Goal: Task Accomplishment & Management: Manage account settings

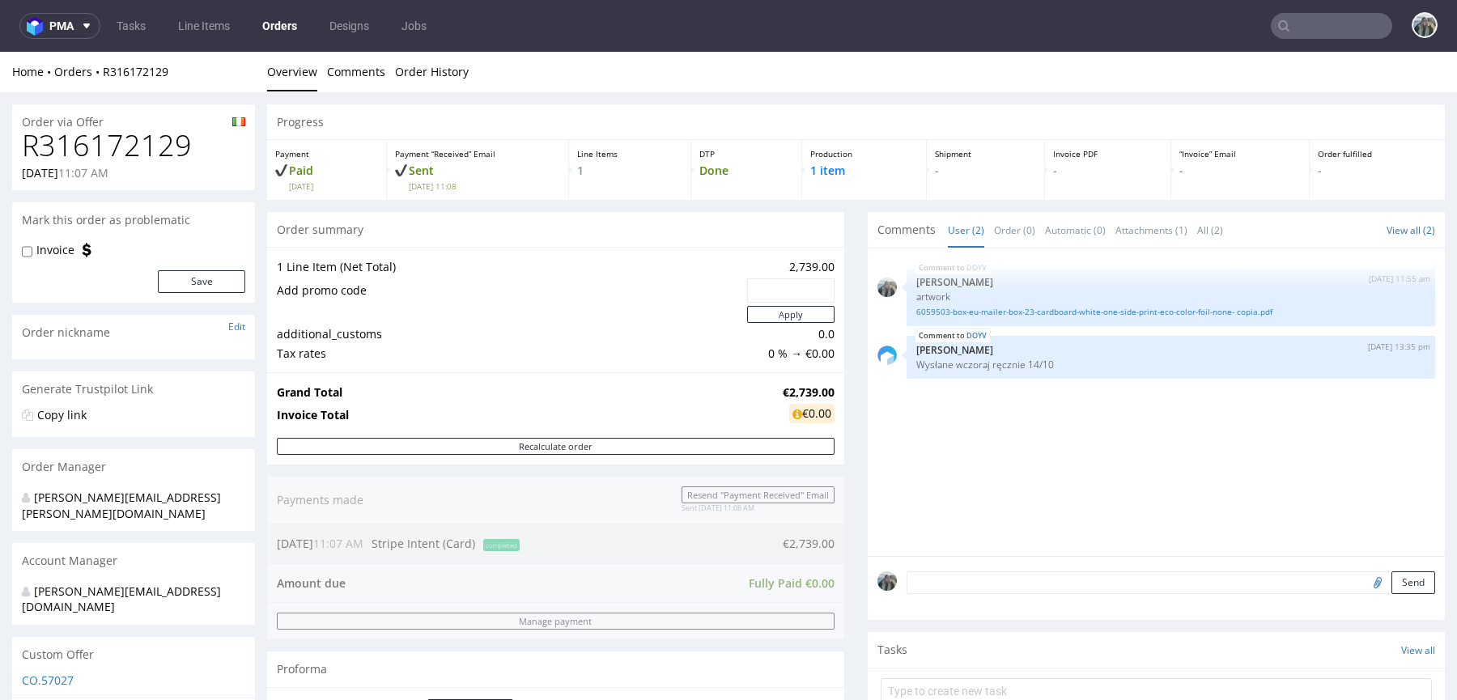
click at [125, 141] on h1 "R316172129" at bounding box center [133, 146] width 223 height 32
click at [125, 142] on h1 "R316172129" at bounding box center [133, 146] width 223 height 32
copy h1 "R316172129"
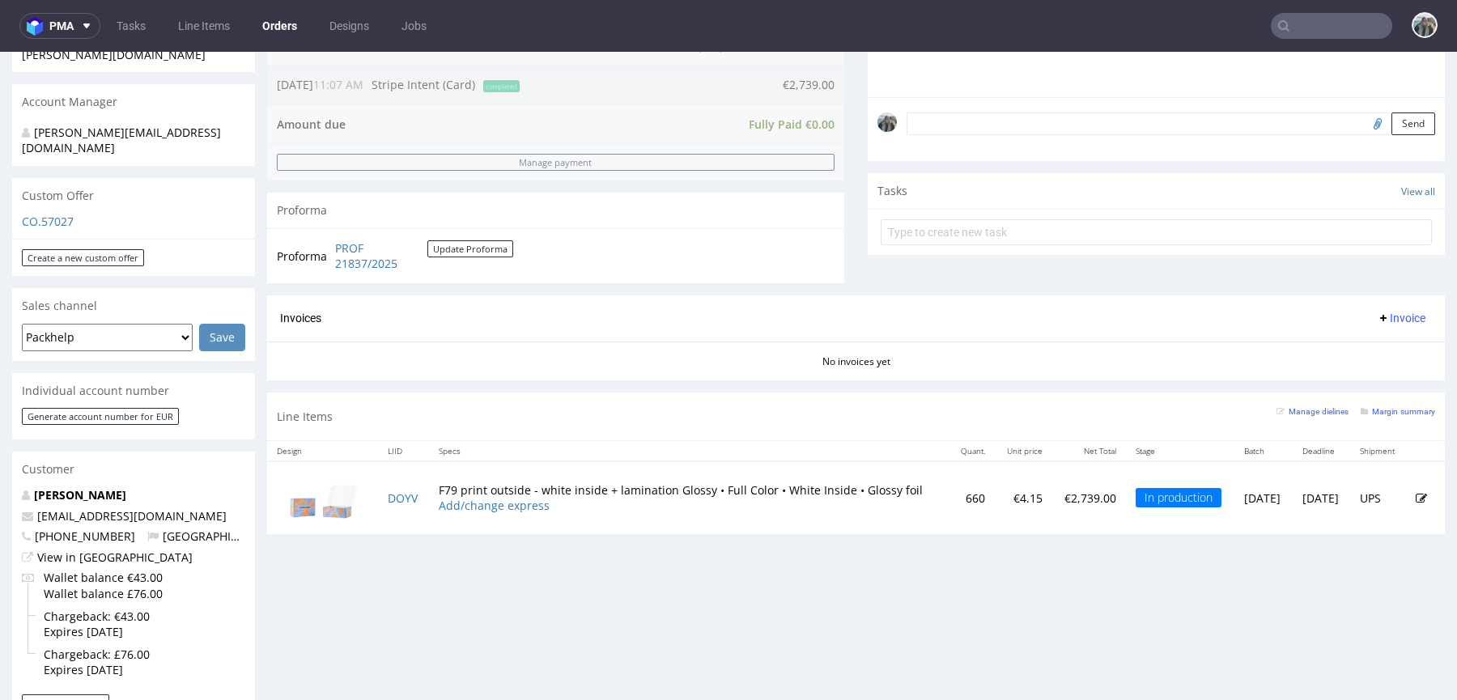
scroll to position [536, 0]
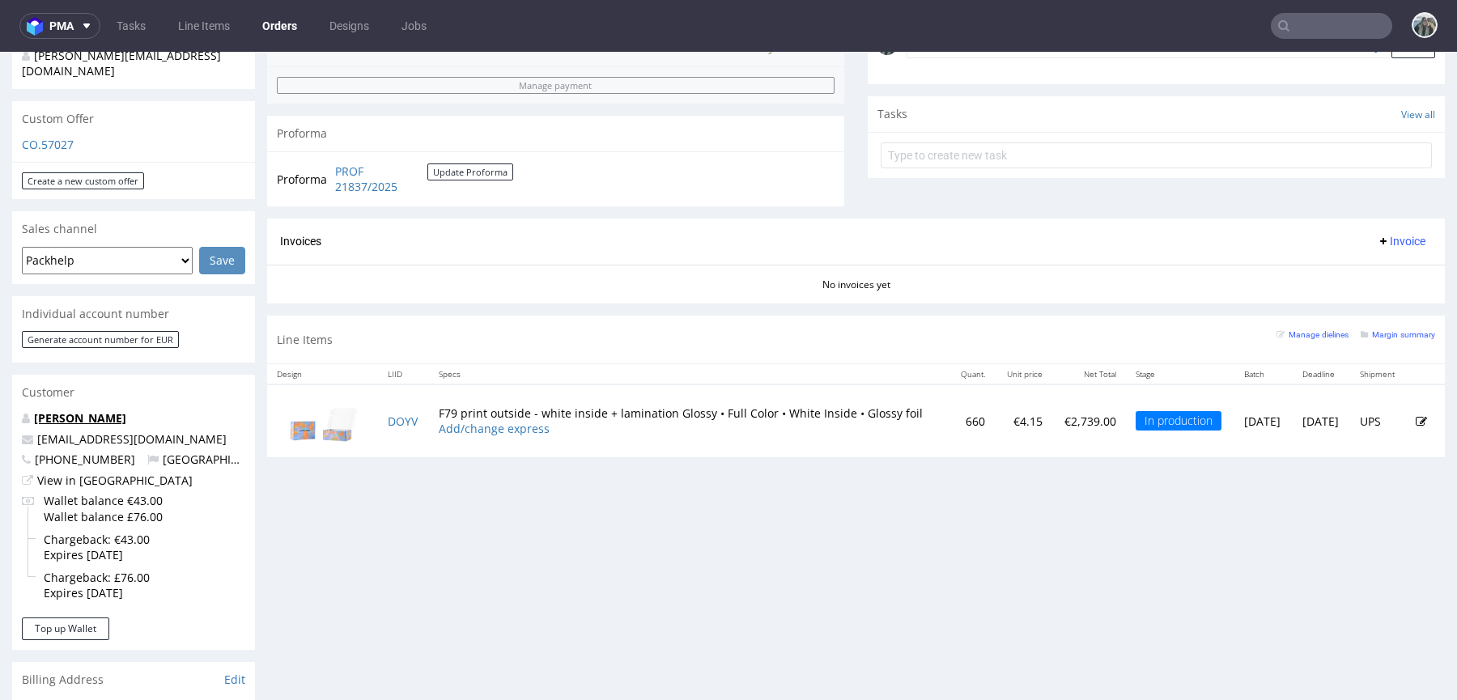
drag, startPoint x: 96, startPoint y: 386, endPoint x: 870, endPoint y: 67, distance: 837.2
click at [96, 410] on link "Brenda Barry" at bounding box center [80, 417] width 92 height 15
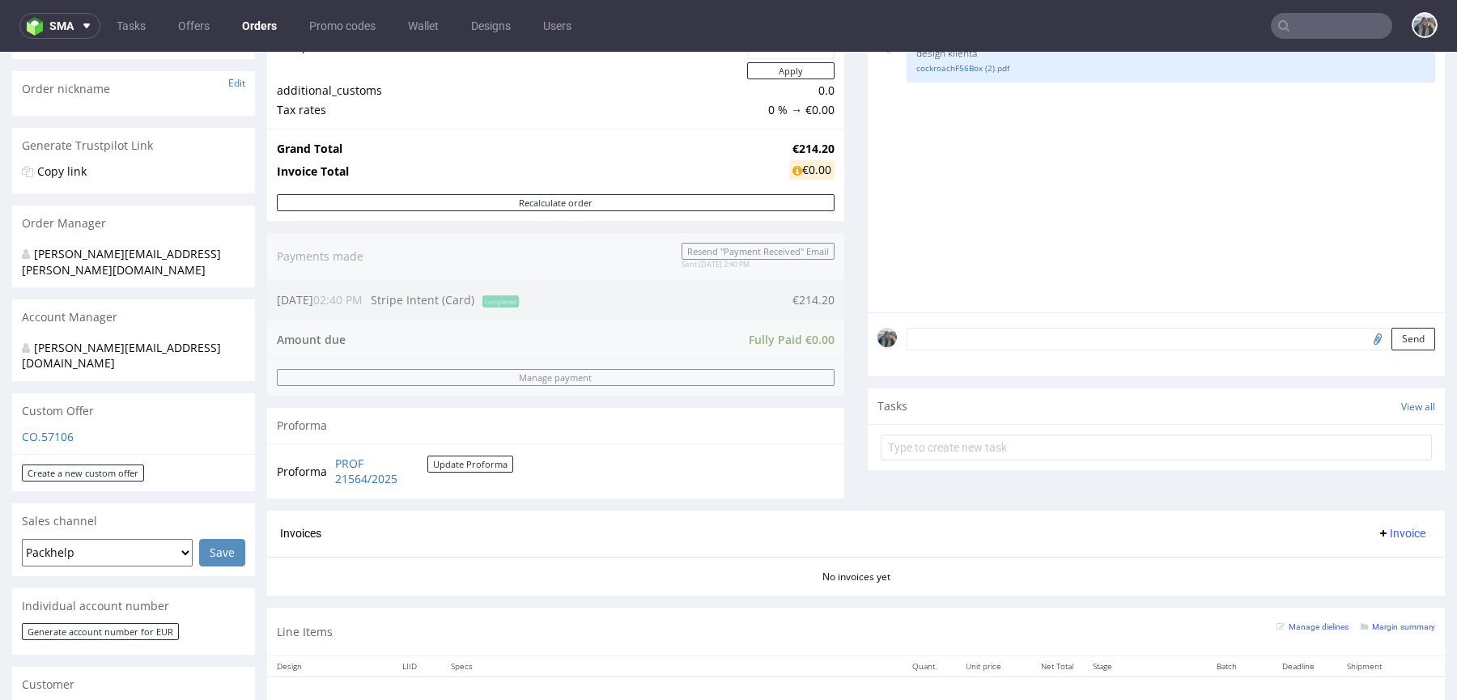
scroll to position [418, 0]
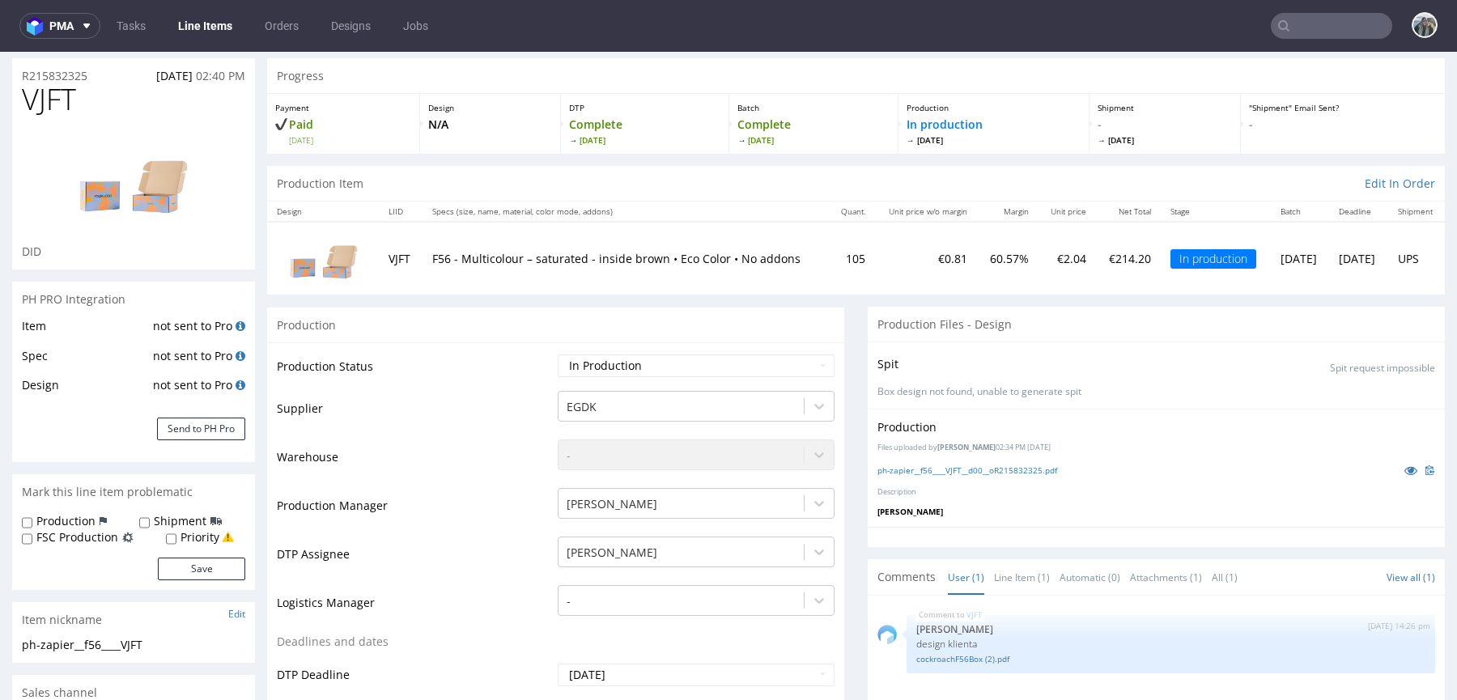
scroll to position [47, 0]
click at [938, 654] on link "cockroachF56Box (2).pdf" at bounding box center [1170, 659] width 509 height 12
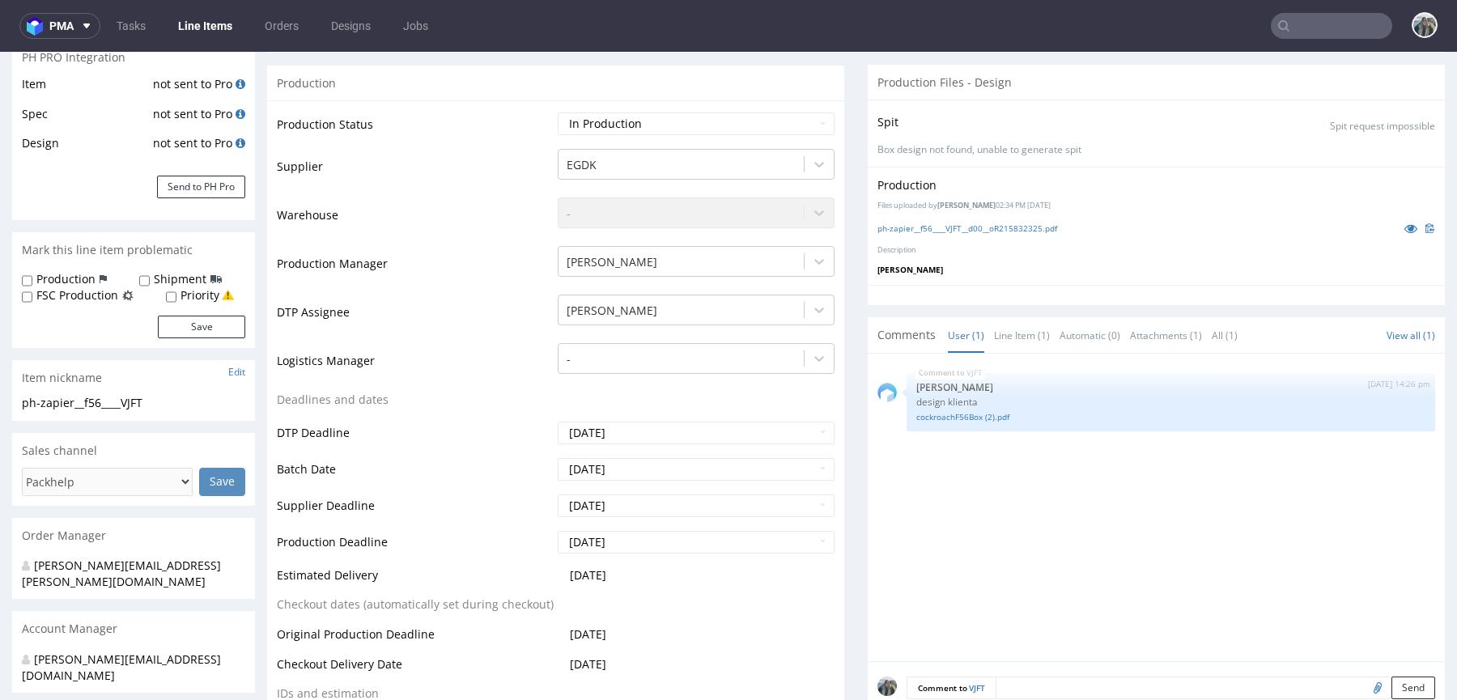
scroll to position [376, 0]
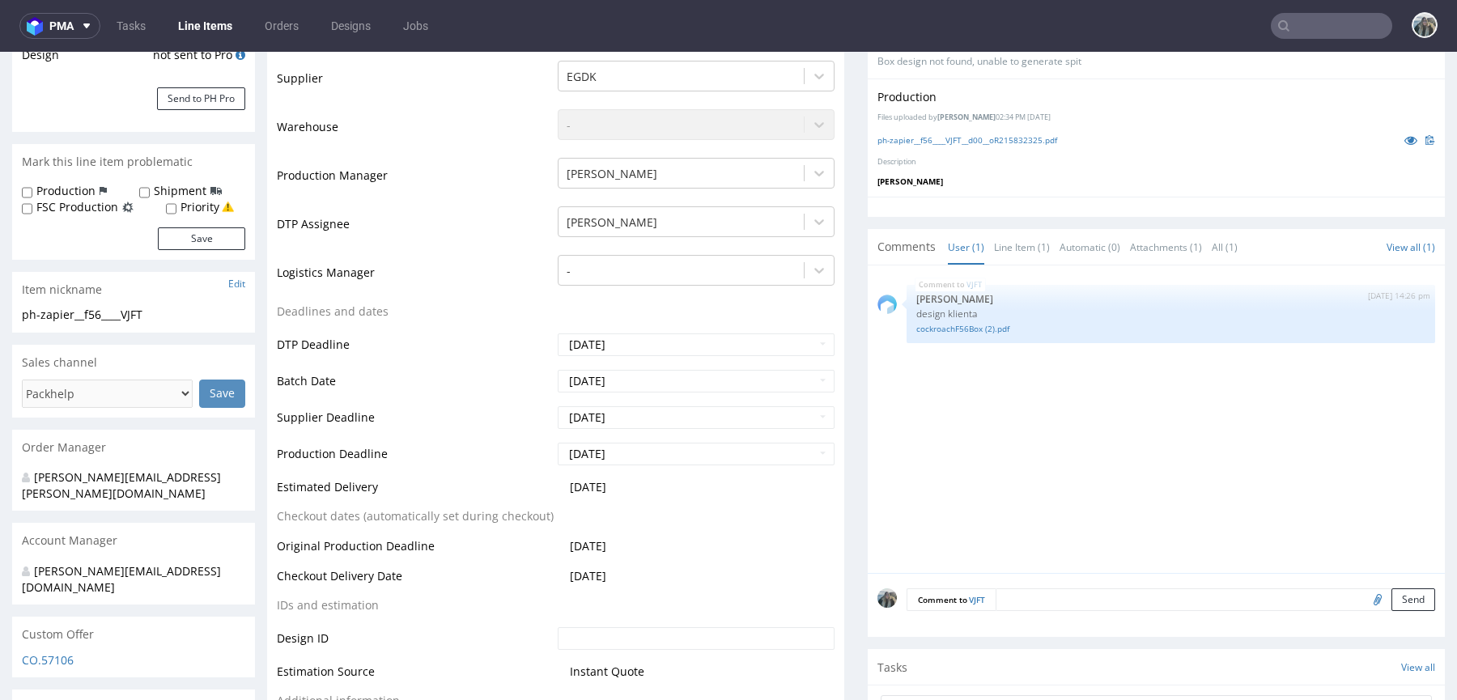
click at [1313, 2] on nav "pma Tasks Line Items Orders Designs Jobs" at bounding box center [728, 26] width 1457 height 52
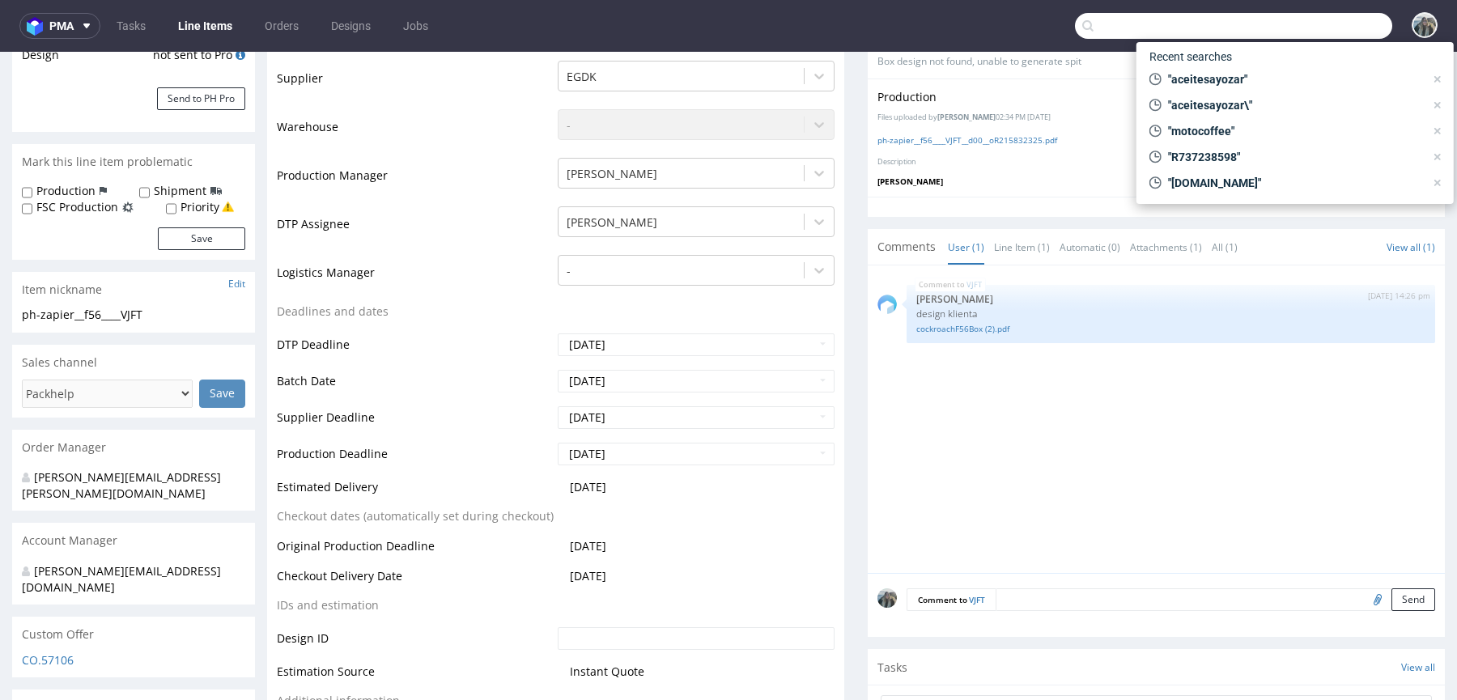
click at [1310, 26] on input "text" at bounding box center [1233, 26] width 317 height 26
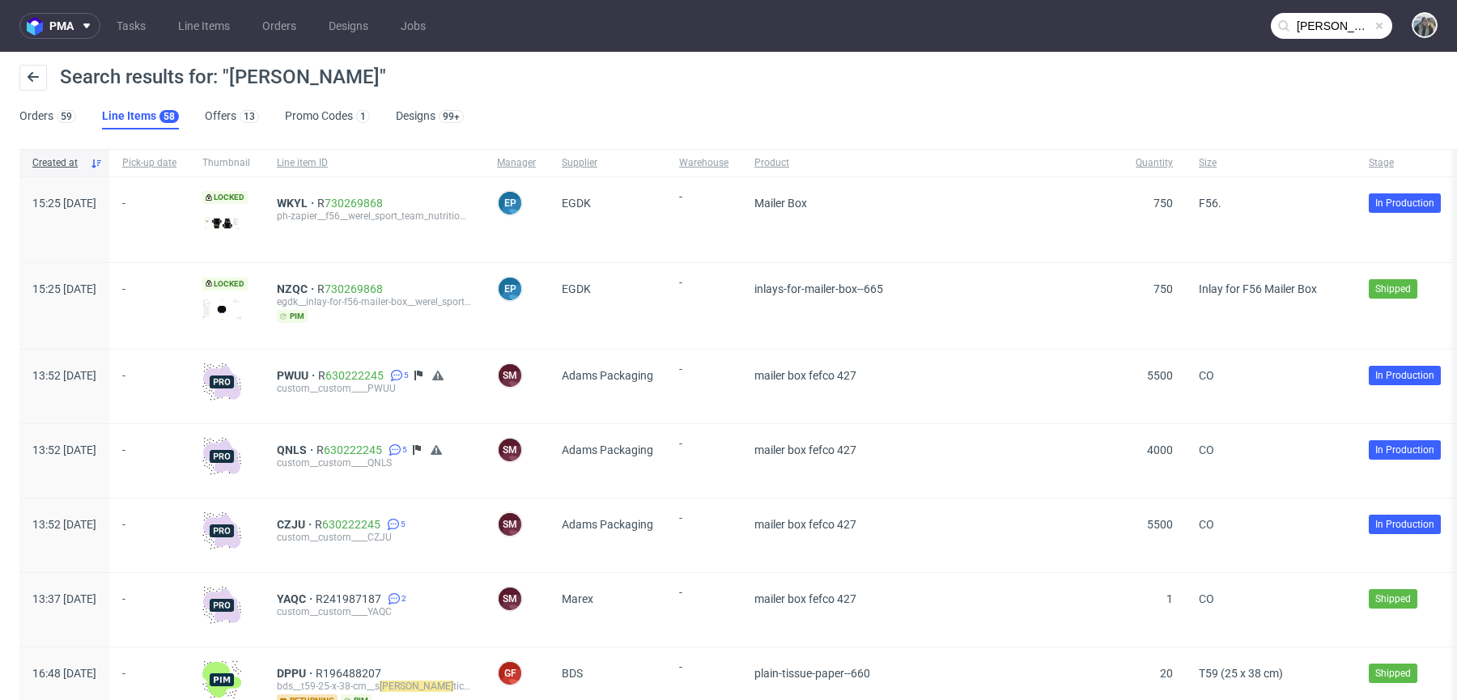
click at [1308, 32] on input "elva" at bounding box center [1331, 26] width 121 height 26
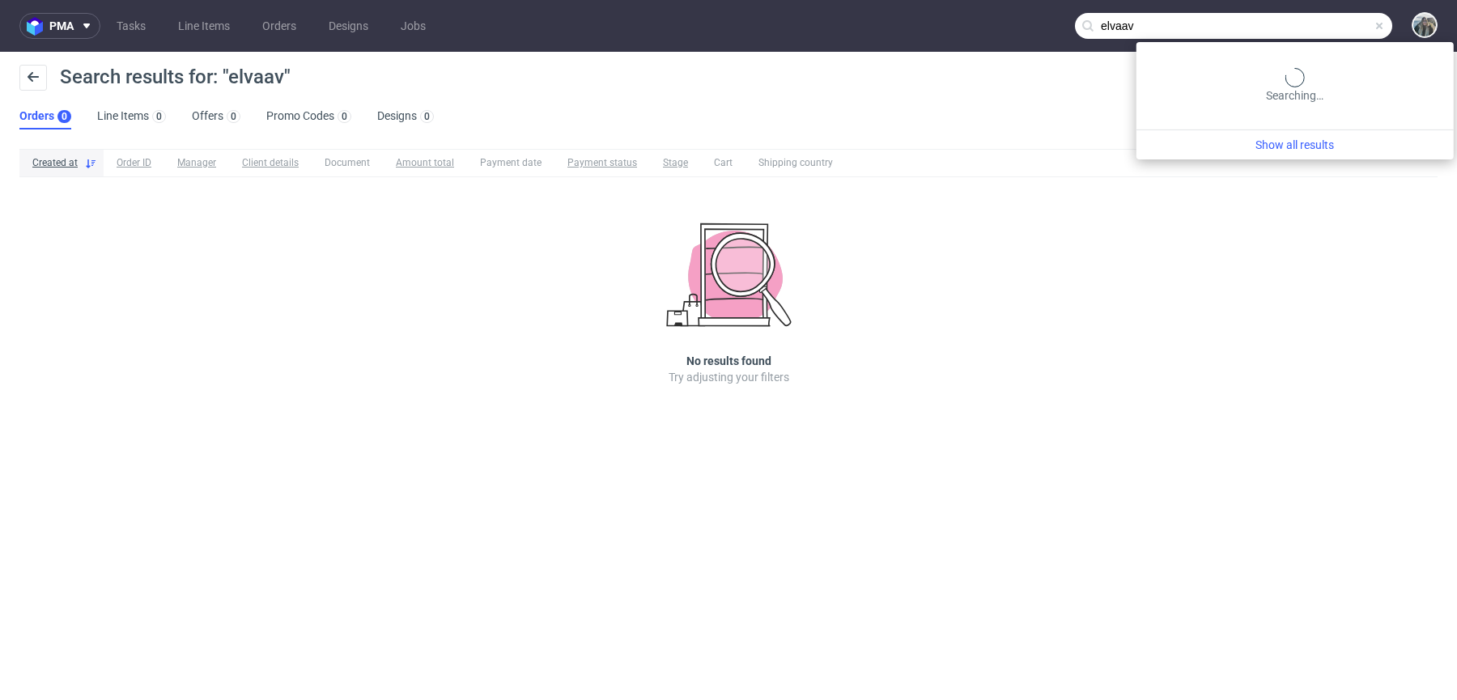
click at [1309, 32] on input "elvaav" at bounding box center [1233, 26] width 317 height 26
paste input "R241987187"
type input "R241987187"
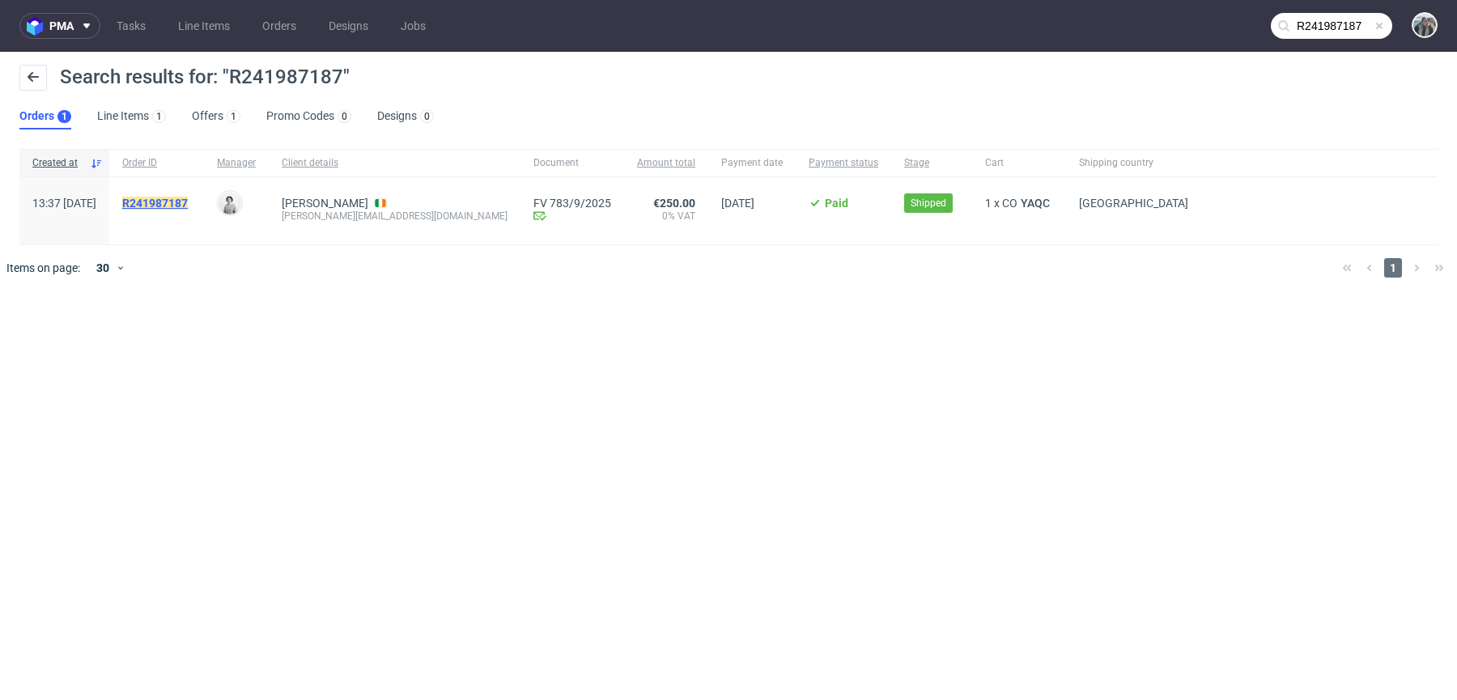
click at [168, 202] on mark "R241987187" at bounding box center [155, 203] width 66 height 13
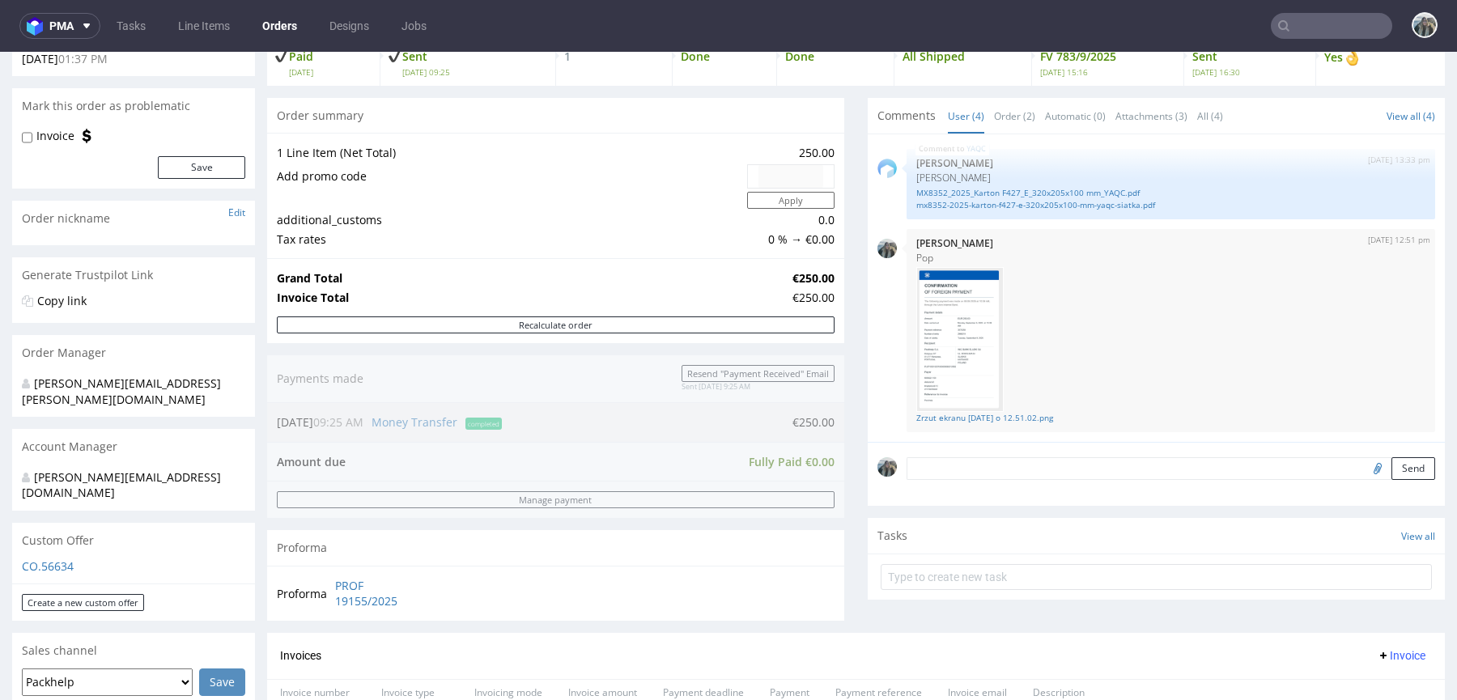
scroll to position [321, 0]
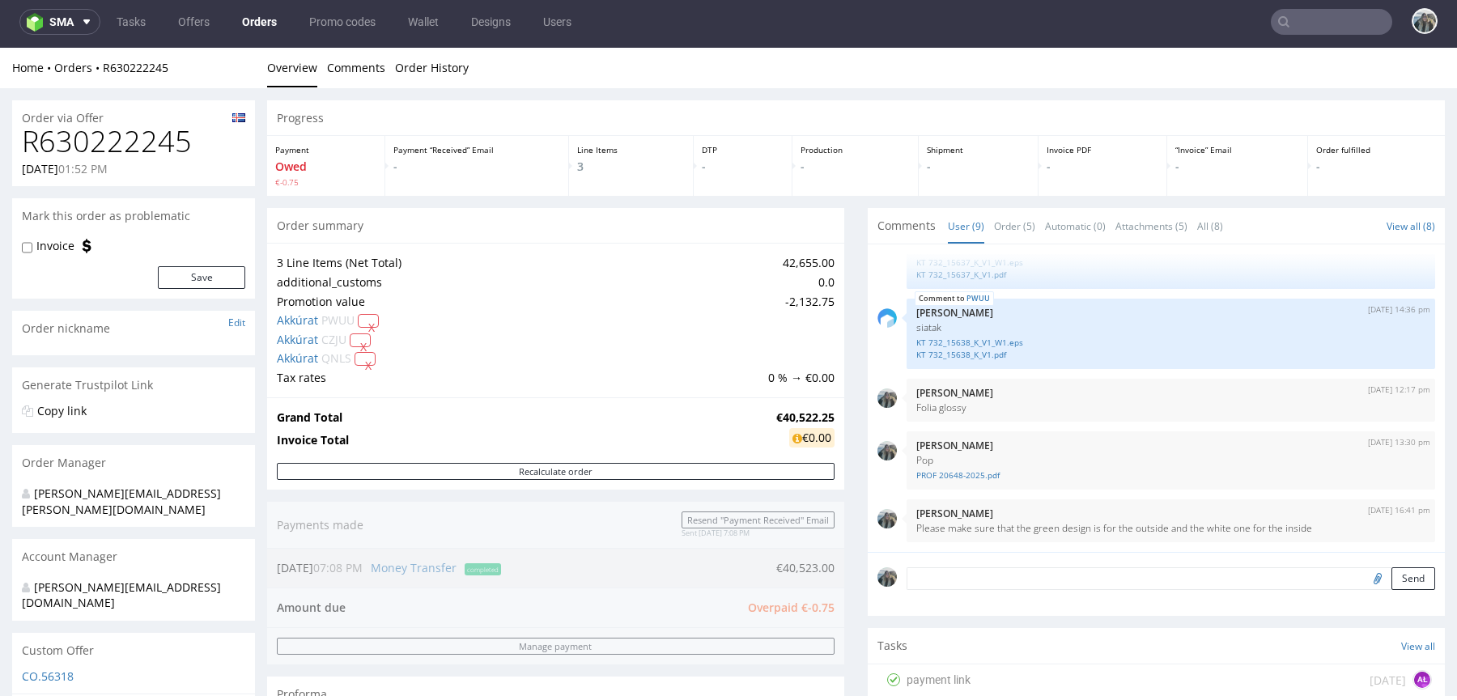
click at [117, 139] on h1 "R630222245" at bounding box center [133, 141] width 223 height 32
copy h1 "R630222245"
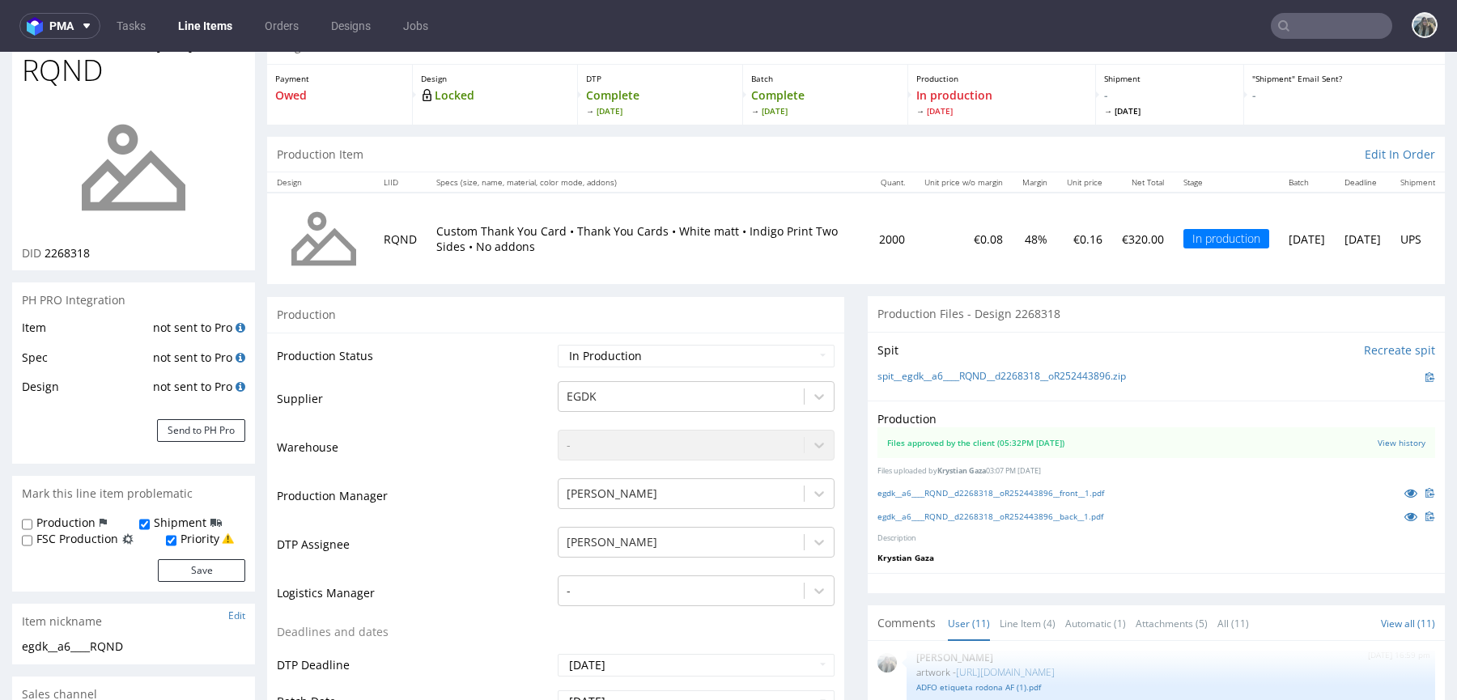
scroll to position [247, 0]
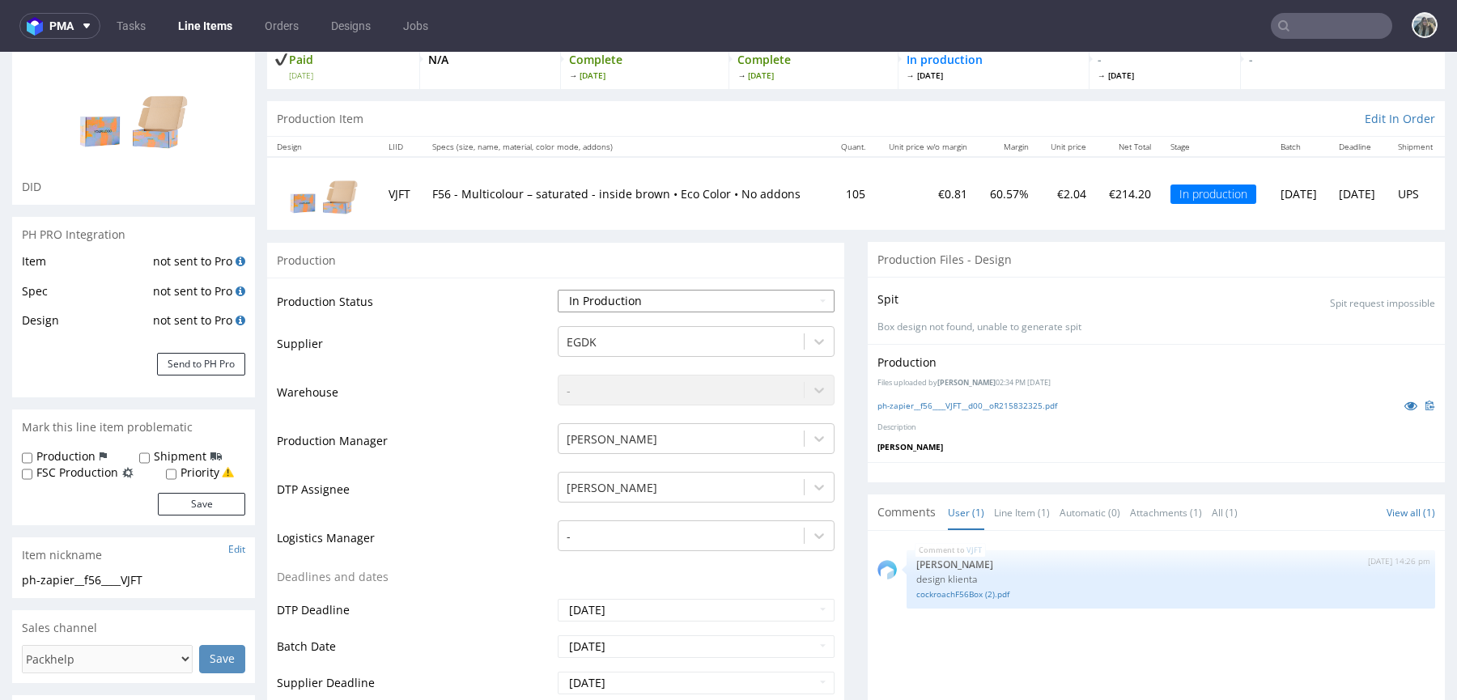
scroll to position [267, 0]
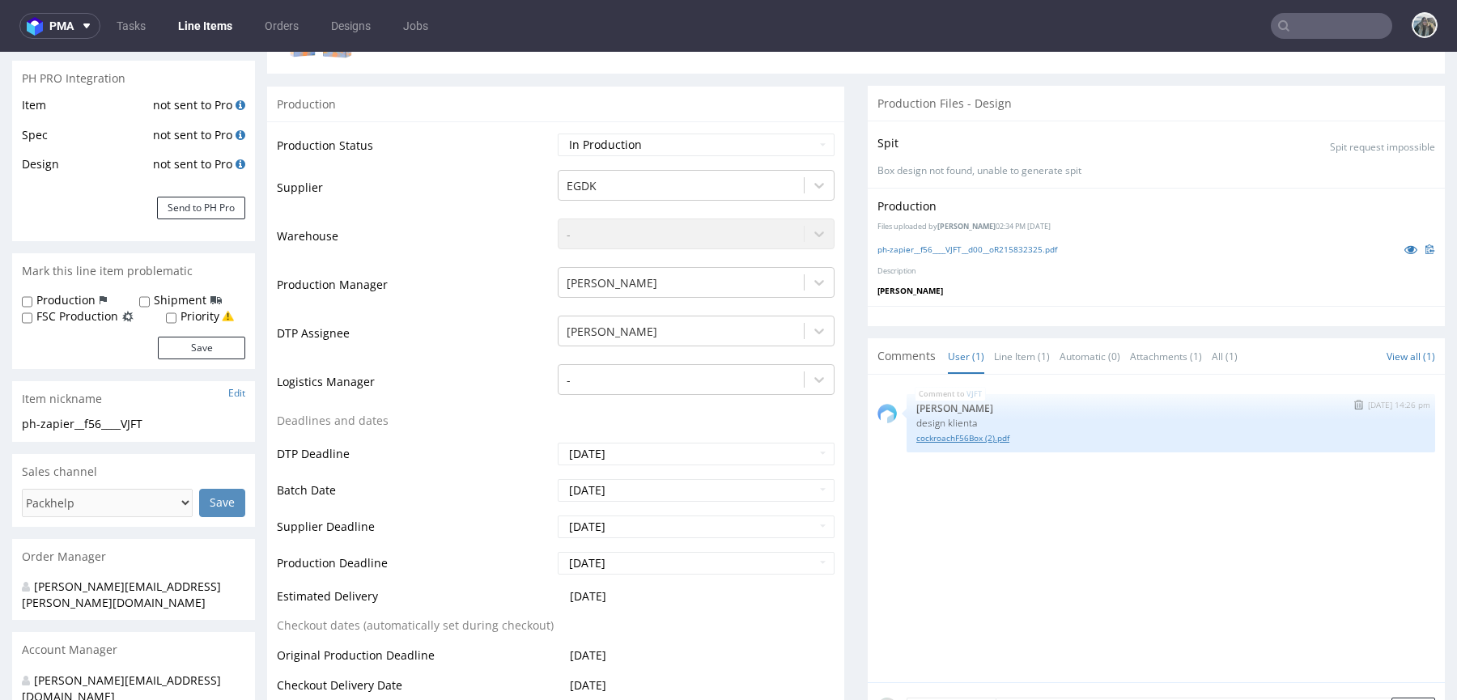
click at [969, 436] on link "cockroachF56Box (2).pdf" at bounding box center [1170, 438] width 509 height 12
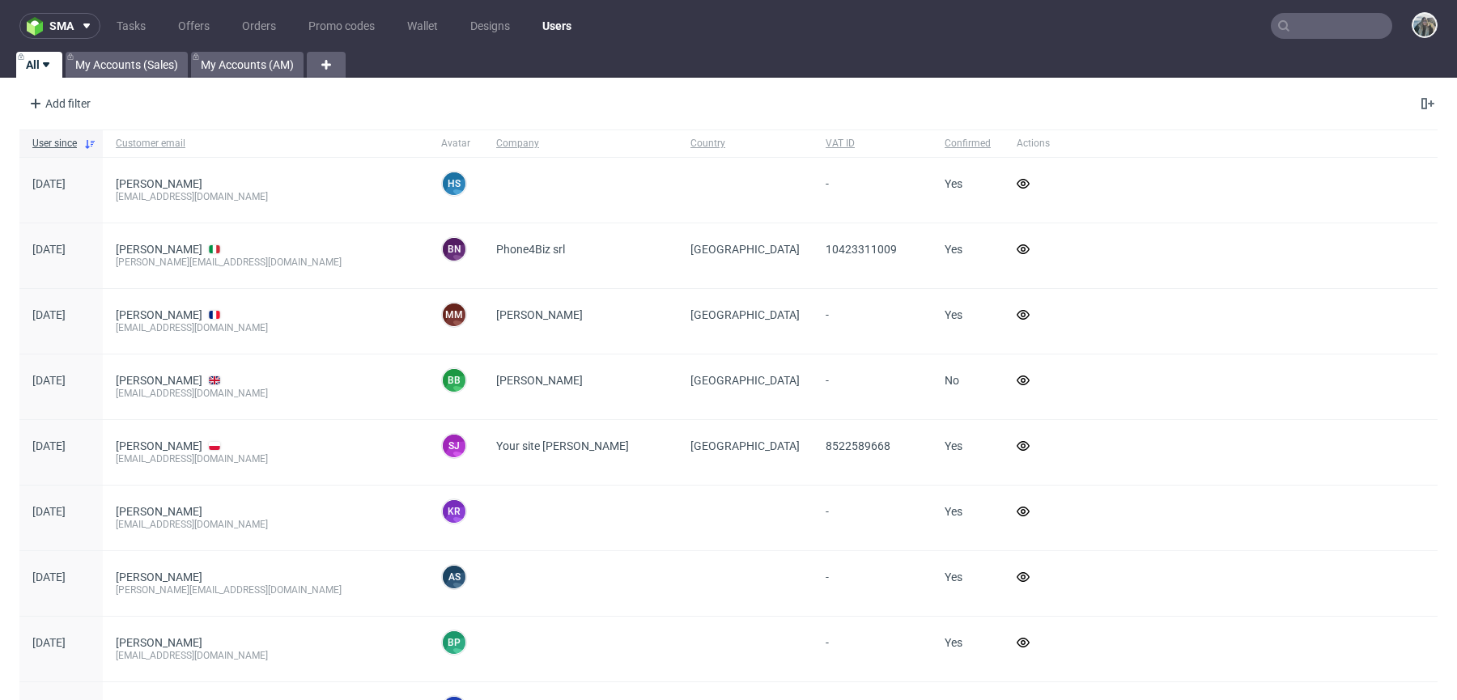
click at [1315, 23] on input "text" at bounding box center [1331, 26] width 121 height 26
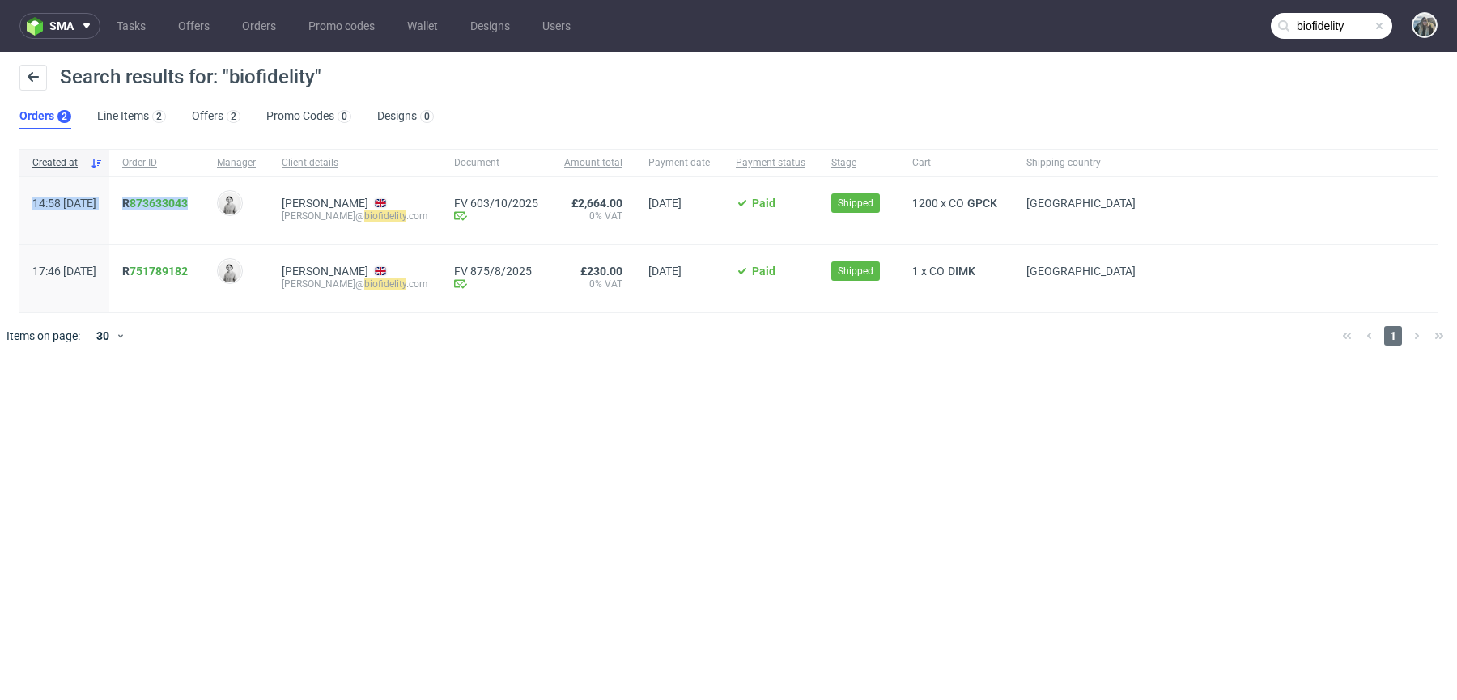
drag, startPoint x: 197, startPoint y: 217, endPoint x: 156, endPoint y: 194, distance: 46.4
click at [156, 194] on div "14:58 Tue 09.09.2025 R 873633043 Dudek Mariola Stolarek Magdalena m.stolarek@ b…" at bounding box center [728, 211] width 1418 height 68
click at [1328, 19] on input "biofidelity" at bounding box center [1331, 26] width 121 height 26
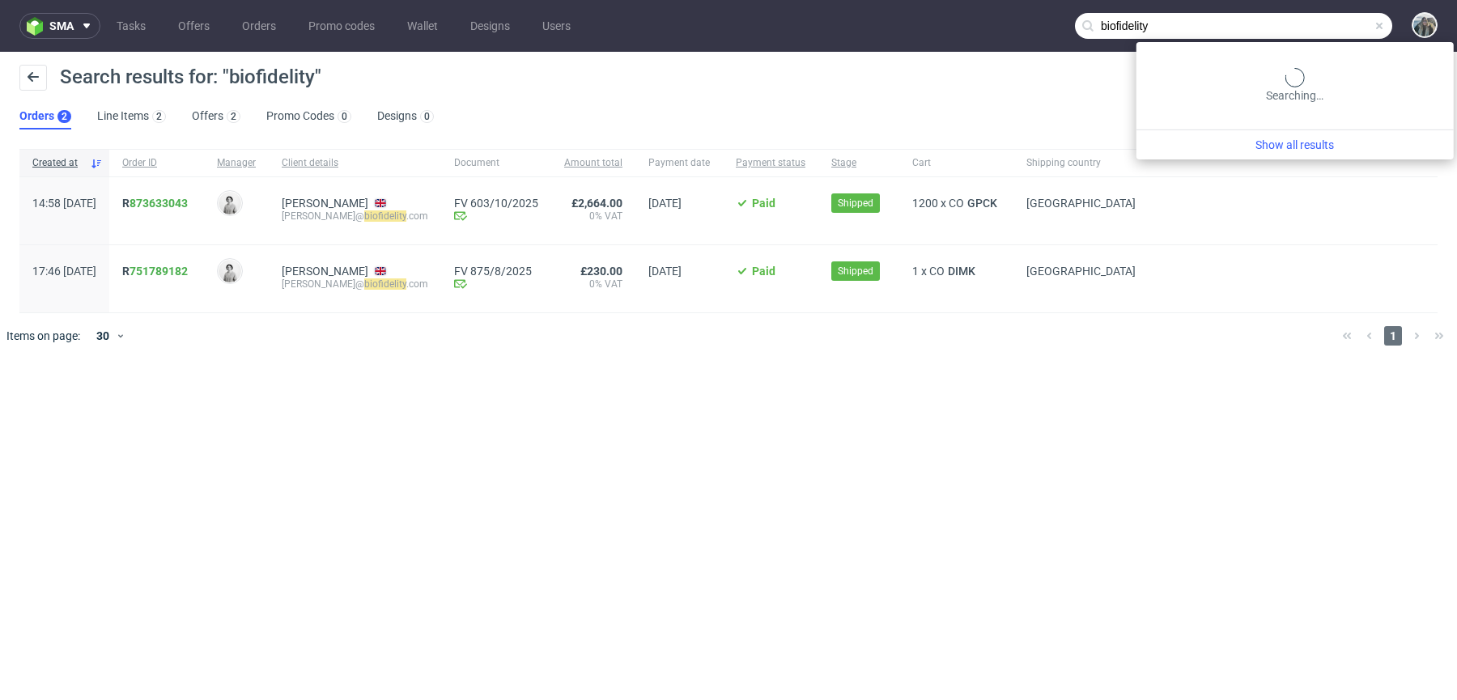
paste input "morex1077"
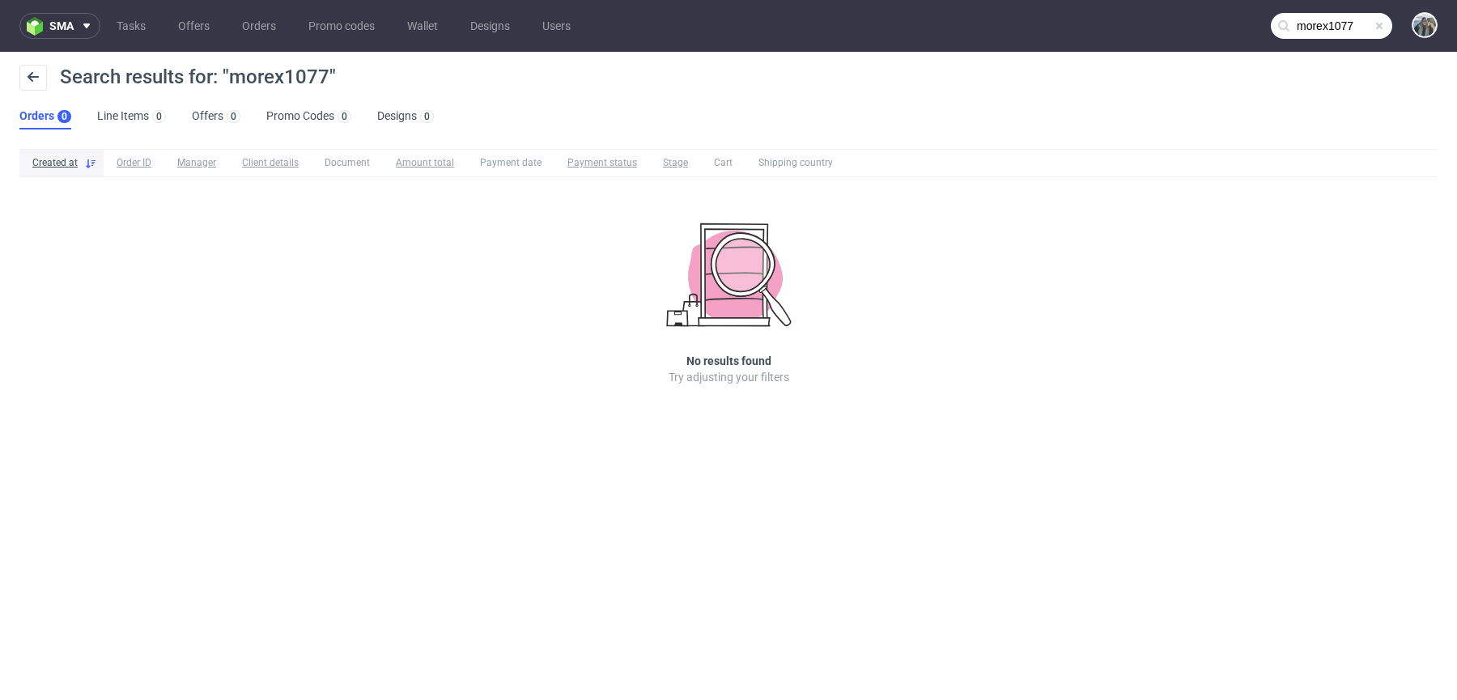
click at [1333, 11] on nav "sma Tasks Offers Orders Promo codes Wallet Designs Users morex1077" at bounding box center [728, 26] width 1457 height 52
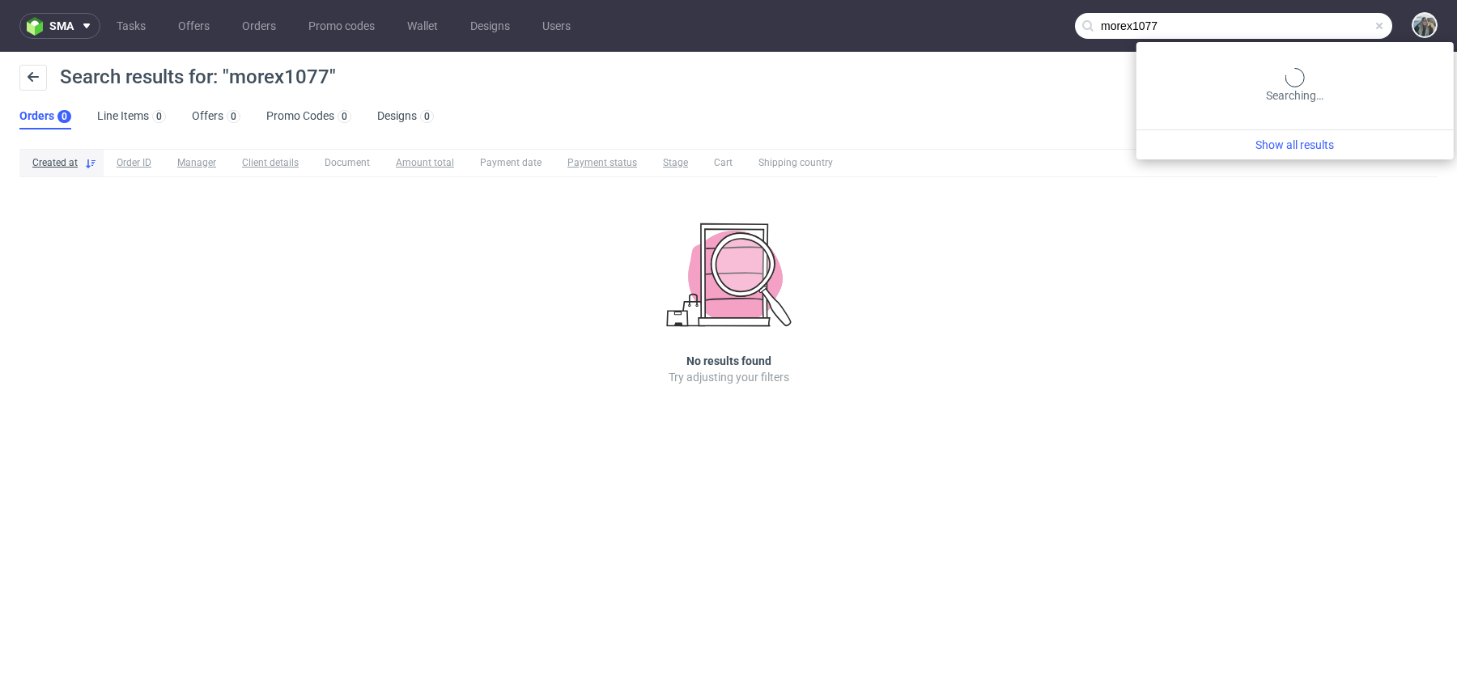
click at [1331, 26] on input "morex1077" at bounding box center [1233, 26] width 317 height 26
paste input "R280697494"
type input "R280697494"
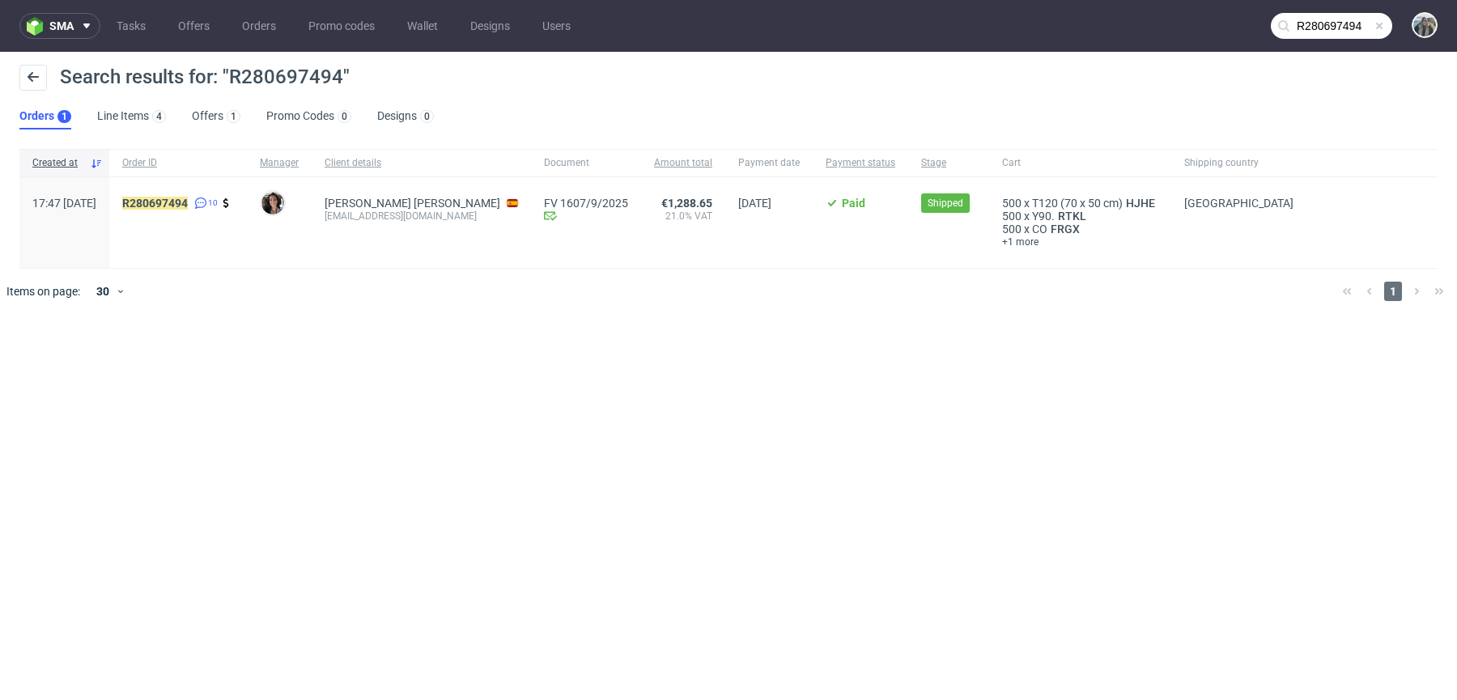
click at [222, 191] on div "R280697494 10" at bounding box center [178, 222] width 138 height 91
click at [188, 202] on mark "R280697494" at bounding box center [155, 203] width 66 height 13
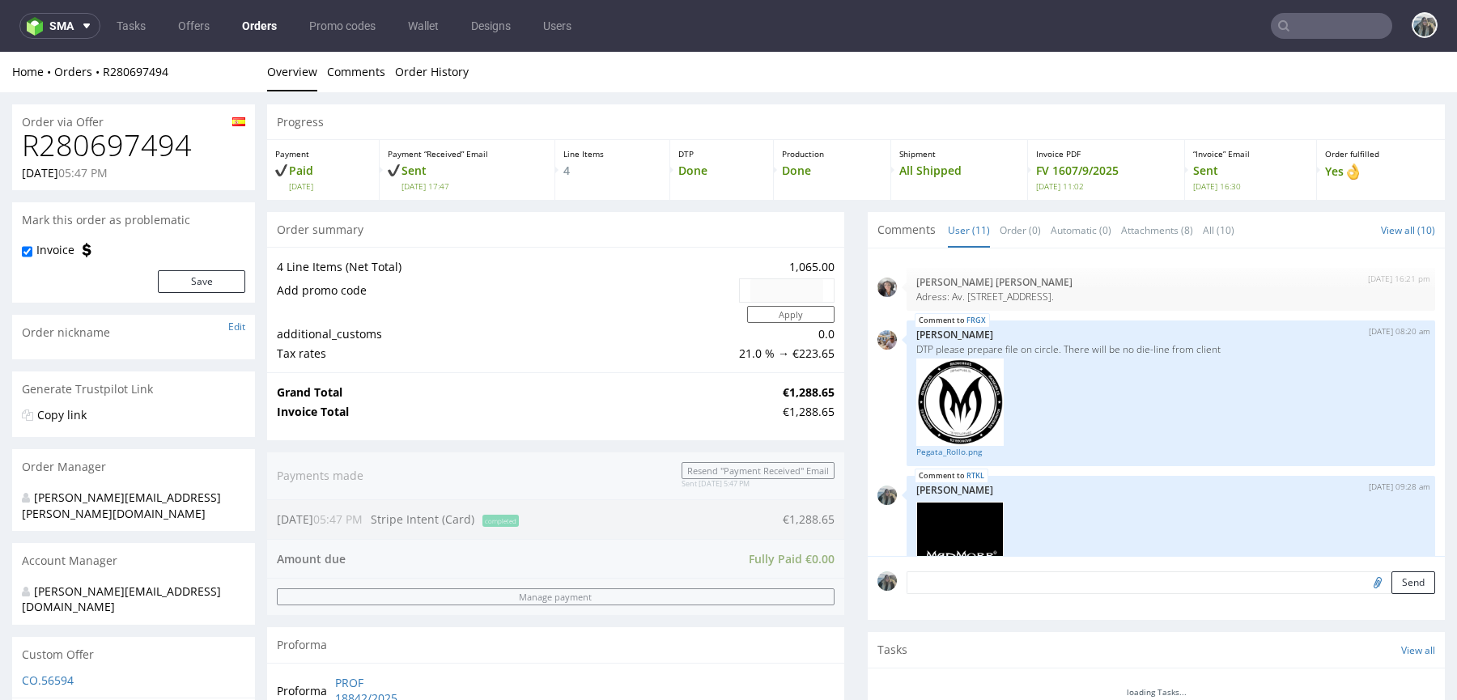
scroll to position [760, 0]
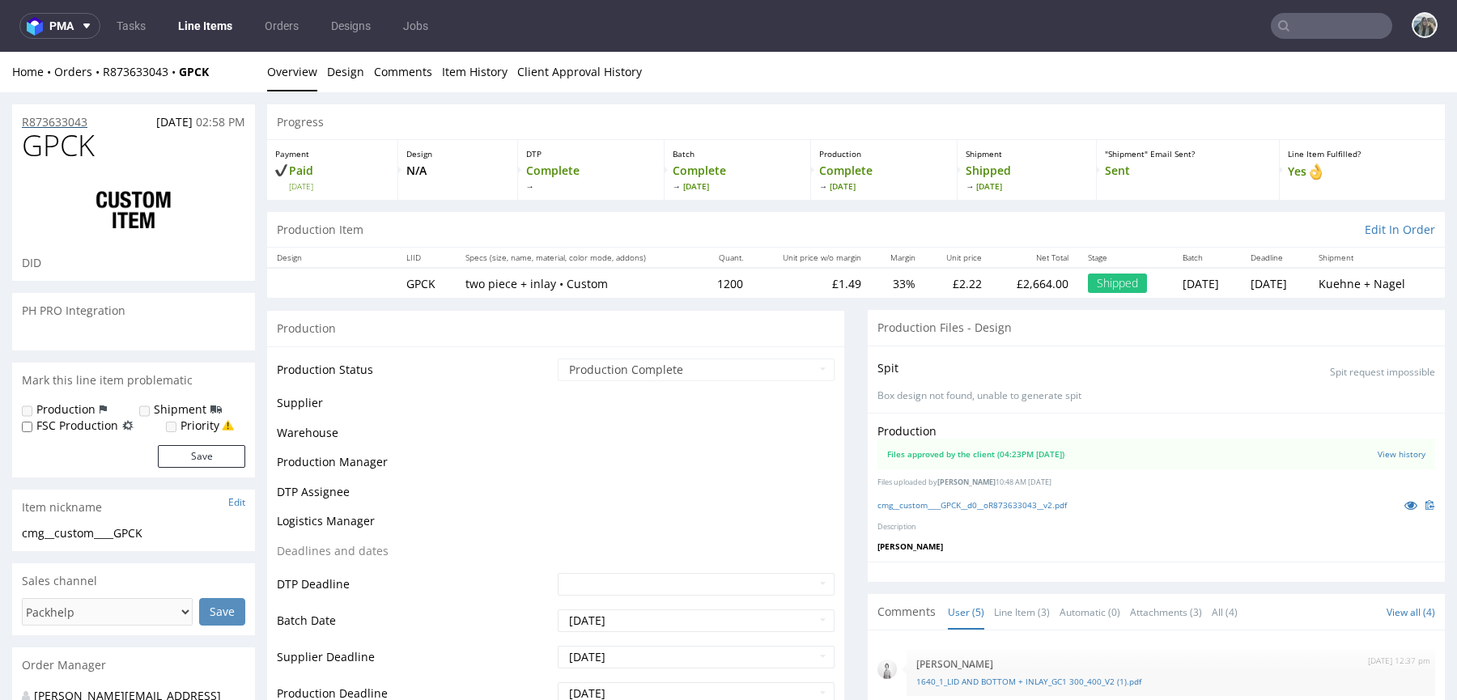
scroll to position [291, 0]
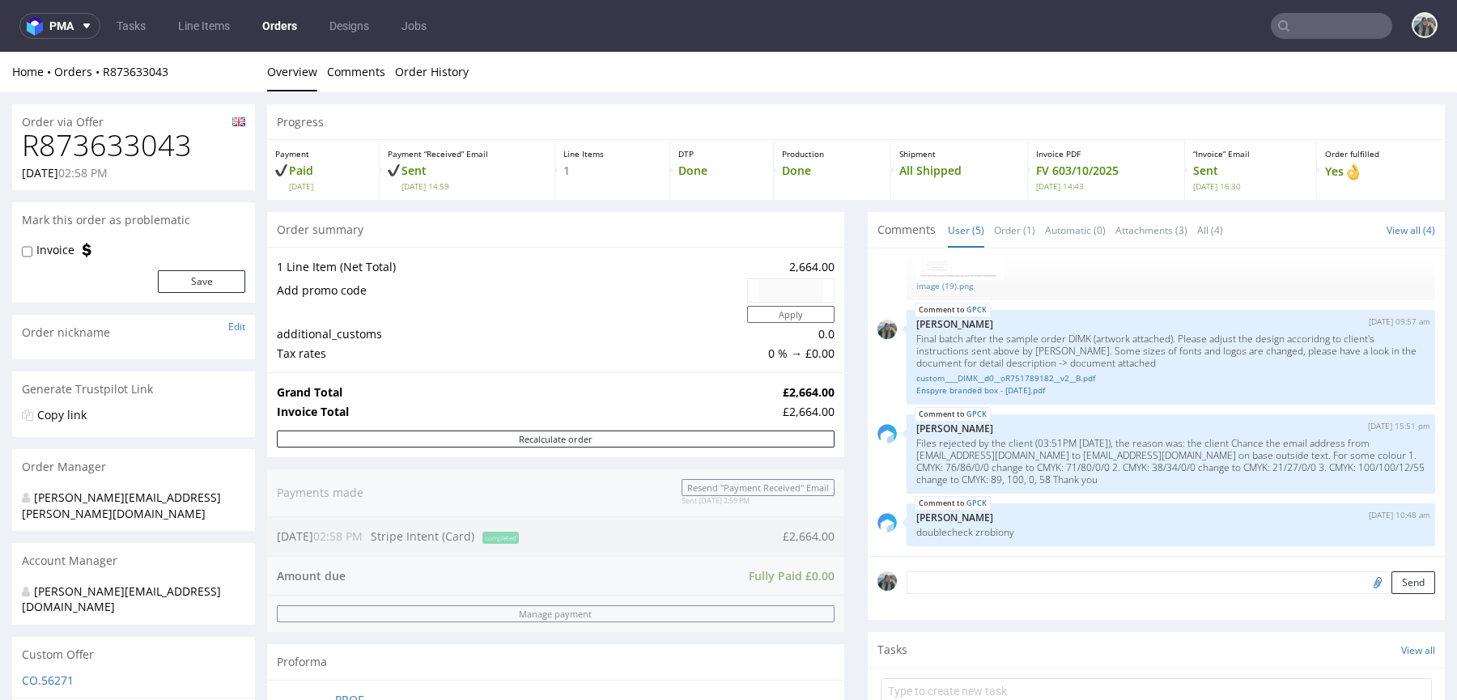
scroll to position [324, 0]
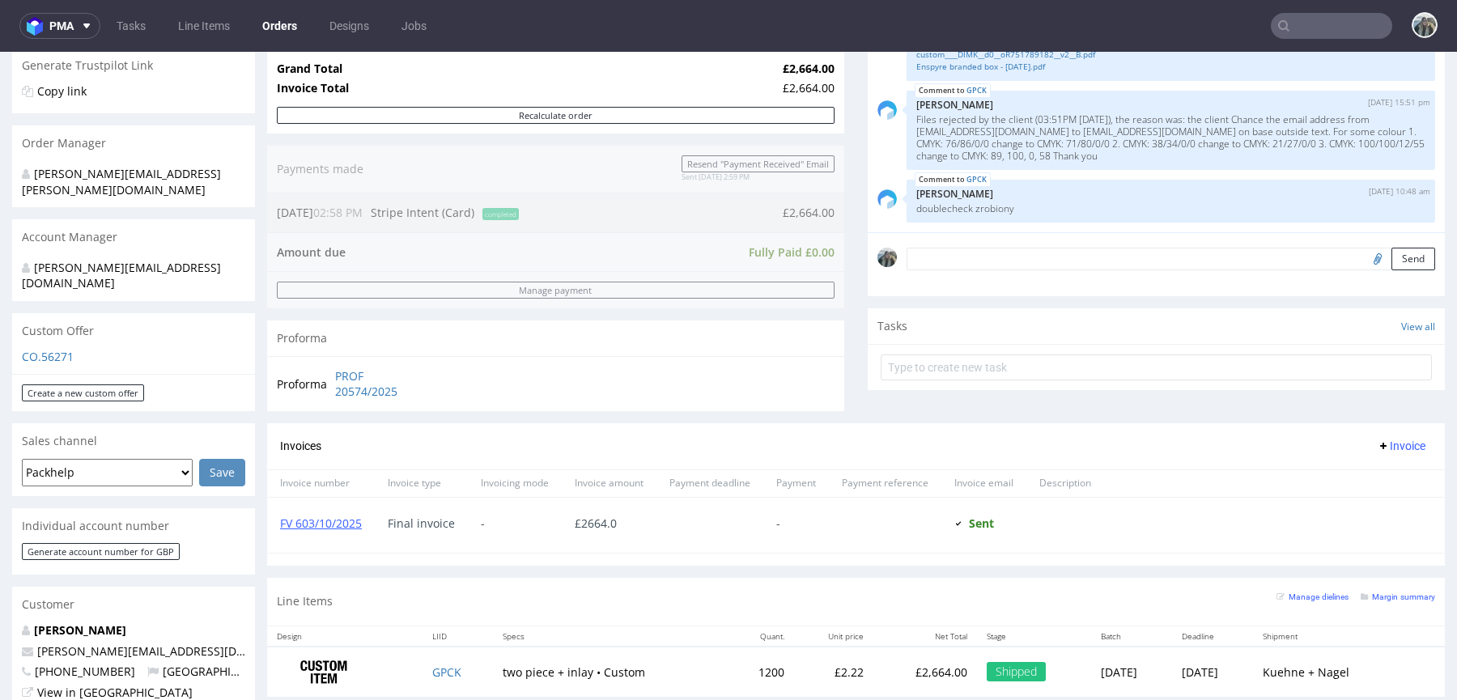
click at [1364, 251] on input "file" at bounding box center [1375, 258] width 23 height 21
type input "C:\fakepath\Biofidelity - Direct Customs Agent Appointment Road only_OCT2025 - …"
click at [1073, 258] on textarea at bounding box center [1171, 259] width 529 height 23
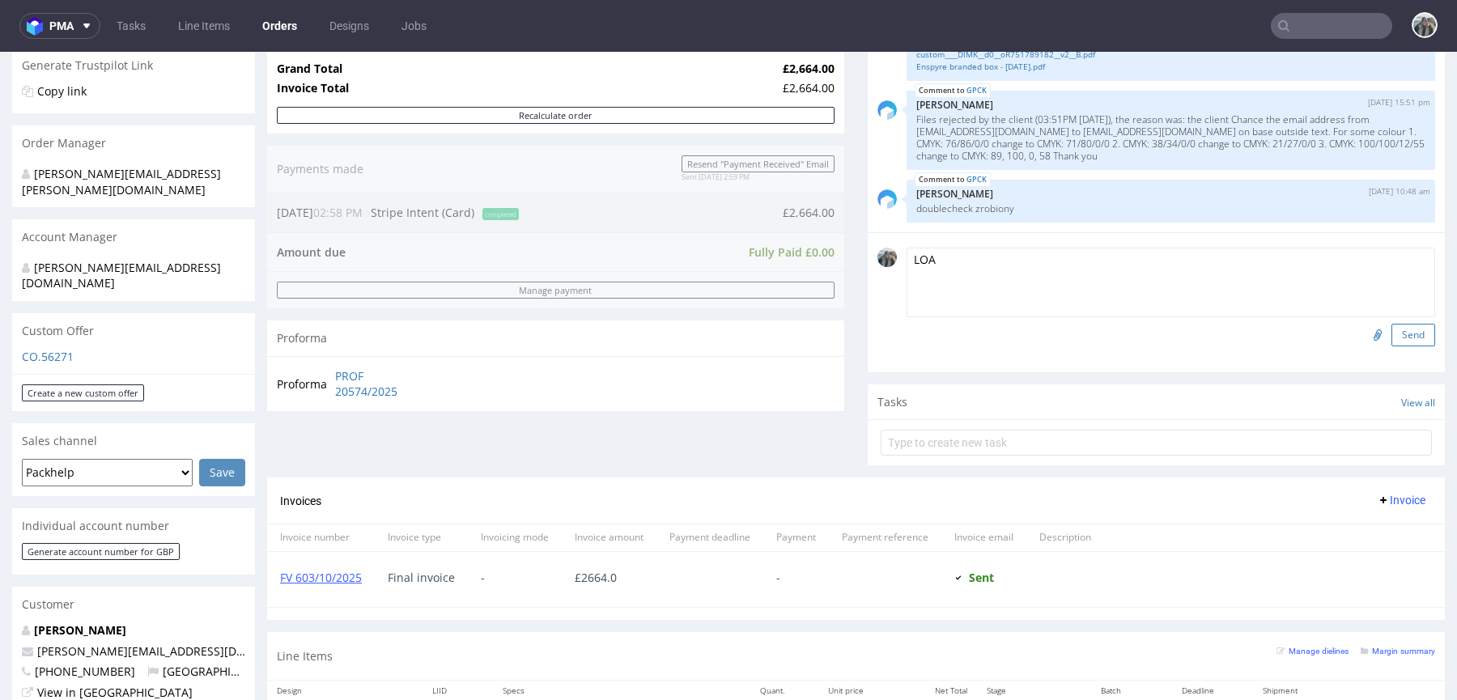
type textarea "LOA"
click at [1396, 335] on button "Send" at bounding box center [1414, 335] width 44 height 23
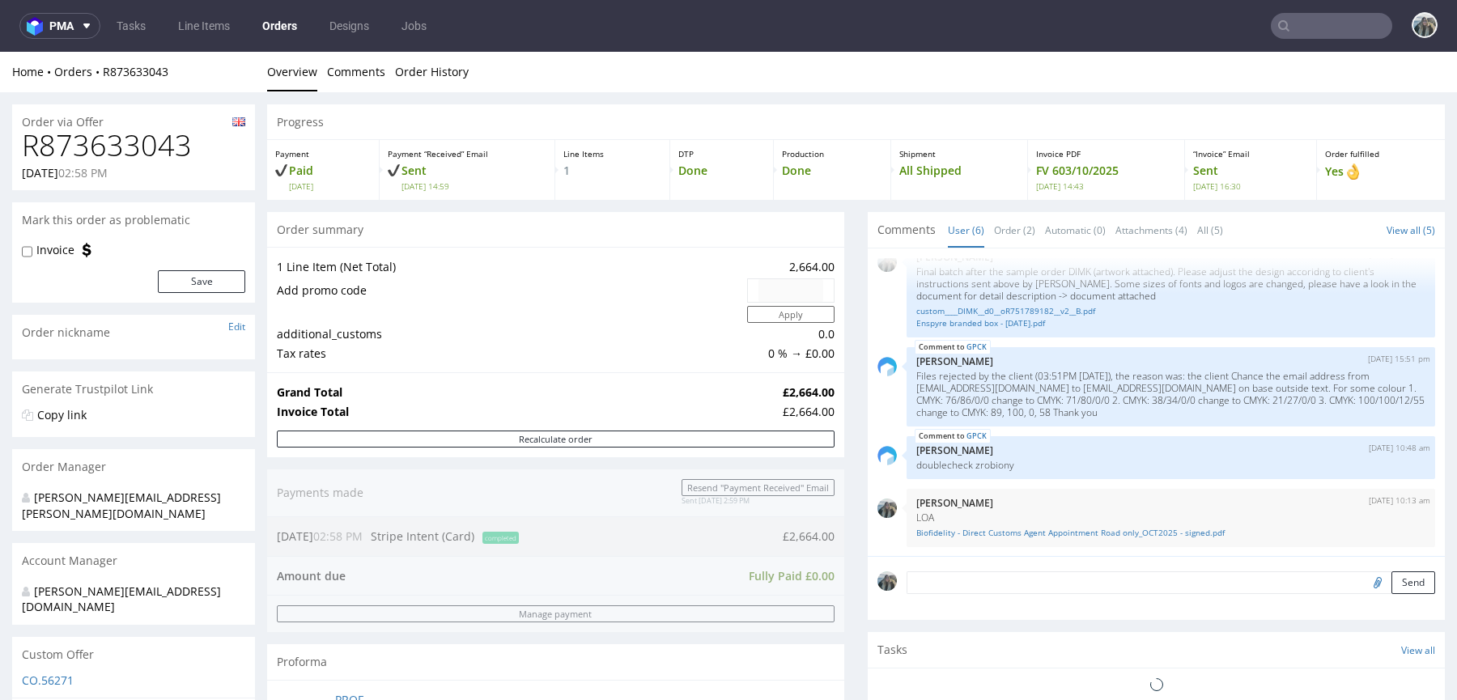
scroll to position [321, 0]
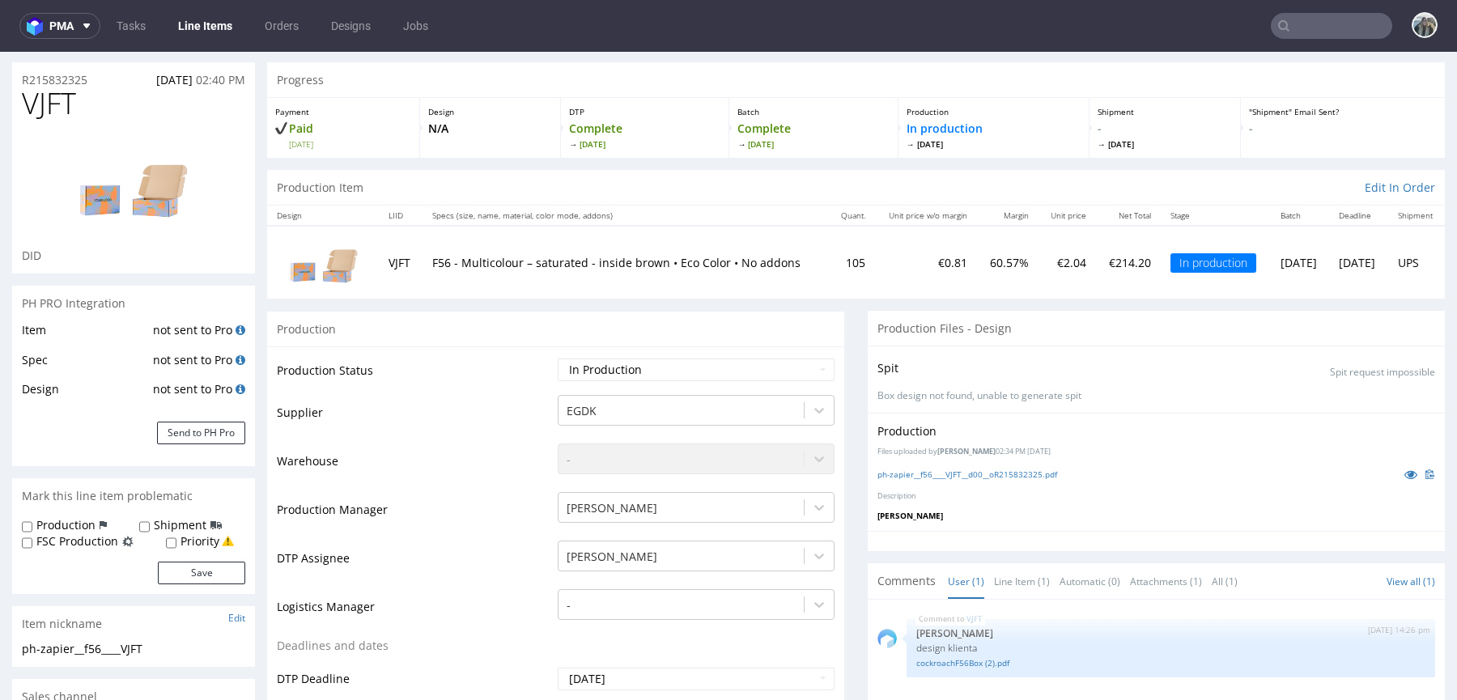
scroll to position [523, 0]
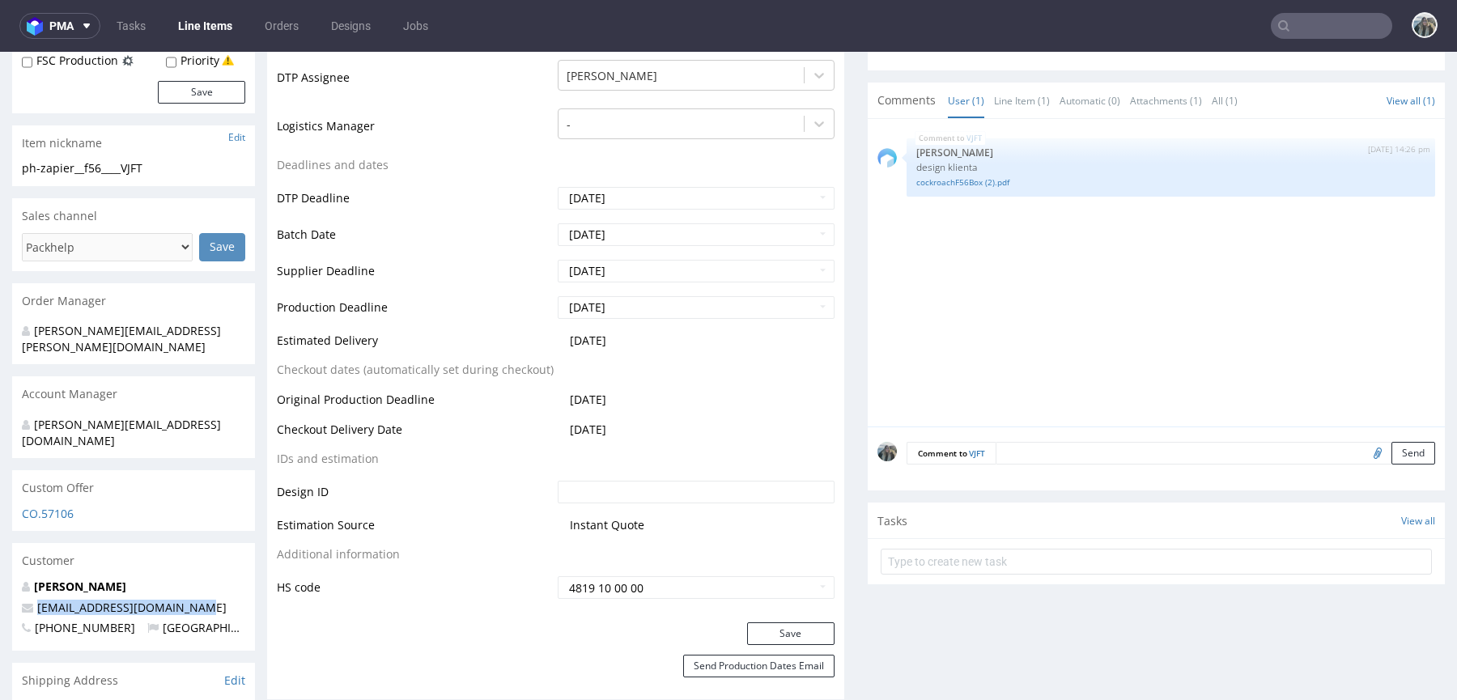
drag, startPoint x: 207, startPoint y: 575, endPoint x: 0, endPoint y: 575, distance: 207.3
click at [1329, 30] on input "text" at bounding box center [1331, 26] width 121 height 26
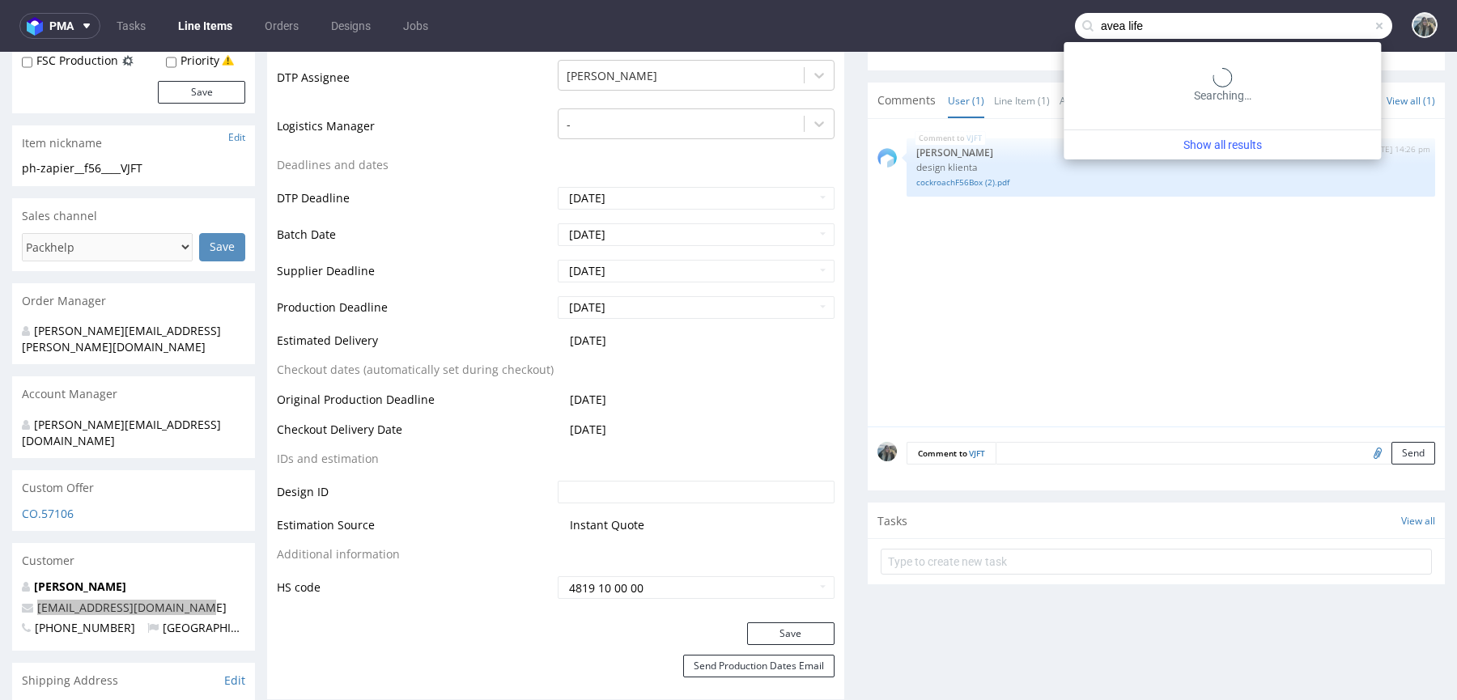
type input "avea life"
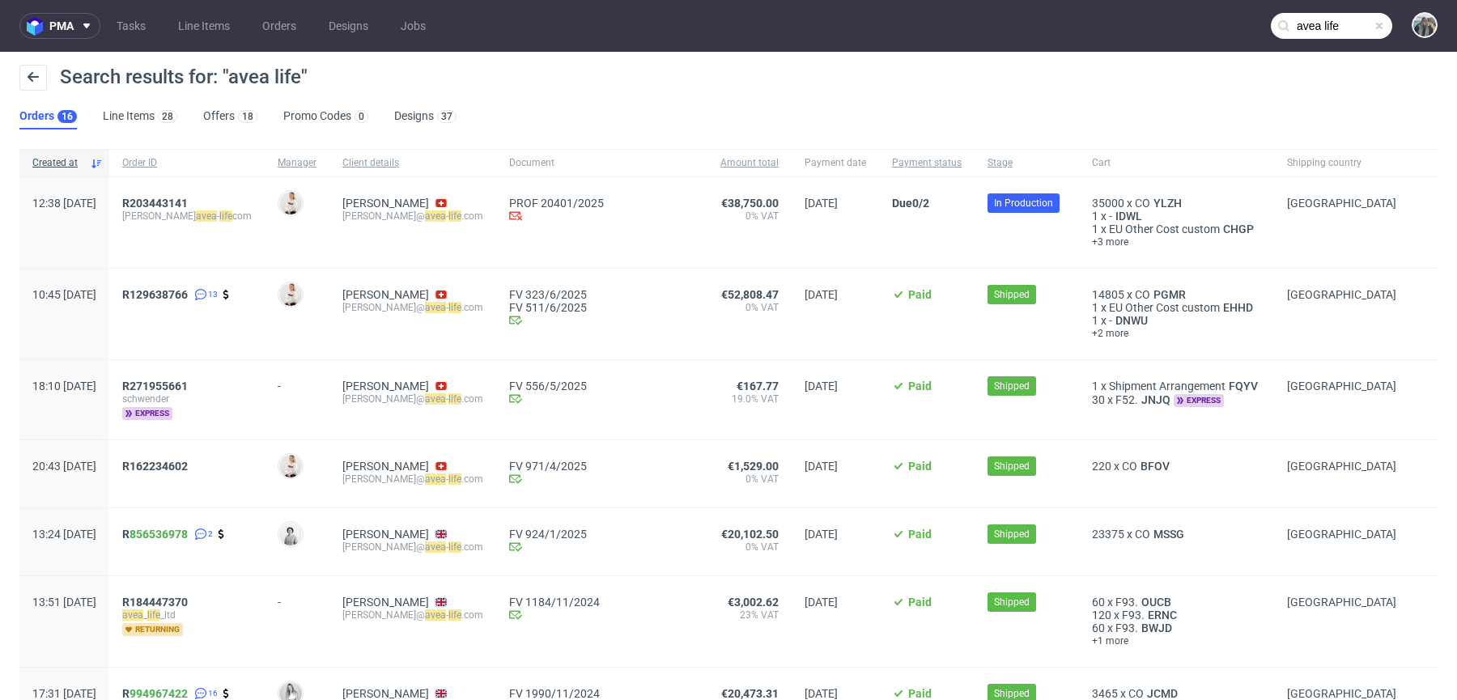
drag, startPoint x: 246, startPoint y: 202, endPoint x: 143, endPoint y: 202, distance: 102.8
click at [143, 202] on div "12:38 [DATE] R203443141 [PERSON_NAME] avea - life com [PERSON_NAME] [PERSON_NAM…" at bounding box center [728, 222] width 1418 height 91
click at [188, 198] on span "R203443141" at bounding box center [155, 203] width 66 height 13
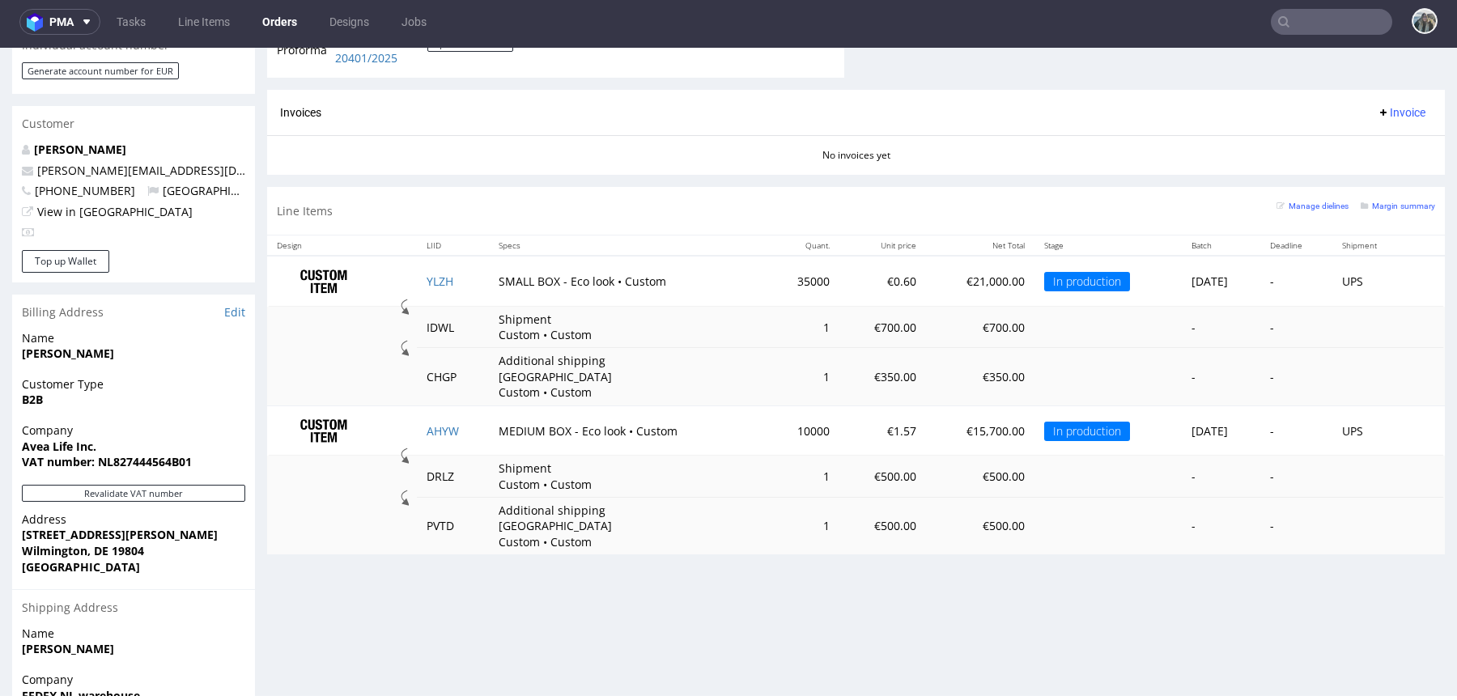
scroll to position [614, 0]
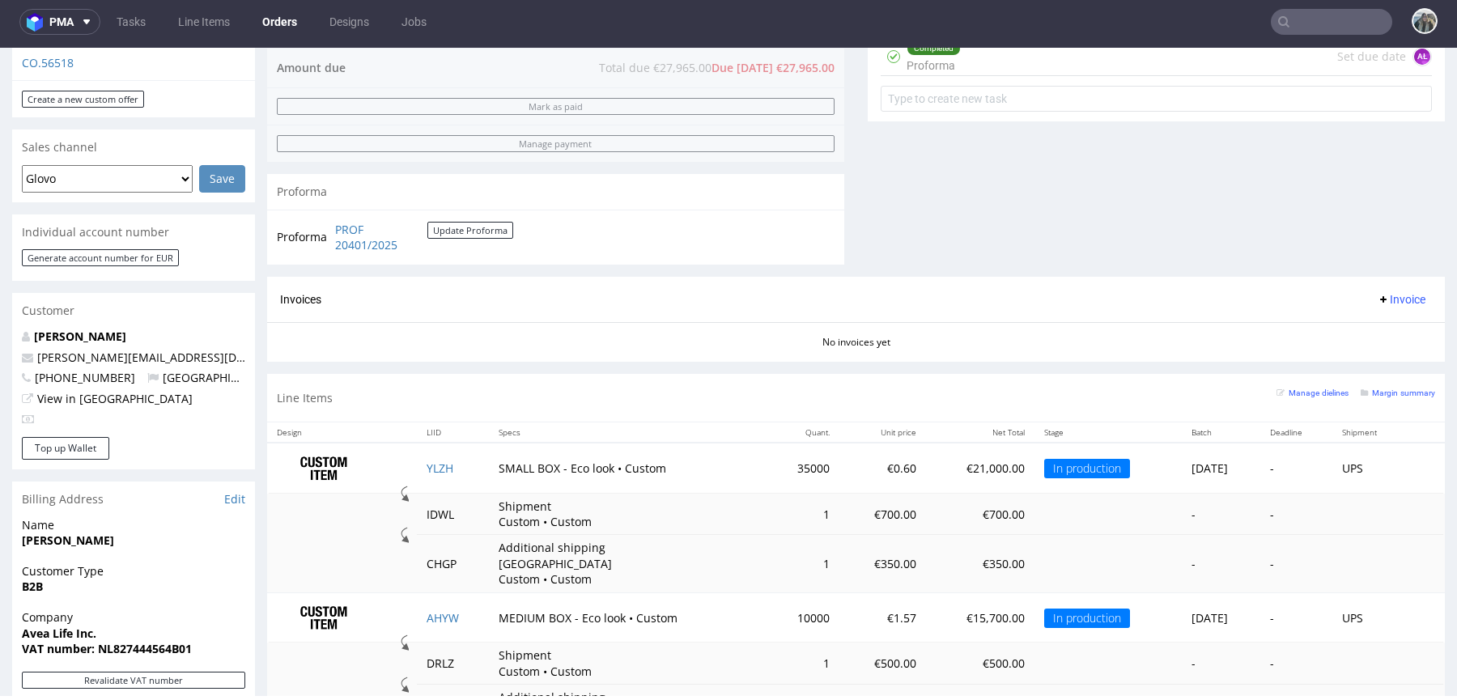
click at [1304, 26] on input "text" at bounding box center [1331, 22] width 121 height 26
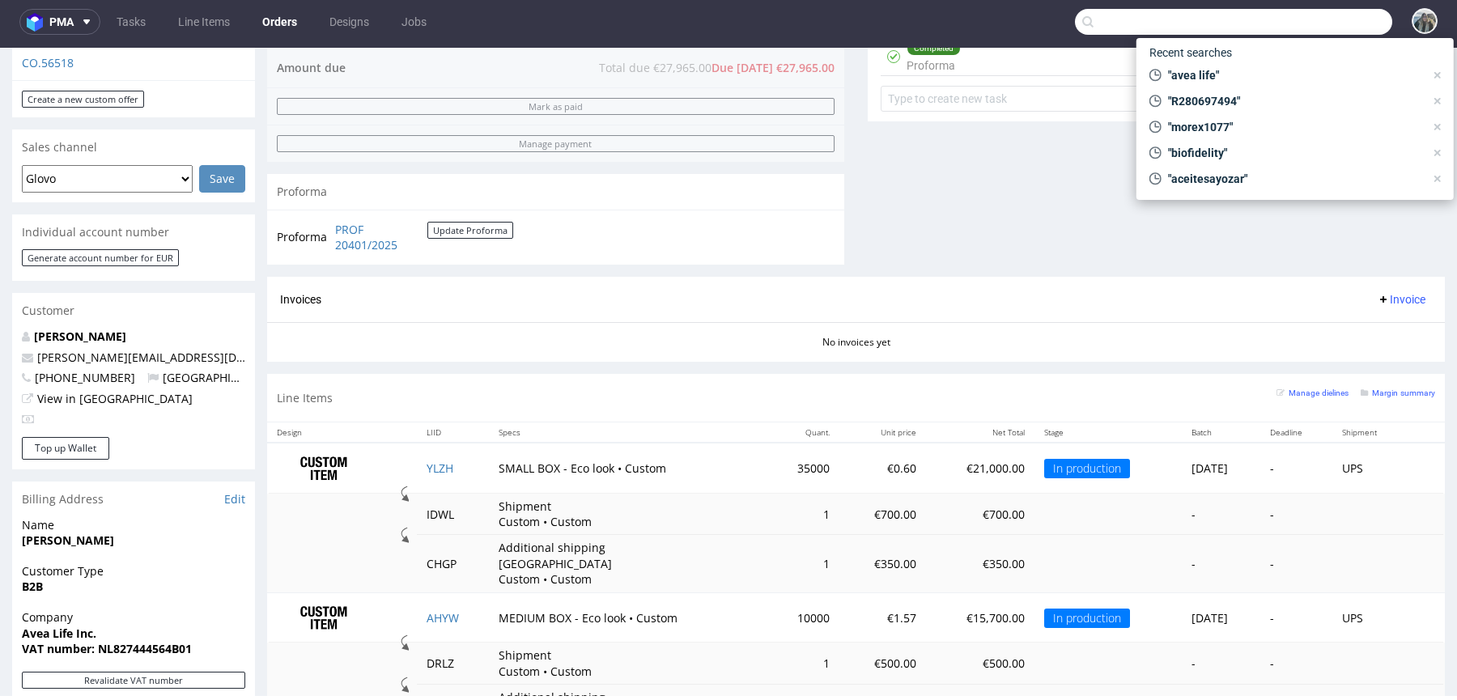
paste input "bambubloom"
type input "bambubloom"
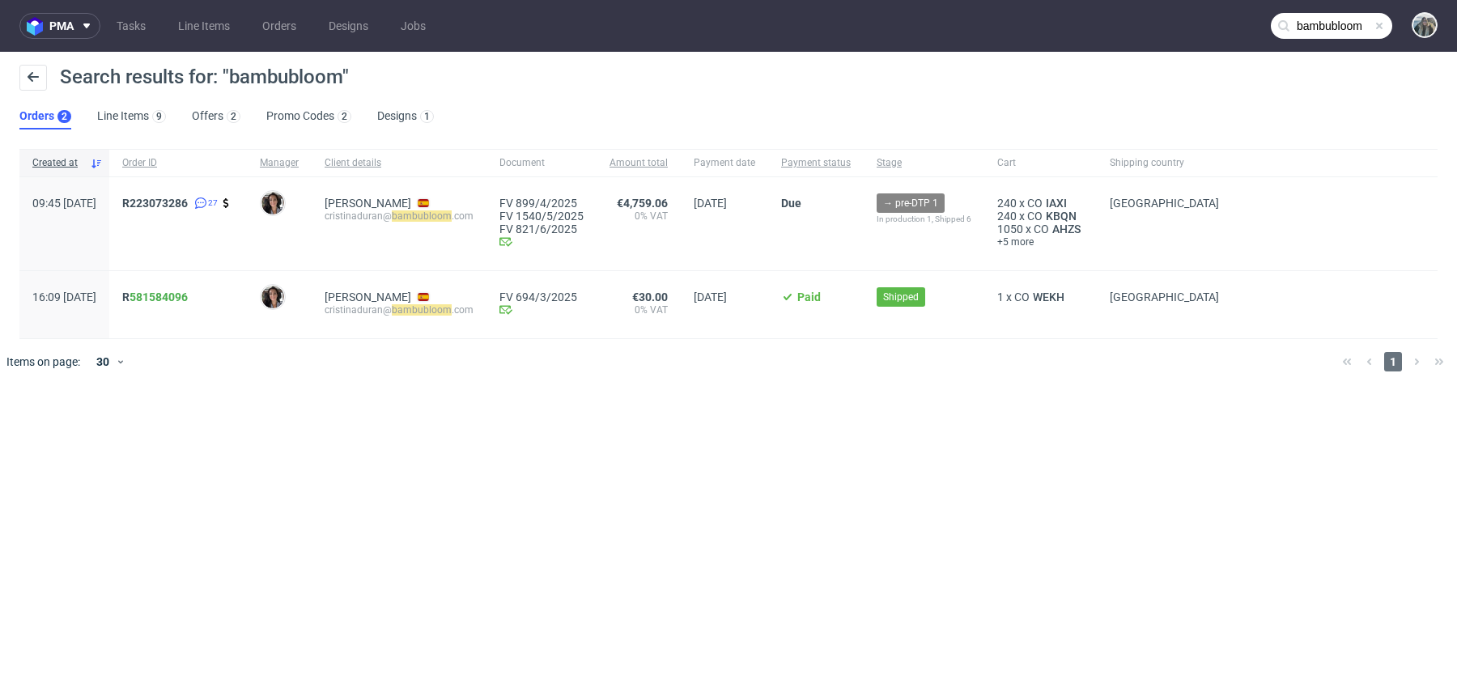
drag, startPoint x: 211, startPoint y: 204, endPoint x: 887, endPoint y: 3, distance: 705.2
click at [188, 204] on span "R223073286" at bounding box center [155, 203] width 66 height 13
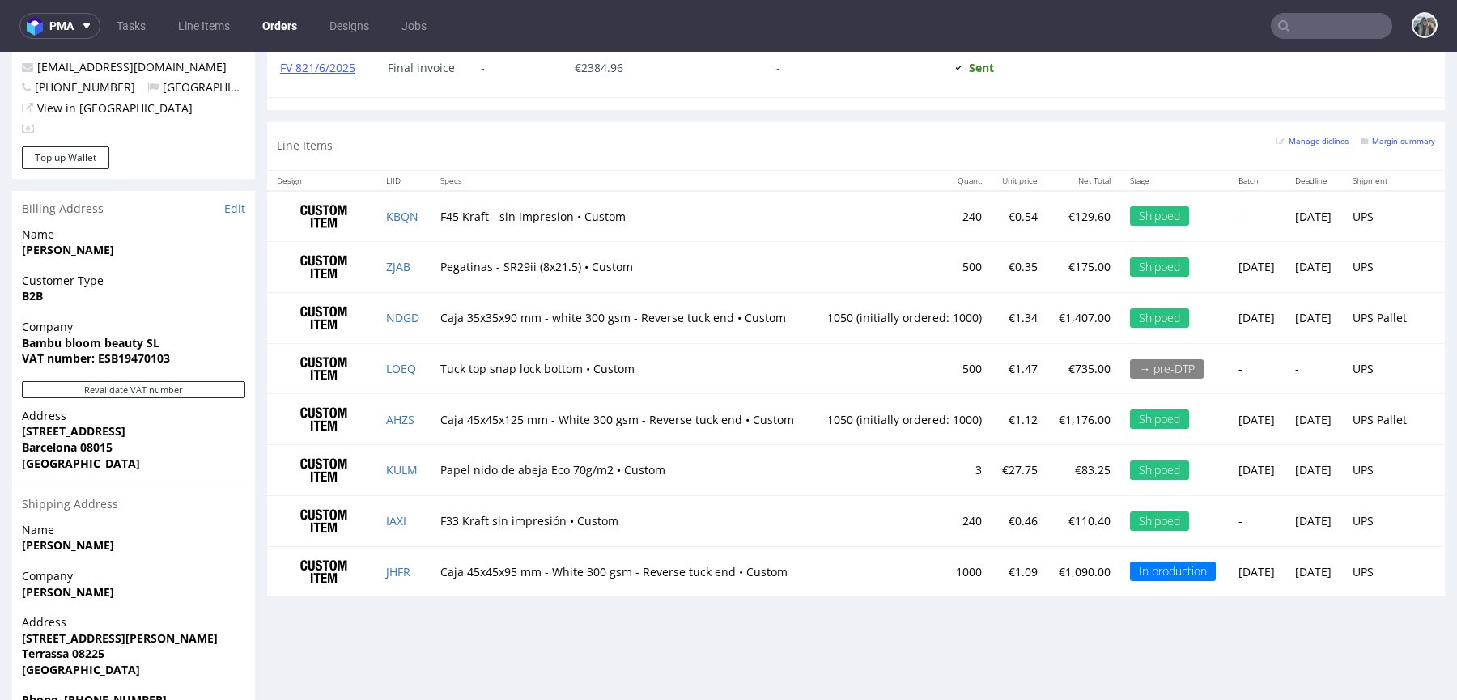
scroll to position [920, 0]
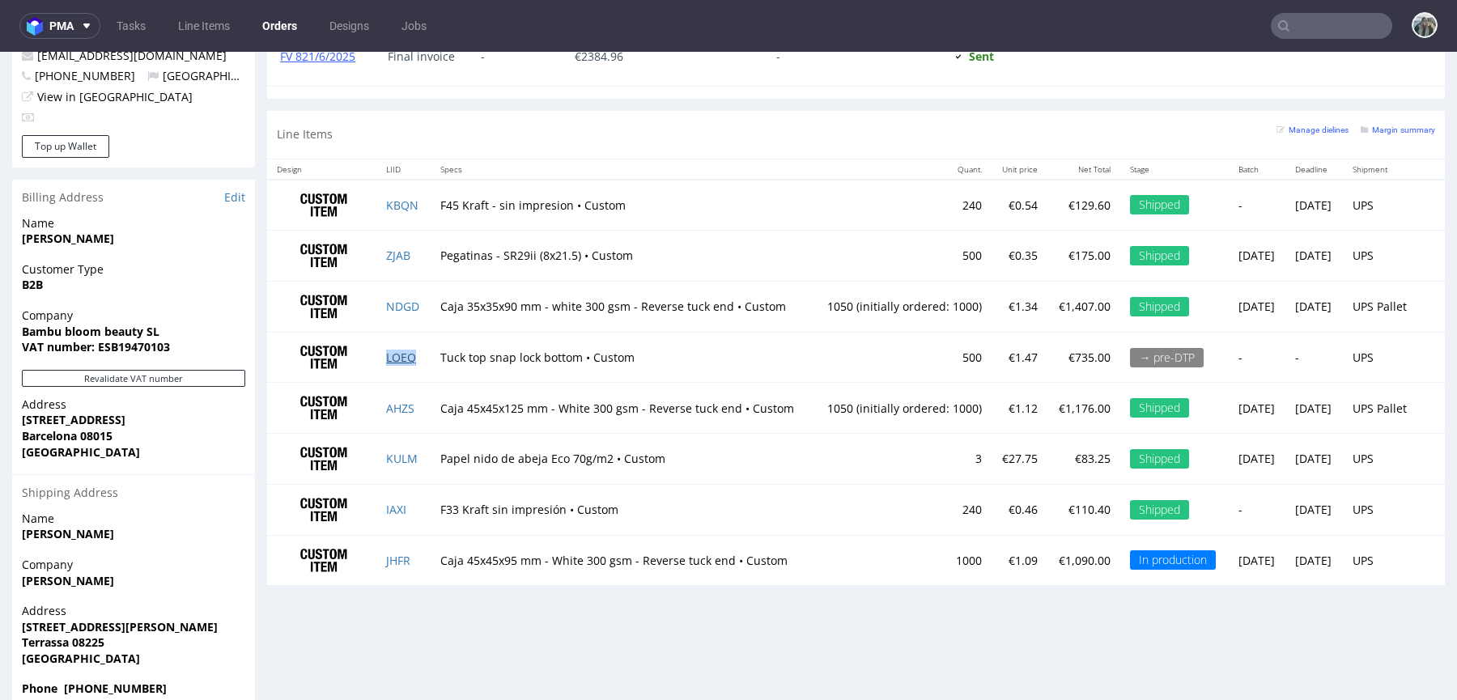
click at [402, 357] on link "LOEQ" at bounding box center [401, 357] width 30 height 15
click at [392, 553] on link "JHFR" at bounding box center [398, 560] width 24 height 15
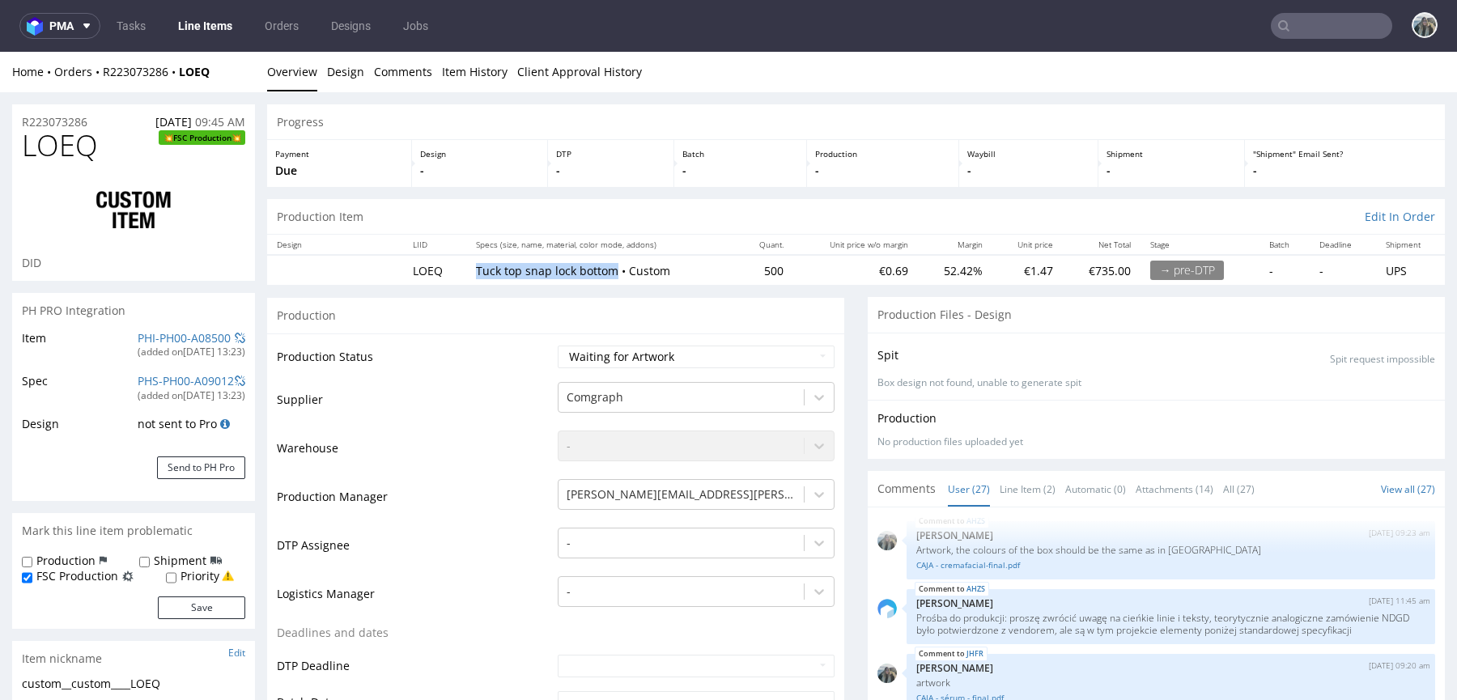
drag, startPoint x: 466, startPoint y: 271, endPoint x: 606, endPoint y: 271, distance: 140.9
click at [606, 271] on td "Tuck top snap lock bottom • Custom" at bounding box center [602, 270] width 272 height 30
copy p "Tuck top snap lock bottom"
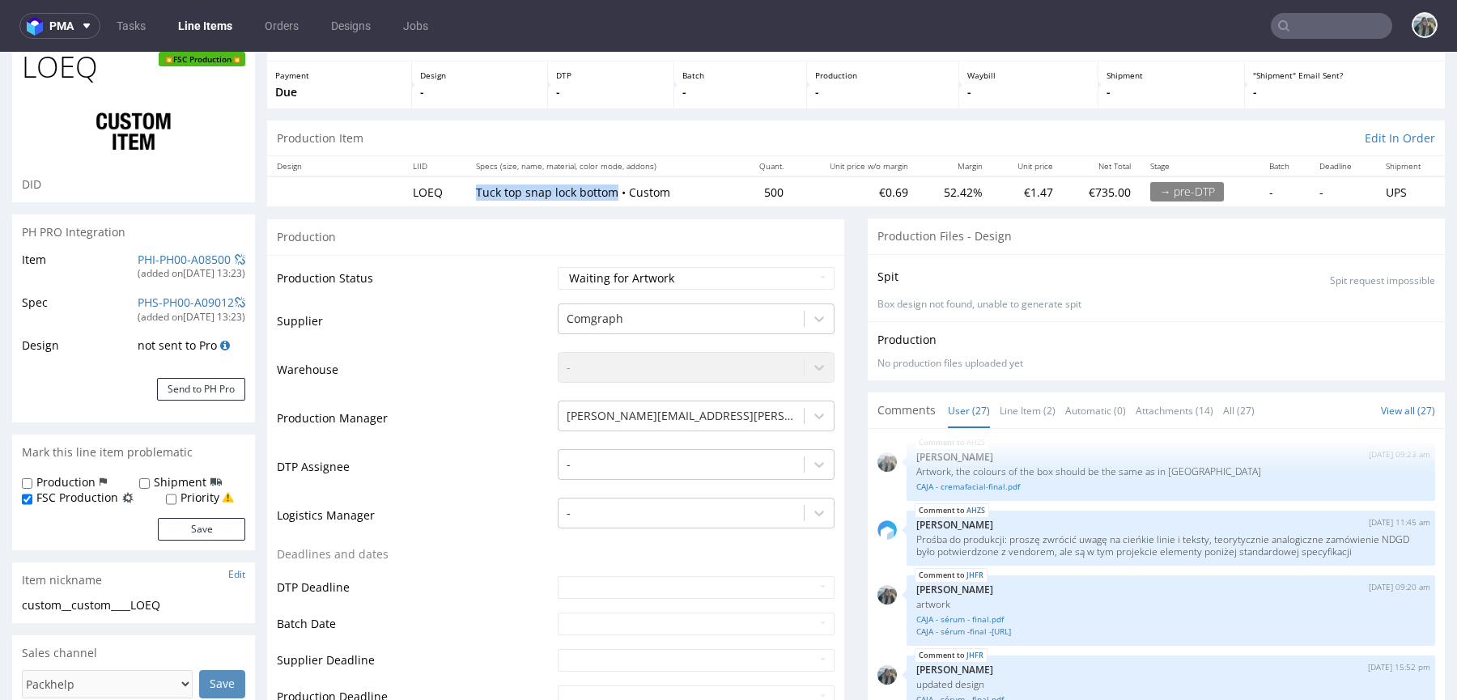
scroll to position [79, 0]
copy p "Tuck top snap lock bottom"
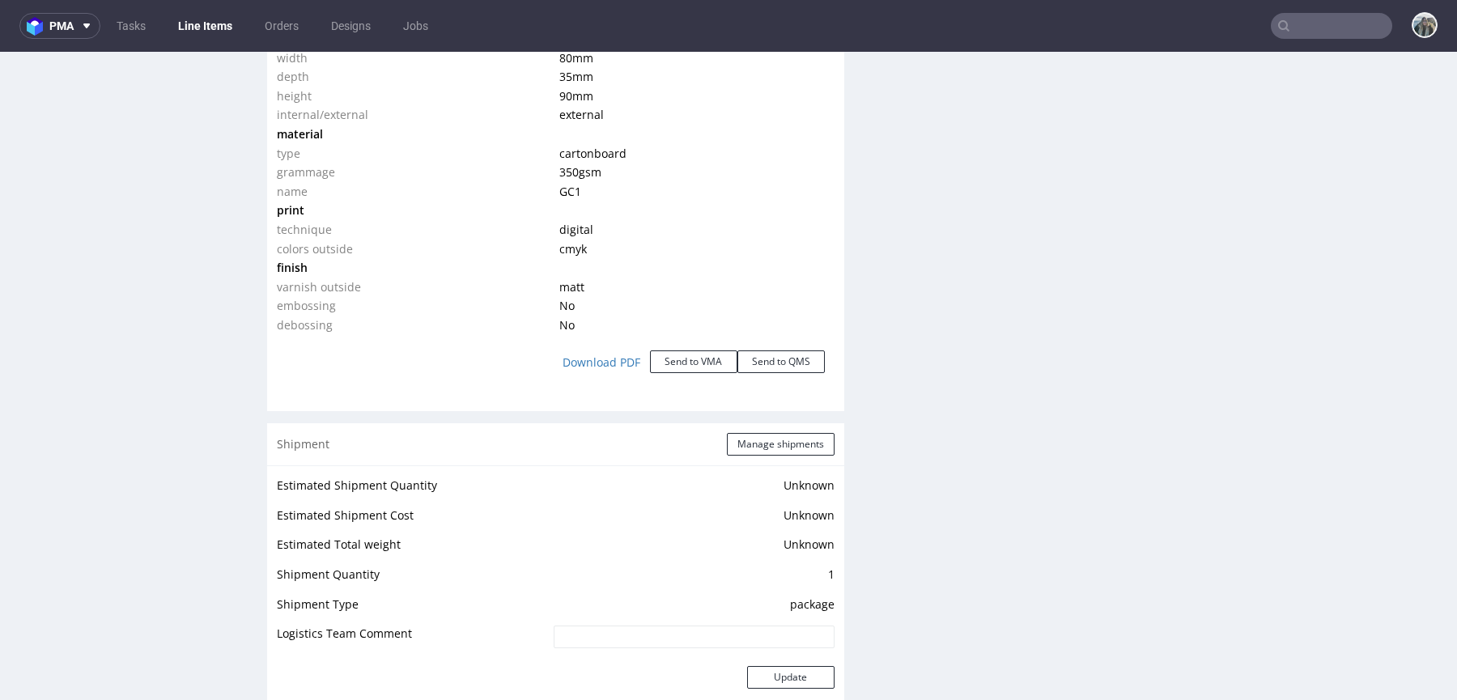
scroll to position [1565, 0]
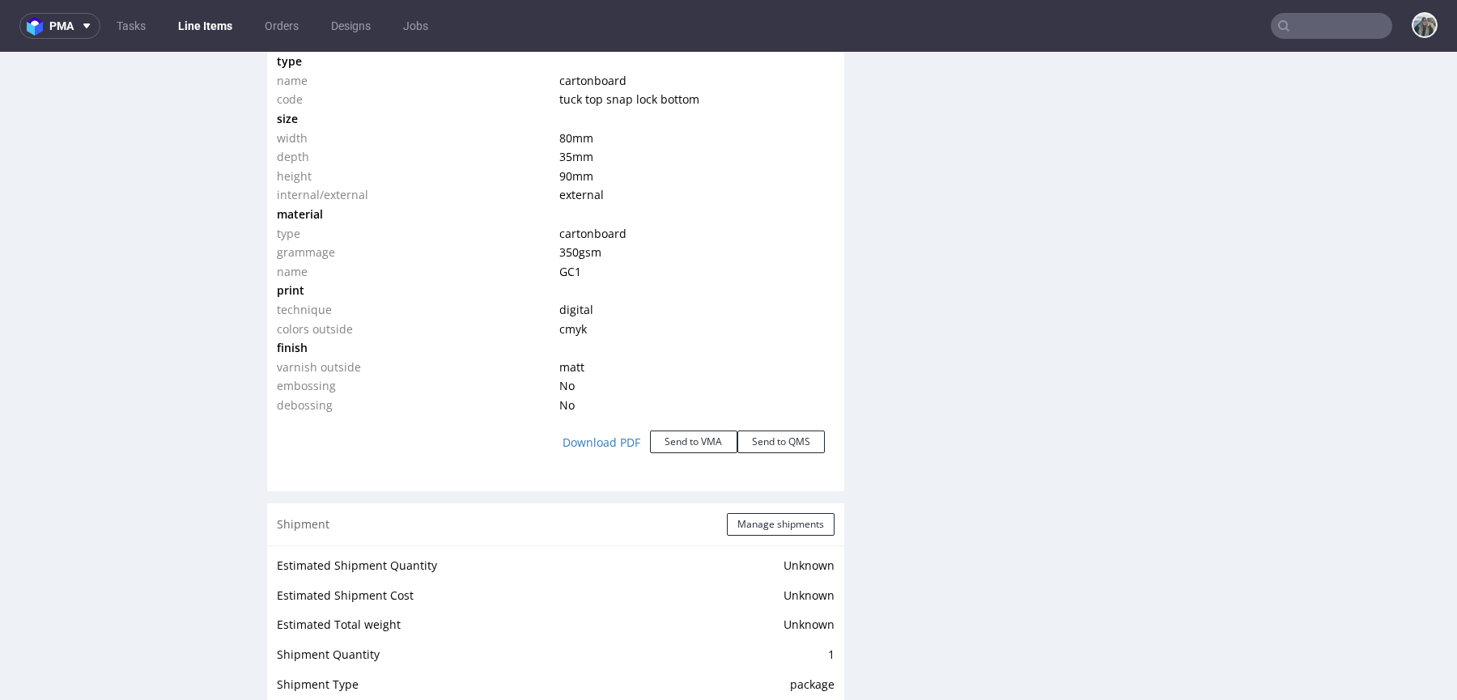
drag, startPoint x: 600, startPoint y: 168, endPoint x: 549, endPoint y: 132, distance: 62.7
click at [549, 132] on tbody "type name cartonboard code tuck top snap lock bottom size width 80 mm depth 35 …" at bounding box center [556, 233] width 558 height 363
copy tbody "80 mm depth 35 mm height 90 mm"
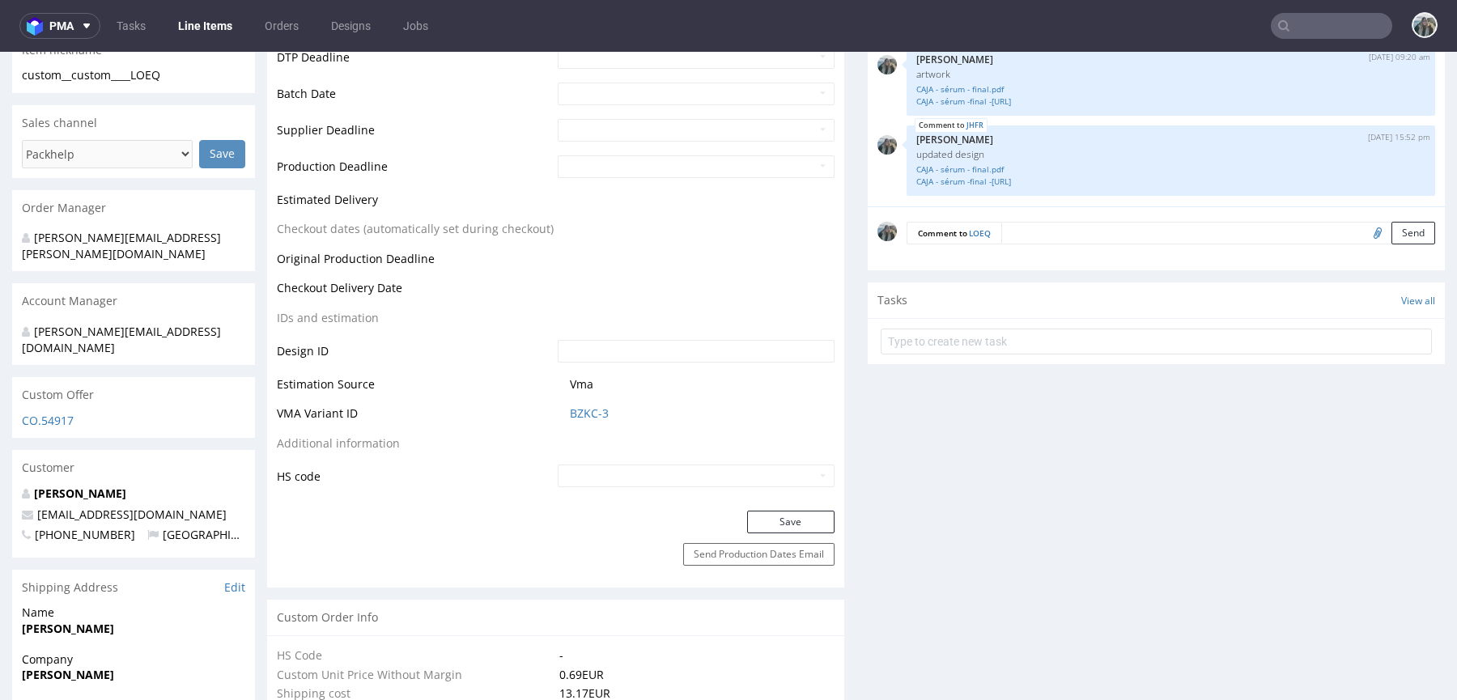
scroll to position [555, 0]
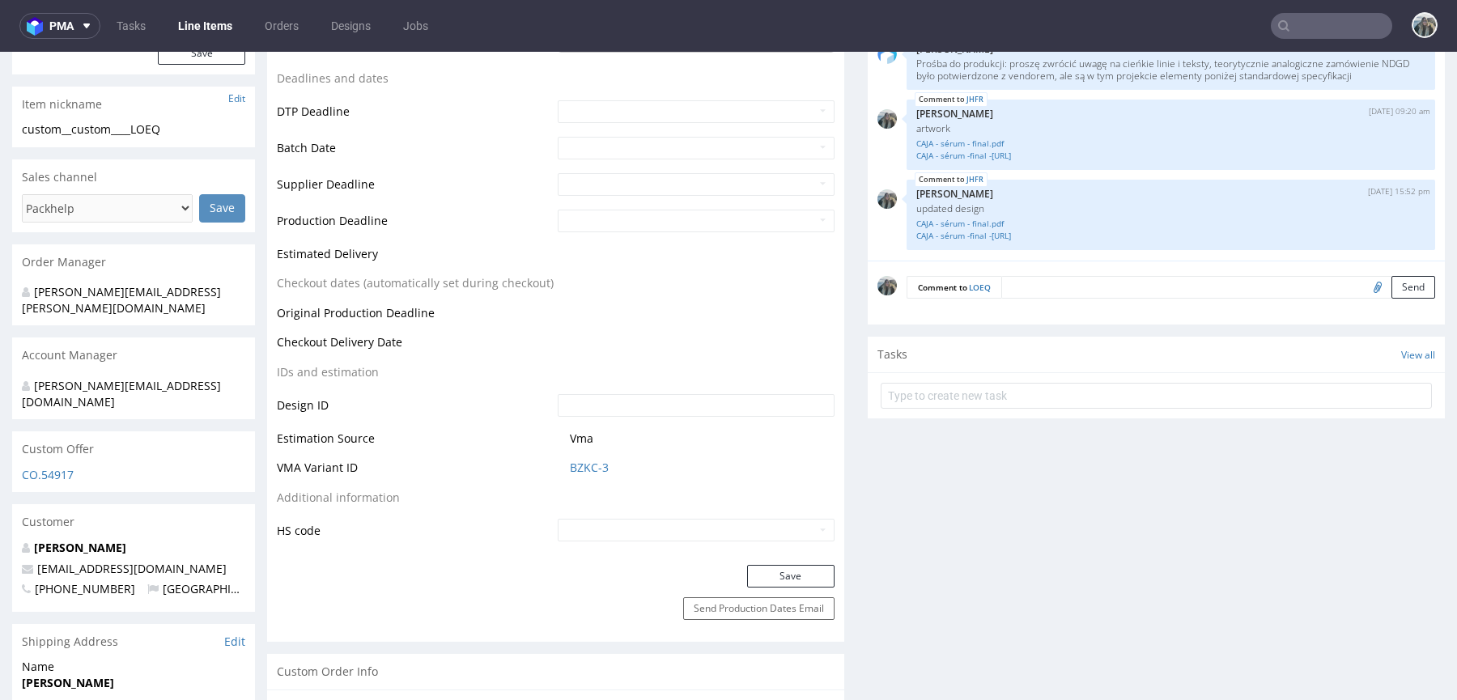
drag, startPoint x: 1359, startPoint y: 284, endPoint x: 956, endPoint y: 259, distance: 404.0
click at [1364, 285] on input "file" at bounding box center [1375, 286] width 23 height 21
type input "C:\fakepath\CAJA - The minis - final vectorizado.ai"
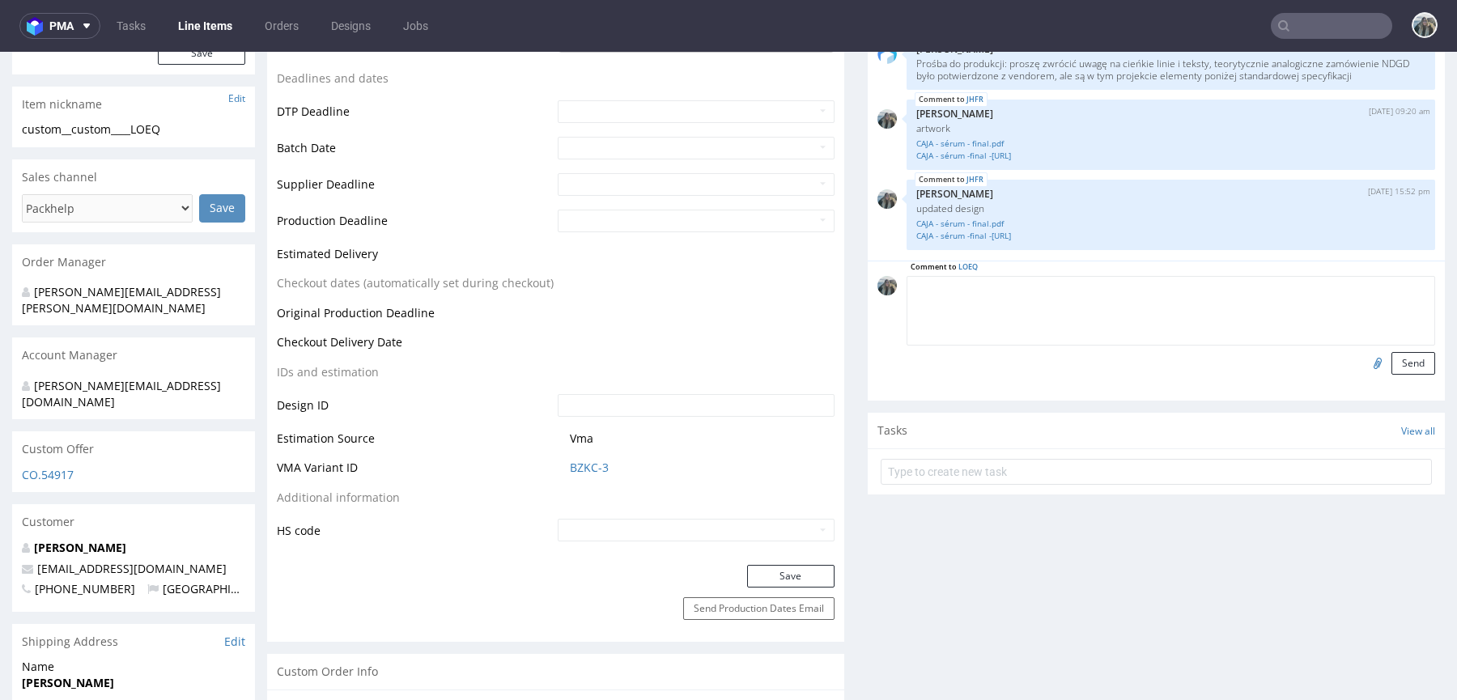
click at [1082, 291] on textarea at bounding box center [1171, 311] width 529 height 70
click at [1072, 285] on textarea "artwork, please adjust colours as in the other LI" at bounding box center [1171, 311] width 529 height 70
click at [1072, 289] on textarea "artwork, please adjust colours as in the other LI" at bounding box center [1171, 311] width 529 height 70
click at [1128, 283] on textarea "artwork, please adjust colours to match in the other LI" at bounding box center [1171, 311] width 529 height 70
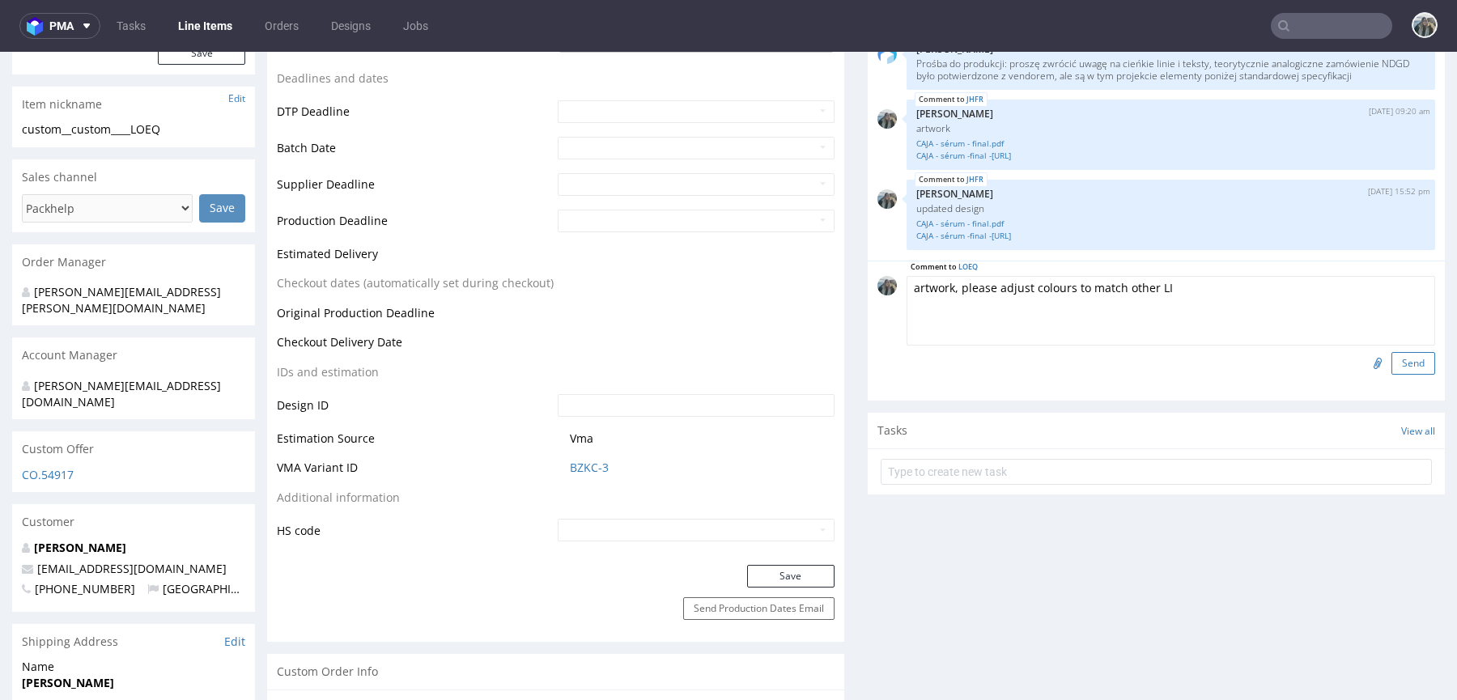
type textarea "artwork, please adjust colours to match other LI"
click at [1392, 364] on button "Send" at bounding box center [1414, 363] width 44 height 23
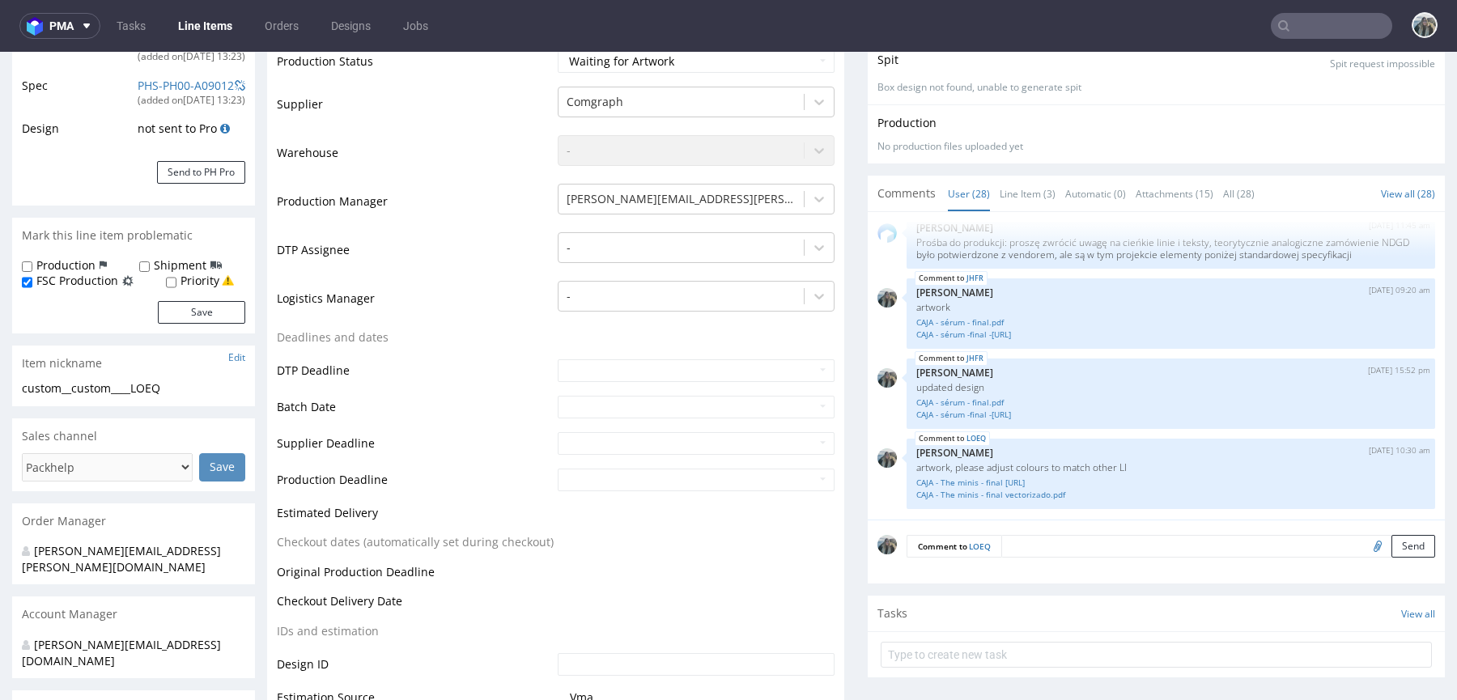
scroll to position [0, 0]
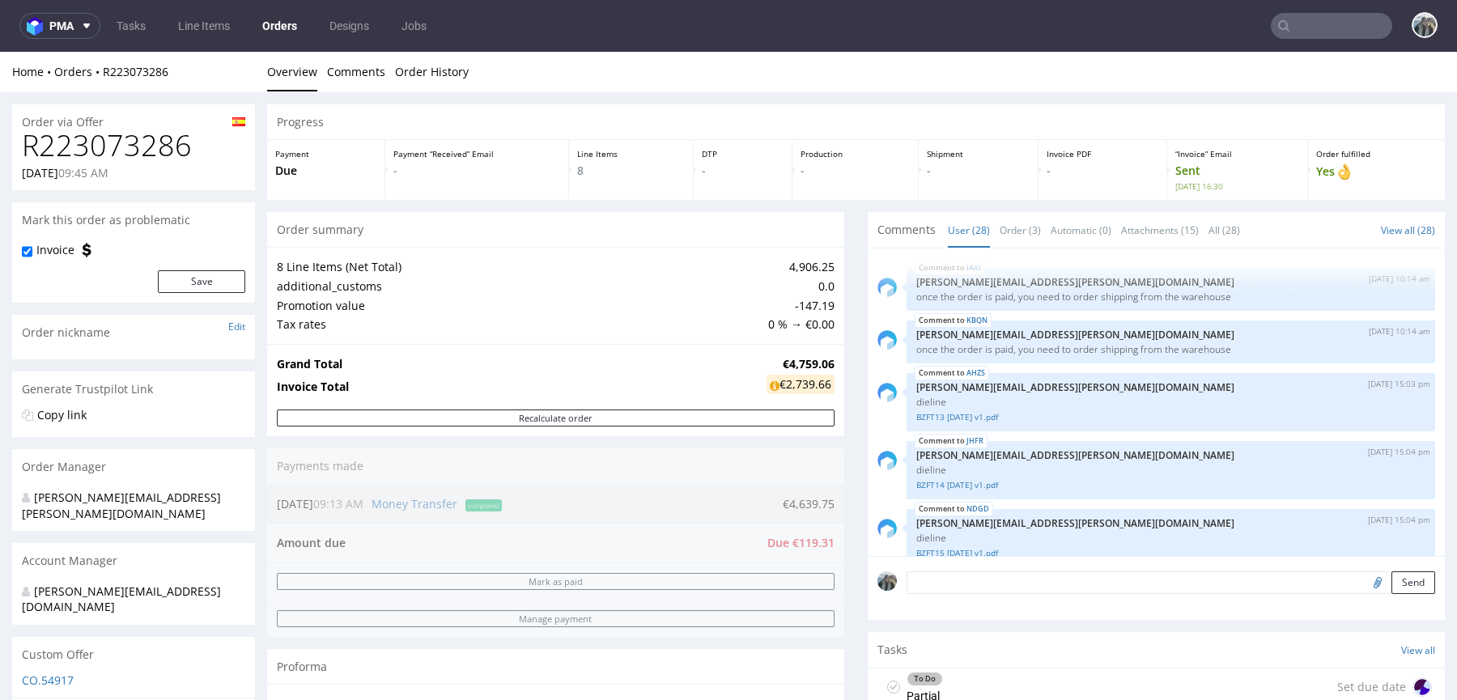
scroll to position [1631, 0]
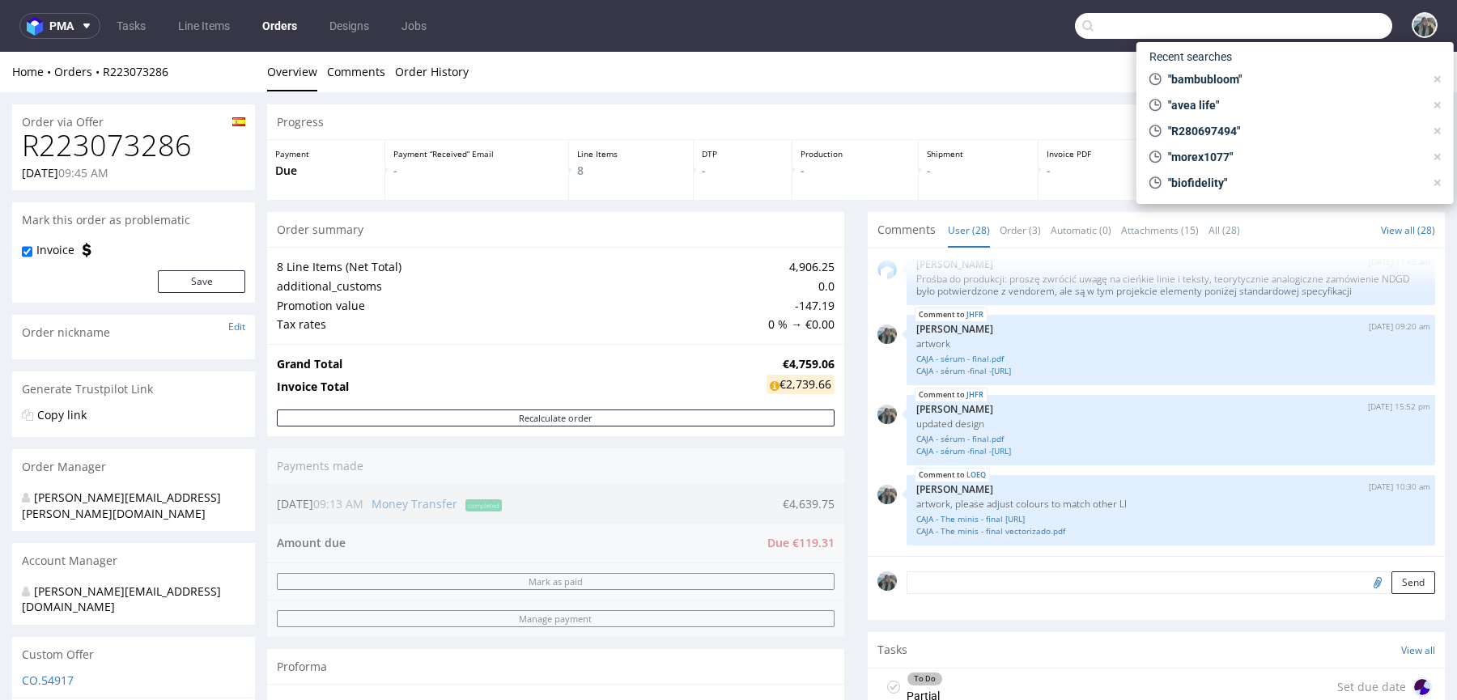
click at [1318, 26] on input "text" at bounding box center [1233, 26] width 317 height 26
paste input "world50"
type input "world50"
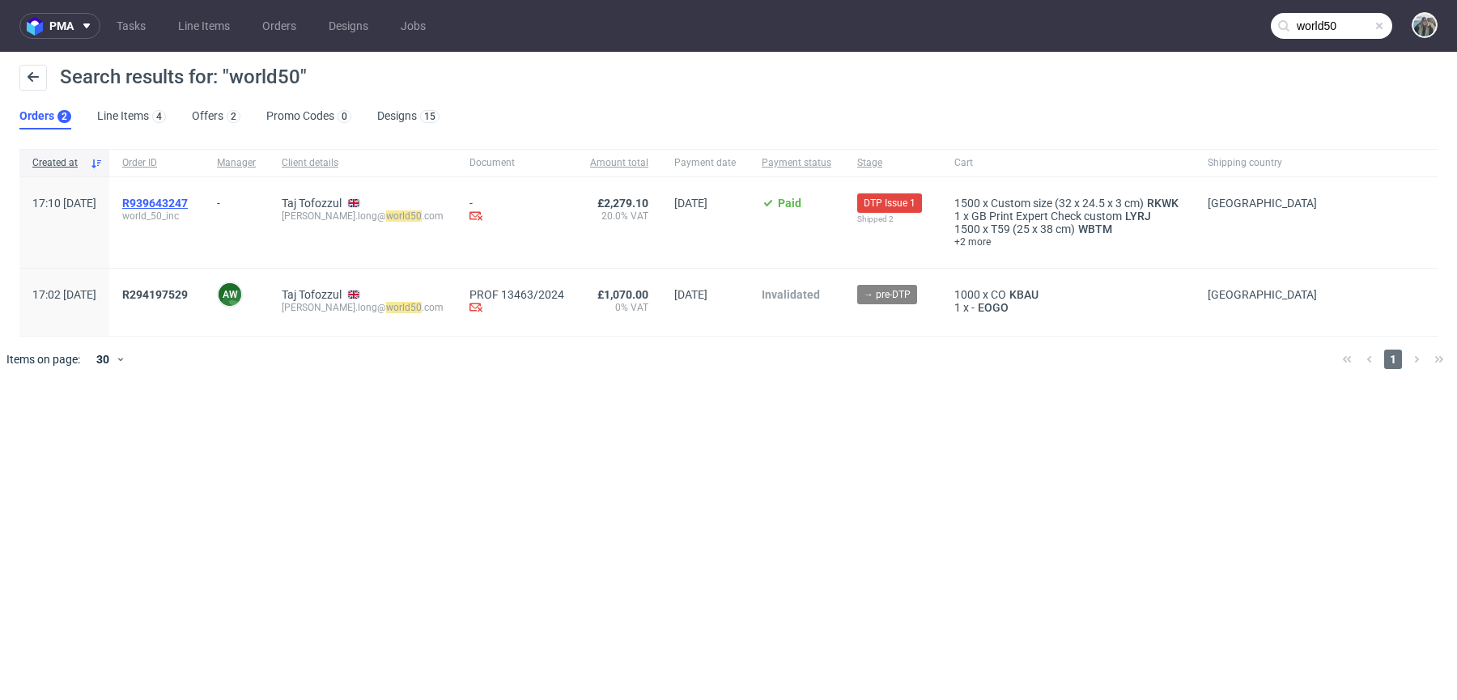
click at [188, 197] on span "R939643247" at bounding box center [155, 203] width 66 height 13
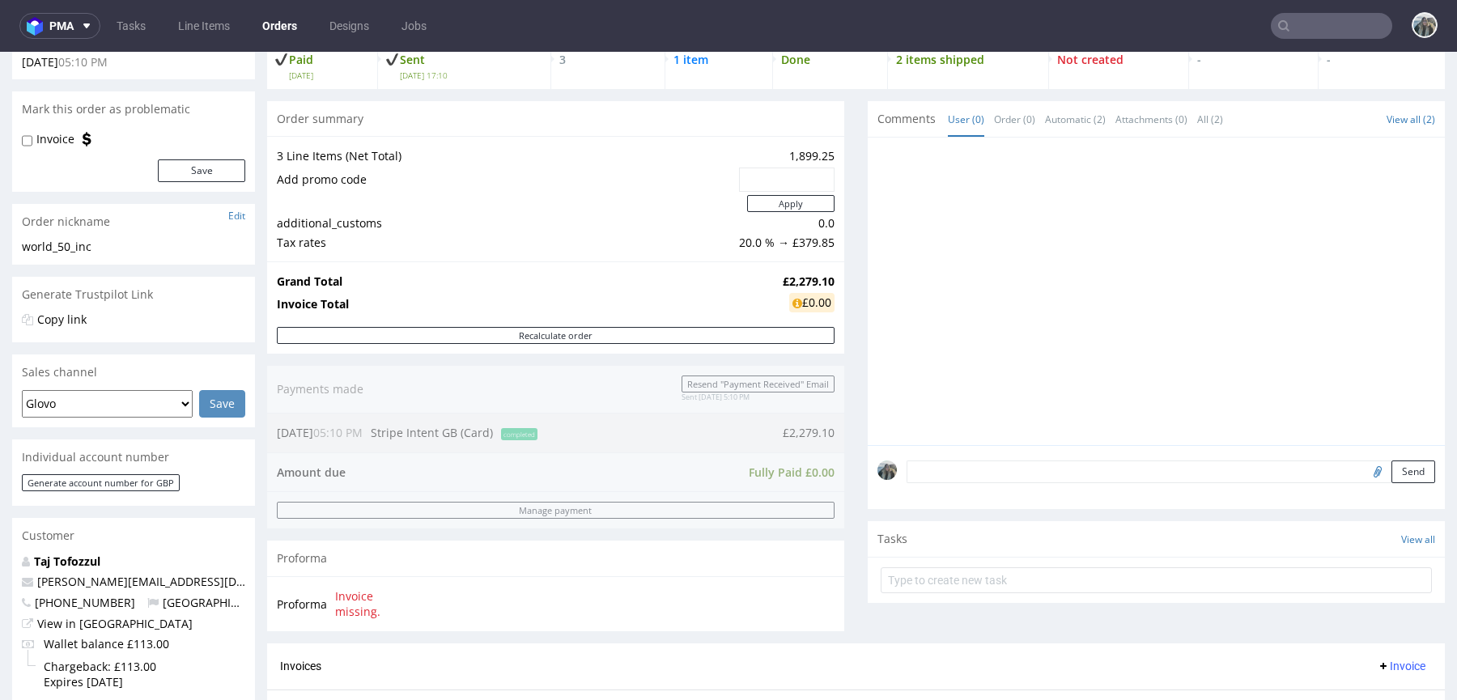
scroll to position [652, 0]
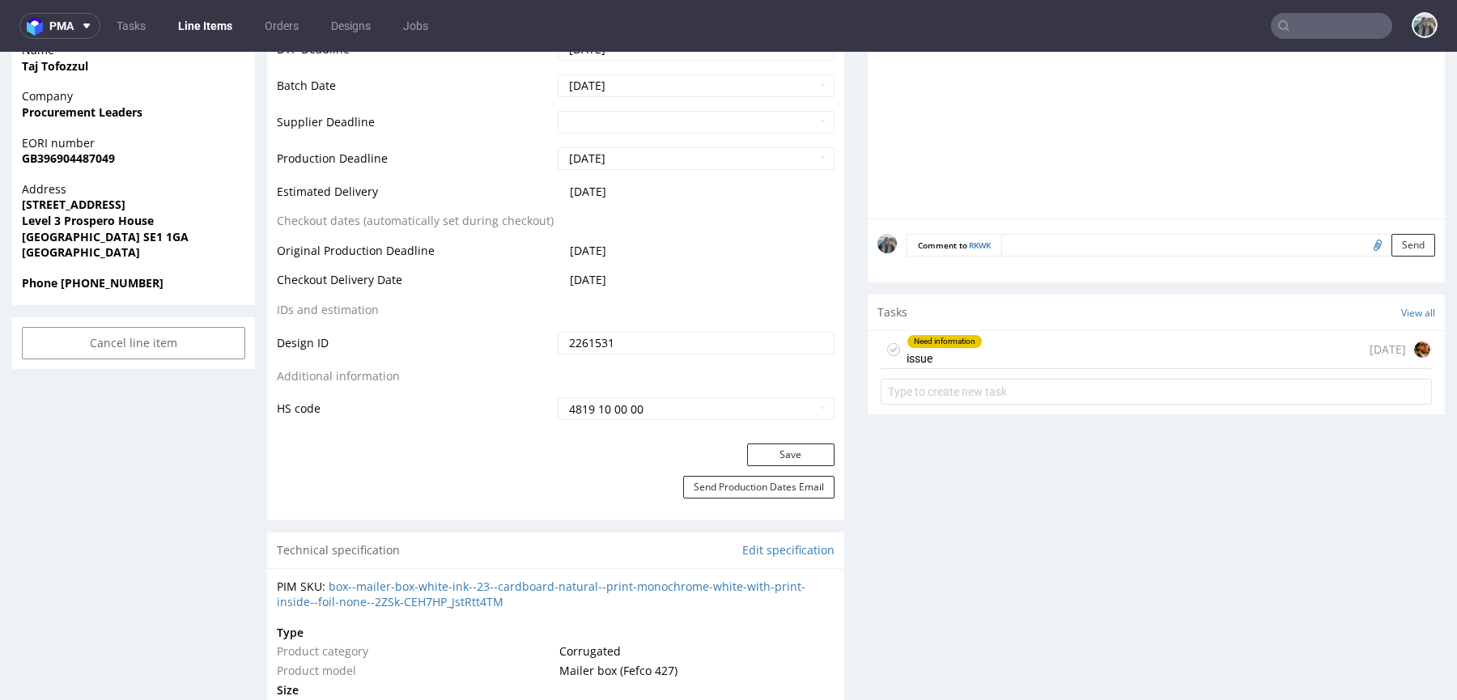
scroll to position [855, 0]
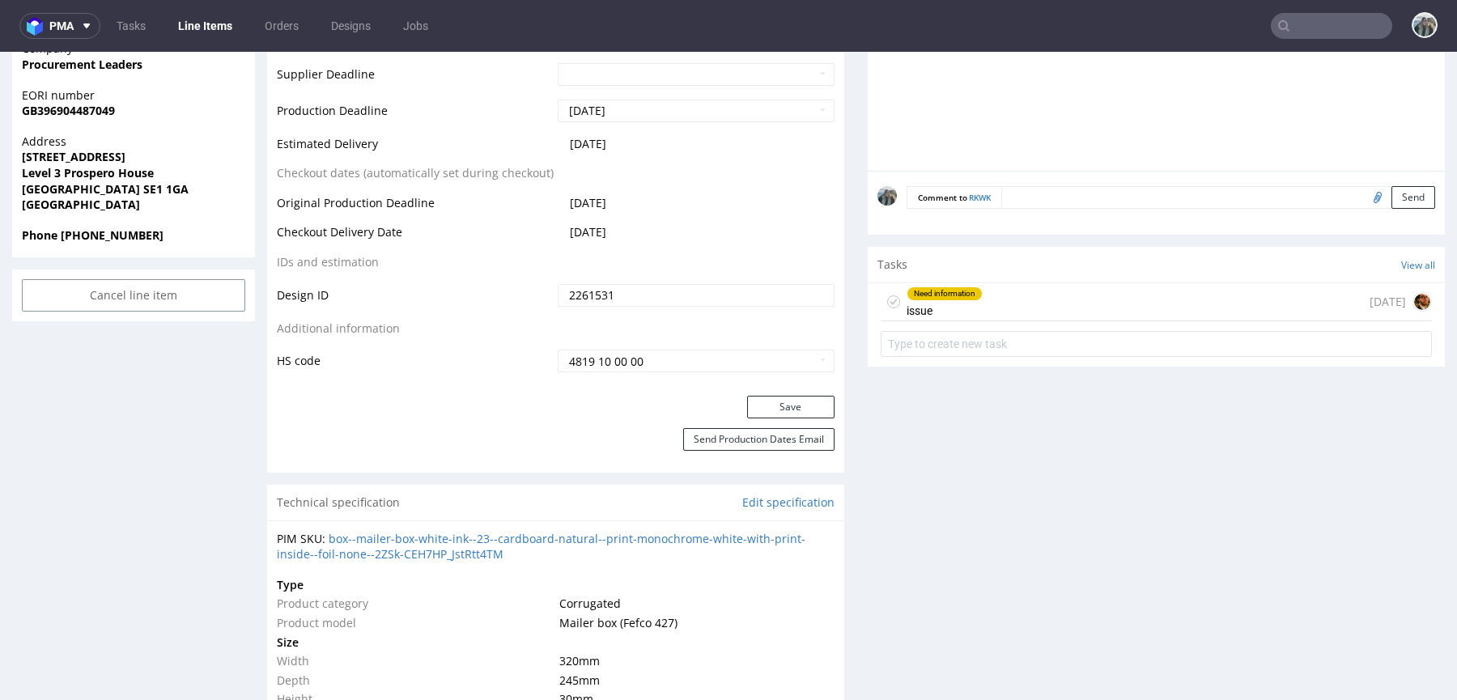
click at [1001, 293] on div "Need information issue 16 days ago" at bounding box center [1156, 302] width 551 height 38
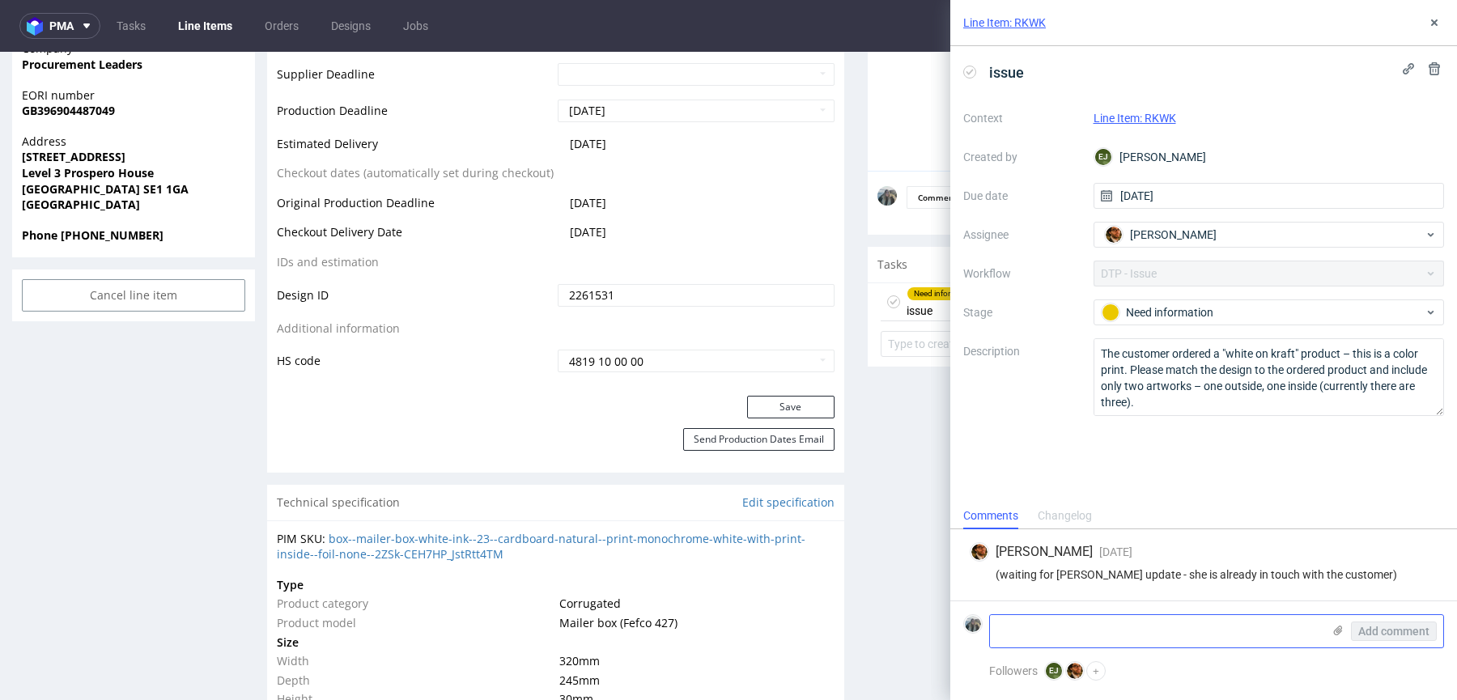
click at [1055, 631] on textarea at bounding box center [1156, 631] width 332 height 32
click at [1040, 632] on textarea "Client is waiting for the cost approval from his team" at bounding box center [1156, 631] width 332 height 32
type textarea "Client is currently waiting for the cost approval from his team"
click at [1367, 636] on span "Add comment" at bounding box center [1394, 631] width 71 height 11
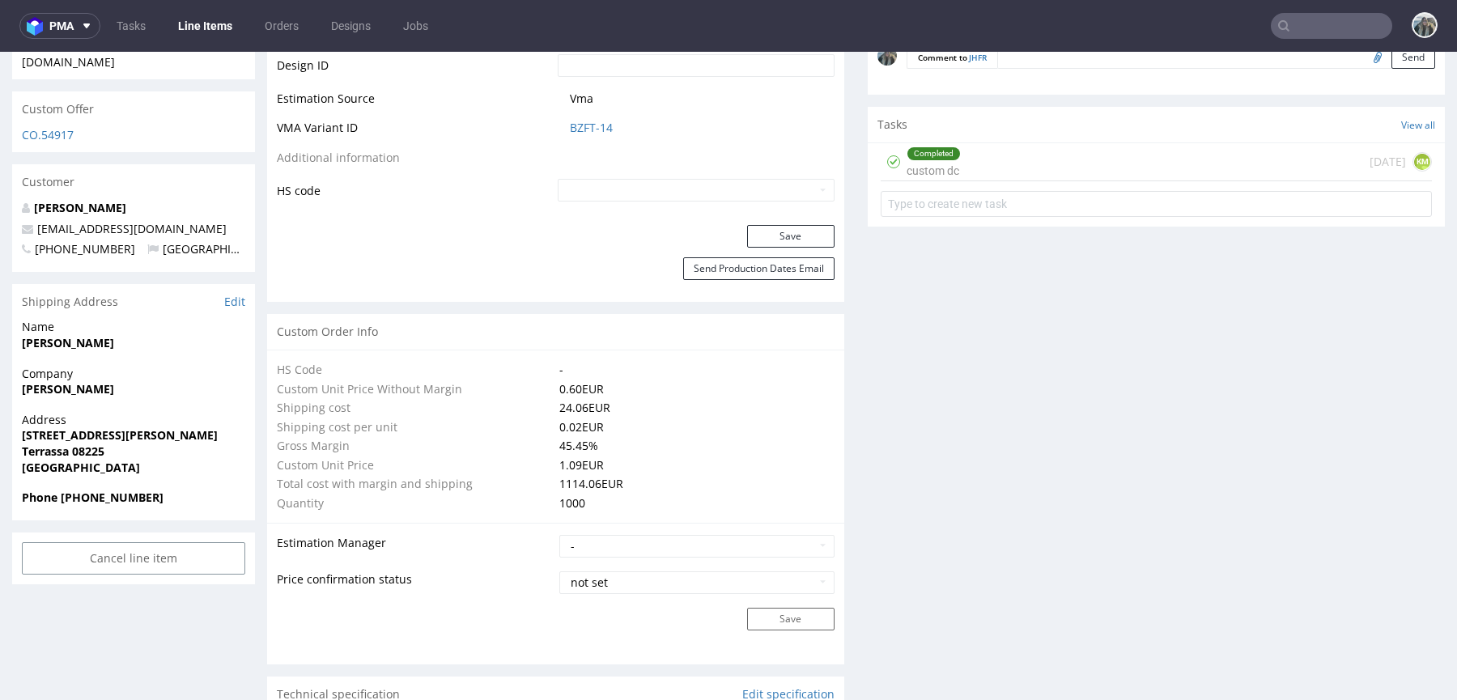
scroll to position [911, 0]
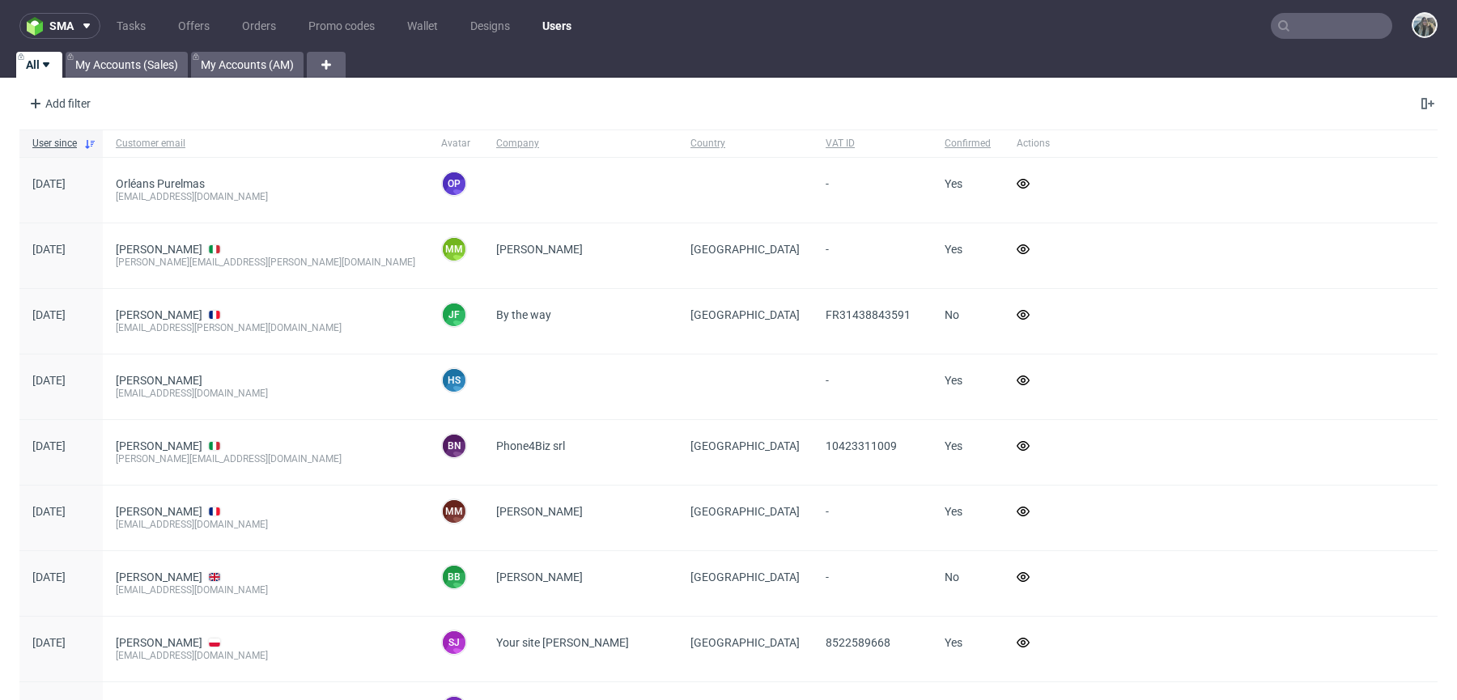
click at [1322, 27] on input "text" at bounding box center [1331, 26] width 121 height 26
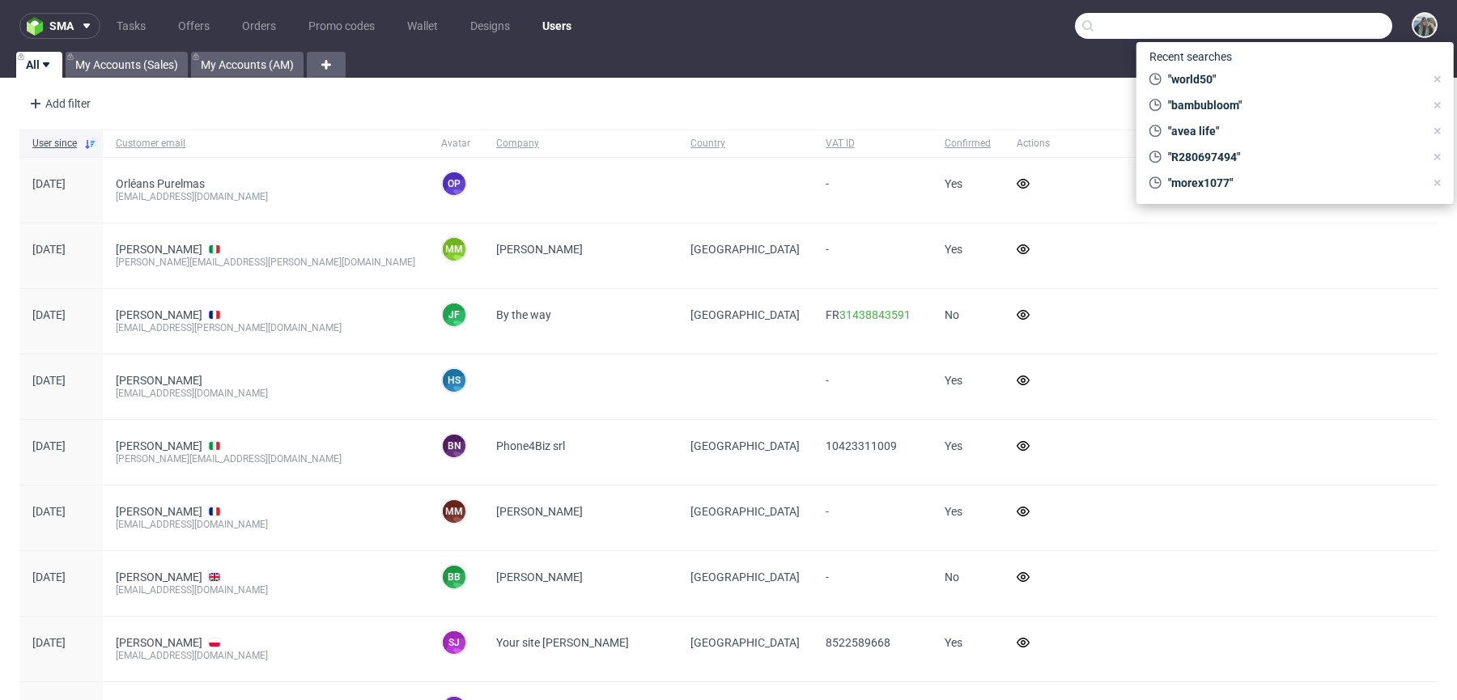
paste input "miaburton"
type input "miaburton"
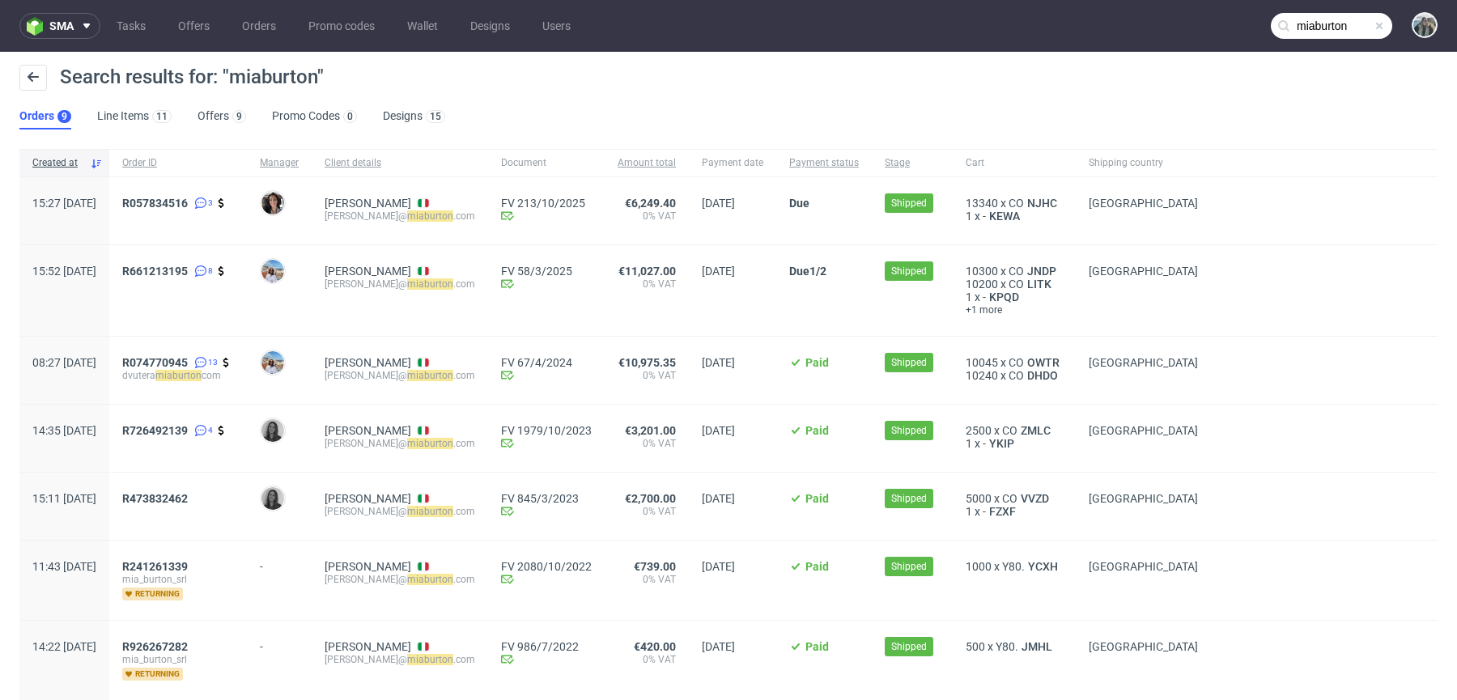
click at [154, 198] on div "15:27 Fri 05.09.2025 R057834516 3 Moreno Martinez Cristina Daniela Vutera d.vut…" at bounding box center [728, 211] width 1418 height 68
click at [188, 200] on span "R057834516" at bounding box center [155, 203] width 66 height 13
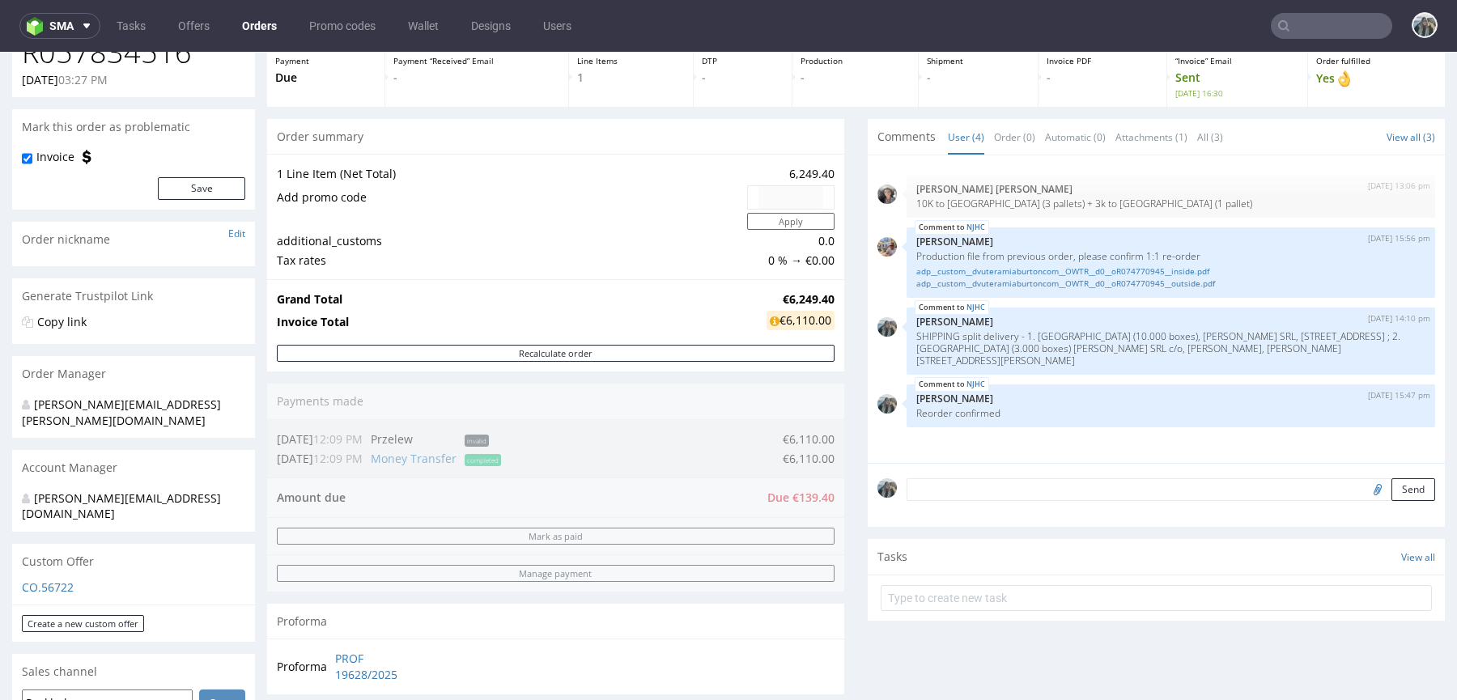
scroll to position [712, 0]
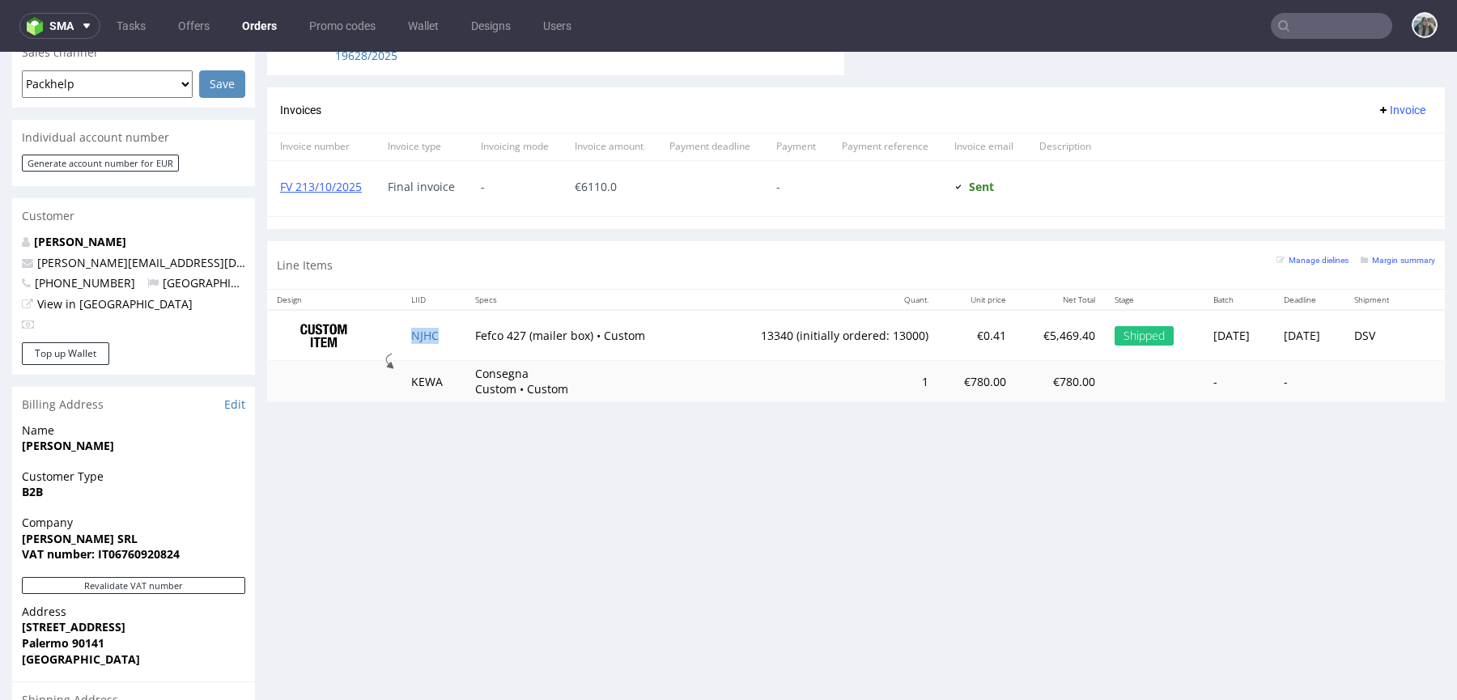
click at [440, 332] on td "NJHC" at bounding box center [434, 335] width 64 height 51
copy link "NJHC"
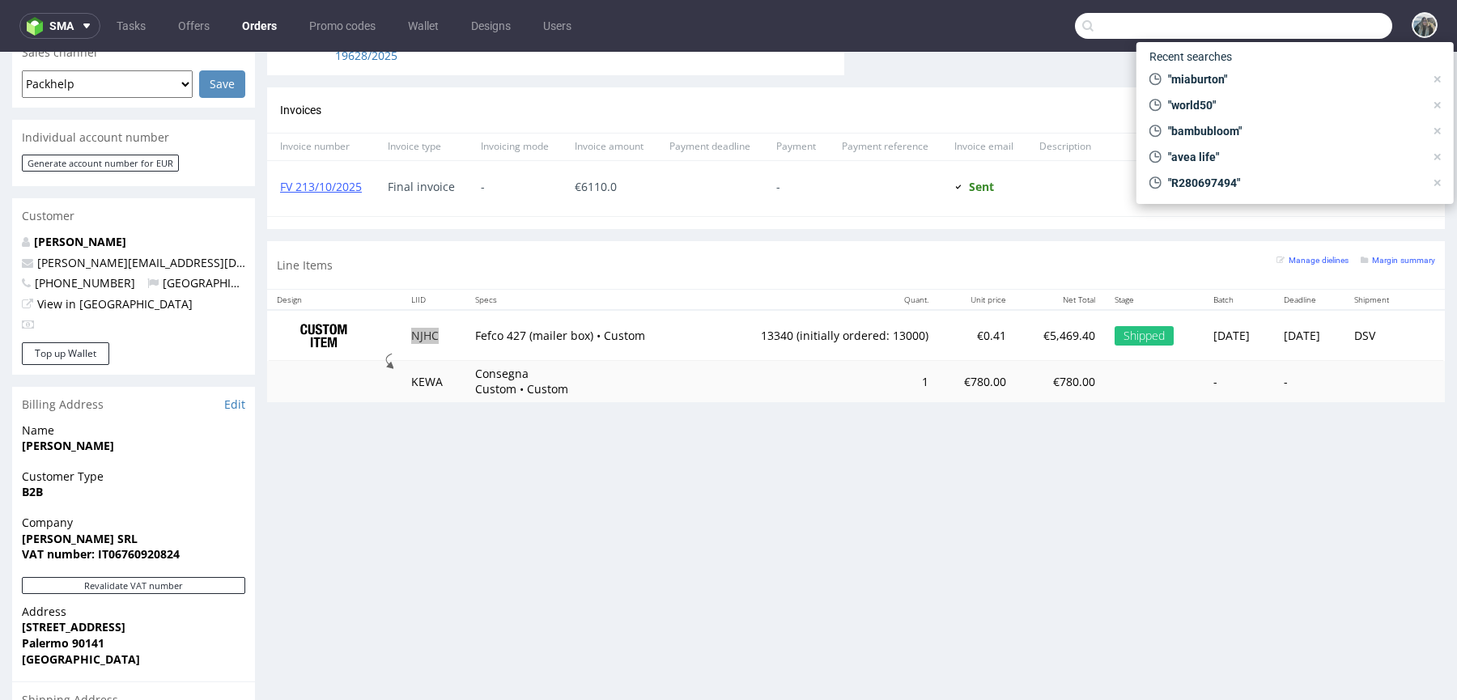
click at [1317, 23] on input "text" at bounding box center [1233, 26] width 317 height 26
paste input "wakuli"
type input "wakuli"
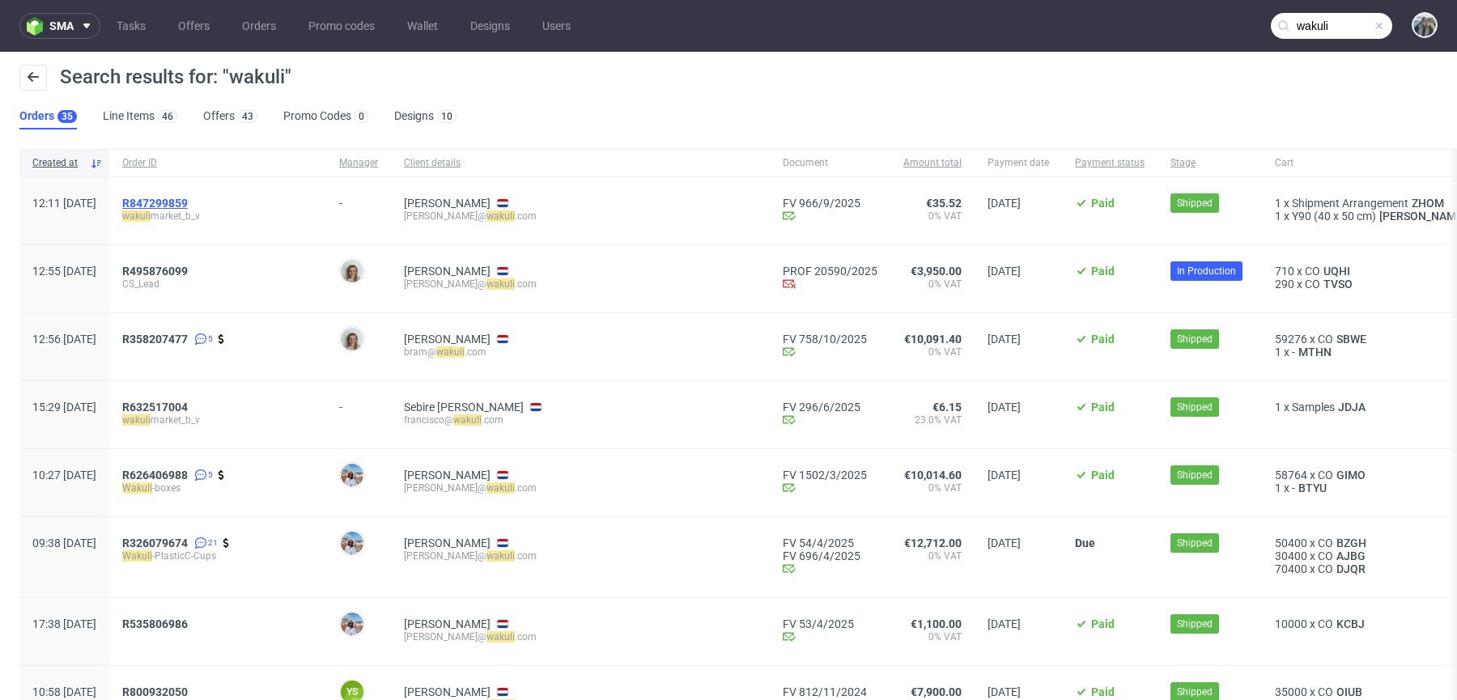
click at [188, 206] on span "R847299859" at bounding box center [155, 203] width 66 height 13
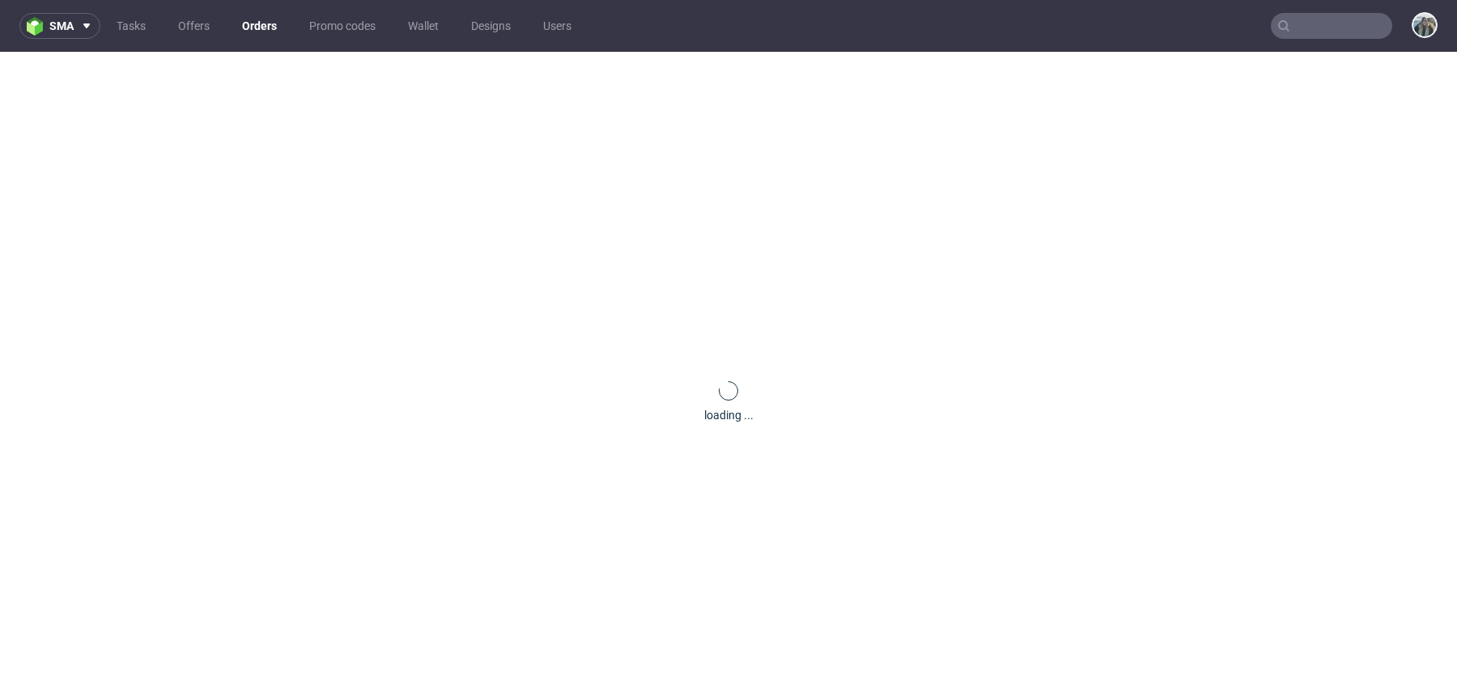
type input "wakuli"
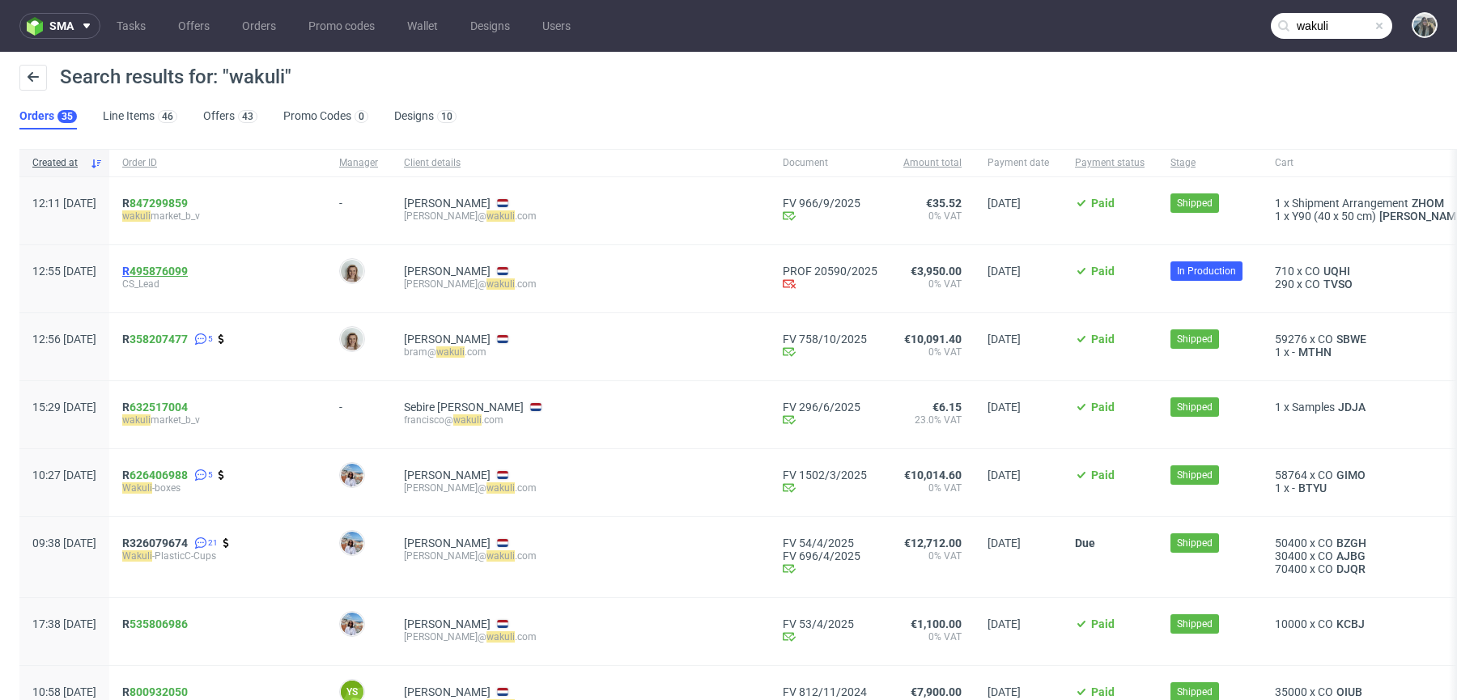
click at [179, 266] on link "495876099" at bounding box center [159, 271] width 58 height 13
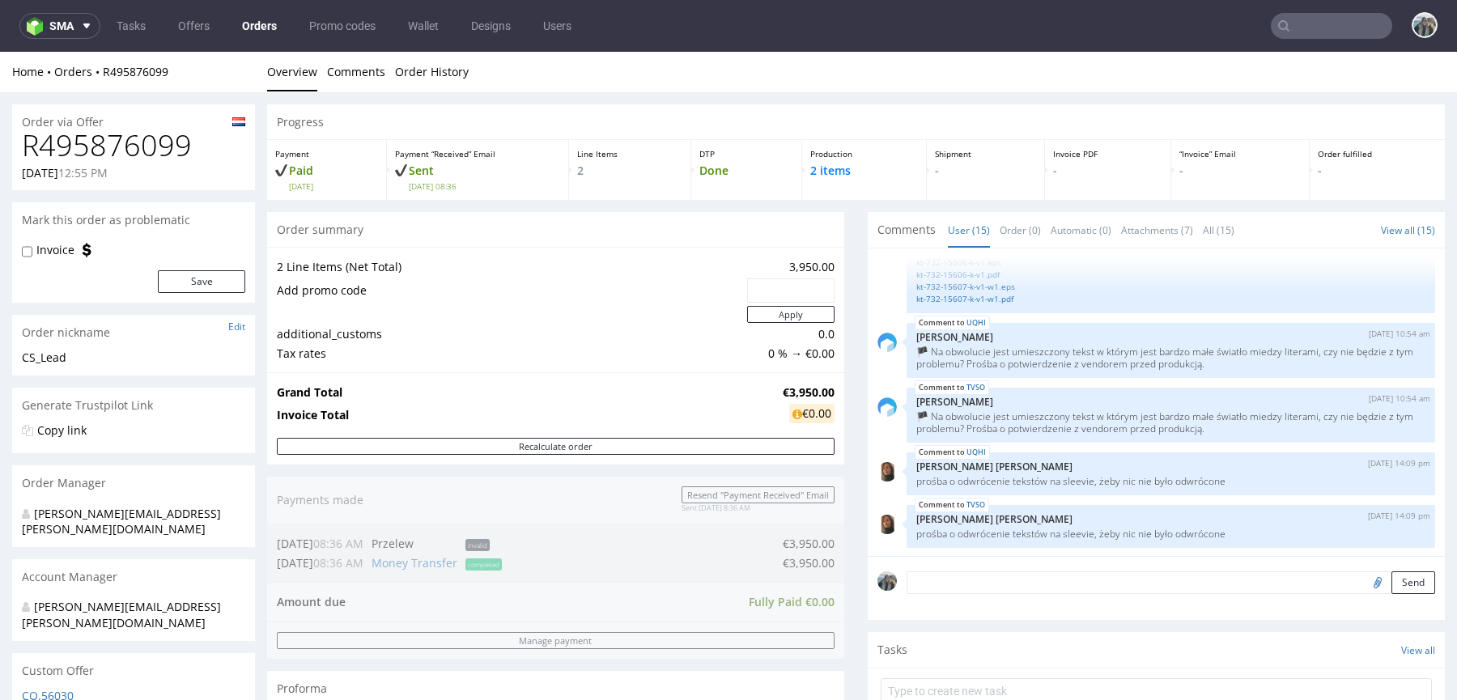
click at [1313, 19] on input "text" at bounding box center [1331, 26] width 121 height 26
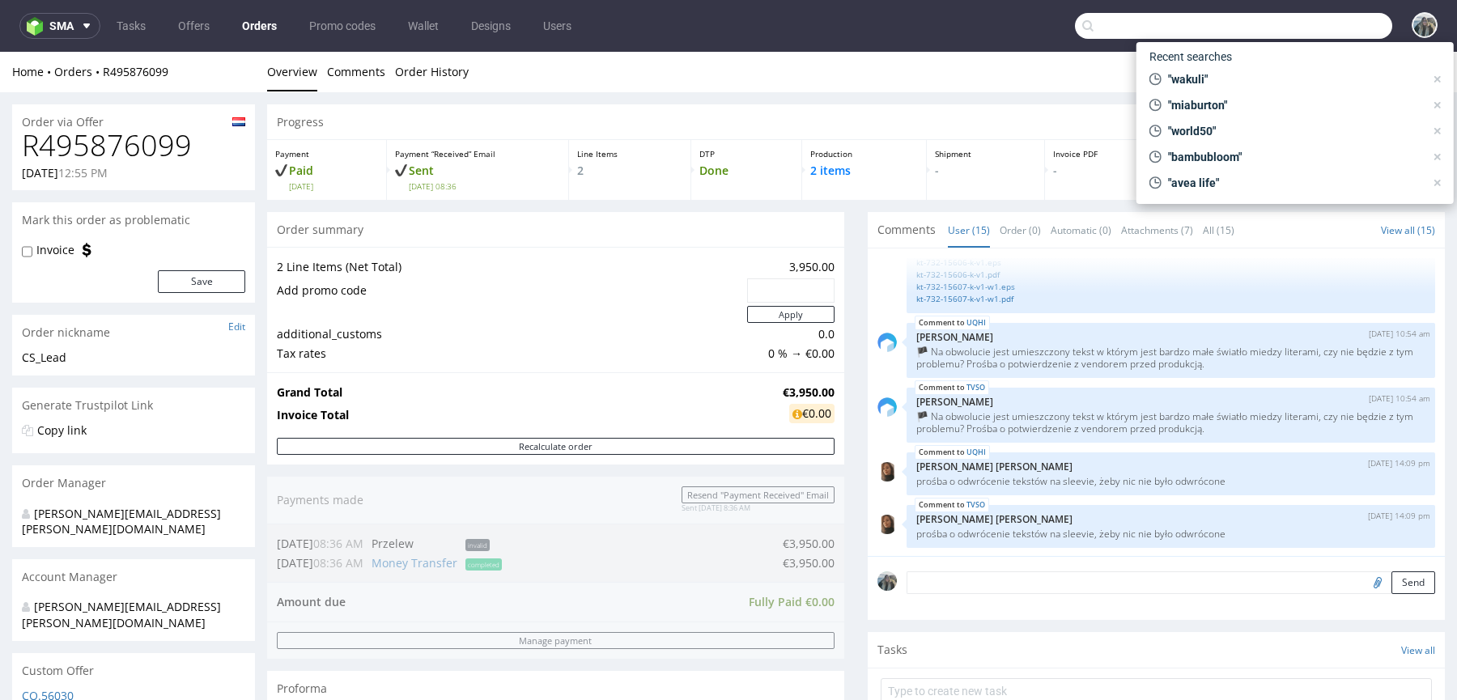
paste input "bfuturist"
type input "bfuturist"
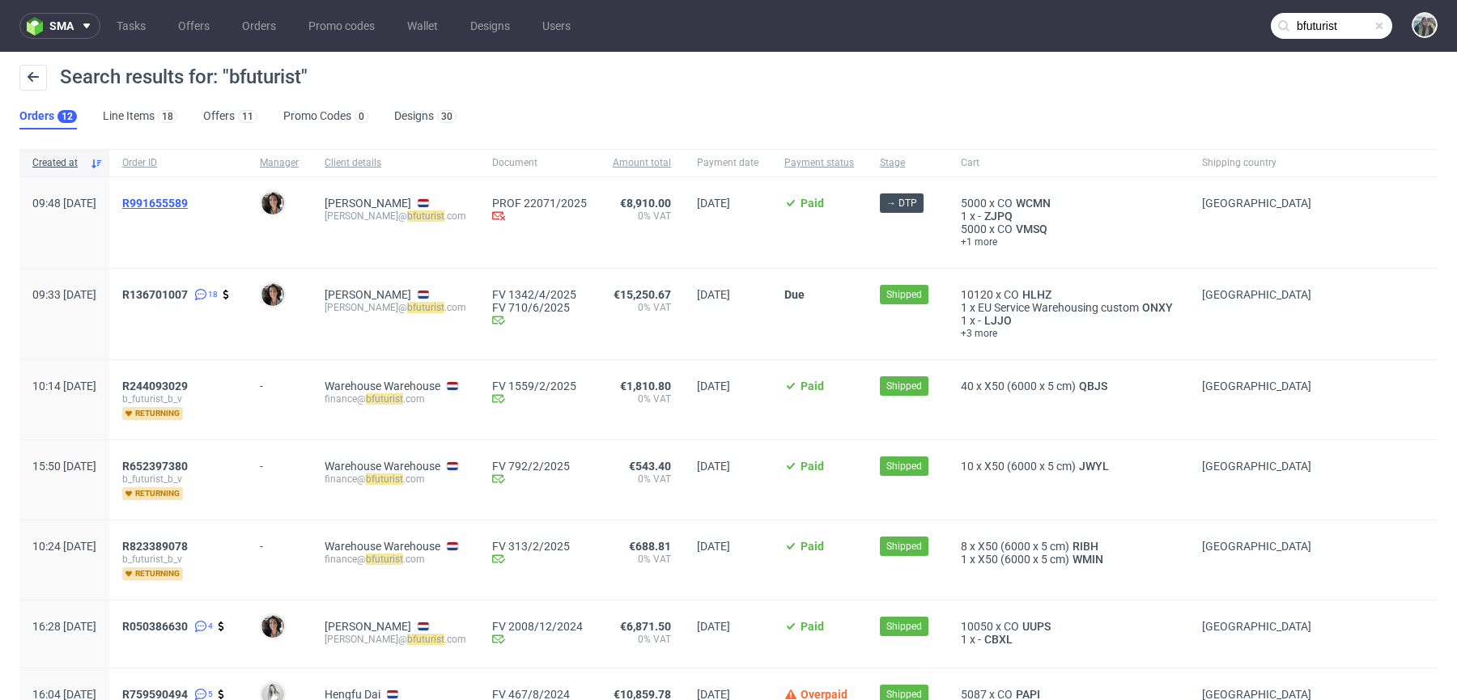
click at [186, 204] on span "R991655589" at bounding box center [155, 203] width 66 height 13
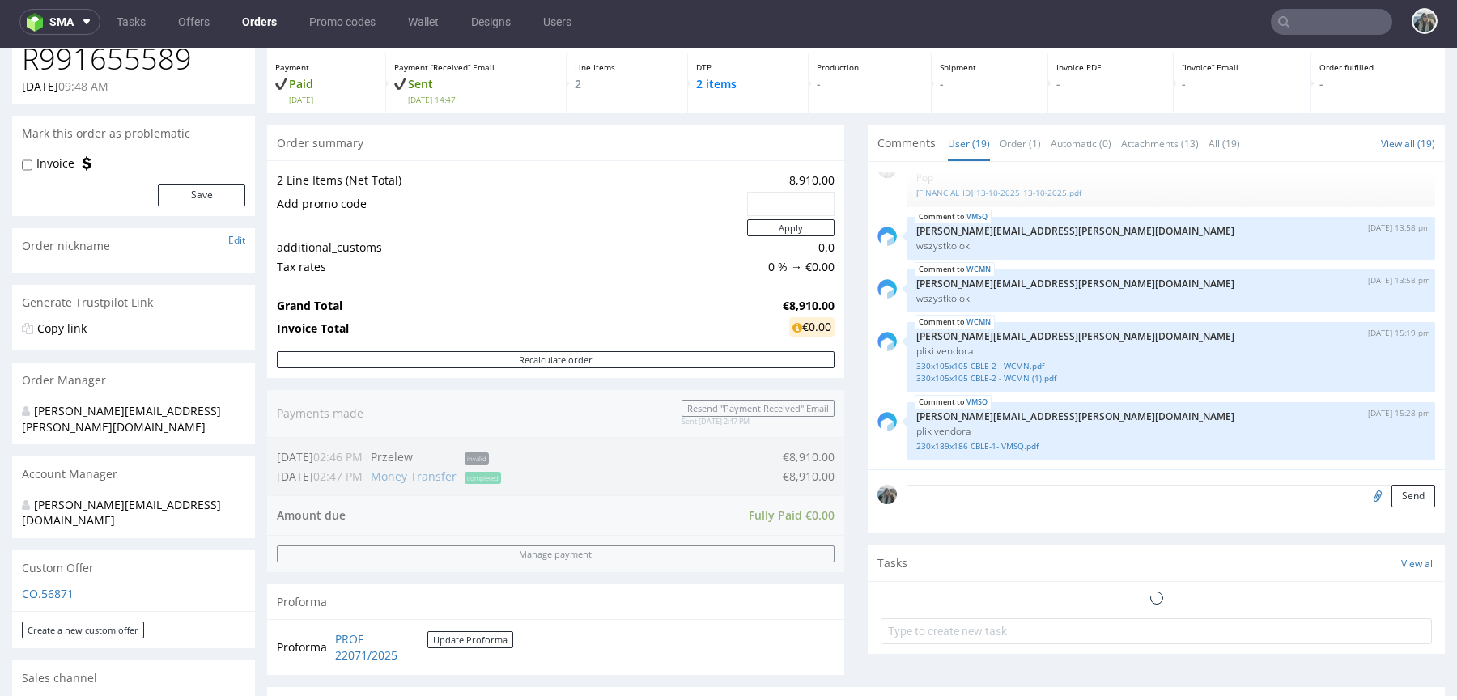
scroll to position [625, 0]
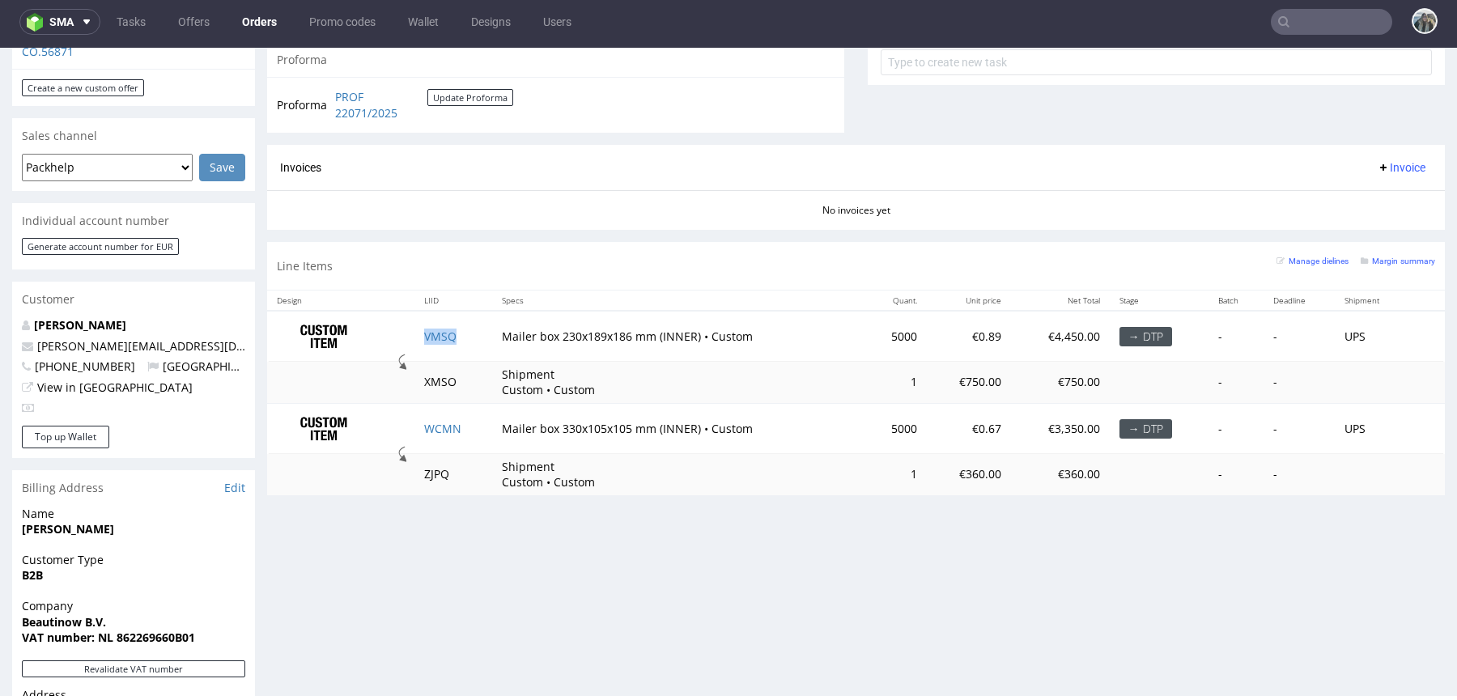
click at [419, 338] on td "VMSQ" at bounding box center [454, 336] width 78 height 51
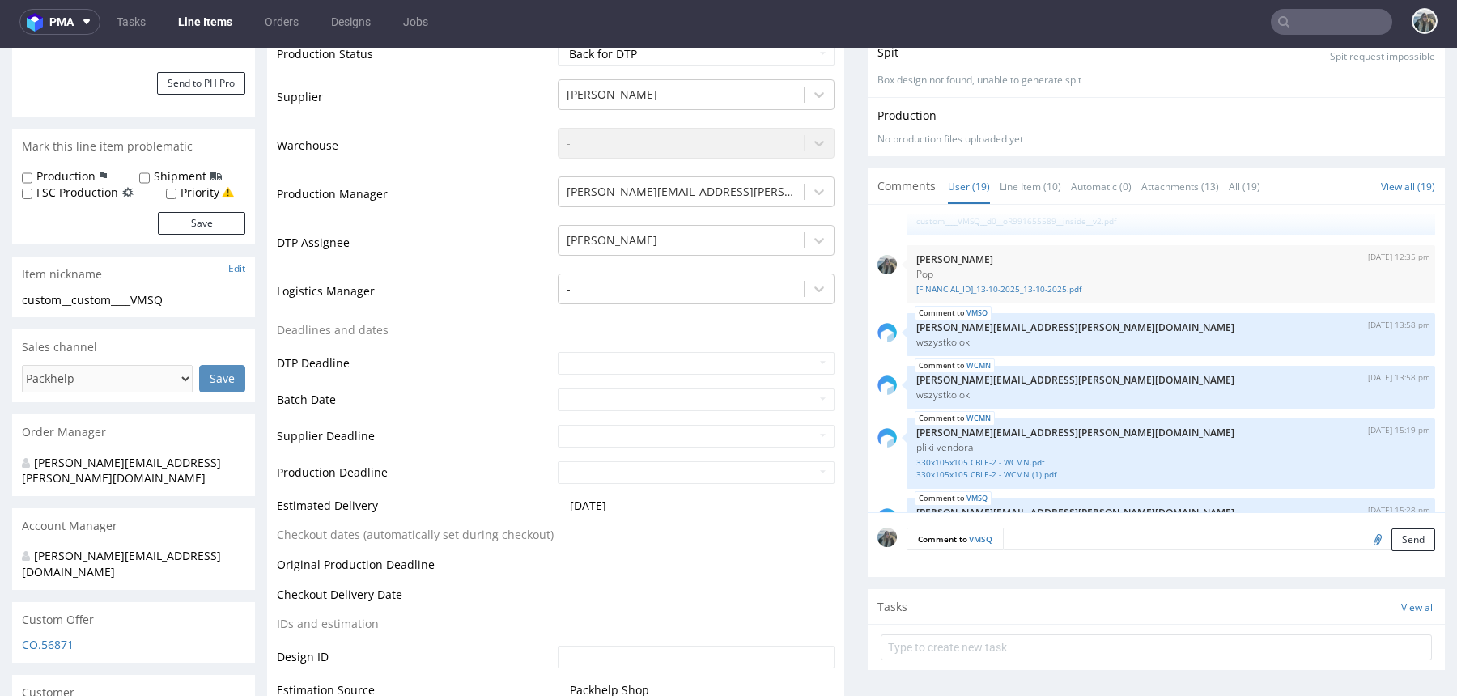
scroll to position [26, 0]
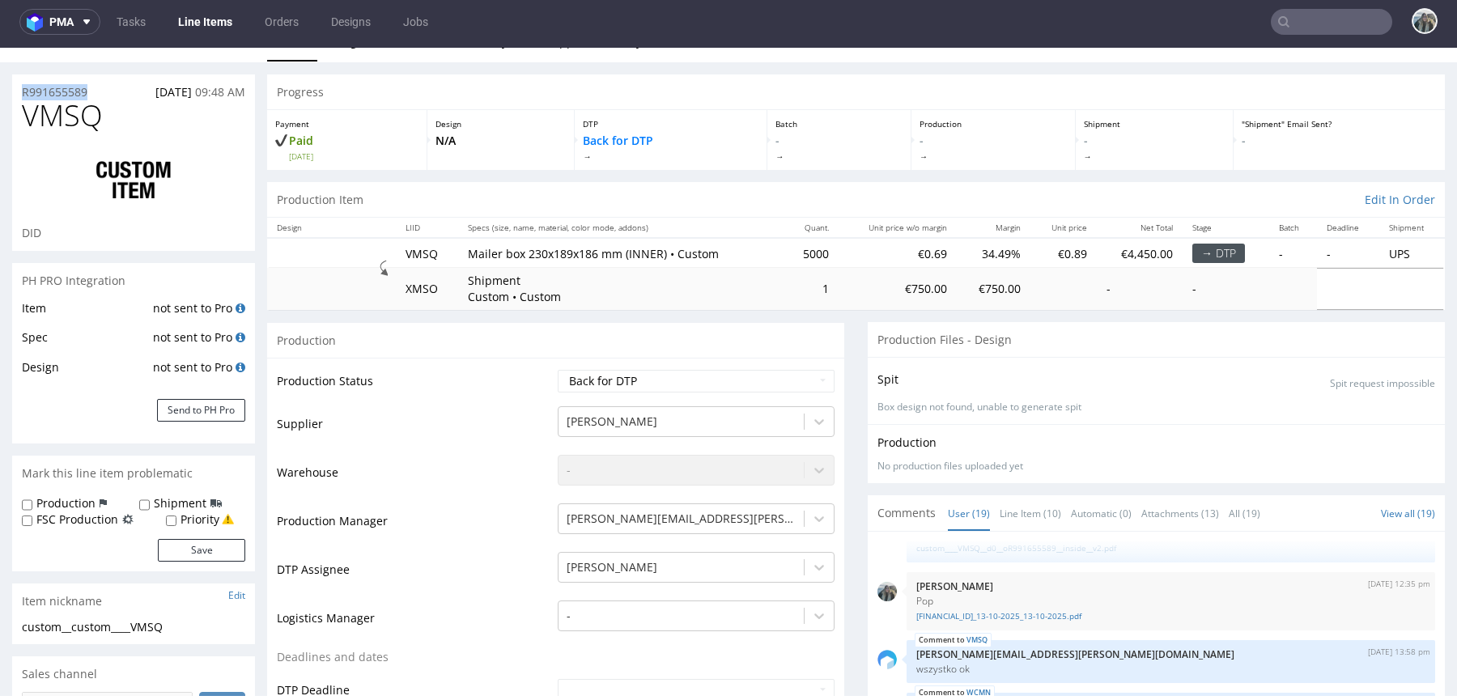
drag, startPoint x: 100, startPoint y: 87, endPoint x: 6, endPoint y: 87, distance: 94.7
copy p "R991655589"
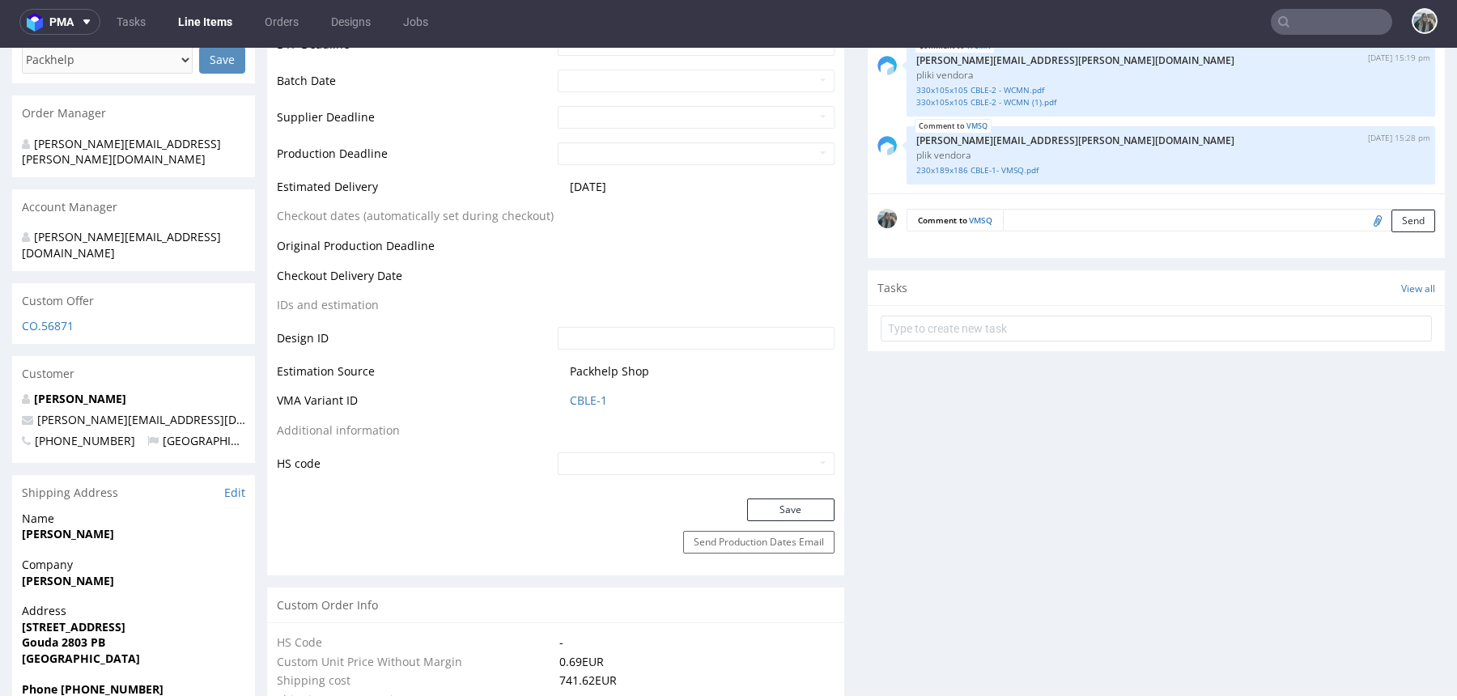
scroll to position [666, 0]
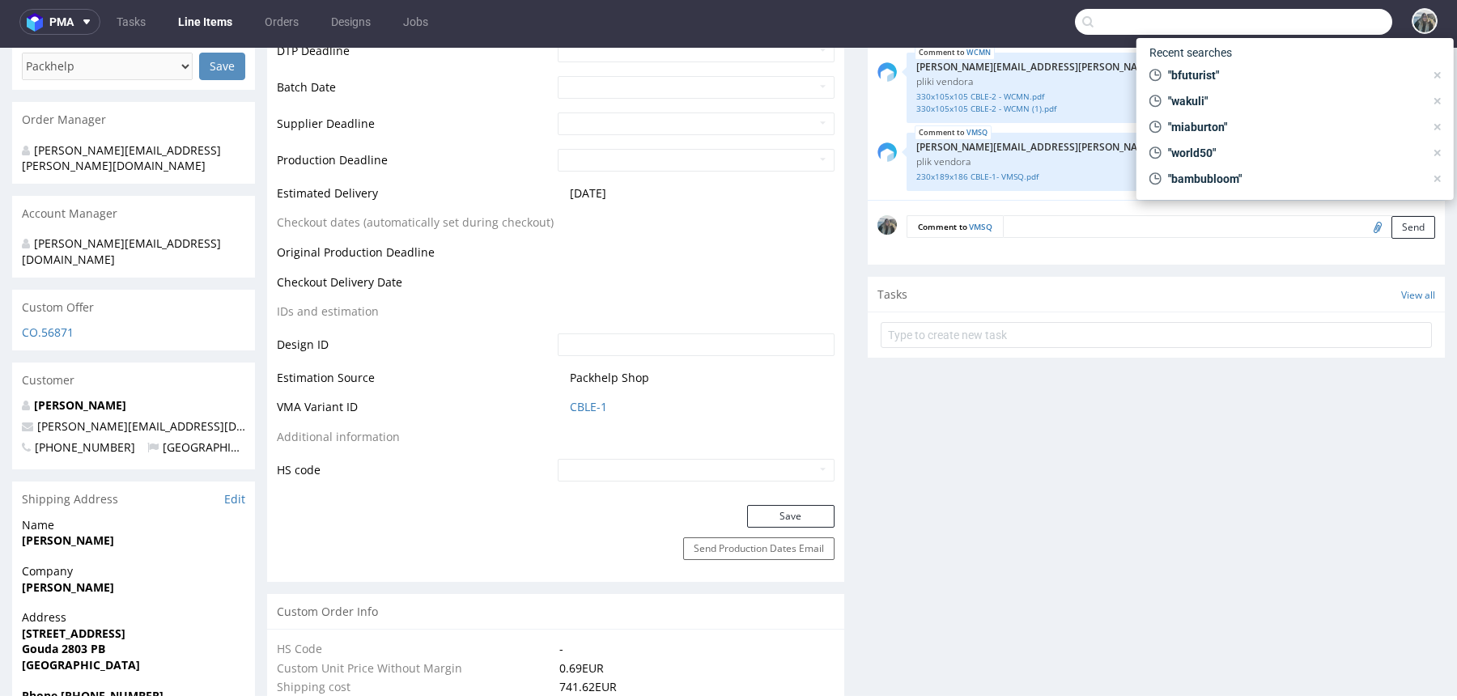
click at [1340, 26] on input "text" at bounding box center [1233, 22] width 317 height 26
paste input "morex1077"
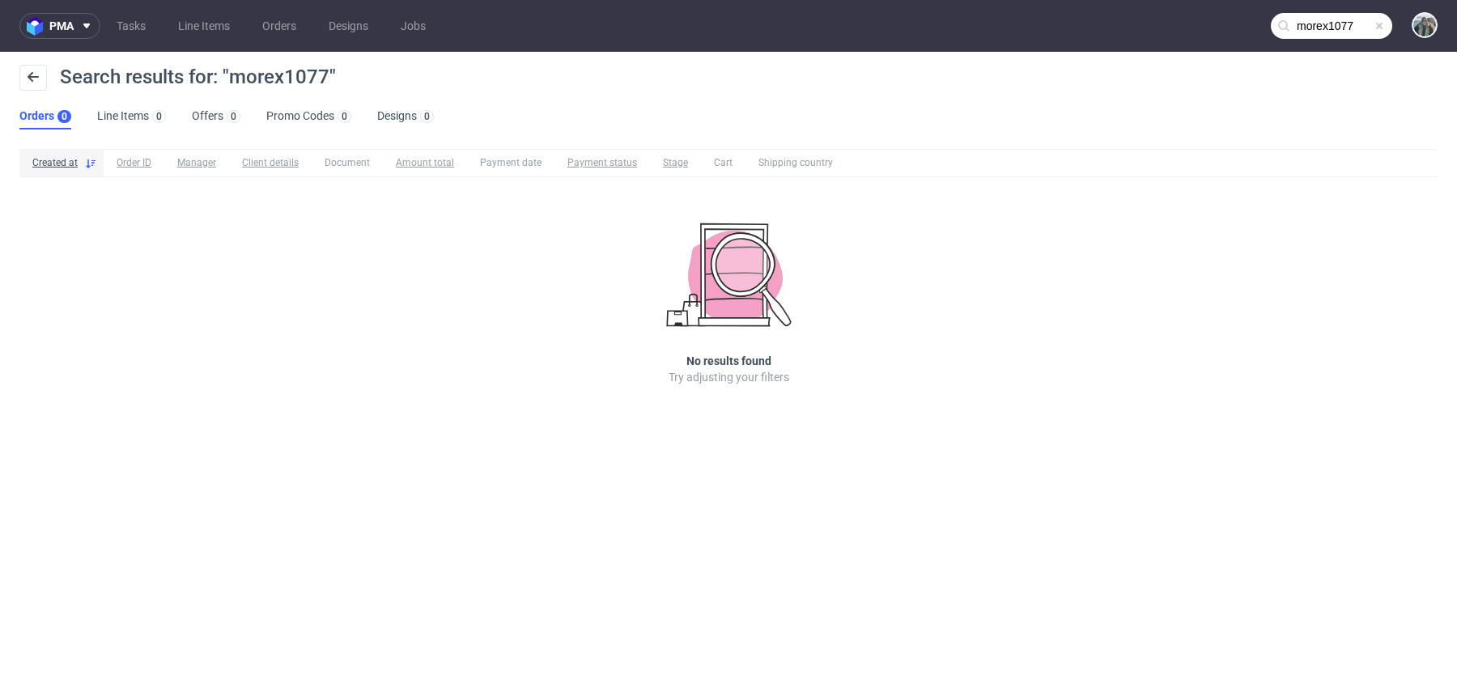
click at [1336, 26] on input "morex1077" at bounding box center [1331, 26] width 121 height 26
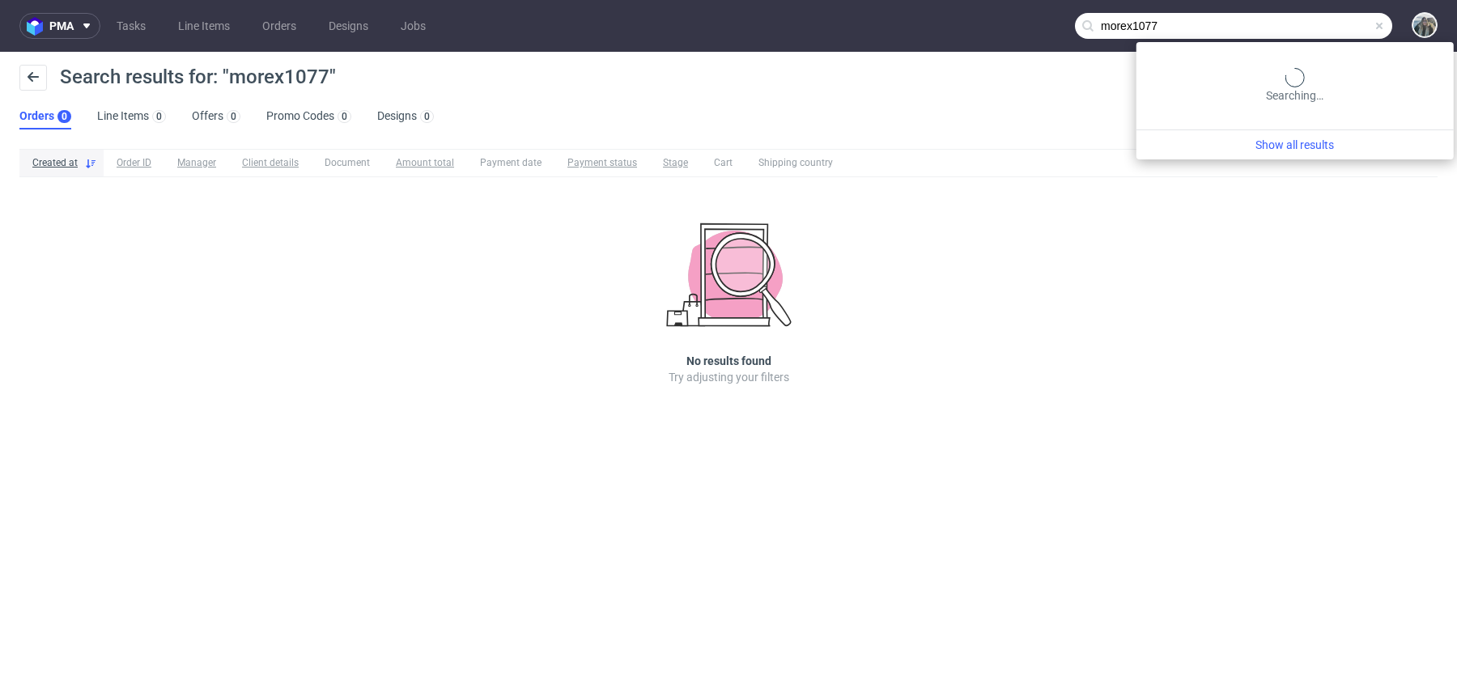
paste input "R280697494"
type input "R280697494"
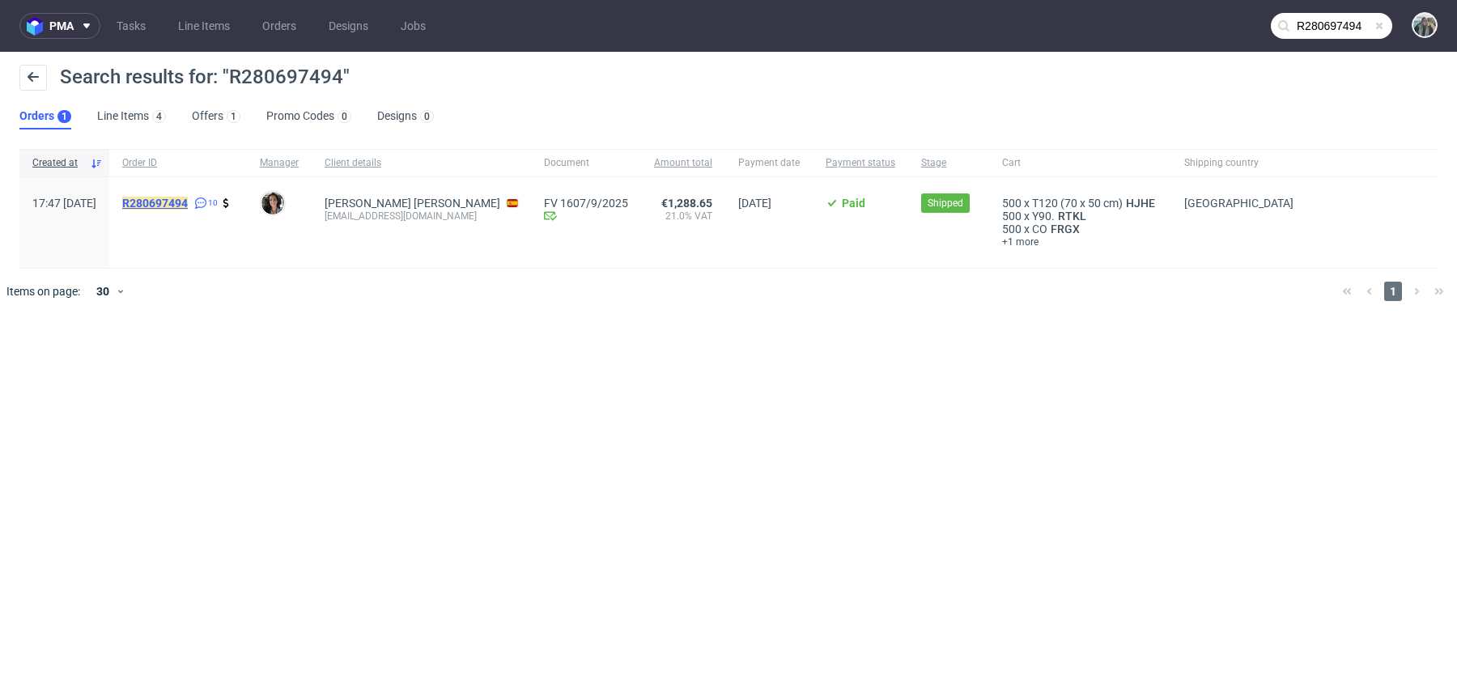
click at [188, 203] on mark "R280697494" at bounding box center [155, 203] width 66 height 13
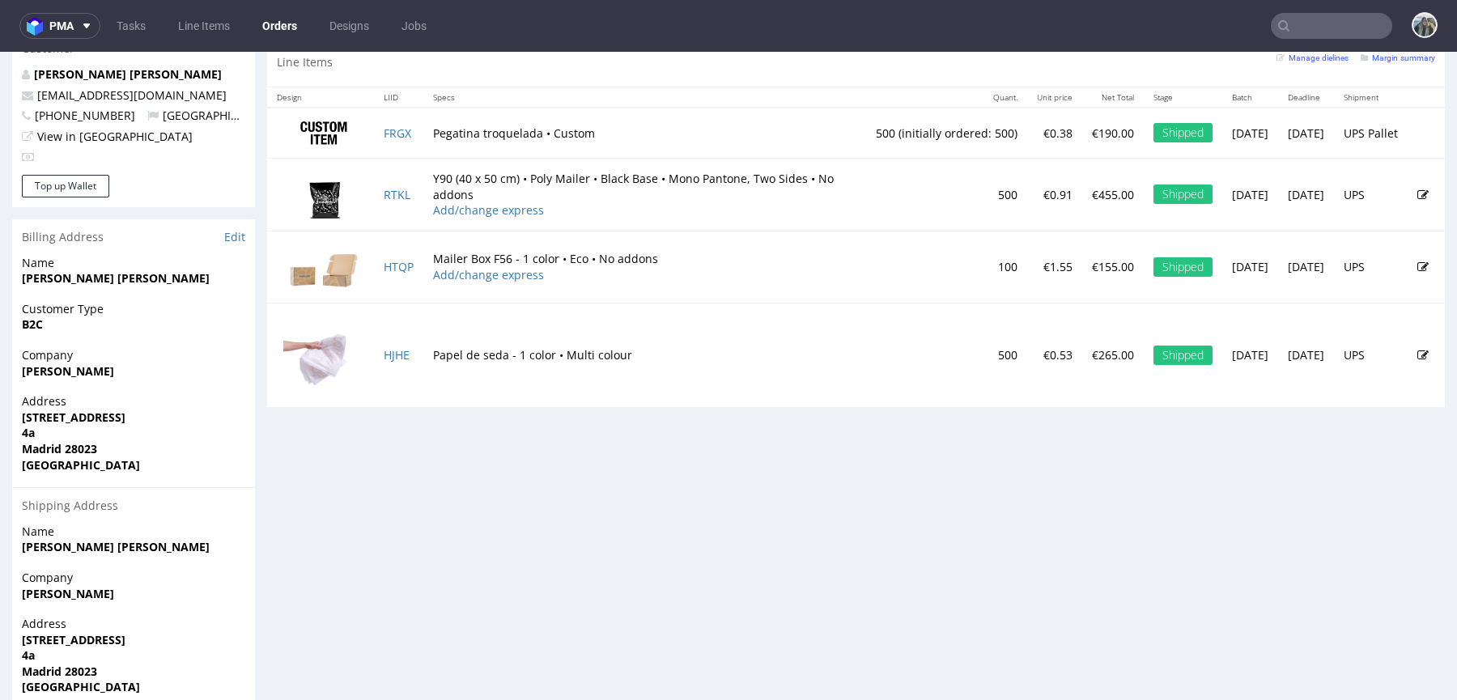
scroll to position [800, 0]
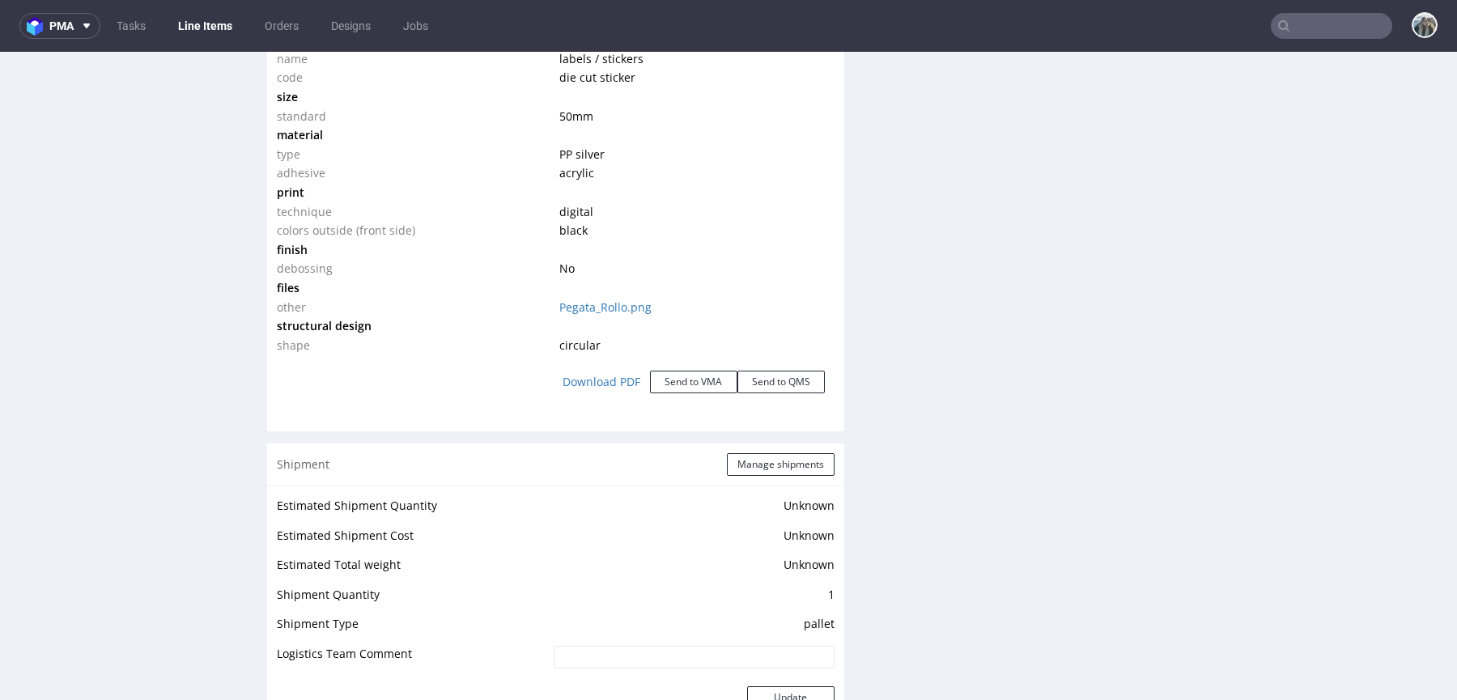
scroll to position [2115, 0]
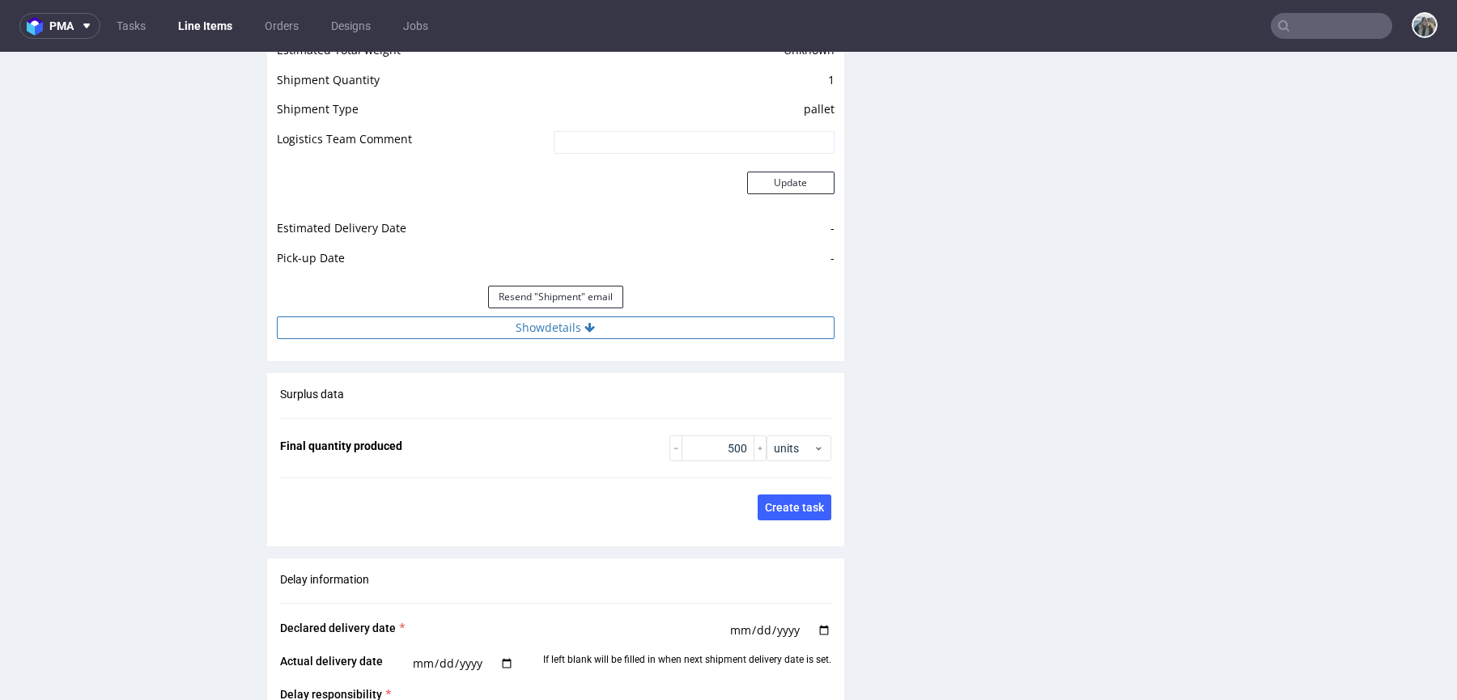
click at [563, 318] on button "Show details" at bounding box center [556, 328] width 558 height 23
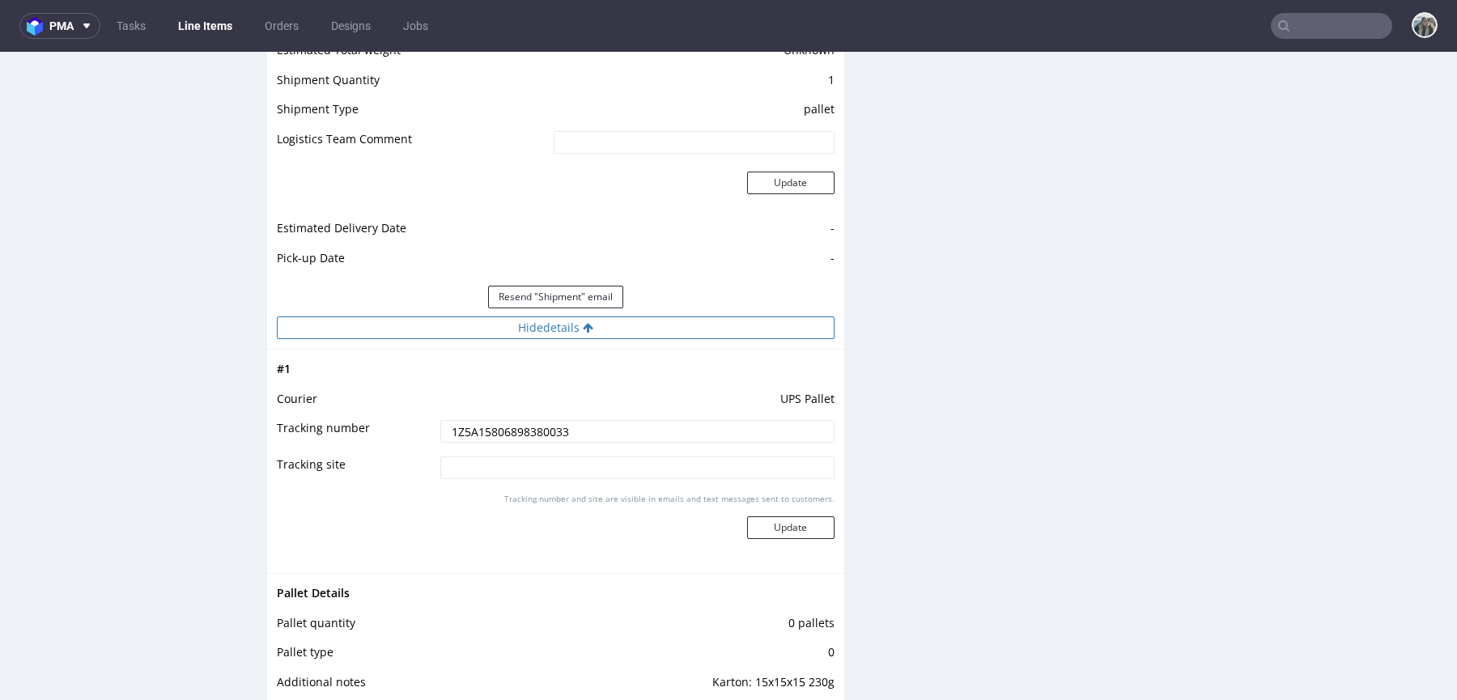
click at [535, 430] on input "1Z5A15806898380033" at bounding box center [637, 431] width 394 height 23
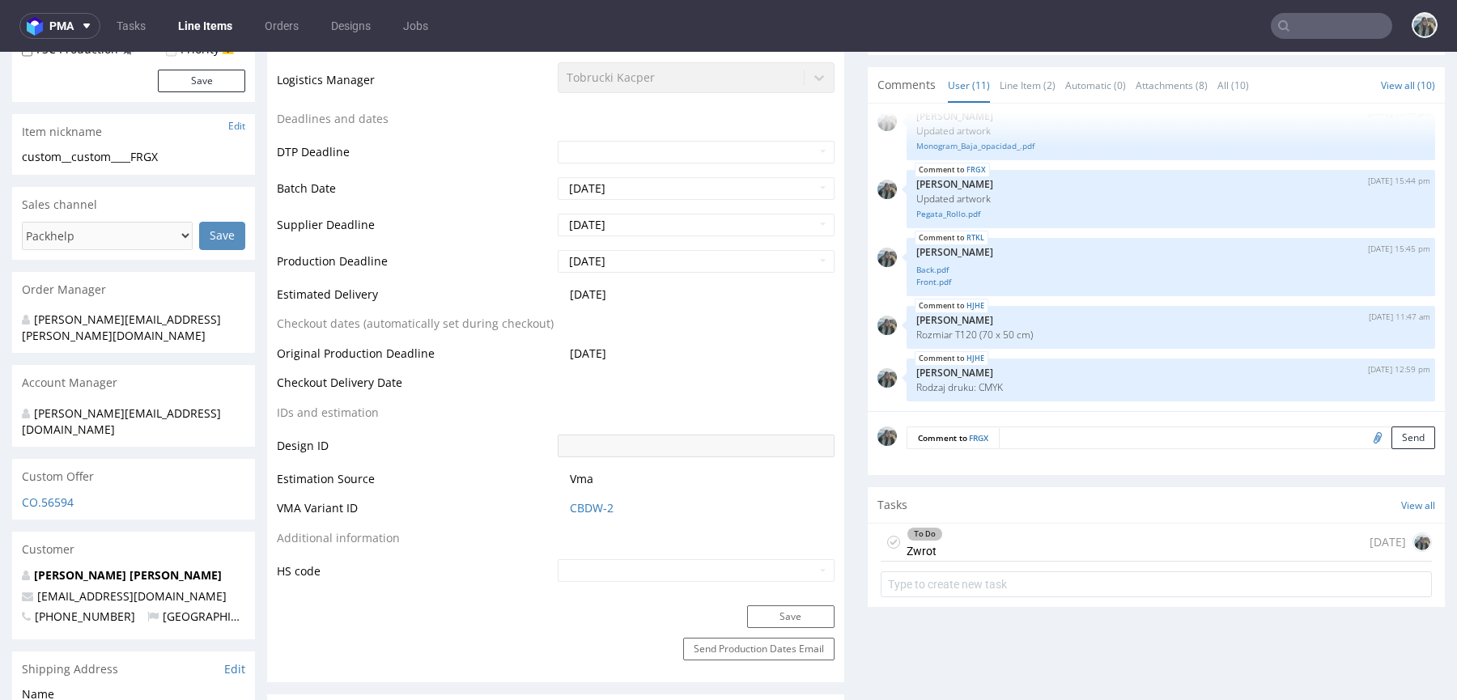
scroll to position [0, 0]
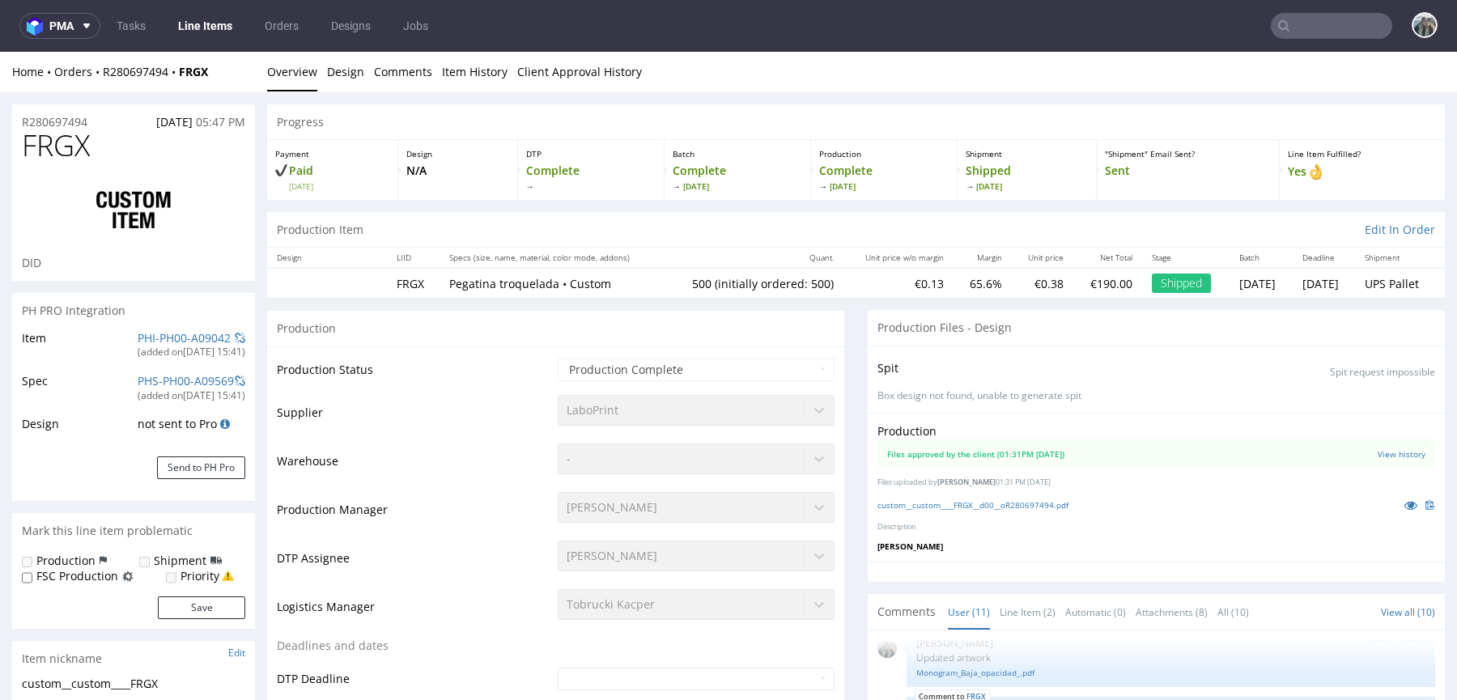
click at [76, 151] on span "FRGX" at bounding box center [56, 146] width 68 height 32
copy span "FRGX"
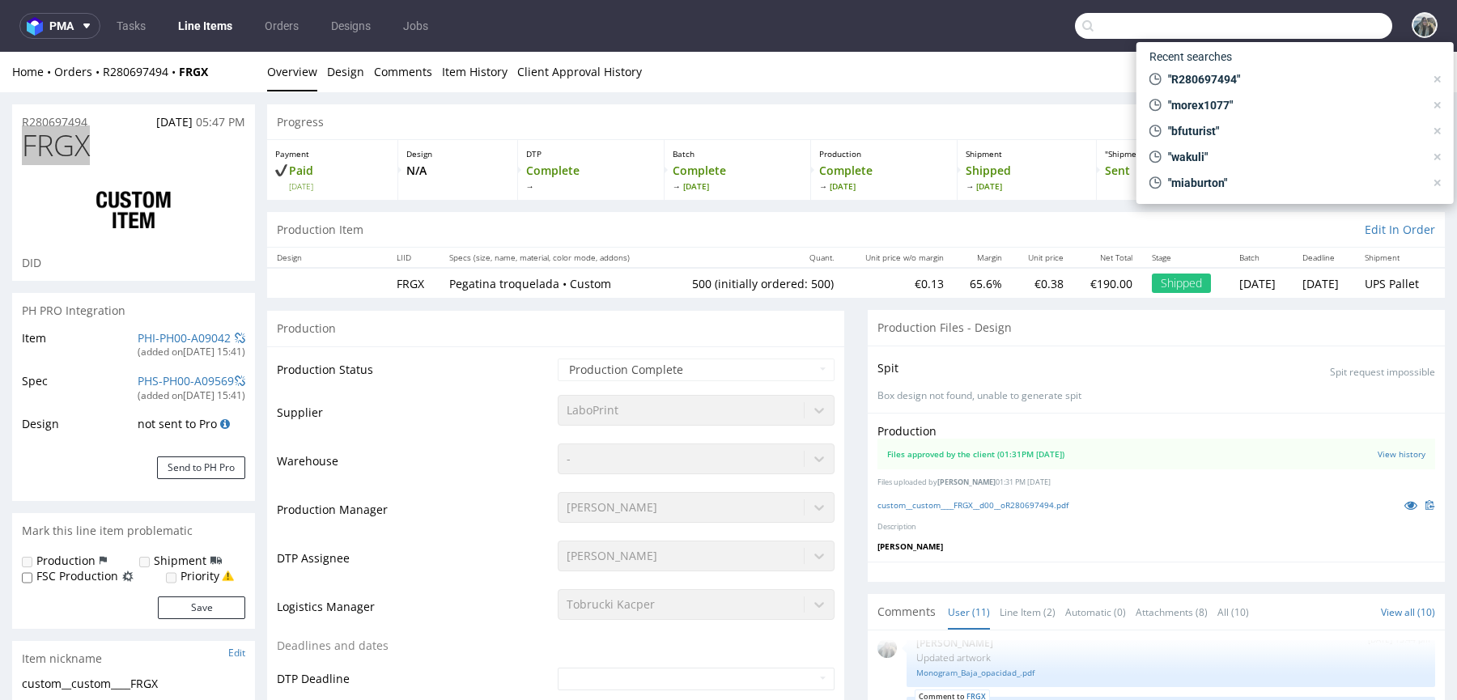
click at [1290, 20] on input "text" at bounding box center [1233, 26] width 317 height 26
paste input "R536974792"
type input "R536974792"
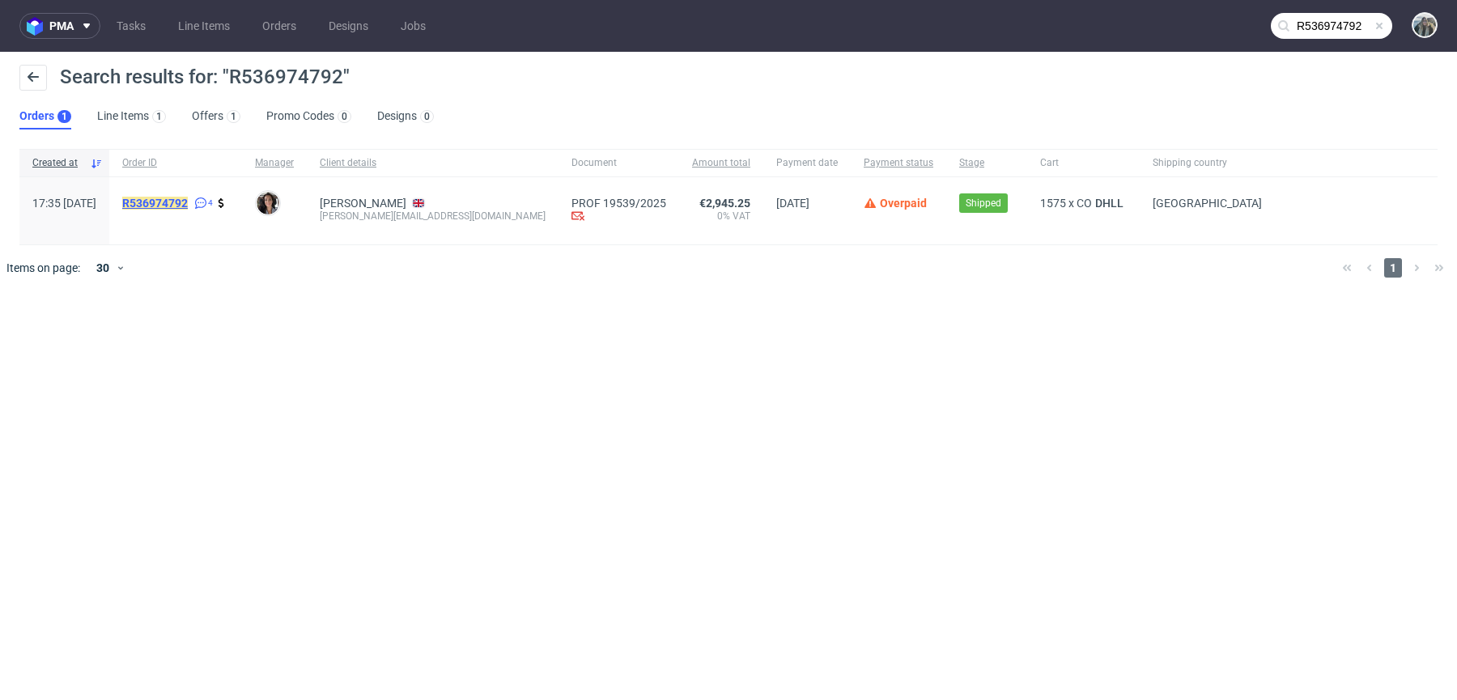
click at [188, 199] on mark "R536974792" at bounding box center [155, 203] width 66 height 13
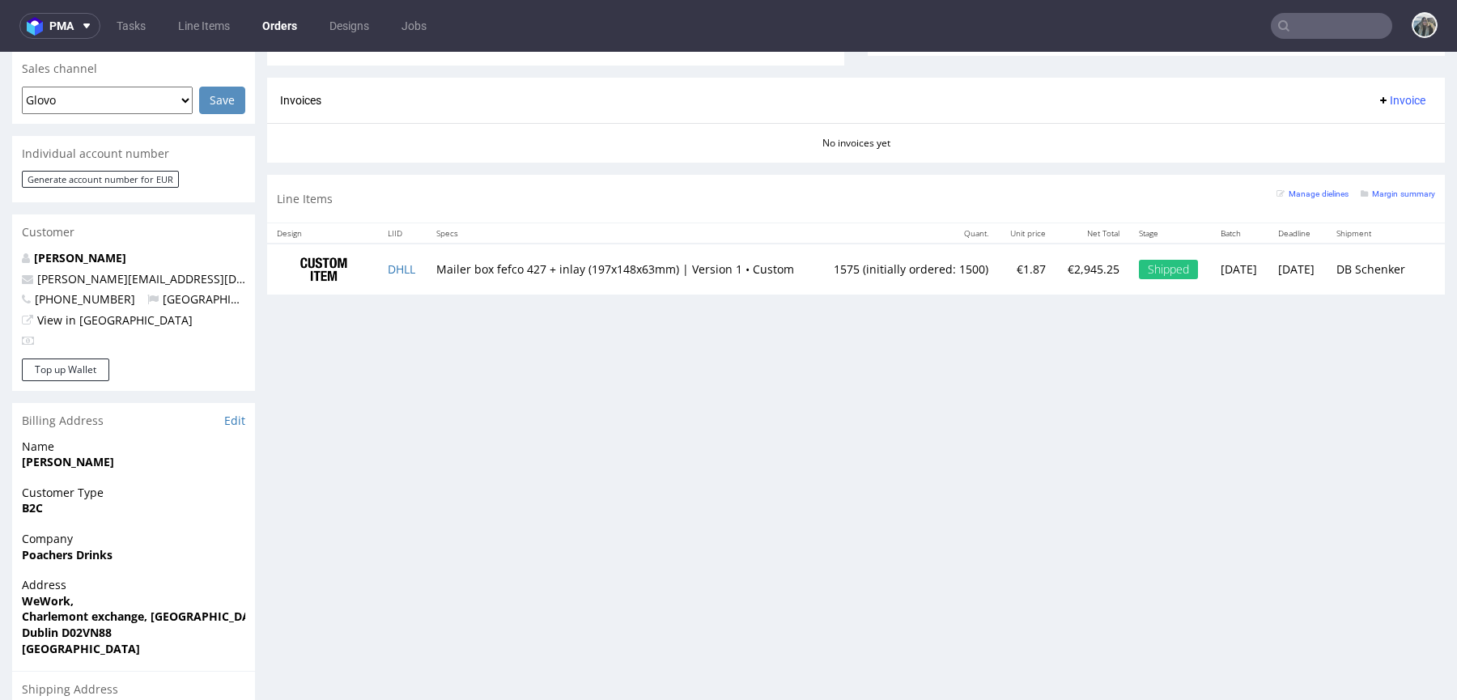
scroll to position [709, 0]
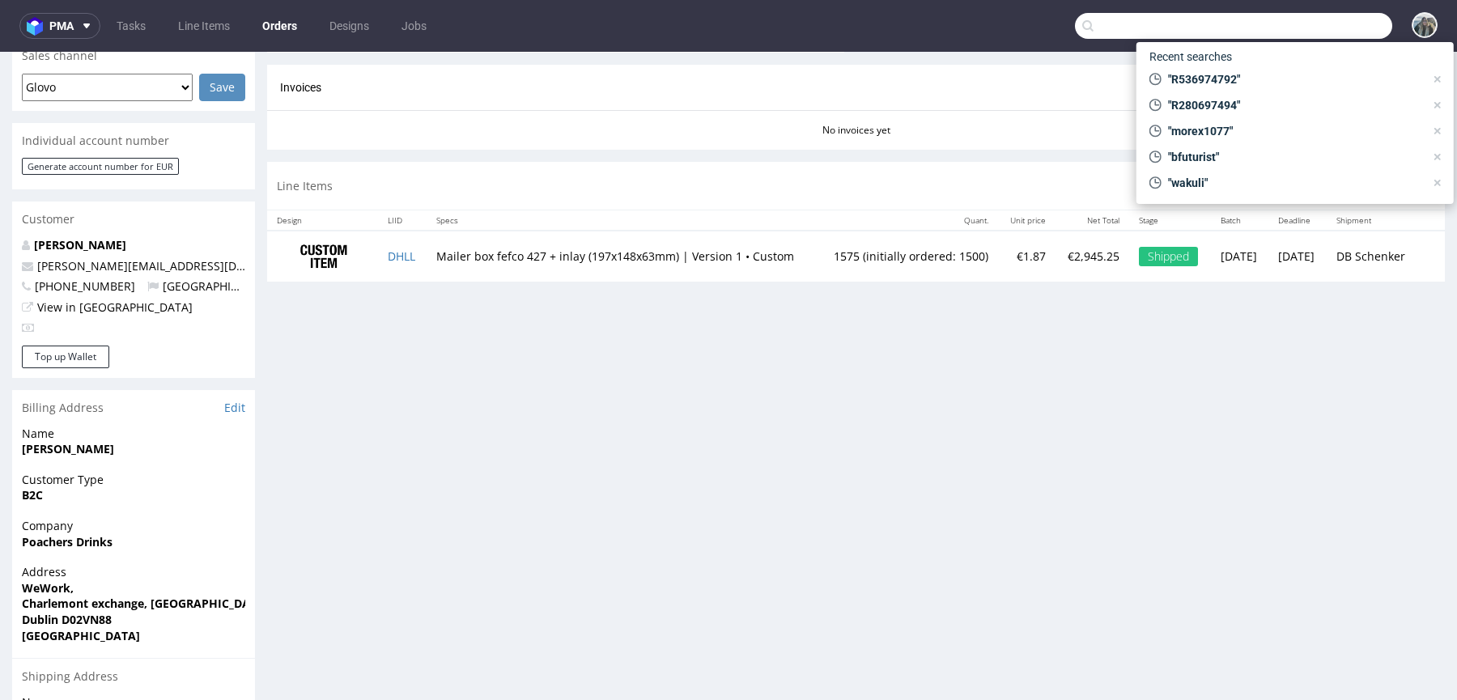
click at [1329, 28] on input "text" at bounding box center [1233, 26] width 317 height 26
paste input "FRGX"
type input "FRGX"
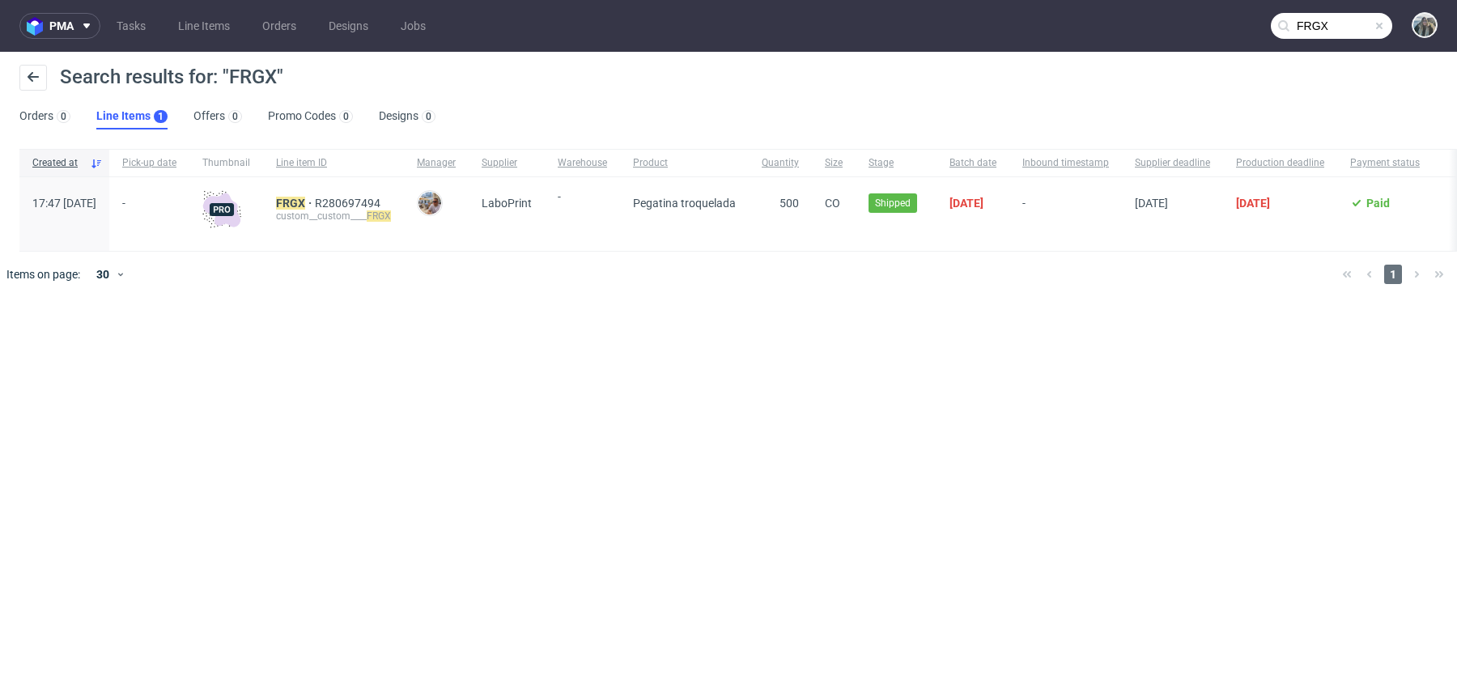
click at [339, 193] on div "FRGX R280697494 custom__custom____ FRGX" at bounding box center [333, 214] width 141 height 74
click at [305, 198] on mark "FRGX" at bounding box center [290, 203] width 29 height 13
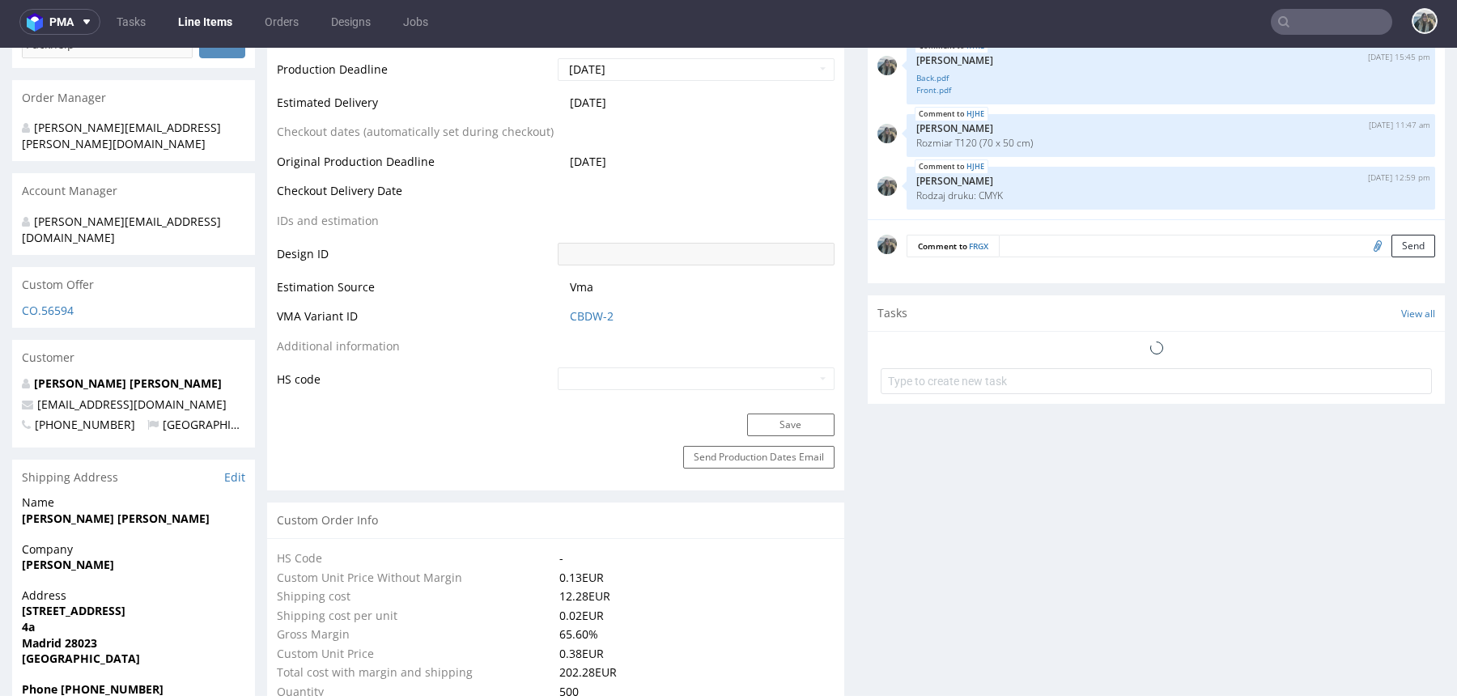
scroll to position [866, 0]
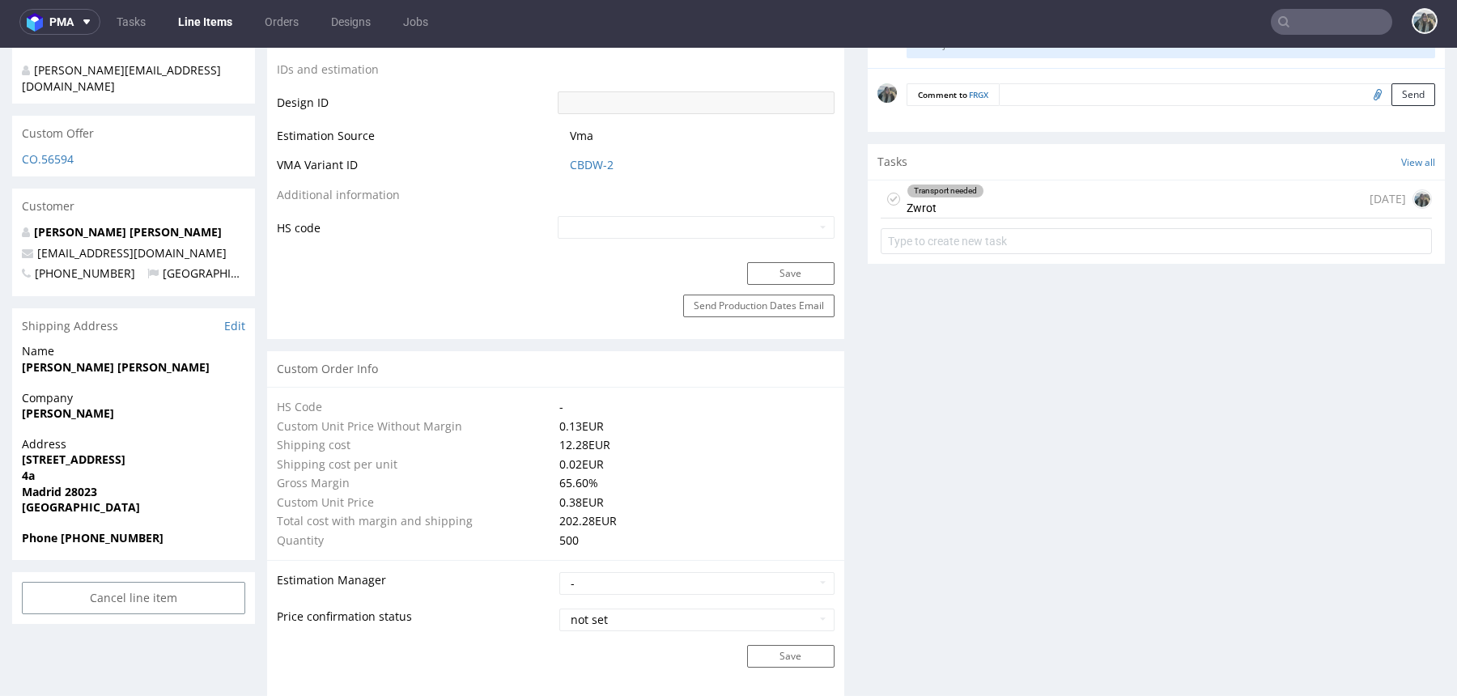
click at [1005, 207] on div "Transport needed Zwrot [DATE]" at bounding box center [1156, 200] width 551 height 38
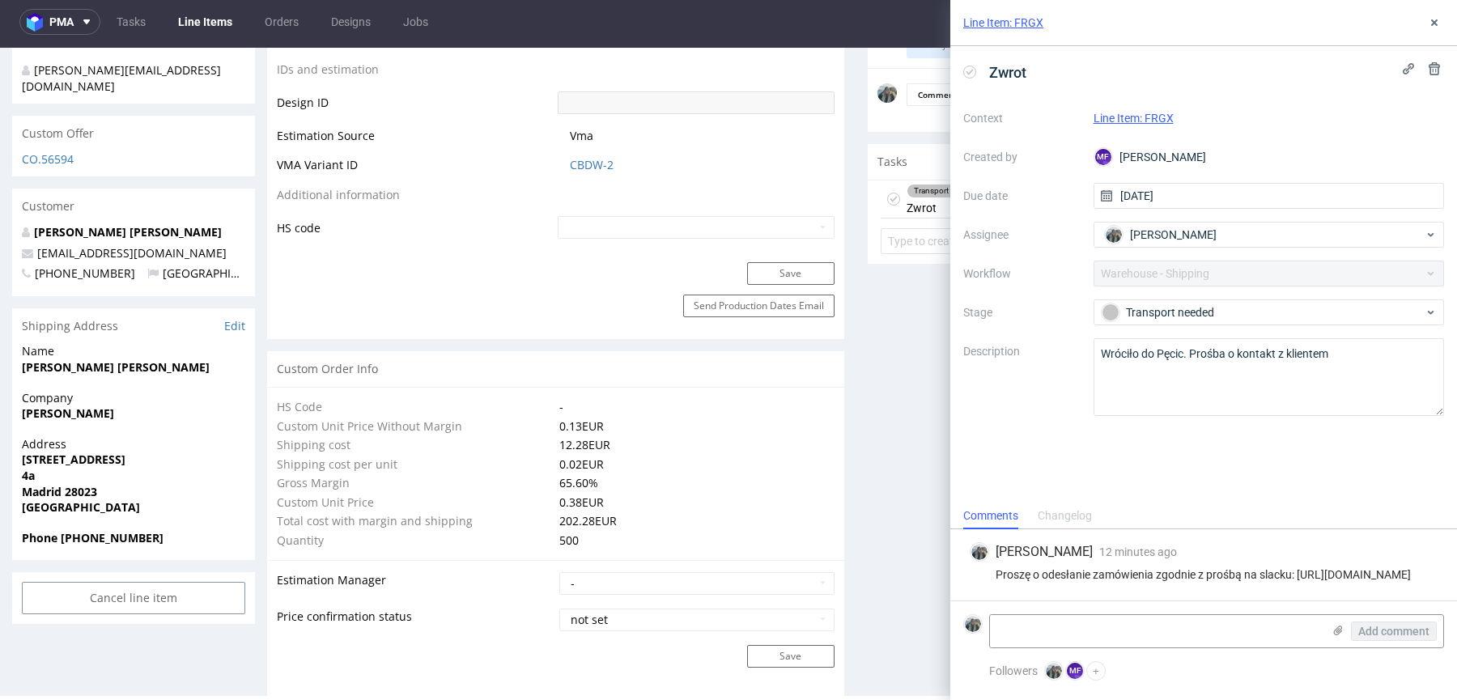
drag, startPoint x: 1022, startPoint y: 592, endPoint x: 997, endPoint y: 577, distance: 29.0
click at [991, 577] on div "Zeniuk Magdalena 12 minutes ago 15th Oct 2025, 11:00 Proszę o odesłanie zamówie…" at bounding box center [1203, 564] width 481 height 71
copy div "[URL][DOMAIN_NAME]"
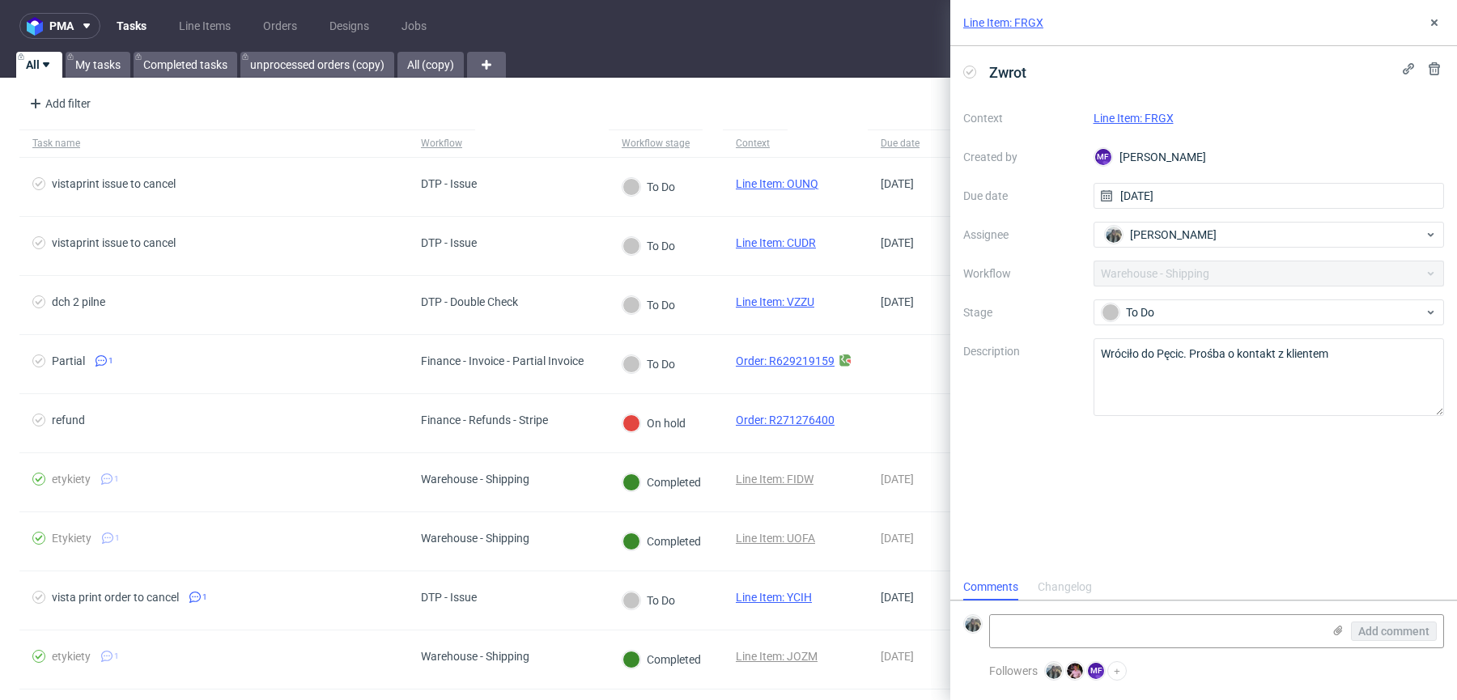
scroll to position [13, 0]
click at [1031, 26] on link "Line Item: FRGX" at bounding box center [1003, 23] width 80 height 16
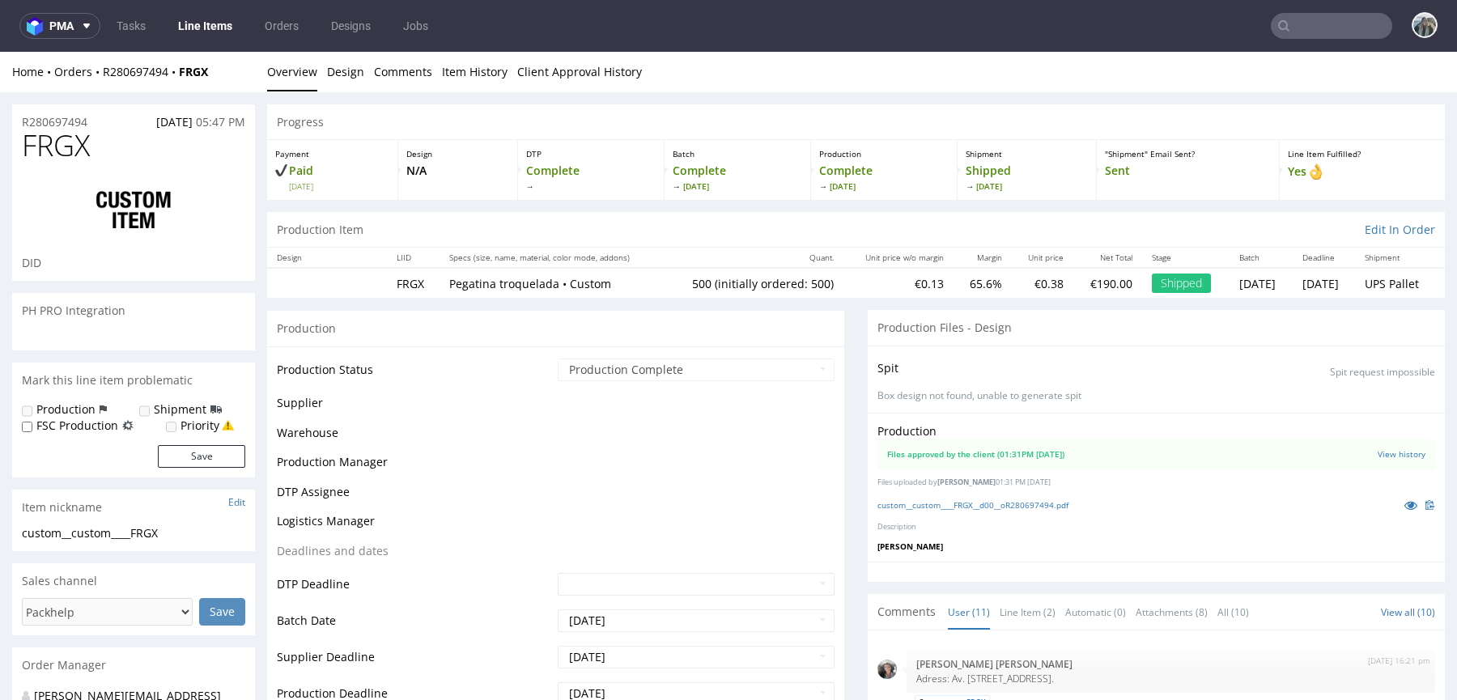
click at [57, 159] on span "FRGX" at bounding box center [56, 146] width 68 height 32
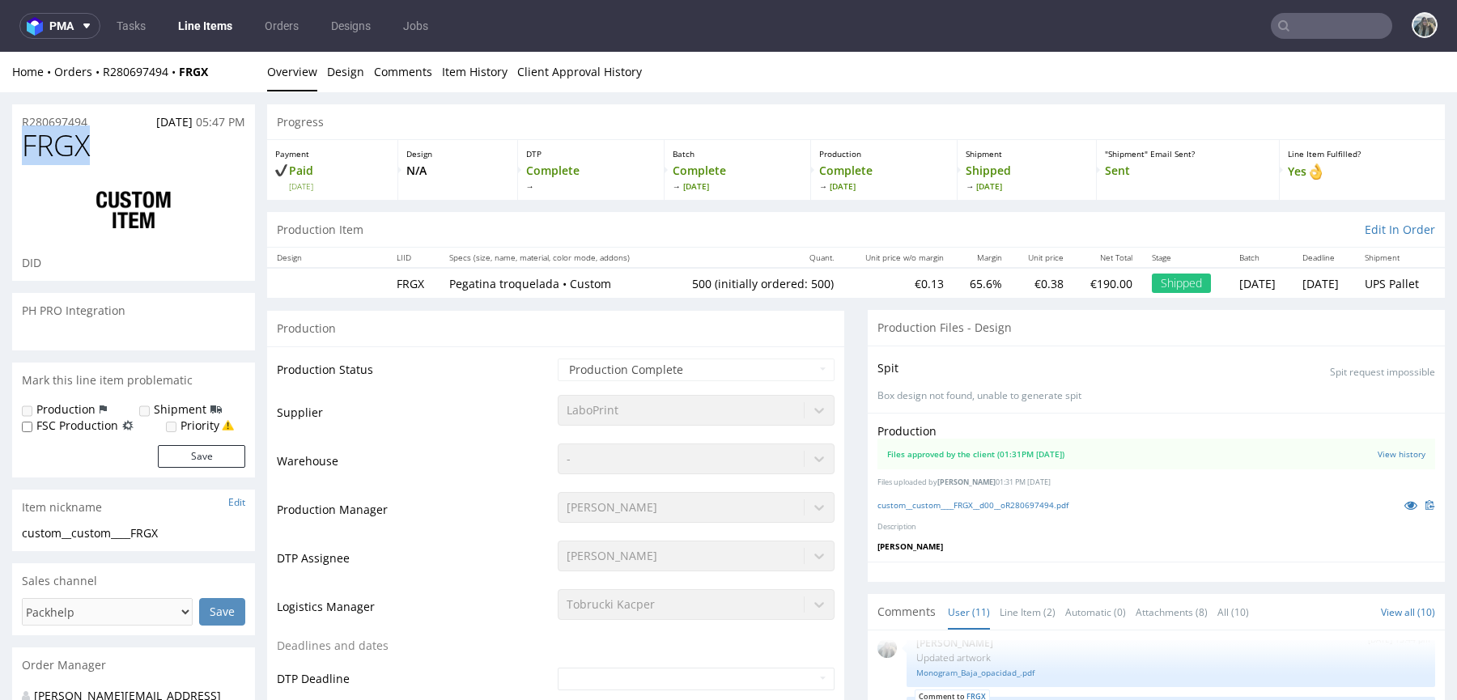
click at [55, 159] on span "FRGX" at bounding box center [56, 146] width 68 height 32
copy span "FRGX"
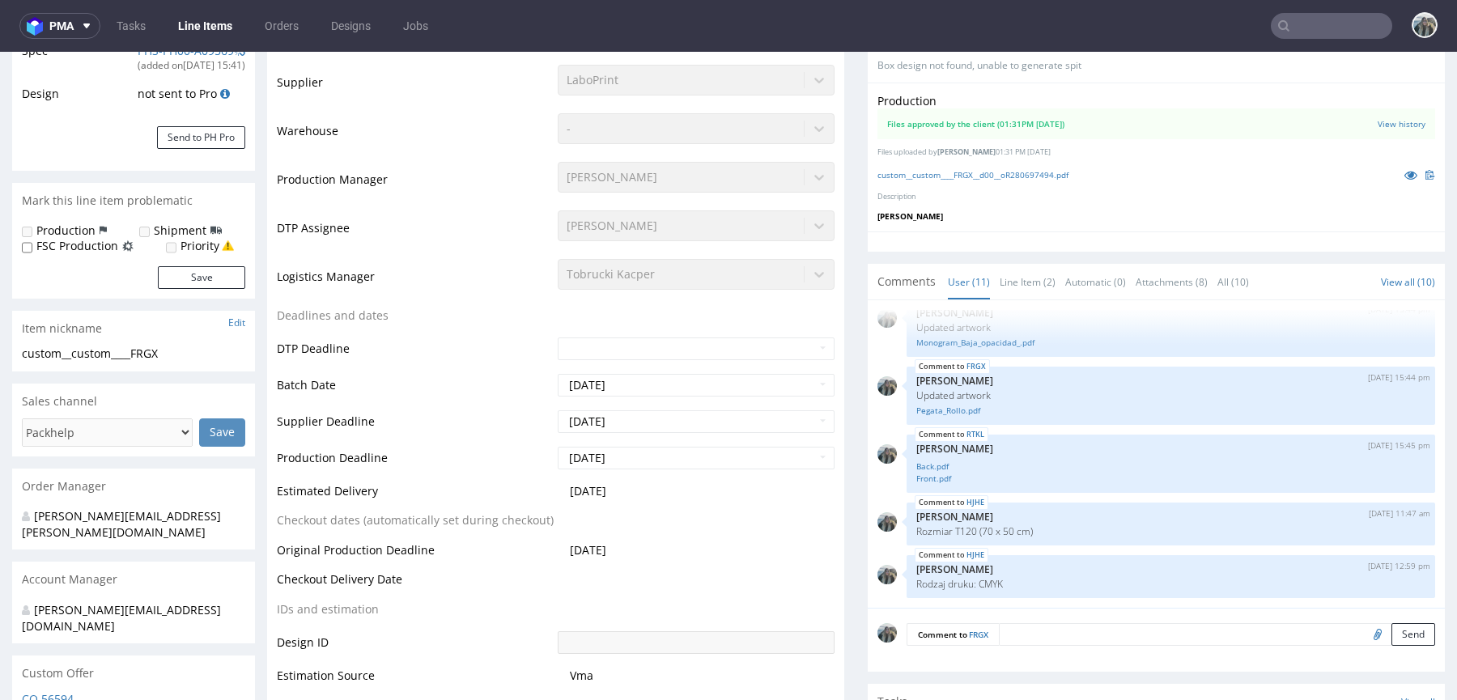
scroll to position [0, 0]
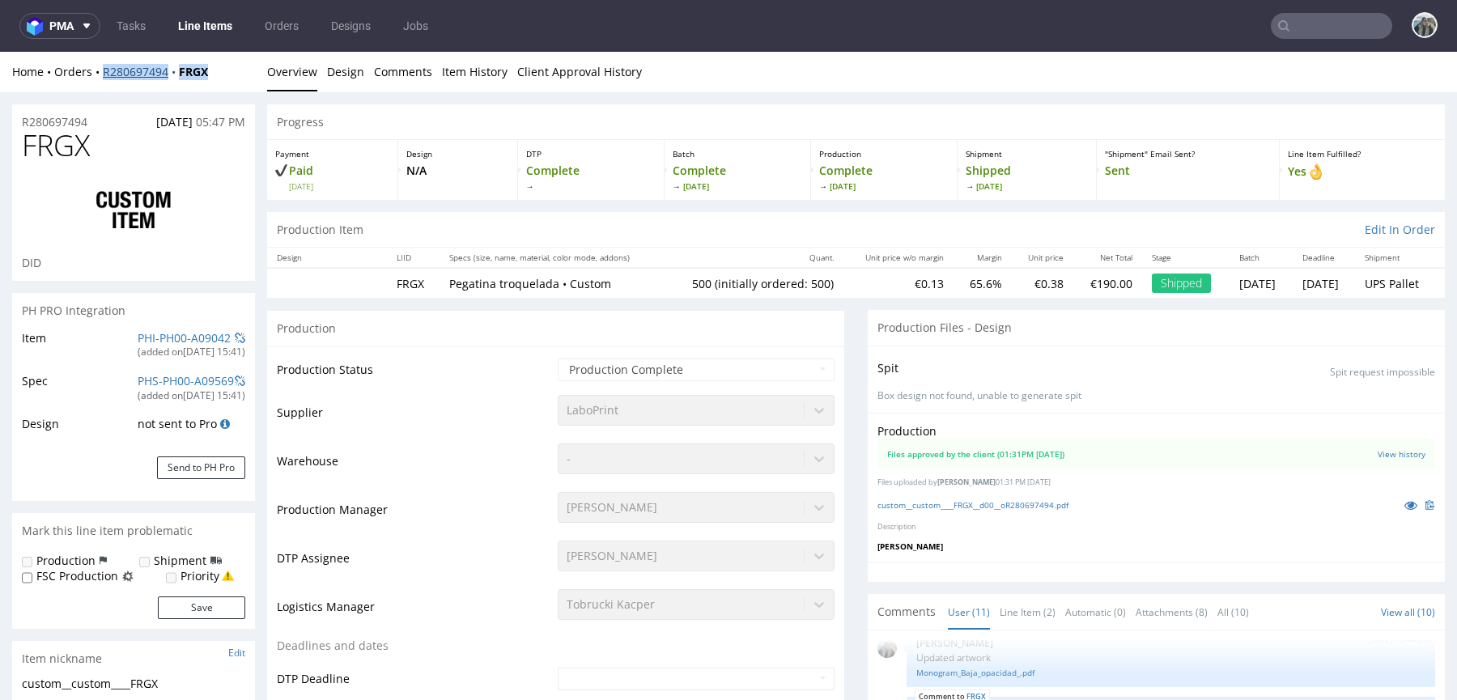
copy div "R280697494 FRGX"
drag, startPoint x: 185, startPoint y: 85, endPoint x: 103, endPoint y: 68, distance: 84.3
click at [103, 68] on div "Home Orders R280697494 FRGX Overview Design Comments Item History Client Approv…" at bounding box center [728, 72] width 1457 height 40
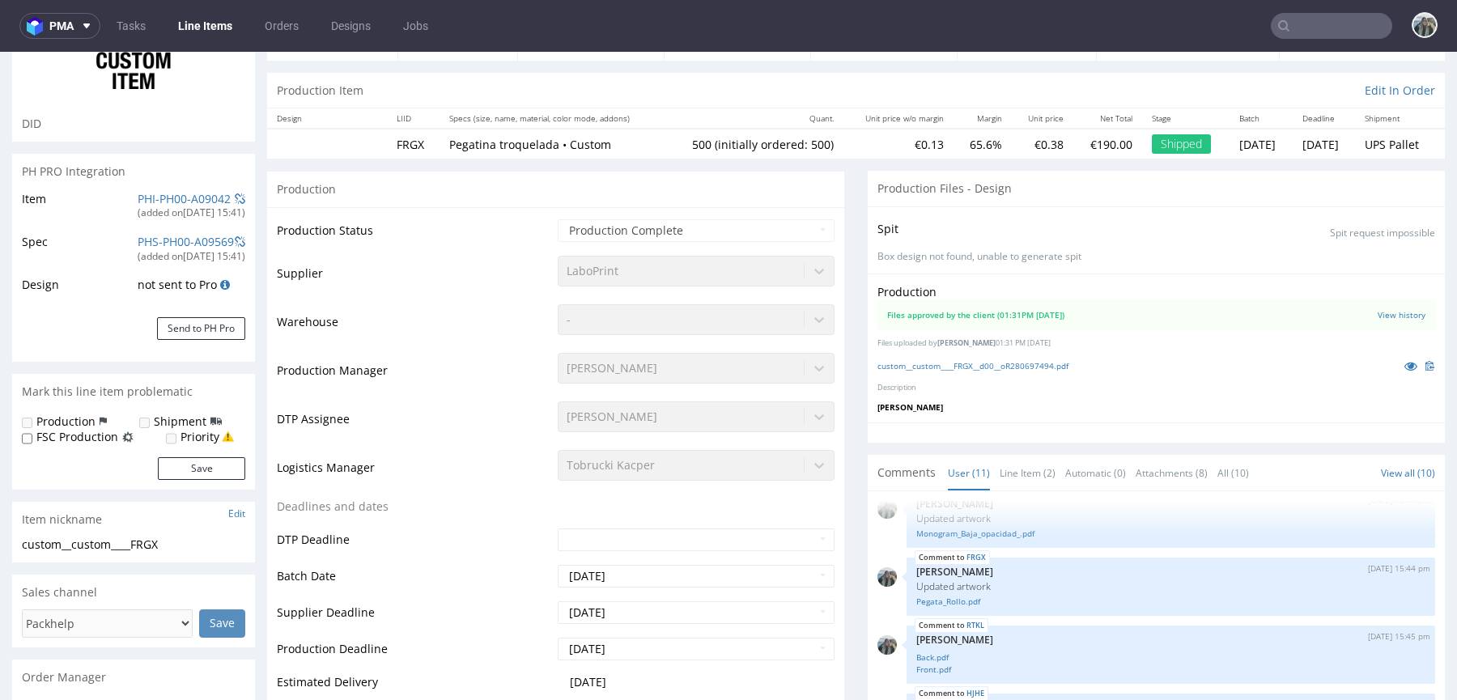
scroll to position [530, 0]
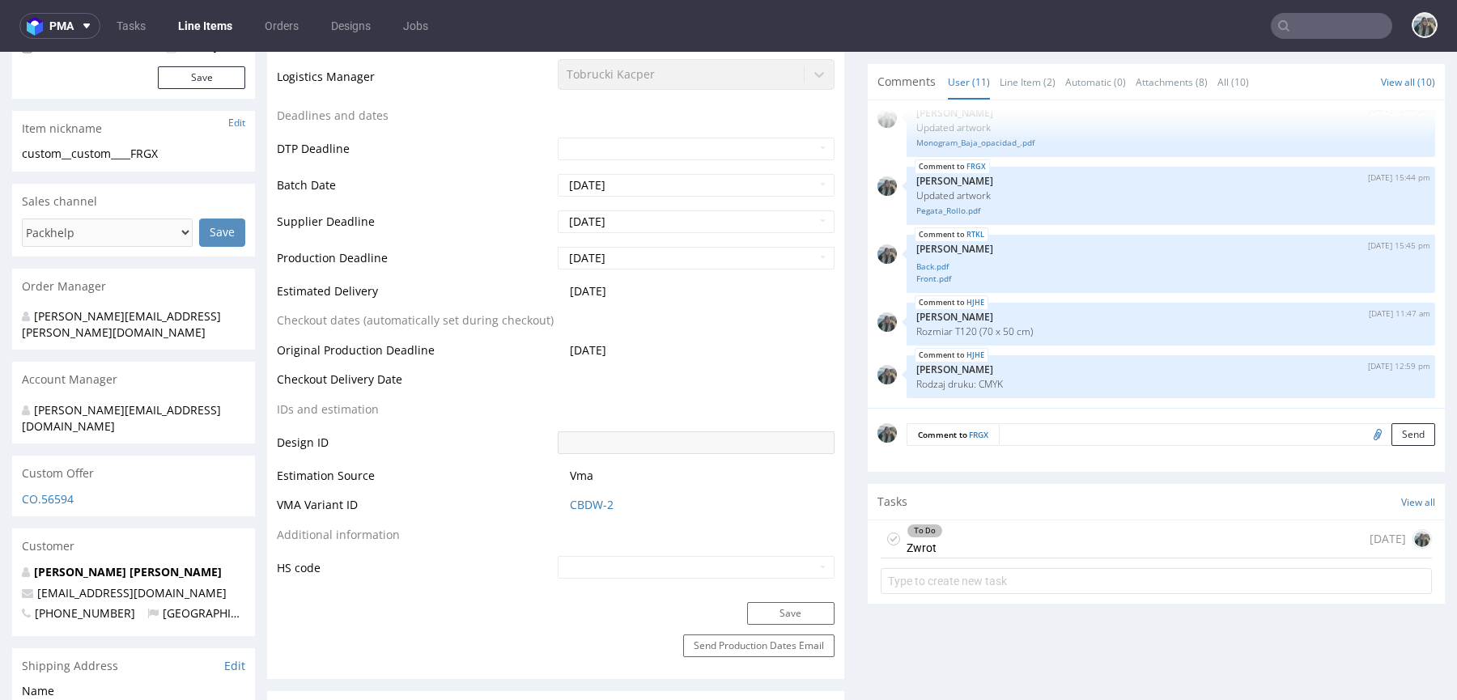
drag, startPoint x: 1077, startPoint y: 519, endPoint x: 1077, endPoint y: 572, distance: 53.4
click at [1077, 521] on div "To Do Zwrot [DATE]" at bounding box center [1156, 540] width 551 height 38
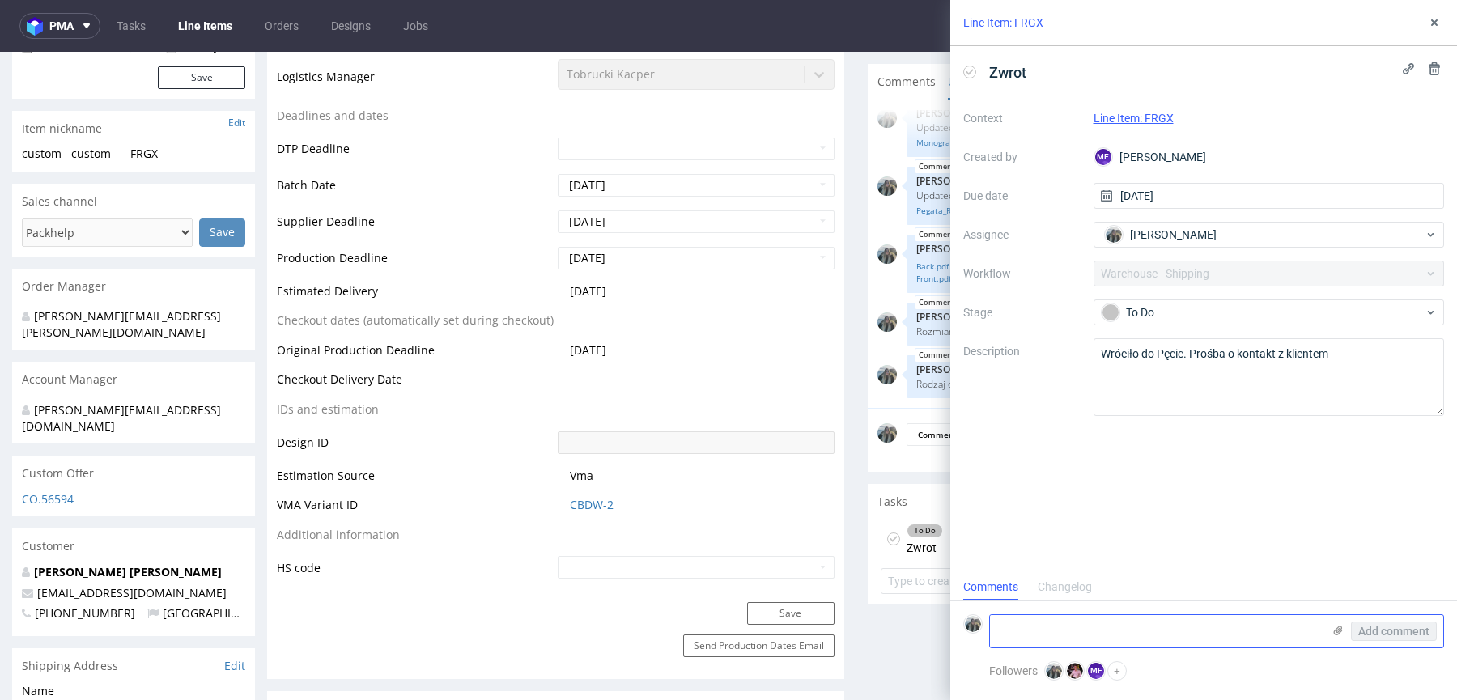
scroll to position [13, 0]
click at [1104, 631] on textarea at bounding box center [1156, 631] width 332 height 32
paste textarea "[URL][DOMAIN_NAME]"
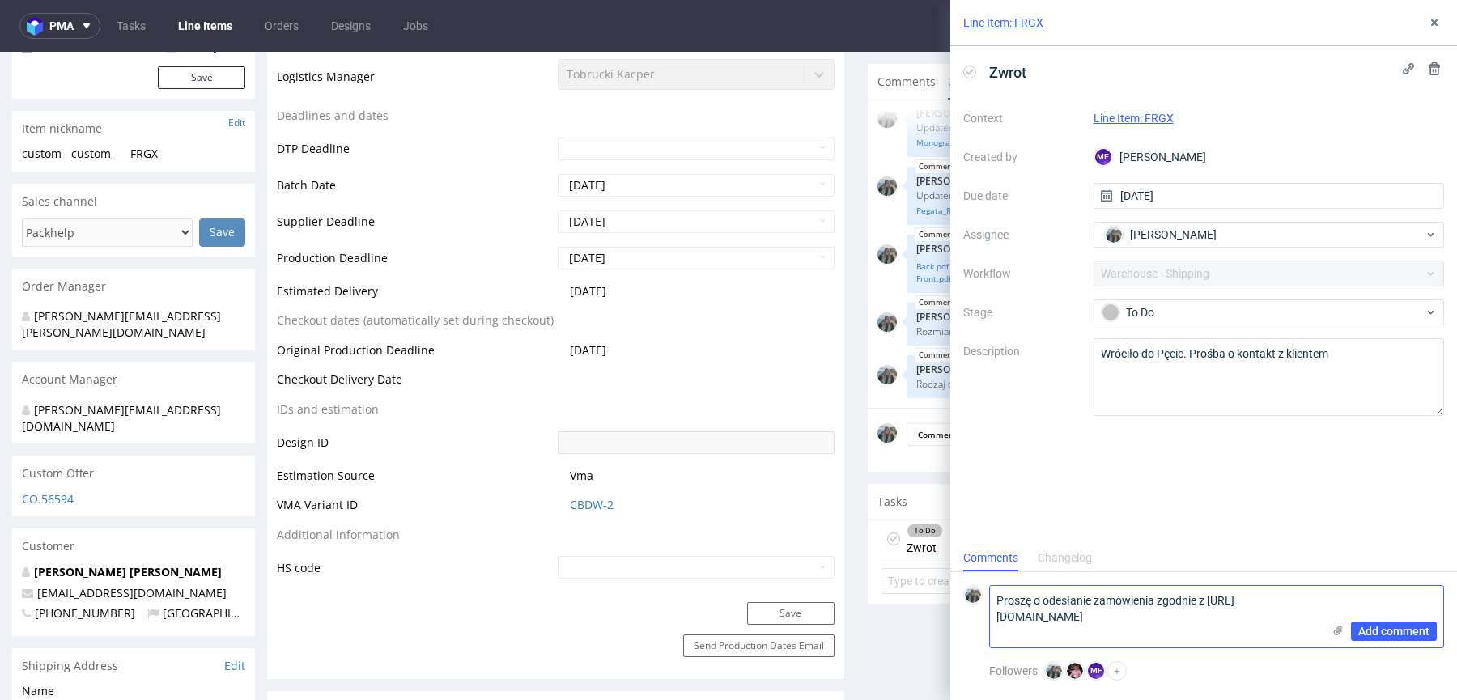
click at [1182, 620] on textarea "Proszę o odesłanie zamówienia zgodnie z [URL][DOMAIN_NAME]" at bounding box center [1156, 617] width 332 height 62
drag, startPoint x: 1216, startPoint y: 603, endPoint x: 1225, endPoint y: 603, distance: 8.9
click at [1216, 603] on textarea "Proszę o odesłanie zamówienia zgodnie z https://packhelp.slack.com/archives/C01…" at bounding box center [1156, 617] width 332 height 62
type textarea "Proszę o odesłanie zamówienia zgodnie z prośbą na slacku: https://packhelp.slac…"
click at [1377, 632] on span "Add comment" at bounding box center [1394, 631] width 71 height 11
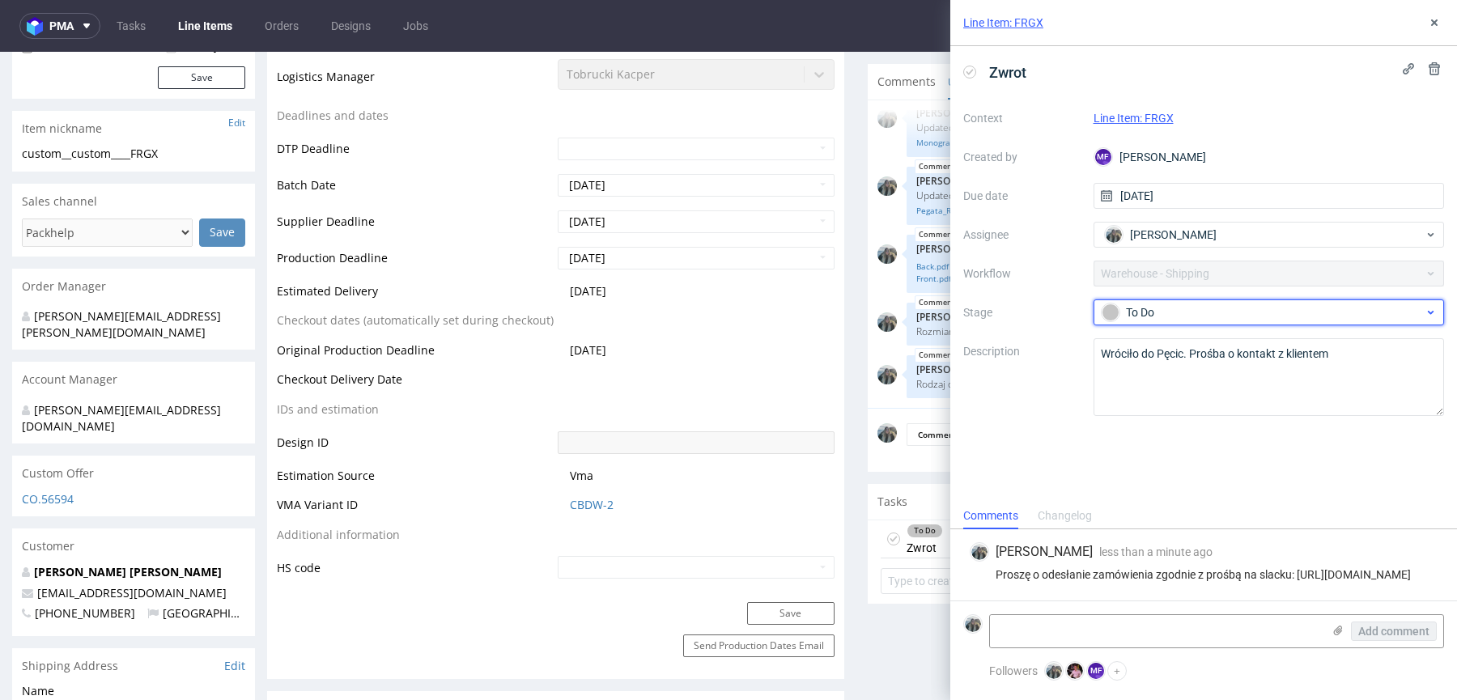
click at [1158, 312] on div "To Do" at bounding box center [1263, 313] width 322 height 18
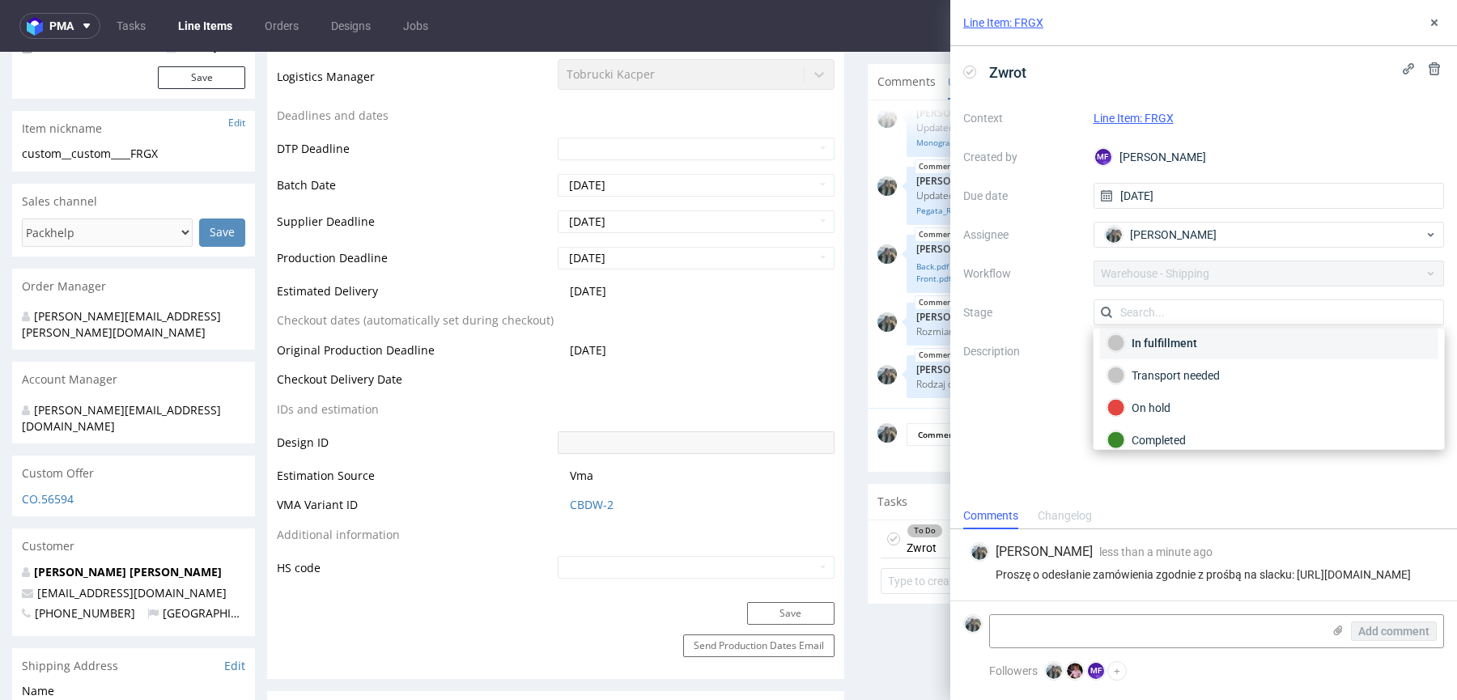
scroll to position [82, 0]
click at [1194, 366] on div "Transport needed" at bounding box center [1270, 367] width 324 height 18
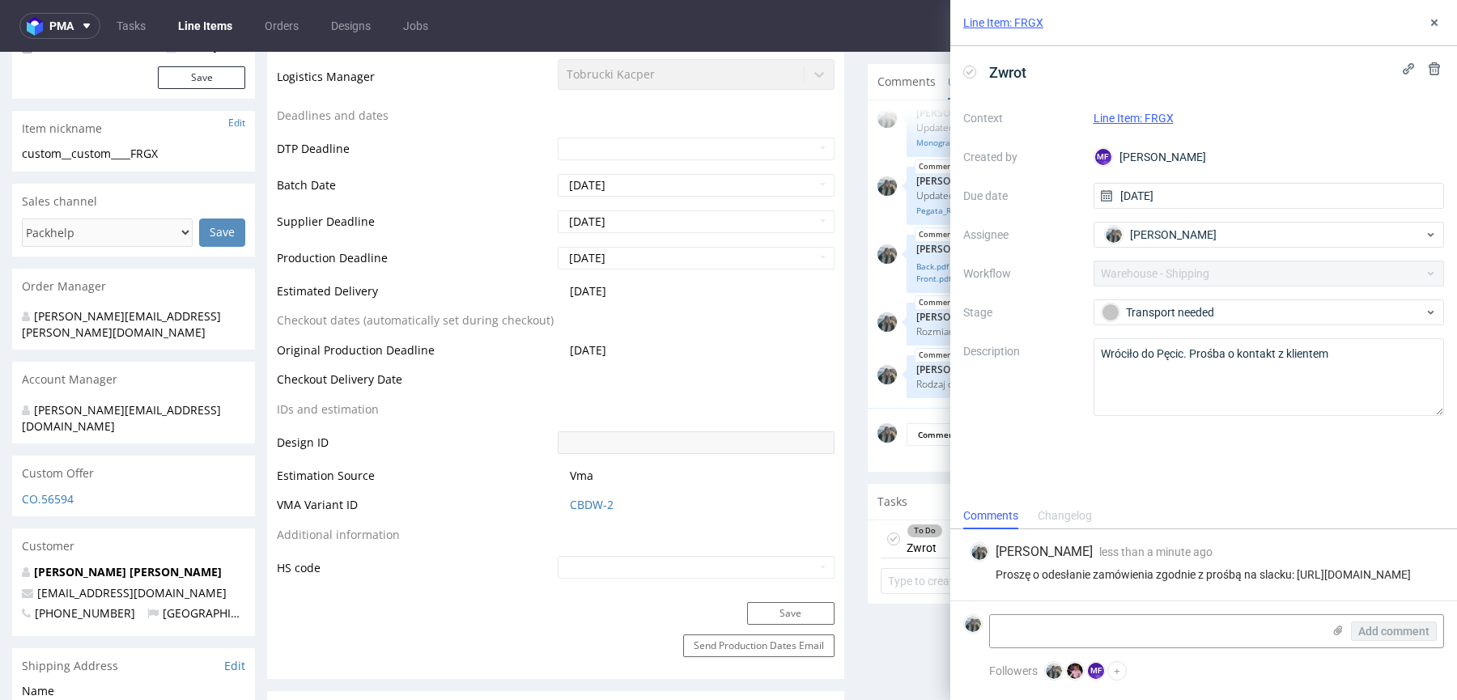
click at [1190, 459] on div "Zwrot Context Line Item: FRGX Created by MF Michał Fedorowicz Due date 13/10/20…" at bounding box center [1203, 274] width 507 height 457
click at [1435, 20] on icon at bounding box center [1434, 22] width 13 height 13
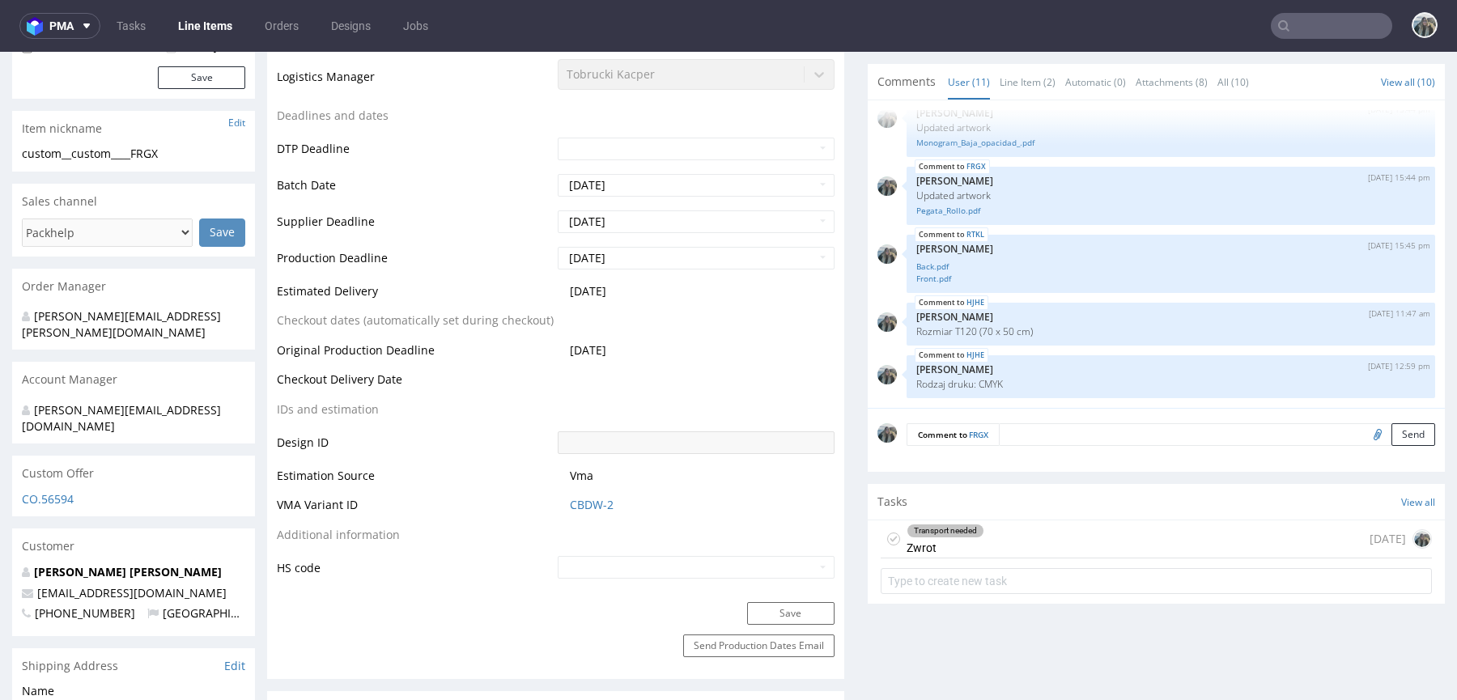
click at [1104, 549] on div "Transport needed Zwrot 2 days ago" at bounding box center [1156, 540] width 551 height 38
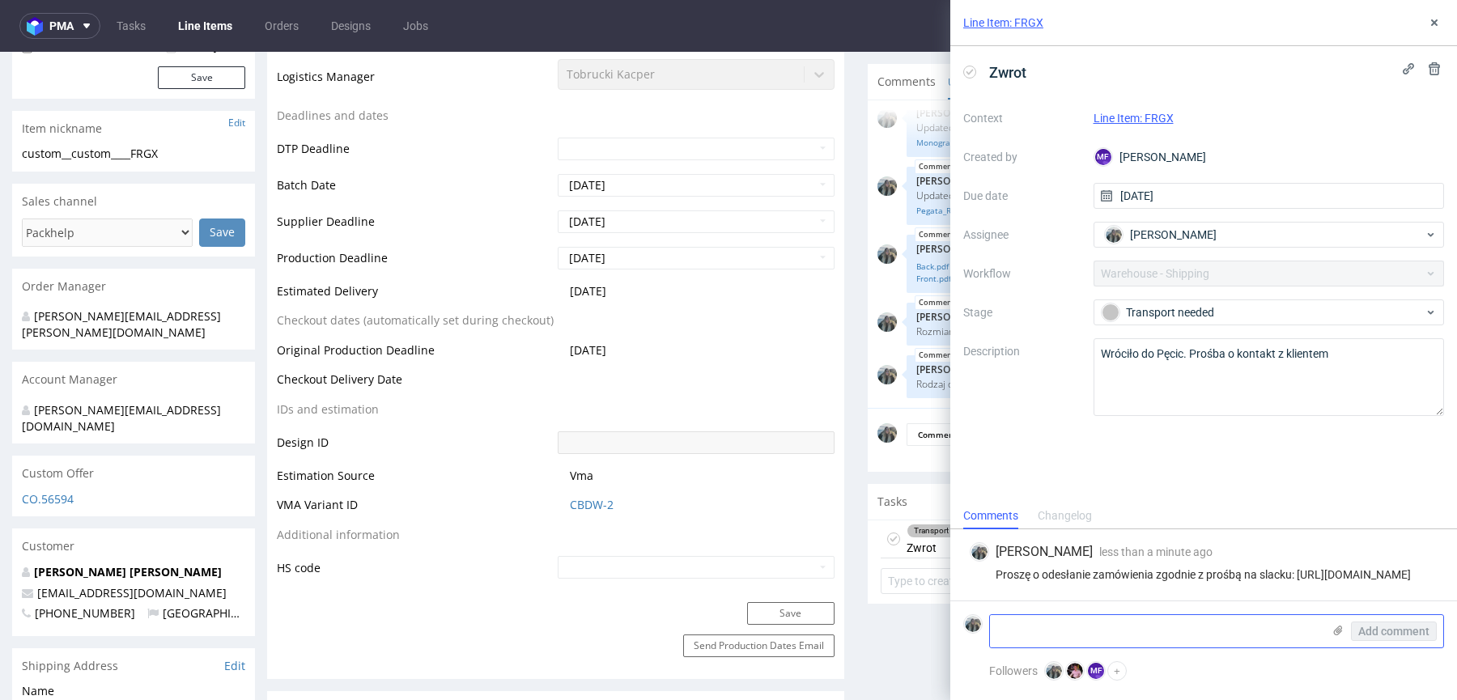
click at [1103, 635] on textarea at bounding box center [1156, 631] width 332 height 32
type textarea "@fedo"
click at [1079, 666] on use at bounding box center [1080, 667] width 4 height 4
click at [1437, 19] on icon at bounding box center [1434, 22] width 13 height 13
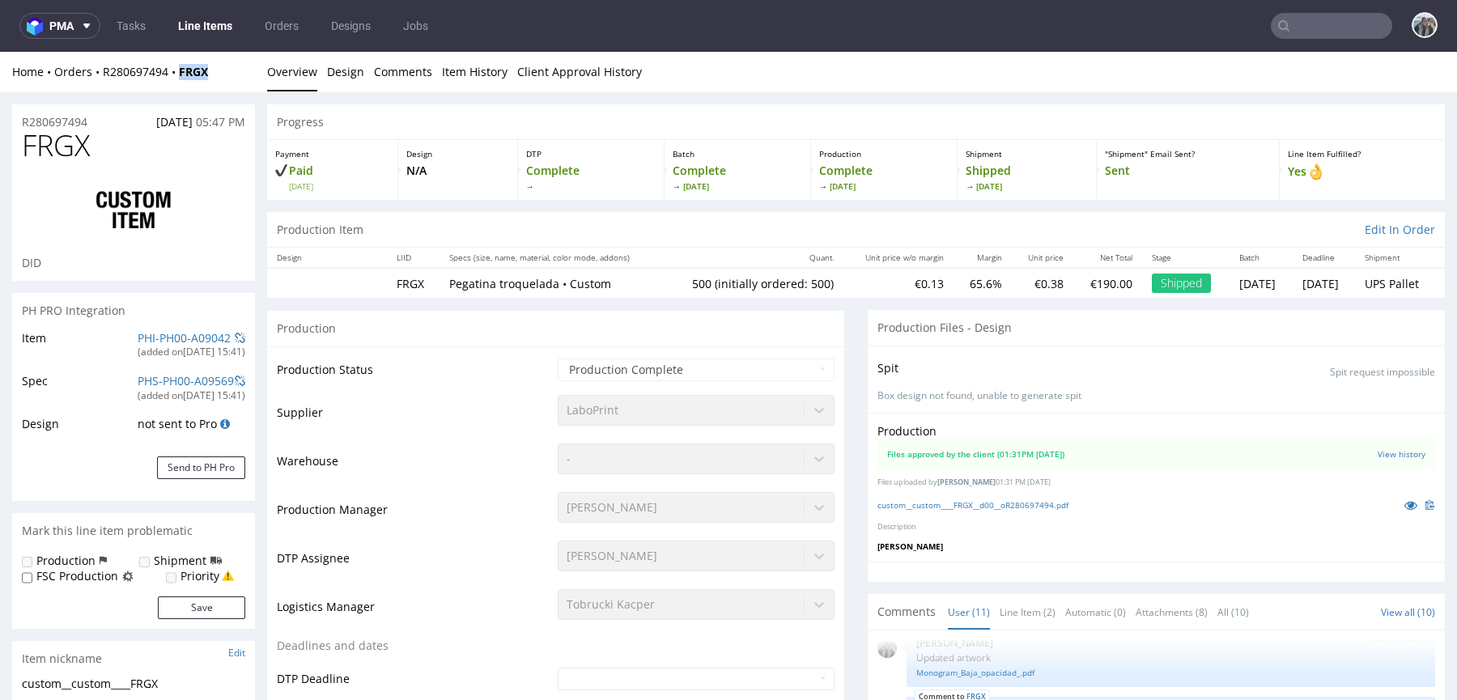
drag, startPoint x: 181, startPoint y: 79, endPoint x: 673, endPoint y: 555, distance: 684.2
click at [180, 79] on div "Home Orders R280697494 FRGX Overview Design Comments Item History Client Approv…" at bounding box center [728, 72] width 1457 height 40
click at [220, 87] on div "Home Orders R280697494 FRGX Overview Design Comments Item History Client Approv…" at bounding box center [728, 72] width 1457 height 40
drag, startPoint x: 233, startPoint y: 80, endPoint x: 181, endPoint y: 70, distance: 53.5
click at [181, 70] on div "Home Orders R280697494 FRGX Overview Design Comments Item History Client Approv…" at bounding box center [728, 72] width 1457 height 40
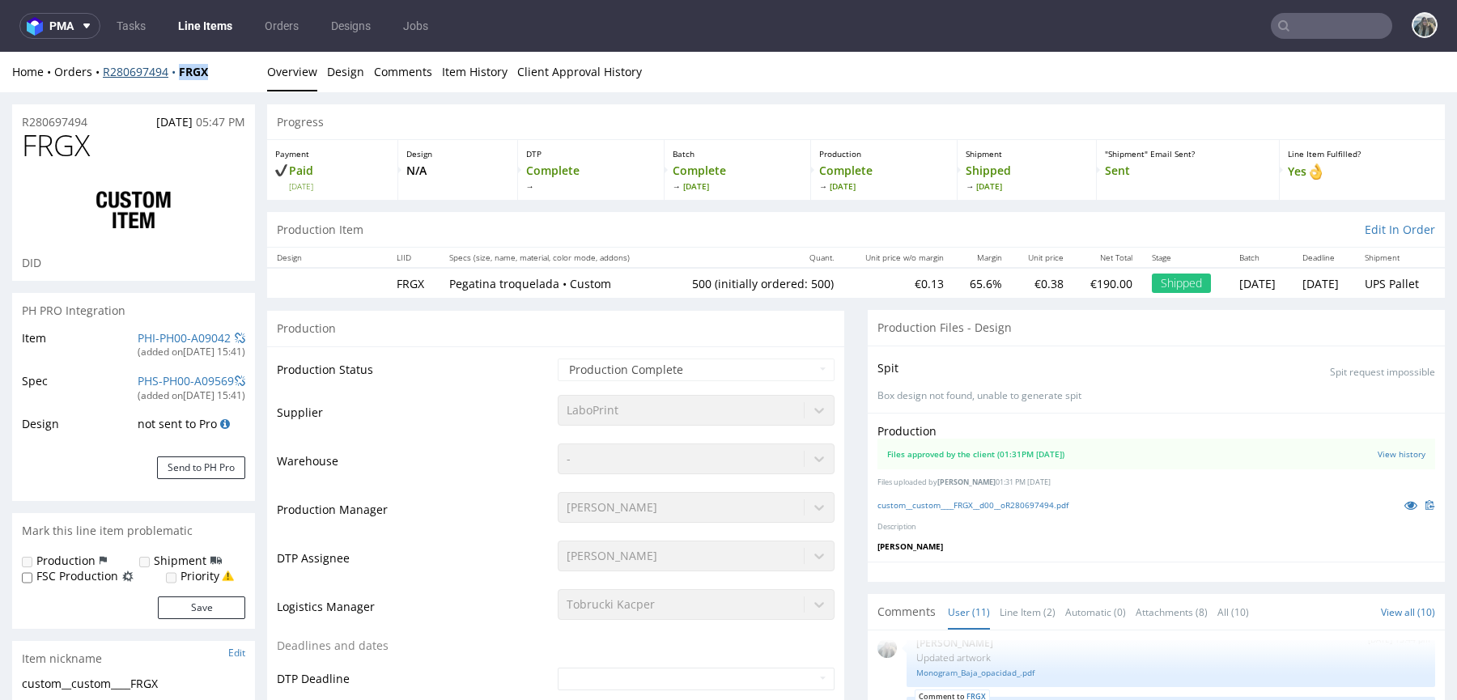
copy strong "FRGX"
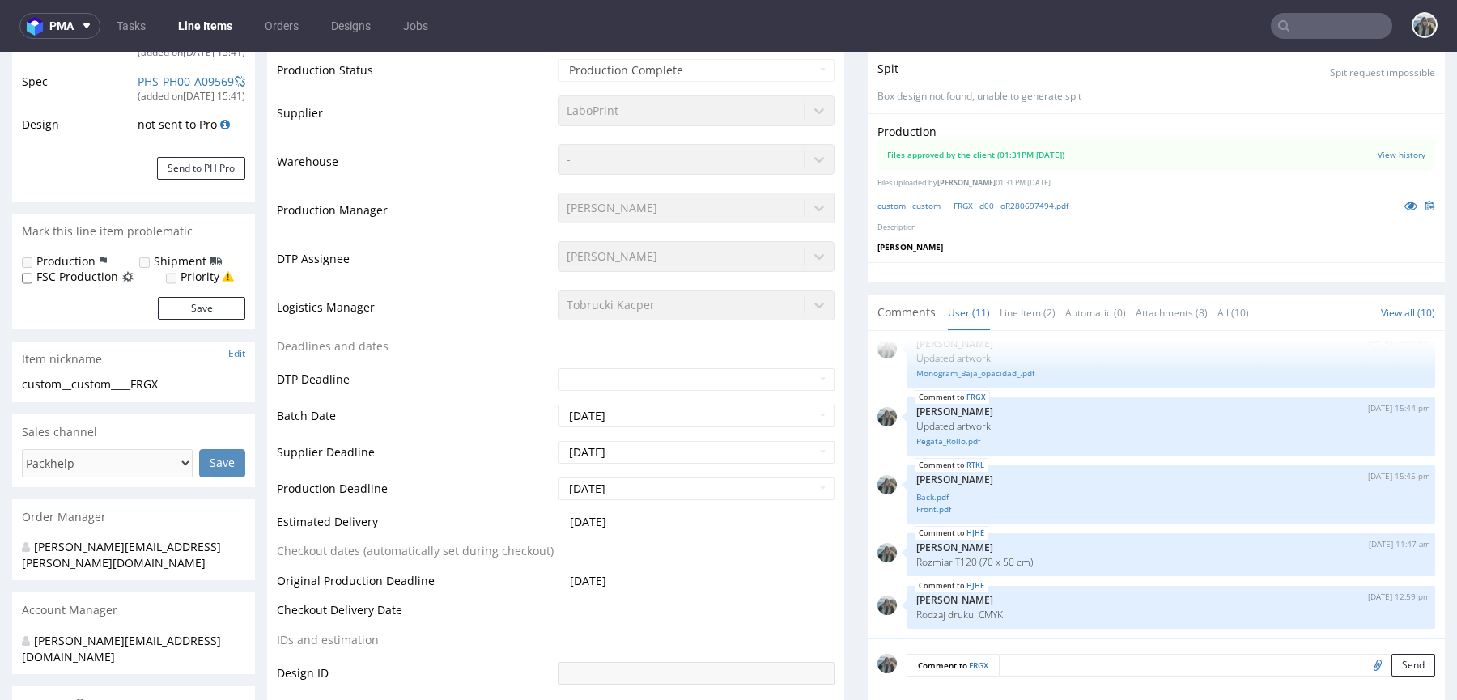
scroll to position [656, 0]
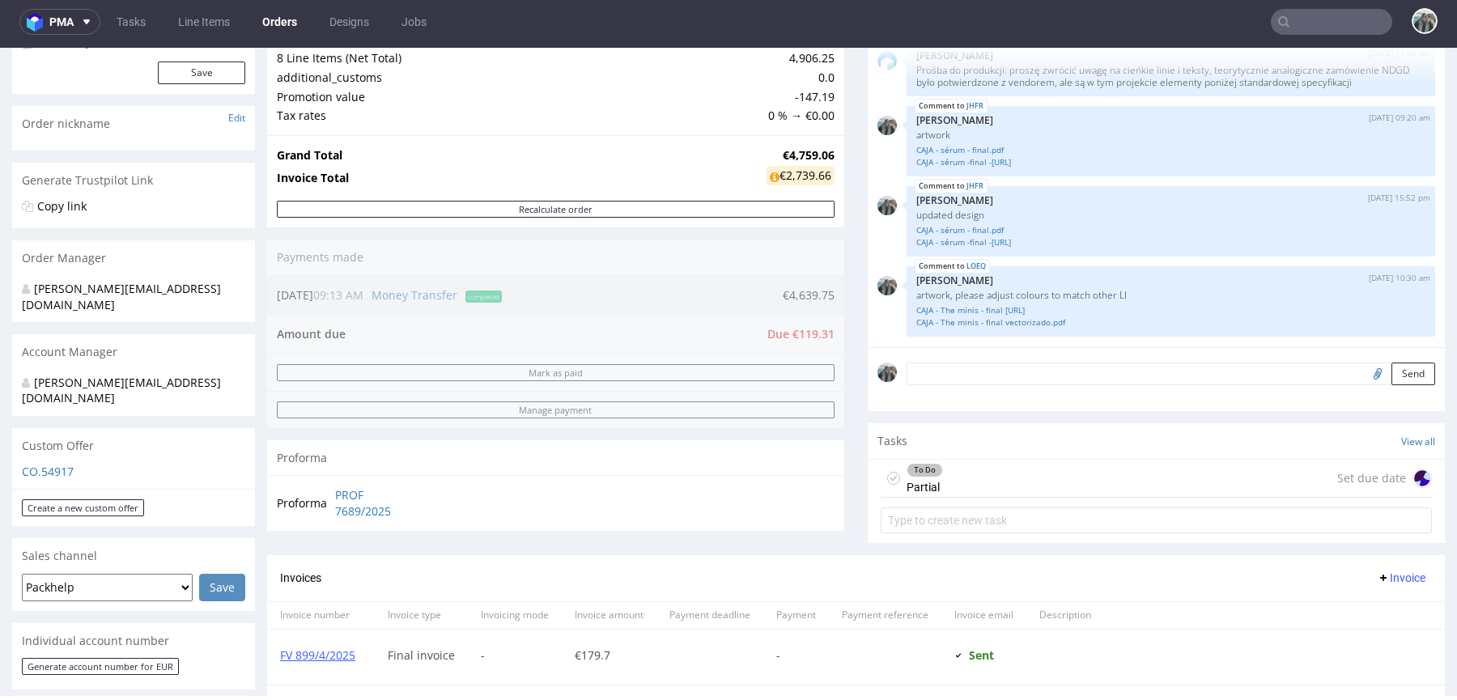
scroll to position [219, 0]
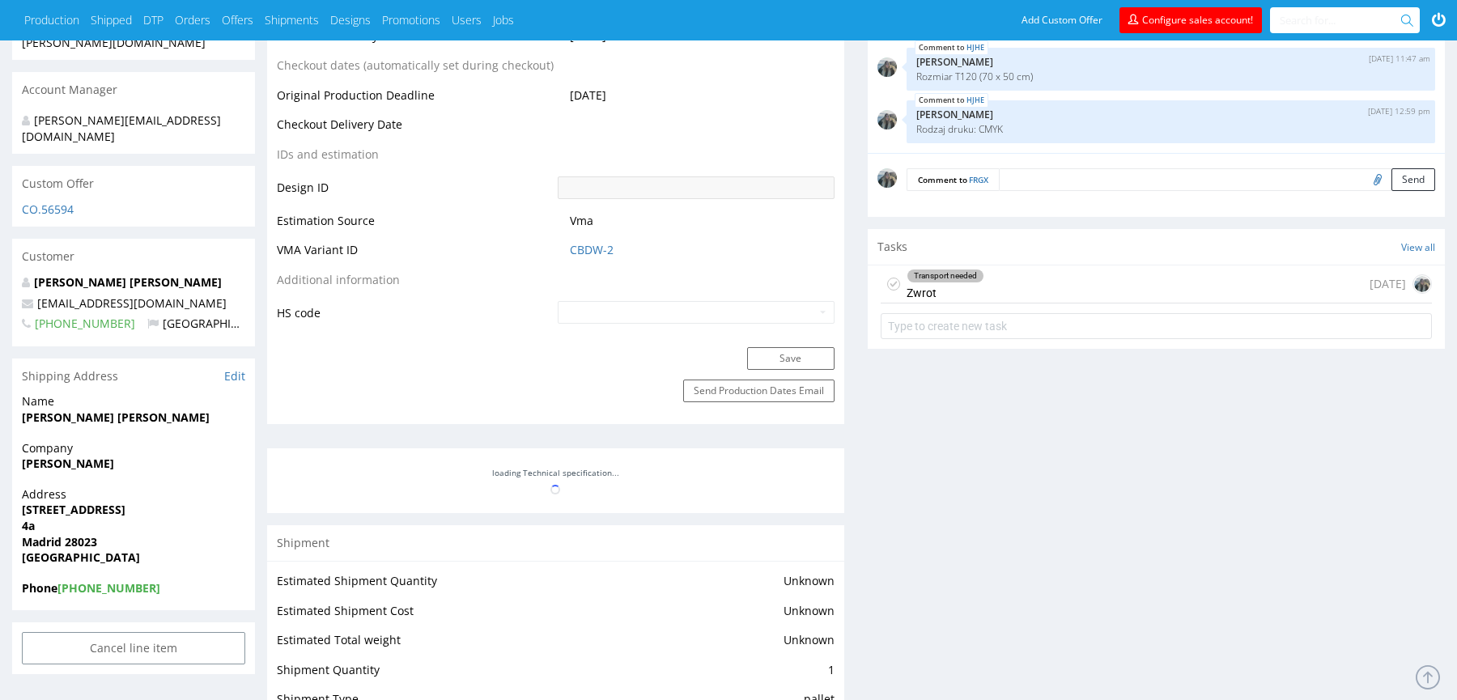
scroll to position [615, 0]
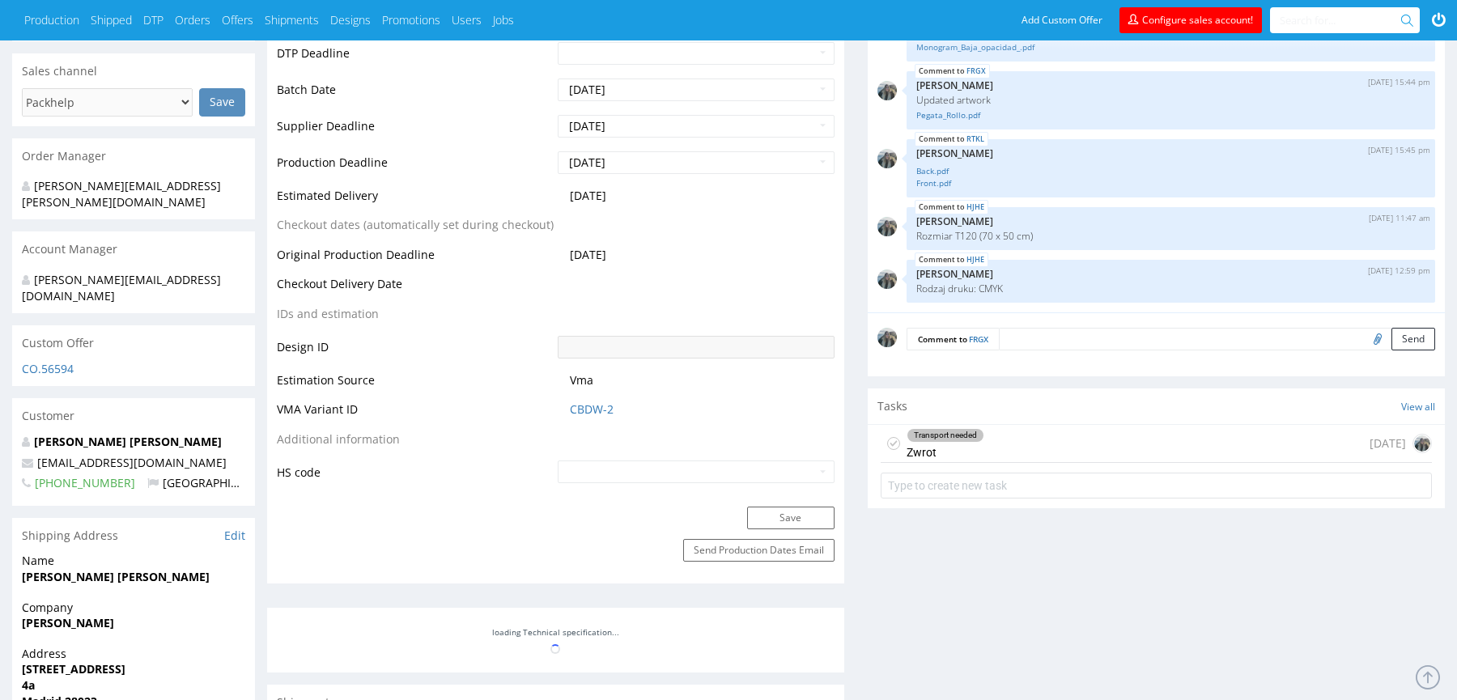
click at [980, 435] on div "Transport needed" at bounding box center [946, 435] width 76 height 13
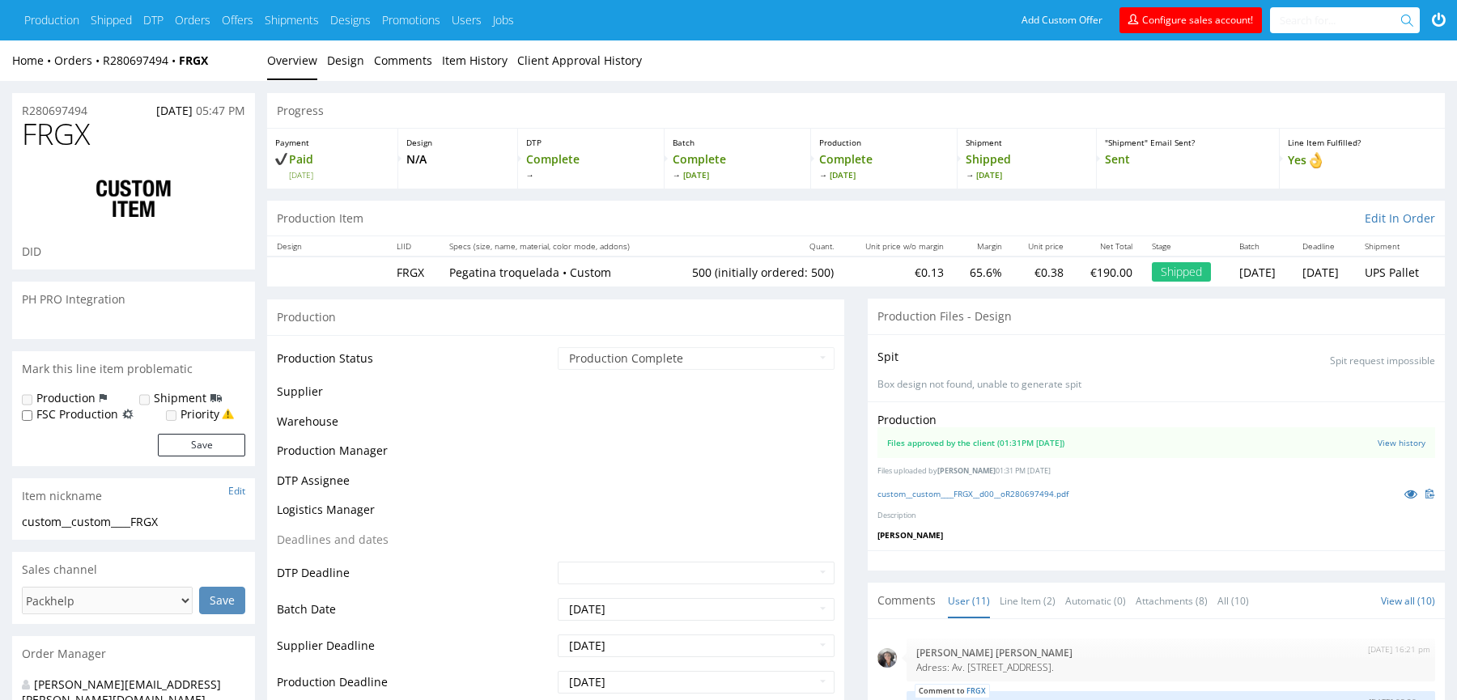
scroll to position [760, 0]
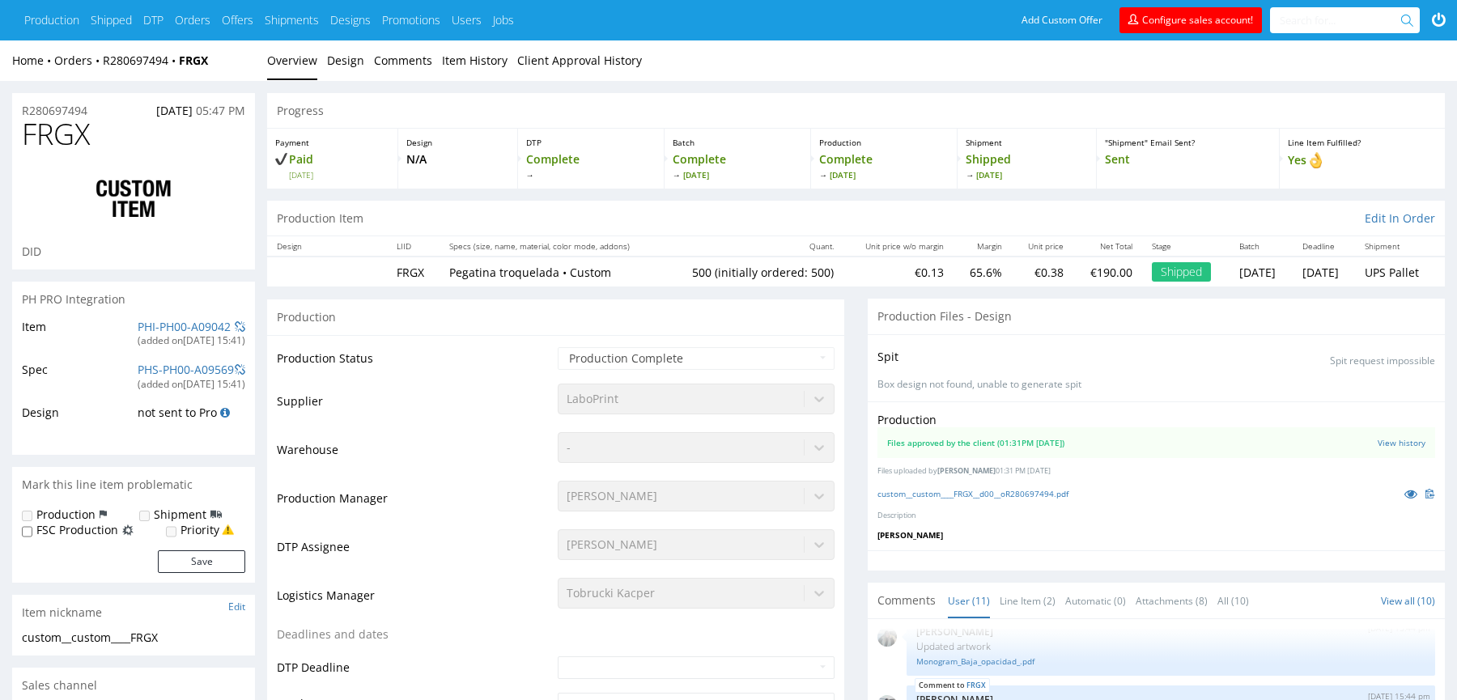
type input "500"
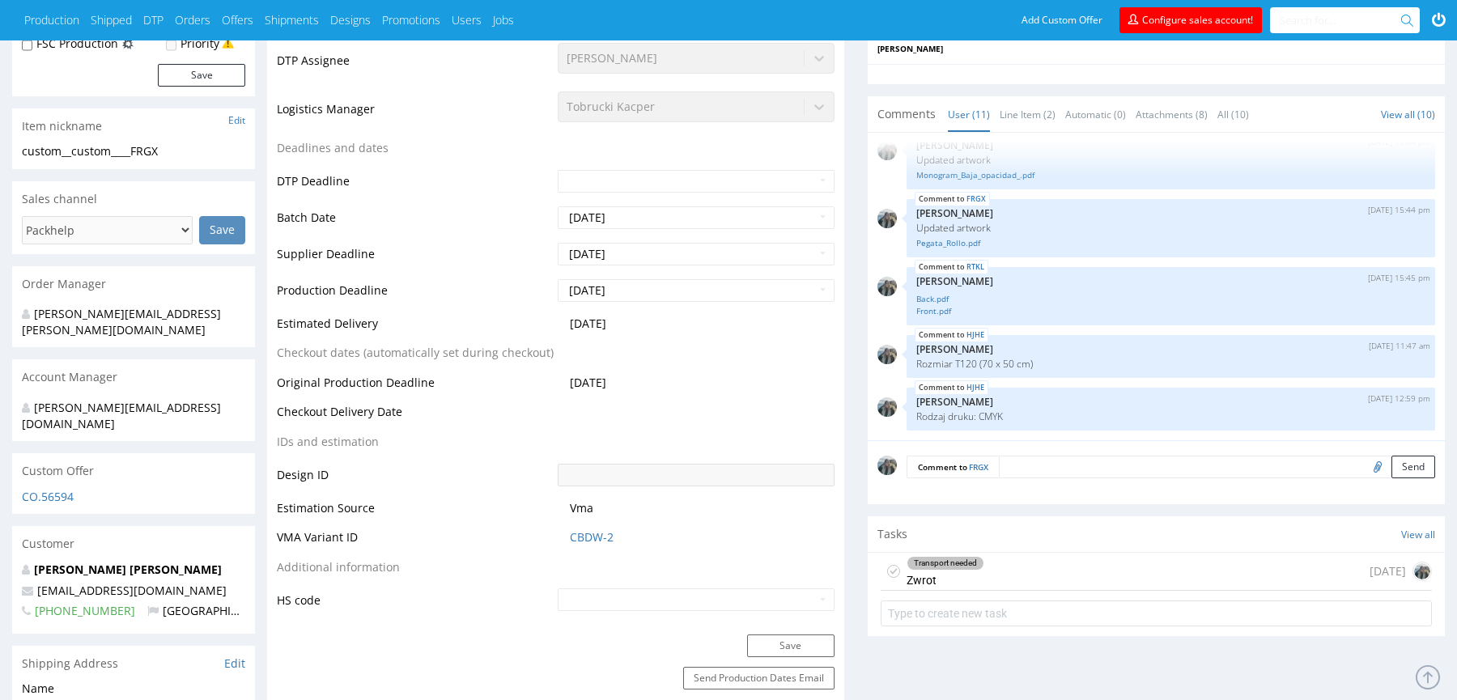
click at [939, 560] on div "Transport needed" at bounding box center [946, 563] width 76 height 13
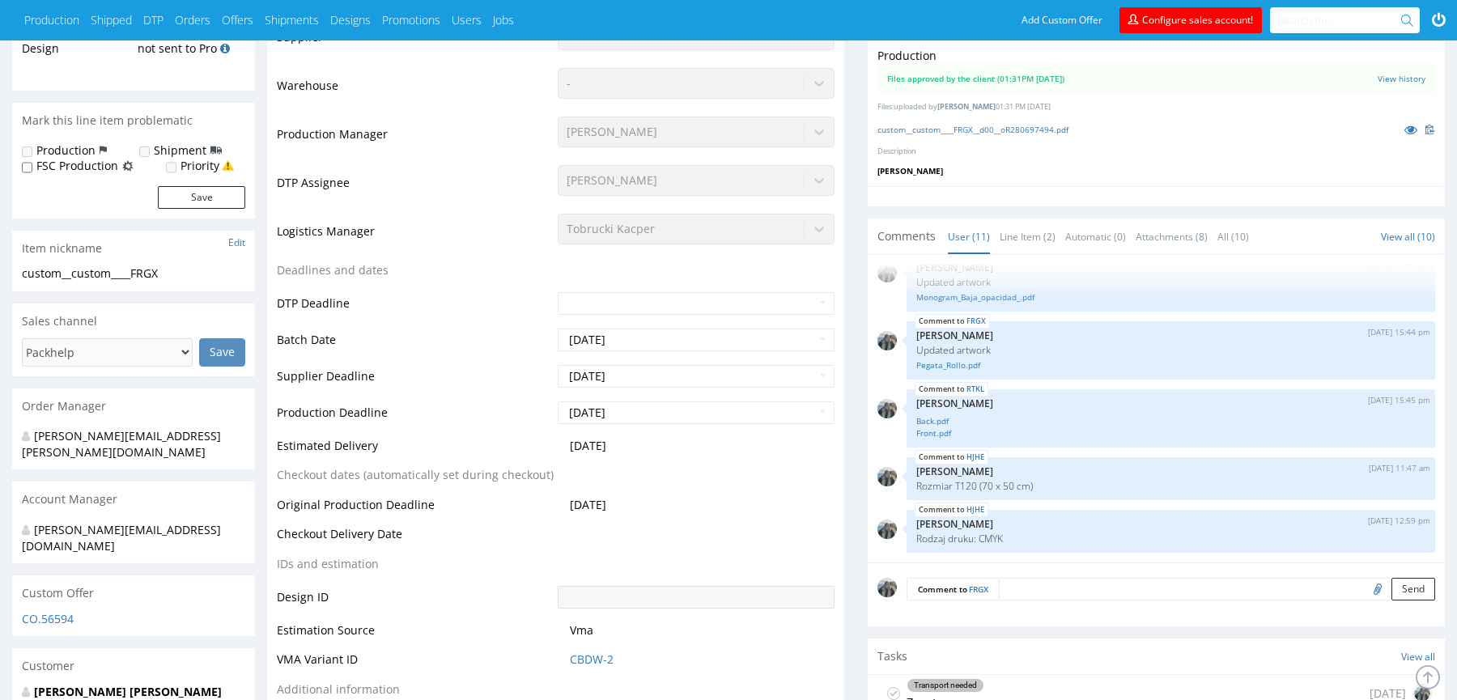
scroll to position [0, 0]
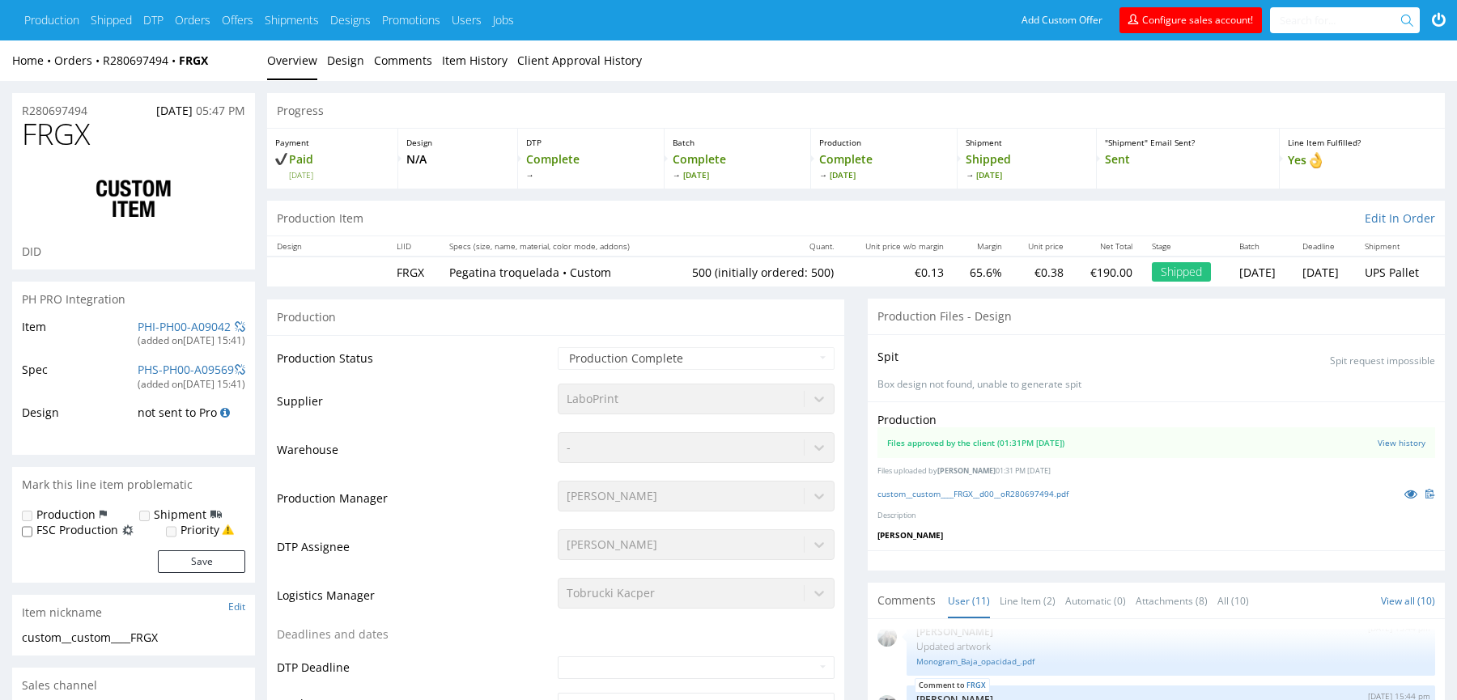
click at [70, 140] on span "FRGX" at bounding box center [56, 134] width 68 height 32
copy span "FRGX"
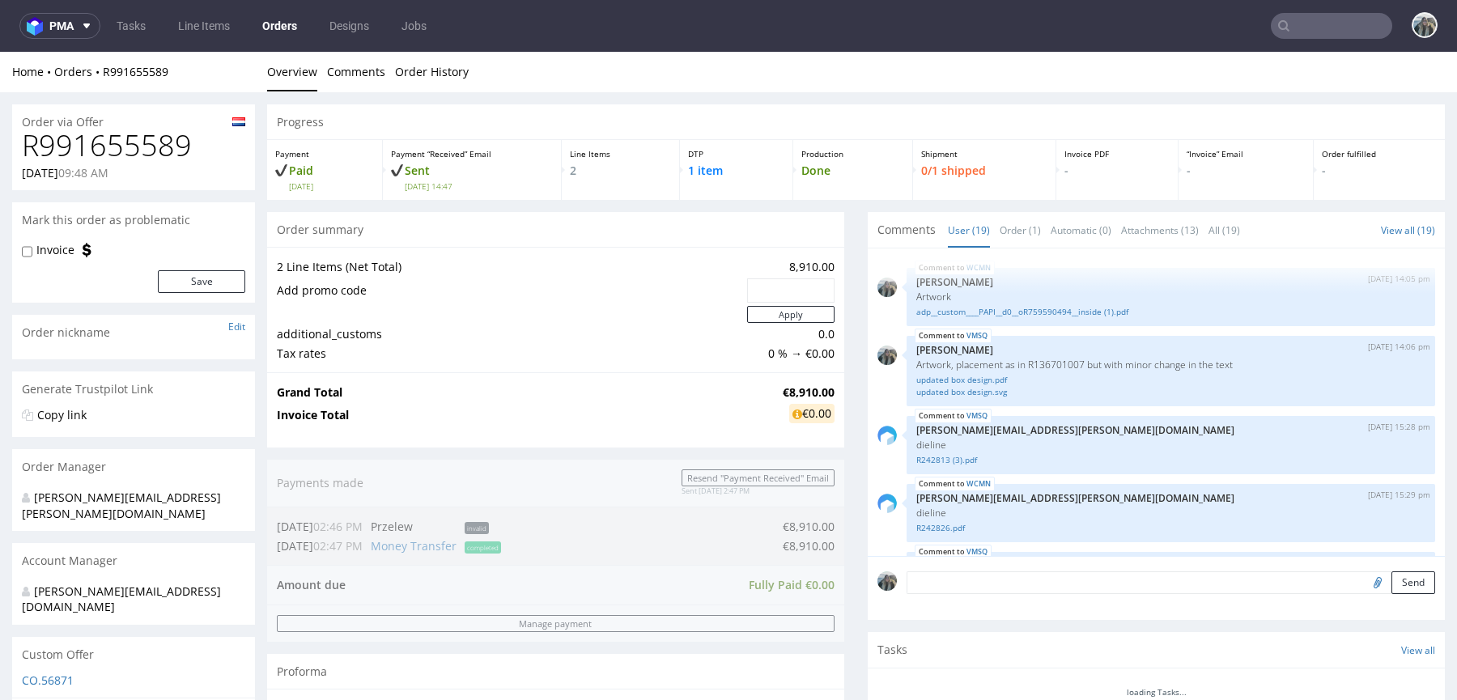
scroll to position [1344, 0]
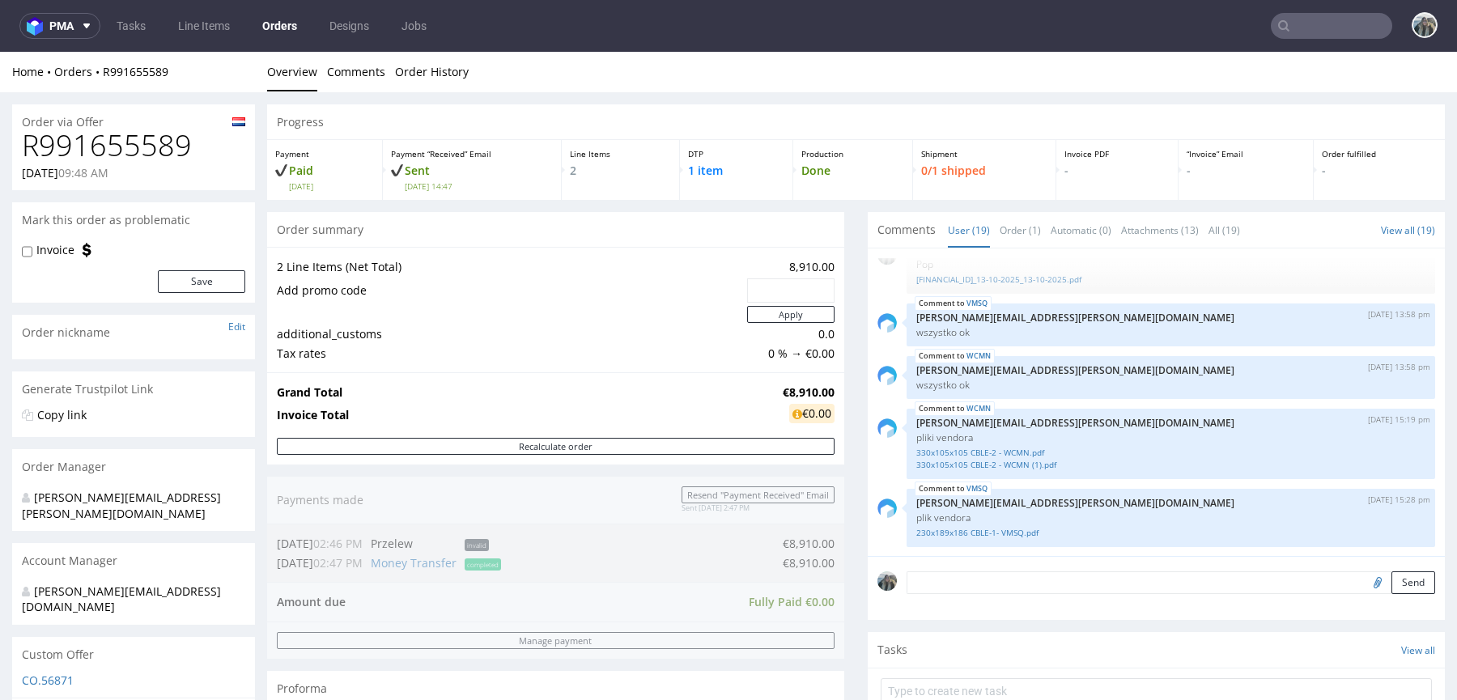
click at [160, 156] on h1 "R991655589" at bounding box center [133, 146] width 223 height 32
click at [159, 156] on h1 "R991655589" at bounding box center [133, 146] width 223 height 32
copy h1 "R991655589"
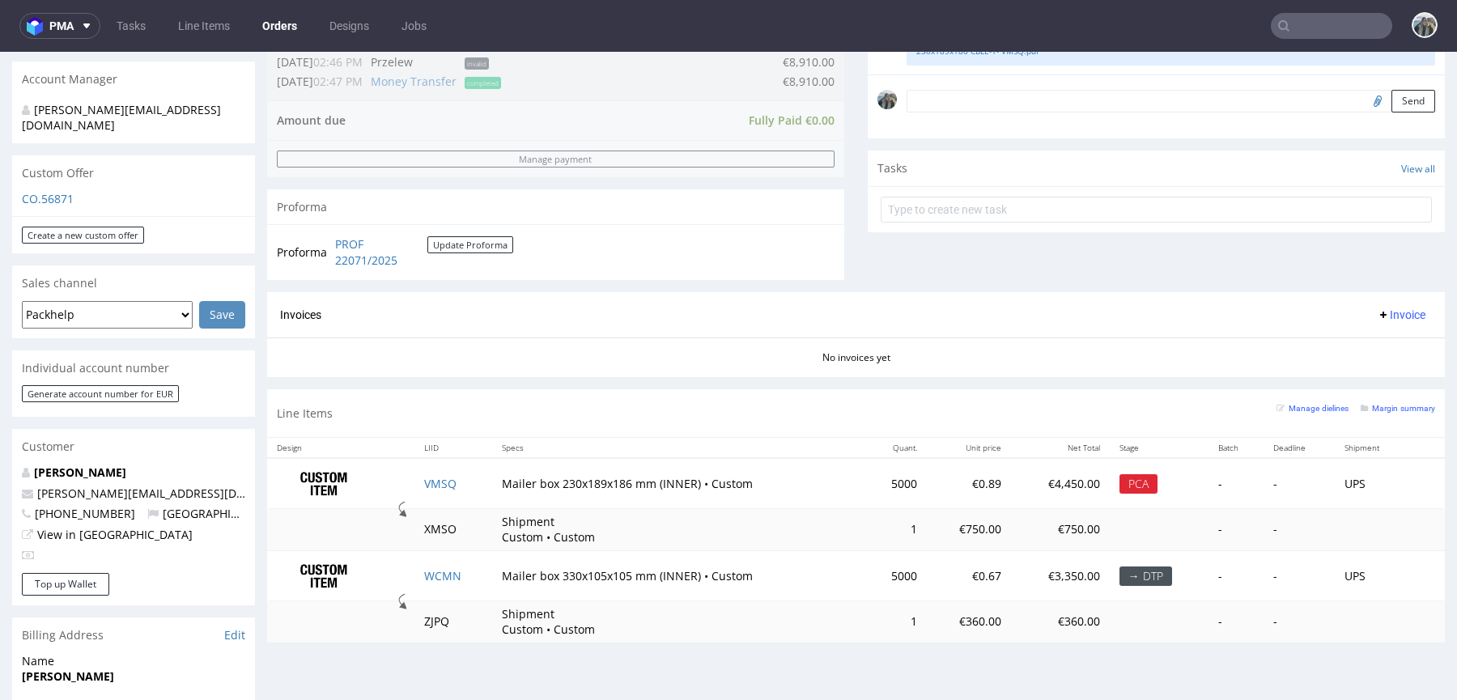
scroll to position [486, 0]
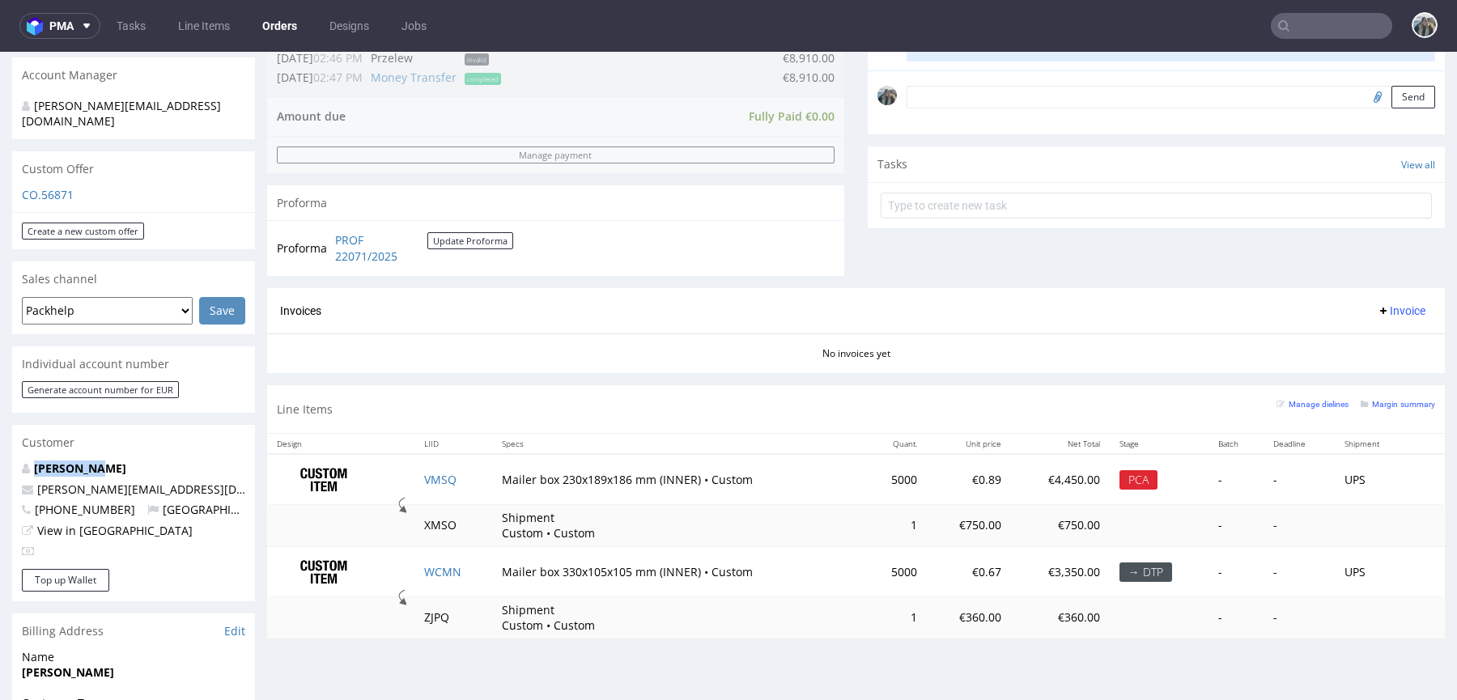
drag, startPoint x: 108, startPoint y: 436, endPoint x: 0, endPoint y: 436, distance: 108.5
click at [0, 436] on div "Order via Offer R991655589 [DATE] 09:48 AM Mark this order as problematic Invoi…" at bounding box center [728, 382] width 1457 height 1551
copy strong "[PERSON_NAME]"
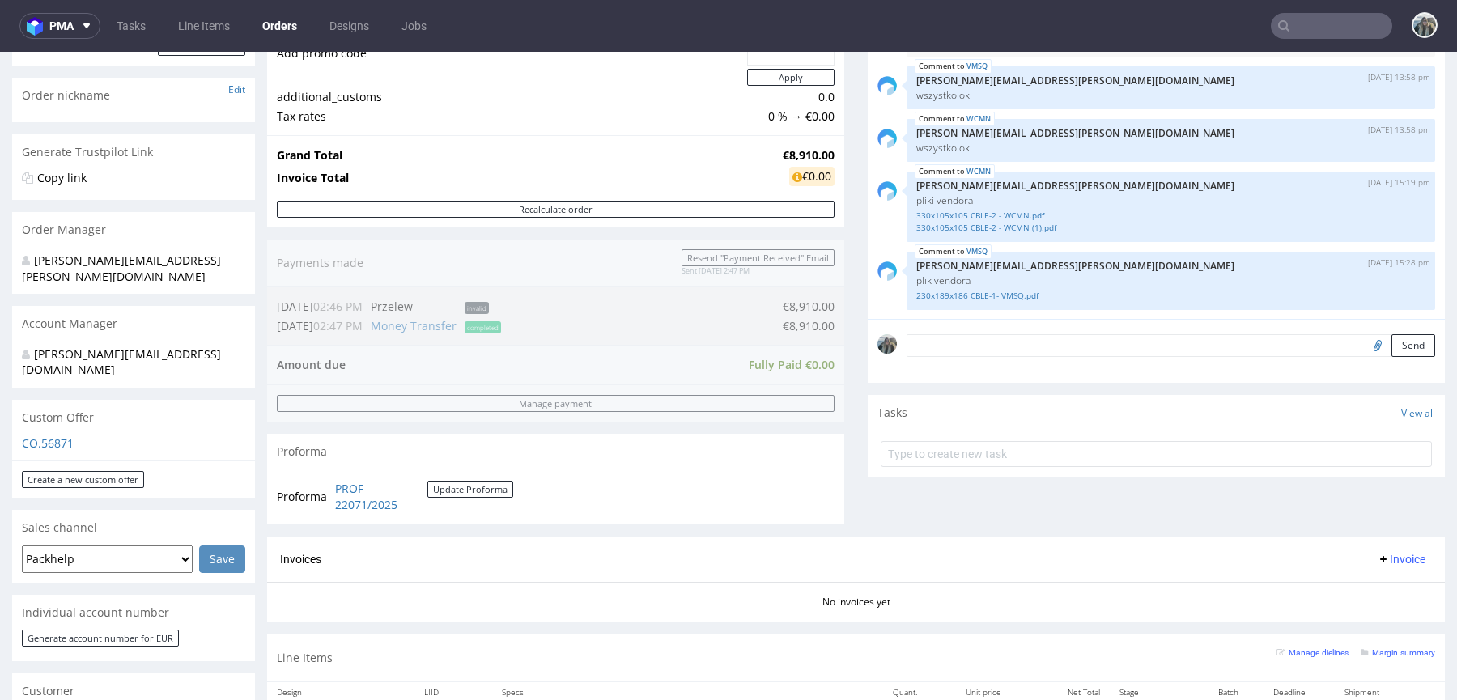
scroll to position [0, 0]
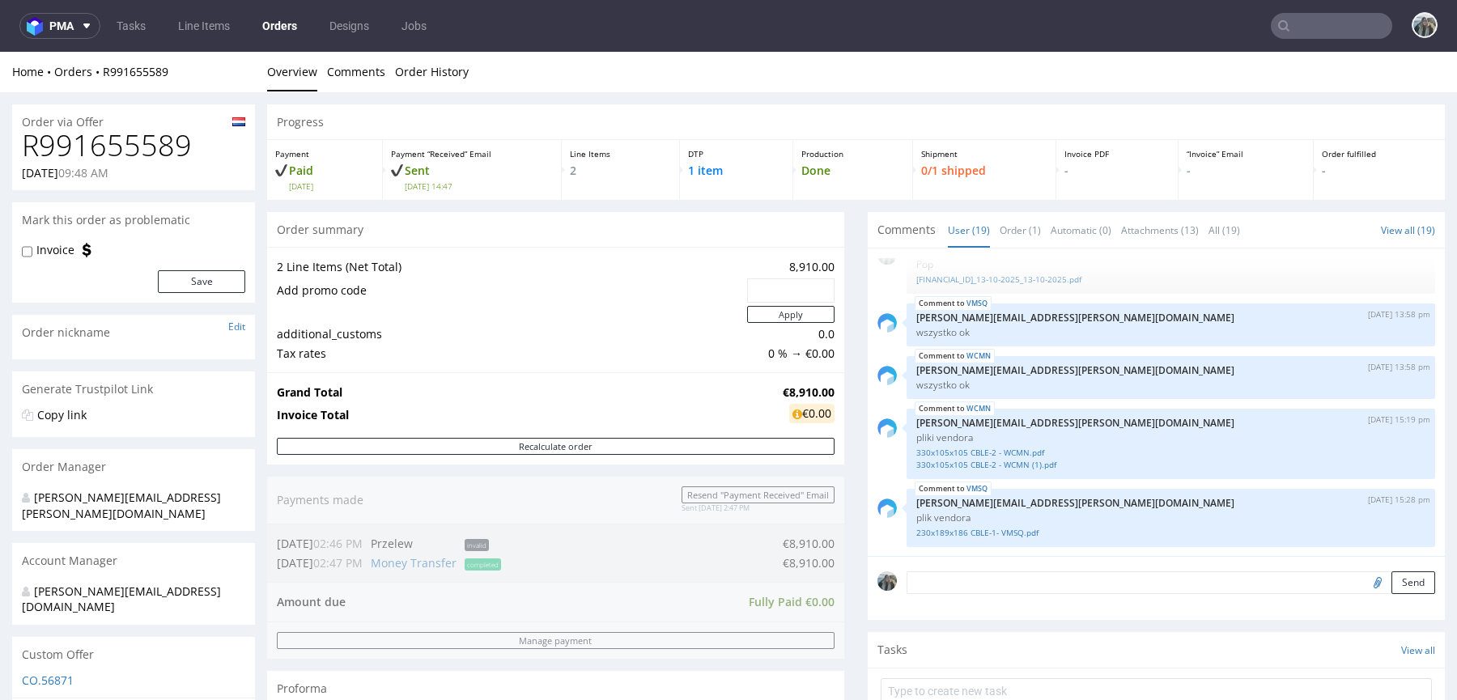
click at [130, 147] on h1 "R991655589" at bounding box center [133, 146] width 223 height 32
copy h1 "R991655589"
click at [425, 83] on link "Order History" at bounding box center [432, 72] width 74 height 40
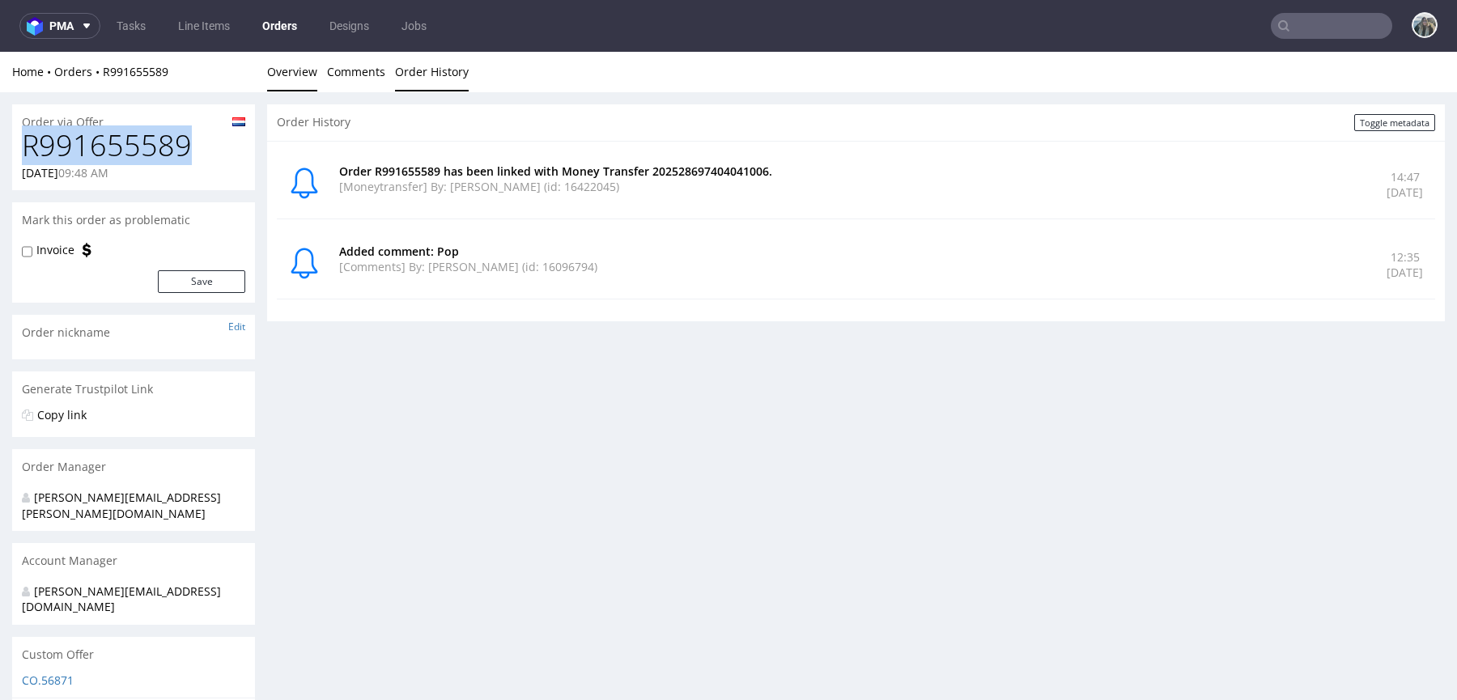
click at [300, 68] on link "Overview" at bounding box center [292, 72] width 50 height 40
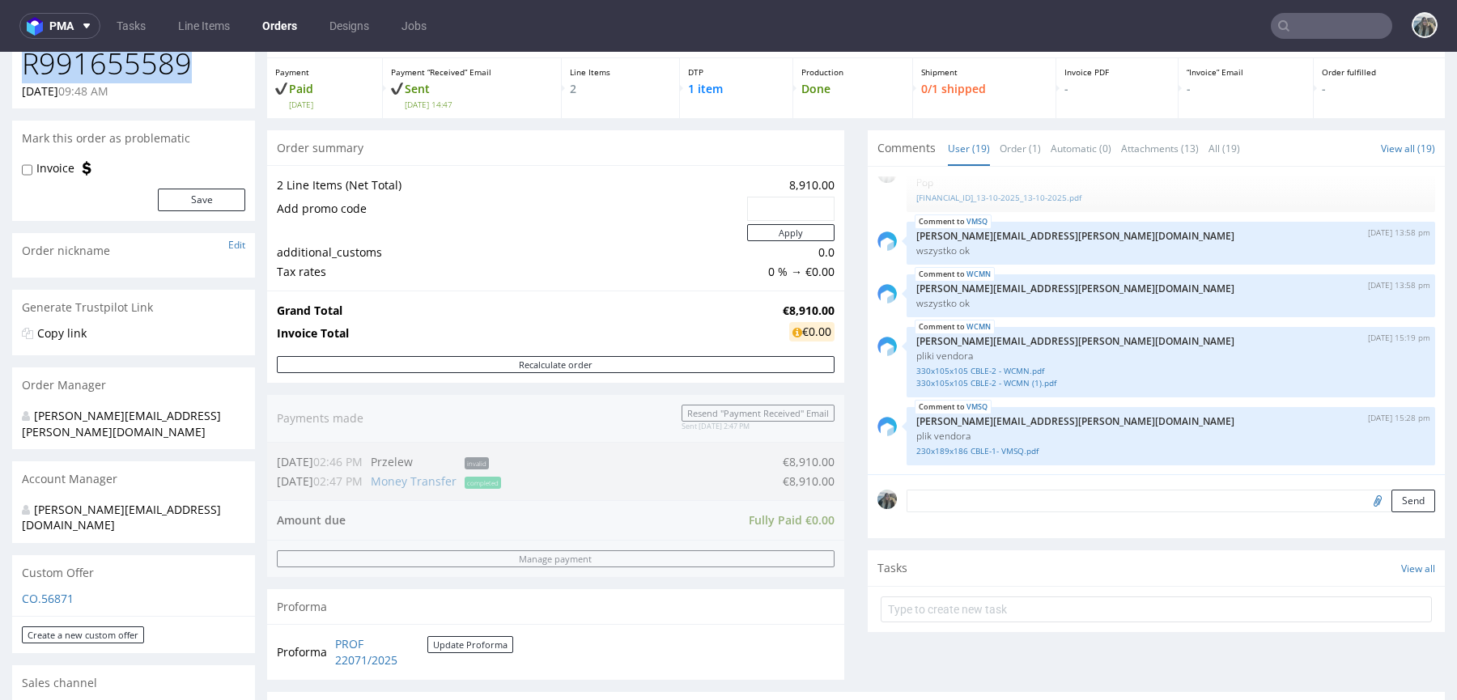
scroll to position [653, 0]
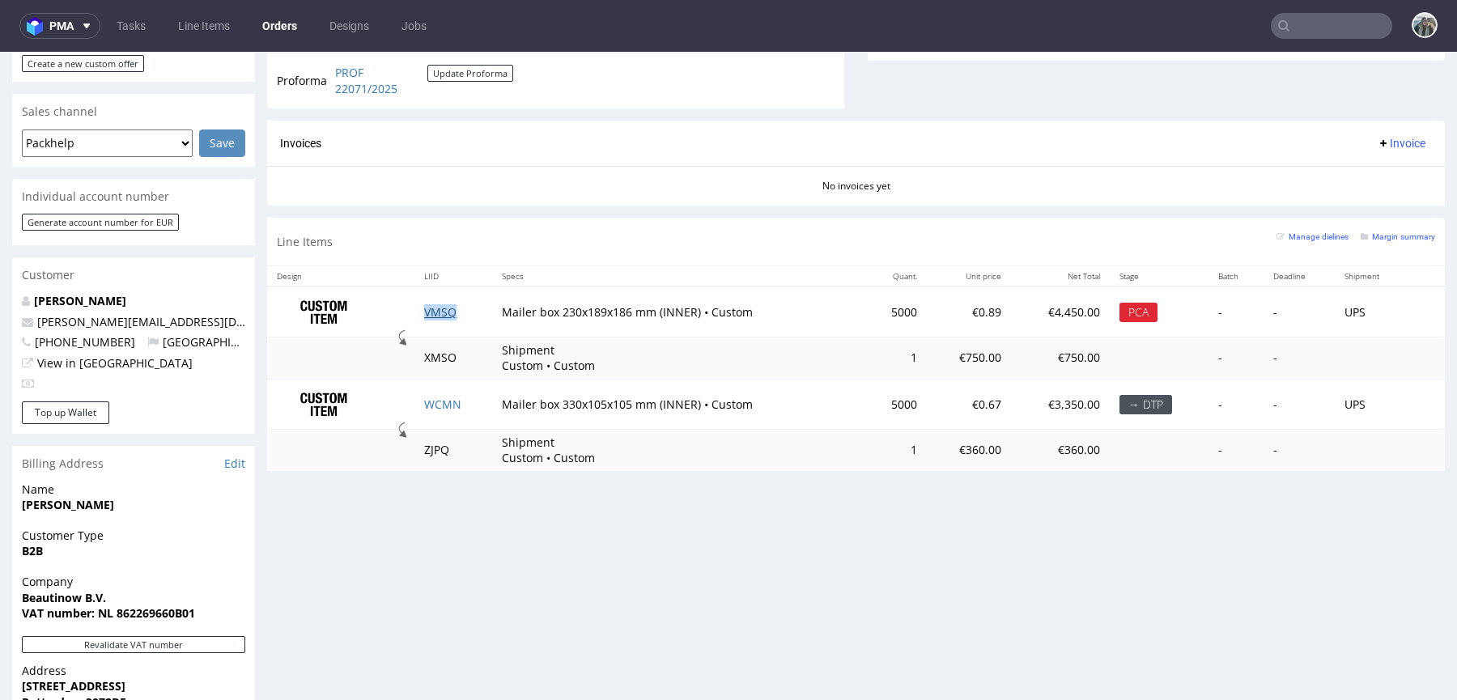
click at [439, 305] on link "VMSQ" at bounding box center [440, 311] width 32 height 15
click at [440, 393] on td "WCMN" at bounding box center [454, 404] width 78 height 50
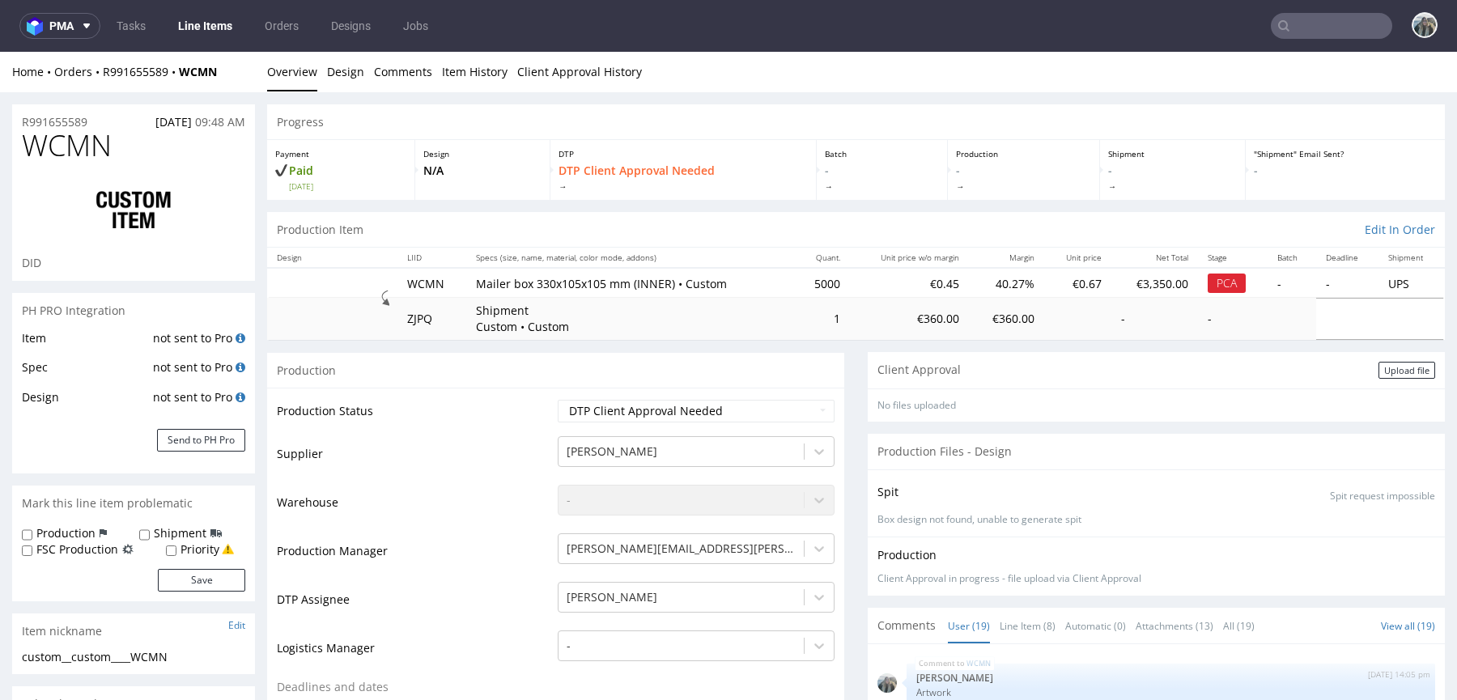
scroll to position [1344, 0]
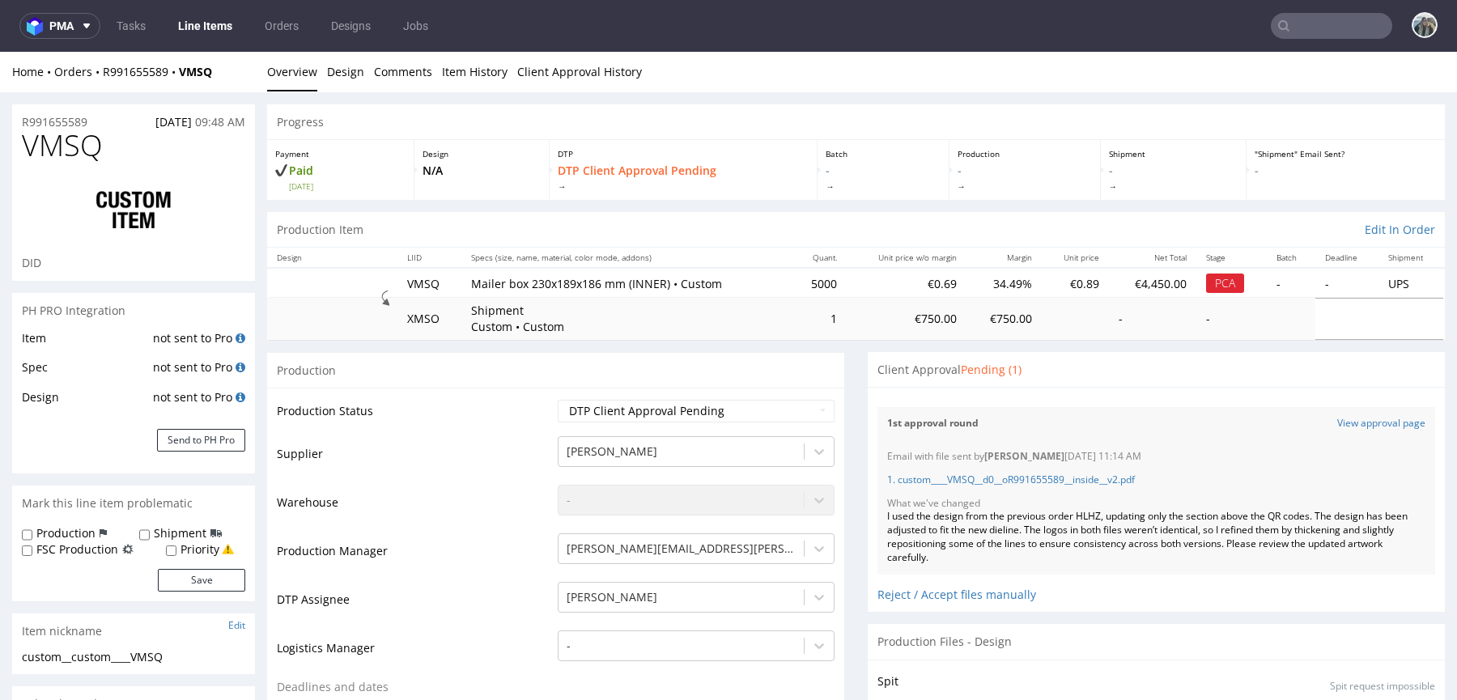
scroll to position [1344, 0]
drag, startPoint x: 404, startPoint y: 287, endPoint x: 623, endPoint y: 287, distance: 219.4
click at [623, 287] on tr "VMSQ Mailer box 230x189x186 mm (INNER) • Custom 5000 €0.69 34.49% €0.89 €4,450.…" at bounding box center [856, 283] width 1178 height 30
copy tr "VMSQ Mailer box 230x189x186 mm ("
click at [1336, 434] on div "1st approval round View approval page" at bounding box center [1157, 423] width 558 height 33
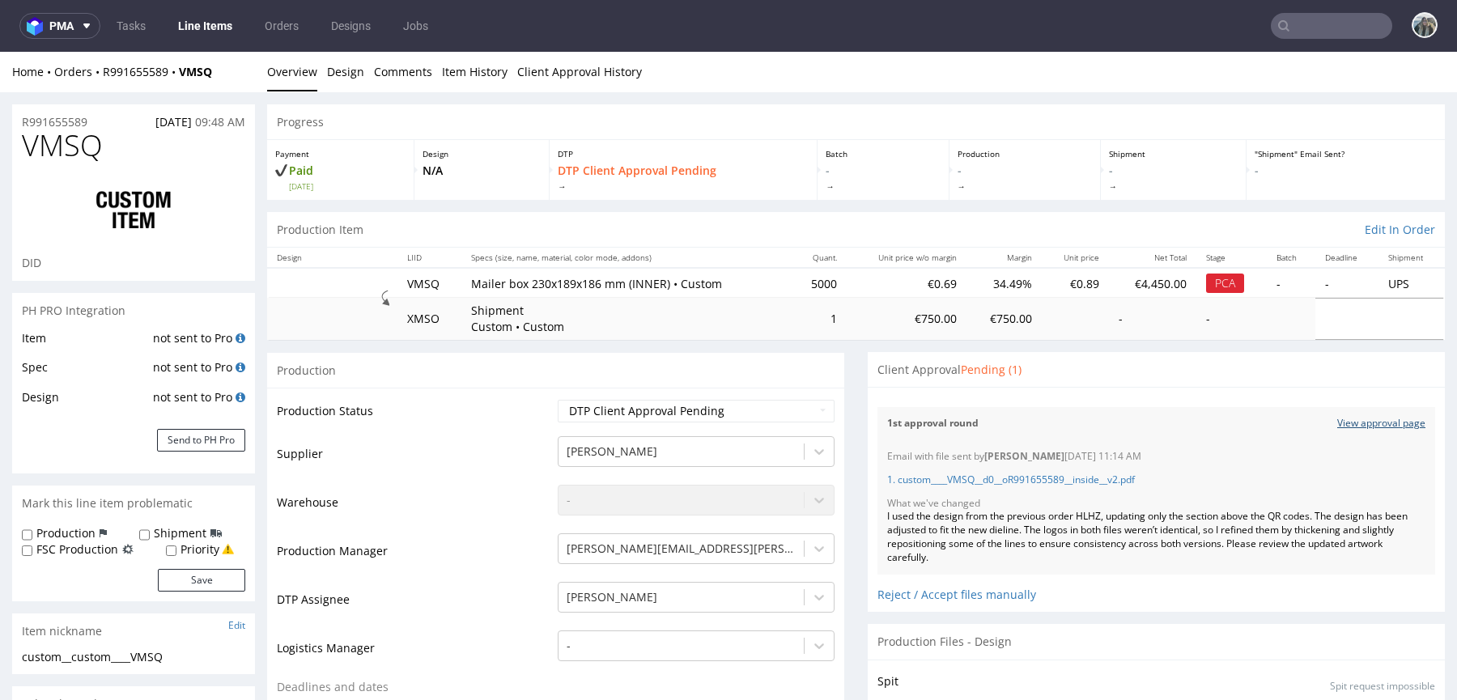
click at [1337, 423] on link "View approval page" at bounding box center [1381, 424] width 88 height 14
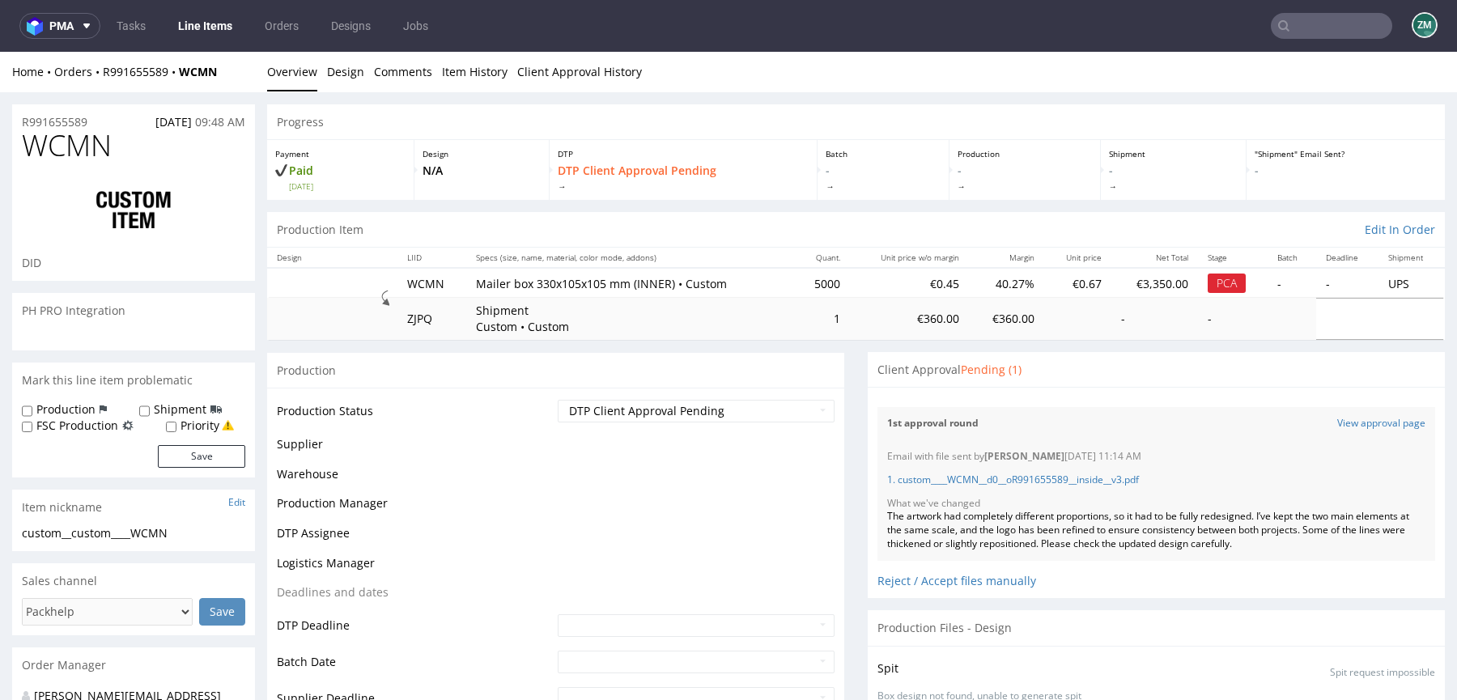
scroll to position [1344, 0]
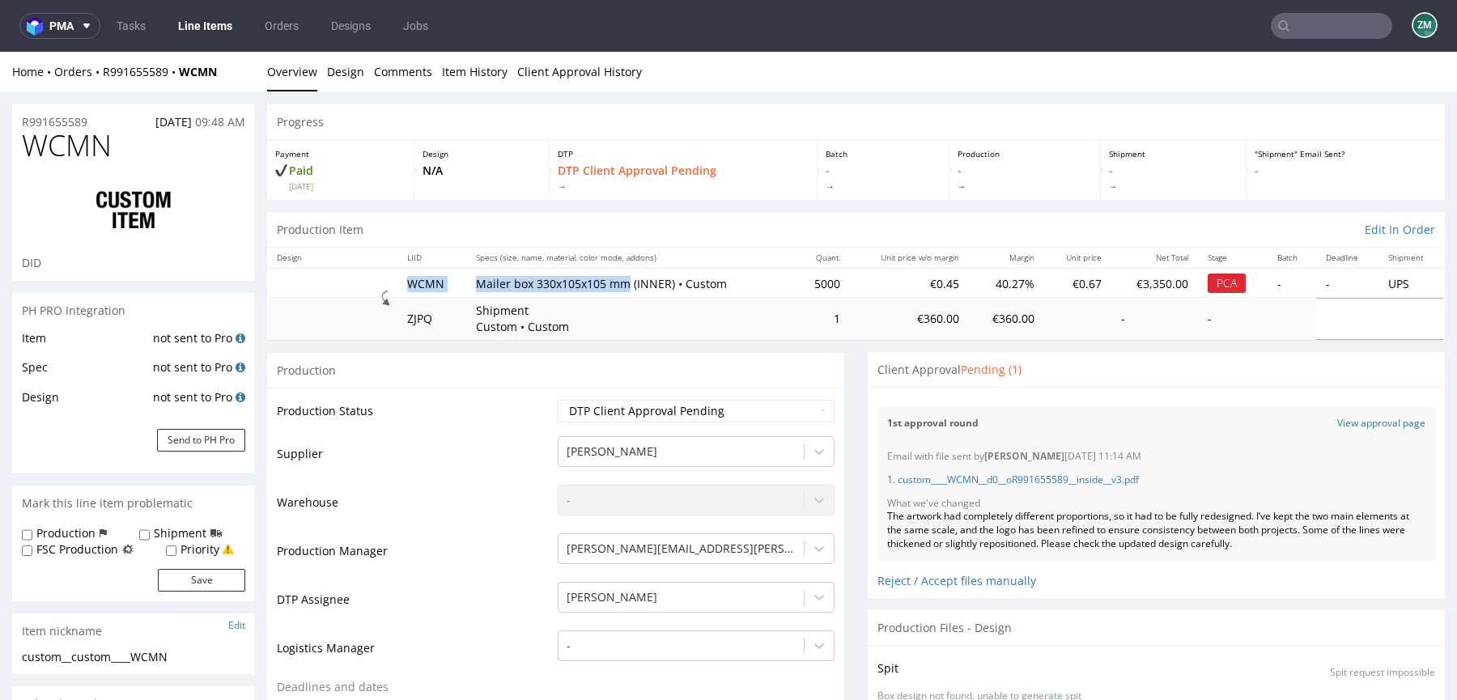
drag, startPoint x: 398, startPoint y: 285, endPoint x: 618, endPoint y: 287, distance: 219.4
click at [618, 287] on tr "WCMN Mailer box 330x105x105 mm (INNER) • Custom 5000 €0.45 40.27% €0.67 €3,350.…" at bounding box center [856, 283] width 1178 height 30
click at [1345, 427] on link "View approval page" at bounding box center [1381, 424] width 88 height 14
click at [1282, 26] on input "text" at bounding box center [1331, 26] width 121 height 26
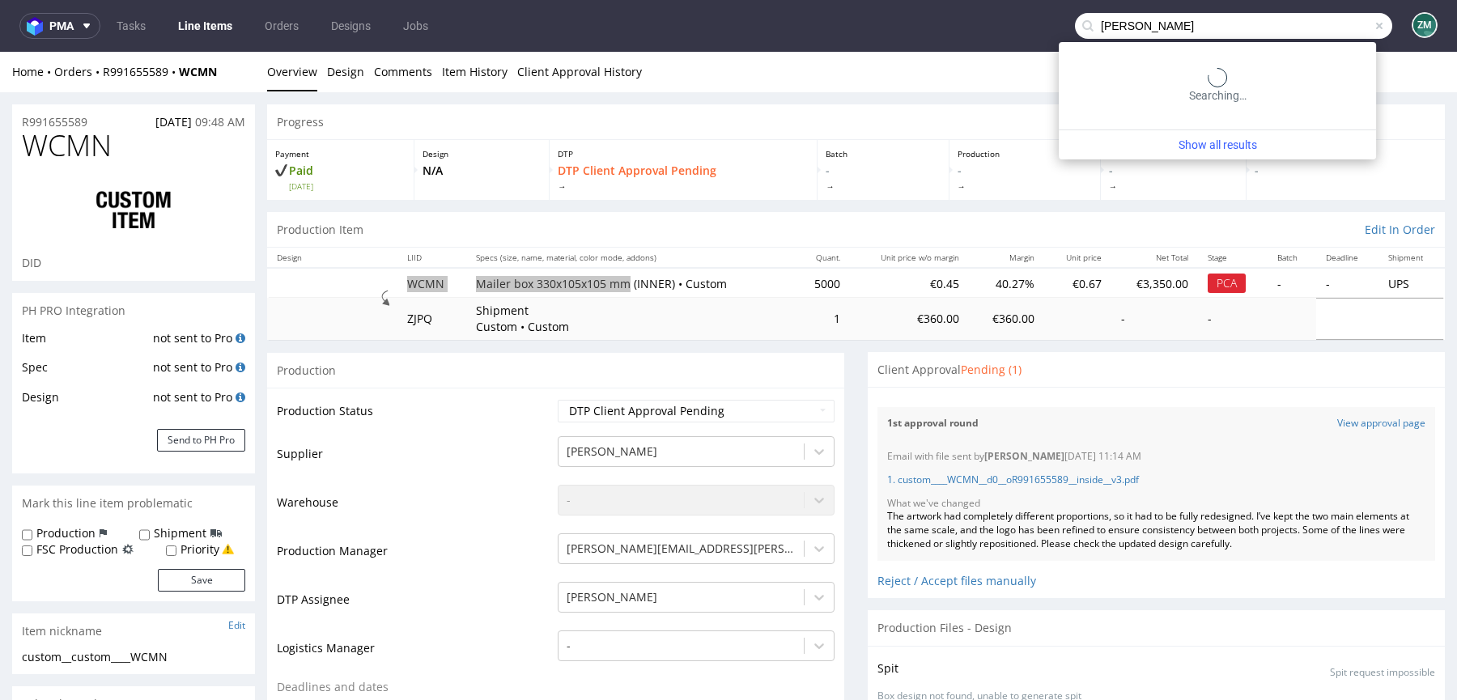
type input "nico de wilde"
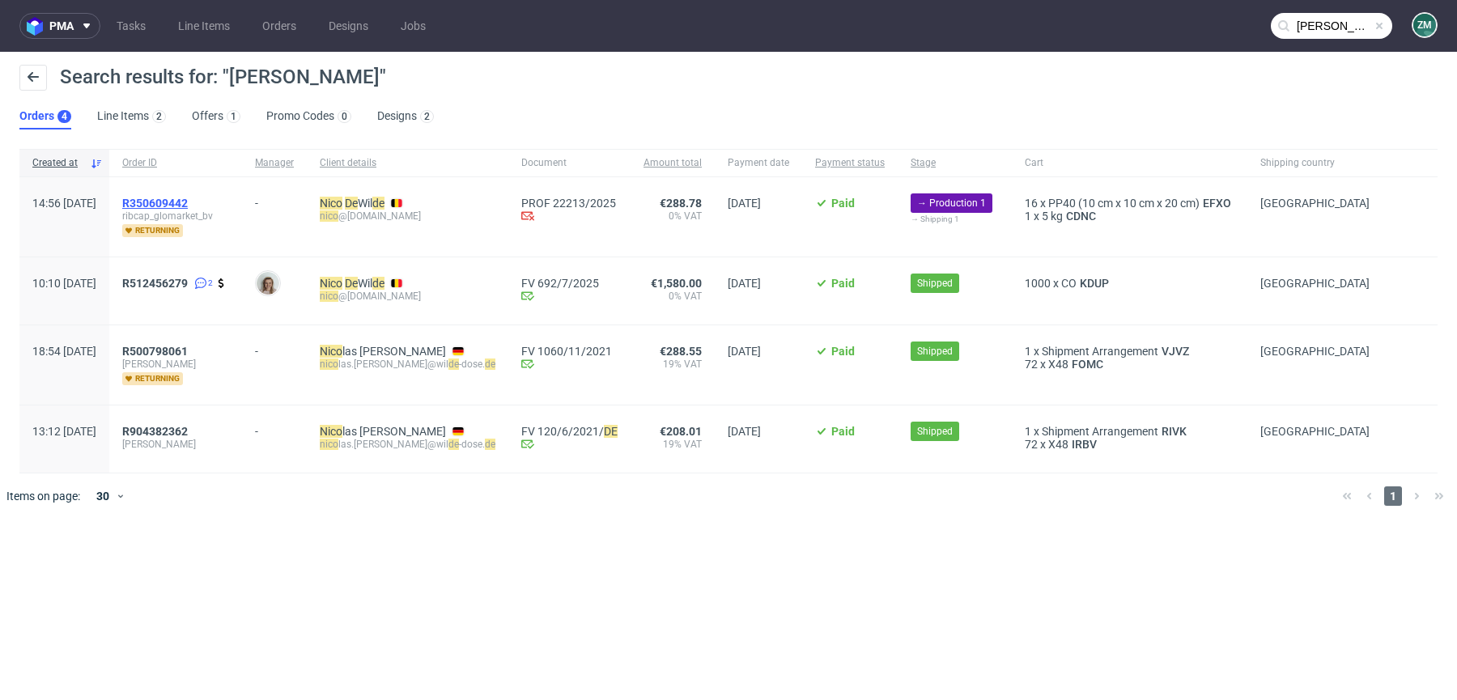
click at [188, 203] on span "R350609442" at bounding box center [155, 203] width 66 height 13
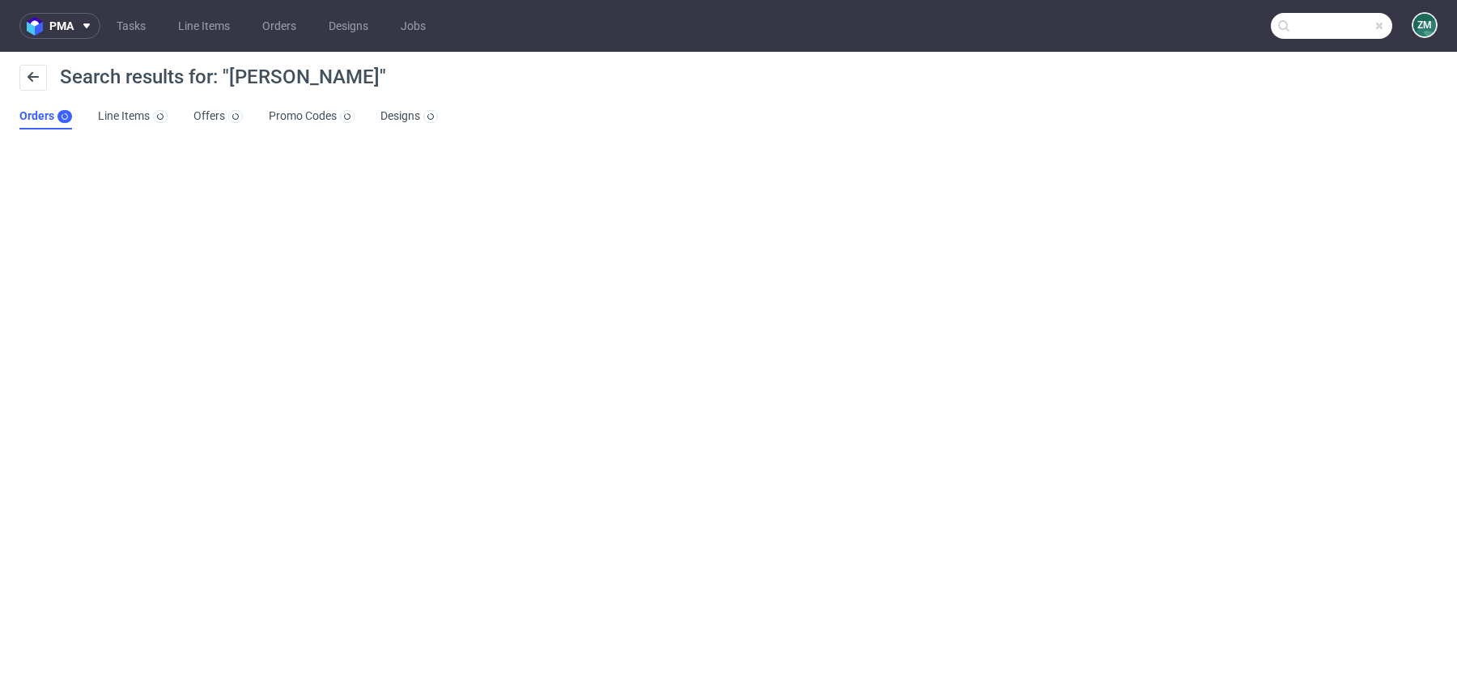
type input "nico de wilde"
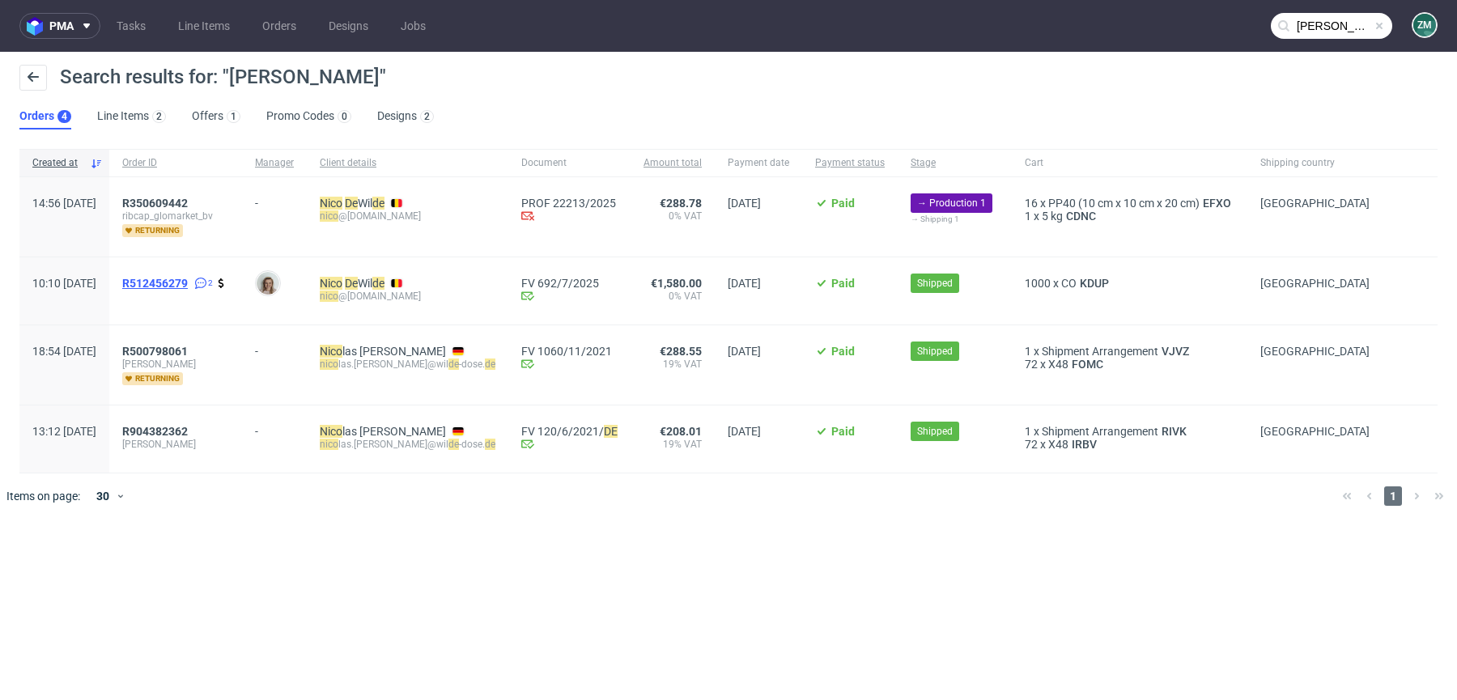
click at [188, 277] on span "R512456279" at bounding box center [155, 283] width 66 height 13
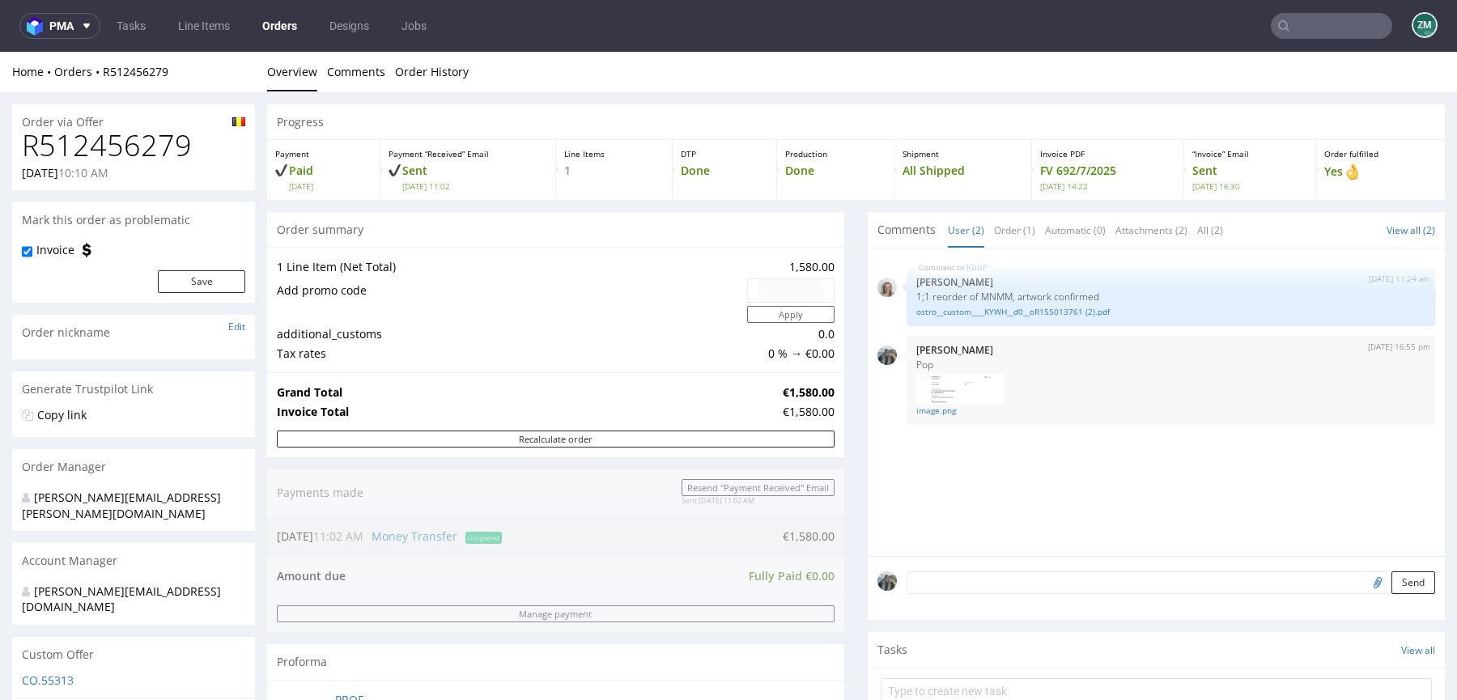
click at [149, 142] on h1 "R512456279" at bounding box center [133, 146] width 223 height 32
copy h1 "R512456279"
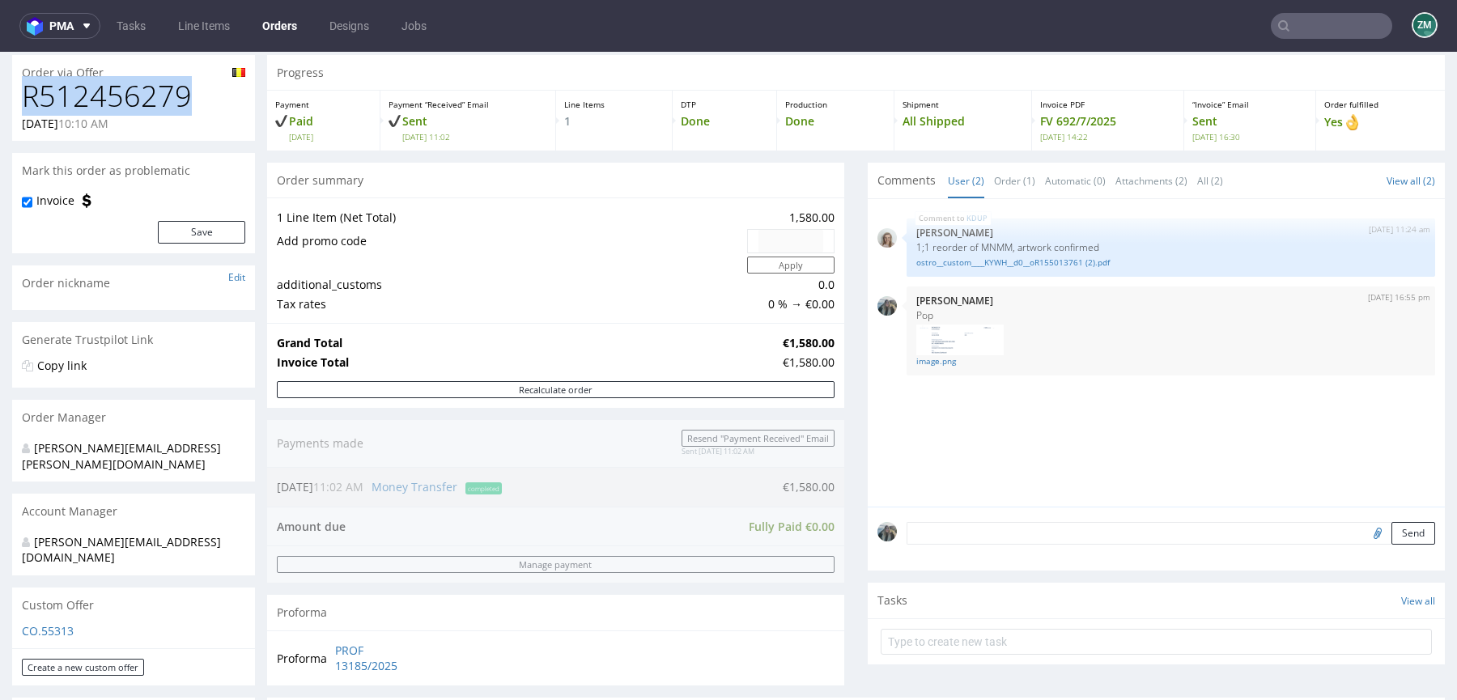
scroll to position [182, 0]
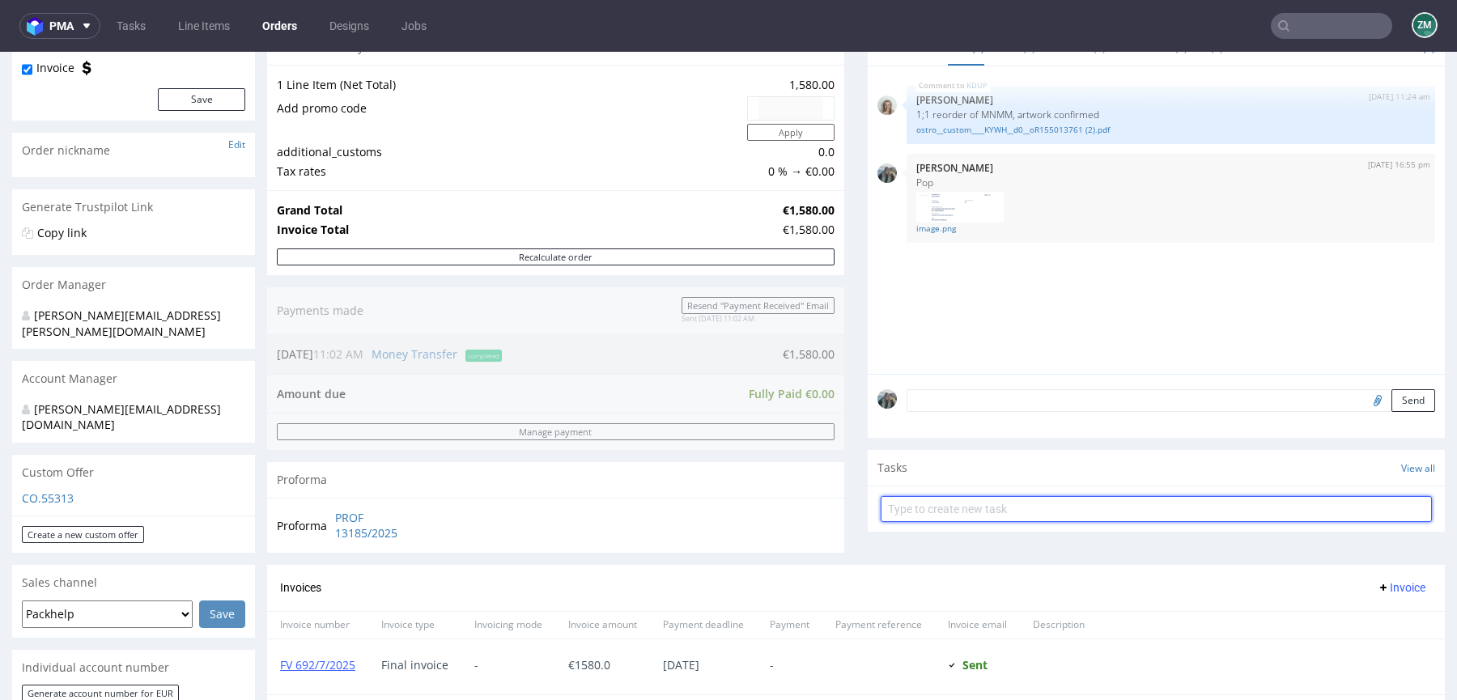
click at [981, 507] on input "text" at bounding box center [1156, 509] width 551 height 26
type input "p"
type input "partial reimbursement"
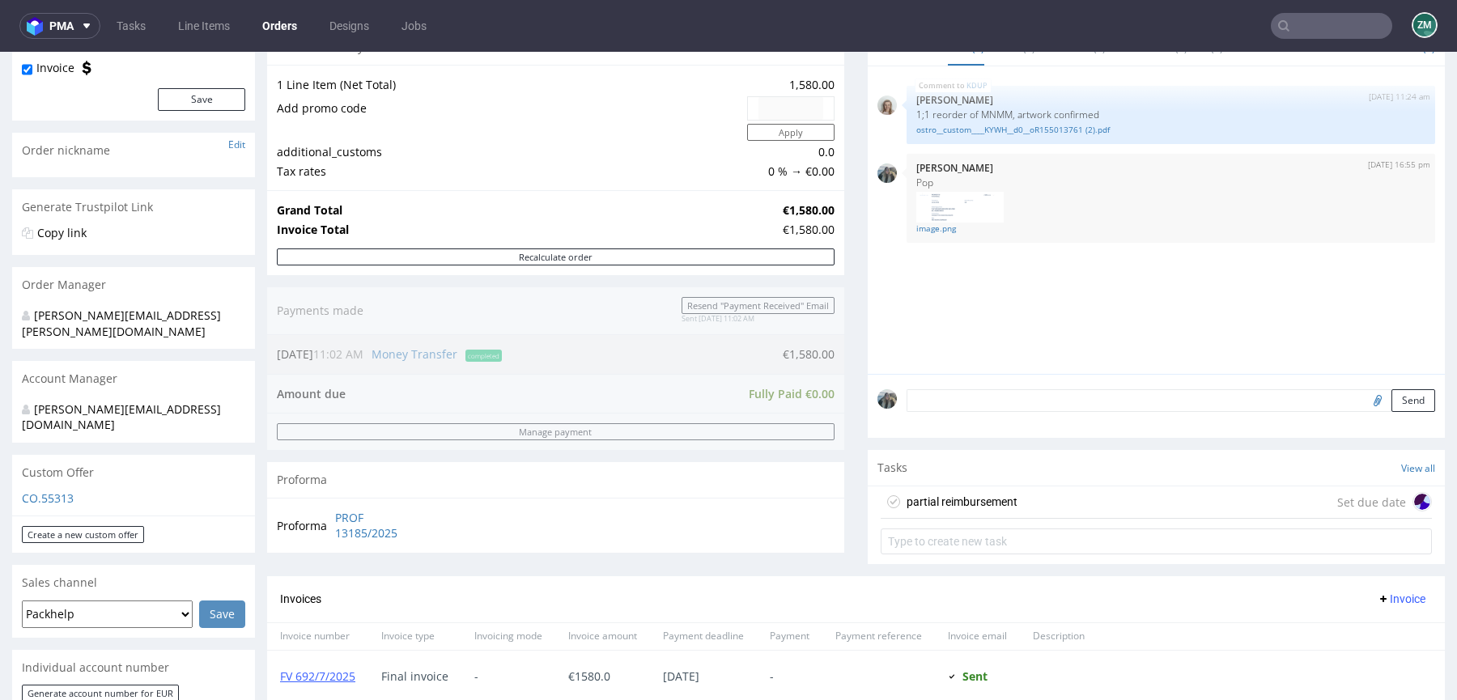
click at [1002, 506] on div "partial reimbursement" at bounding box center [962, 501] width 111 height 19
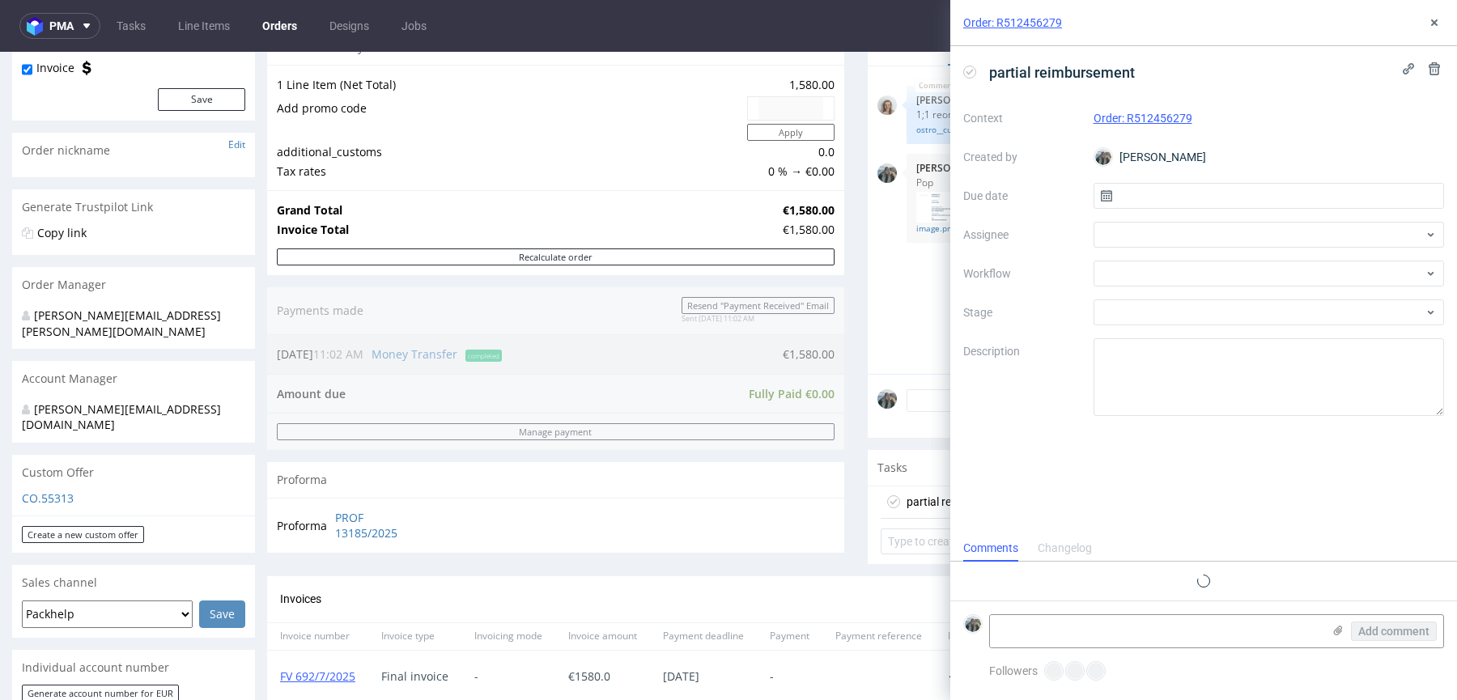
scroll to position [13, 0]
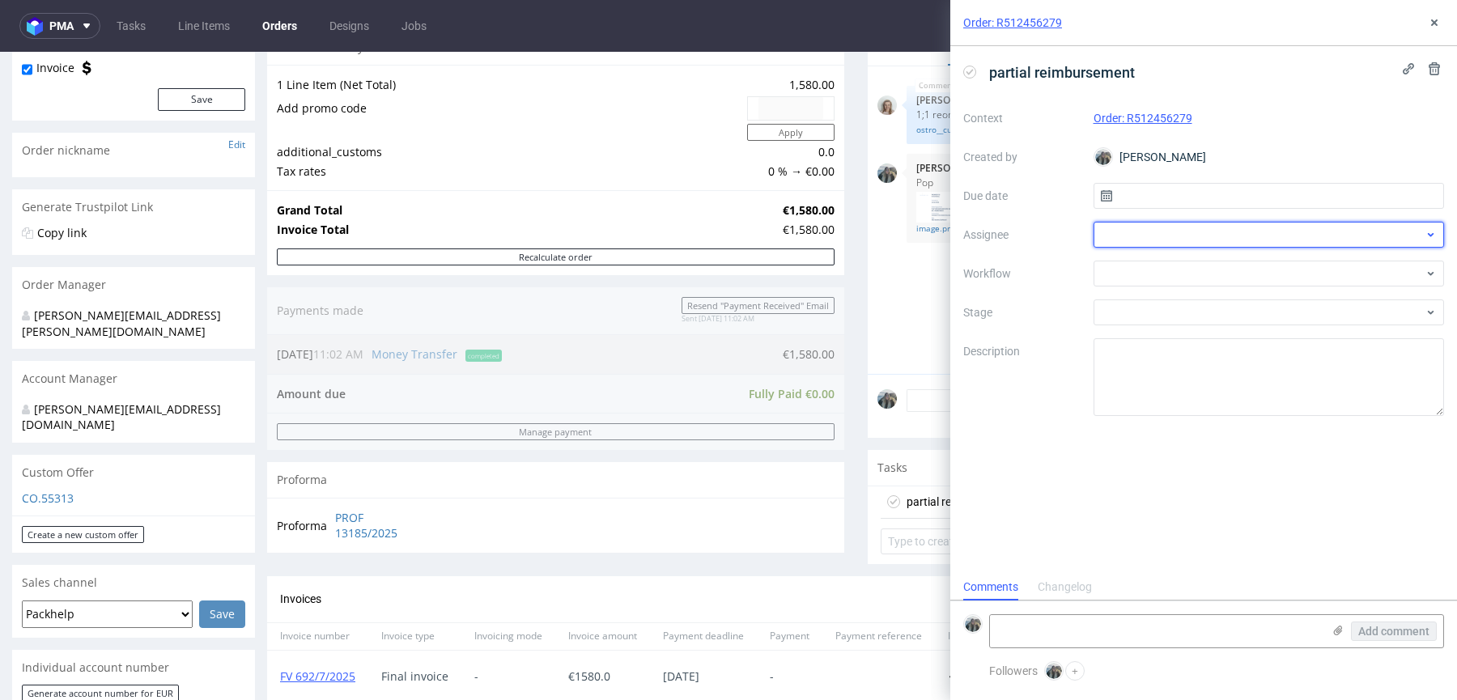
click at [1133, 240] on div at bounding box center [1269, 235] width 351 height 26
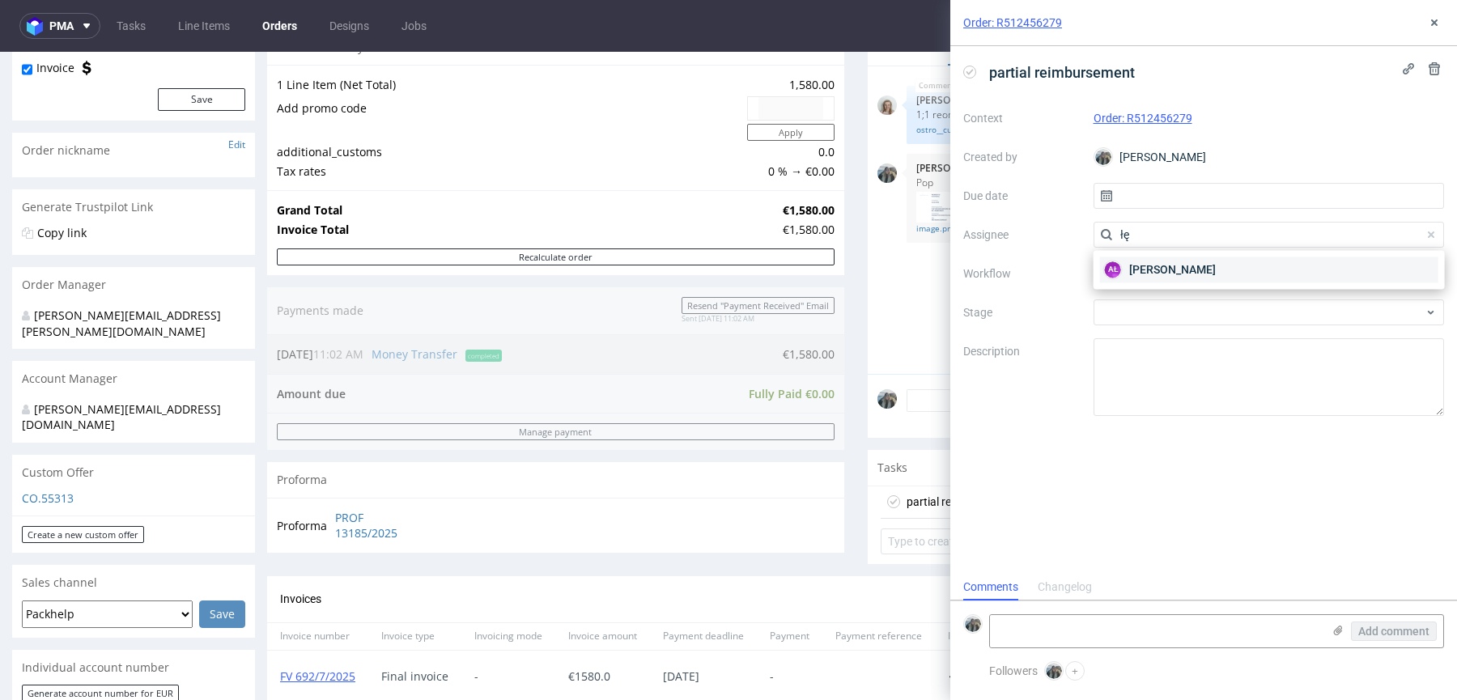
type input "łę"
click at [1154, 258] on div "AŁ Aleksandra Łętowska" at bounding box center [1269, 270] width 338 height 26
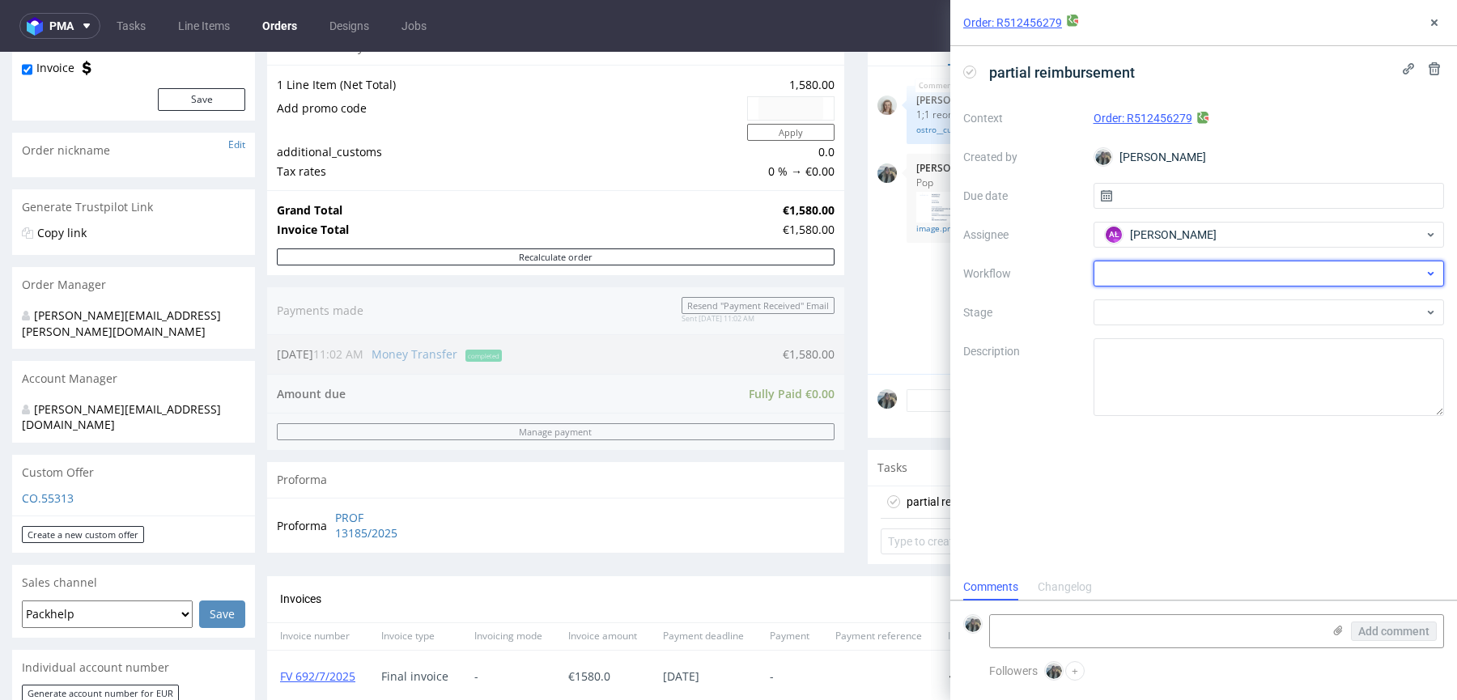
click at [1154, 262] on div at bounding box center [1269, 274] width 351 height 26
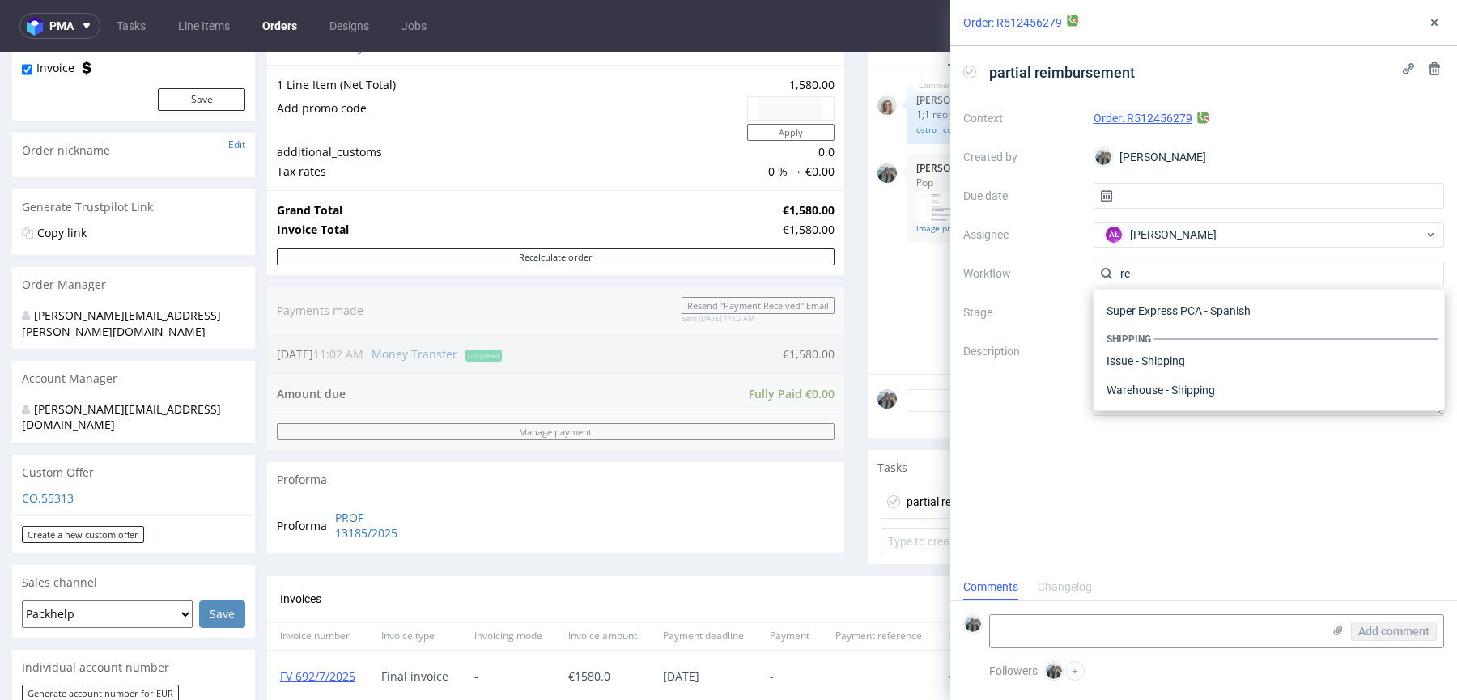
scroll to position [391, 0]
type input "rei"
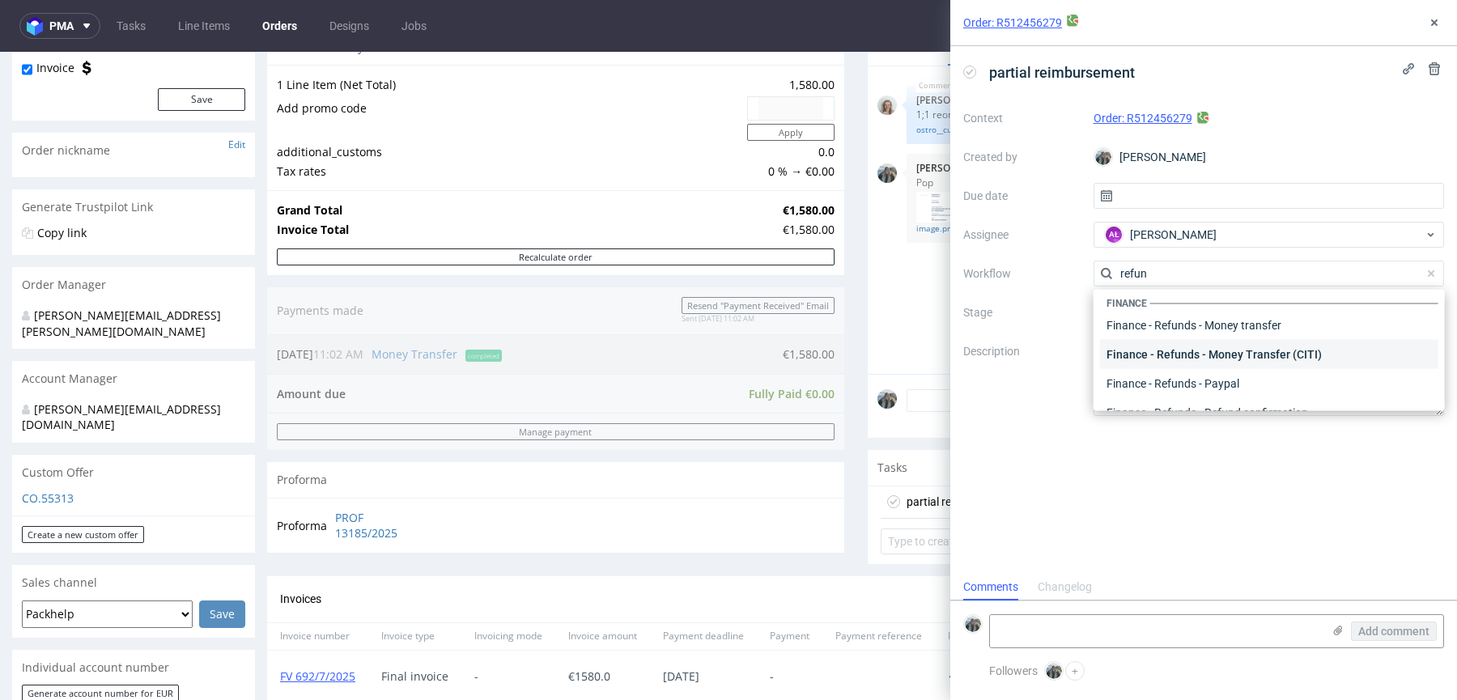
scroll to position [12, 0]
type input "refun"
click at [1249, 321] on div "Finance - Refunds - Money transfer" at bounding box center [1269, 319] width 338 height 29
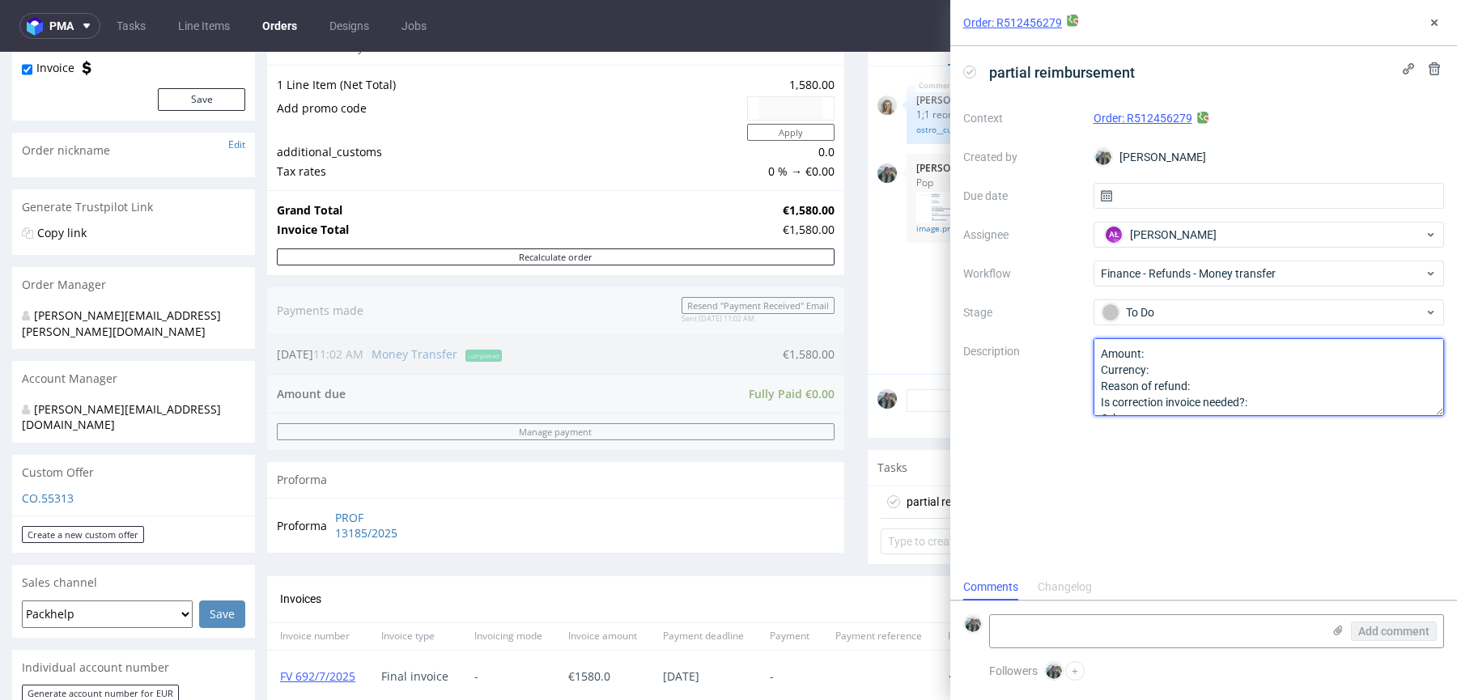
click at [1189, 350] on textarea "Amount: Currency: Reason of refund: Is correction invoice needed?: Other:" at bounding box center [1269, 377] width 351 height 78
paste textarea "€195"
click at [1178, 367] on textarea "Amount: Currency: Reason of refund: Is correction invoice needed?: Other:" at bounding box center [1269, 377] width 351 height 78
click at [1184, 364] on textarea "Complaint, print shifts Partial reimburment of €195" at bounding box center [1269, 377] width 351 height 78
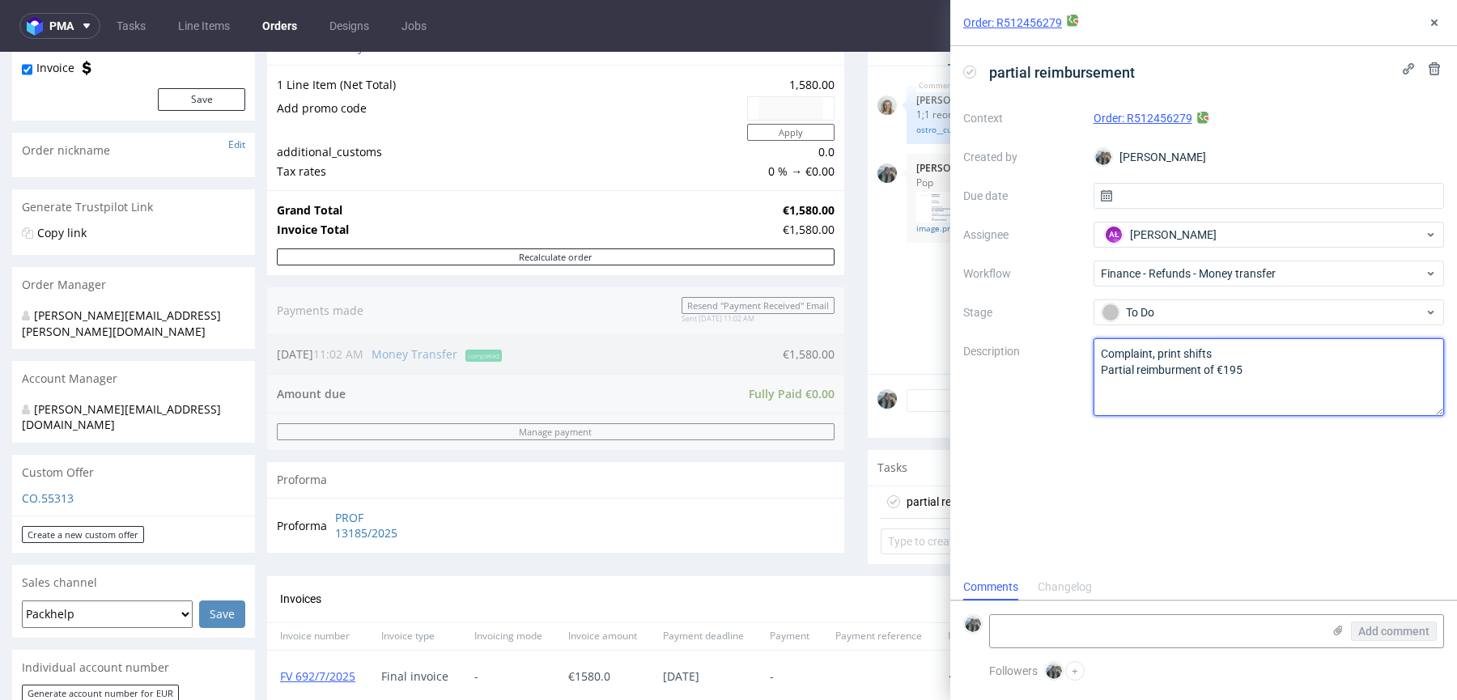
click at [1160, 368] on textarea "Complaint, print shifts Partial reimburment of €195" at bounding box center [1269, 377] width 351 height 78
drag, startPoint x: 1172, startPoint y: 370, endPoint x: 1148, endPoint y: 368, distance: 24.3
click at [1172, 370] on textarea "Complaint, print shifts Partial reimburment of €195" at bounding box center [1269, 377] width 351 height 78
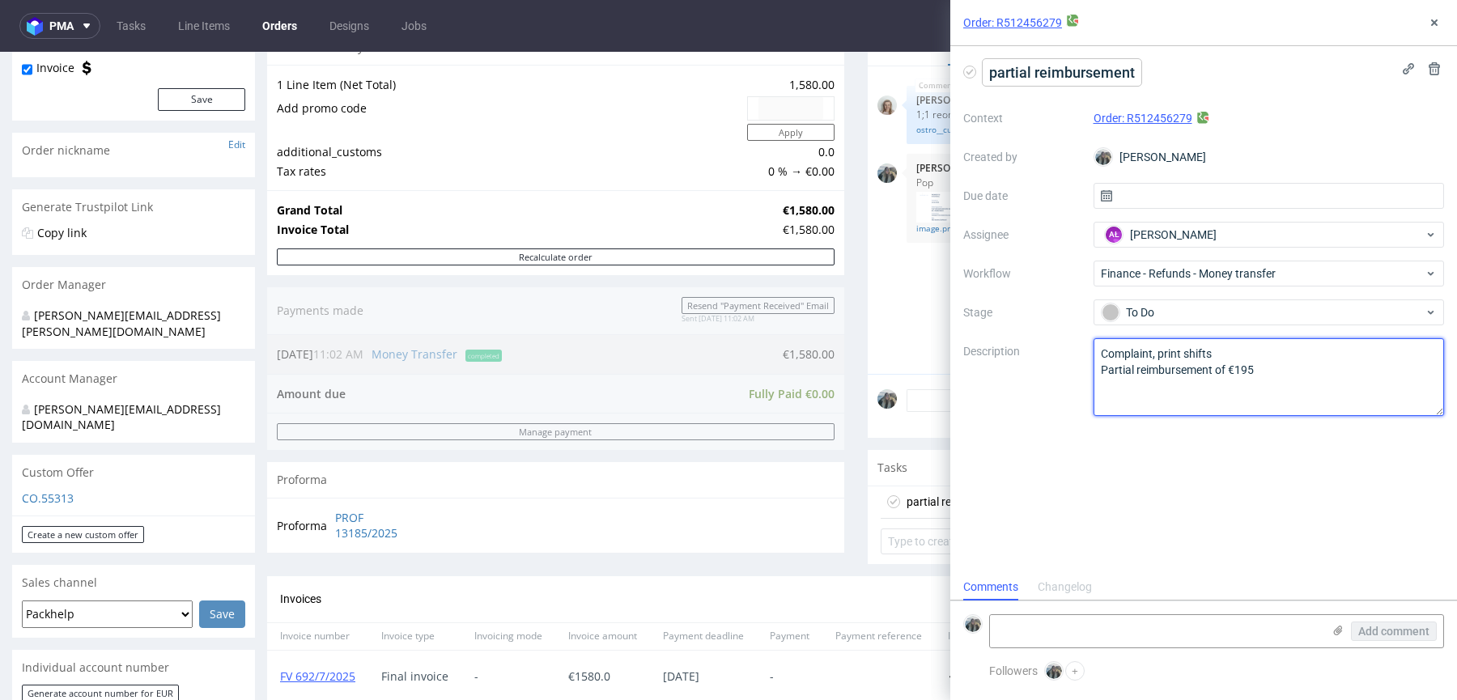
type textarea "Complaint, print shifts Partial reimbursement of €195"
click at [1070, 70] on span "partial reimbursement" at bounding box center [1062, 72] width 159 height 27
click at [1097, 70] on span "partial reimbursement" at bounding box center [1062, 72] width 159 height 27
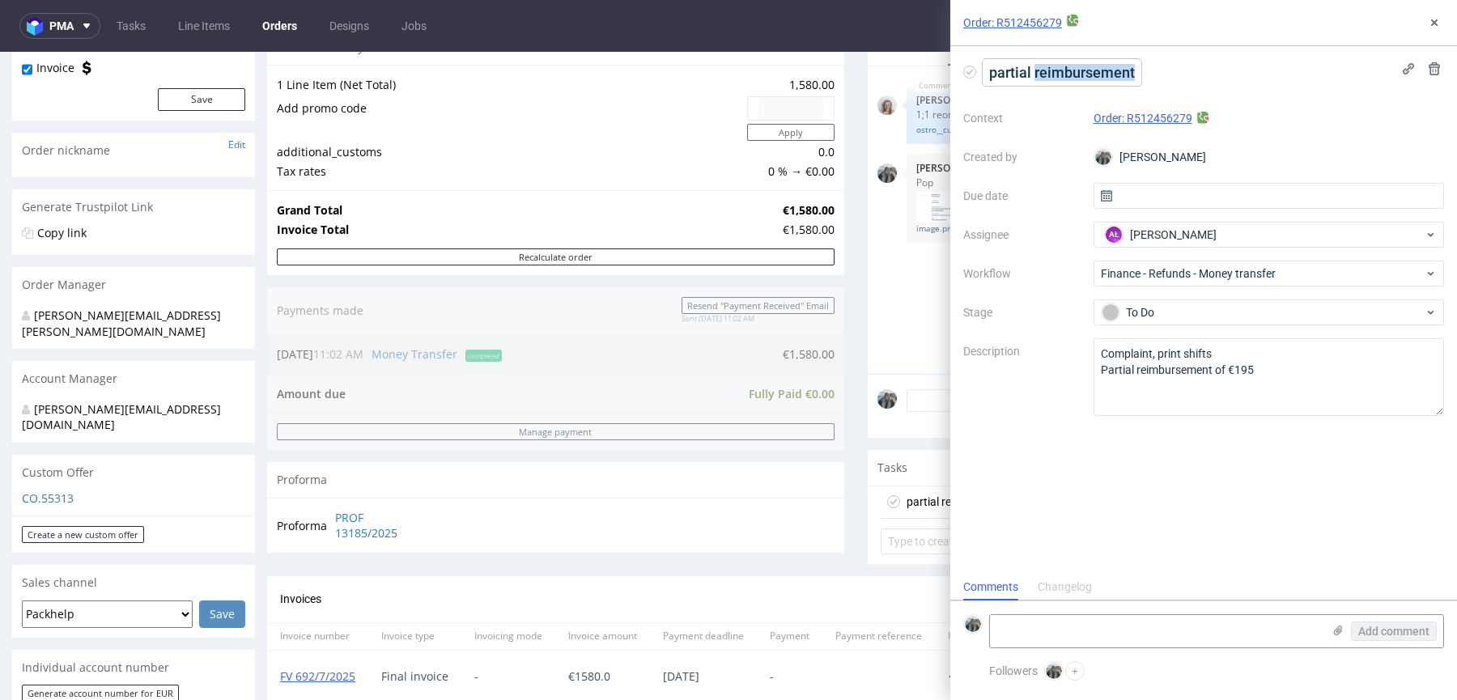
click at [1097, 70] on span "partial reimbursement" at bounding box center [1062, 72] width 159 height 27
paste span
click at [1151, 476] on div "partial reimbursement Context Order: R512456279 Created by Zeniuk Magdalena Due…" at bounding box center [1203, 310] width 507 height 528
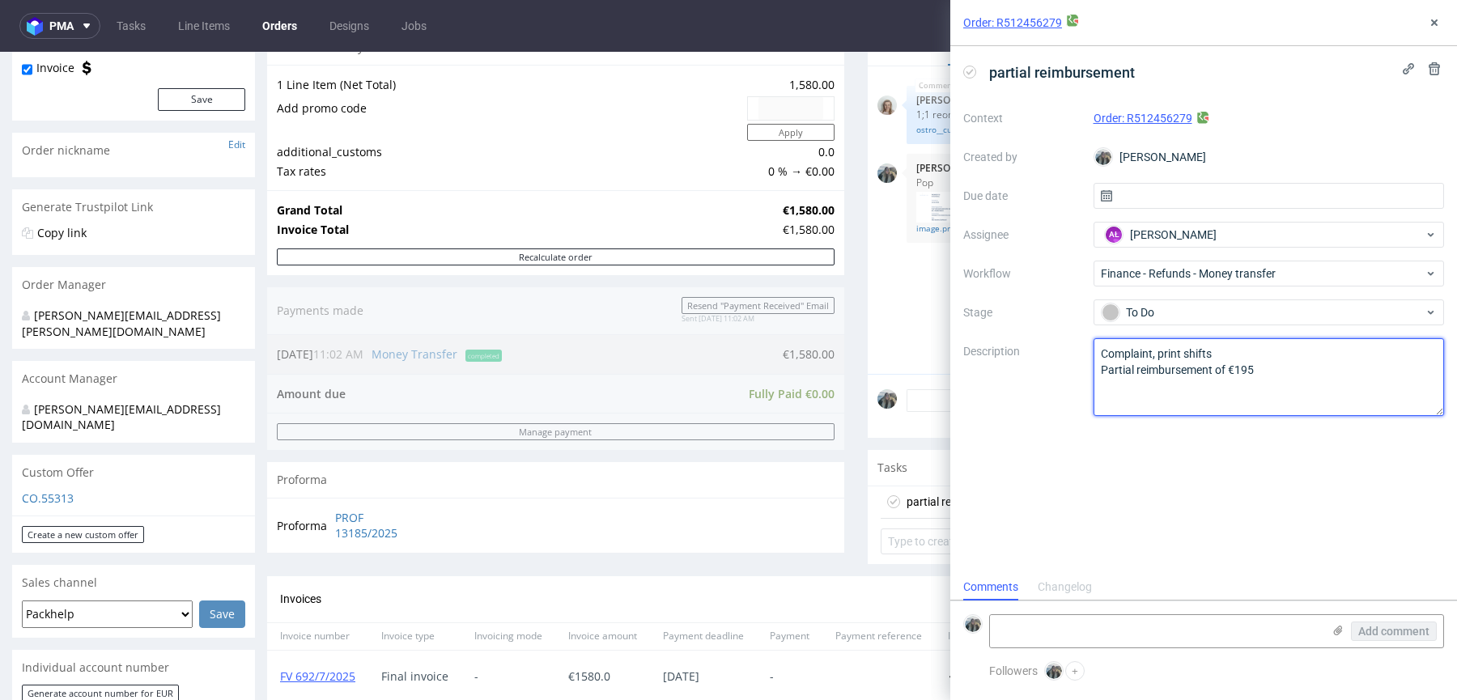
click at [1298, 373] on textarea "Complaint, print shifts Partial reimbursement of €195" at bounding box center [1269, 377] width 351 height 78
click at [1437, 22] on icon at bounding box center [1434, 22] width 13 height 13
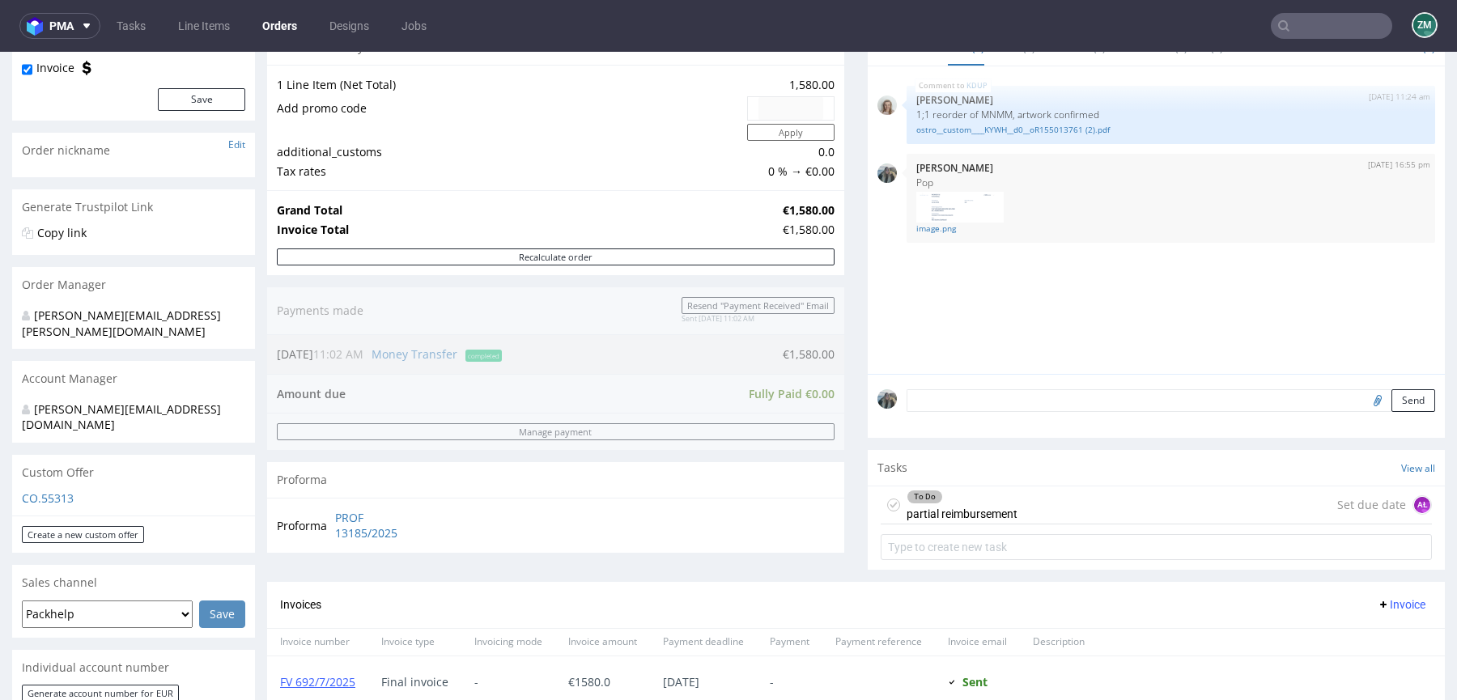
drag, startPoint x: 955, startPoint y: 521, endPoint x: 1027, endPoint y: 534, distance: 74.0
click at [955, 521] on div "To Do partial reimbursement" at bounding box center [962, 505] width 111 height 37
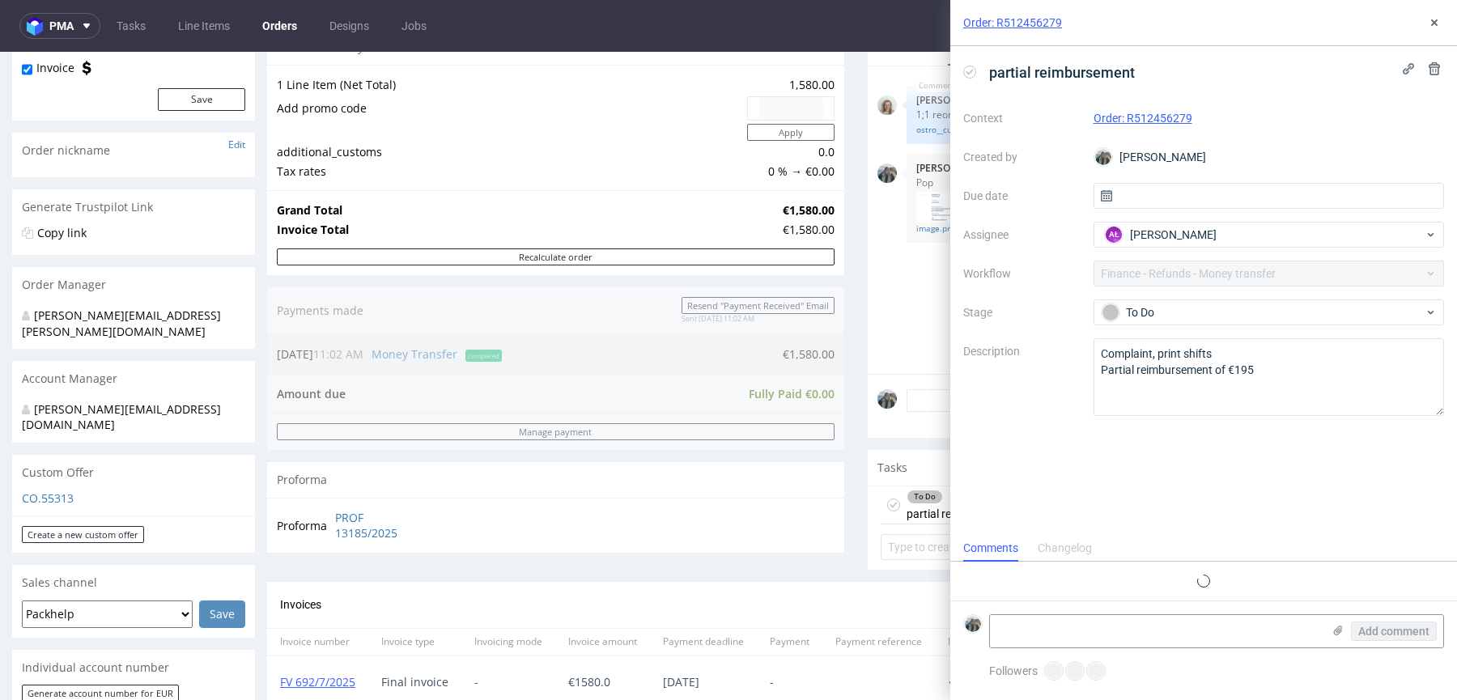
scroll to position [13, 0]
click at [1163, 438] on div "partial reimbursement Context Order: R512456279 Created by Zeniuk Magdalena Due…" at bounding box center [1203, 310] width 507 height 528
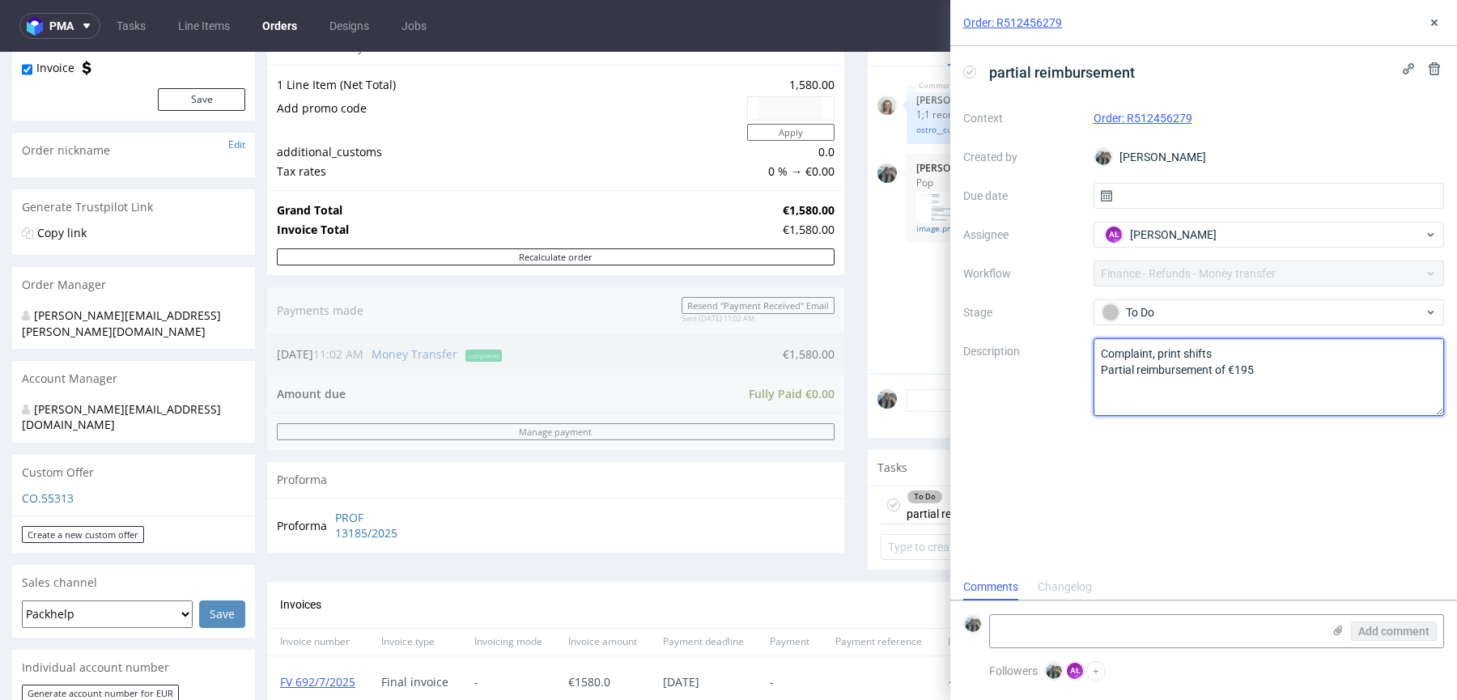
click at [1237, 389] on textarea "Complaint, print shifts Partial reimbursement of €195" at bounding box center [1269, 377] width 351 height 78
type textarea "Complaint, print shifts Partial reimbursement of €195 Please provide the refund…"
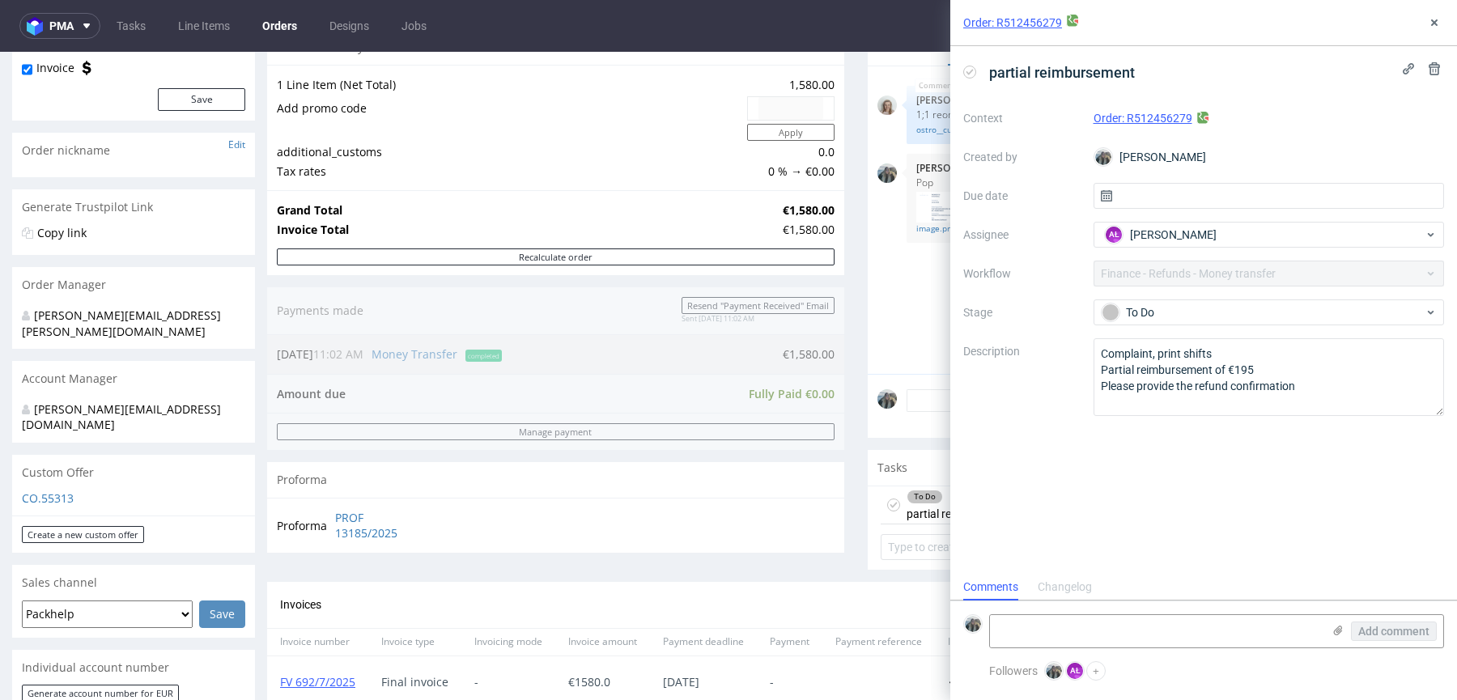
click at [1060, 449] on div "partial reimbursement Context Order: R512456279 Created by Zeniuk Magdalena Due…" at bounding box center [1203, 310] width 507 height 528
click at [1435, 28] on icon at bounding box center [1434, 22] width 13 height 13
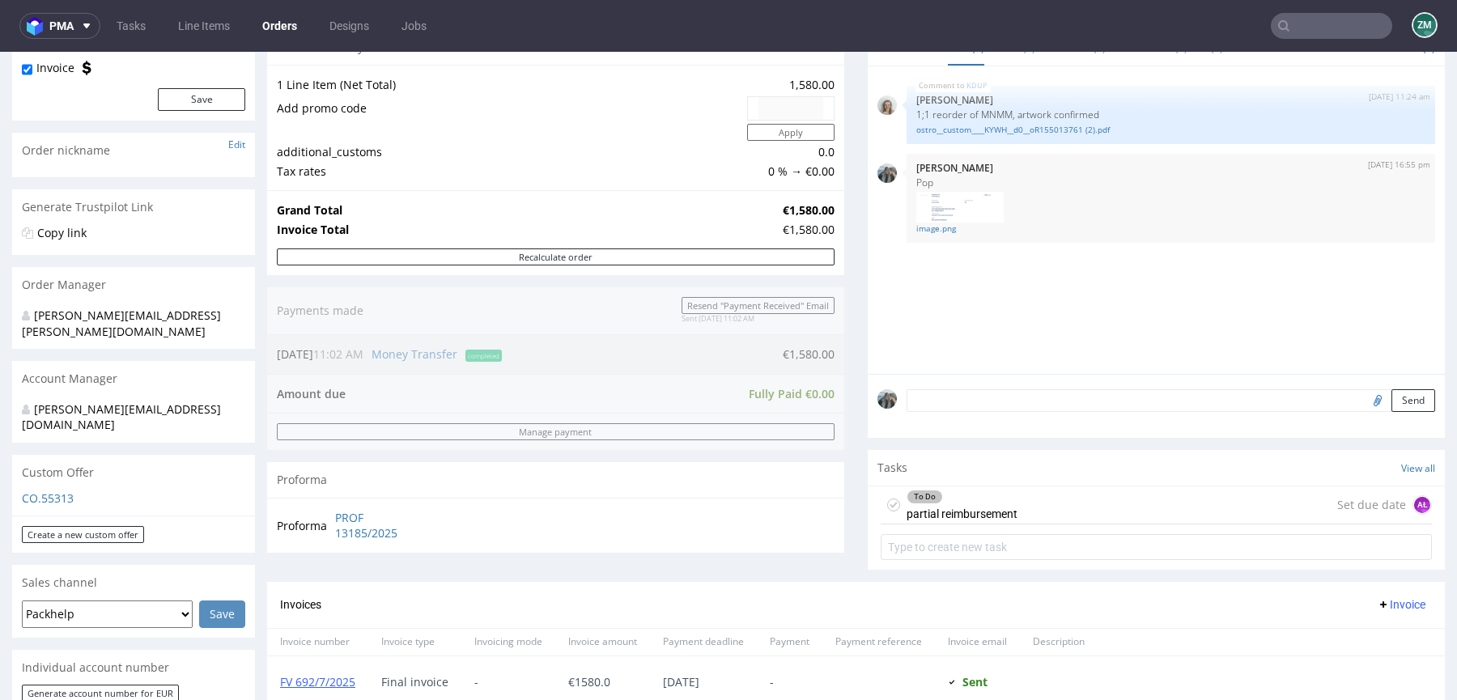
drag, startPoint x: 1011, startPoint y: 520, endPoint x: 1011, endPoint y: 572, distance: 52.6
click at [1011, 520] on div "To Do partial reimbursement Set due date AŁ" at bounding box center [1156, 506] width 551 height 38
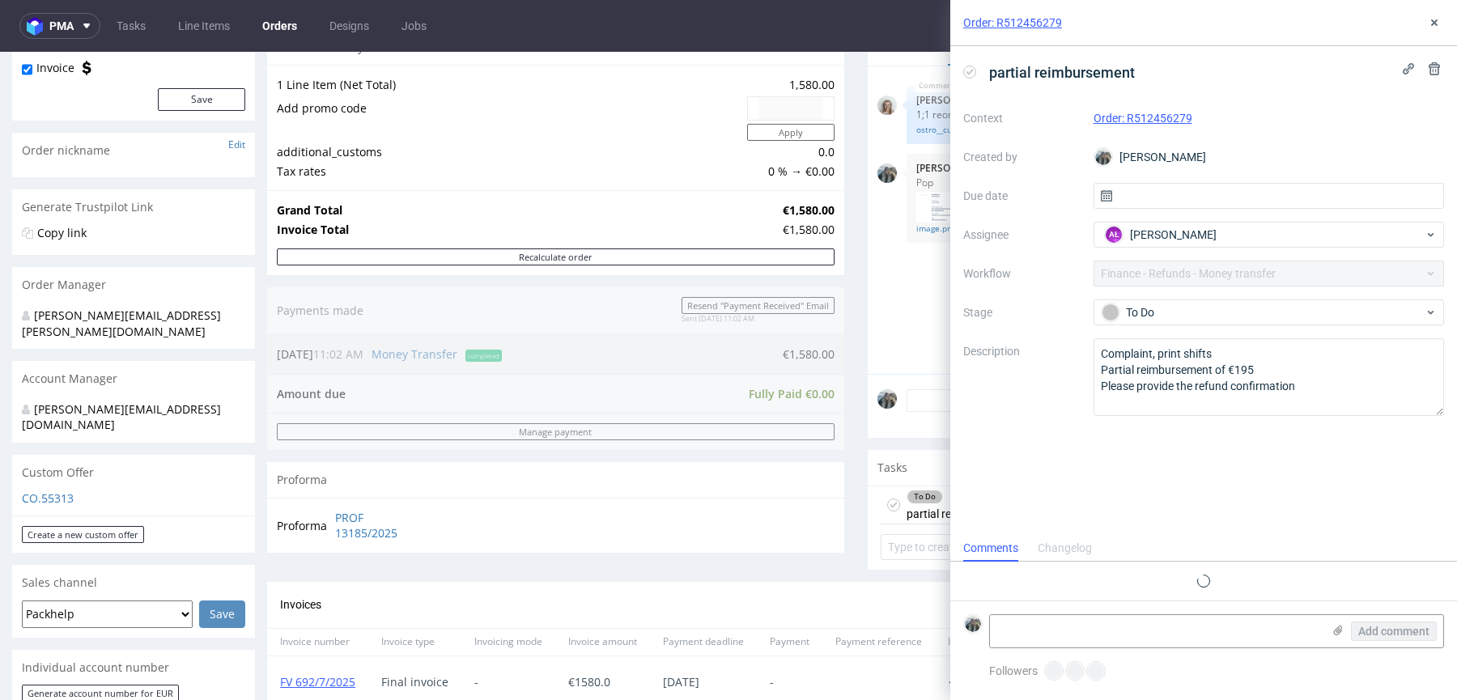
scroll to position [13, 0]
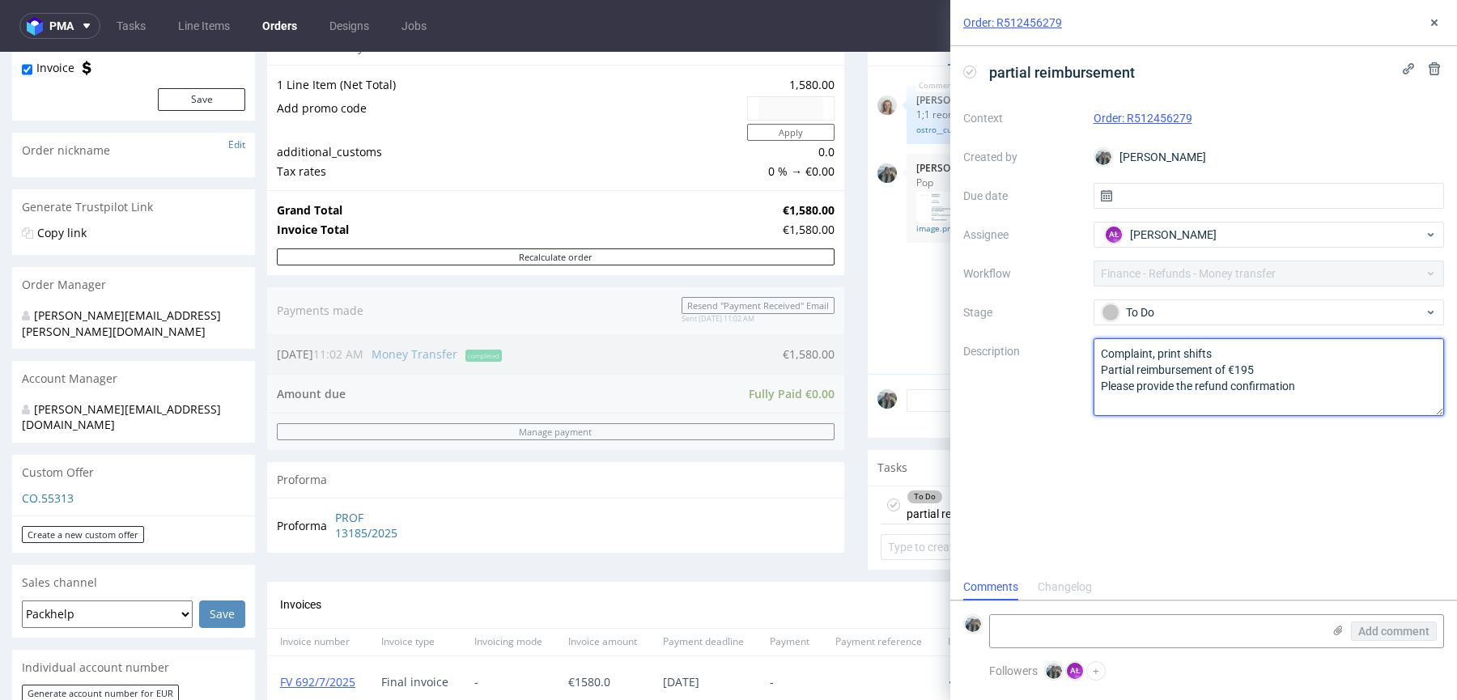
click at [1150, 358] on textarea "Complaint, print shifts Partial reimbursement of €195 Please provide the refund…" at bounding box center [1269, 377] width 351 height 78
type textarea "Complaint: print shifts Partial reimbursement of €195 Please provide the refund…"
drag, startPoint x: 1189, startPoint y: 486, endPoint x: 1442, endPoint y: 45, distance: 508.1
click at [1189, 487] on div "partial reimbursement Context Order: R512456279 Created by Zeniuk Magdalena Due…" at bounding box center [1203, 310] width 507 height 528
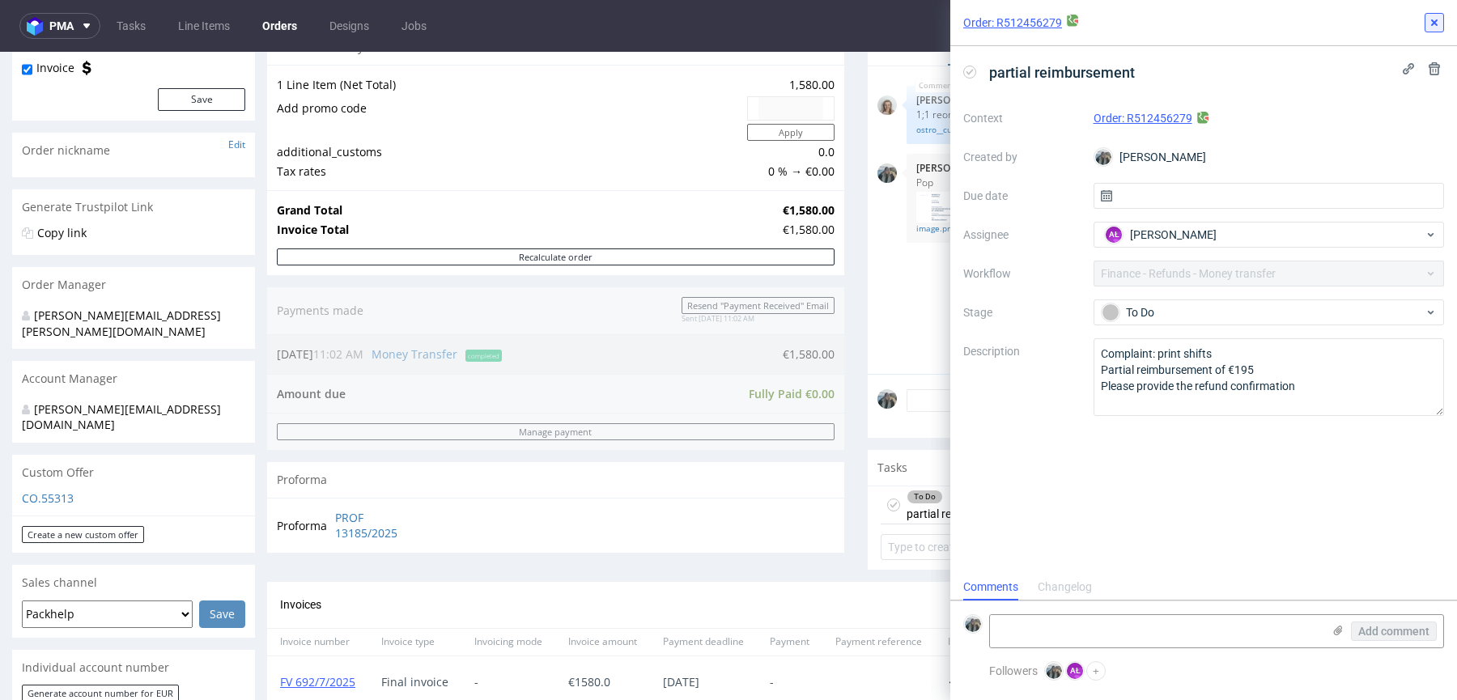
click at [1440, 13] on button at bounding box center [1434, 22] width 19 height 19
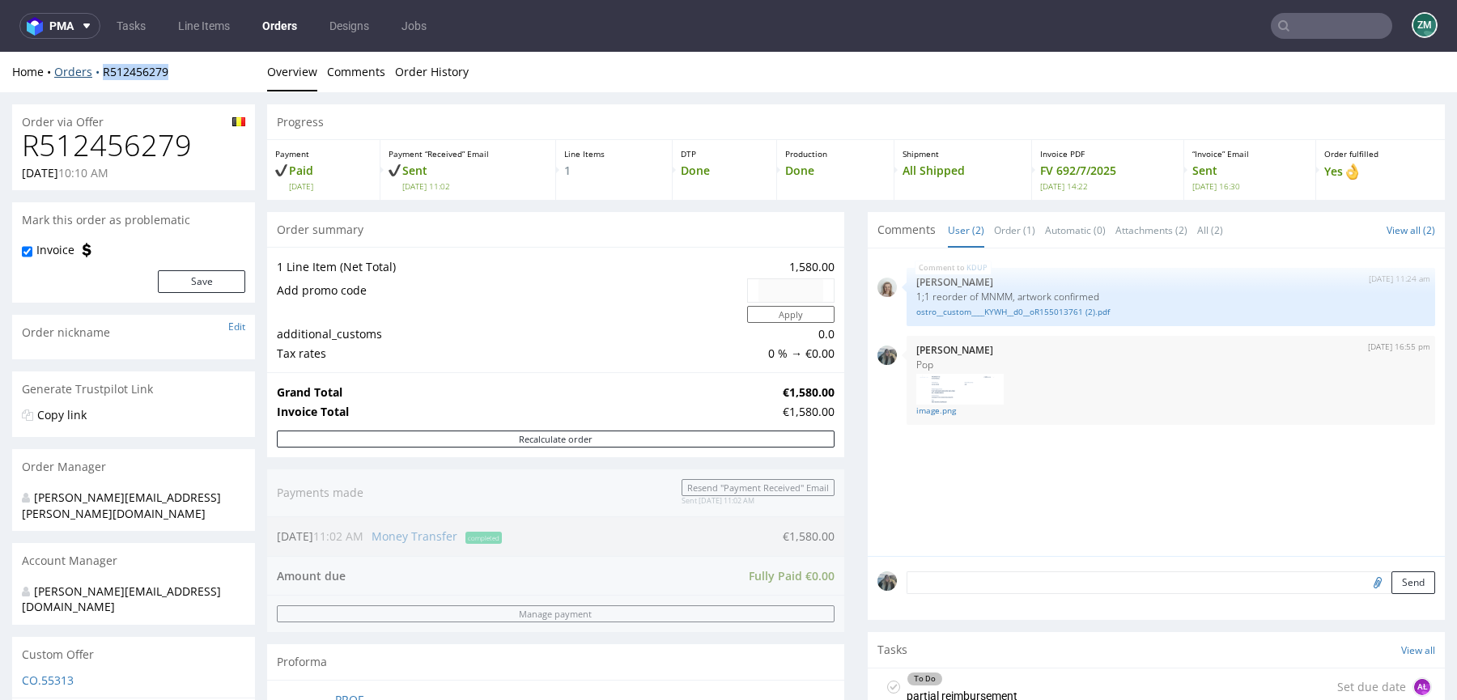
drag, startPoint x: 100, startPoint y: 84, endPoint x: 97, endPoint y: 76, distance: 8.7
click at [97, 76] on div "Home Orders R512456279 Overview Comments Order History" at bounding box center [728, 72] width 1457 height 40
copy link "R512456279"
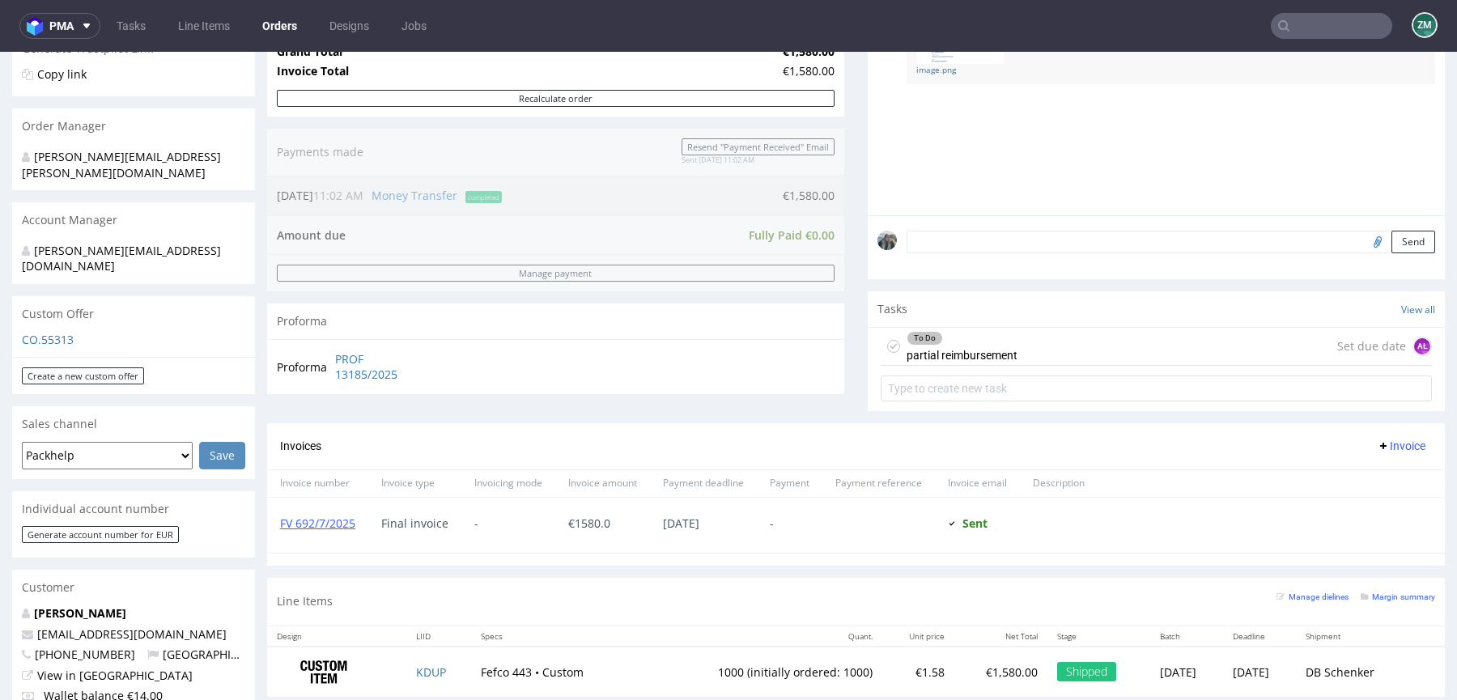
scroll to position [418, 0]
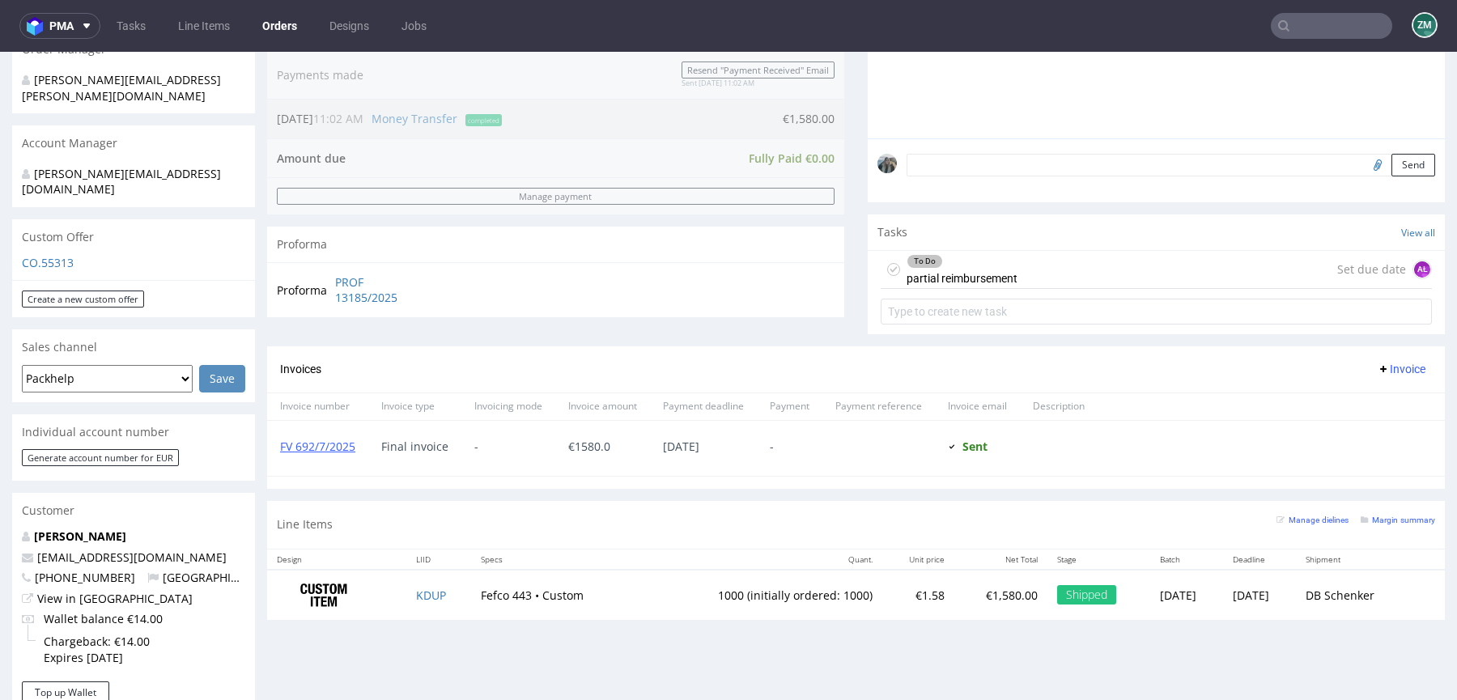
drag, startPoint x: 997, startPoint y: 277, endPoint x: 997, endPoint y: 329, distance: 51.8
click at [997, 277] on div "To Do partial reimbursement" at bounding box center [962, 269] width 111 height 37
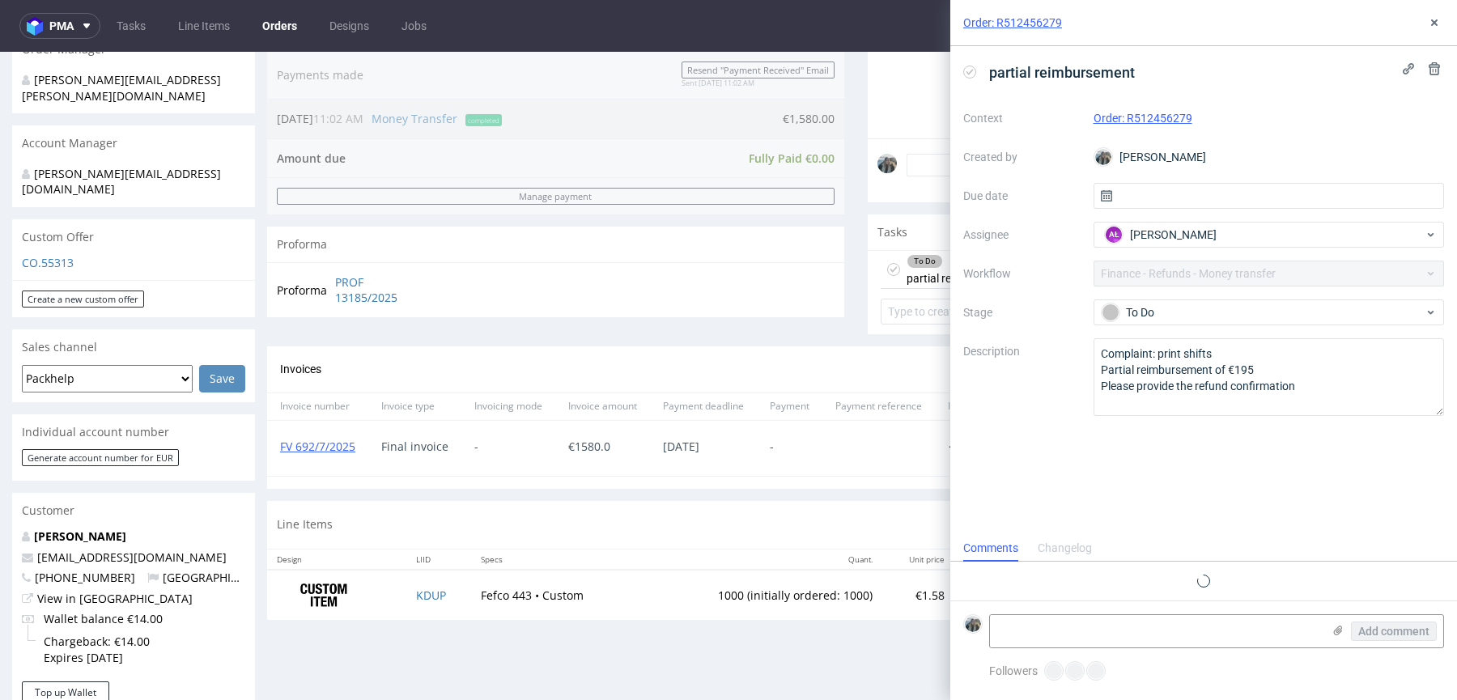
scroll to position [13, 0]
click at [1163, 53] on div "partial reimbursement Context Order: R512456279 Created by Zeniuk Magdalena Due…" at bounding box center [1203, 310] width 507 height 528
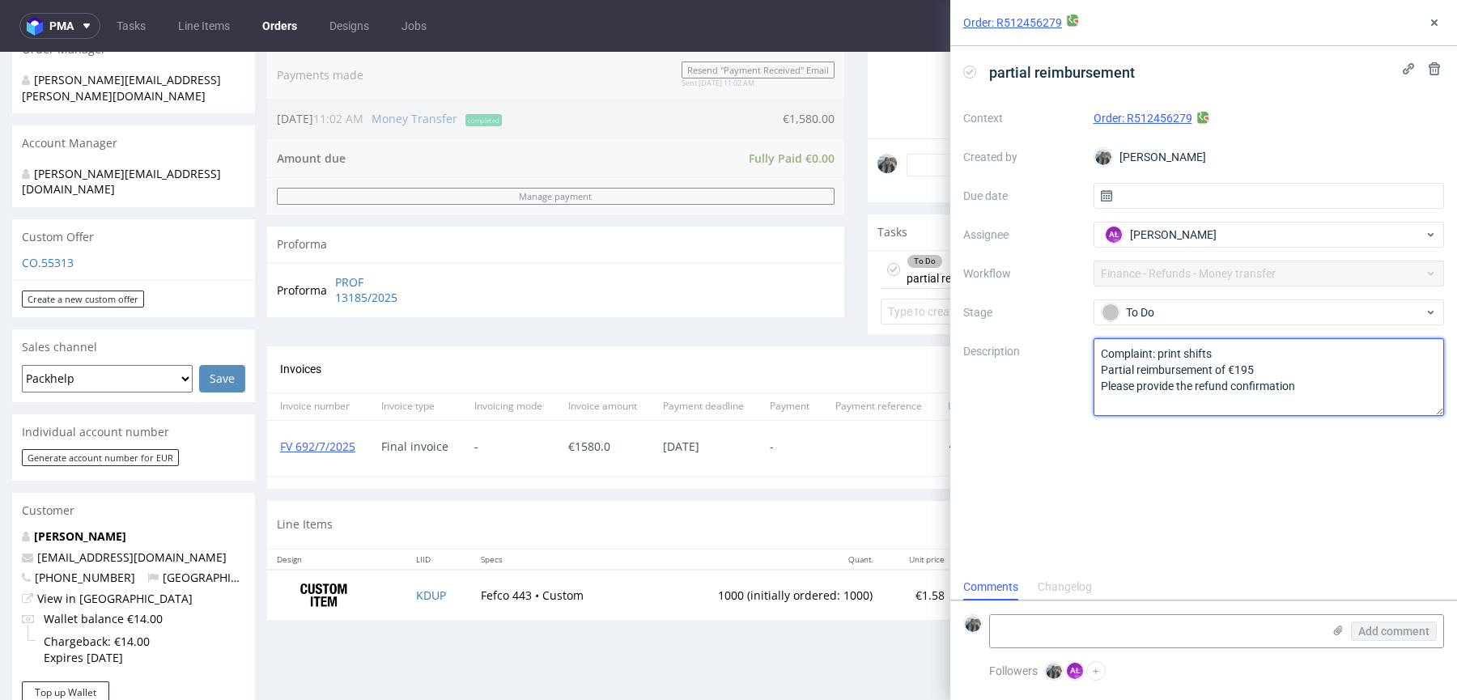
click at [1194, 372] on textarea "Complaint: print shifts Partial reimbursement of €195 Please provide the refund…" at bounding box center [1269, 377] width 351 height 78
type textarea "Complaint: print shifts Partial reimbursement of €195 Please provide the refund…"
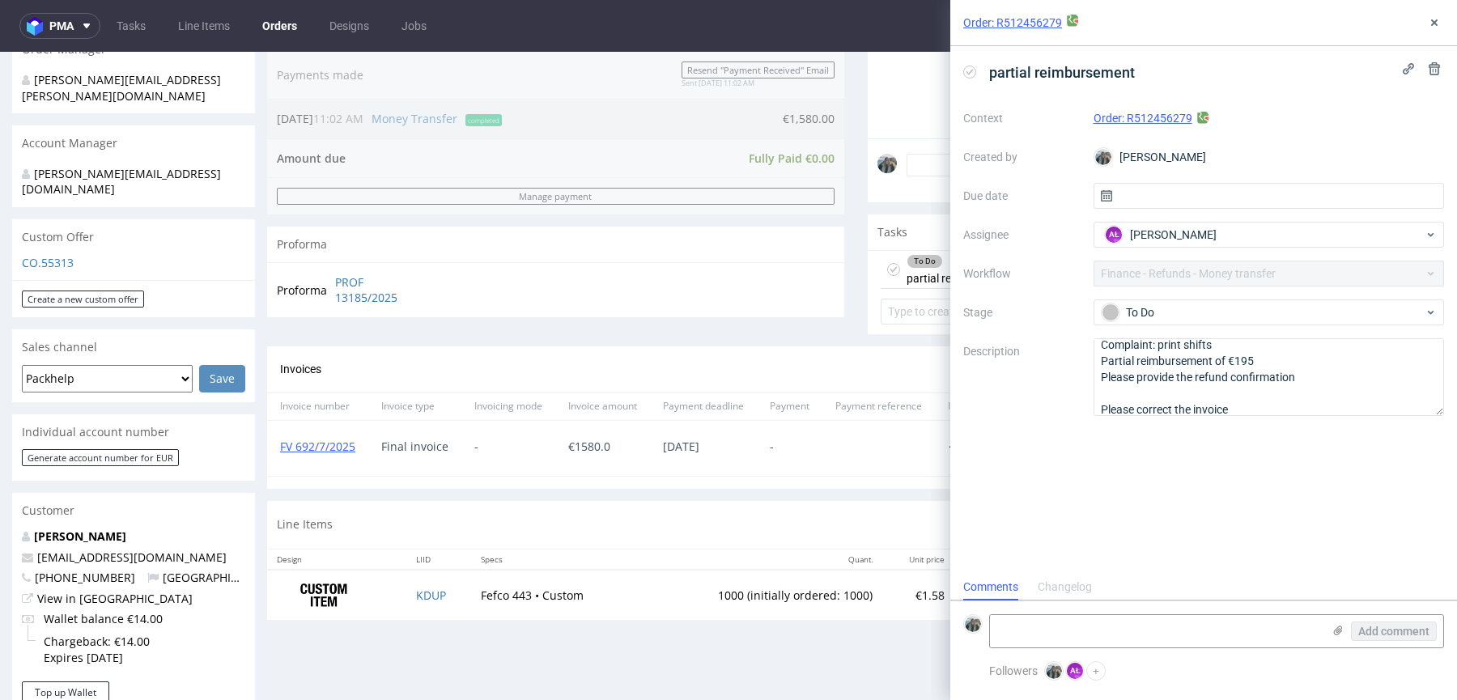
click at [1183, 532] on div "partial reimbursement Context Order: R512456279 Created by Zeniuk Magdalena Due…" at bounding box center [1203, 310] width 507 height 528
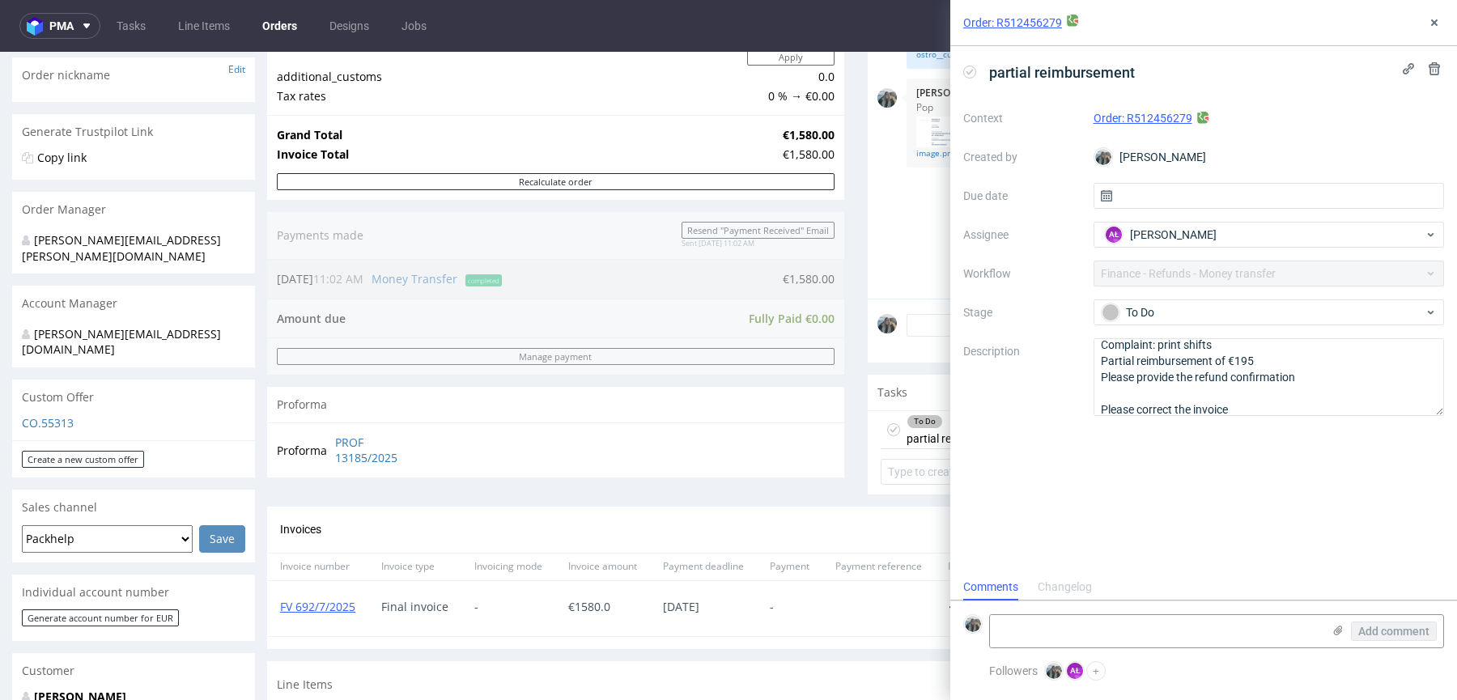
scroll to position [0, 0]
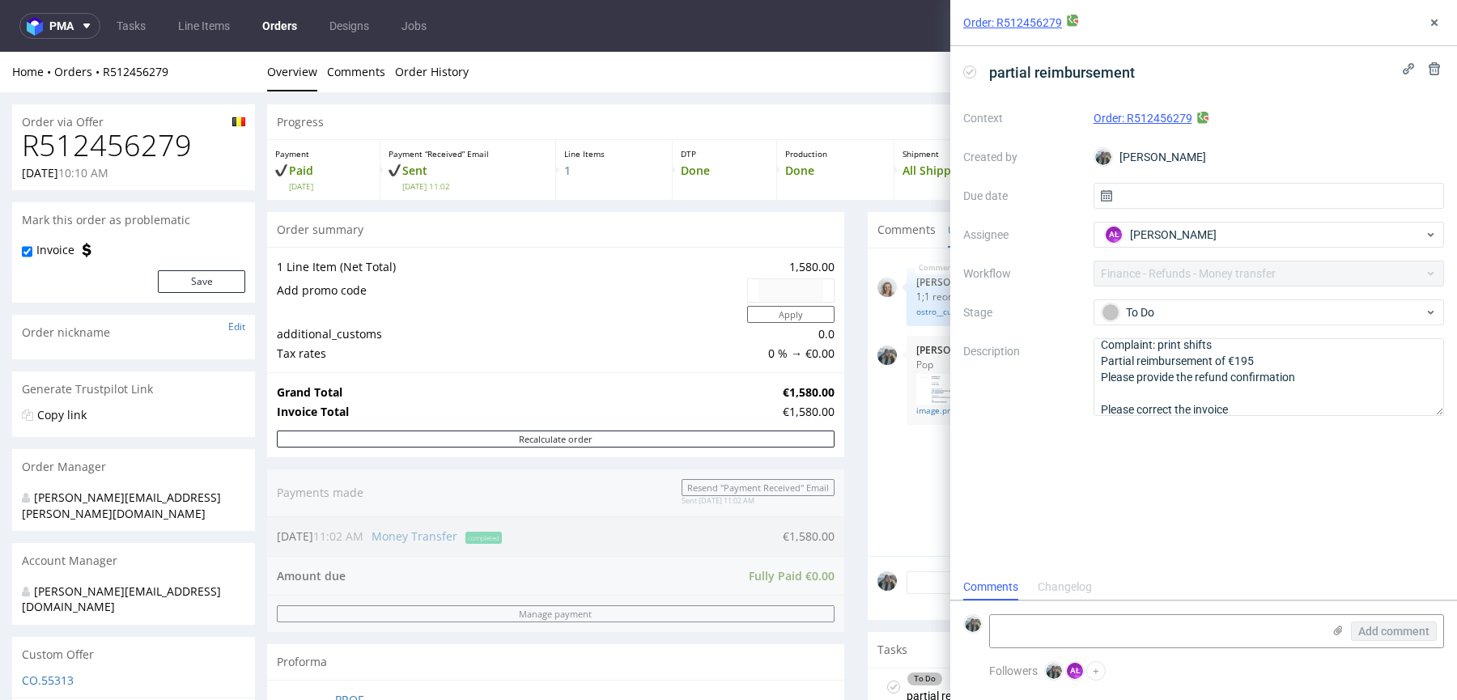
click at [121, 152] on h1 "R512456279" at bounding box center [133, 146] width 223 height 32
click at [122, 152] on h1 "R512456279" at bounding box center [133, 146] width 223 height 32
copy h1 "R512456279"
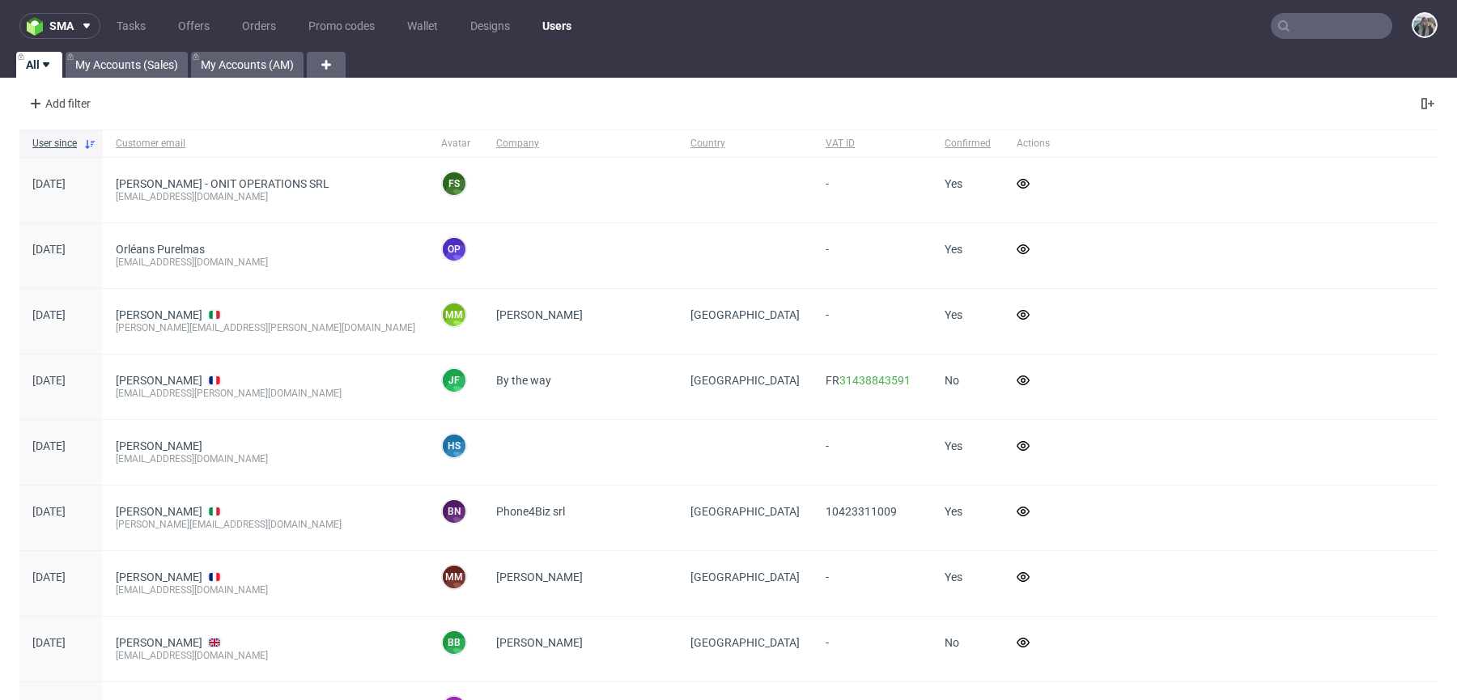
click at [1303, 18] on input "text" at bounding box center [1331, 26] width 121 height 26
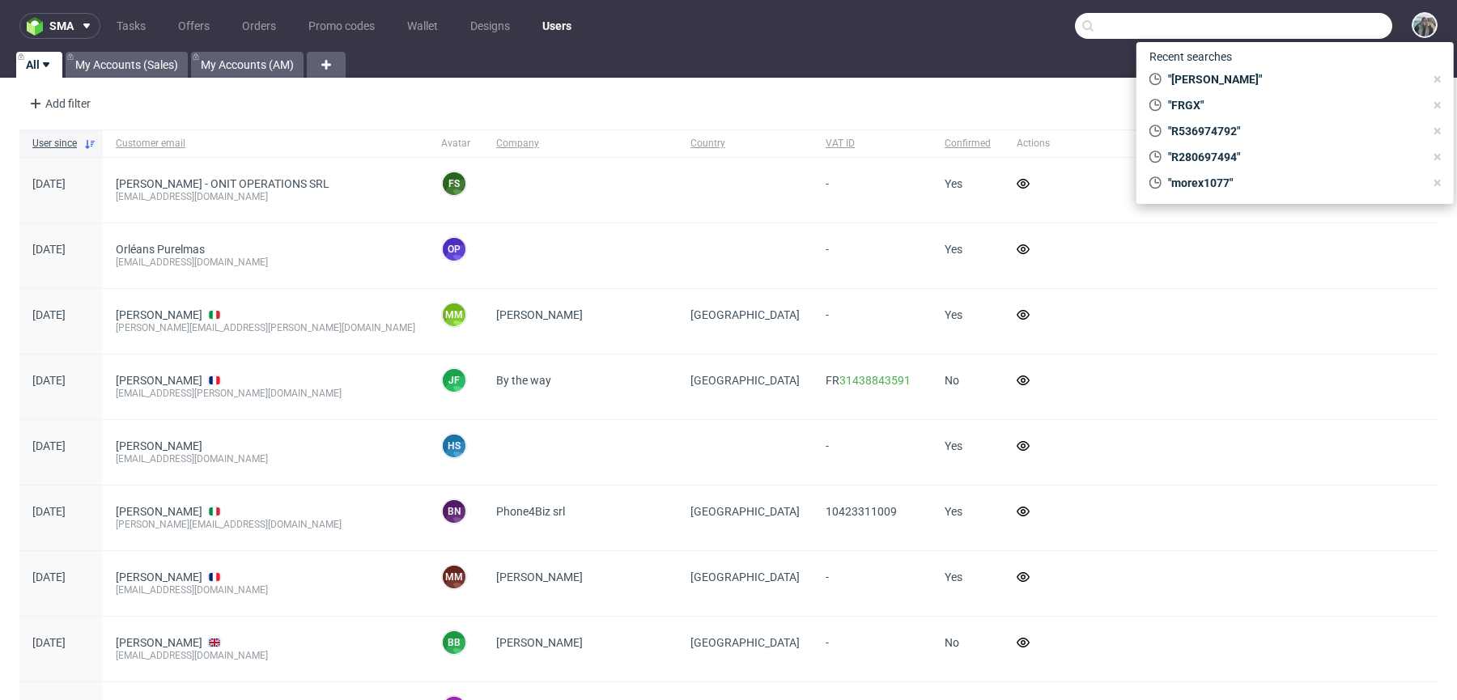
paste input "R991655589"
type input "R991655589"
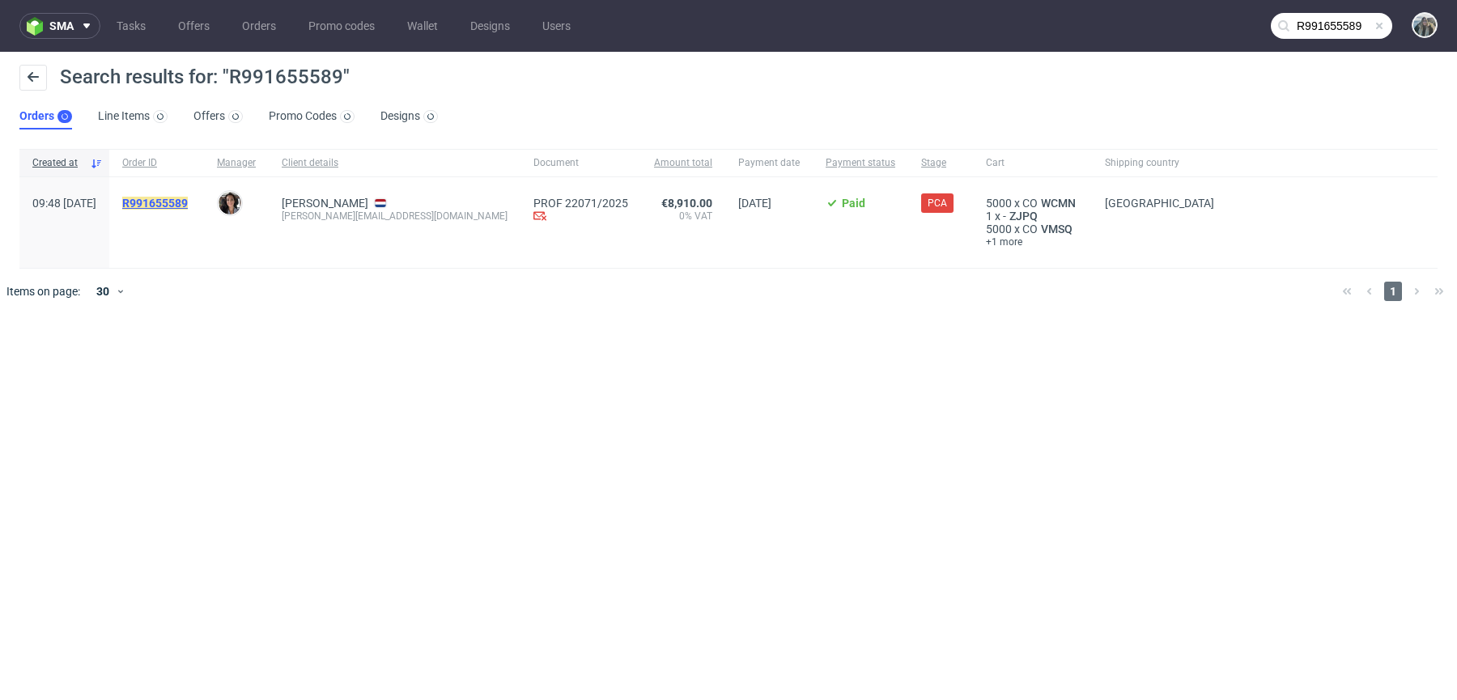
click at [188, 198] on mark "R991655589" at bounding box center [155, 203] width 66 height 13
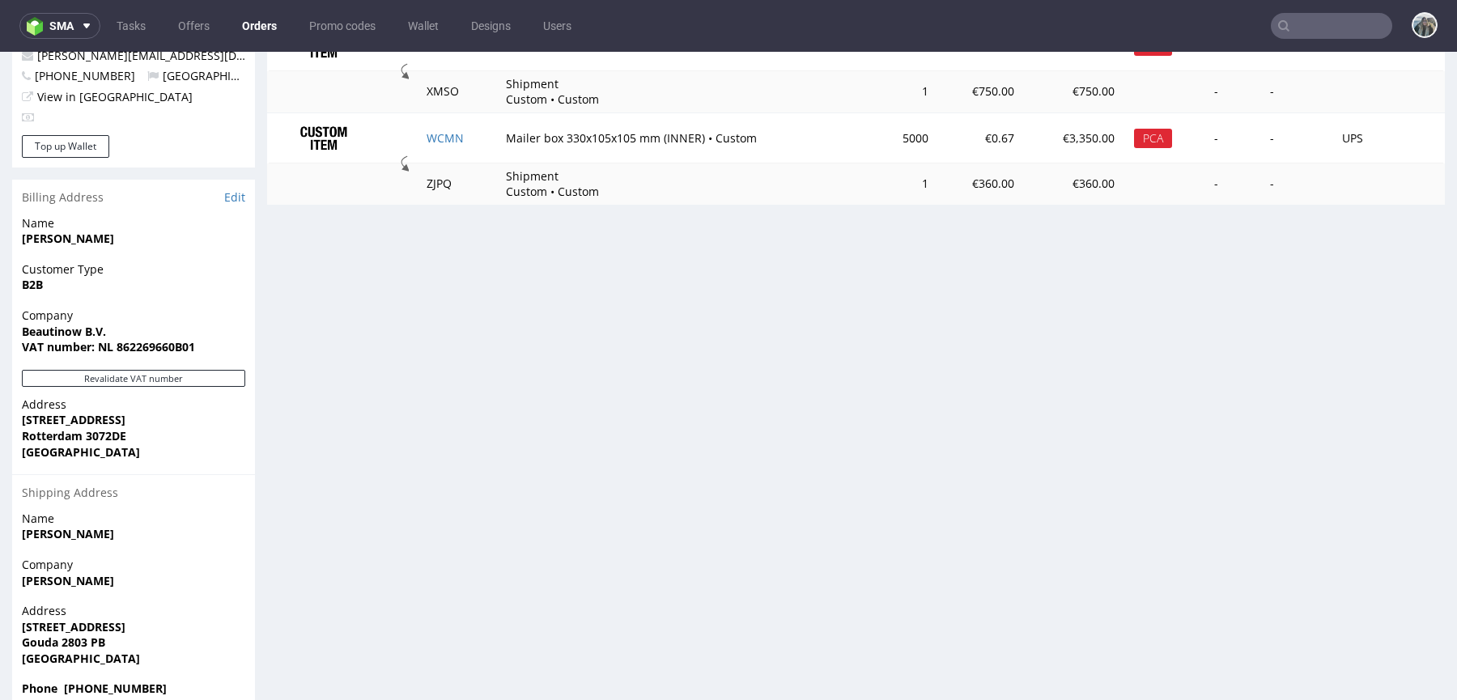
scroll to position [823, 0]
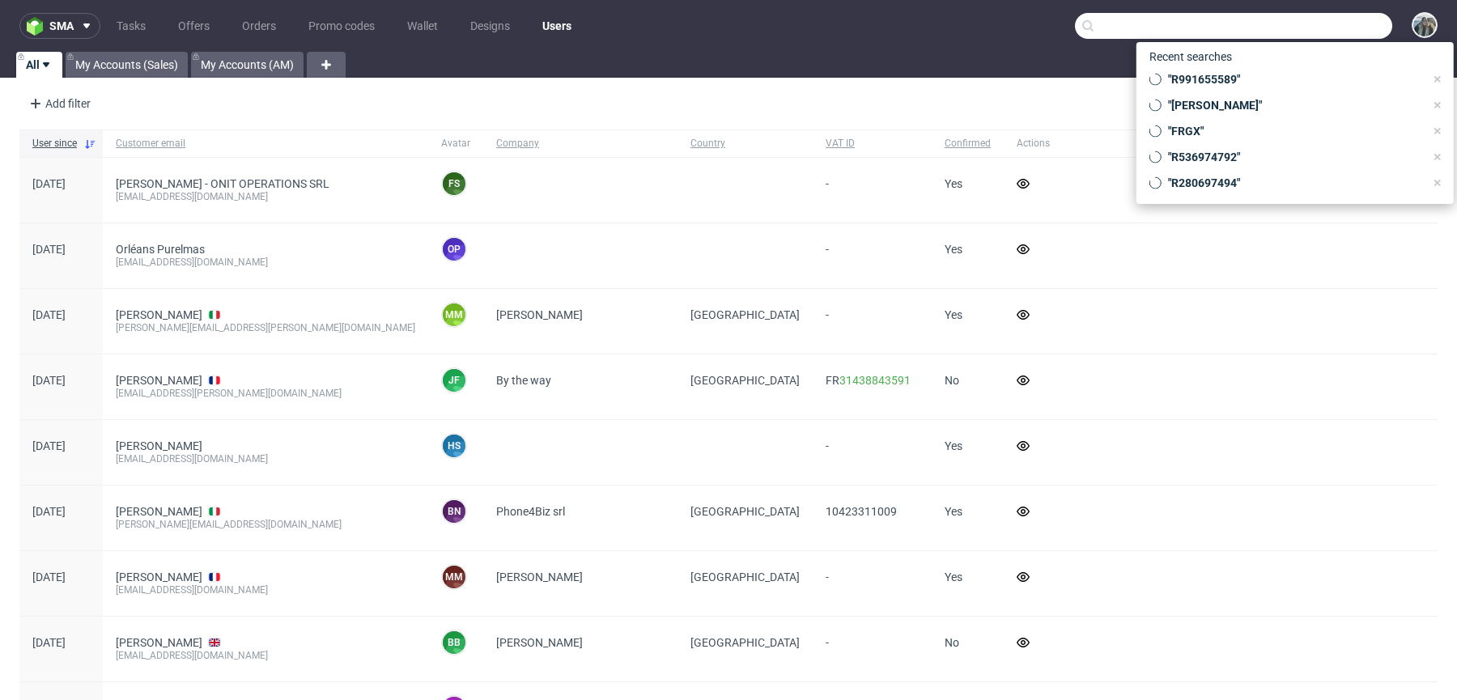
click at [1356, 32] on input "text" at bounding box center [1233, 26] width 317 height 26
paste input "evolume"
type input "evolume"
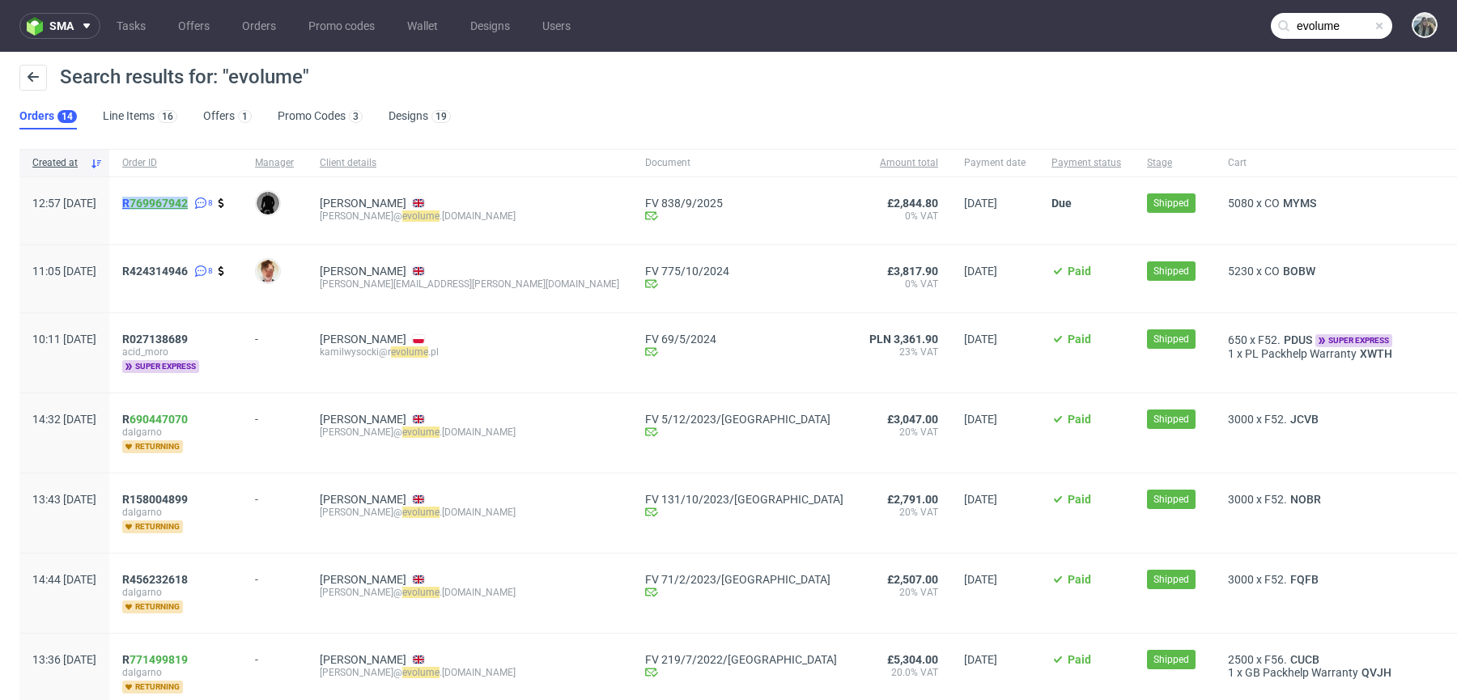
drag, startPoint x: 178, startPoint y: 225, endPoint x: 173, endPoint y: 202, distance: 23.2
click at [173, 202] on div "R 769967942 8" at bounding box center [175, 210] width 133 height 67
click at [172, 198] on span "R 769967942" at bounding box center [155, 203] width 66 height 13
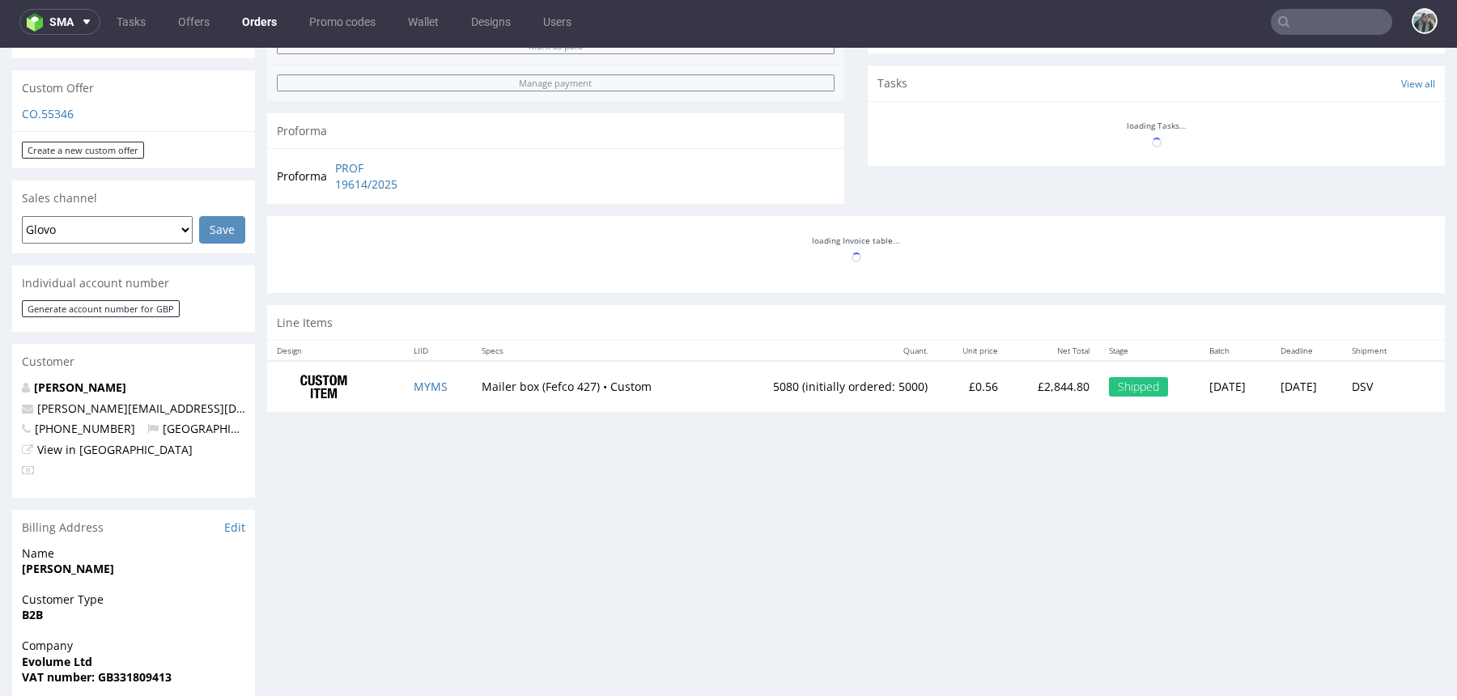
scroll to position [219, 0]
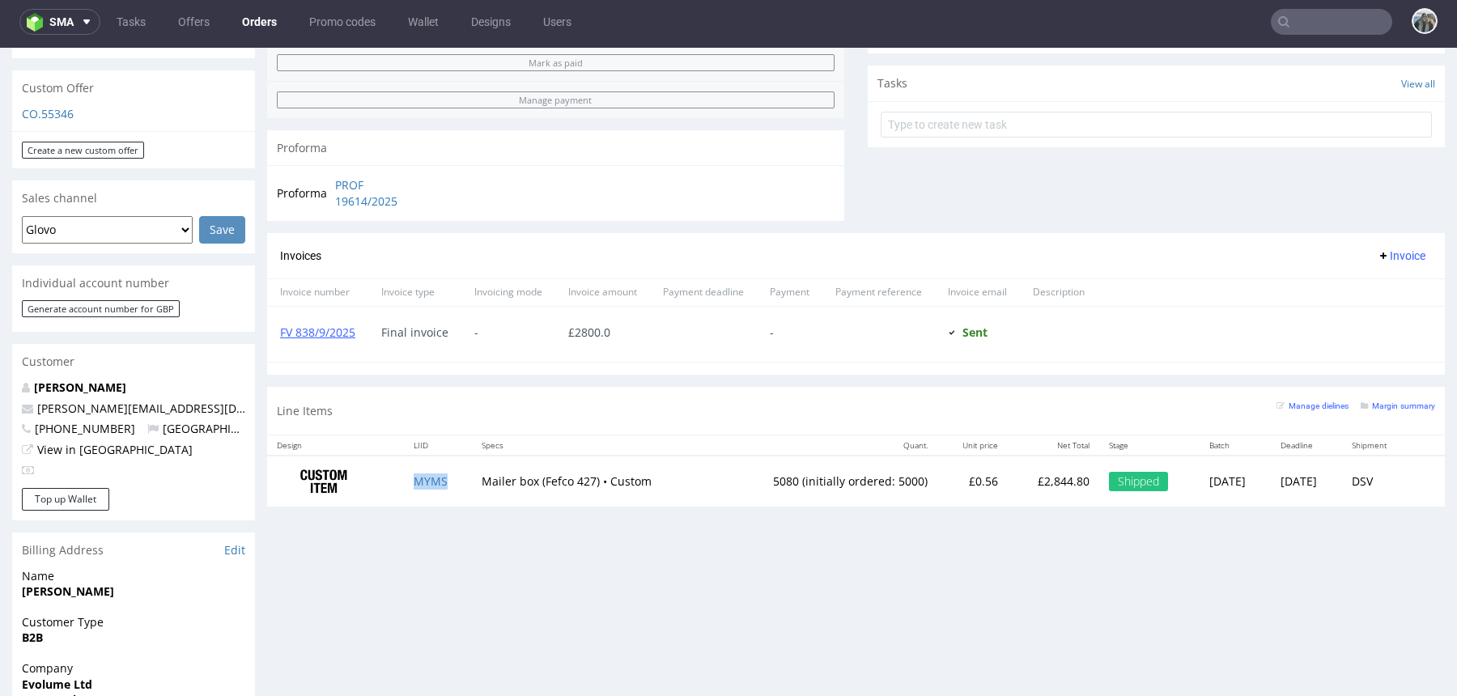
drag, startPoint x: 415, startPoint y: 501, endPoint x: 398, endPoint y: 478, distance: 28.3
copy link "MYMS"
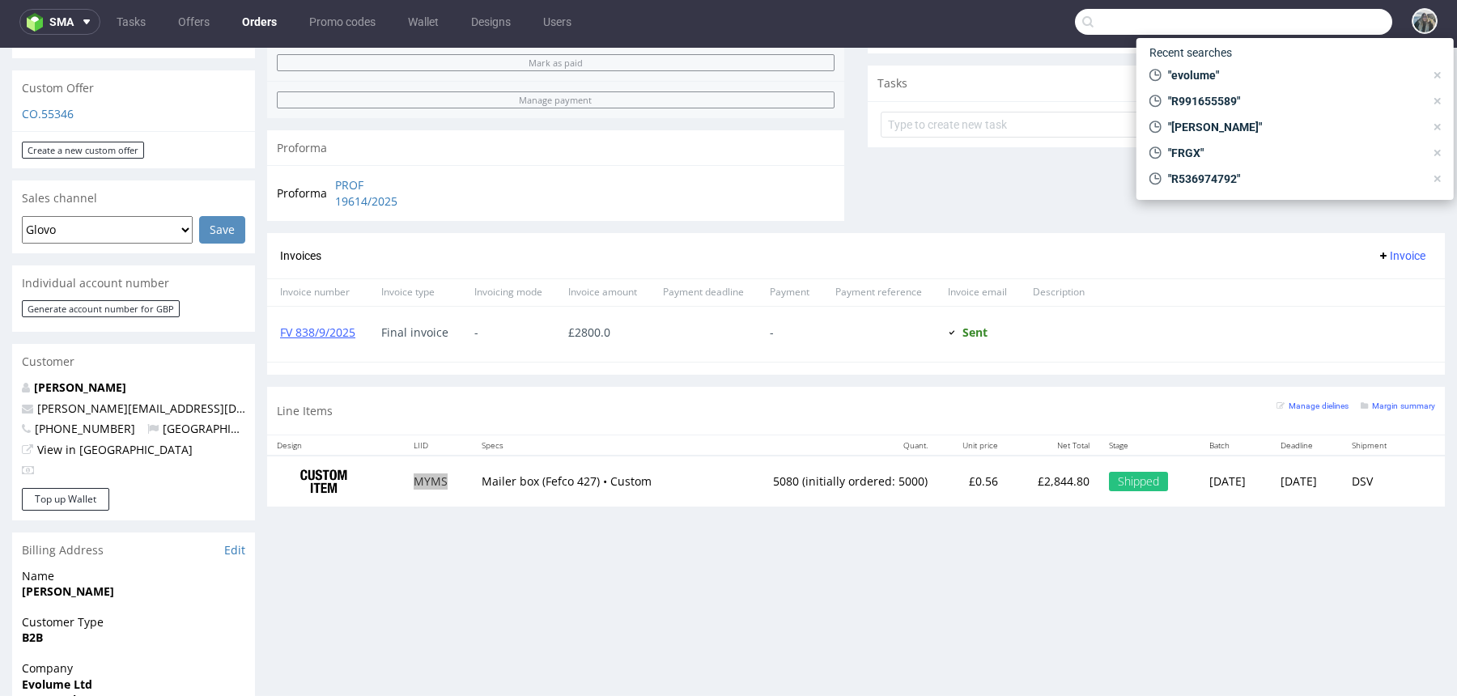
click at [1300, 19] on input "text" at bounding box center [1233, 22] width 317 height 26
paste input "adfo"
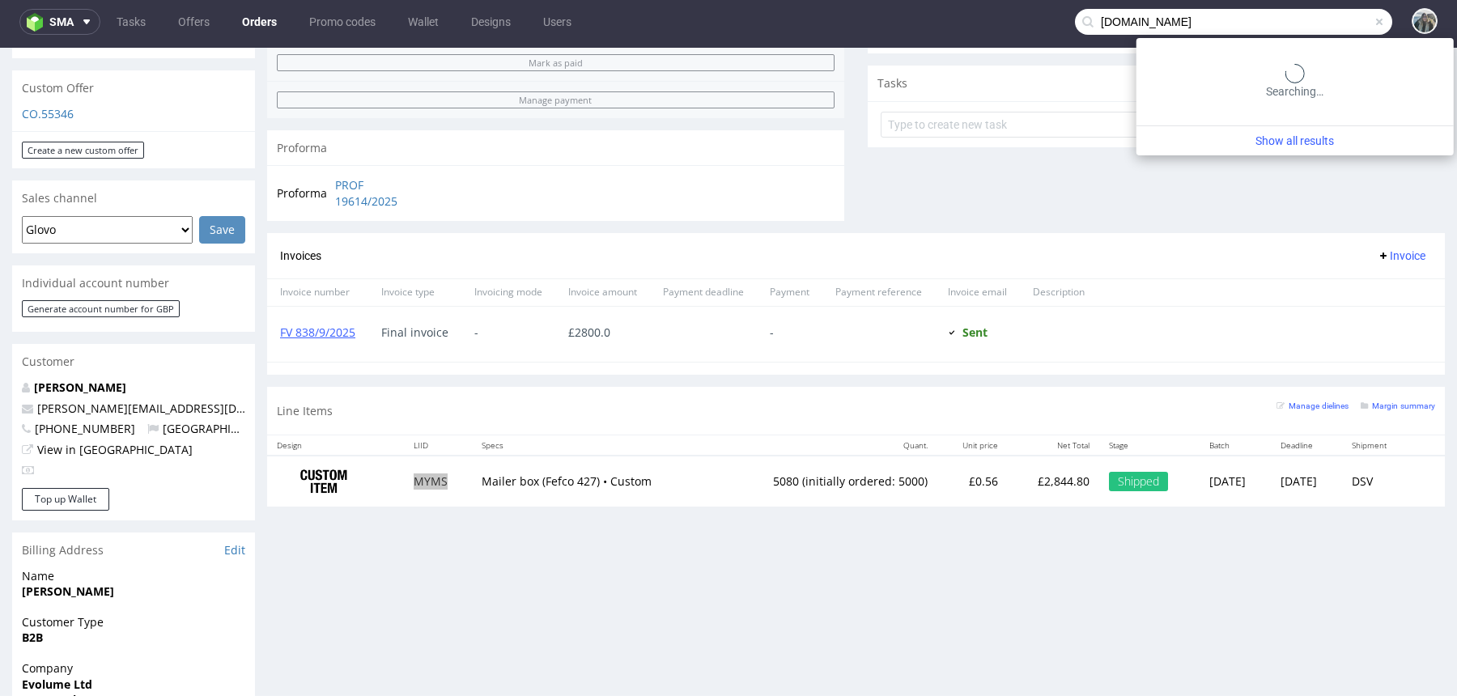
type input "adfo.cat"
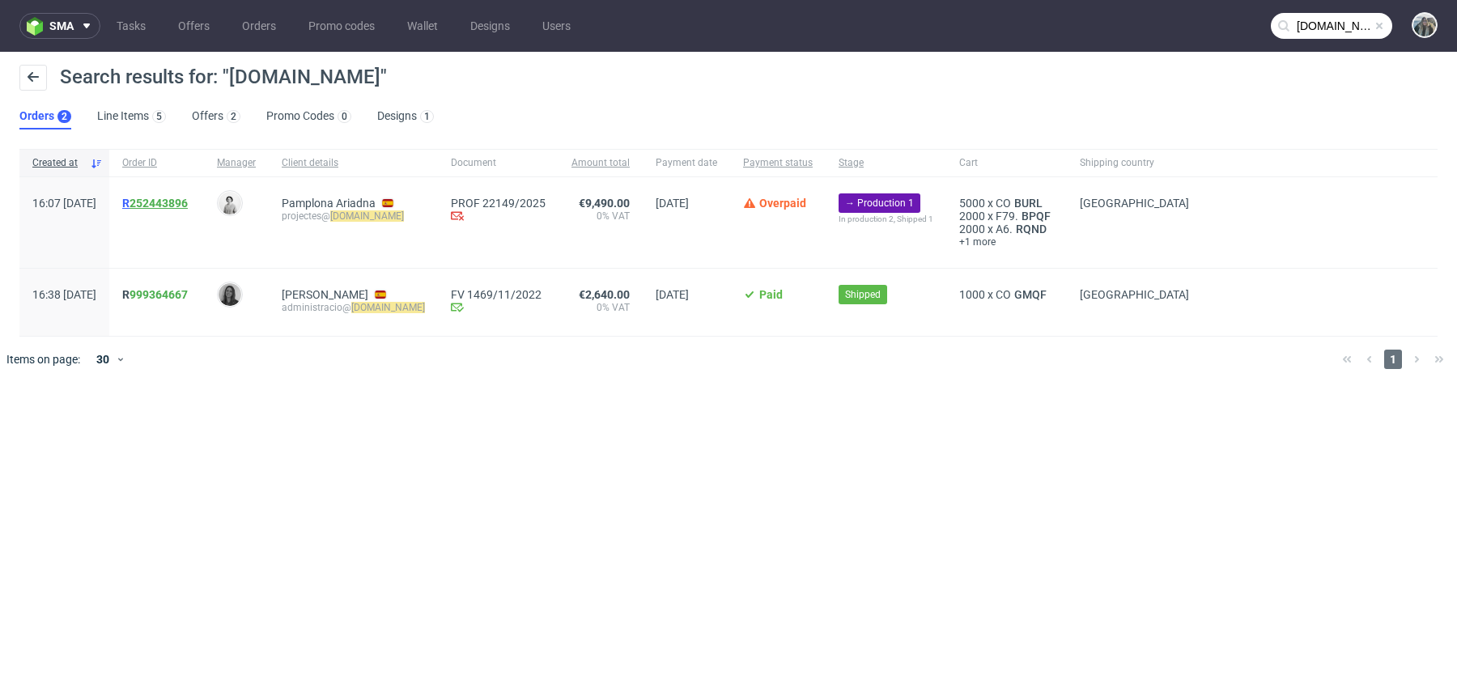
click at [188, 198] on link "252443896" at bounding box center [159, 203] width 58 height 13
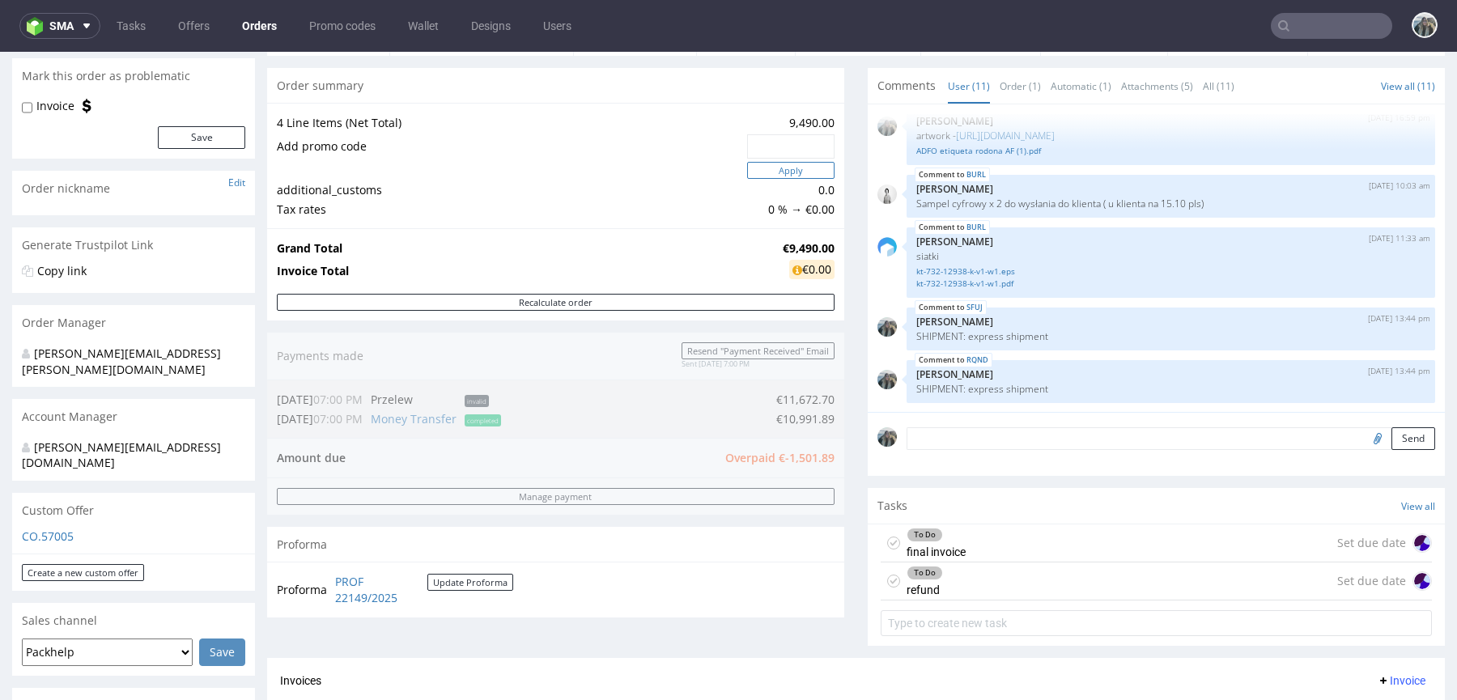
scroll to position [644, 0]
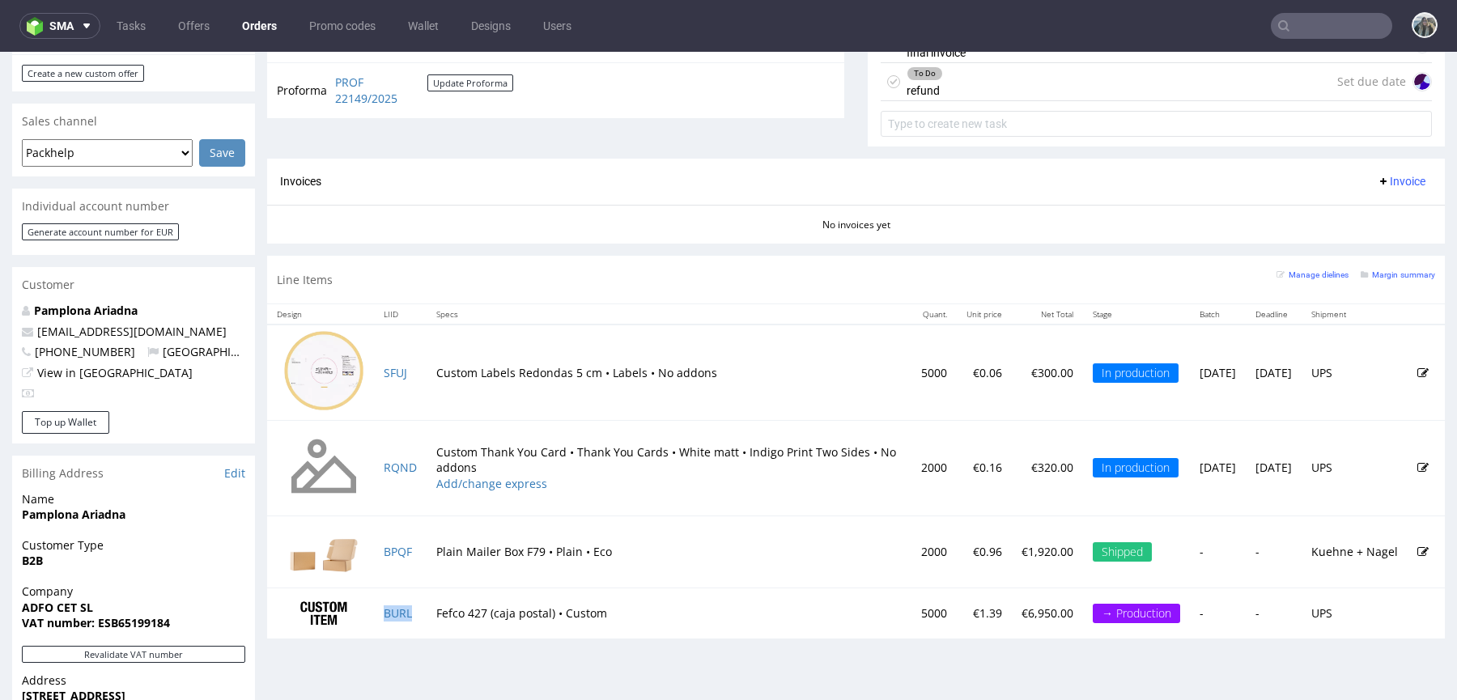
click at [420, 616] on td "BURL" at bounding box center [400, 613] width 53 height 50
click at [1246, 368] on td "Tue 21 Oct" at bounding box center [1274, 373] width 56 height 96
click at [1246, 367] on td "[DATE]" at bounding box center [1274, 373] width 56 height 96
copy td "21"
drag, startPoint x: 159, startPoint y: 338, endPoint x: 111, endPoint y: 329, distance: 49.5
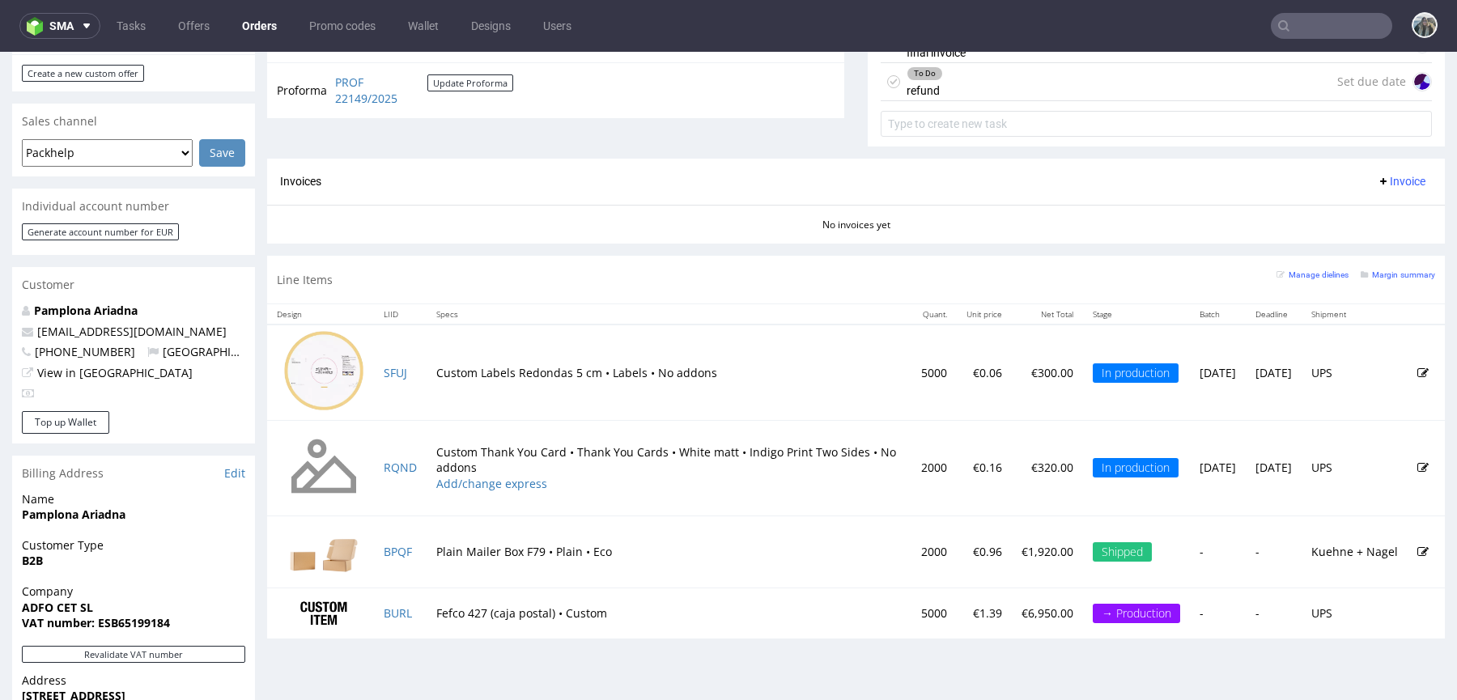
click at [159, 365] on p "View in [GEOGRAPHIC_DATA]" at bounding box center [133, 373] width 223 height 16
drag, startPoint x: 119, startPoint y: 323, endPoint x: 40, endPoint y: 319, distance: 79.4
click at [40, 344] on p "+34682885675 Spain" at bounding box center [133, 352] width 223 height 16
copy span "34682885675"
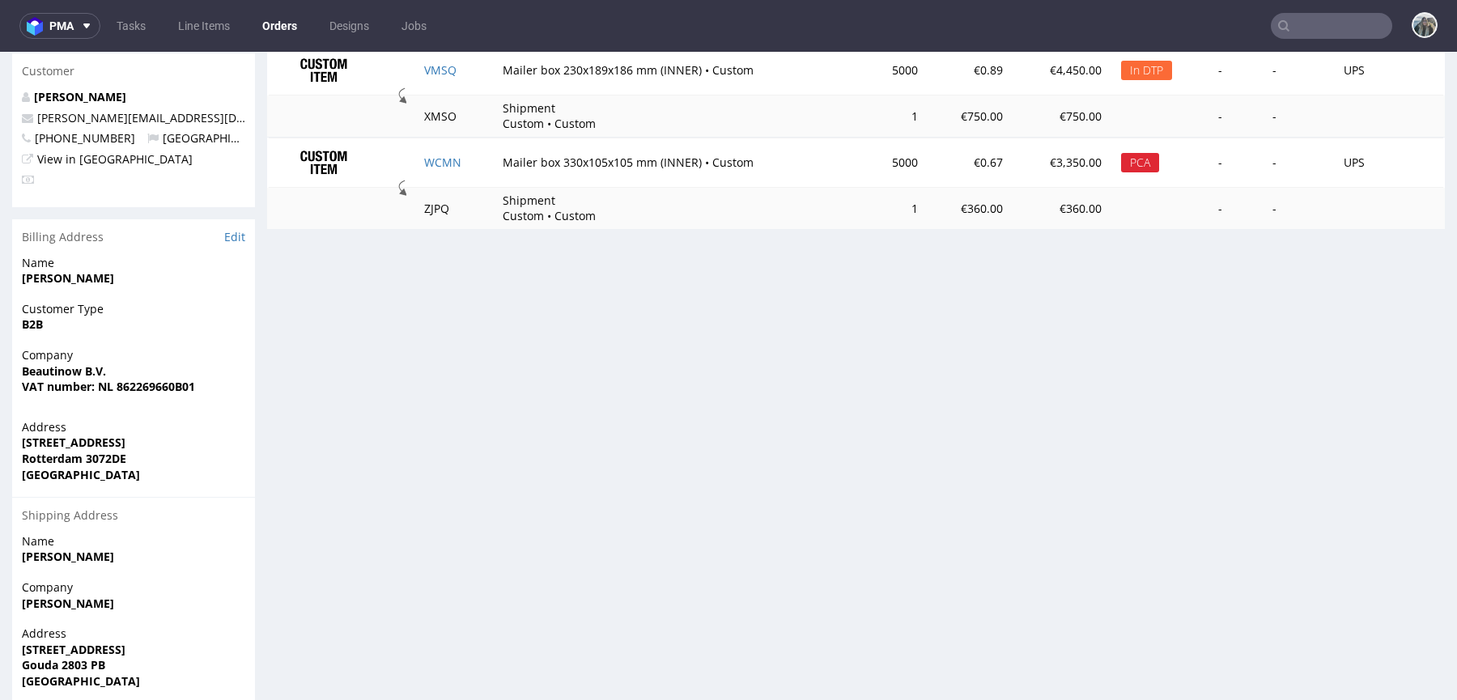
scroll to position [814, 0]
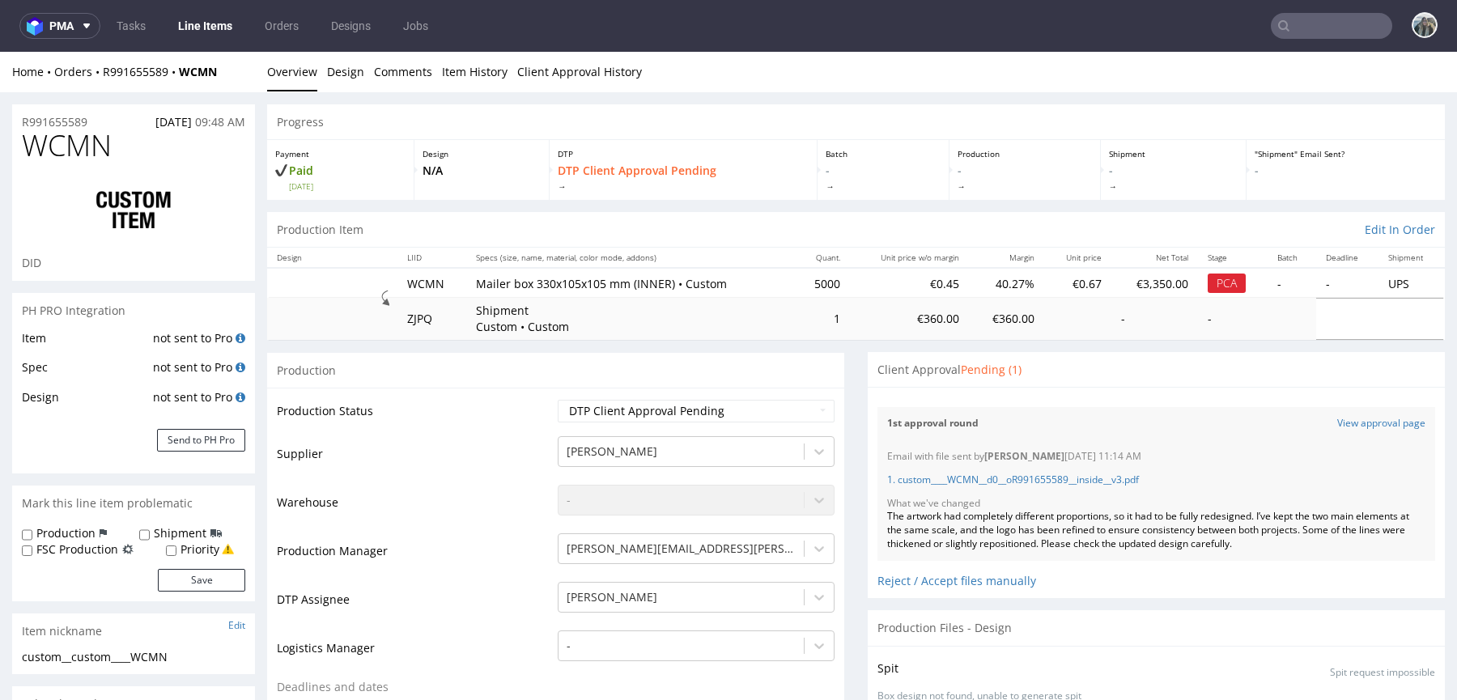
scroll to position [1344, 0]
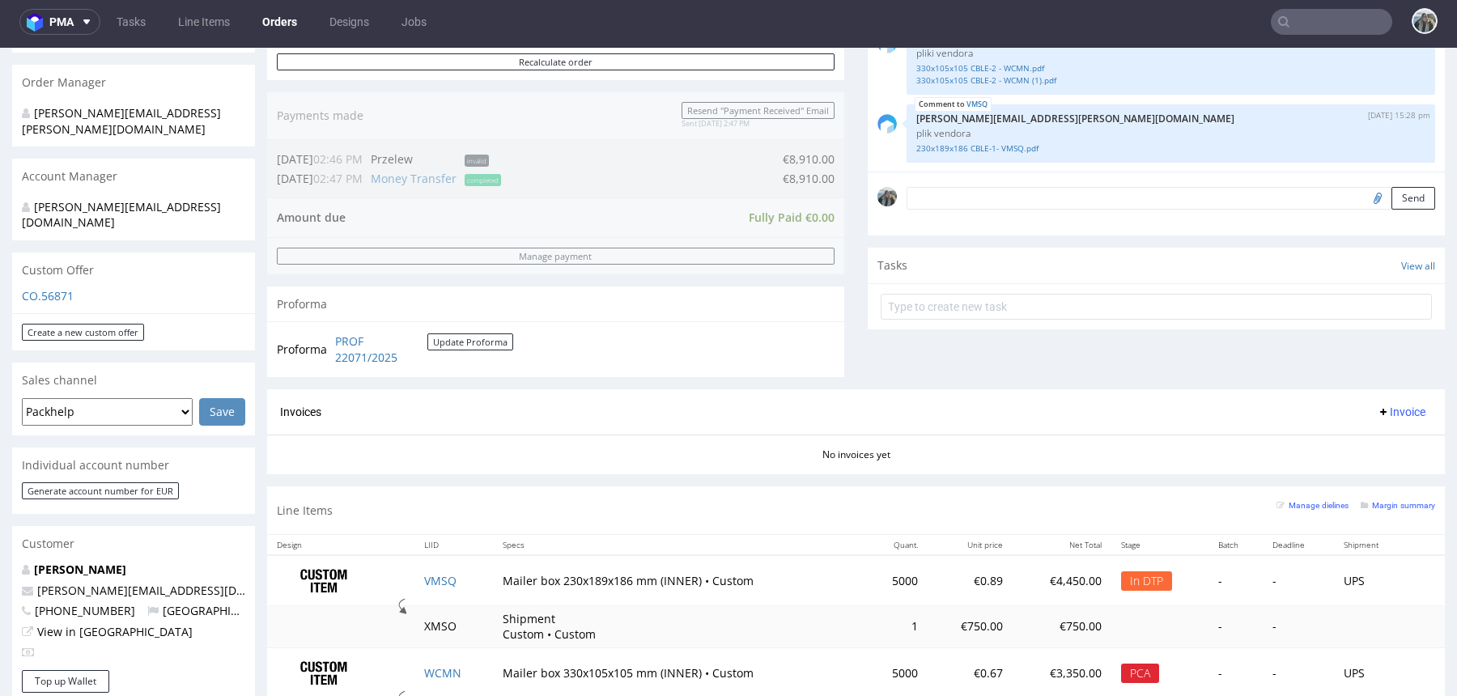
scroll to position [499, 0]
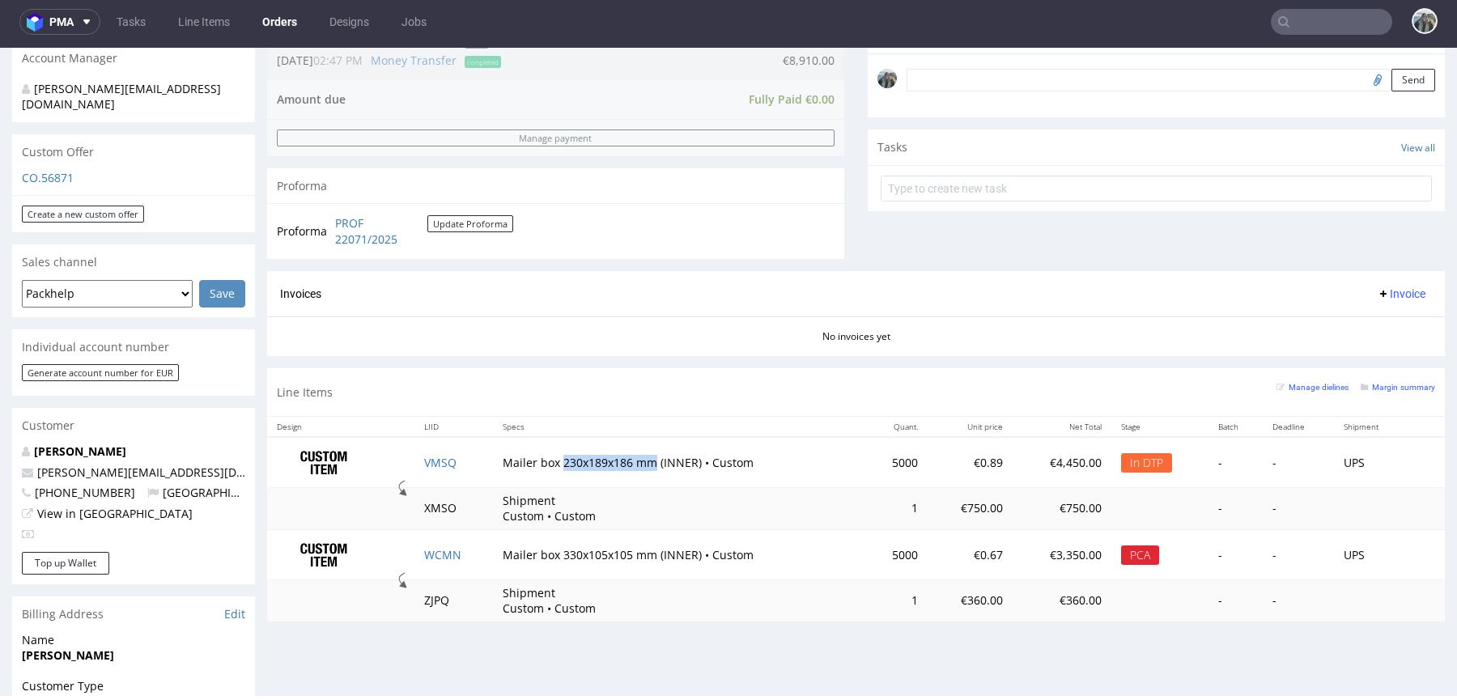
copy td "230x189x186 mm"
drag, startPoint x: 647, startPoint y: 462, endPoint x: 553, endPoint y: 461, distance: 93.9
click at [553, 461] on td "Mailer box 230x189x186 mm (INNER) • Custom" at bounding box center [679, 462] width 373 height 51
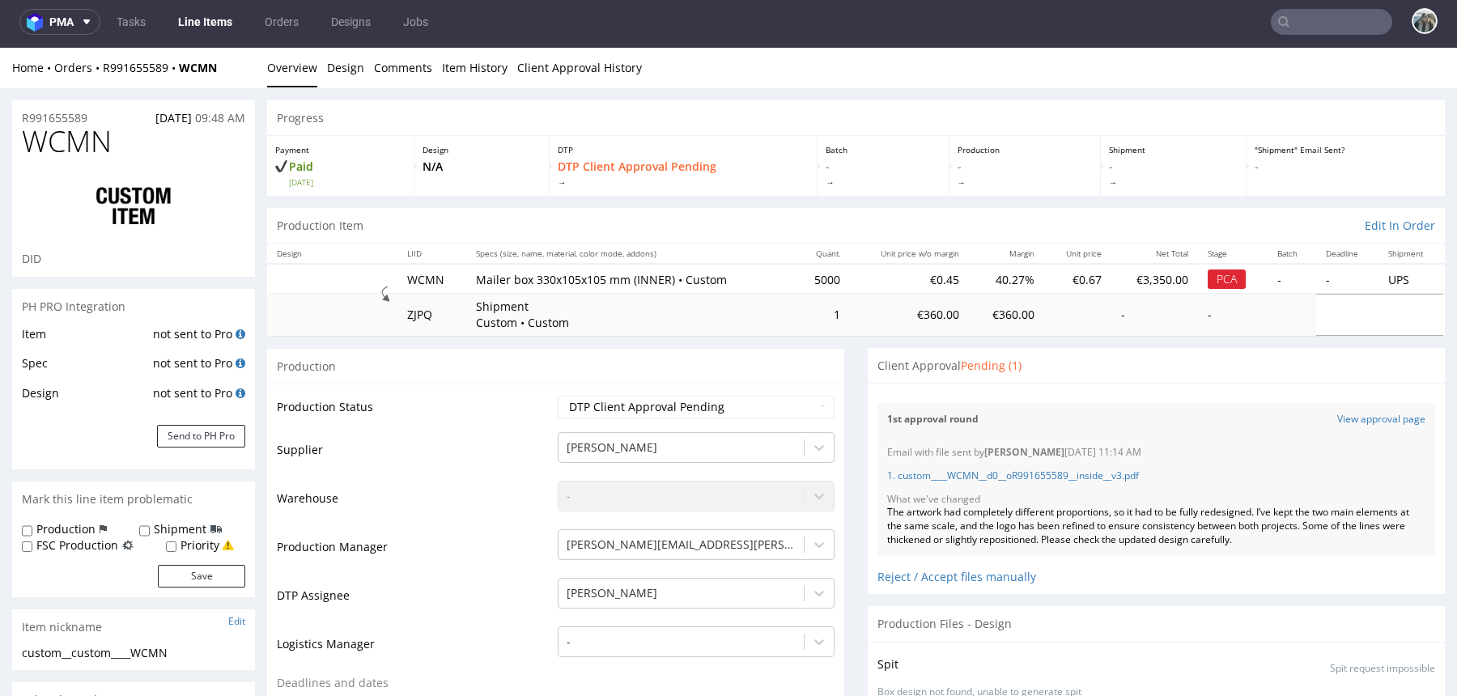
scroll to position [1344, 0]
click at [1091, 479] on link "1. custom____WCMN__d0__oR991655589__inside__v3.pdf" at bounding box center [1013, 476] width 252 height 14
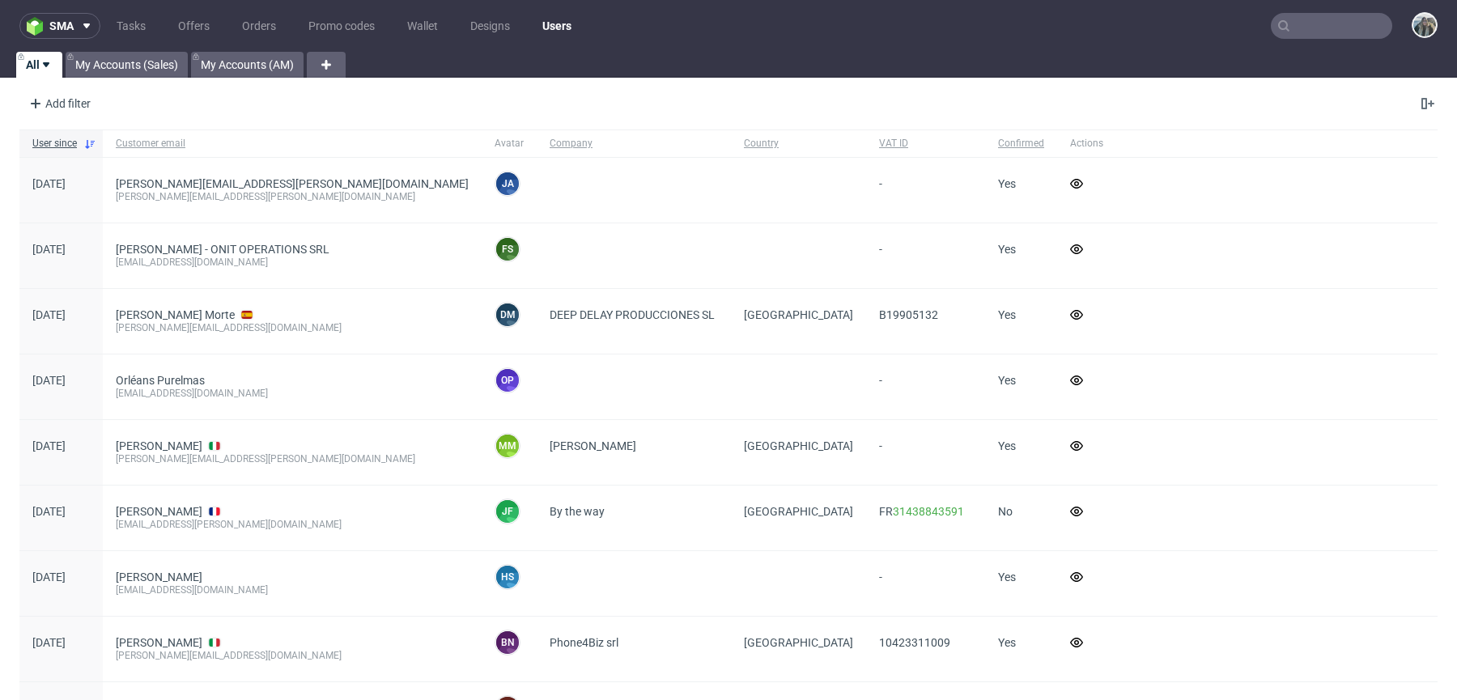
click at [1314, 31] on input "text" at bounding box center [1331, 26] width 121 height 26
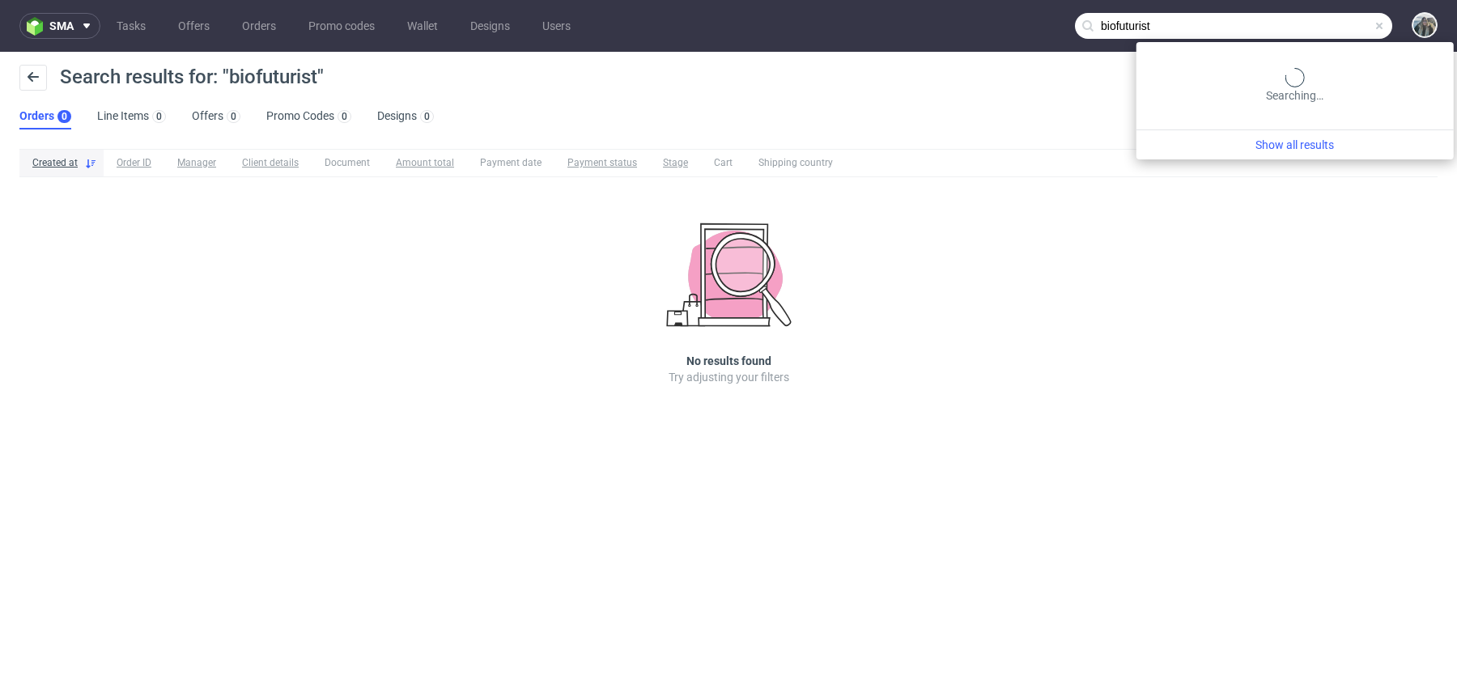
click at [1342, 28] on input "biofuturist" at bounding box center [1233, 26] width 317 height 26
paste input "text"
type input "bfuturist"
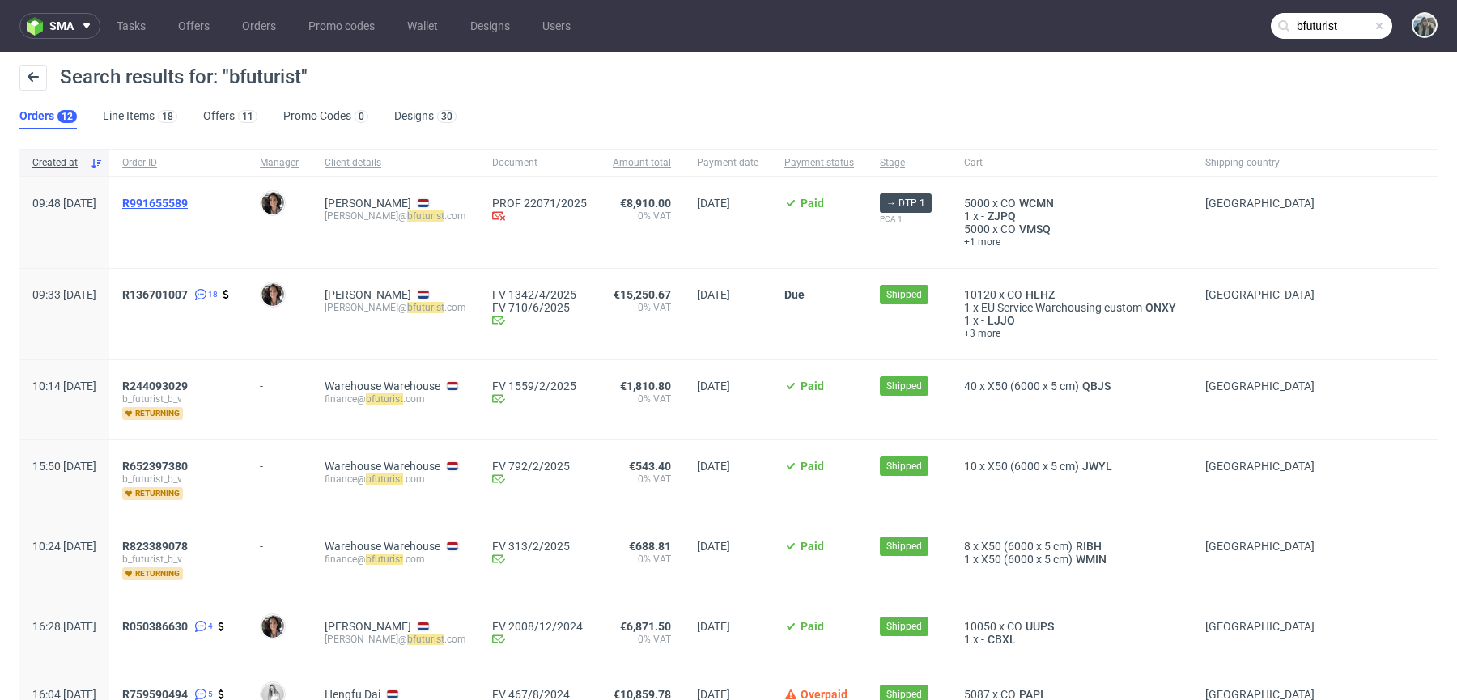
click at [188, 201] on span "R991655589" at bounding box center [155, 203] width 66 height 13
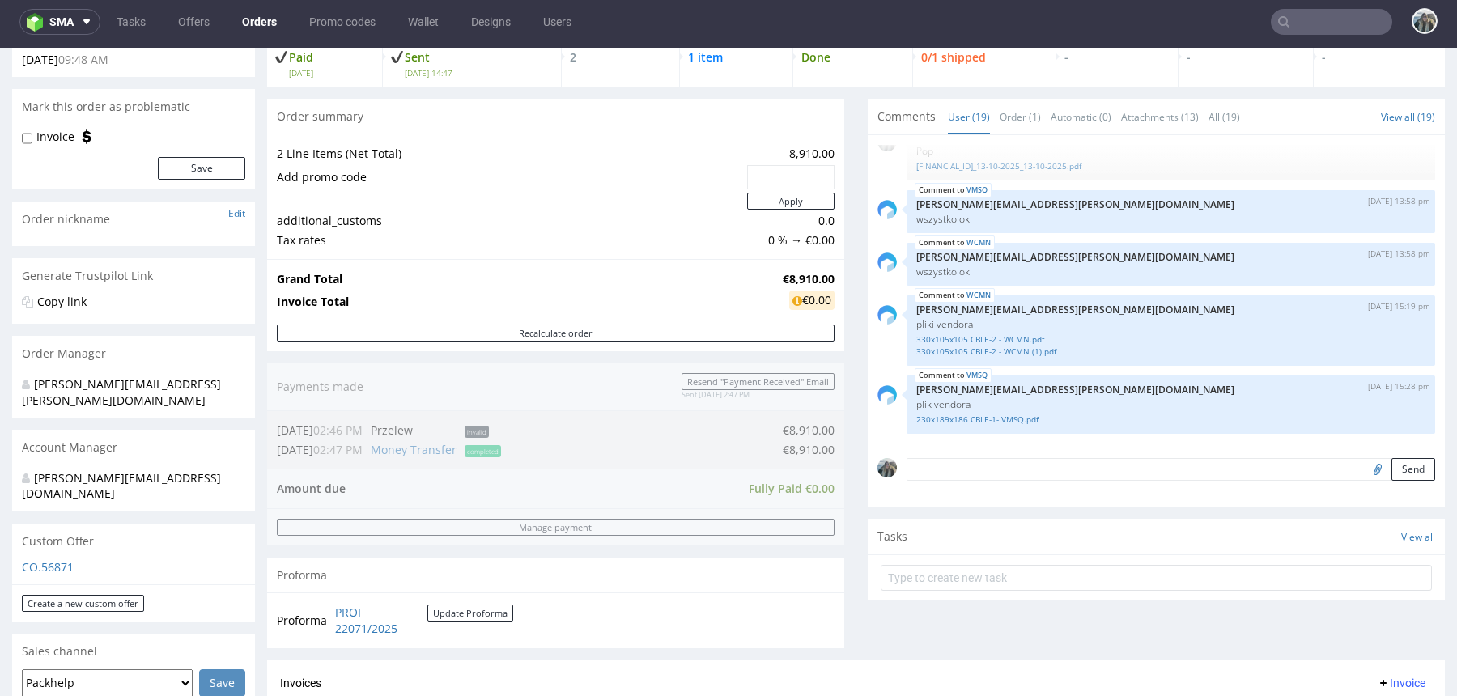
scroll to position [389, 0]
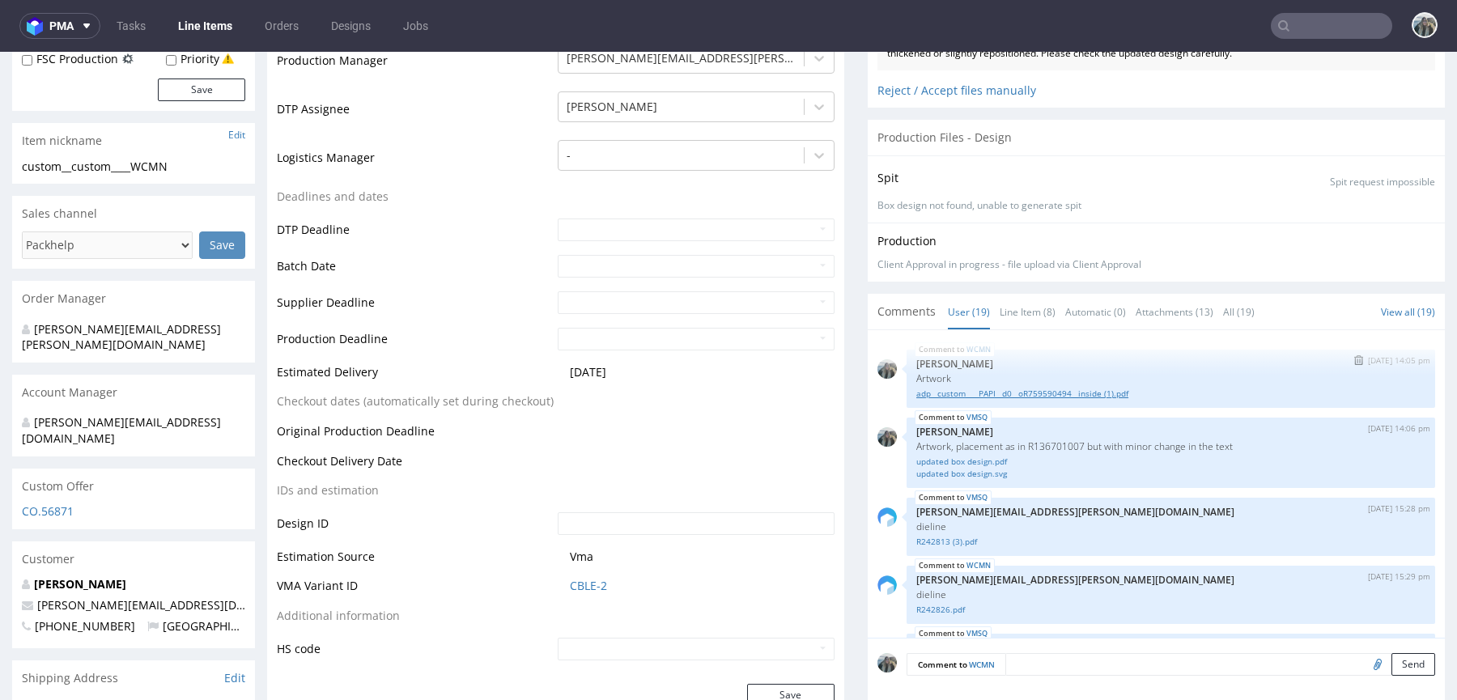
click at [960, 388] on link "adp__custom____PAPI__d0__oR759590494__inside (1).pdf" at bounding box center [1170, 394] width 509 height 12
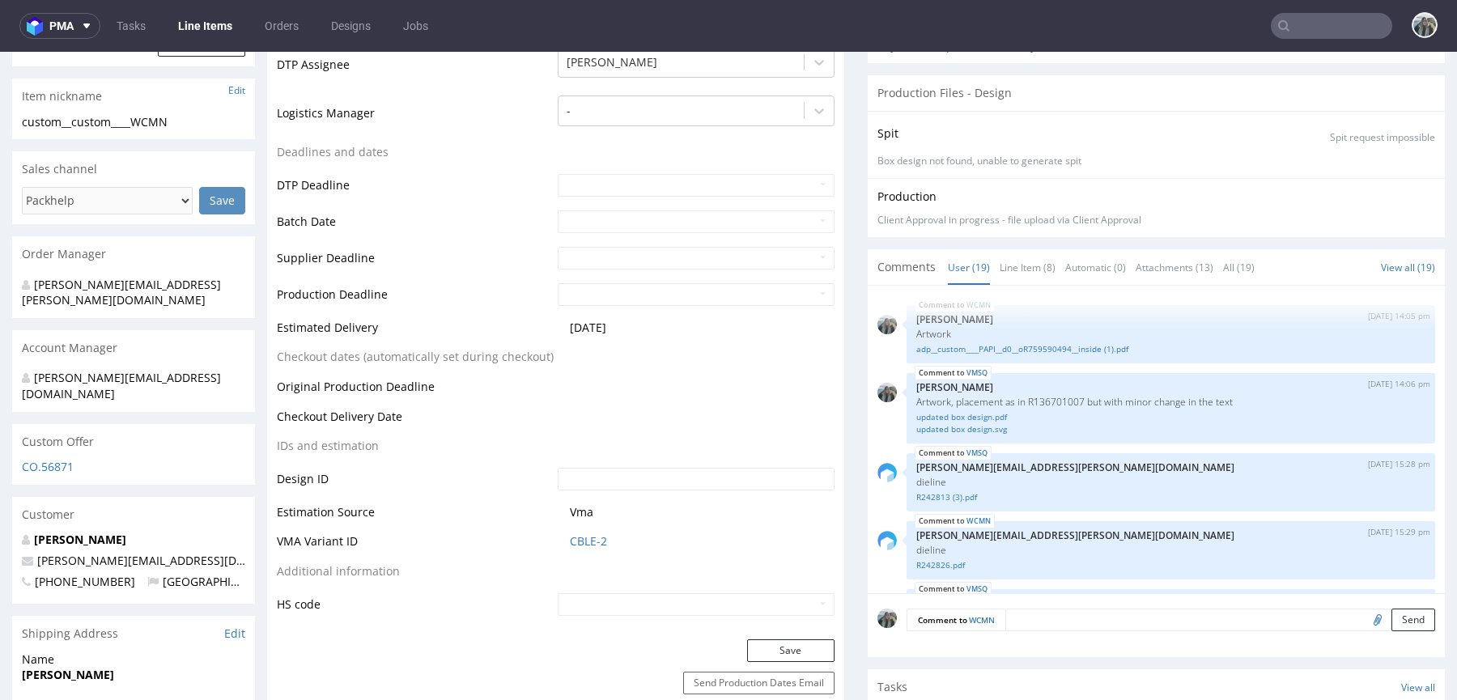
scroll to position [540, 0]
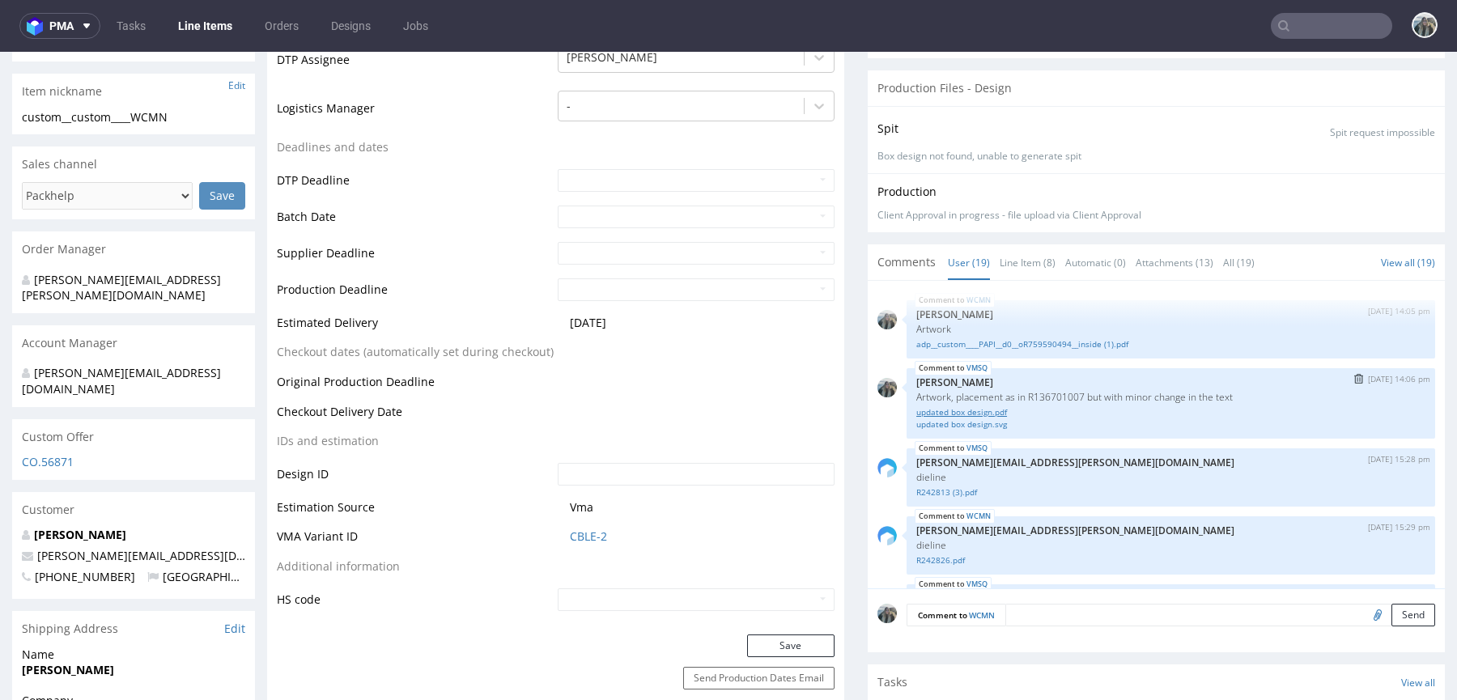
click at [975, 412] on link "updated box design.pdf" at bounding box center [1170, 412] width 509 height 12
click at [975, 419] on link "updated box design.svg" at bounding box center [1170, 425] width 509 height 12
click at [980, 419] on link "updated box design.svg" at bounding box center [1170, 425] width 509 height 12
click at [988, 412] on link "updated box design.pdf" at bounding box center [1170, 412] width 509 height 12
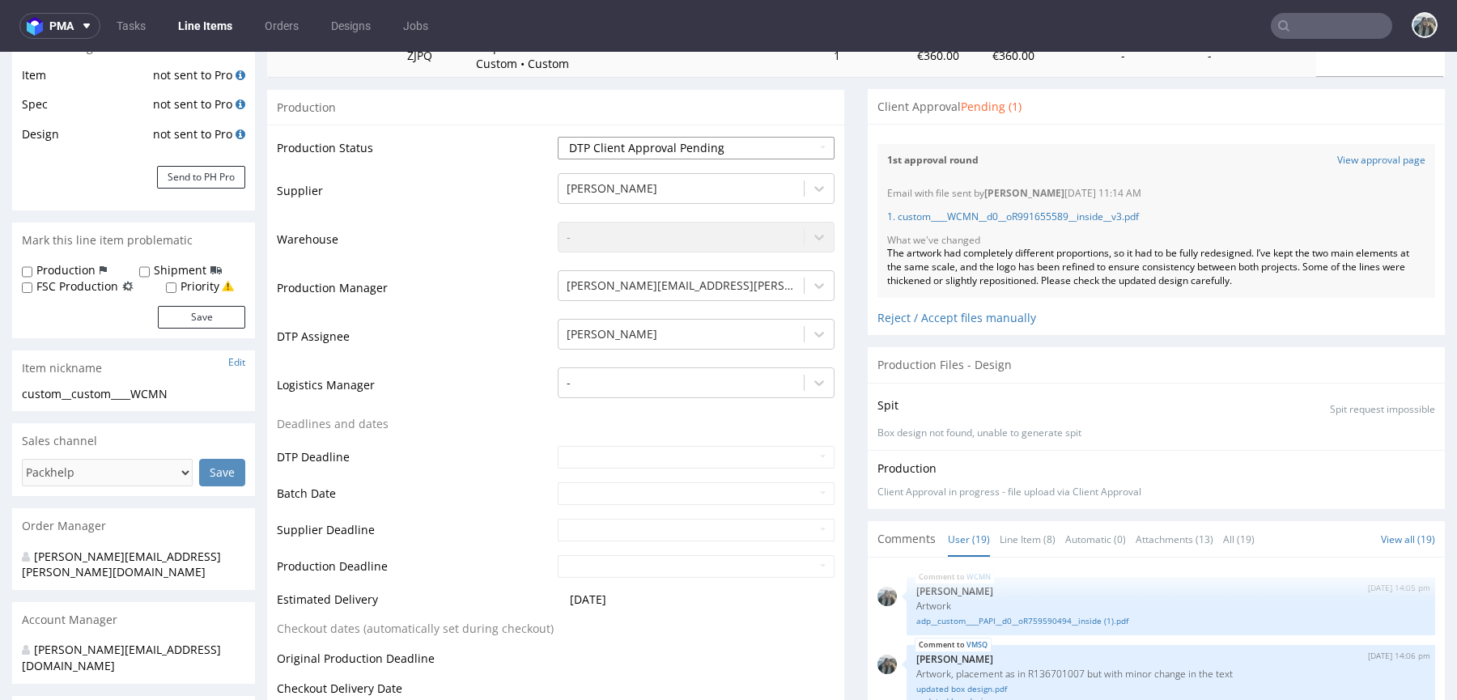
scroll to position [1057, 0]
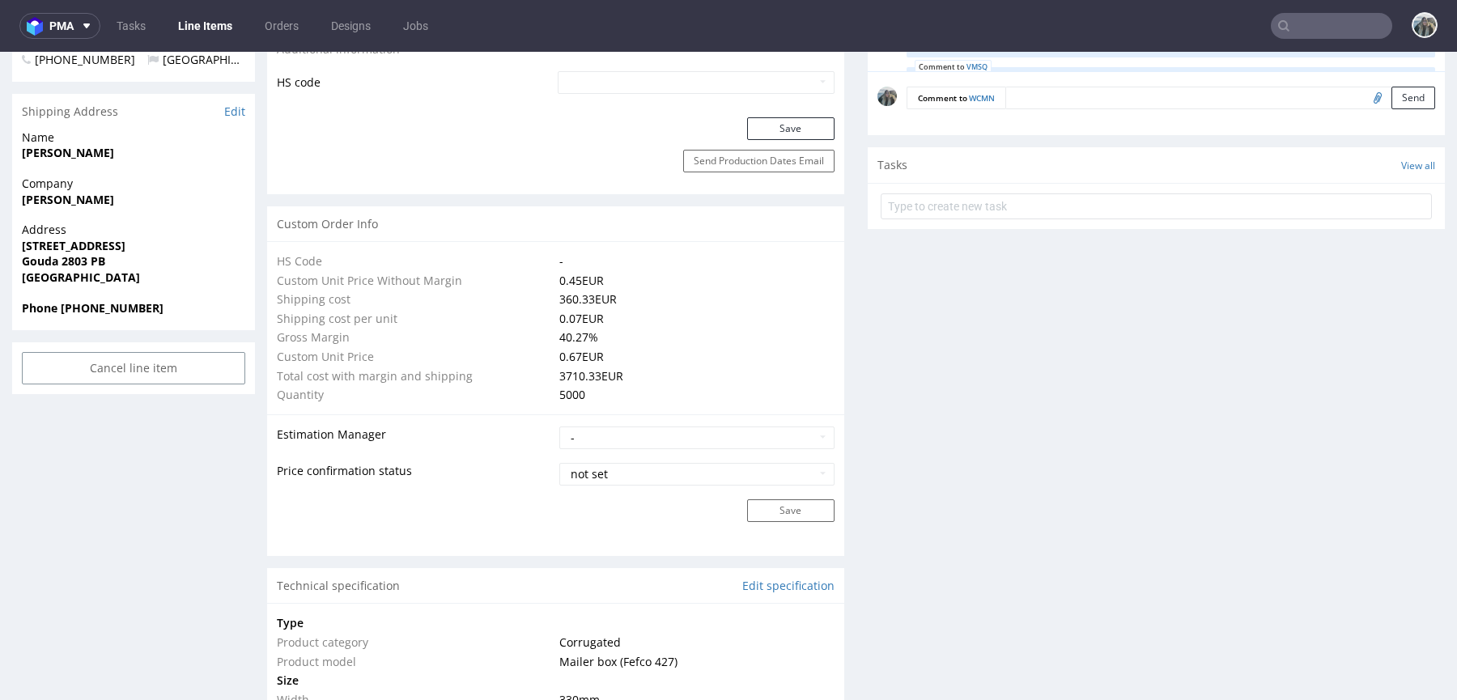
click at [1364, 96] on input "file" at bounding box center [1375, 97] width 23 height 21
type input "C:\fakepath\Long 330x105x105 inside lid design (1).pdf"
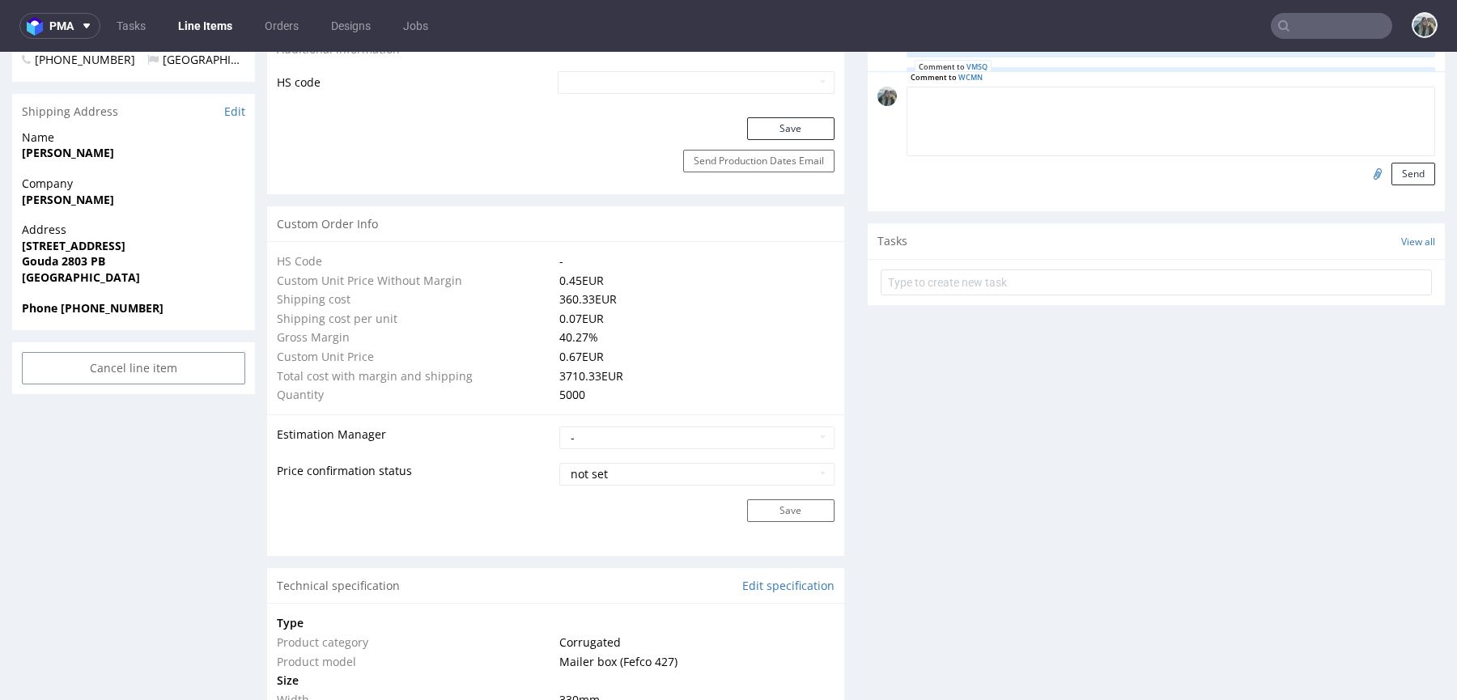
click at [1063, 96] on textarea at bounding box center [1171, 122] width 529 height 70
type textarea "Please replace the current design with the one attached"
click at [1392, 168] on button "Send" at bounding box center [1414, 174] width 44 height 23
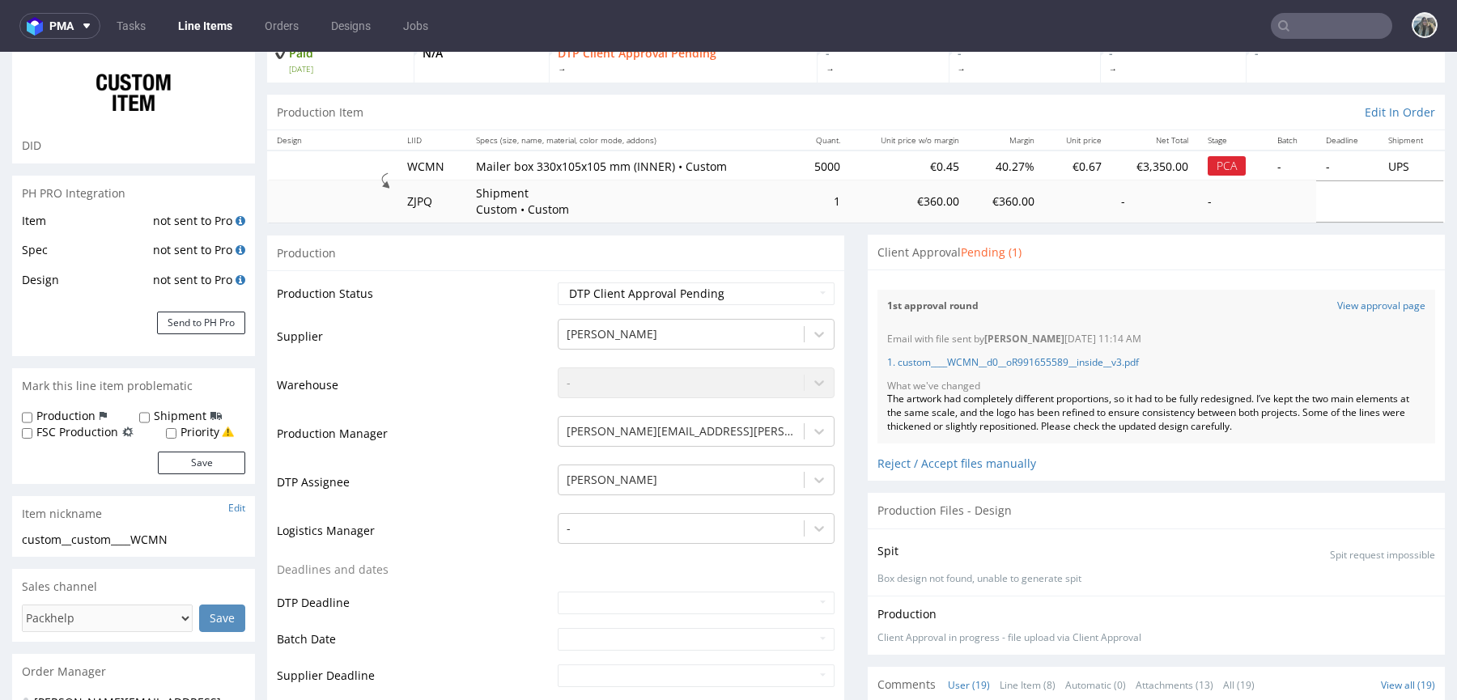
scroll to position [0, 0]
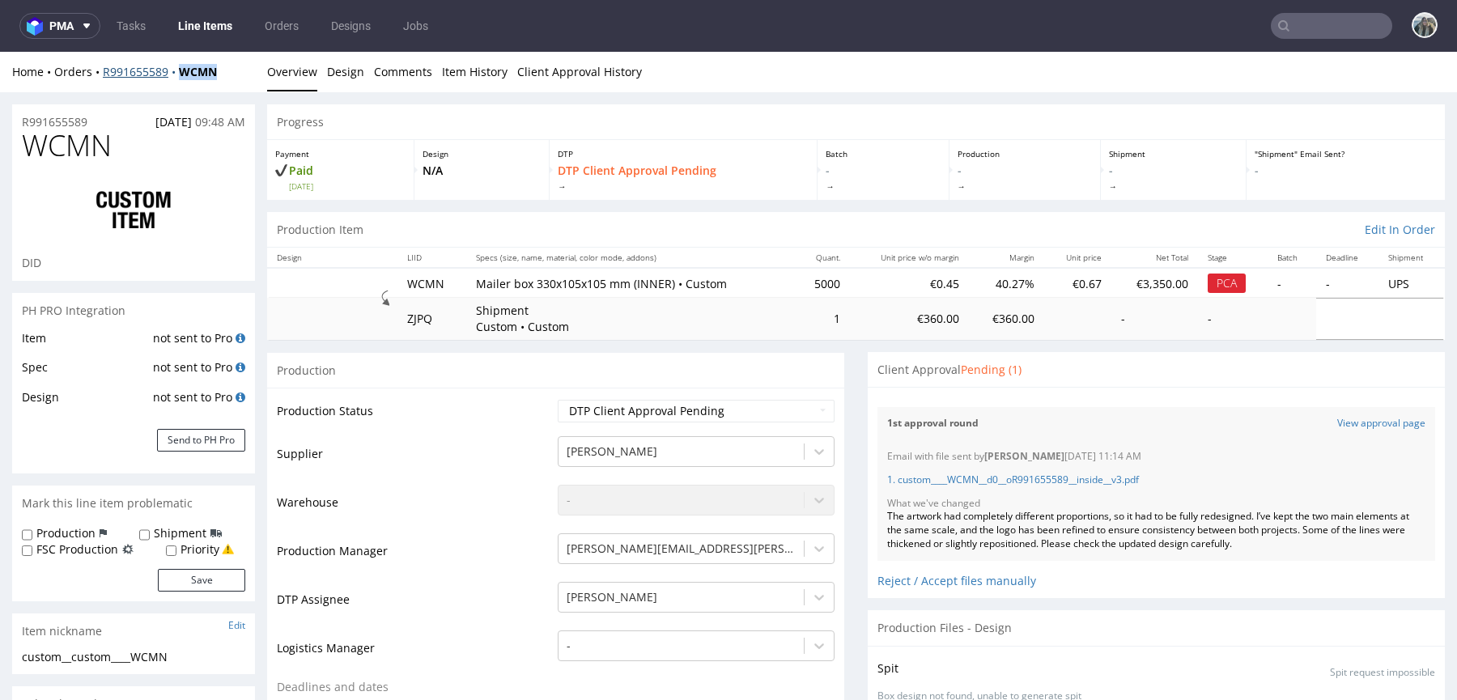
drag, startPoint x: 185, startPoint y: 87, endPoint x: 176, endPoint y: 76, distance: 13.8
click at [176, 76] on div "Home Orders R991655589 WCMN Overview Design Comments Item History Client Approv…" at bounding box center [728, 72] width 1457 height 40
copy strong "WCMN"
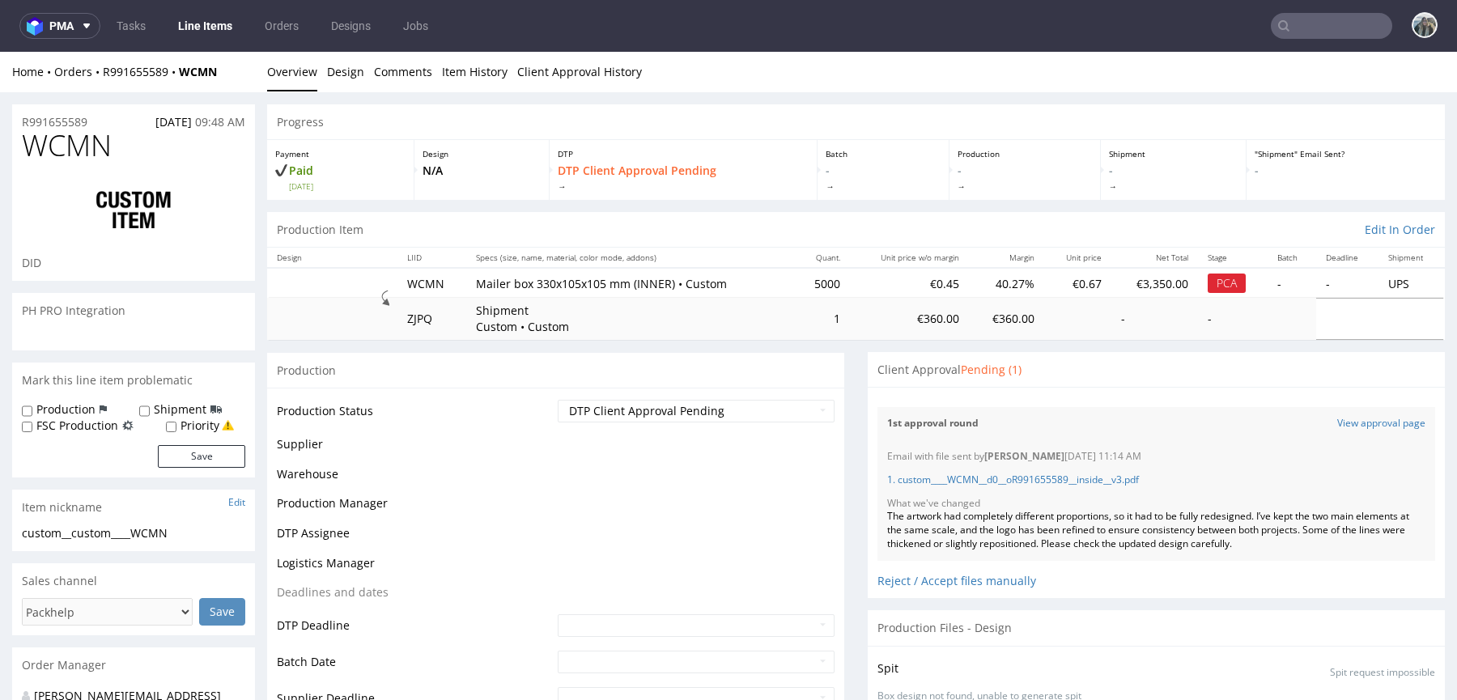
scroll to position [1412, 0]
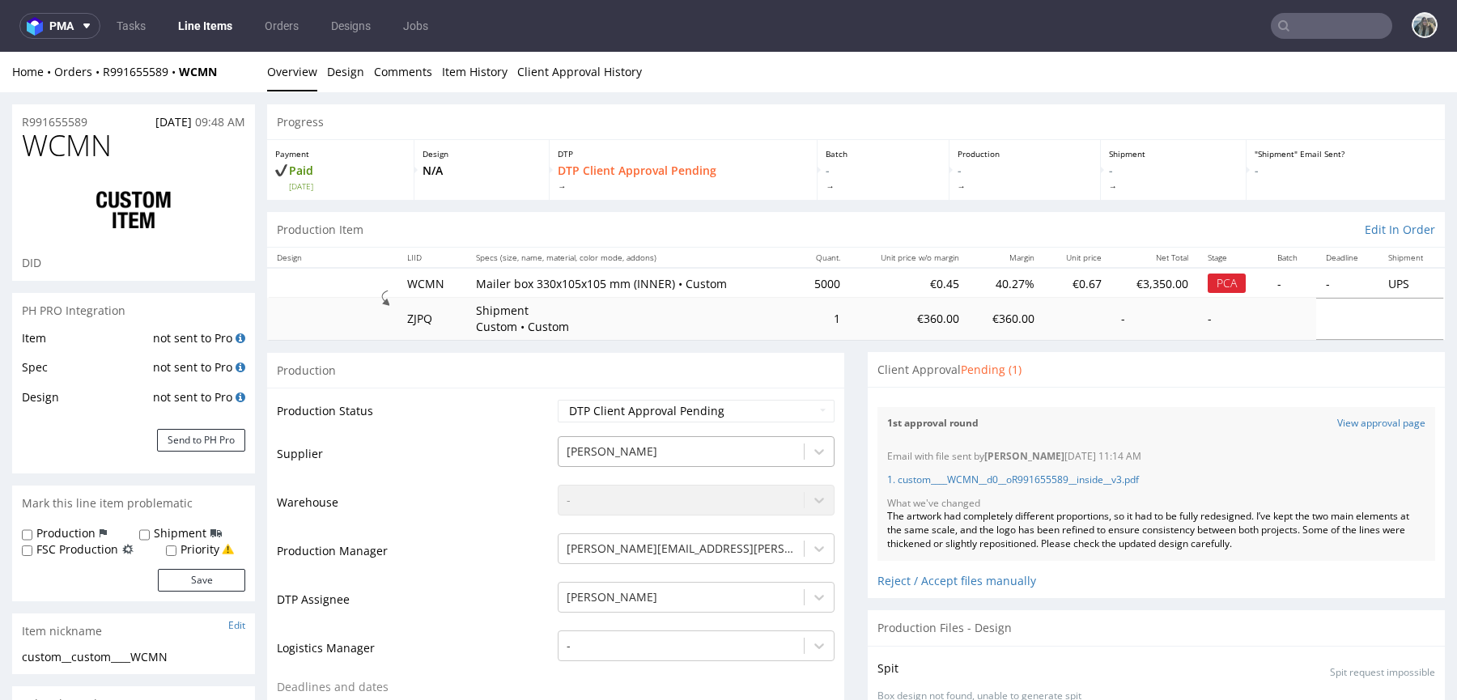
drag, startPoint x: 699, startPoint y: 425, endPoint x: 619, endPoint y: 442, distance: 81.9
click at [699, 425] on td "Waiting for Artwork Waiting for Diecut Waiting for Mockup Waiting for DTP Waiti…" at bounding box center [694, 416] width 281 height 36
click at [644, 408] on select "Waiting for Artwork Waiting for Diecut Waiting for Mockup Waiting for DTP Waiti…" at bounding box center [696, 411] width 277 height 23
select select "back_for_dtp"
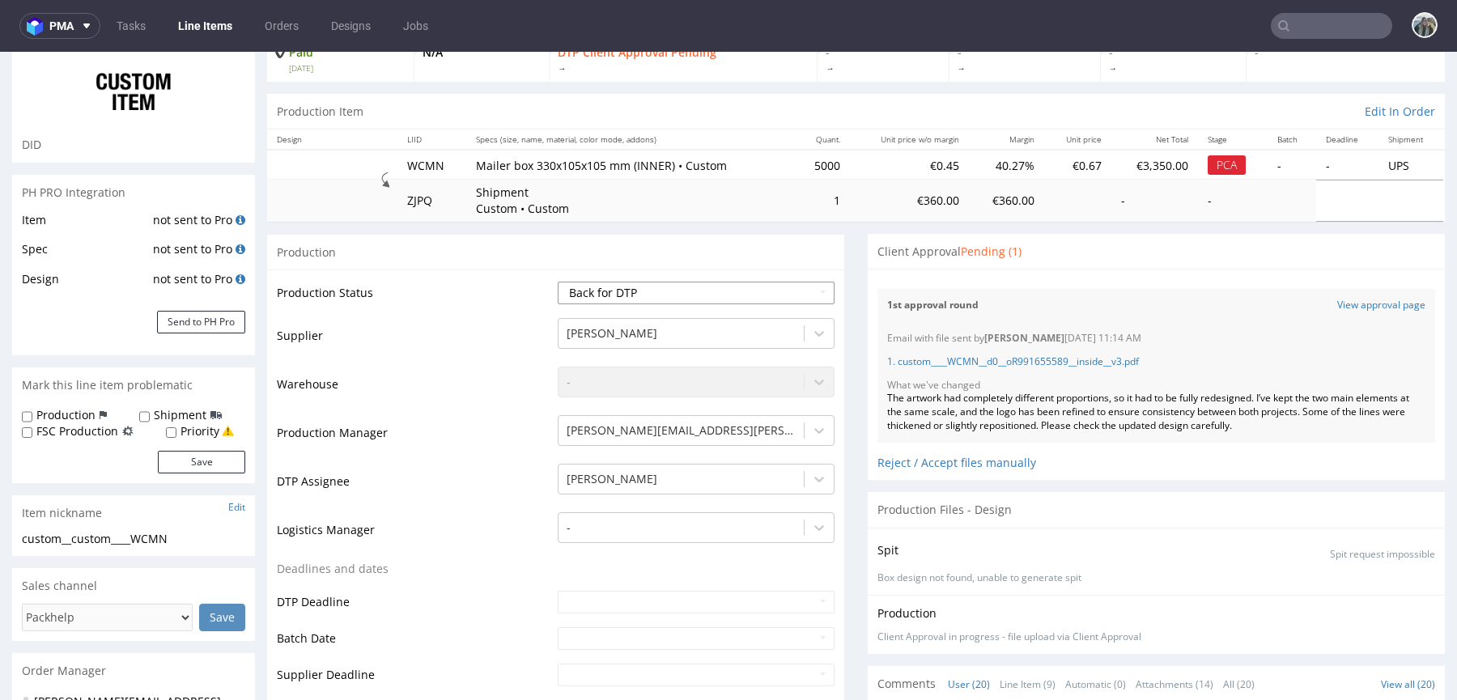
scroll to position [734, 0]
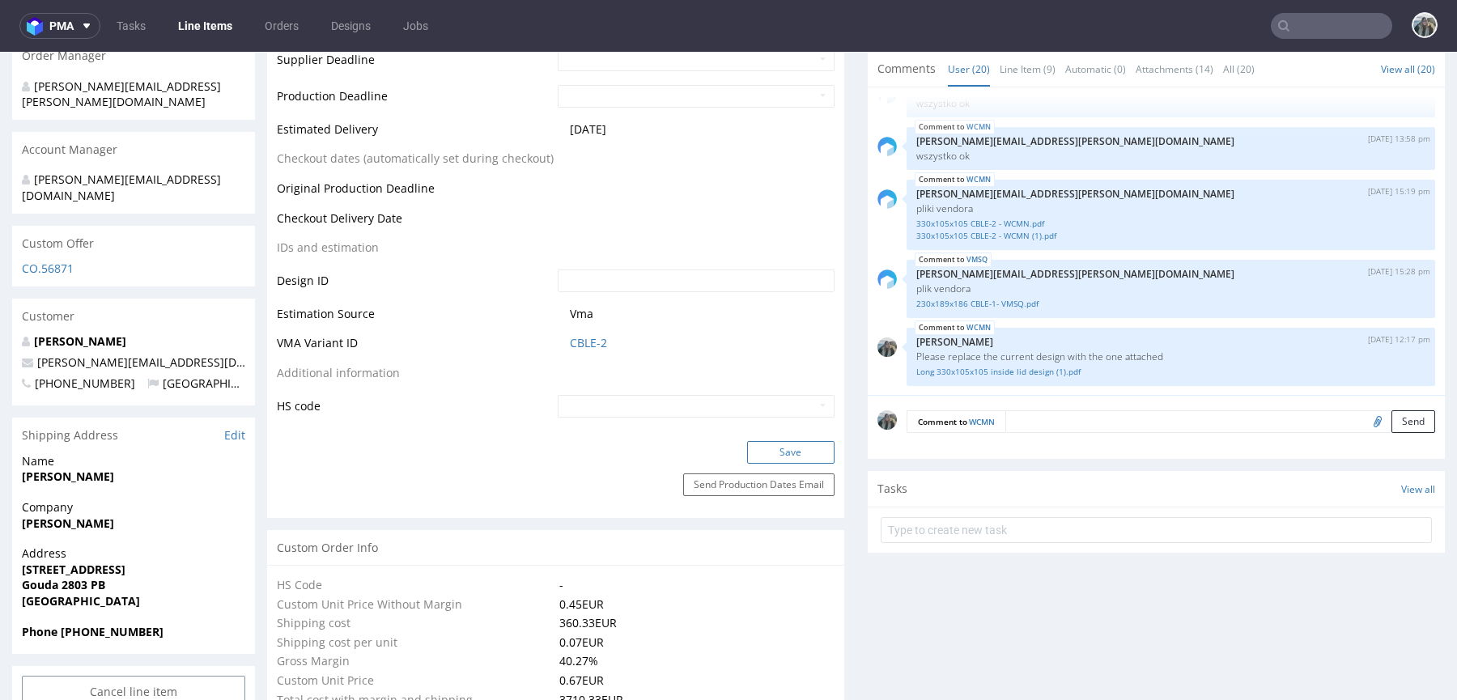
click at [784, 458] on button "Save" at bounding box center [790, 452] width 87 height 23
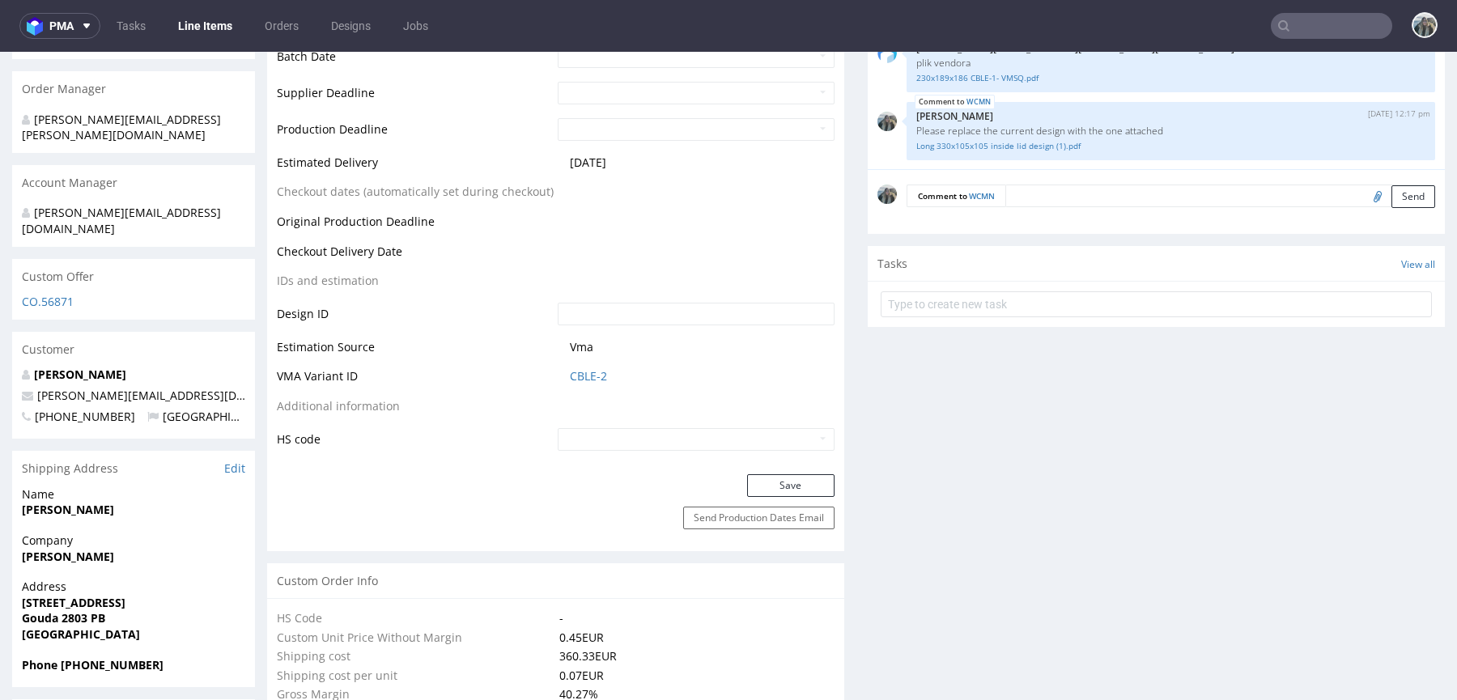
scroll to position [632, 0]
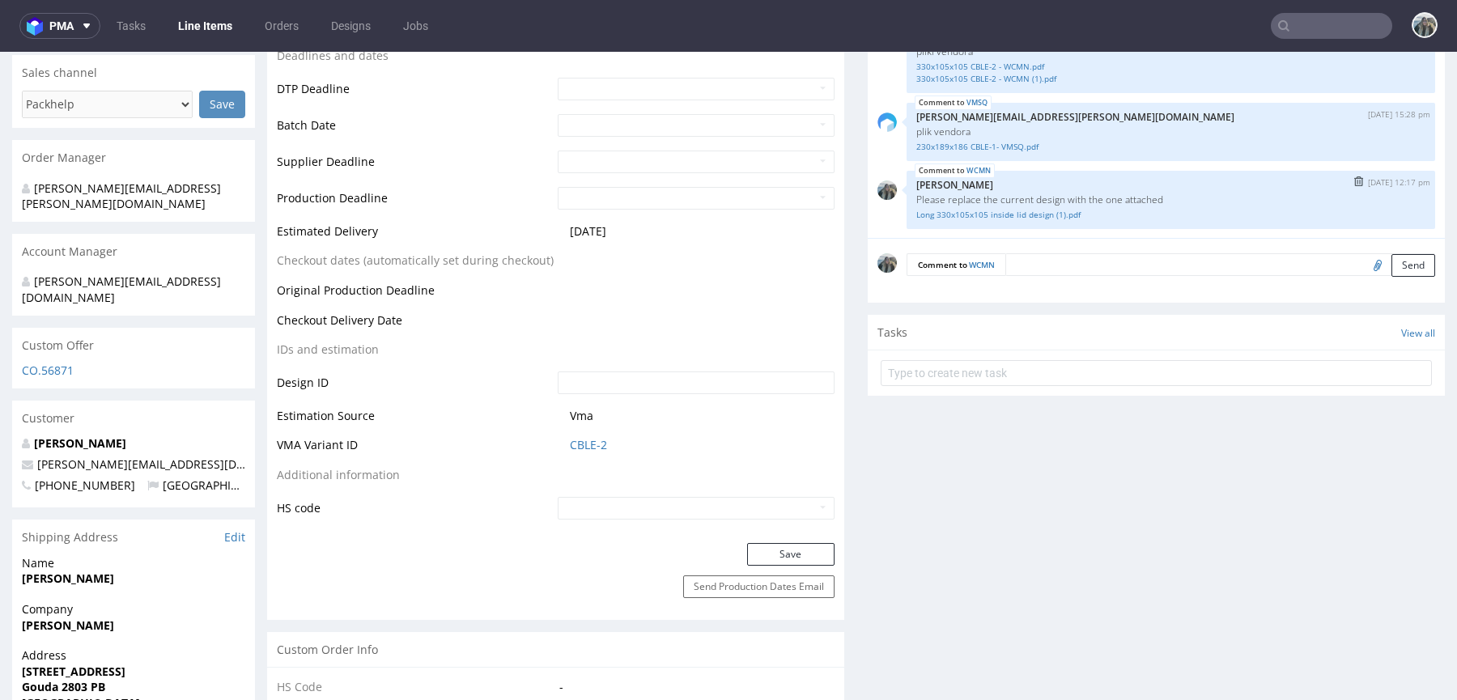
click at [1061, 223] on div "WCMN 15th Oct 25 | 12:17 pm Zeniuk Magdalena Please replace the current design …" at bounding box center [1171, 200] width 529 height 58
click at [1061, 212] on link "Long 330x105x105 inside lid design (1).pdf" at bounding box center [1170, 215] width 509 height 12
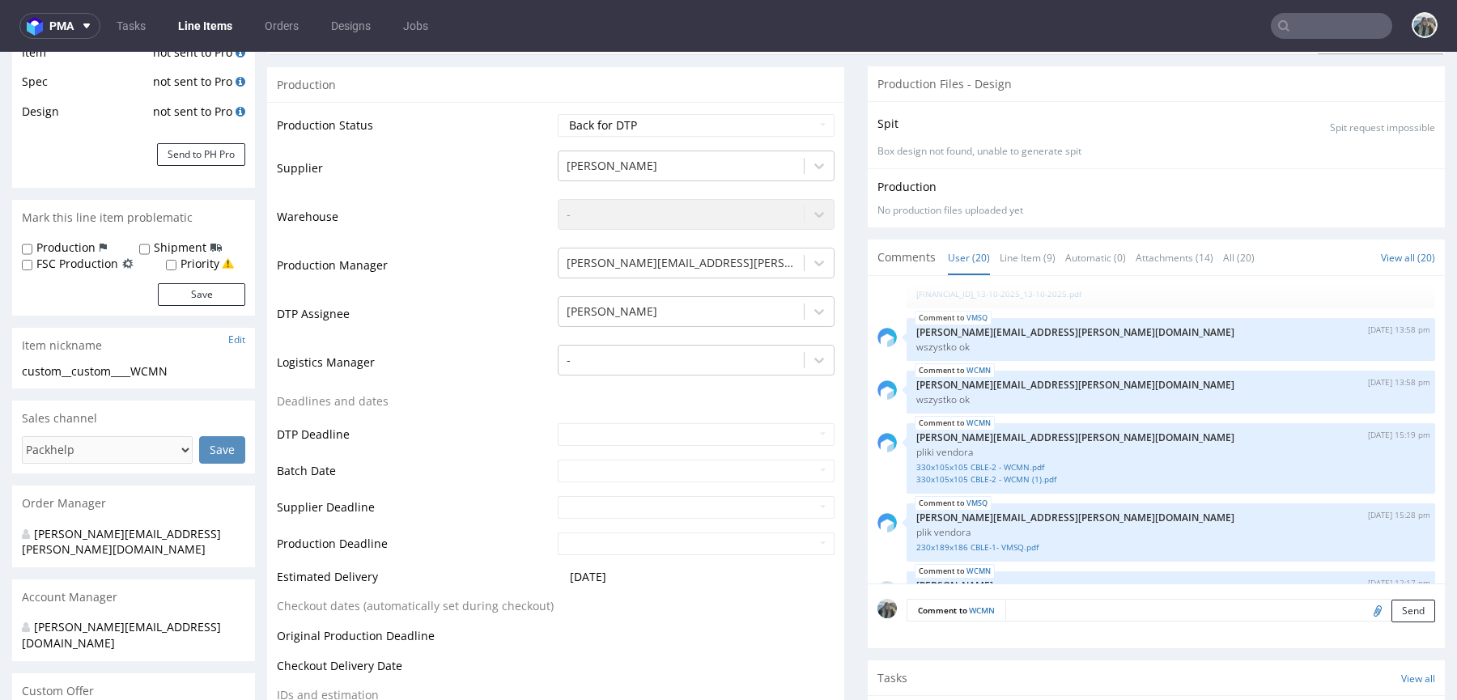
scroll to position [0, 0]
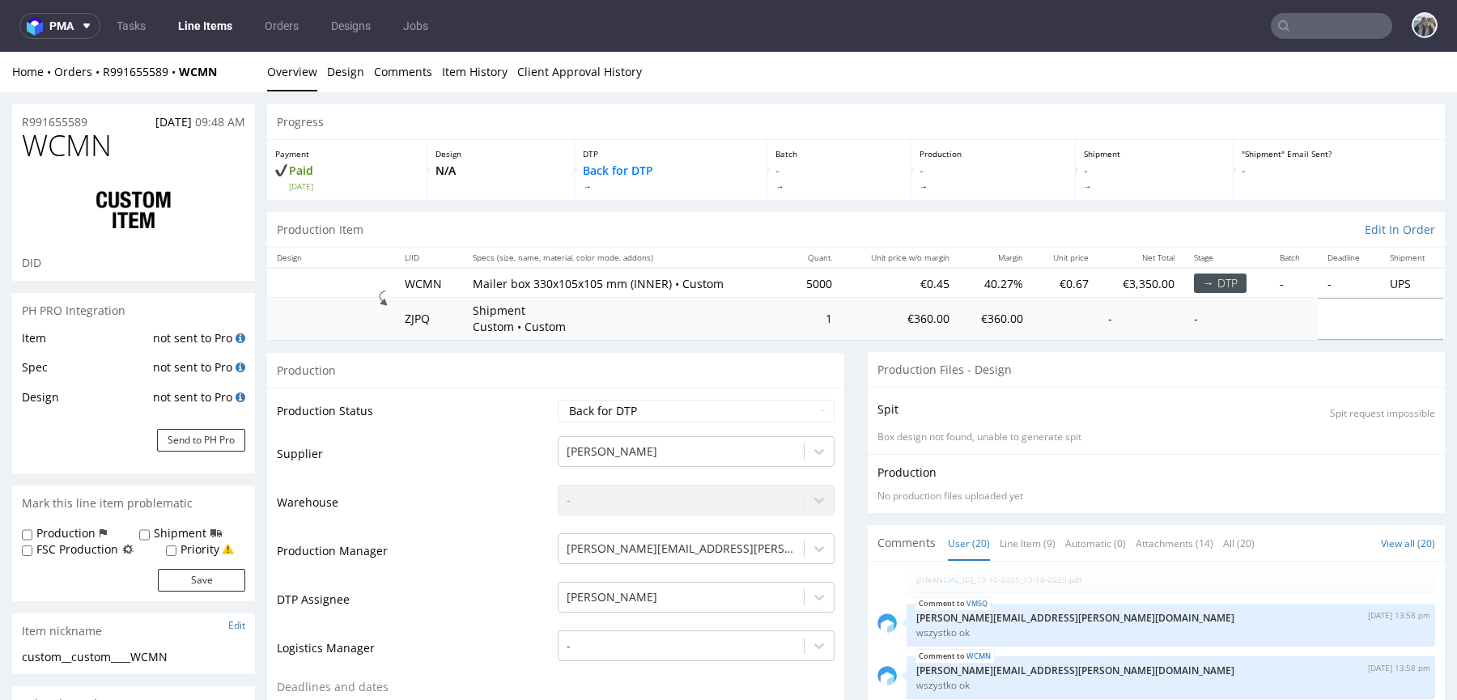
click at [74, 130] on span "WCMN" at bounding box center [67, 146] width 90 height 32
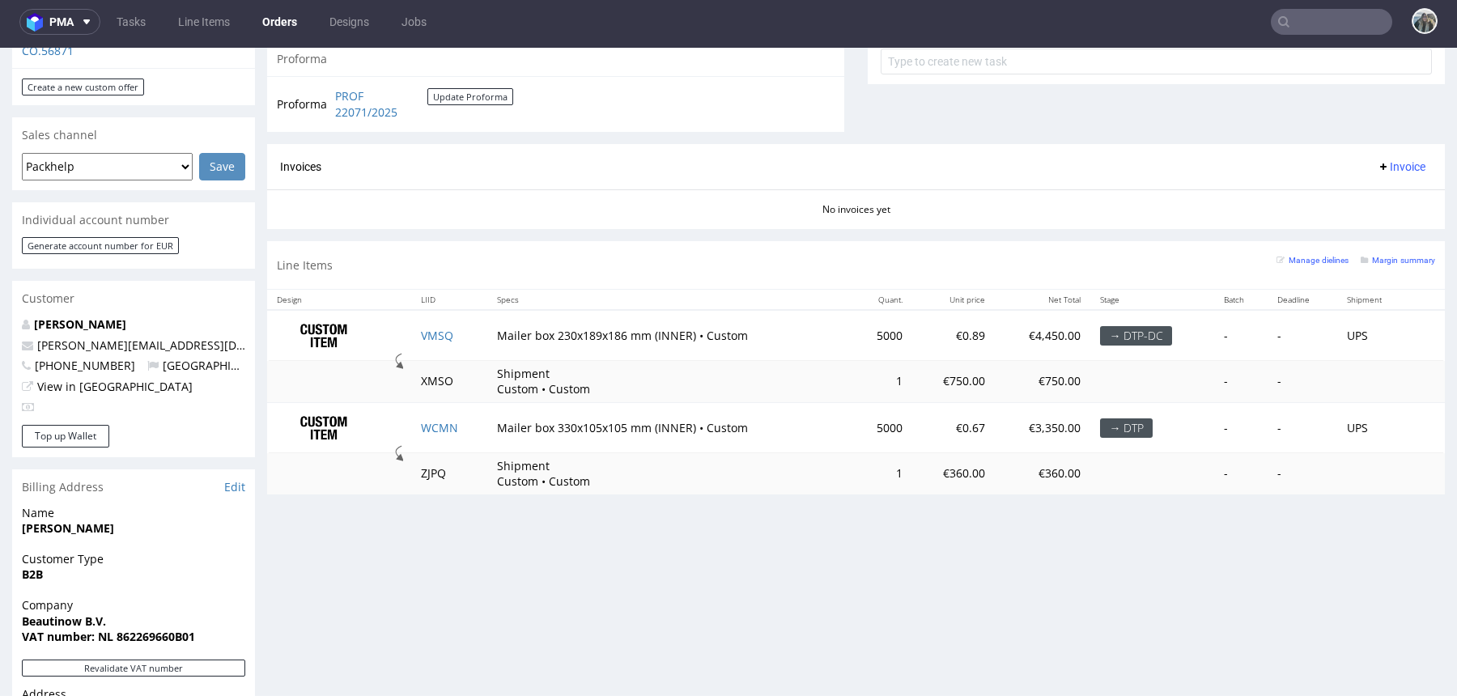
scroll to position [268, 0]
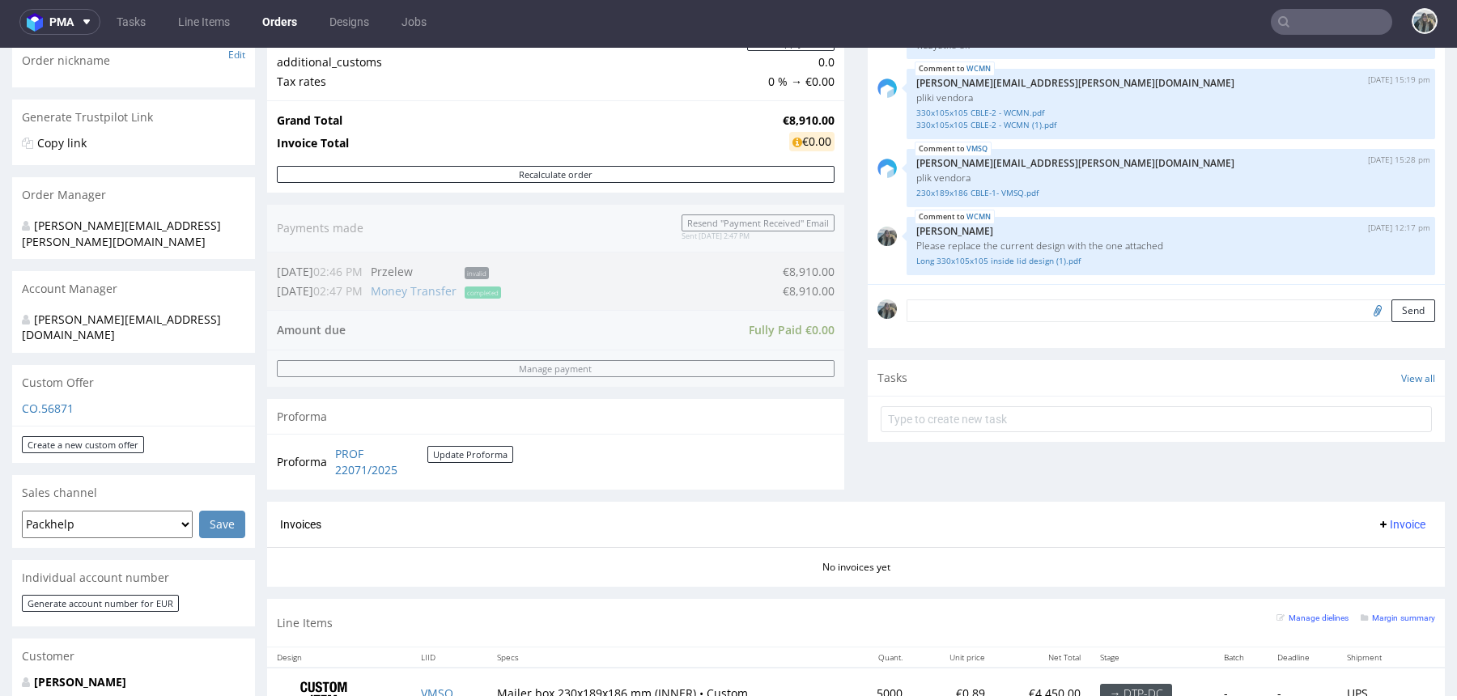
click at [1331, 18] on input "text" at bounding box center [1331, 22] width 121 height 26
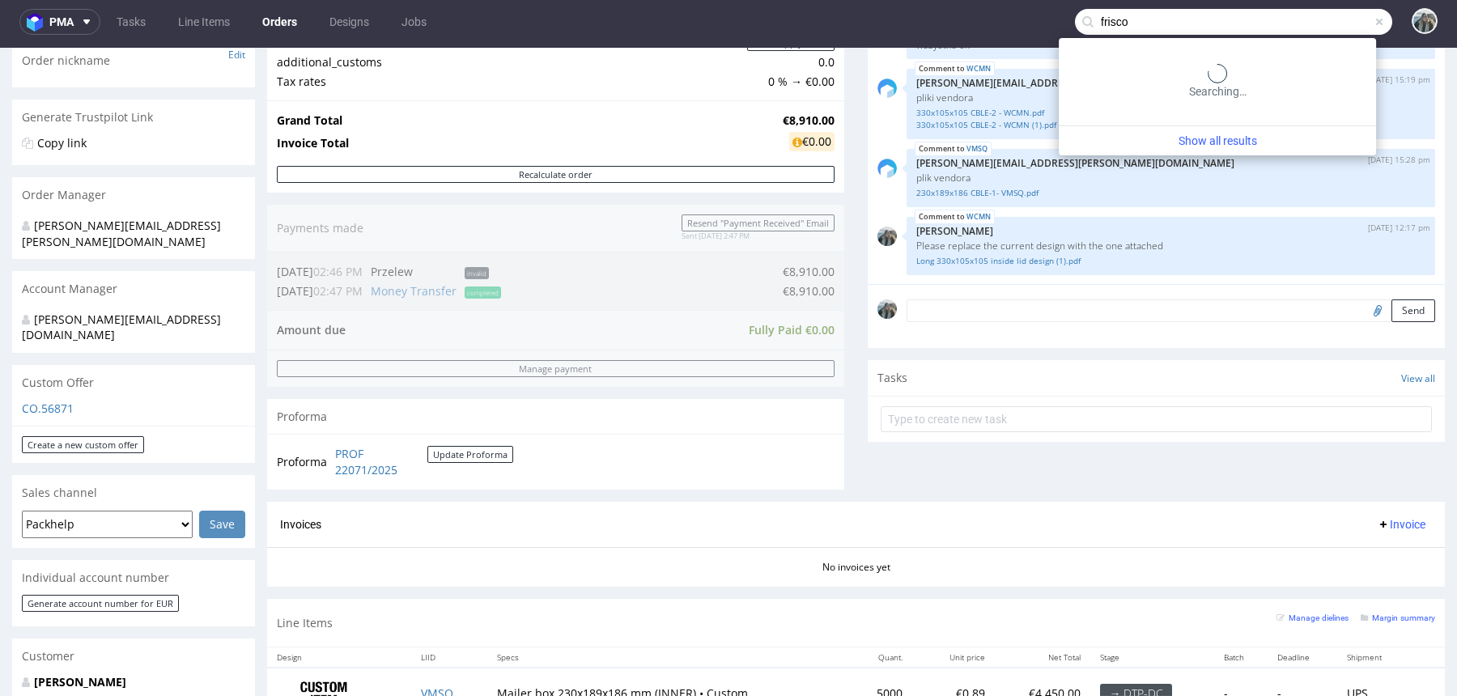
type input "frisco"
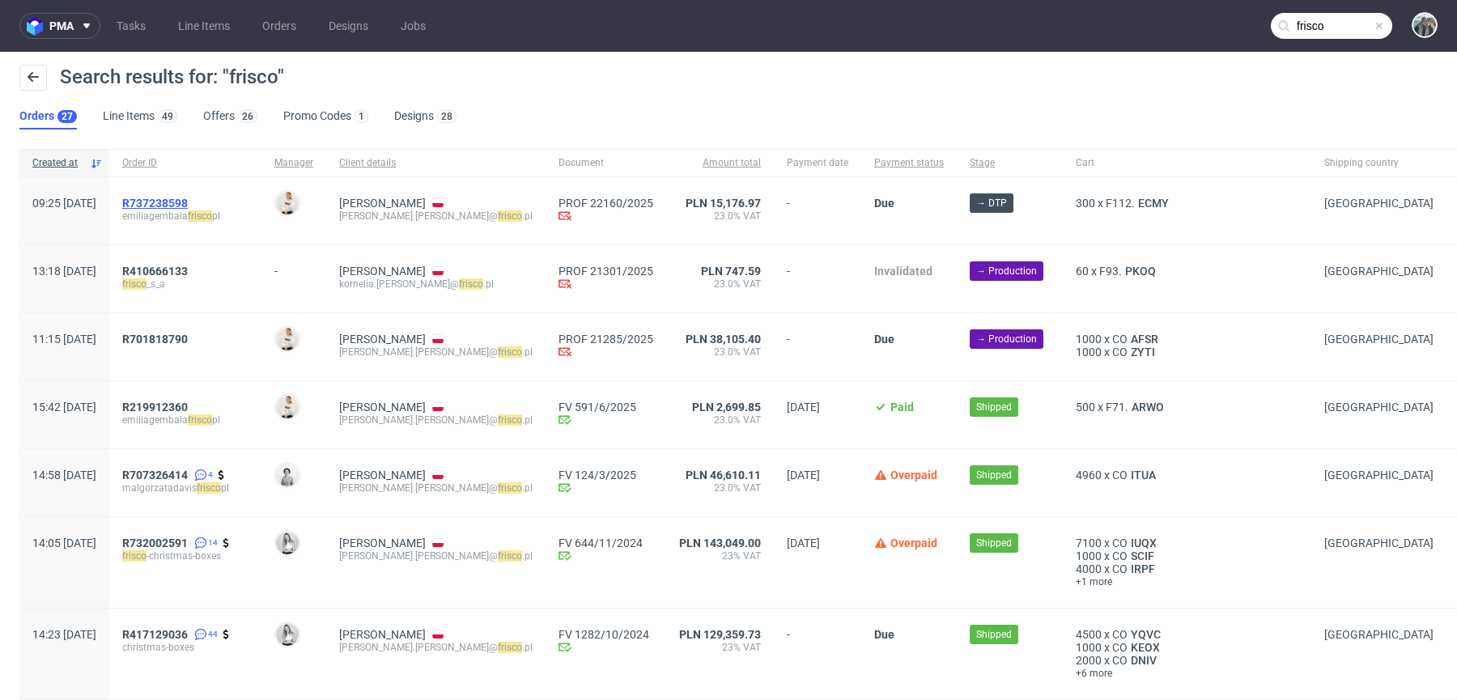
click at [188, 203] on span "R737238598" at bounding box center [155, 203] width 66 height 13
click at [174, 338] on span "R 701818790" at bounding box center [155, 339] width 66 height 13
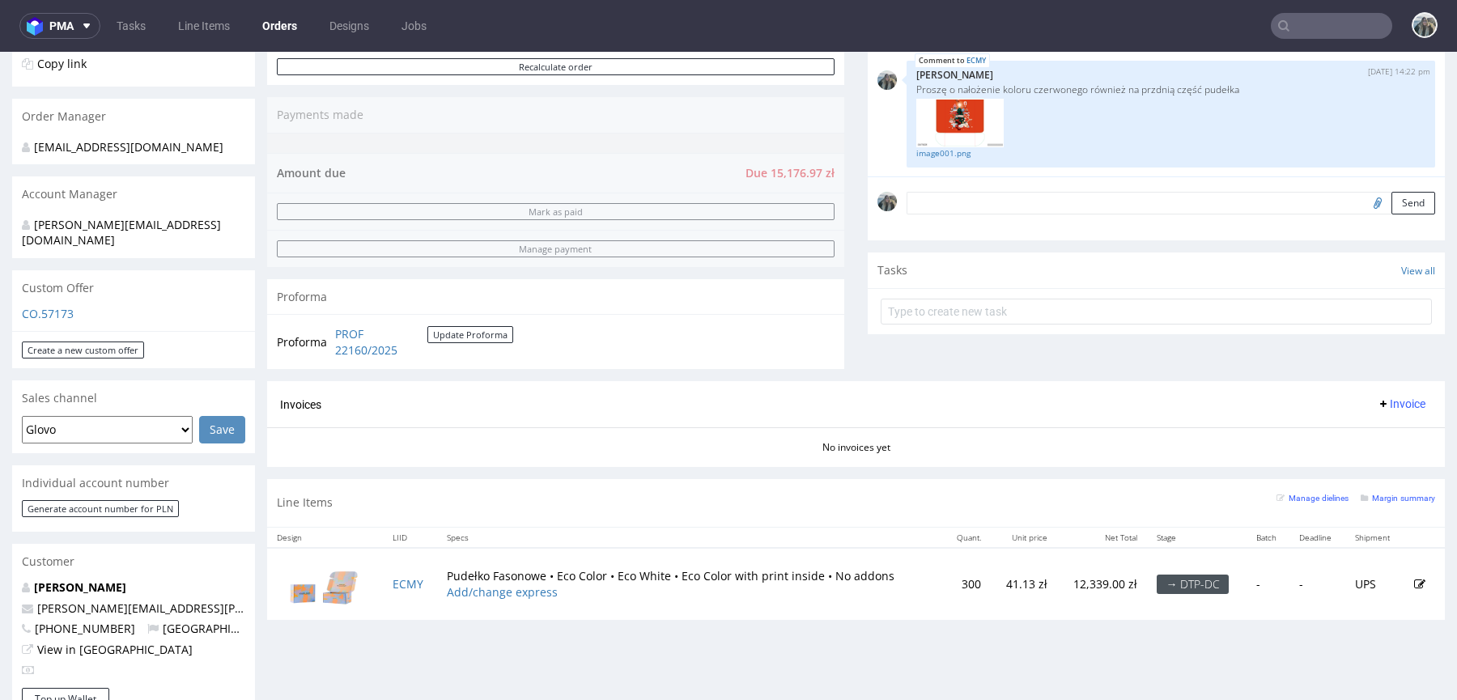
scroll to position [368, 0]
click at [410, 589] on td "ECMY" at bounding box center [410, 582] width 54 height 72
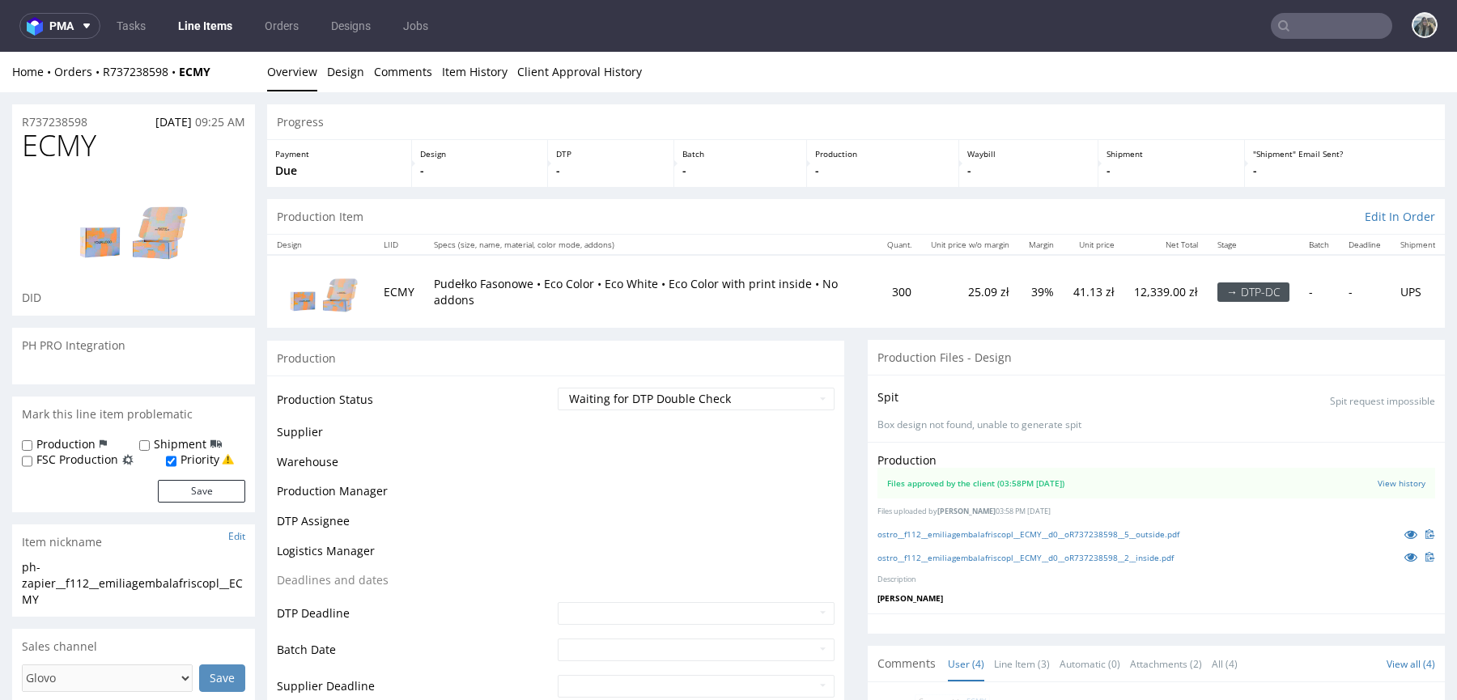
scroll to position [1, 0]
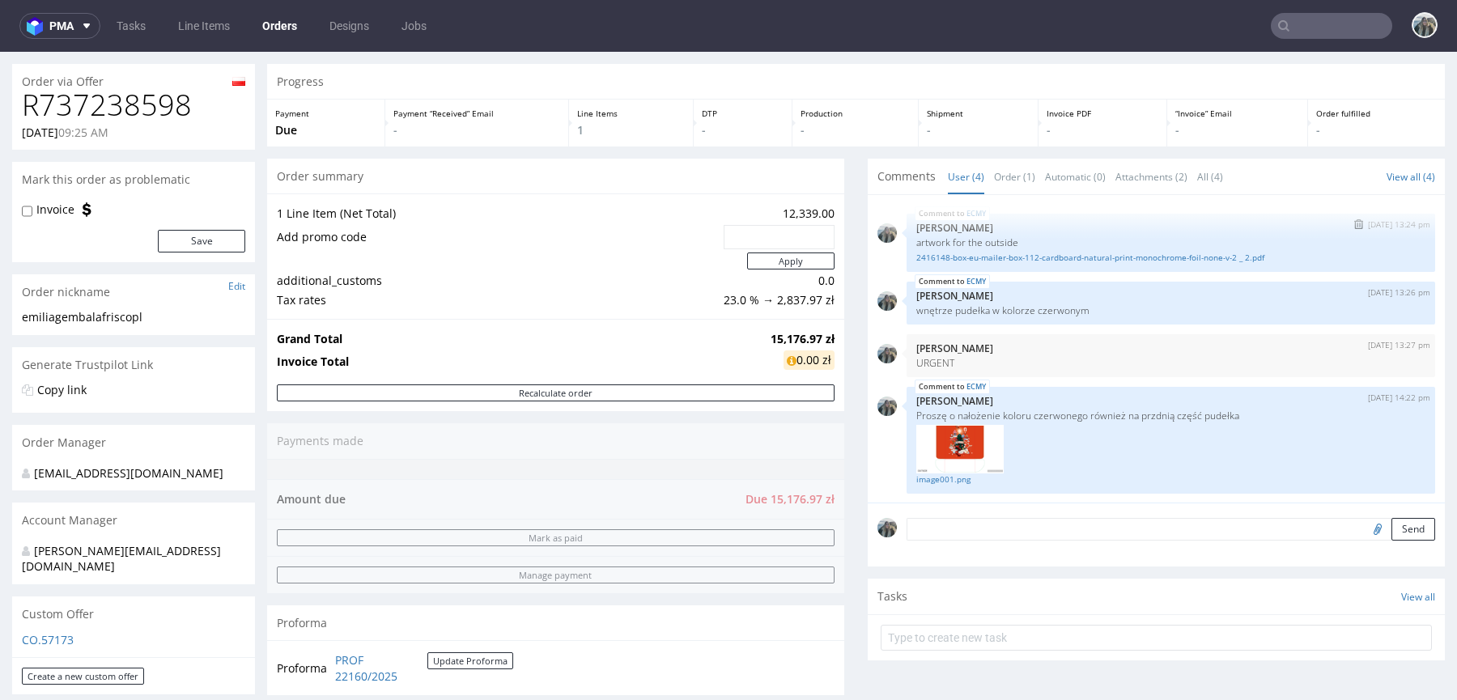
scroll to position [227, 0]
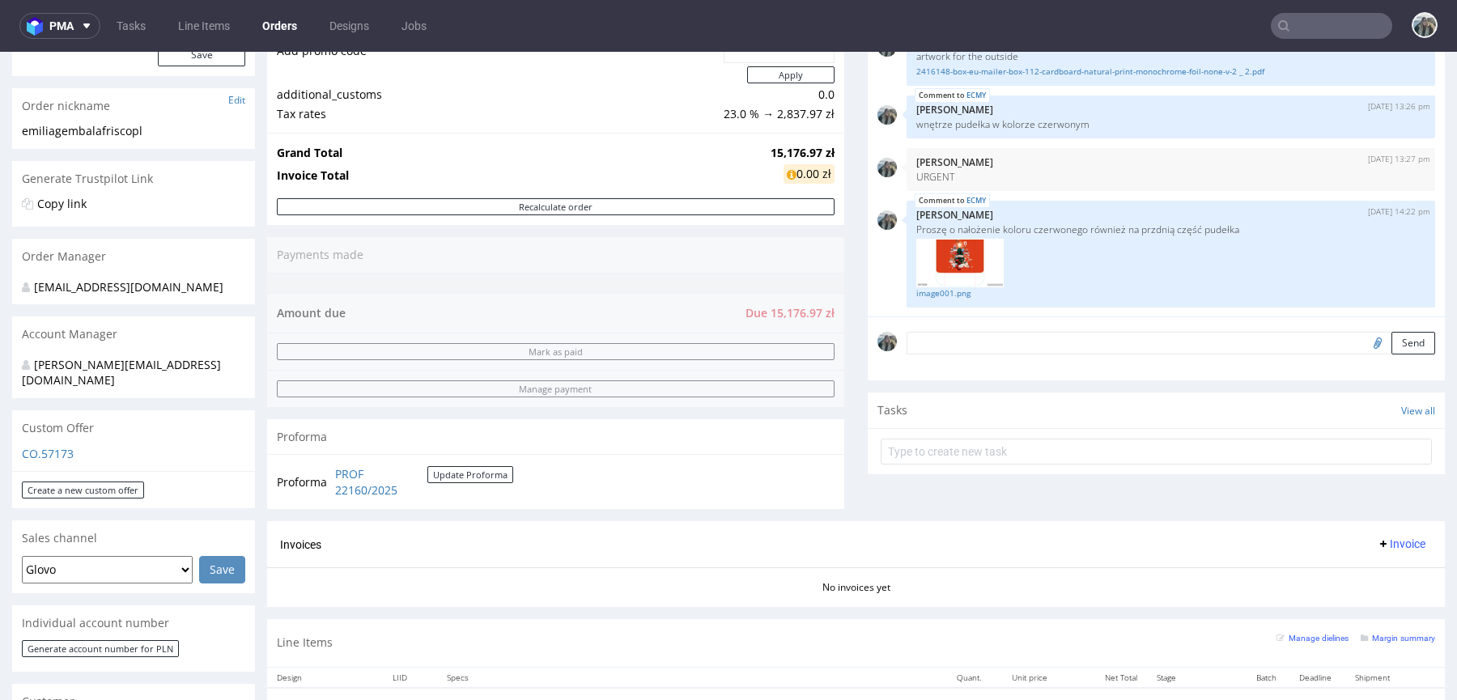
click at [1364, 341] on input "file" at bounding box center [1375, 342] width 23 height 21
type input "C:\fakepath\potwierdzenie (70).pdf"
click at [1081, 342] on textarea at bounding box center [1171, 343] width 529 height 23
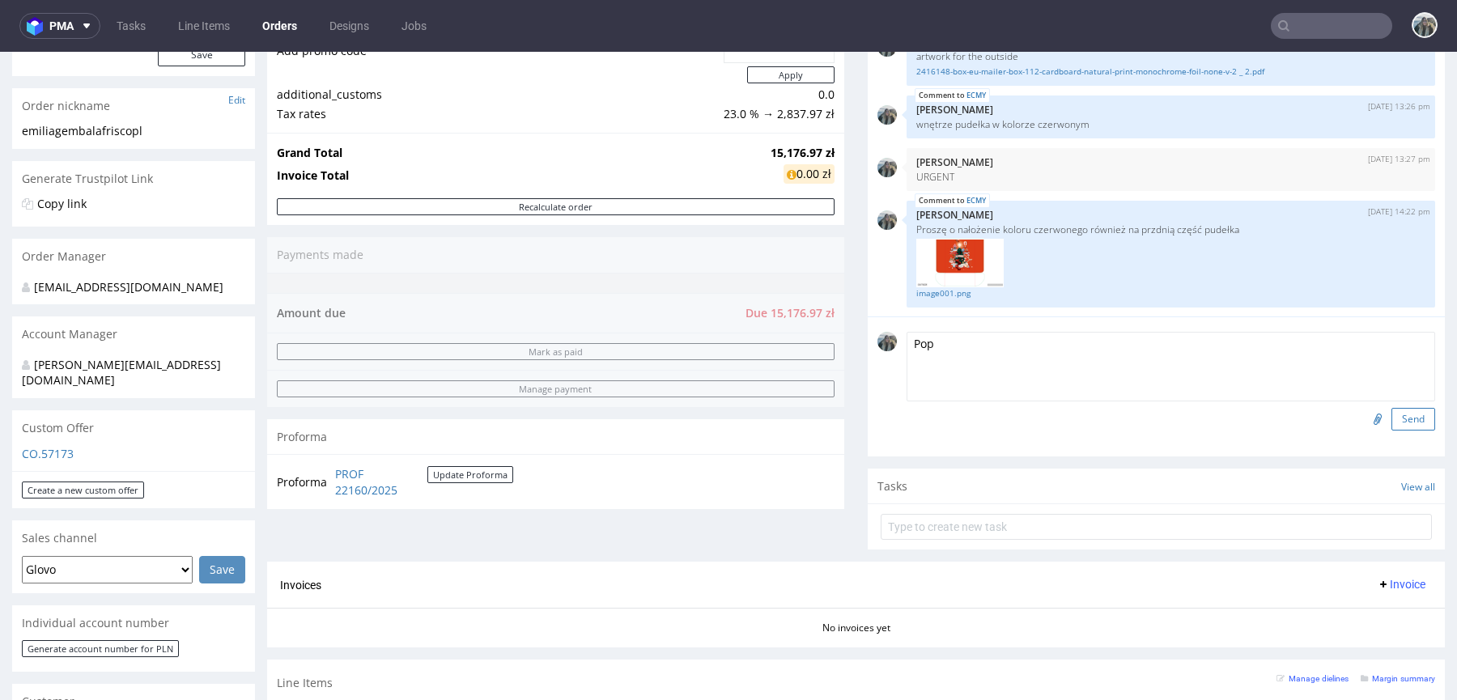
type textarea "Pop"
click at [1392, 419] on button "Send" at bounding box center [1414, 419] width 44 height 23
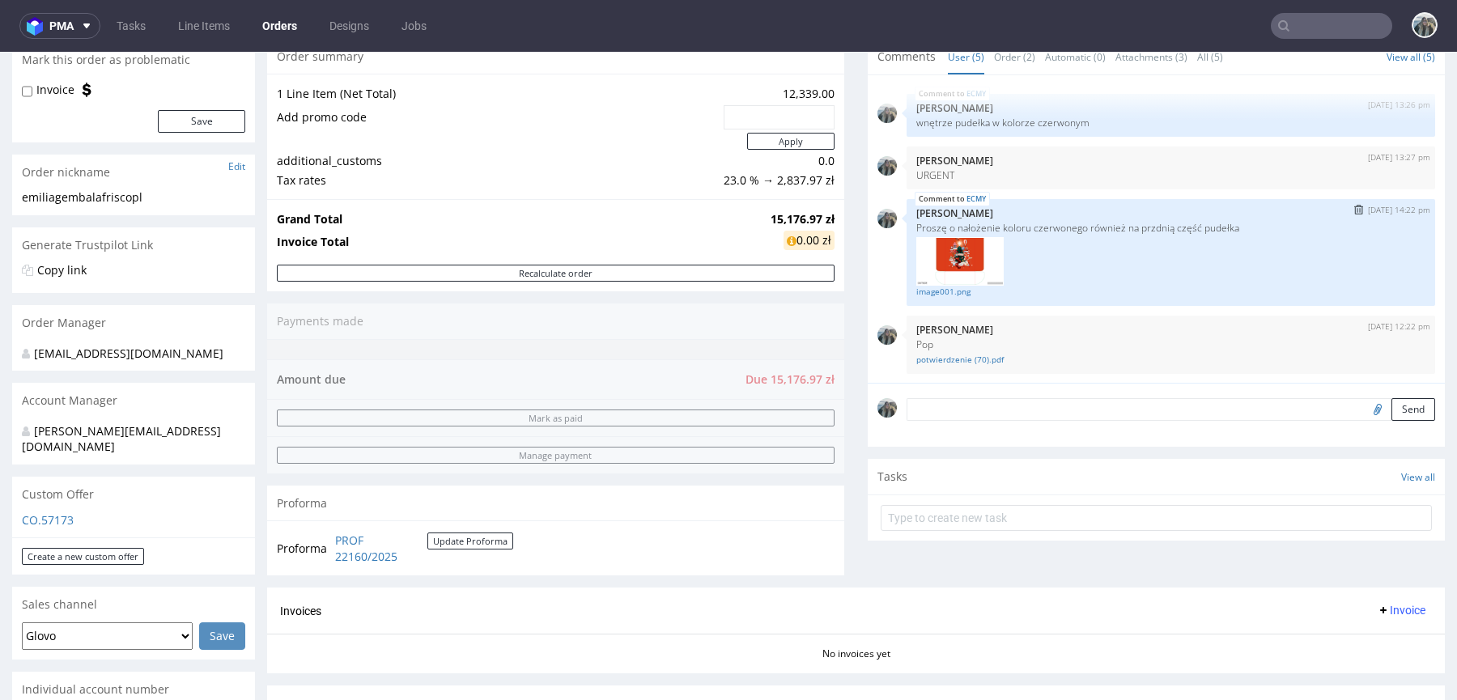
scroll to position [541, 0]
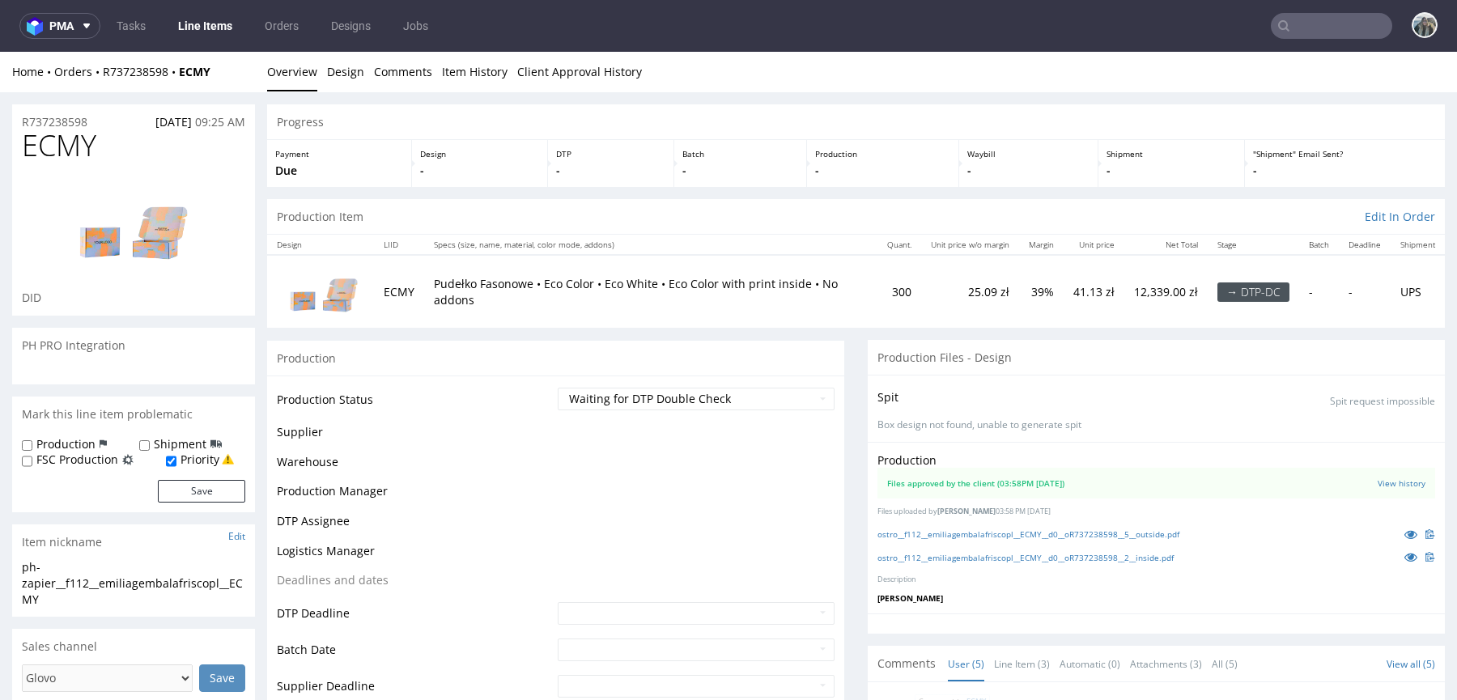
scroll to position [69, 0]
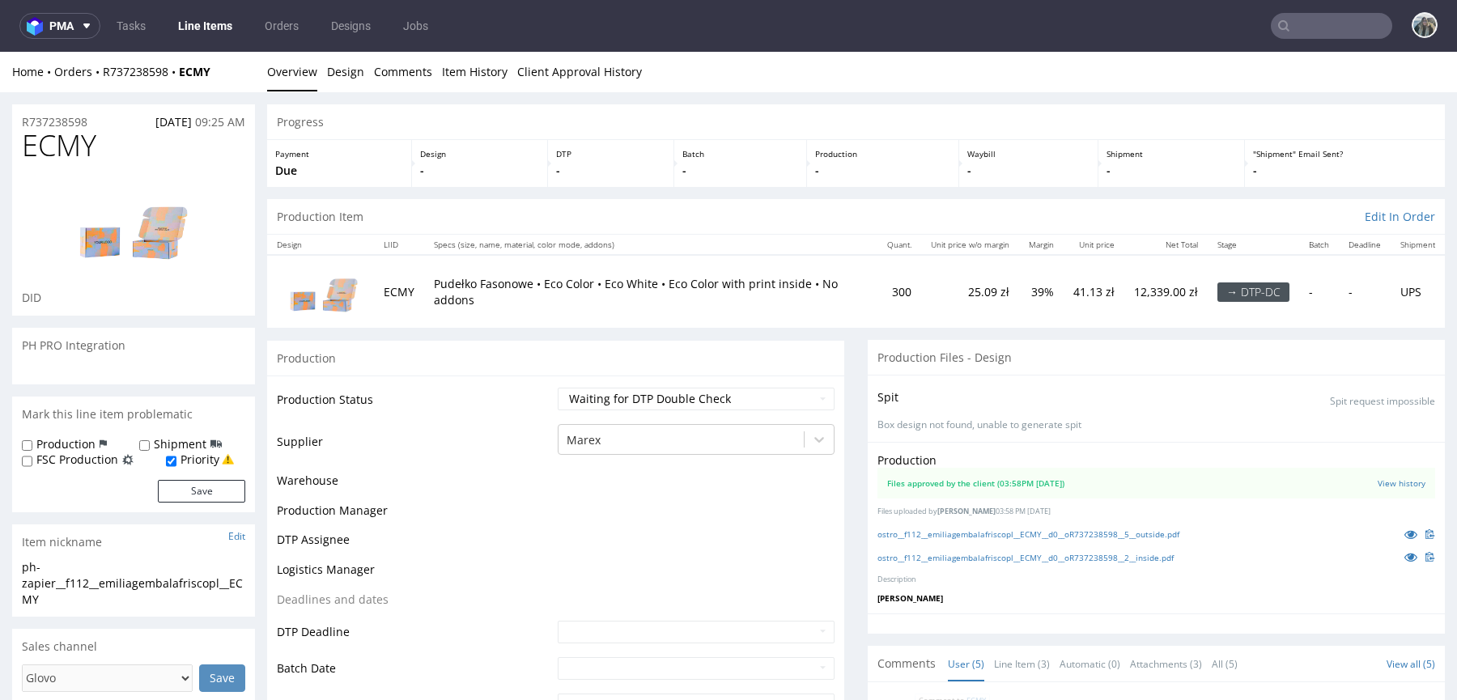
click at [74, 153] on span "ECMY" at bounding box center [59, 146] width 74 height 32
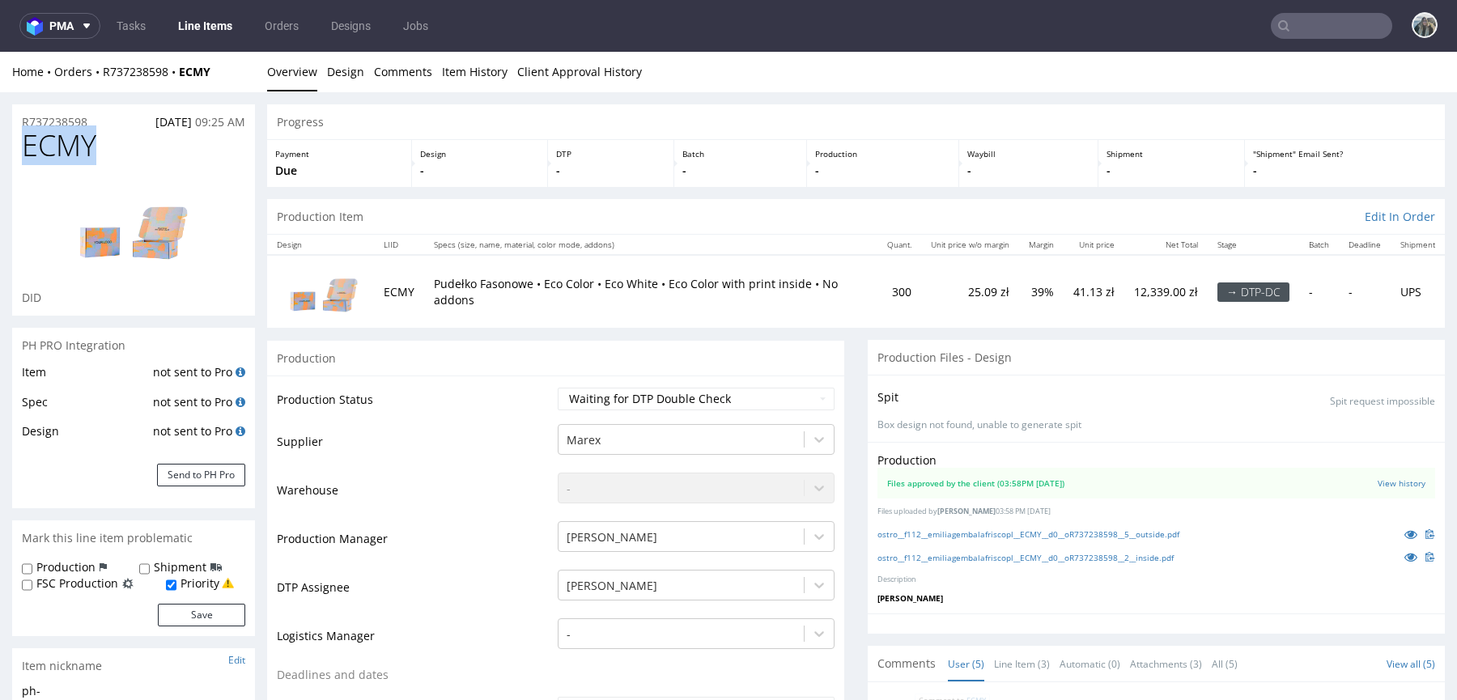
click at [74, 154] on span "ECMY" at bounding box center [59, 146] width 74 height 32
copy span "ECMY"
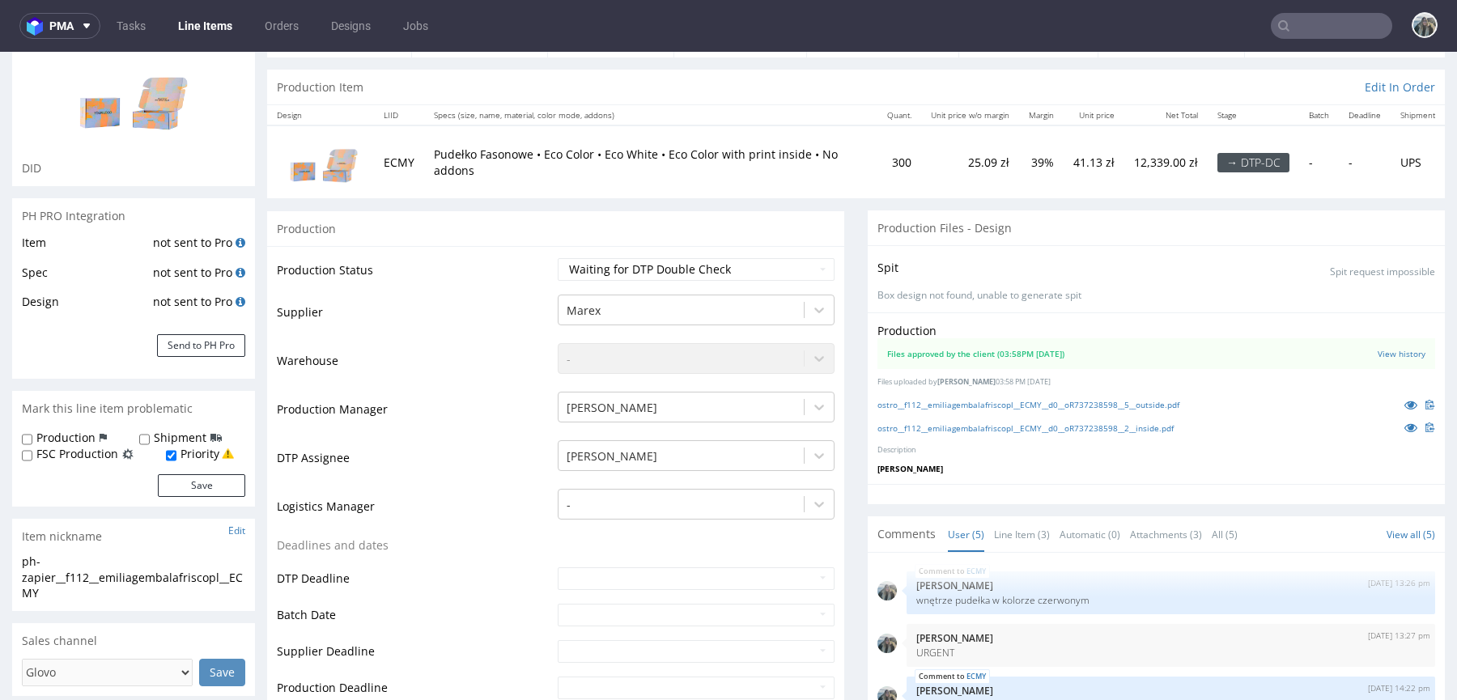
scroll to position [514, 0]
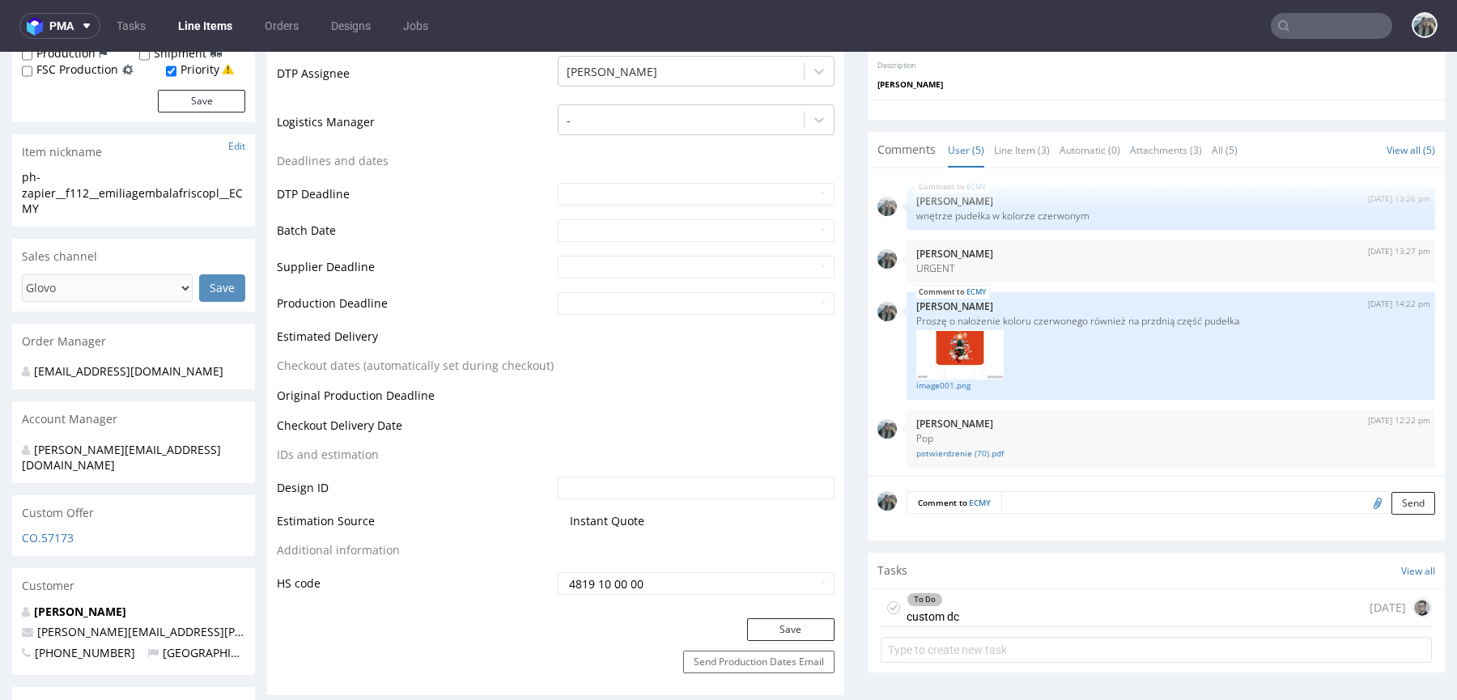
click at [1051, 610] on div "To Do custom dc [DATE]" at bounding box center [1156, 608] width 551 height 38
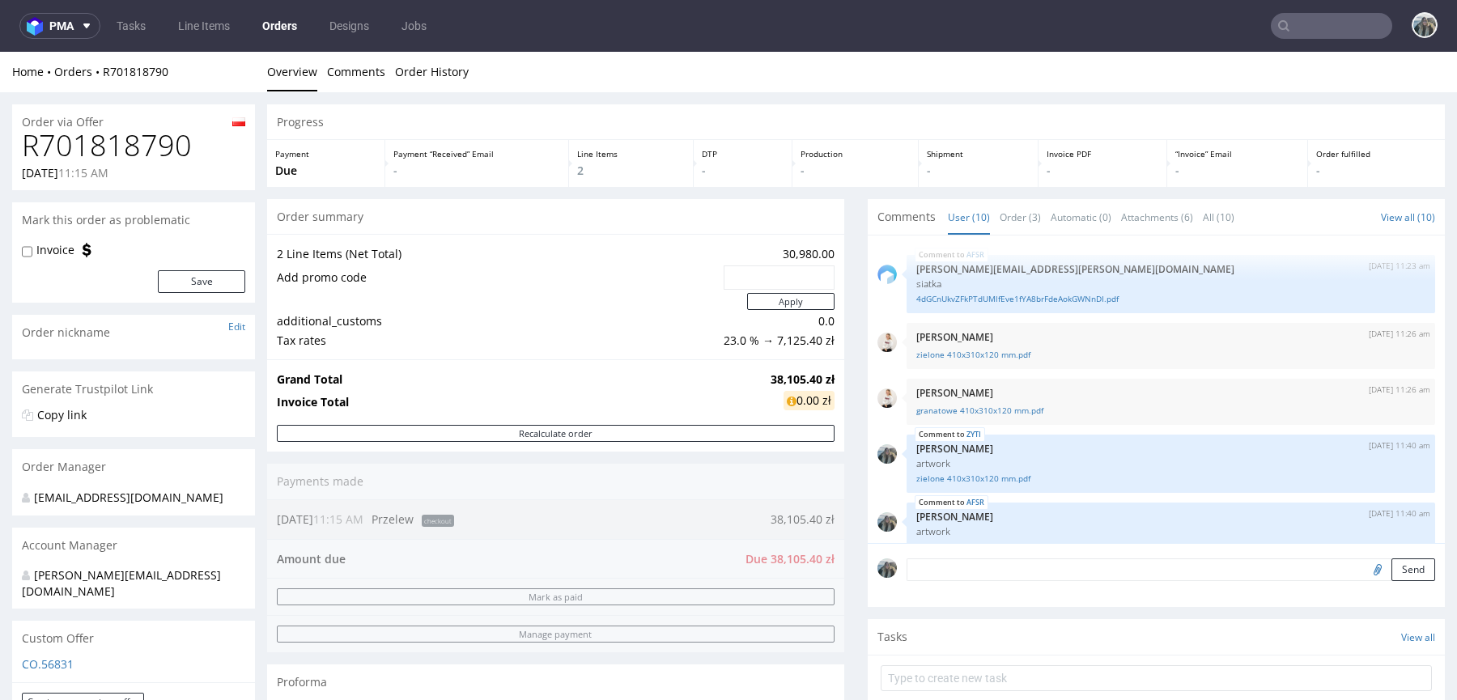
scroll to position [342, 0]
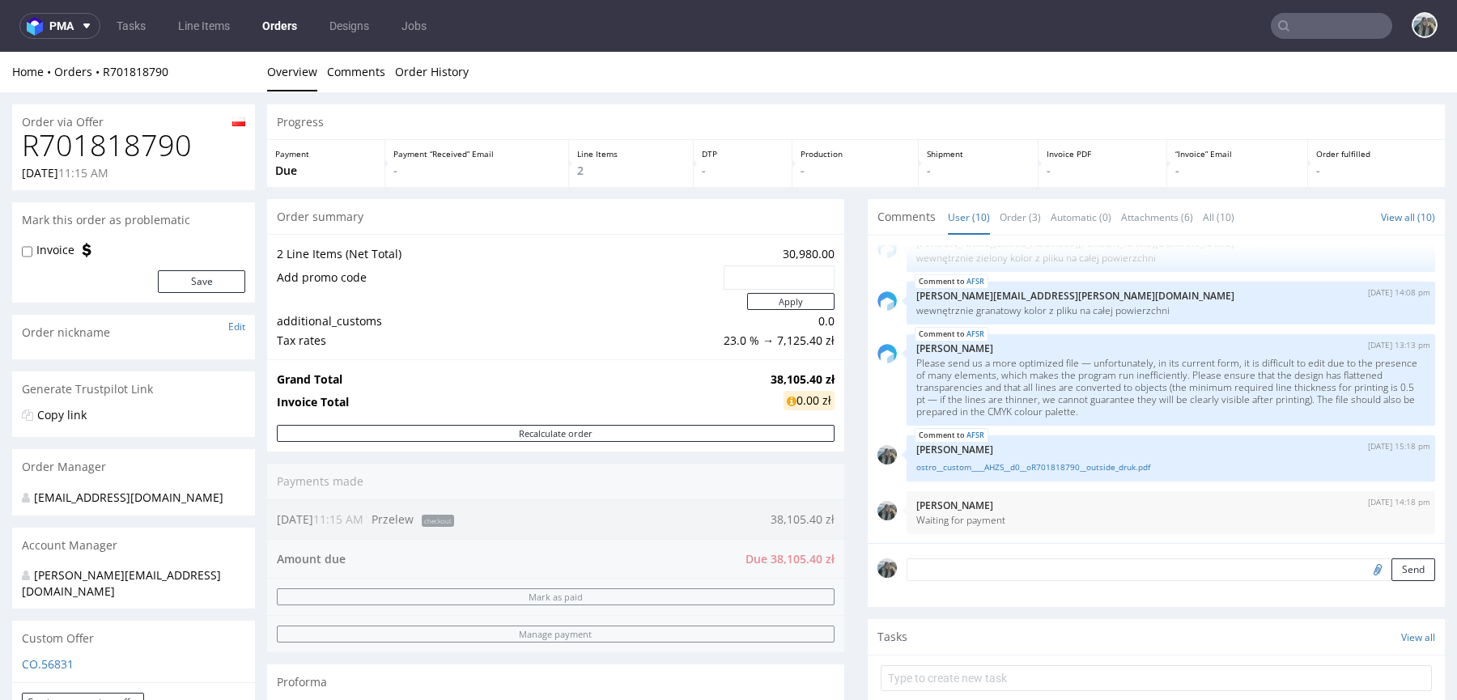
click at [126, 155] on h1 "R701818790" at bounding box center [133, 146] width 223 height 32
copy h1 "R701818790"
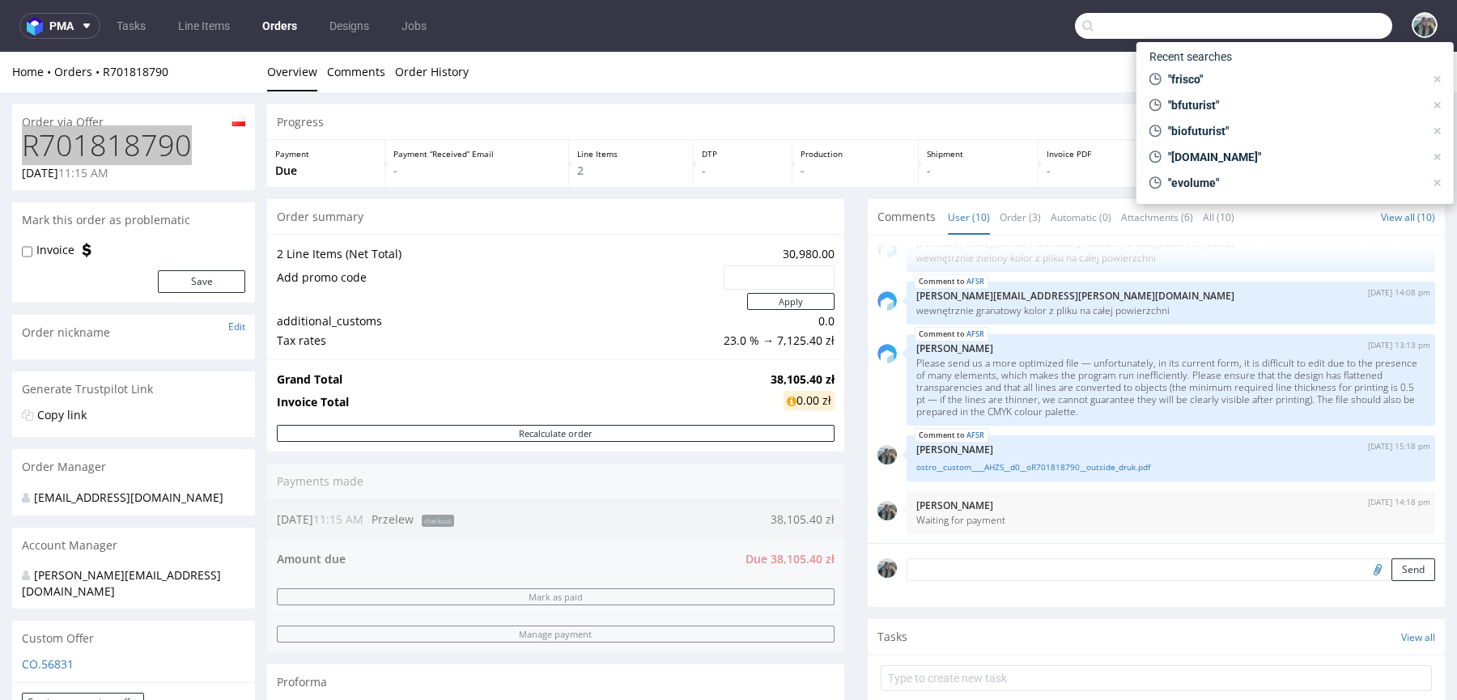
click at [1322, 19] on input "text" at bounding box center [1233, 26] width 317 height 26
paste input "egroup"
type input "egroup"
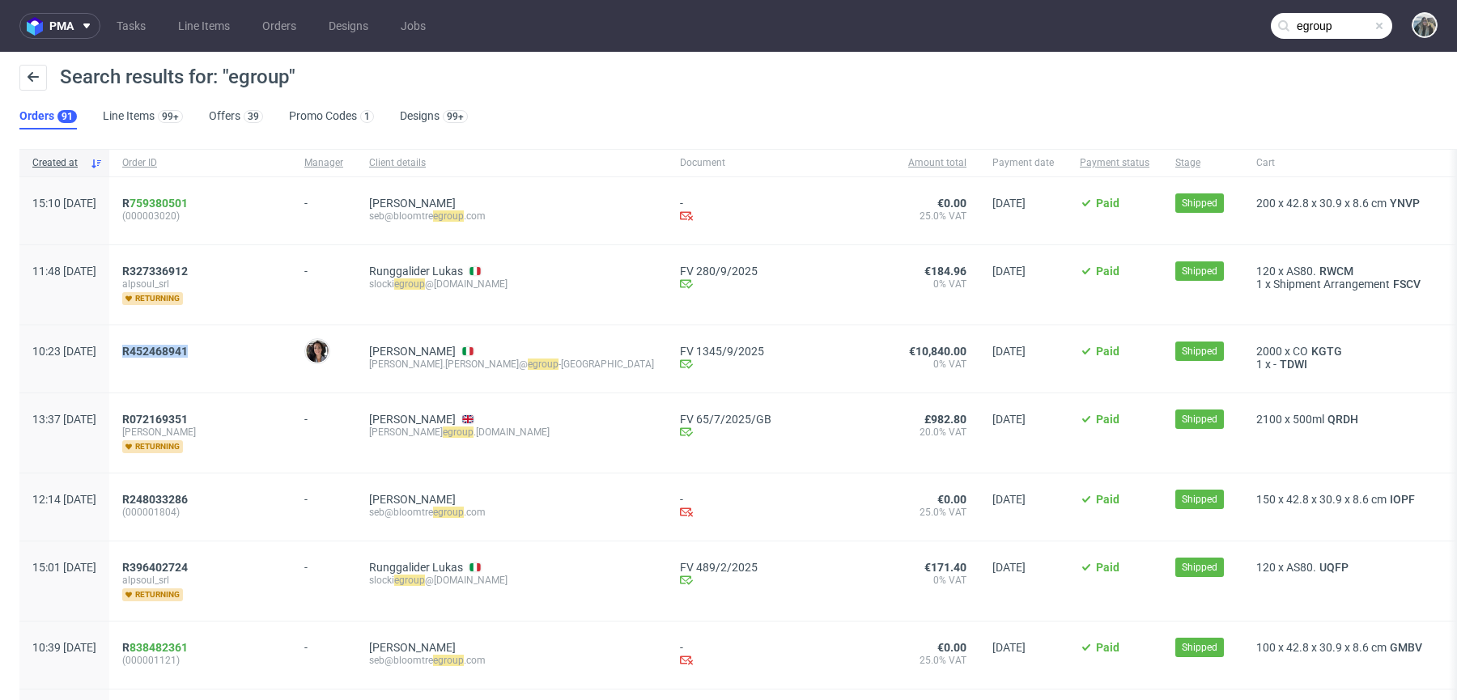
drag, startPoint x: 198, startPoint y: 375, endPoint x: 165, endPoint y: 342, distance: 45.8
click at [165, 342] on div "R452468941" at bounding box center [200, 358] width 182 height 67
copy span "R452468941"
drag, startPoint x: 186, startPoint y: 360, endPoint x: 166, endPoint y: 347, distance: 24.0
click at [181, 370] on span "R452468941" at bounding box center [200, 359] width 156 height 28
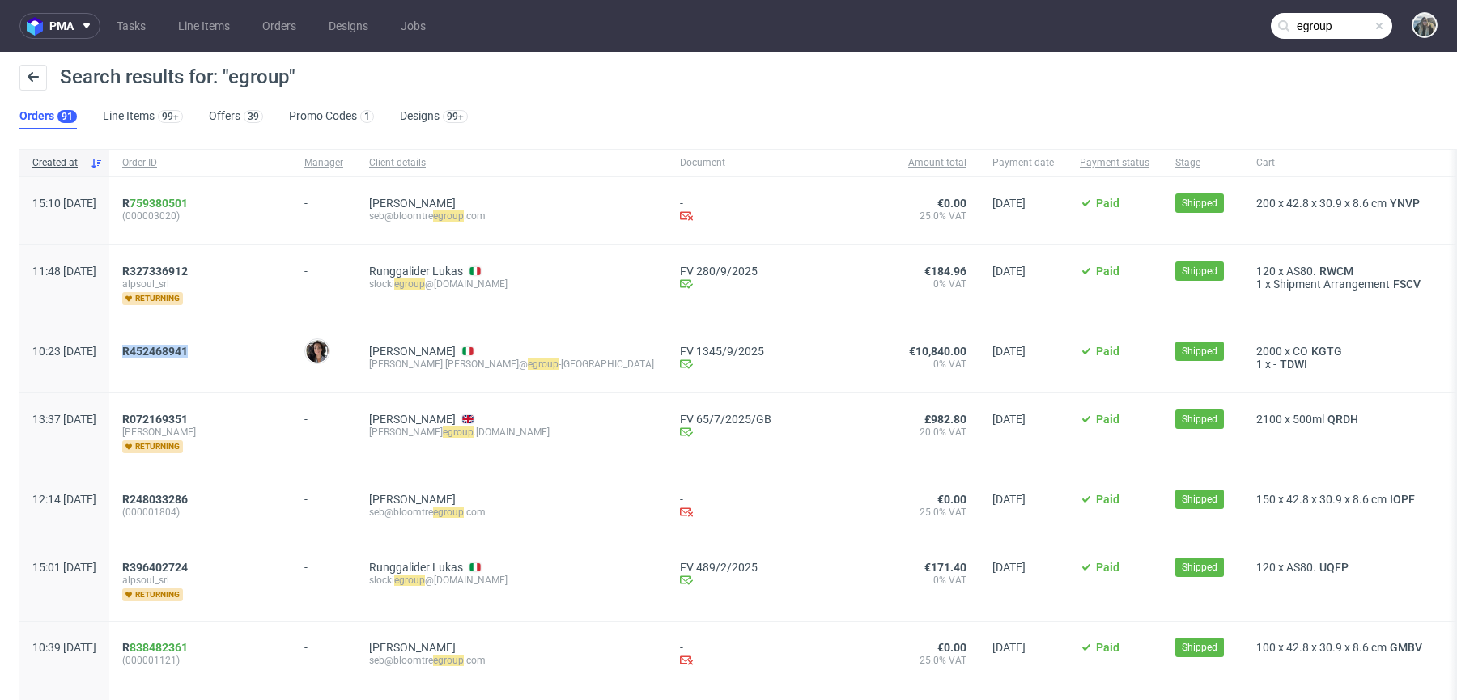
drag, startPoint x: 200, startPoint y: 370, endPoint x: 167, endPoint y: 351, distance: 38.1
click at [167, 351] on div "R452468941" at bounding box center [200, 358] width 182 height 67
copy span "R452468941"
drag, startPoint x: 168, startPoint y: 370, endPoint x: 168, endPoint y: 359, distance: 11.3
click at [175, 388] on div "R452468941" at bounding box center [200, 358] width 182 height 67
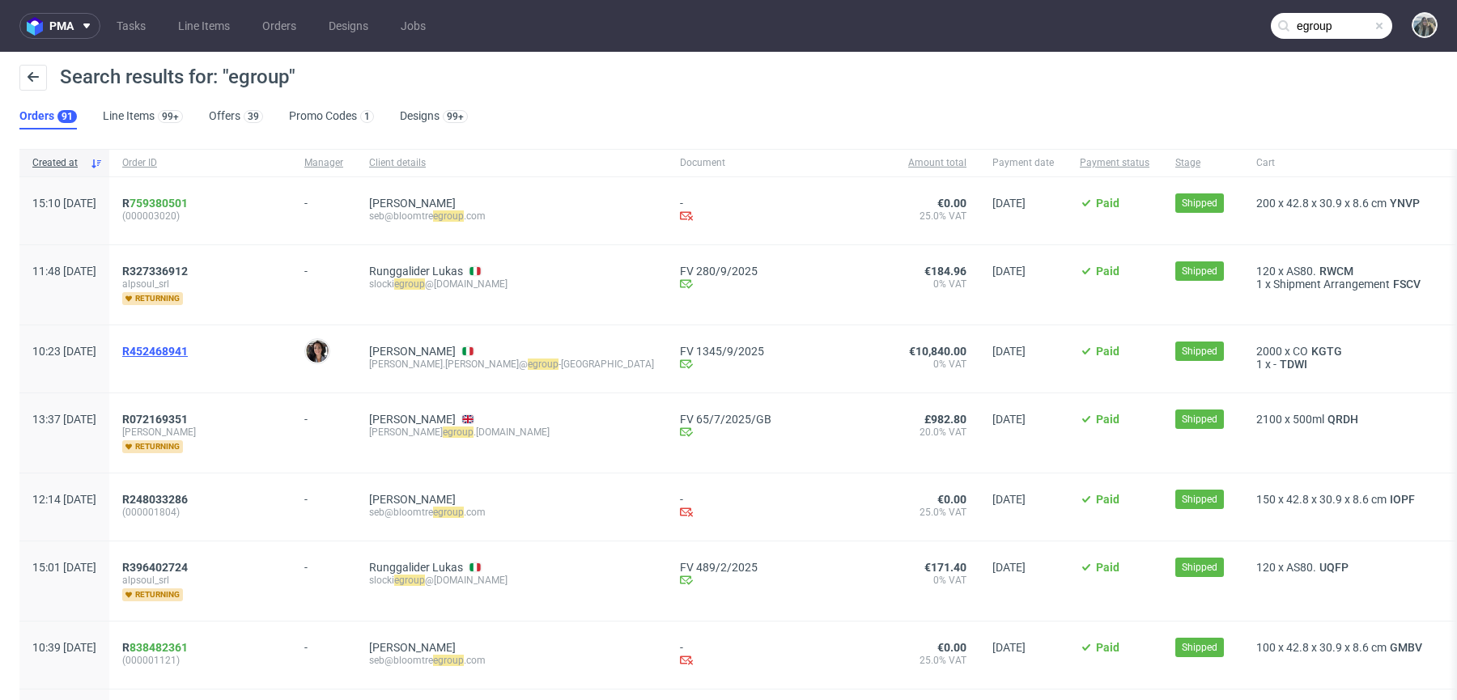
click at [188, 355] on span "R452468941" at bounding box center [155, 351] width 66 height 13
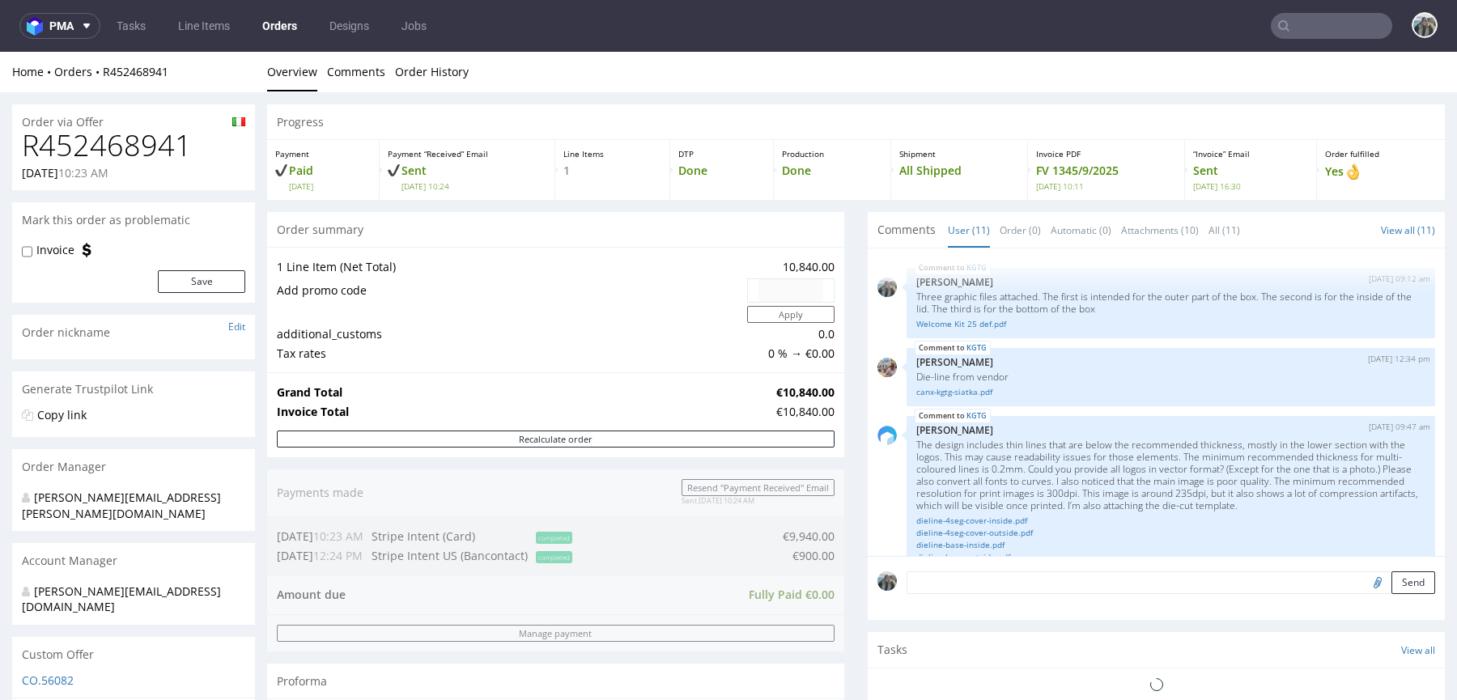
scroll to position [653, 0]
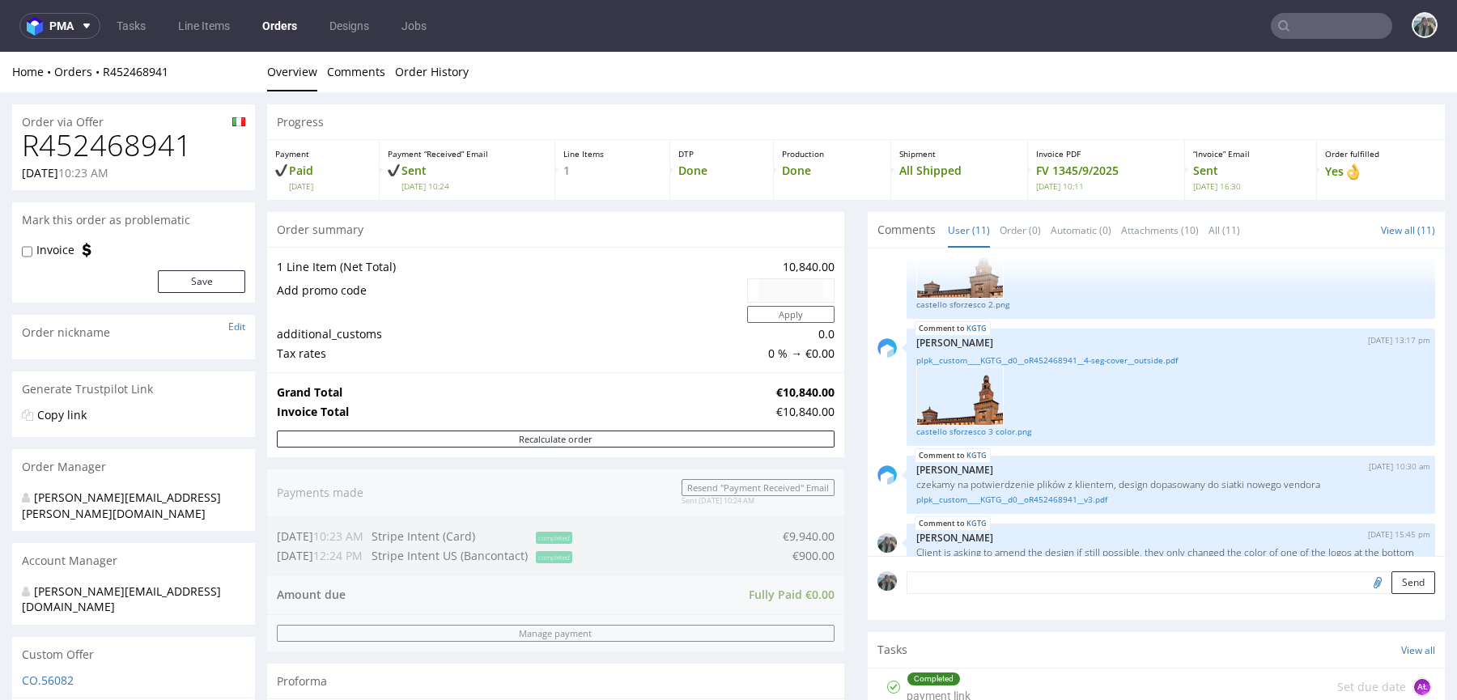
click at [139, 147] on h1 "R452468941" at bounding box center [133, 146] width 223 height 32
copy h1 "R452468941"
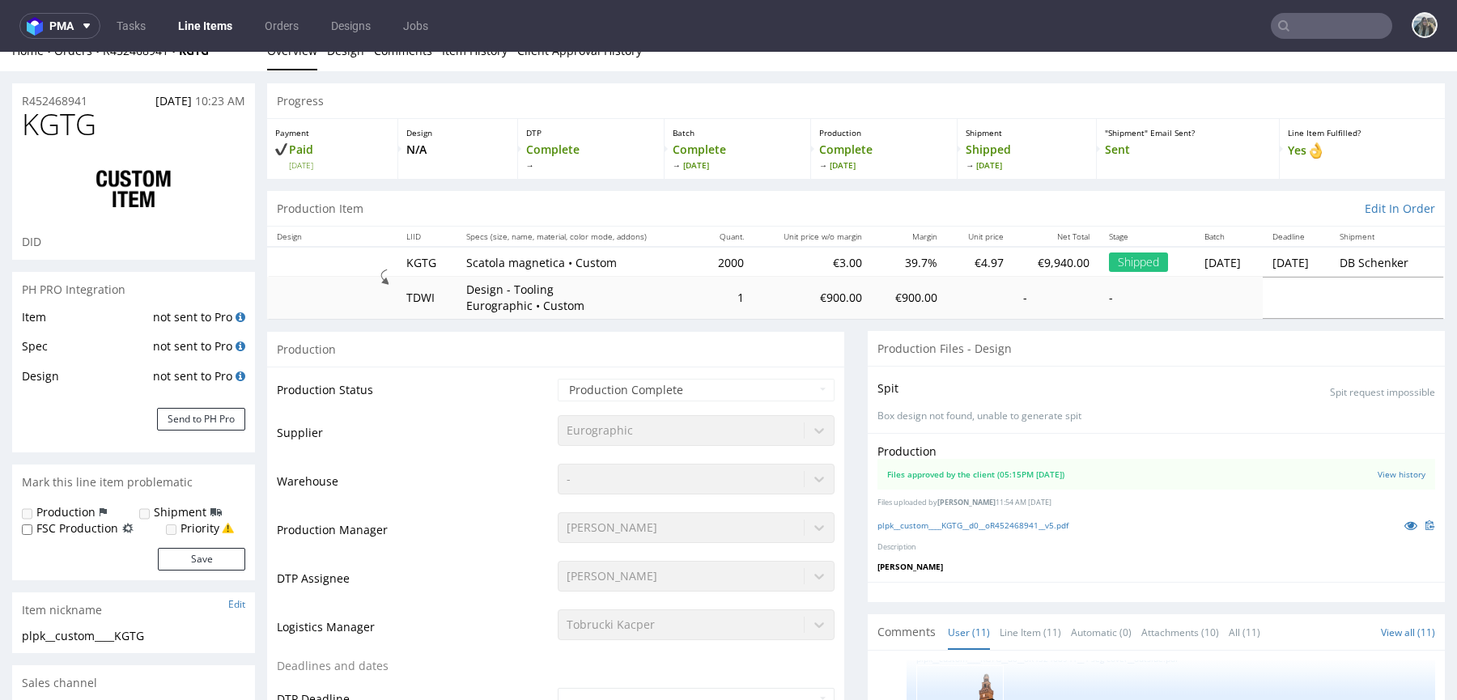
scroll to position [146, 0]
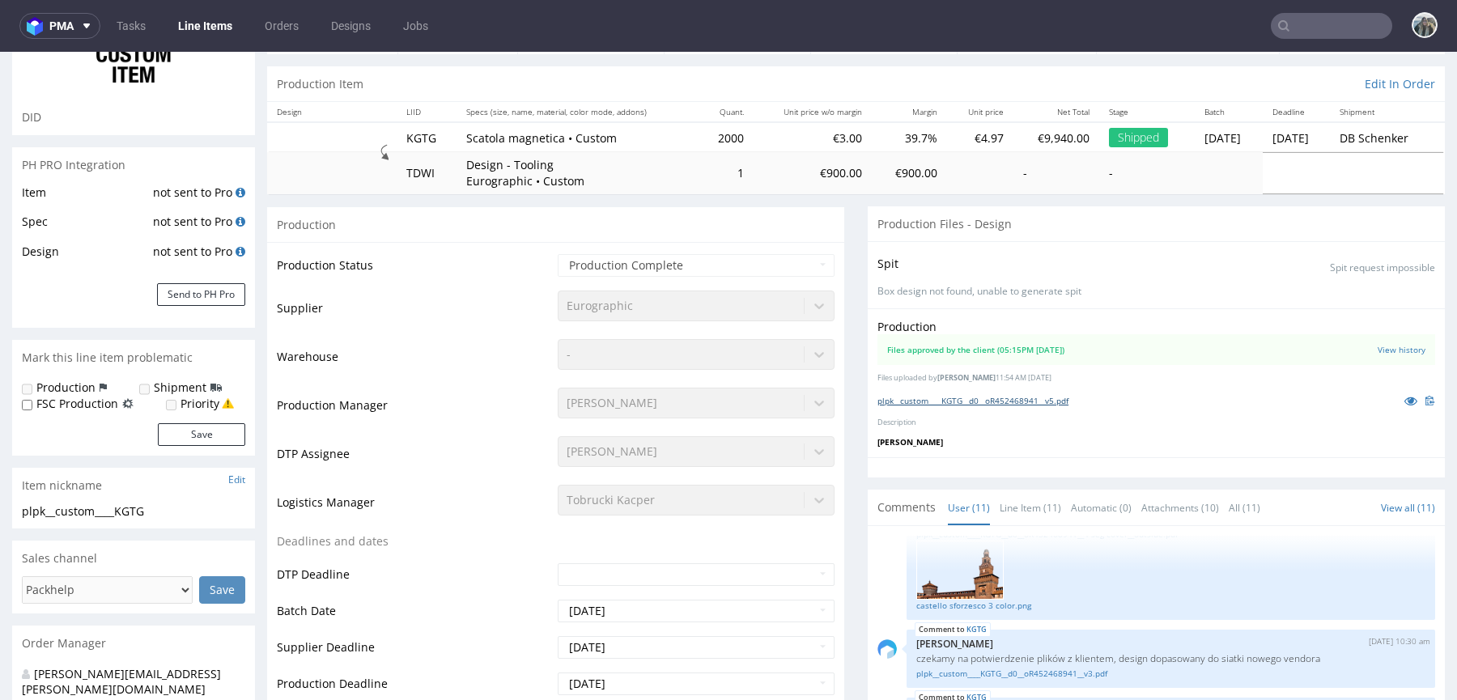
click at [1069, 395] on link "plpk__custom____KGTG__d0__oR452468941__v5.pdf" at bounding box center [973, 400] width 191 height 11
click at [1405, 396] on icon at bounding box center [1411, 400] width 13 height 11
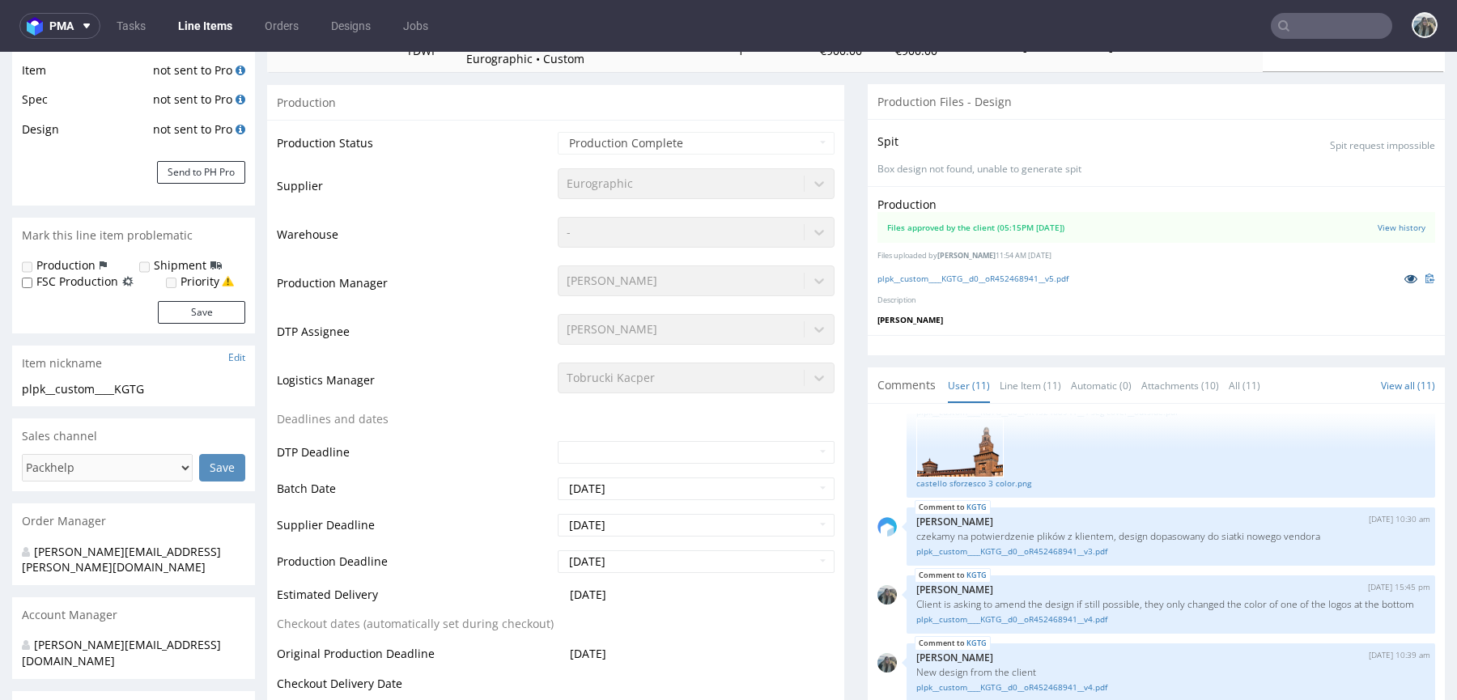
scroll to position [0, 0]
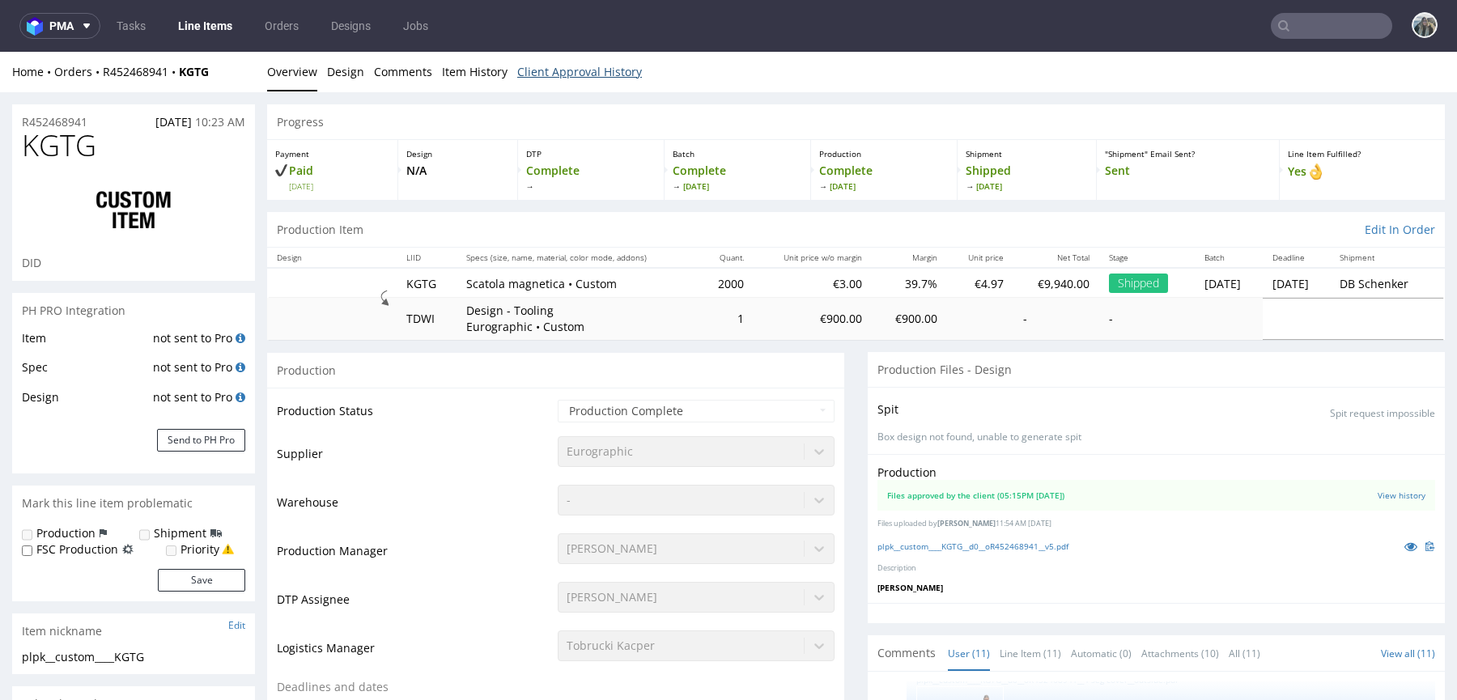
drag, startPoint x: 601, startPoint y: 78, endPoint x: 589, endPoint y: 111, distance: 35.1
click at [600, 78] on link "Client Approval History" at bounding box center [579, 72] width 125 height 40
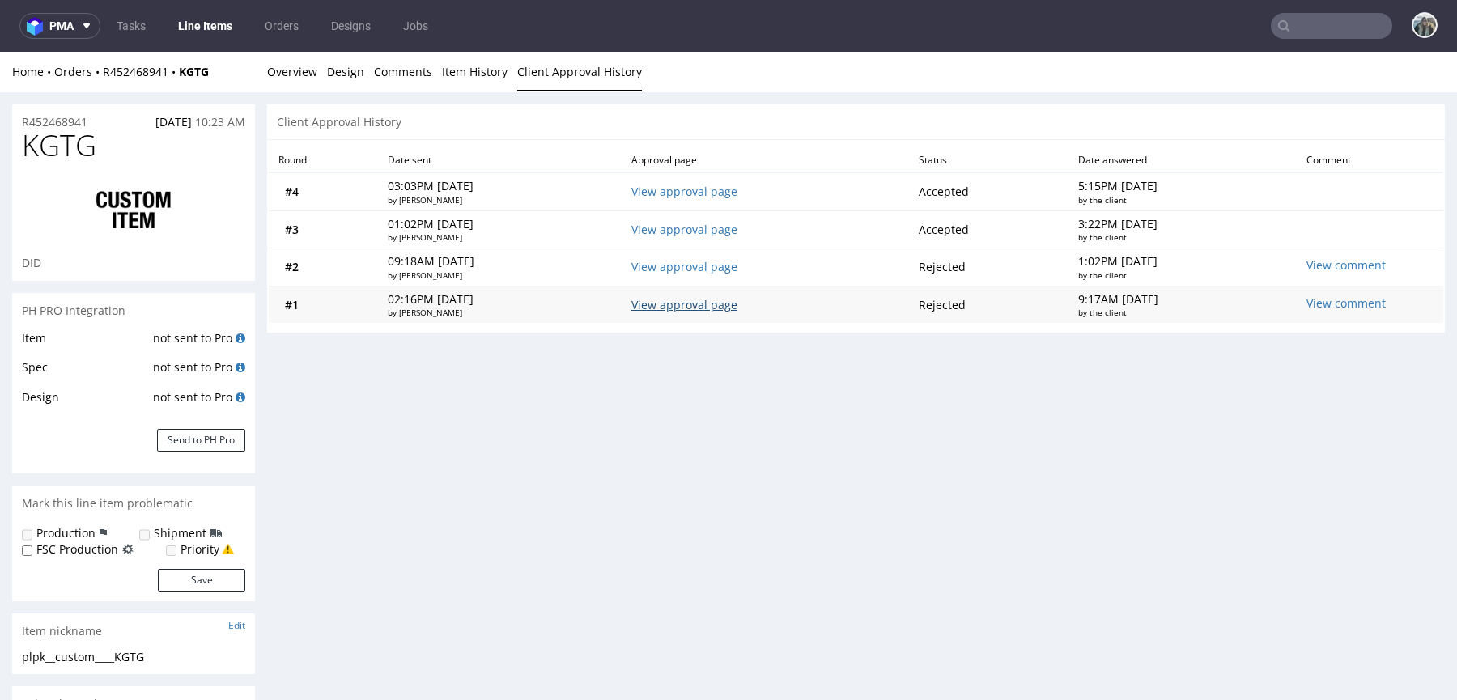
click at [697, 307] on link "View approval page" at bounding box center [685, 304] width 106 height 15
click at [717, 265] on link "View approval page" at bounding box center [685, 266] width 106 height 15
click at [717, 224] on link "View approval page" at bounding box center [685, 229] width 106 height 15
click at [729, 184] on link "View approval page" at bounding box center [685, 191] width 106 height 15
click at [334, 76] on link "Design" at bounding box center [345, 72] width 37 height 40
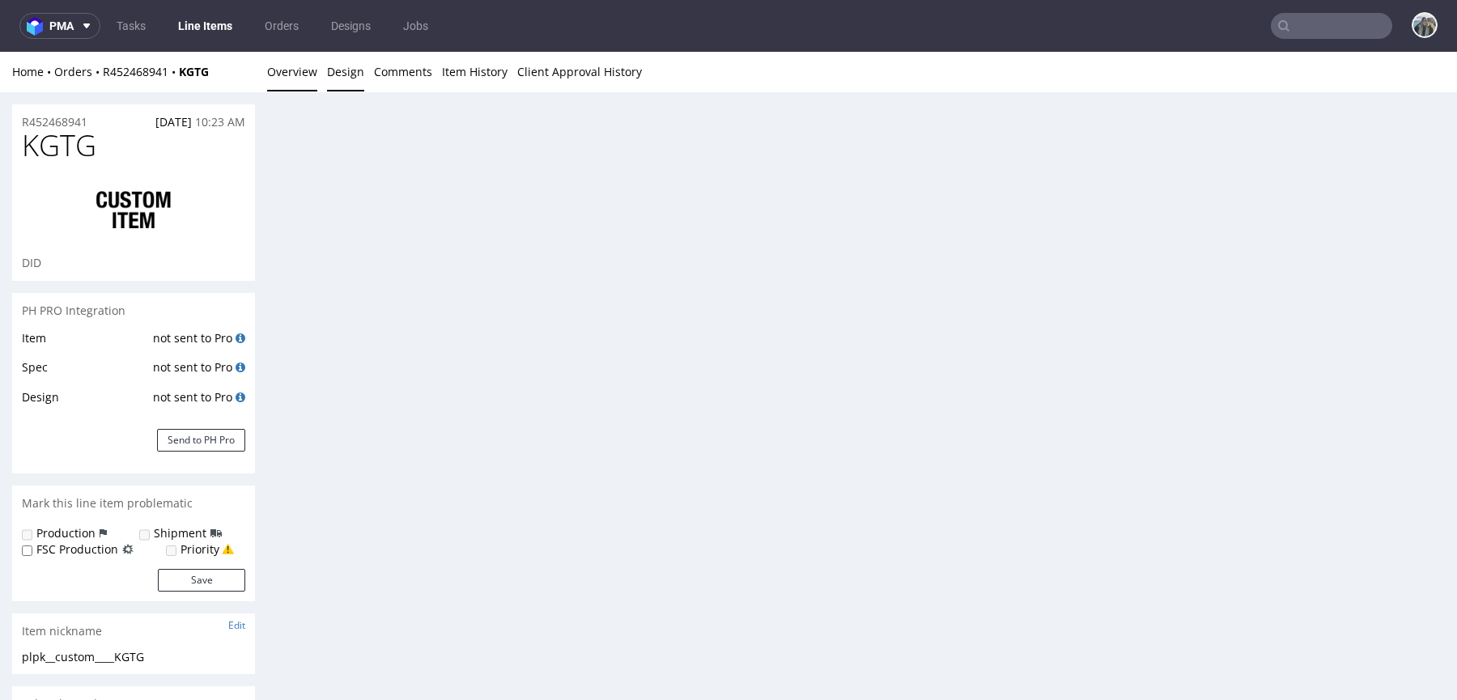
click at [294, 79] on link "Overview" at bounding box center [292, 72] width 50 height 40
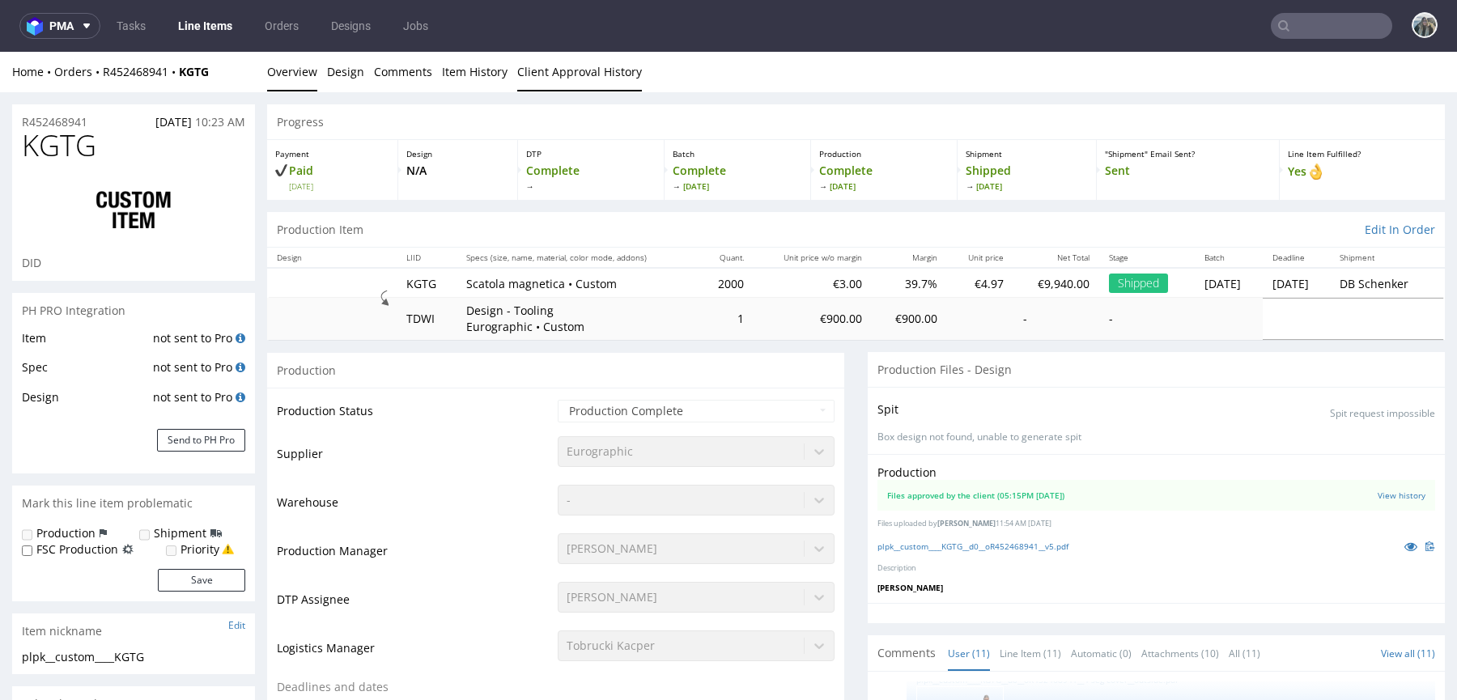
click at [586, 70] on link "Client Approval History" at bounding box center [579, 72] width 125 height 40
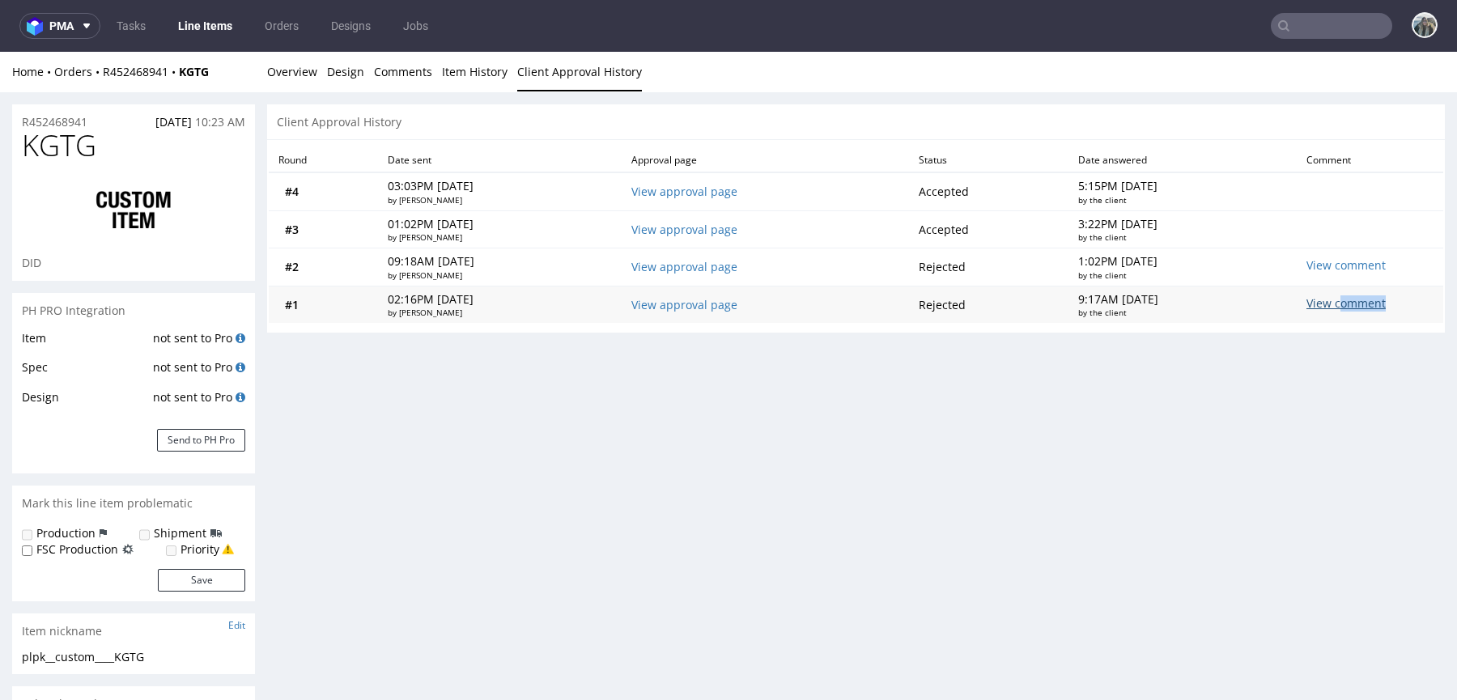
click at [1338, 309] on div "View comment" at bounding box center [1367, 305] width 121 height 19
click at [1326, 300] on div "View comment" at bounding box center [1316, 305] width 19 height 19
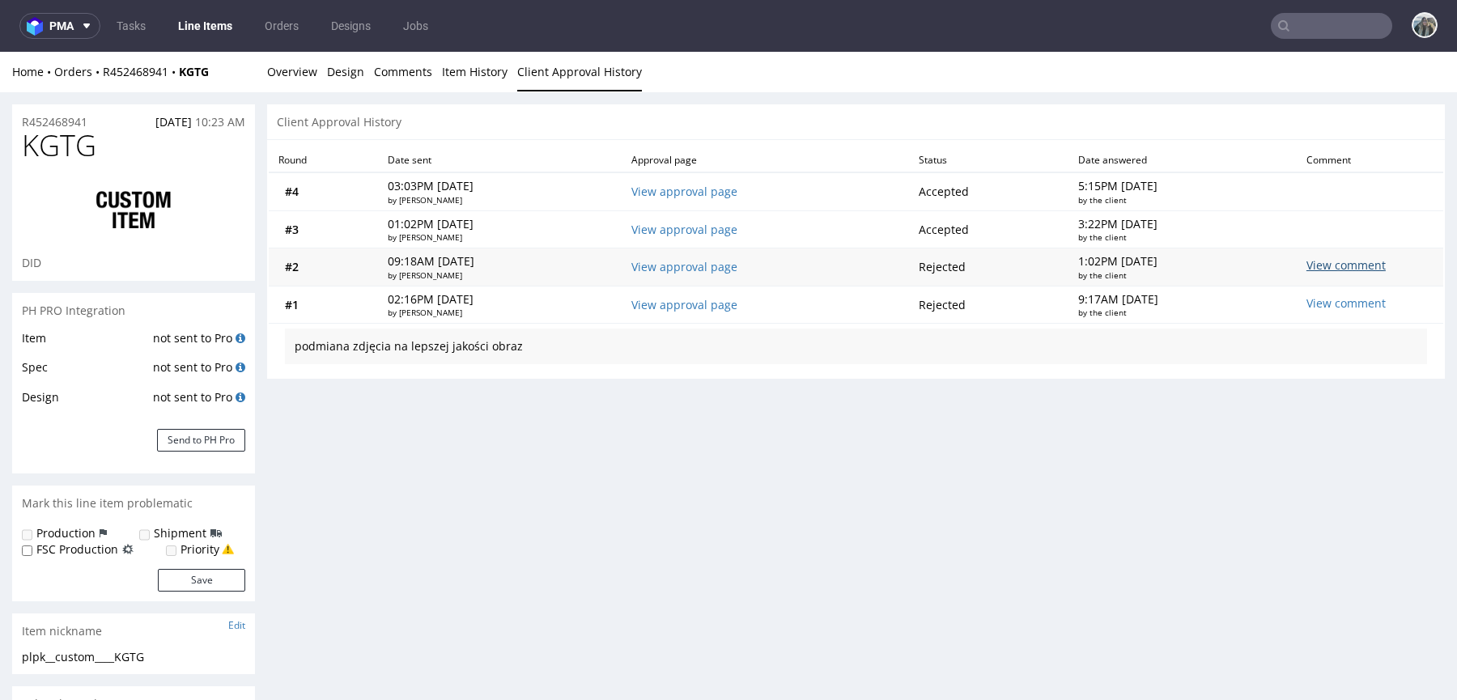
click at [1326, 266] on div "View comment" at bounding box center [1316, 266] width 19 height 19
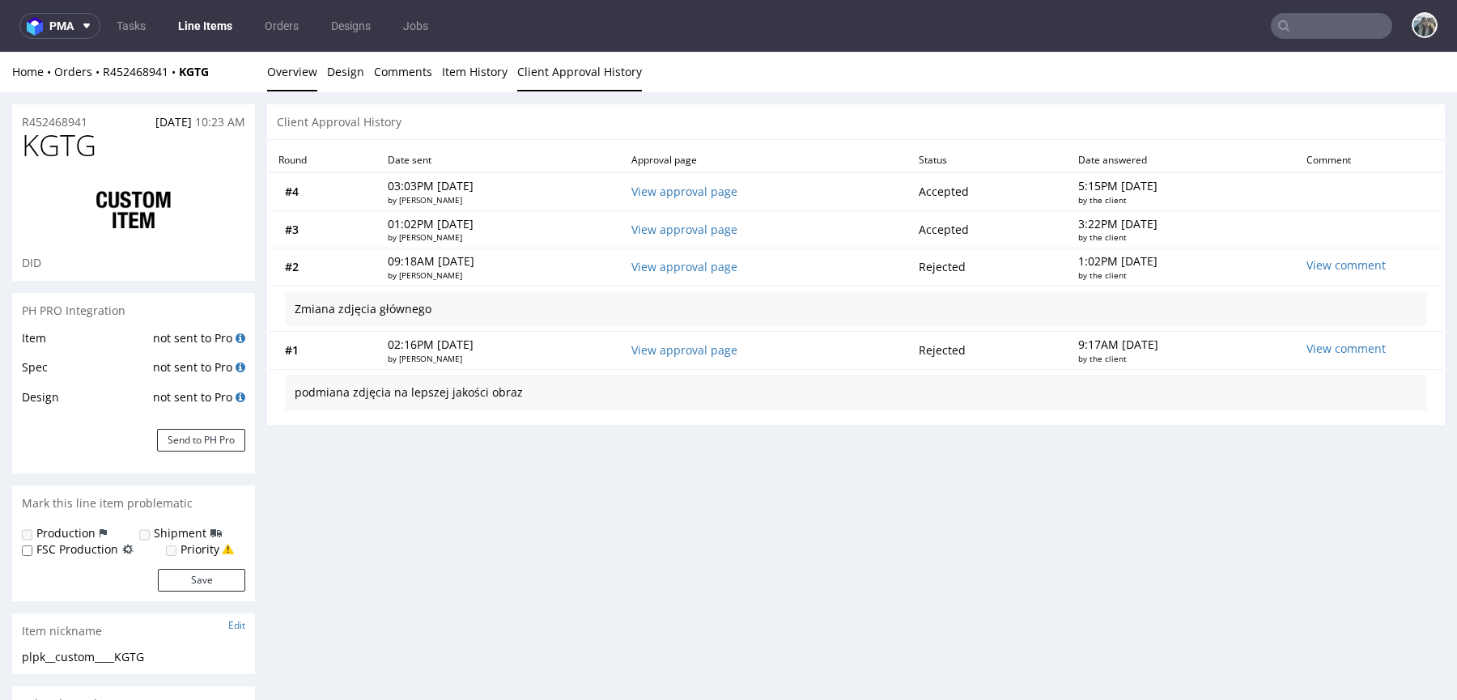
click at [283, 70] on link "Overview" at bounding box center [292, 72] width 50 height 40
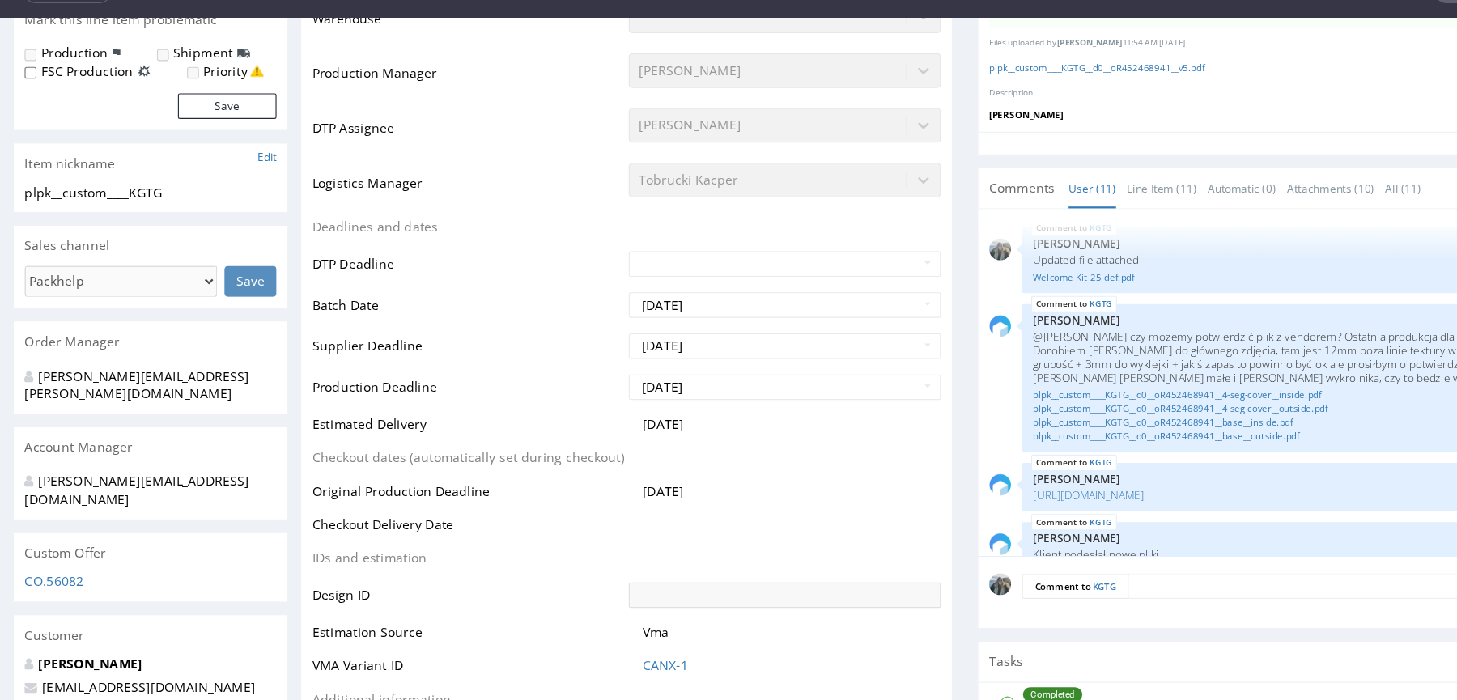
scroll to position [605, 0]
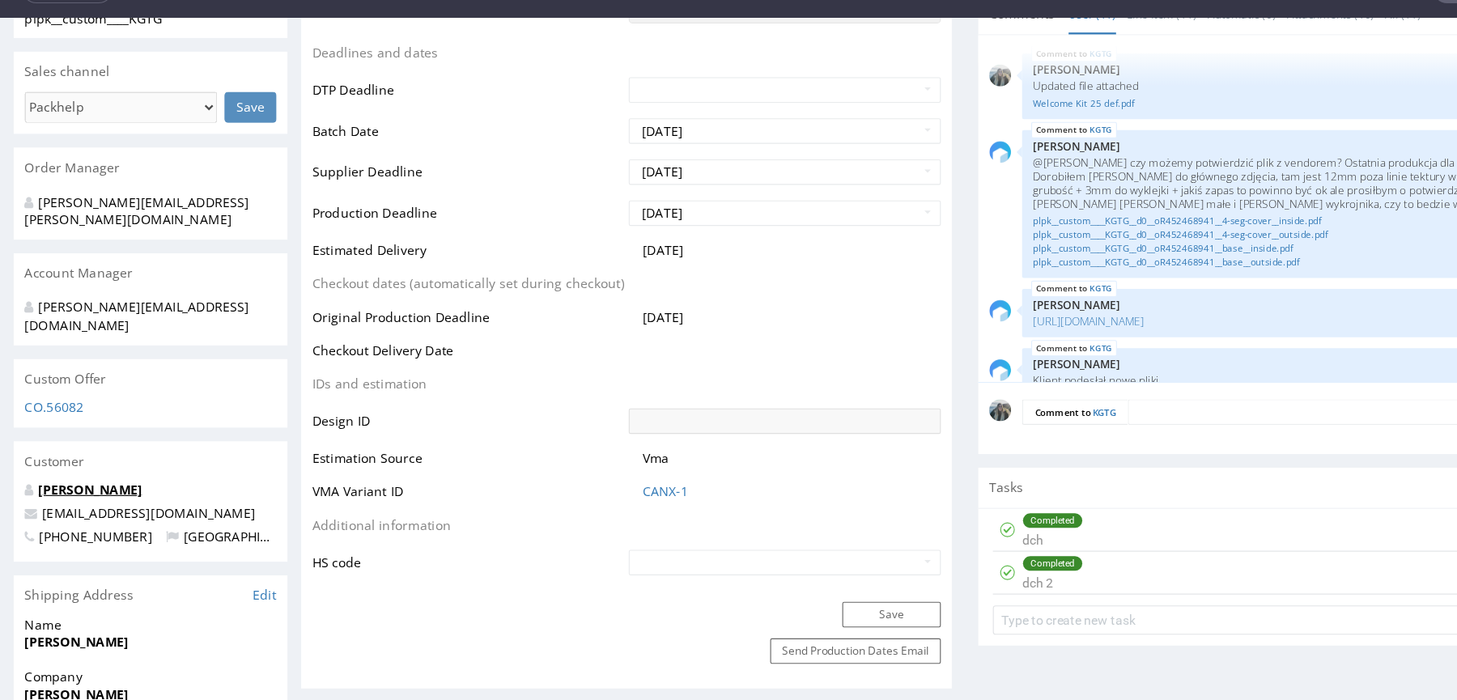
click at [102, 428] on link "[PERSON_NAME]" at bounding box center [80, 435] width 92 height 15
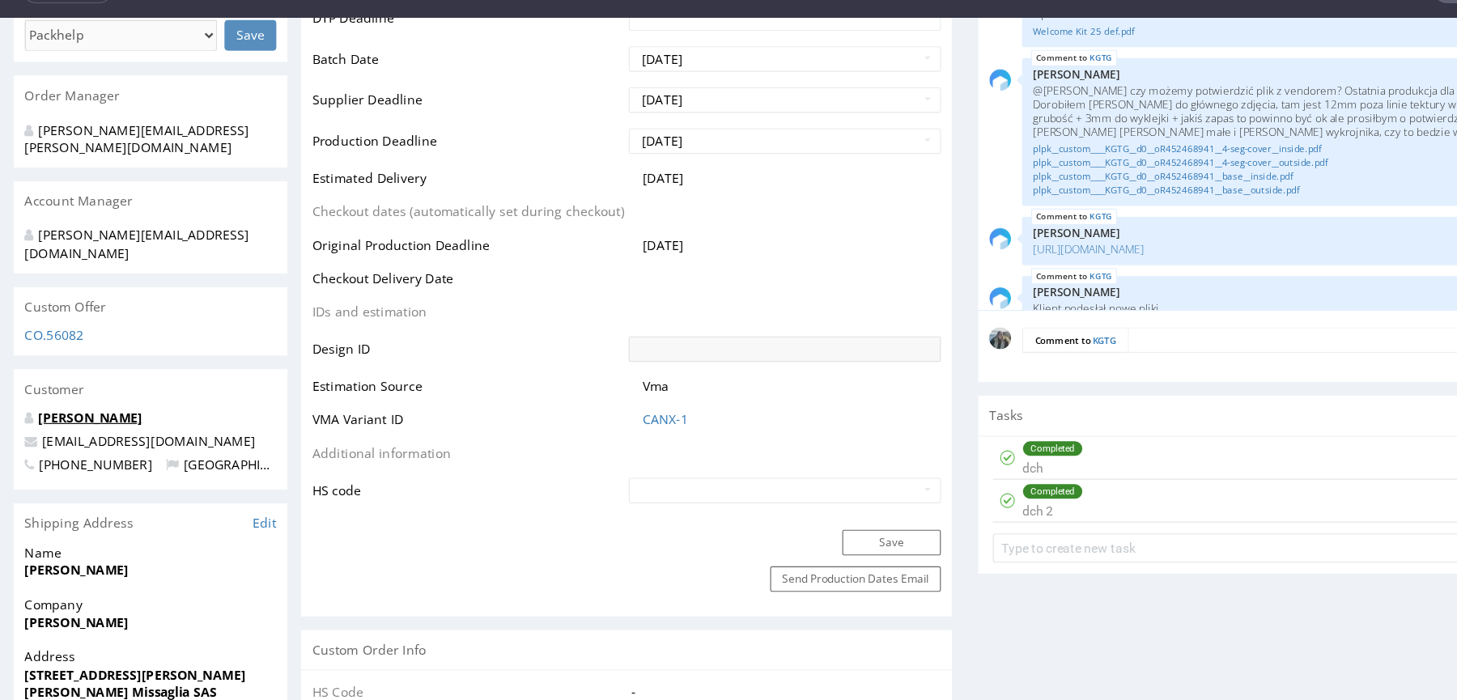
scroll to position [891, 0]
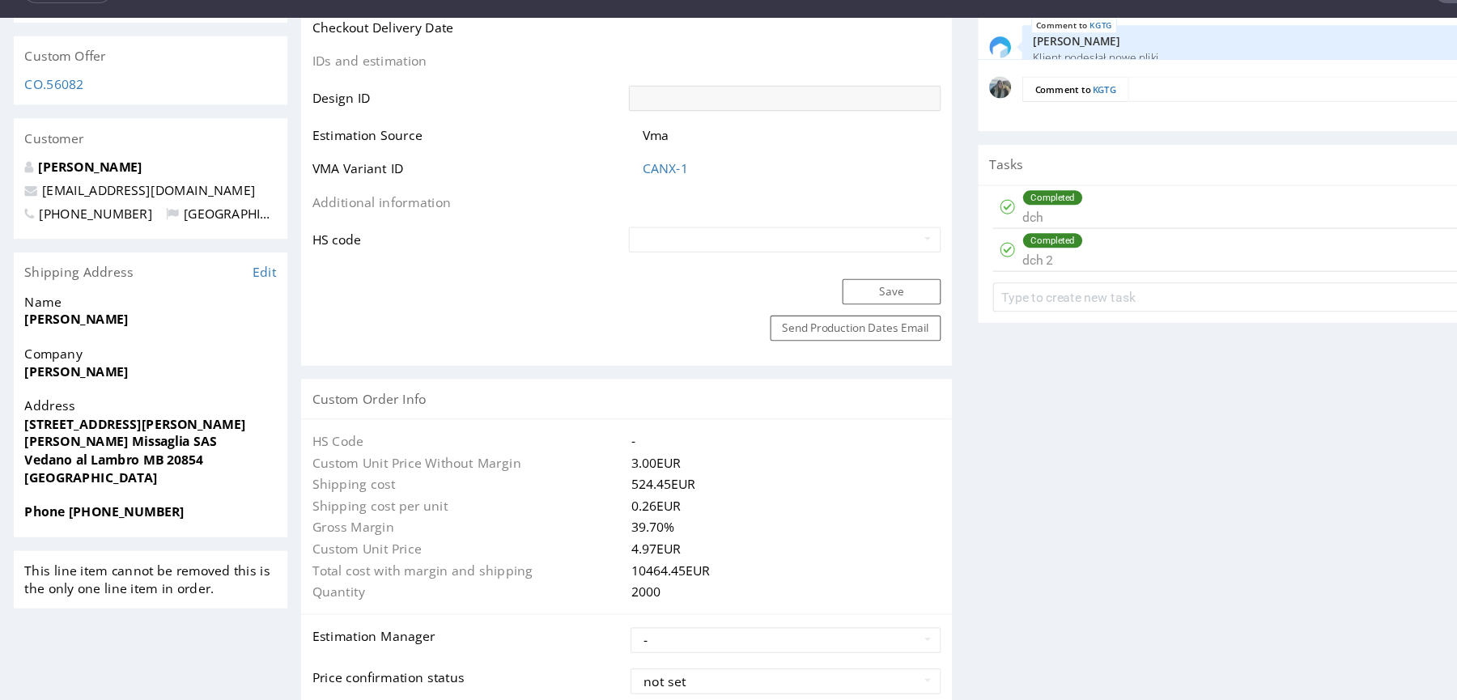
drag, startPoint x: 123, startPoint y: 258, endPoint x: 12, endPoint y: 257, distance: 110.9
click at [12, 262] on div "Name [PERSON_NAME]" at bounding box center [133, 285] width 243 height 46
drag, startPoint x: 119, startPoint y: 299, endPoint x: 4, endPoint y: 300, distance: 115.0
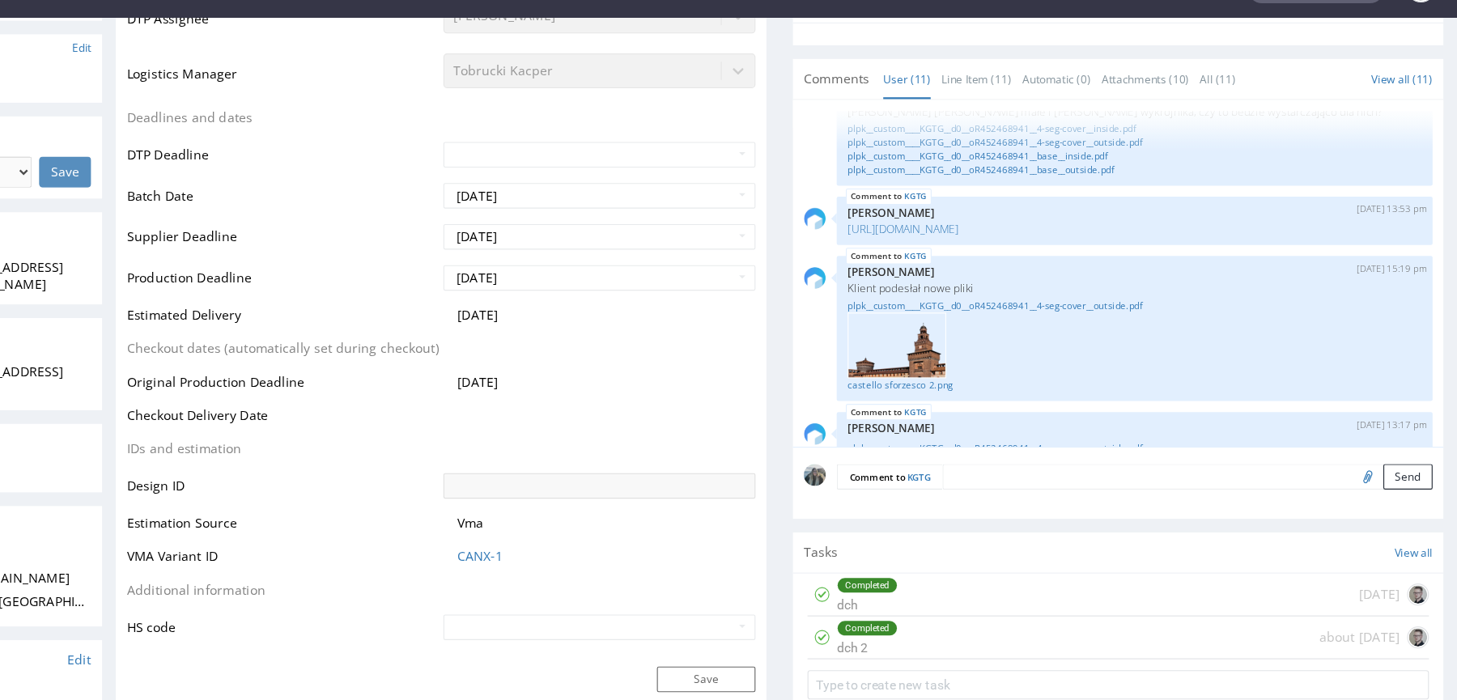
scroll to position [253, 0]
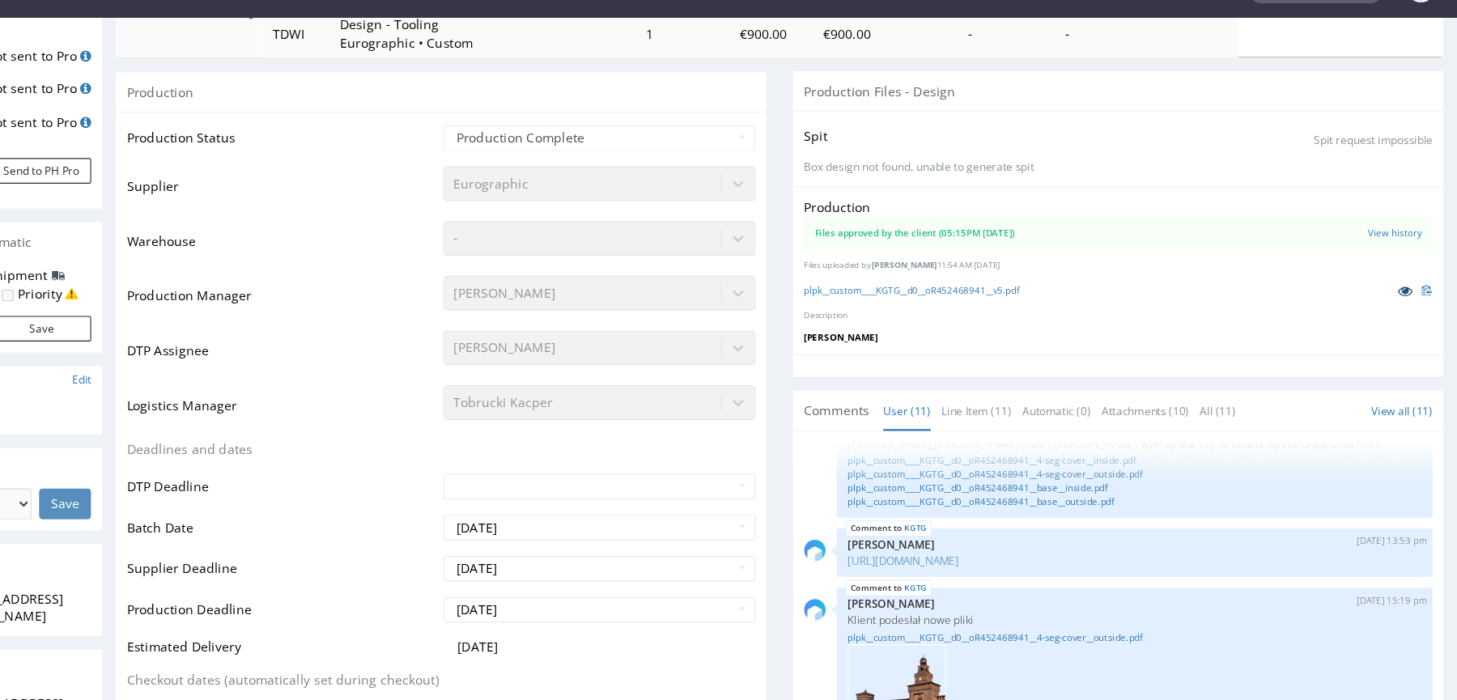
click at [1220, 257] on icon at bounding box center [1226, 259] width 13 height 11
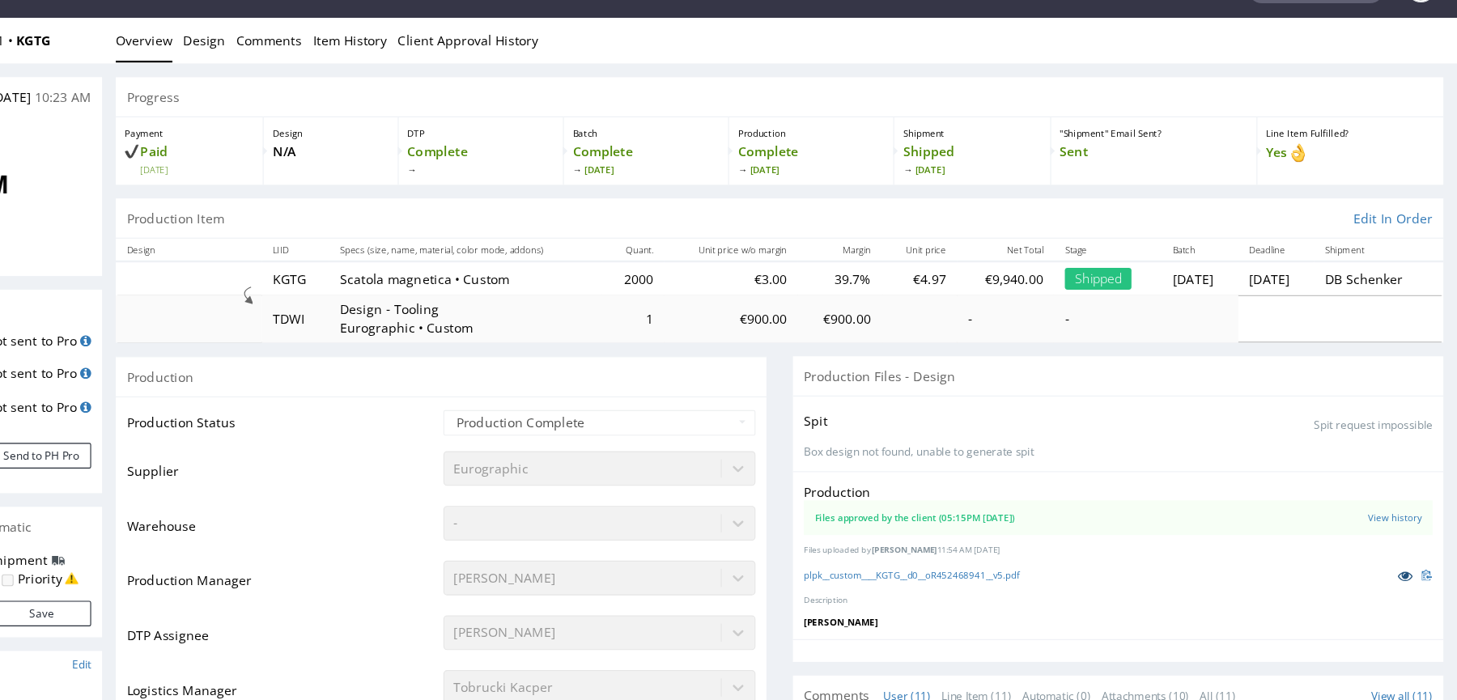
scroll to position [0, 0]
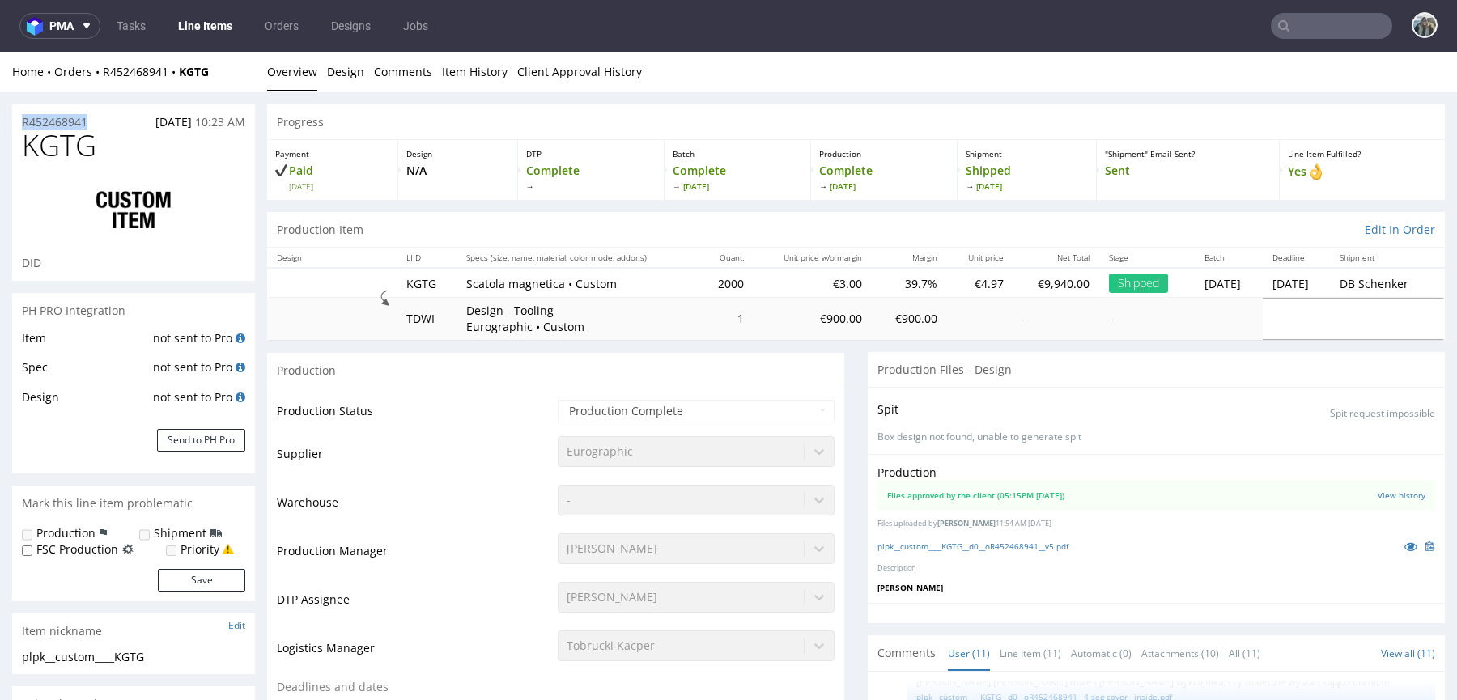
drag, startPoint x: 96, startPoint y: 121, endPoint x: 0, endPoint y: 121, distance: 95.5
click at [64, 151] on span "KGTG" at bounding box center [59, 146] width 74 height 32
click at [63, 150] on span "KGTG" at bounding box center [59, 146] width 74 height 32
copy span "KGTG"
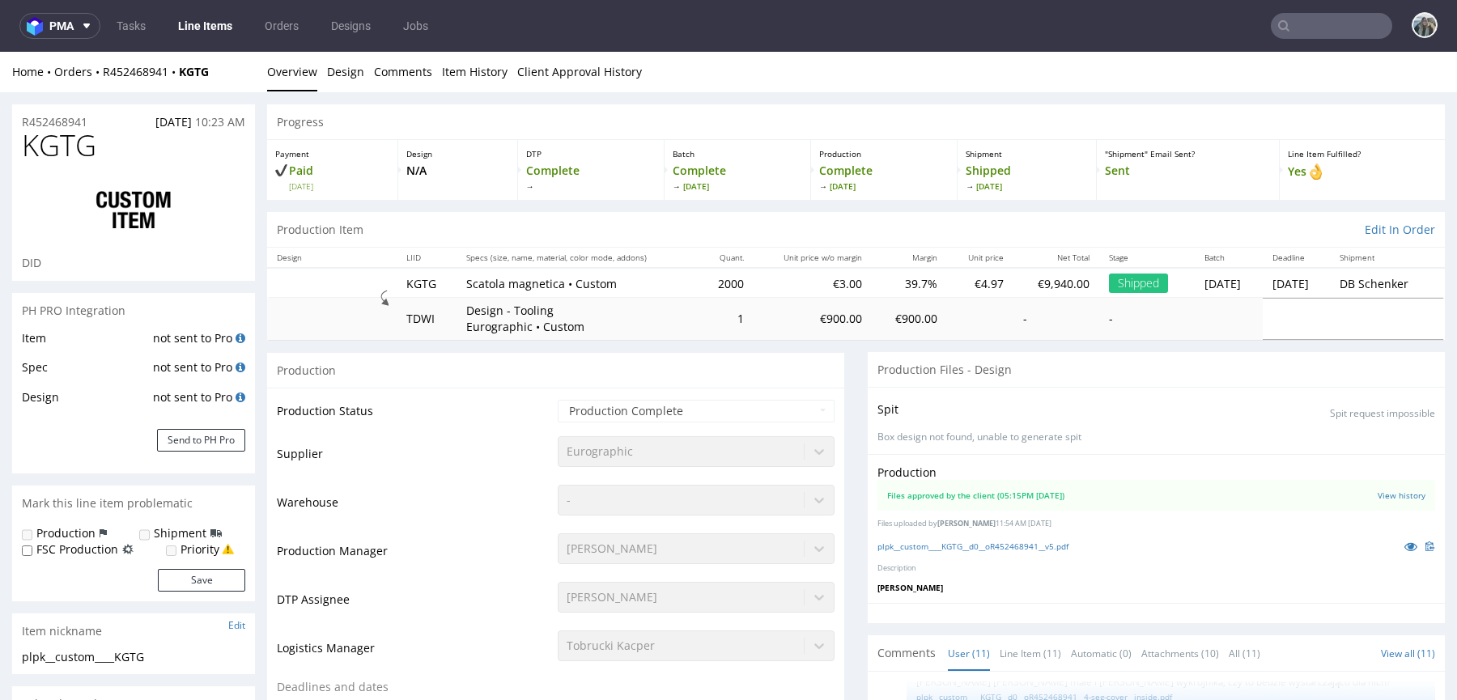
click at [708, 283] on td "2000" at bounding box center [726, 283] width 55 height 30
copy td "2000"
click at [361, 79] on link "Design" at bounding box center [345, 72] width 37 height 40
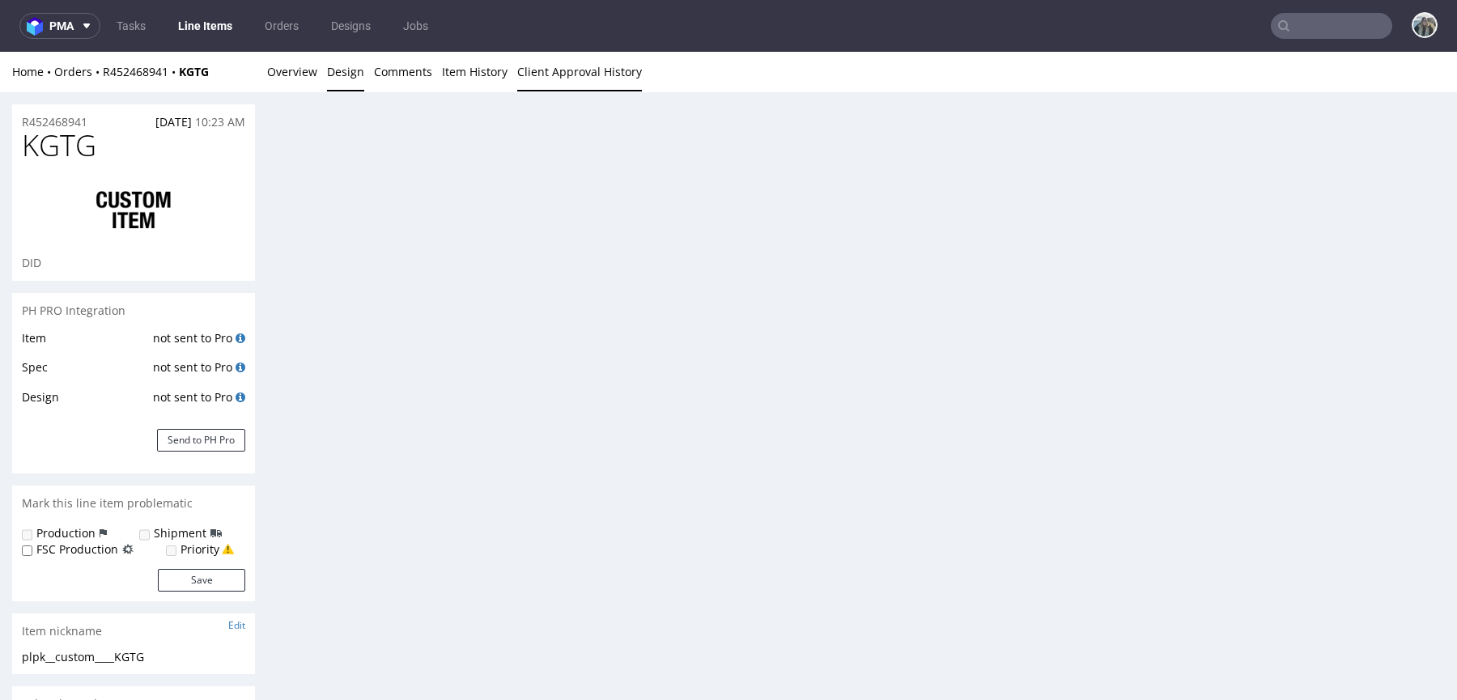
click at [546, 72] on link "Client Approval History" at bounding box center [579, 72] width 125 height 40
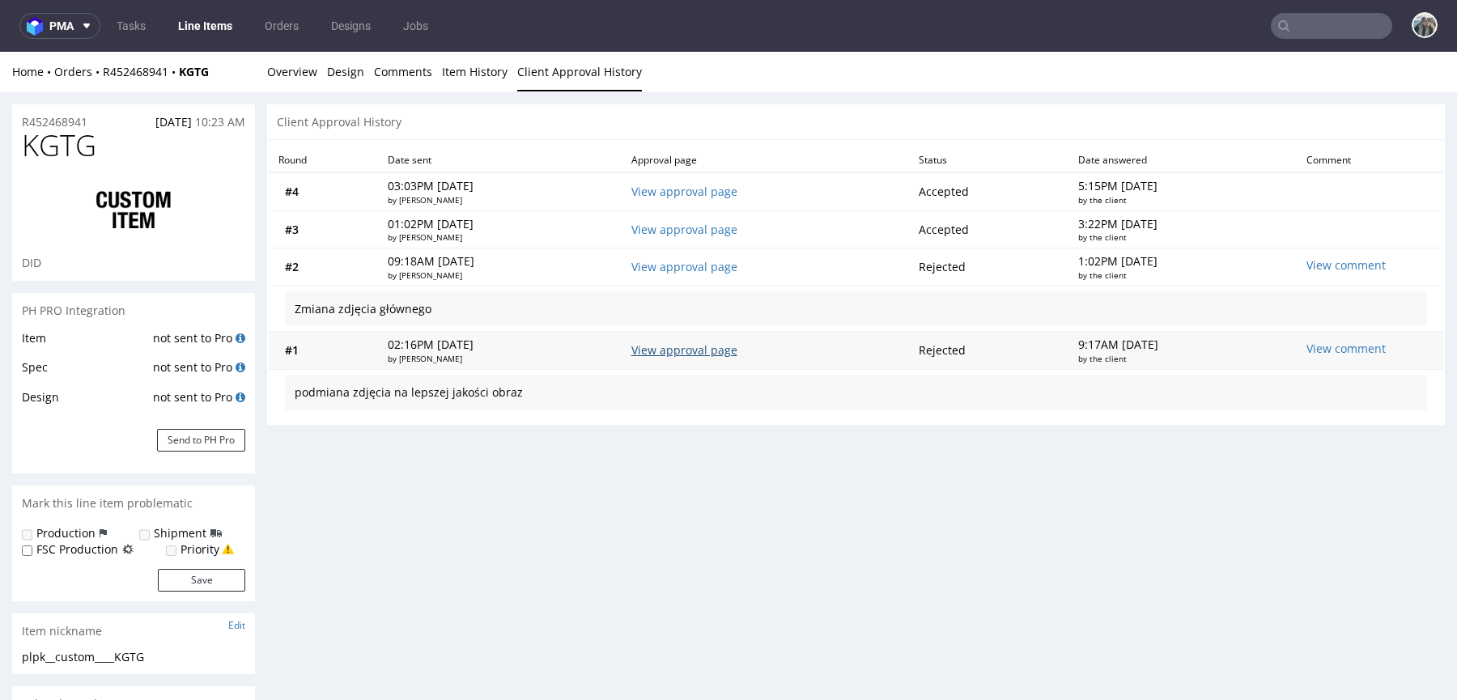
click at [735, 347] on link "View approval page" at bounding box center [685, 349] width 106 height 15
click at [720, 266] on link "View approval page" at bounding box center [685, 266] width 106 height 15
click at [300, 72] on link "Overview" at bounding box center [292, 72] width 50 height 40
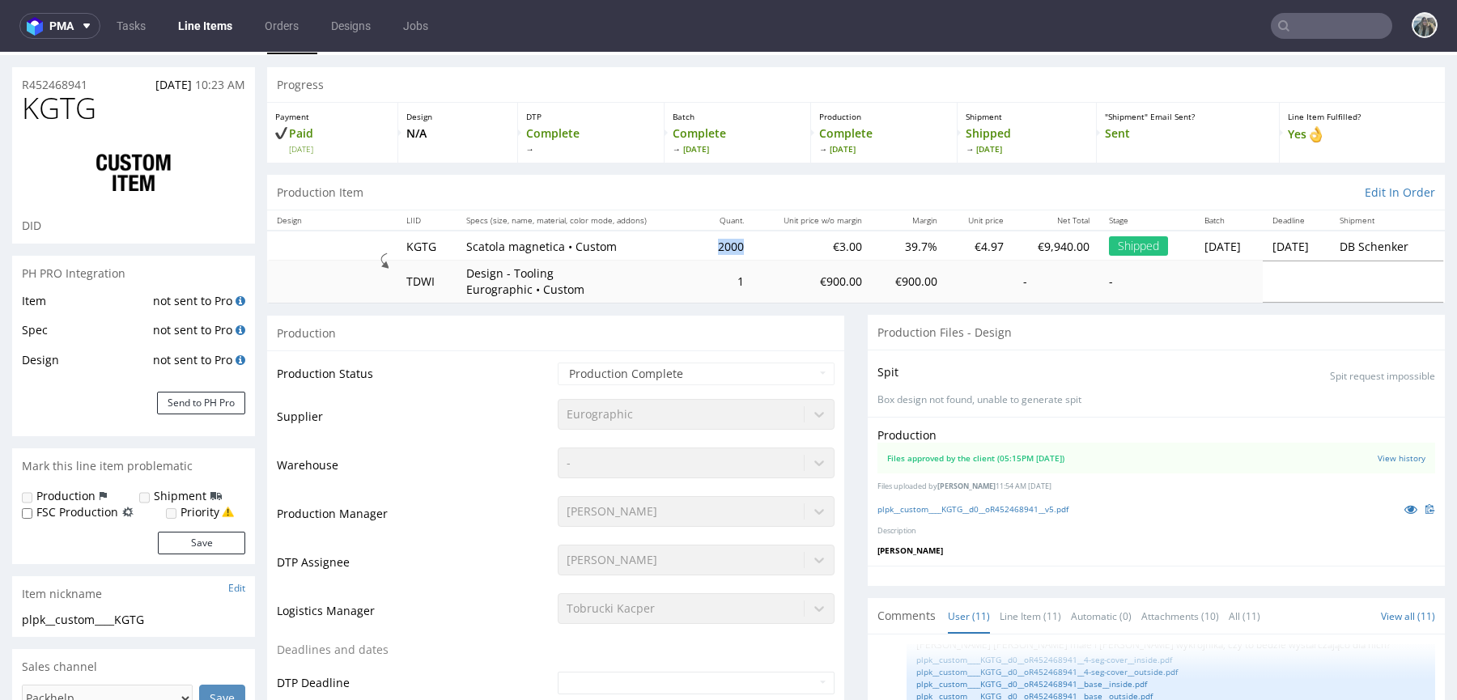
scroll to position [81, 0]
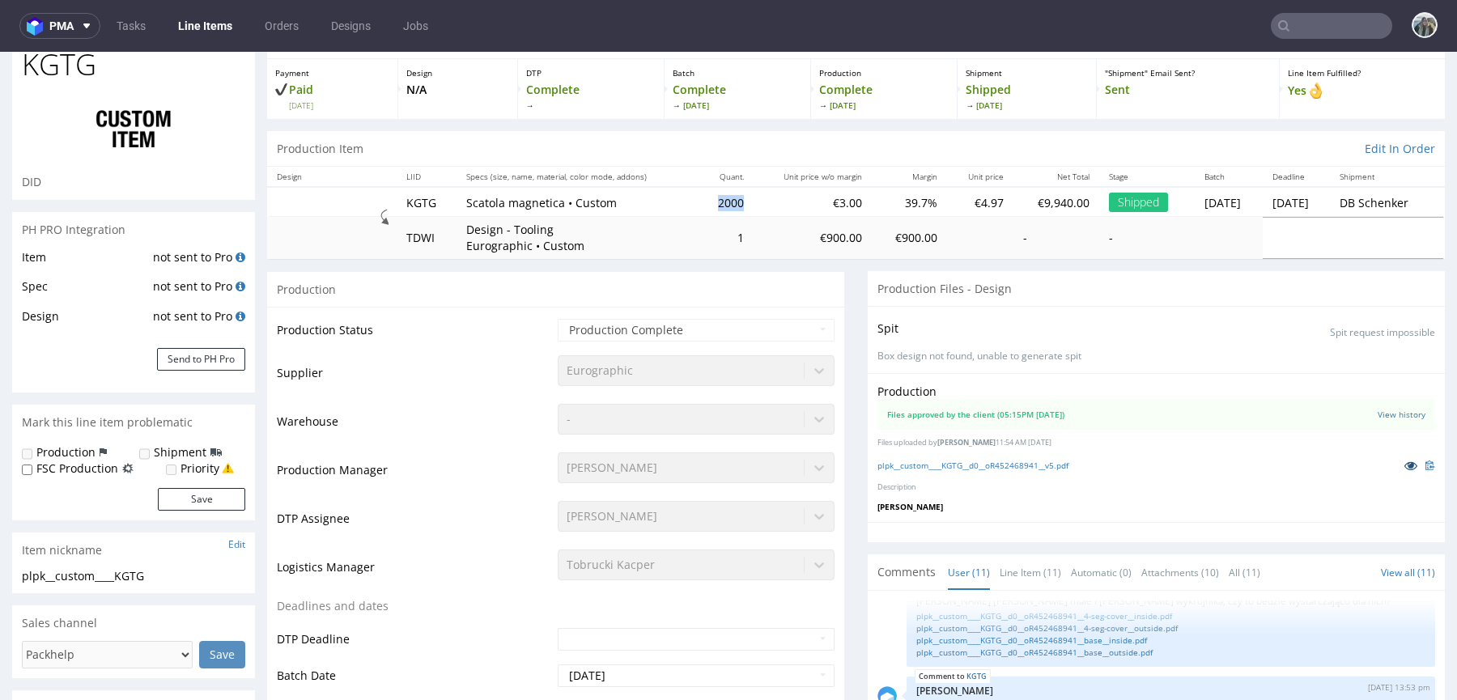
click at [1405, 461] on icon at bounding box center [1411, 465] width 13 height 11
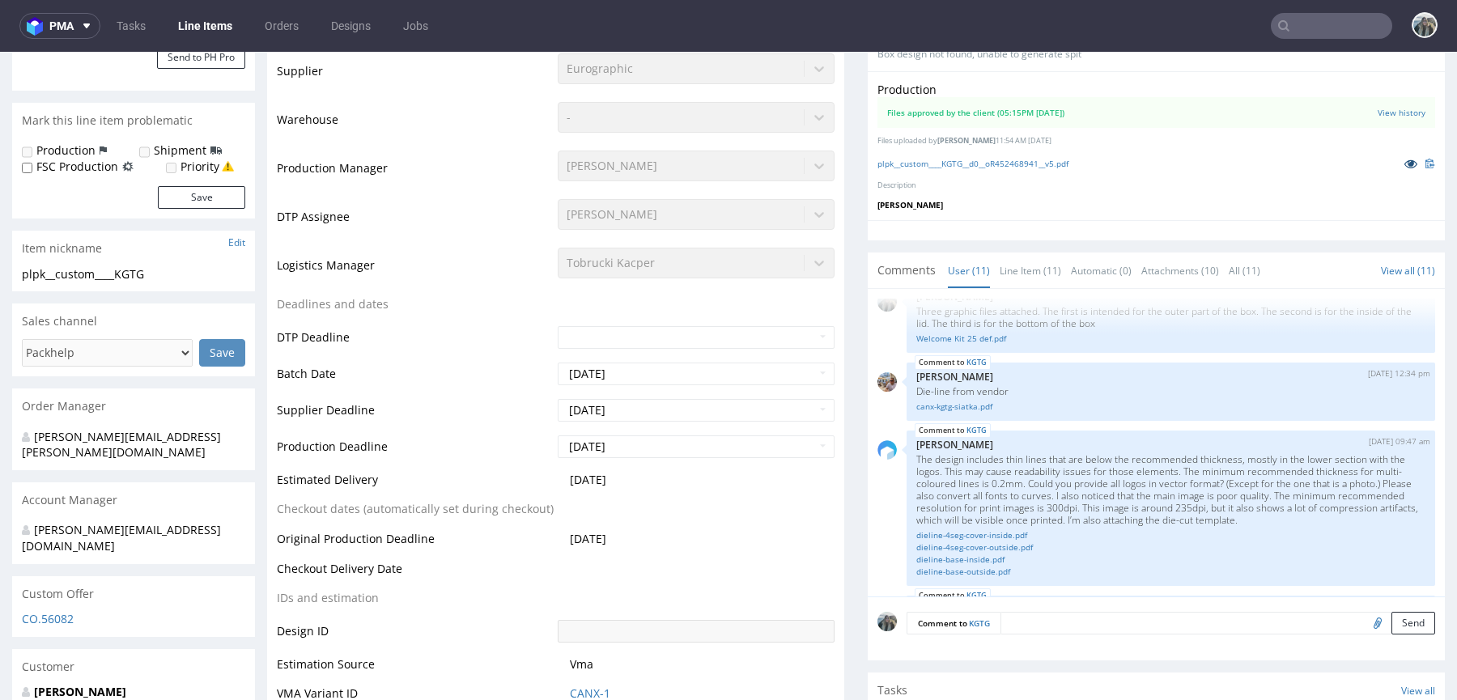
scroll to position [0, 0]
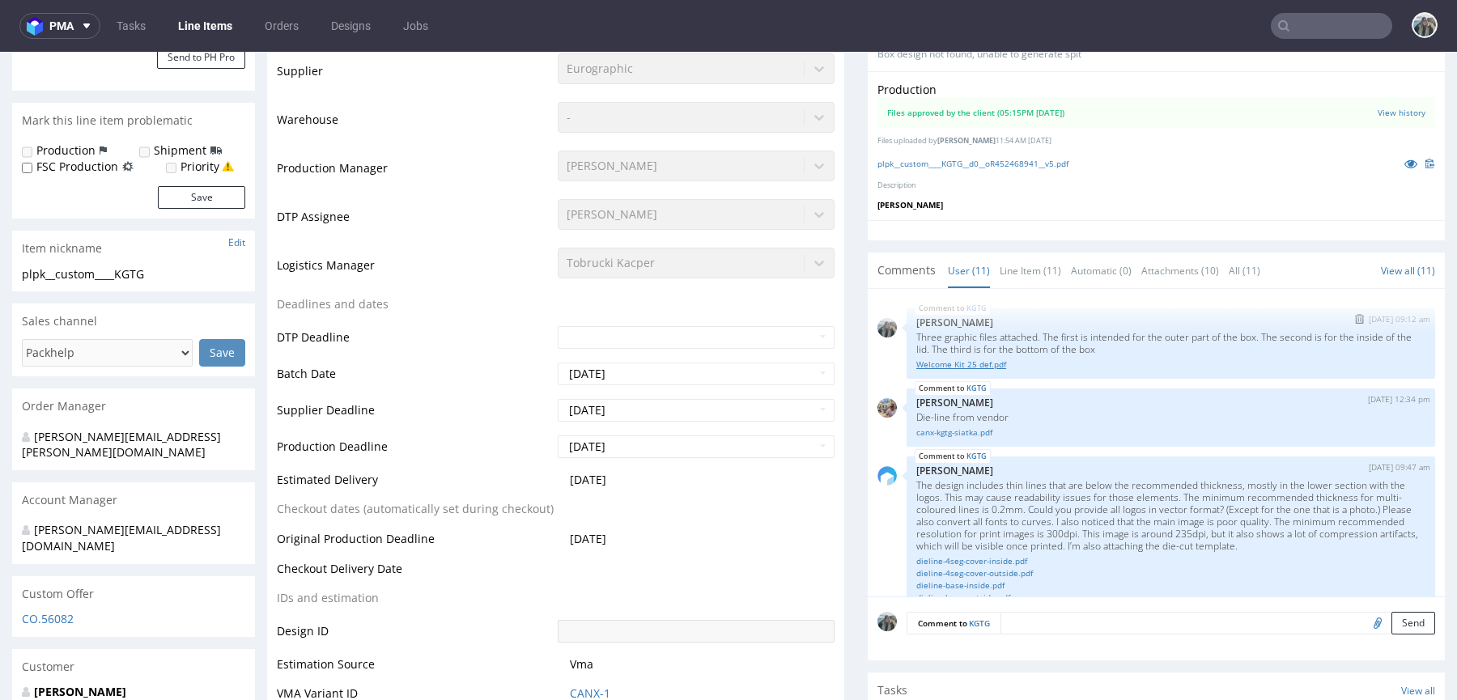
click at [990, 361] on link "Welcome Kit 25 def.pdf" at bounding box center [1170, 365] width 509 height 12
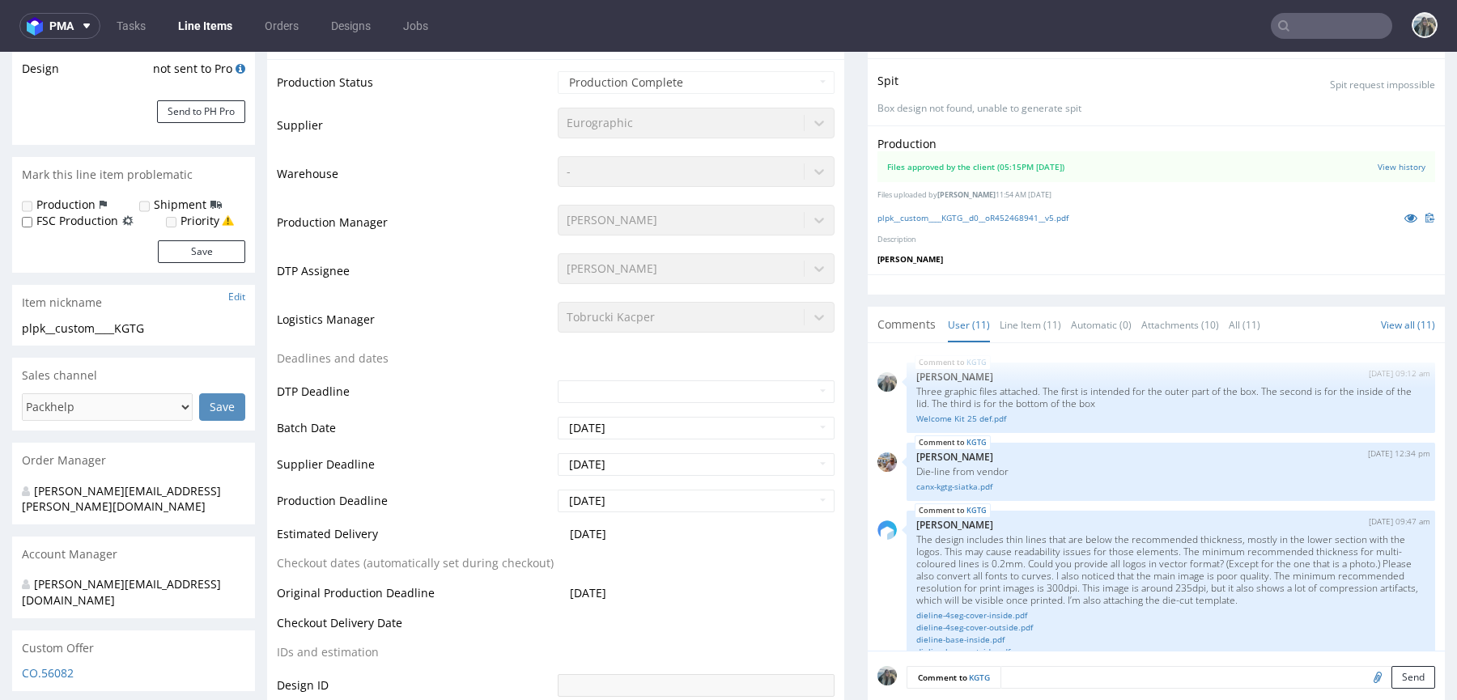
scroll to position [71, 0]
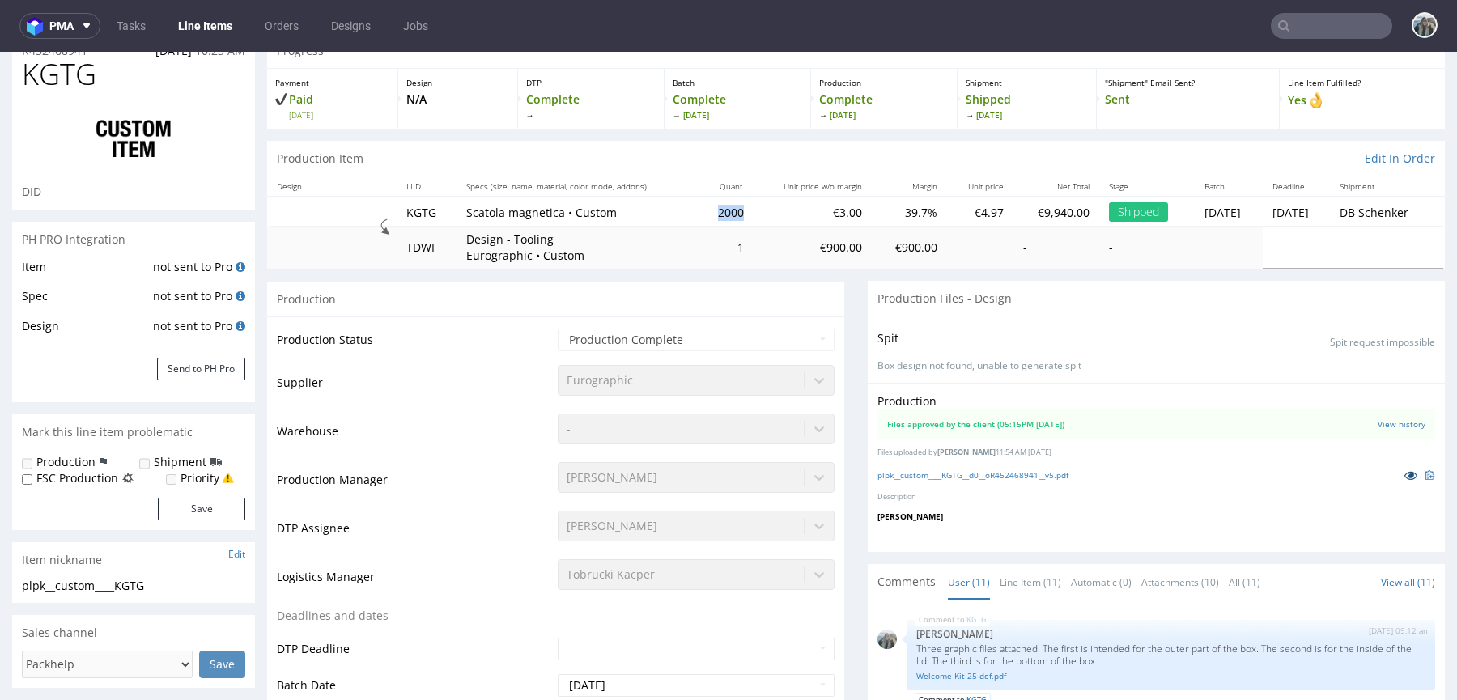
click at [1405, 470] on icon at bounding box center [1411, 475] width 13 height 11
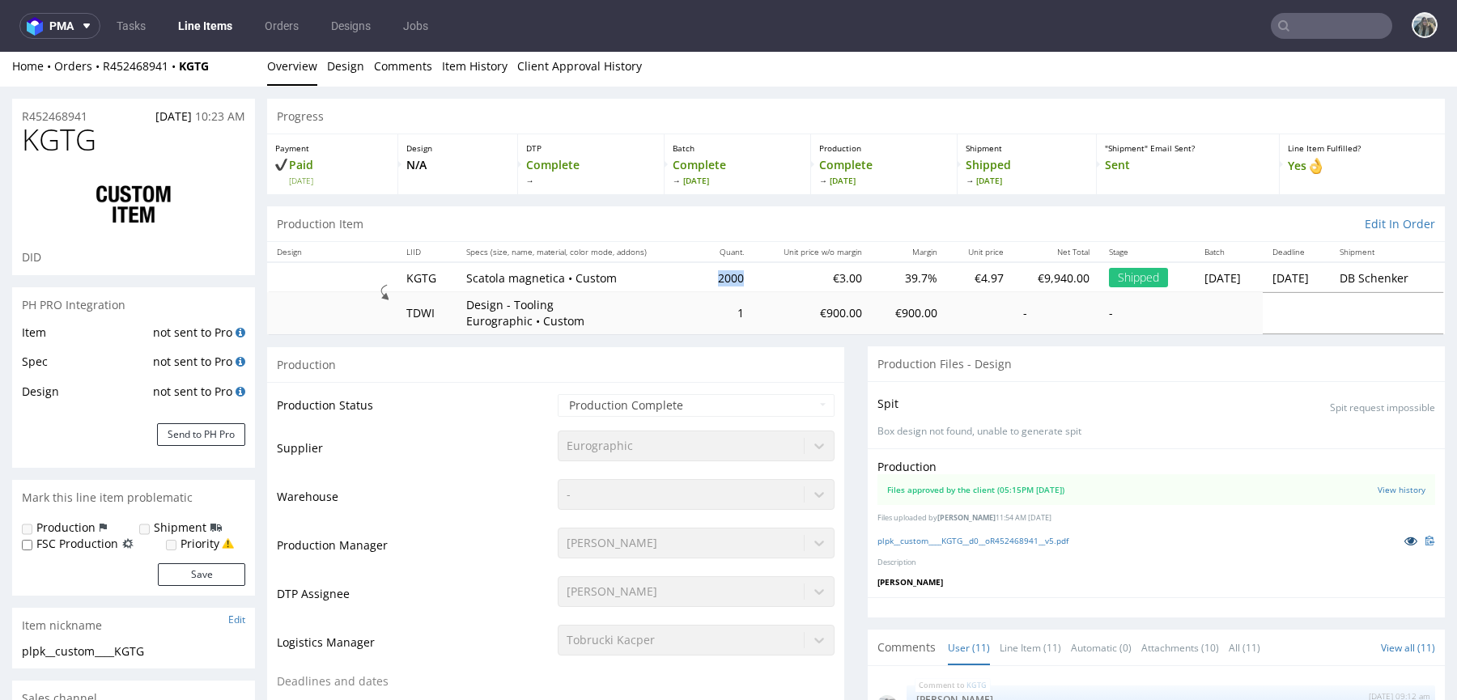
scroll to position [0, 0]
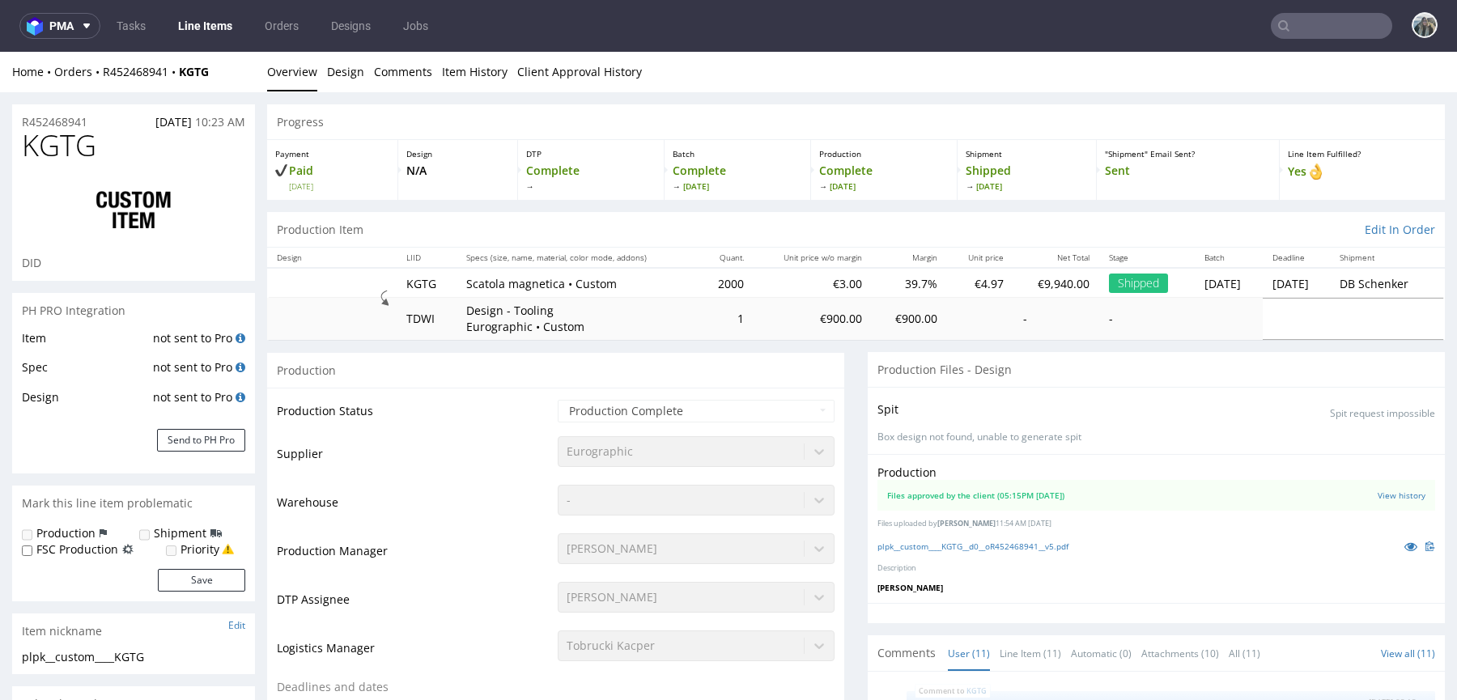
click at [96, 85] on div "Home Orders R452468941 KGTG Overview Design Comments Item History Client Approv…" at bounding box center [728, 72] width 1457 height 40
drag, startPoint x: 170, startPoint y: 88, endPoint x: 171, endPoint y: 70, distance: 17.8
click at [171, 70] on div "Home Orders R452468941 KGTG Overview Design Comments Item History Client Approv…" at bounding box center [728, 72] width 1457 height 40
copy strong "KGTG"
drag, startPoint x: 73, startPoint y: 91, endPoint x: 107, endPoint y: 91, distance: 34.0
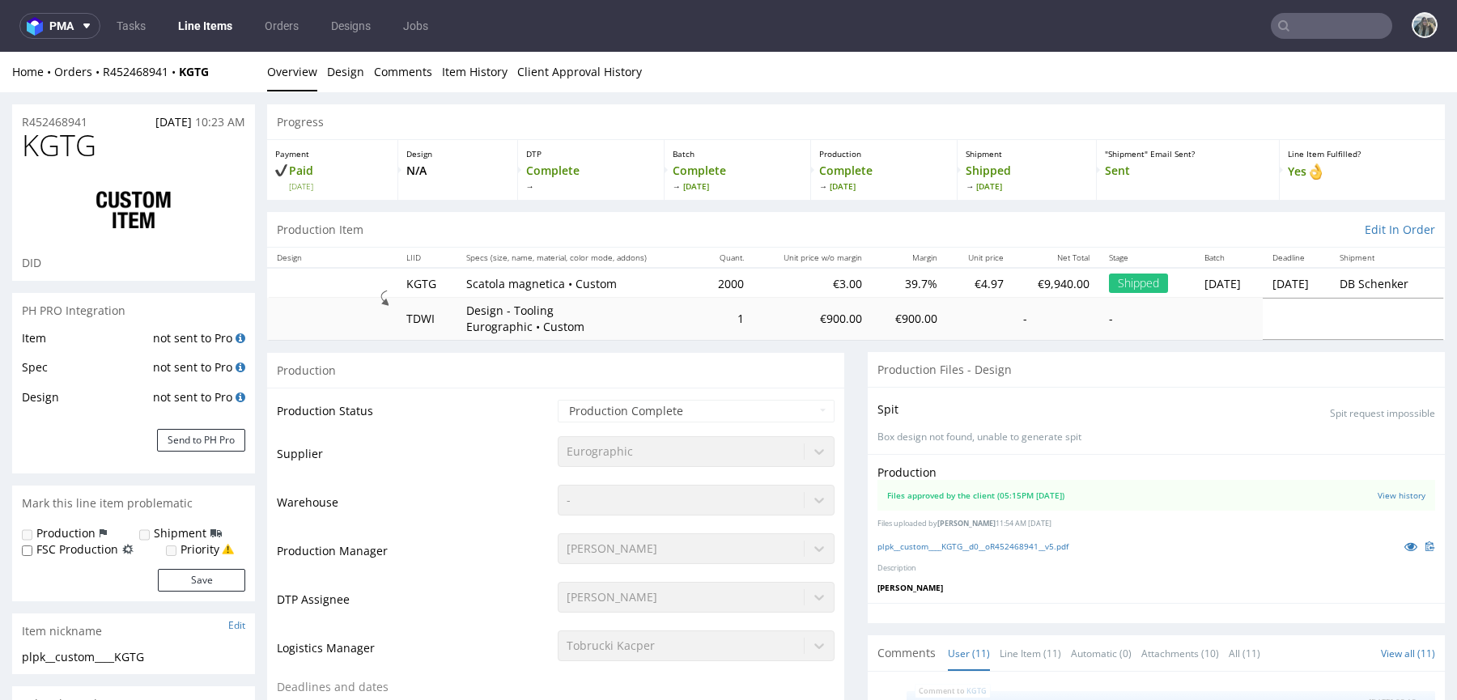
click at [73, 91] on div "Home Orders R452468941 KGTG Overview Design Comments Item History Client Approv…" at bounding box center [728, 72] width 1457 height 40
drag, startPoint x: 107, startPoint y: 91, endPoint x: 96, endPoint y: 72, distance: 21.8
click at [96, 72] on div "Home Orders R452468941 KGTG Overview Design Comments Item History Client Approv…" at bounding box center [728, 72] width 1457 height 40
click at [103, 84] on div "Home Orders R452468941 KGTG Overview Design Comments Item History Client Approv…" at bounding box center [728, 72] width 1457 height 40
drag, startPoint x: 111, startPoint y: 85, endPoint x: 97, endPoint y: 71, distance: 19.5
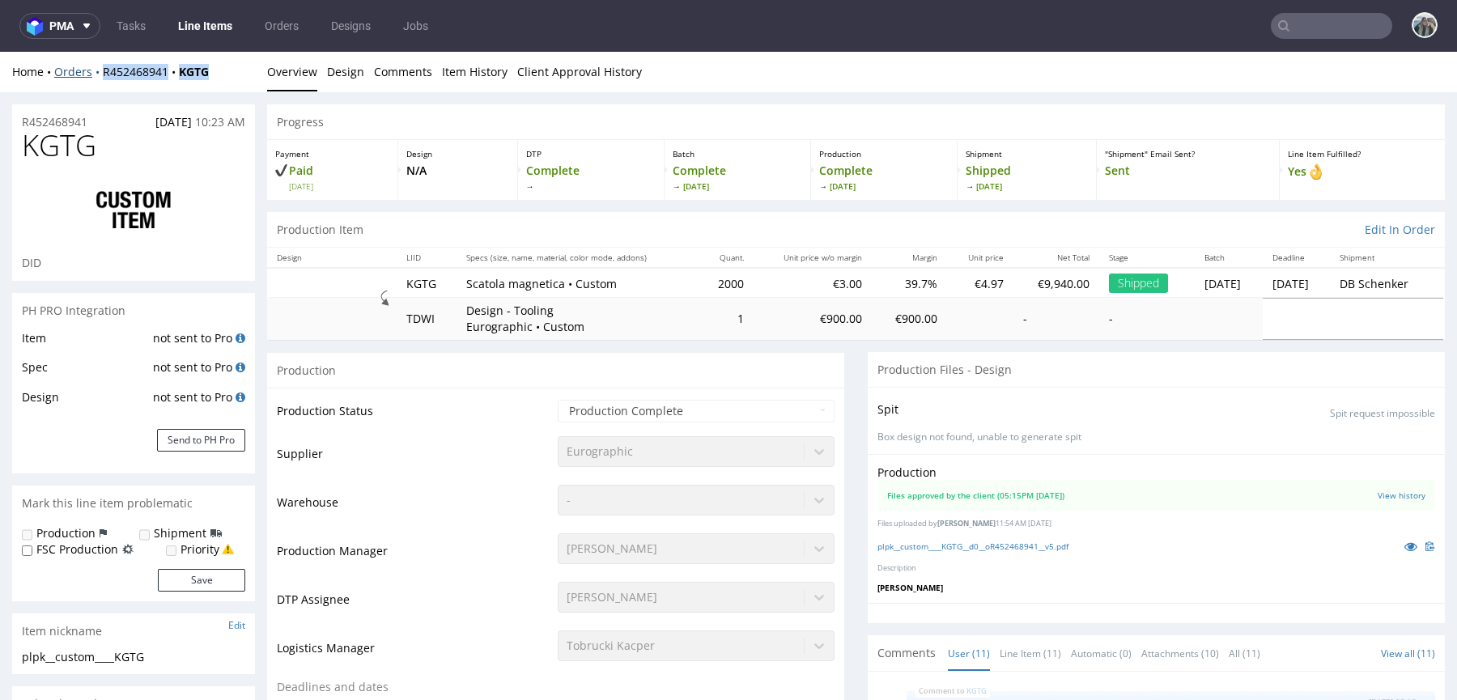
click at [97, 71] on div "Home Orders R452468941 KGTG Overview Design Comments Item History Client Approv…" at bounding box center [728, 72] width 1457 height 40
copy div "R452468941 KGTG"
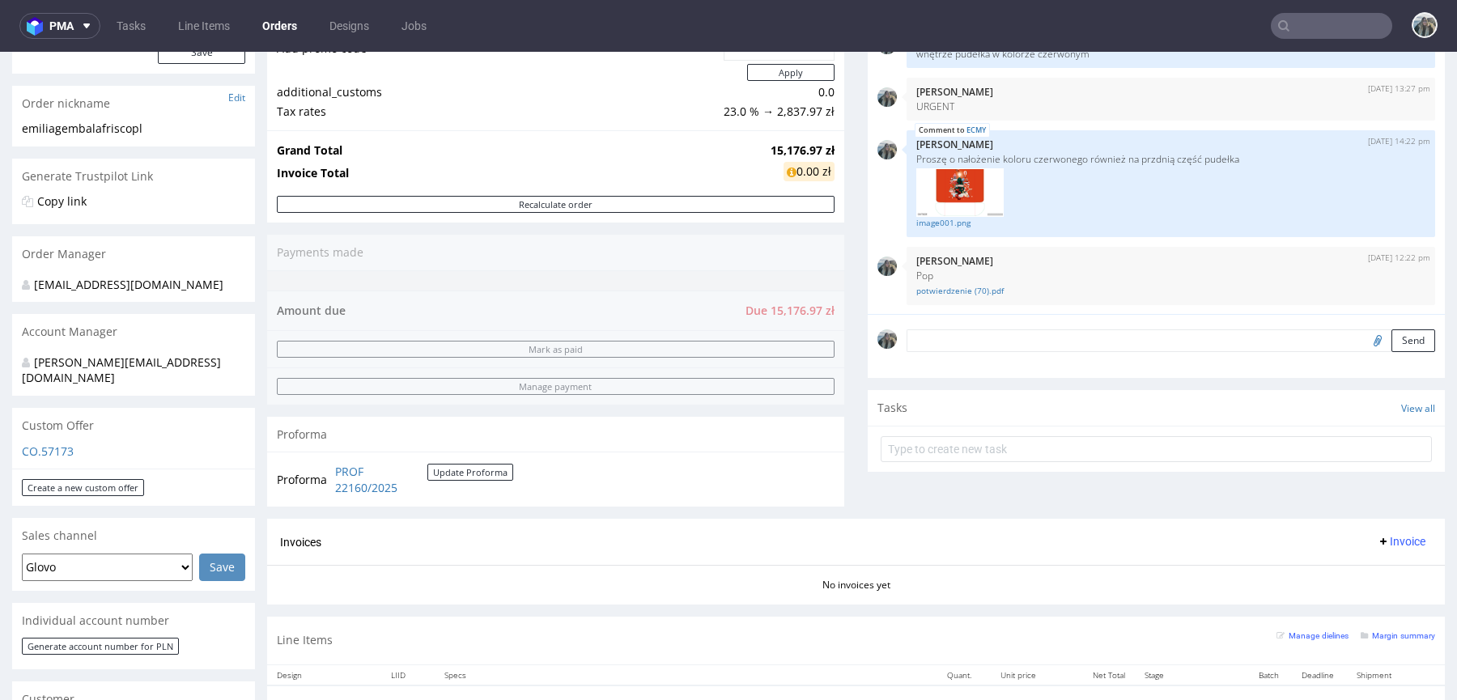
scroll to position [201, 0]
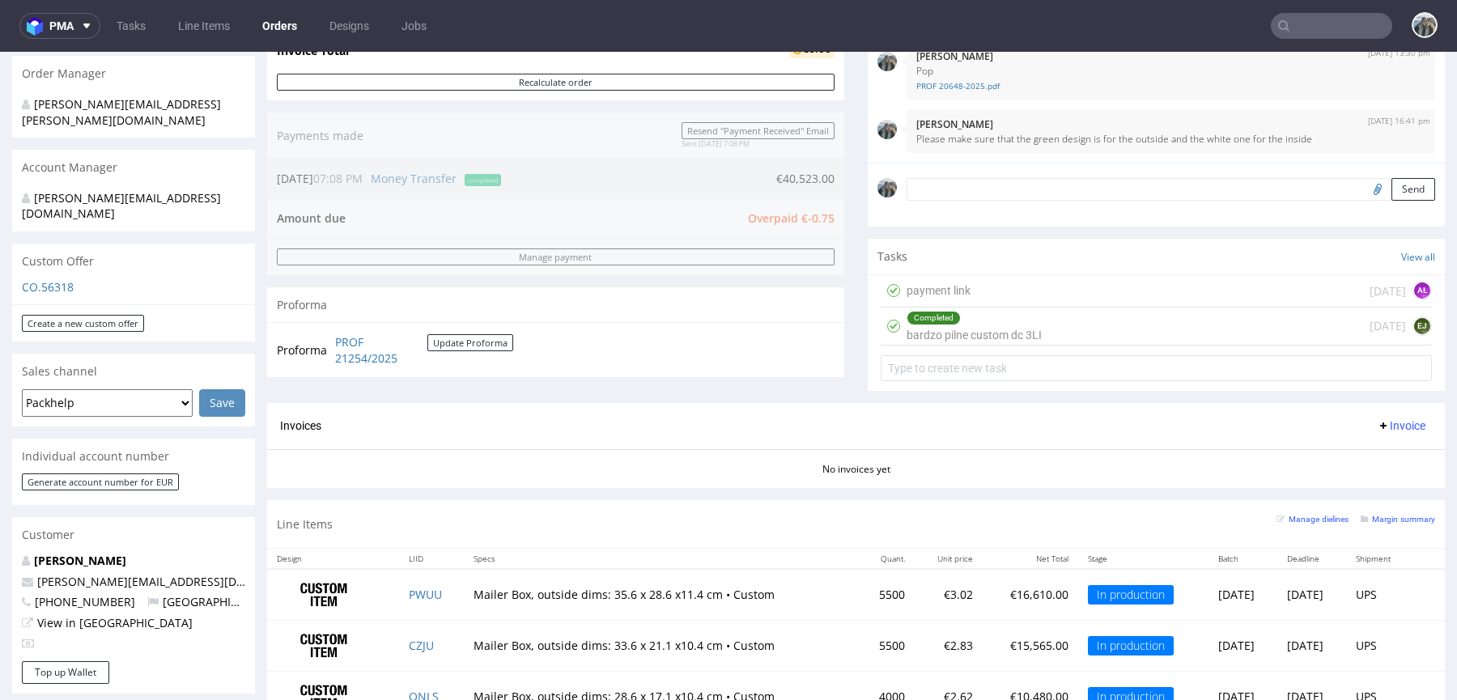
scroll to position [417, 0]
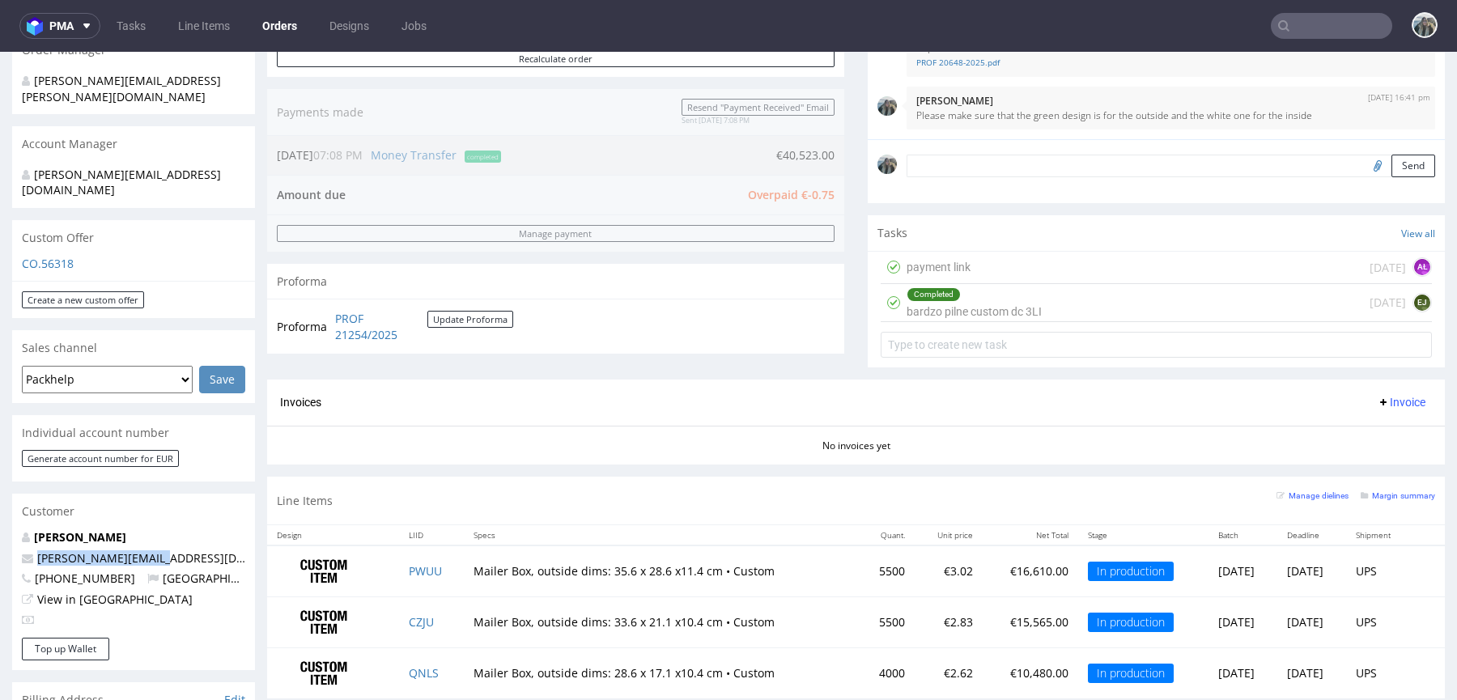
drag, startPoint x: 163, startPoint y: 526, endPoint x: 0, endPoint y: 526, distance: 162.7
click at [0, 526] on div "Order via Offer R630222245 [DATE] 01:52 PM [PERSON_NAME] this order as problema…" at bounding box center [728, 450] width 1457 height 1551
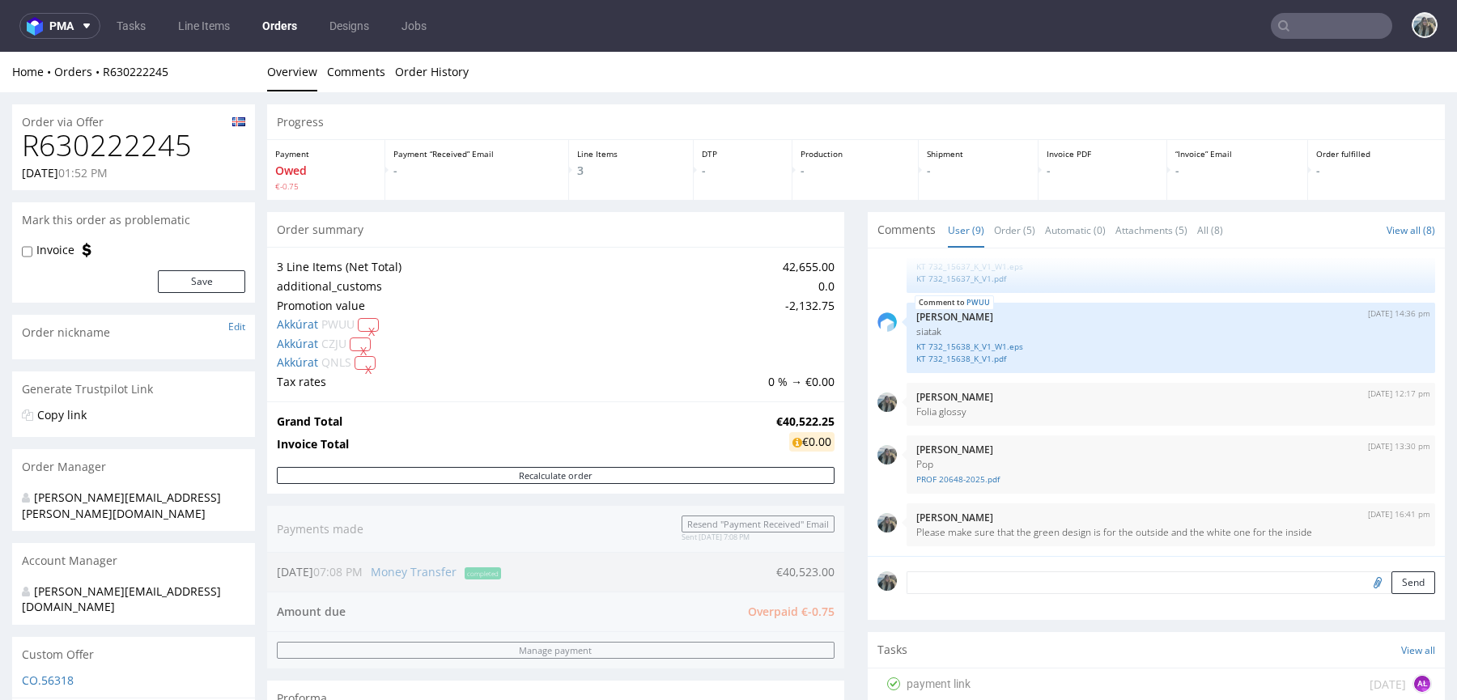
click at [115, 154] on h1 "R630222245" at bounding box center [133, 146] width 223 height 32
copy h1 "R630222245"
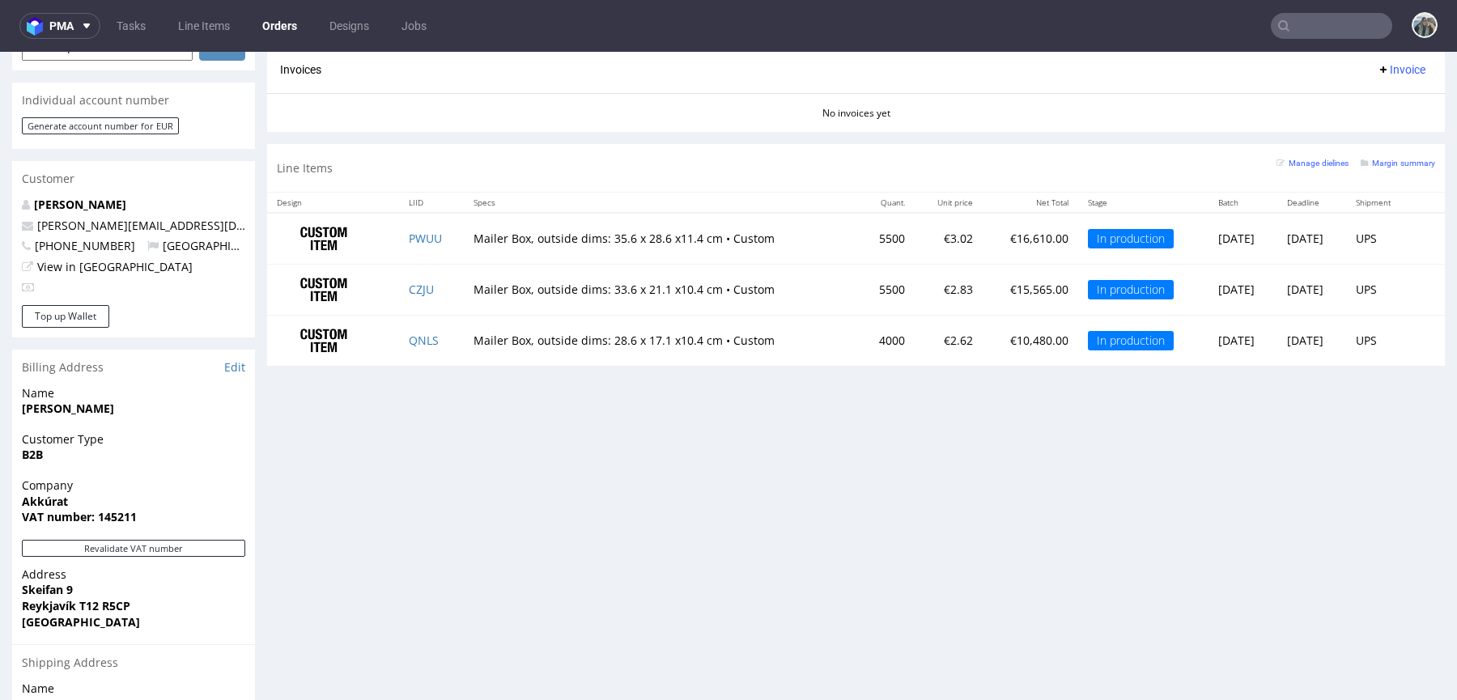
scroll to position [920, 0]
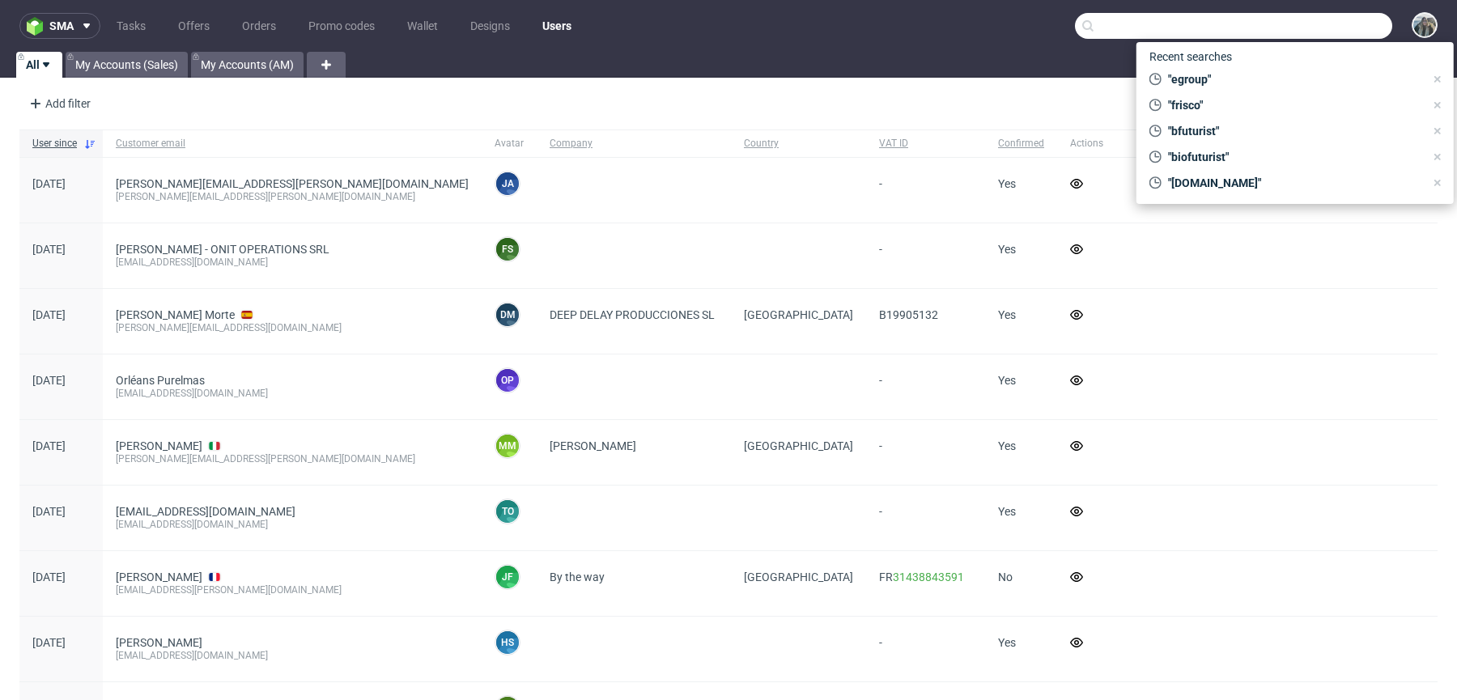
click at [1312, 34] on input "text" at bounding box center [1233, 26] width 317 height 26
paste input "swaghut"
type input "swaghut"
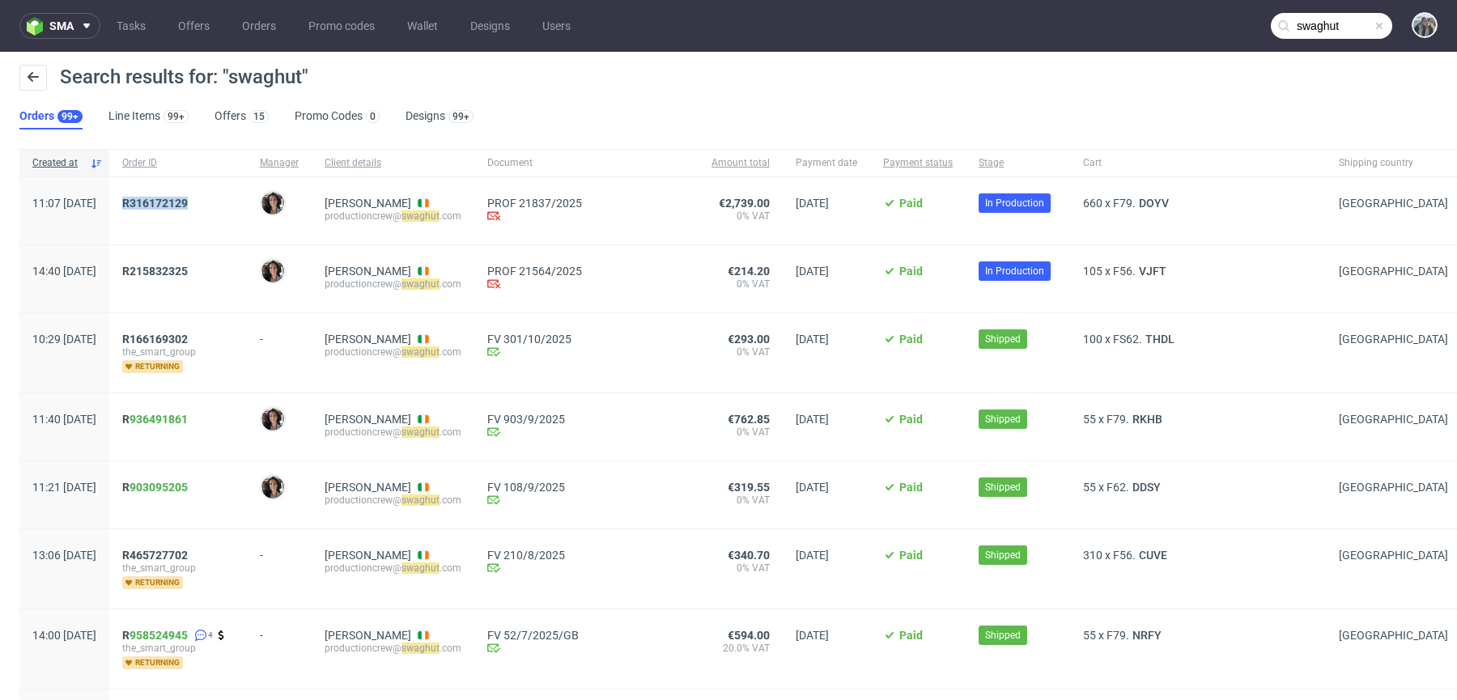
drag, startPoint x: 176, startPoint y: 232, endPoint x: 169, endPoint y: 194, distance: 38.7
click at [169, 194] on div "R316172129" at bounding box center [178, 210] width 138 height 67
drag, startPoint x: 178, startPoint y: 301, endPoint x: 150, endPoint y: 257, distance: 52.8
click at [150, 257] on div "14:40 [DATE] R215832325 [PERSON_NAME] [PERSON_NAME] [PERSON_NAME] productioncre…" at bounding box center [753, 279] width 1468 height 68
copy div "14:40 [DATE] R215832325"
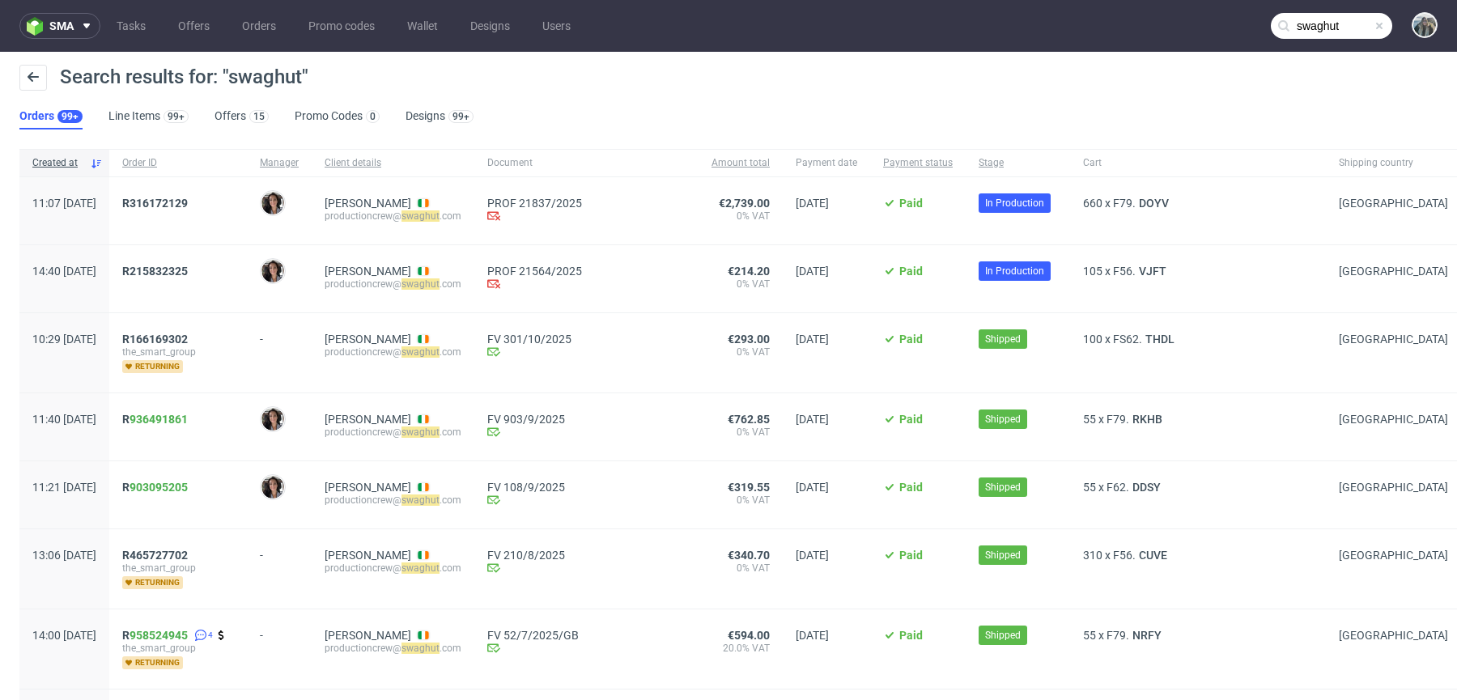
click at [247, 294] on div "R215832325" at bounding box center [178, 278] width 138 height 67
drag, startPoint x: 183, startPoint y: 293, endPoint x: 170, endPoint y: 266, distance: 30.4
click at [171, 266] on div "R215832325" at bounding box center [178, 278] width 138 height 67
copy span "R215832325"
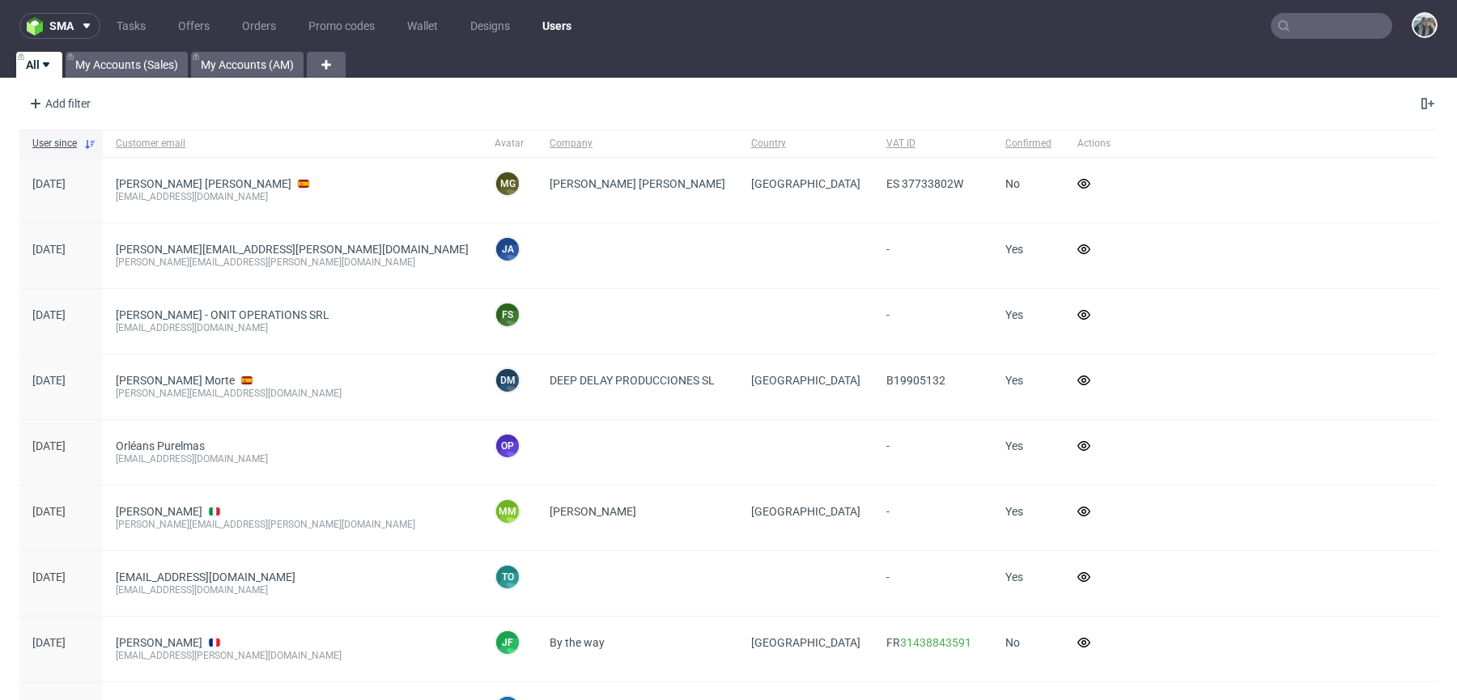
click at [1333, 24] on input "text" at bounding box center [1331, 26] width 121 height 26
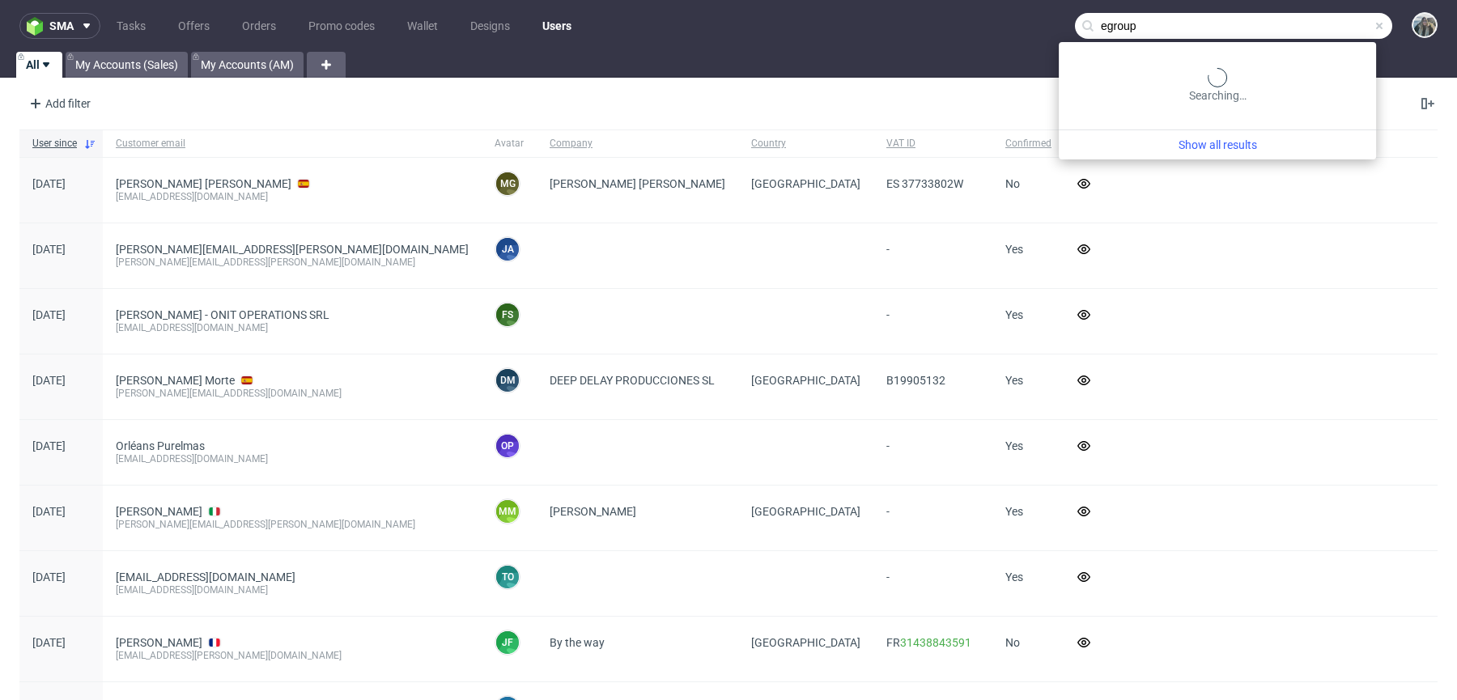
type input "egroup"
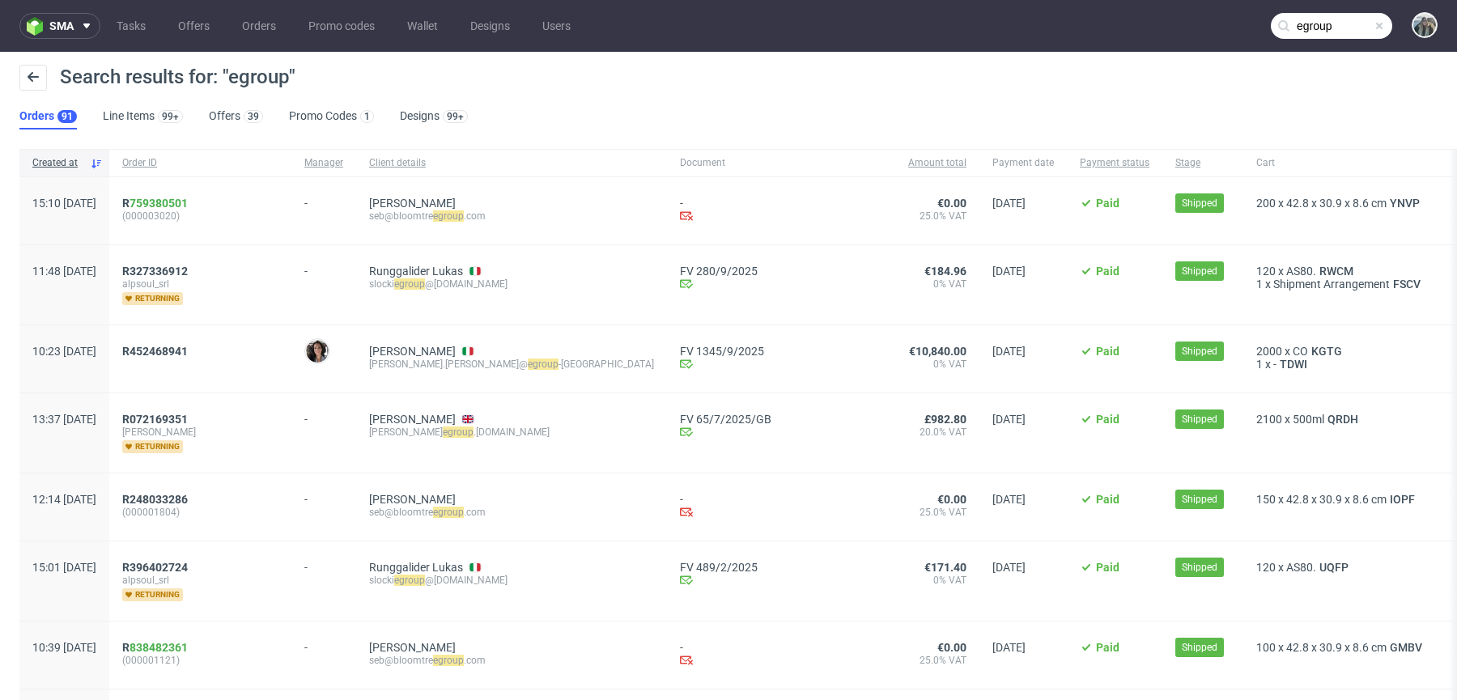
drag, startPoint x: 186, startPoint y: 374, endPoint x: 200, endPoint y: 342, distance: 35.2
click at [171, 361] on div "R452468941" at bounding box center [200, 358] width 182 height 67
drag, startPoint x: 178, startPoint y: 365, endPoint x: 176, endPoint y: 345, distance: 20.4
click at [176, 345] on span "R452468941" at bounding box center [200, 359] width 156 height 28
copy span "452468941"
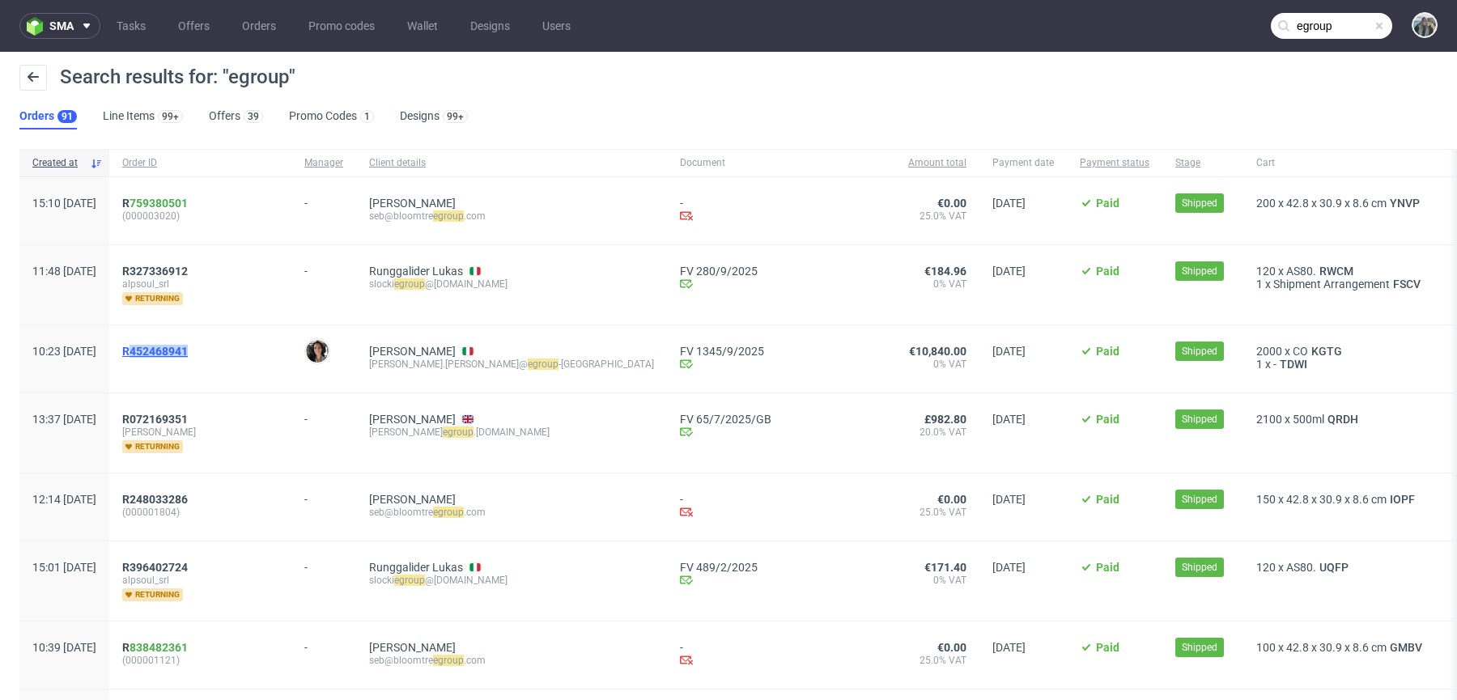
click at [184, 348] on span "R452468941" at bounding box center [155, 351] width 66 height 13
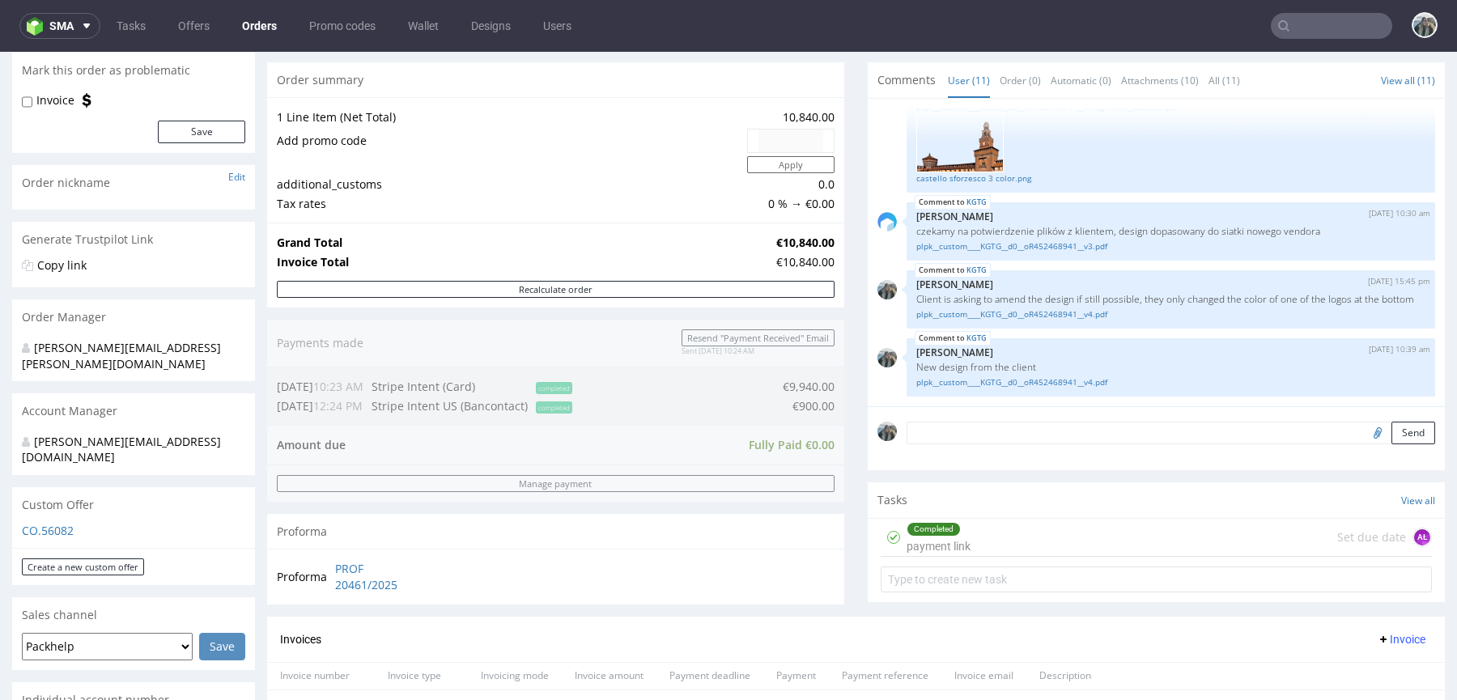
scroll to position [498, 0]
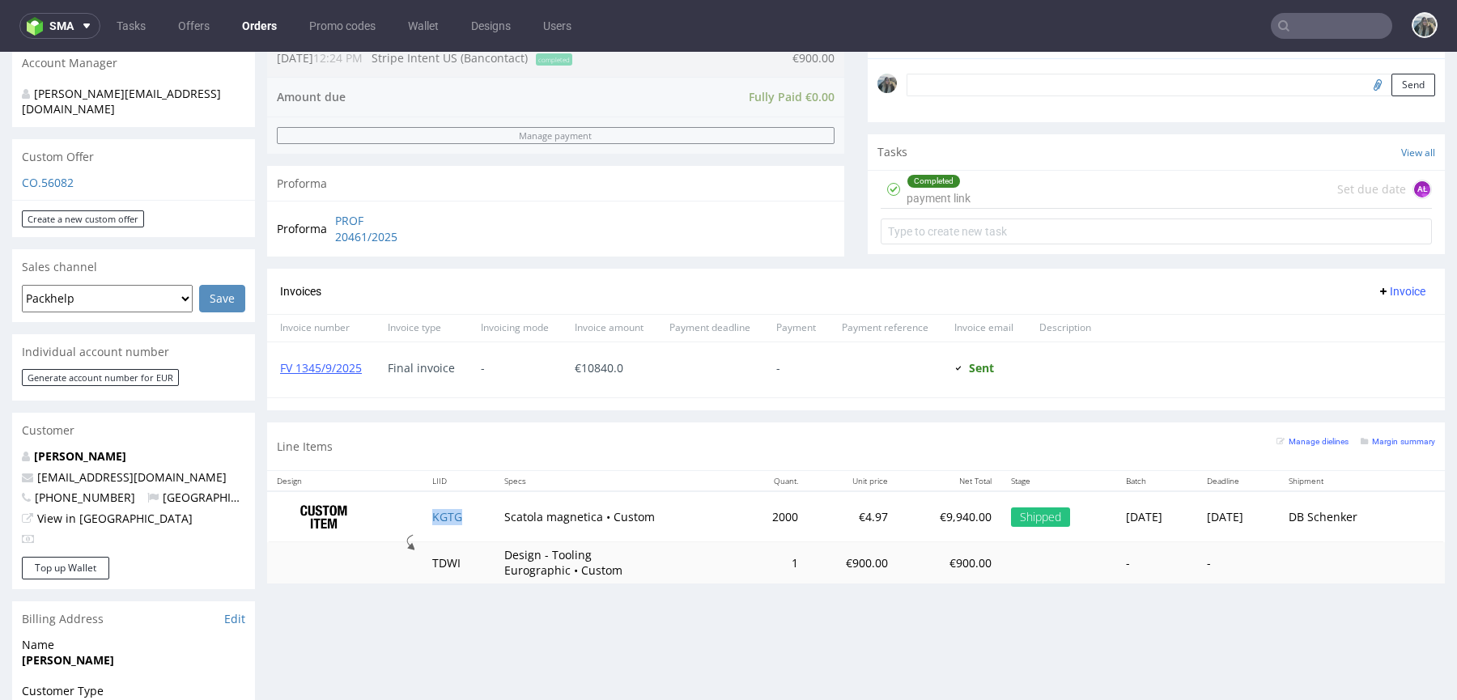
drag, startPoint x: 422, startPoint y: 530, endPoint x: 420, endPoint y: 504, distance: 26.8
copy link "KGTG"
click at [1317, 32] on input "text" at bounding box center [1331, 26] width 121 height 26
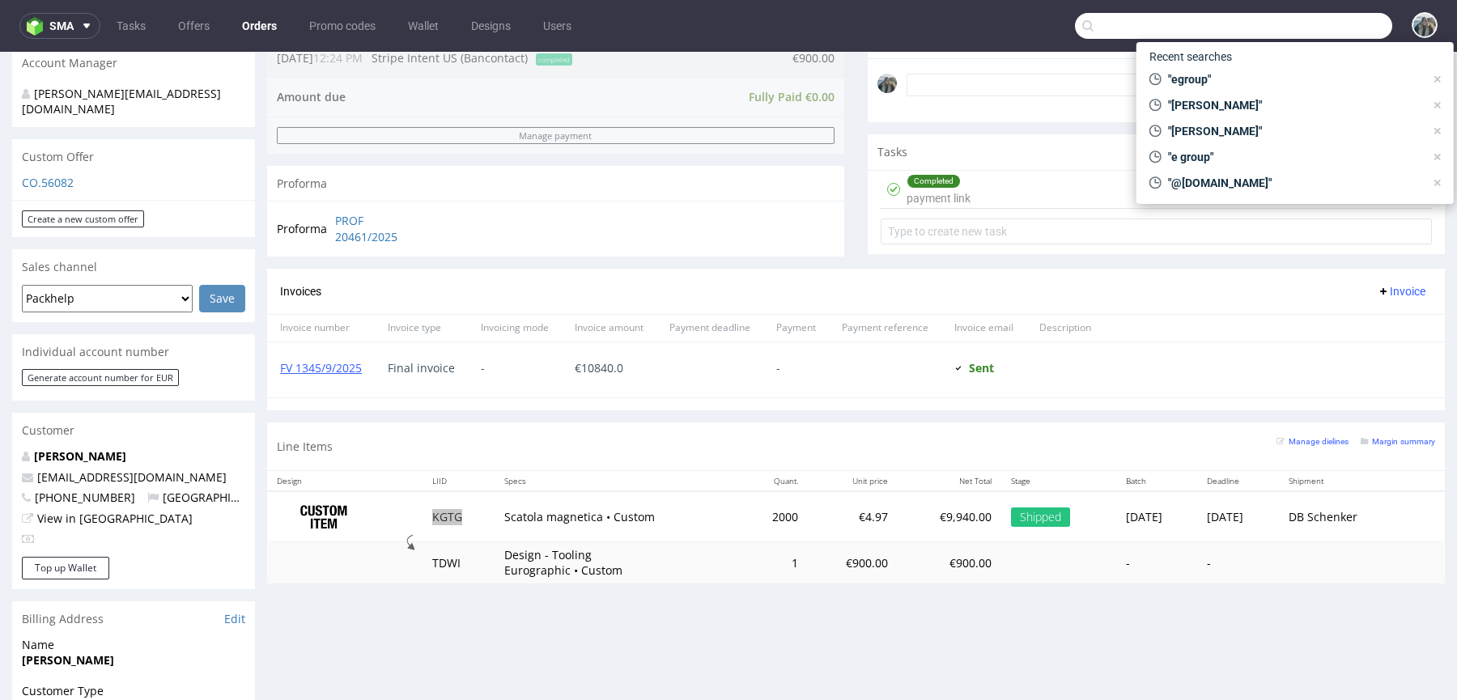
paste input "Refurbed"
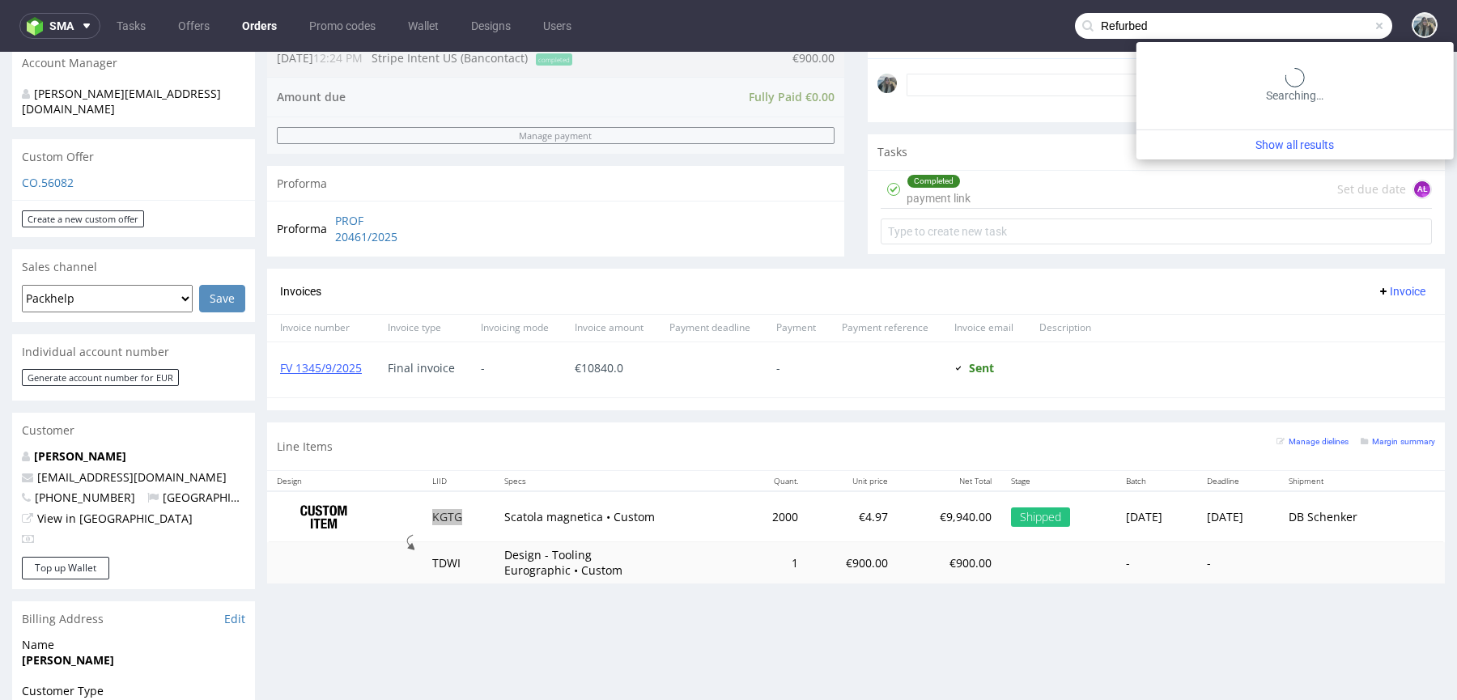
type input "Refurbed"
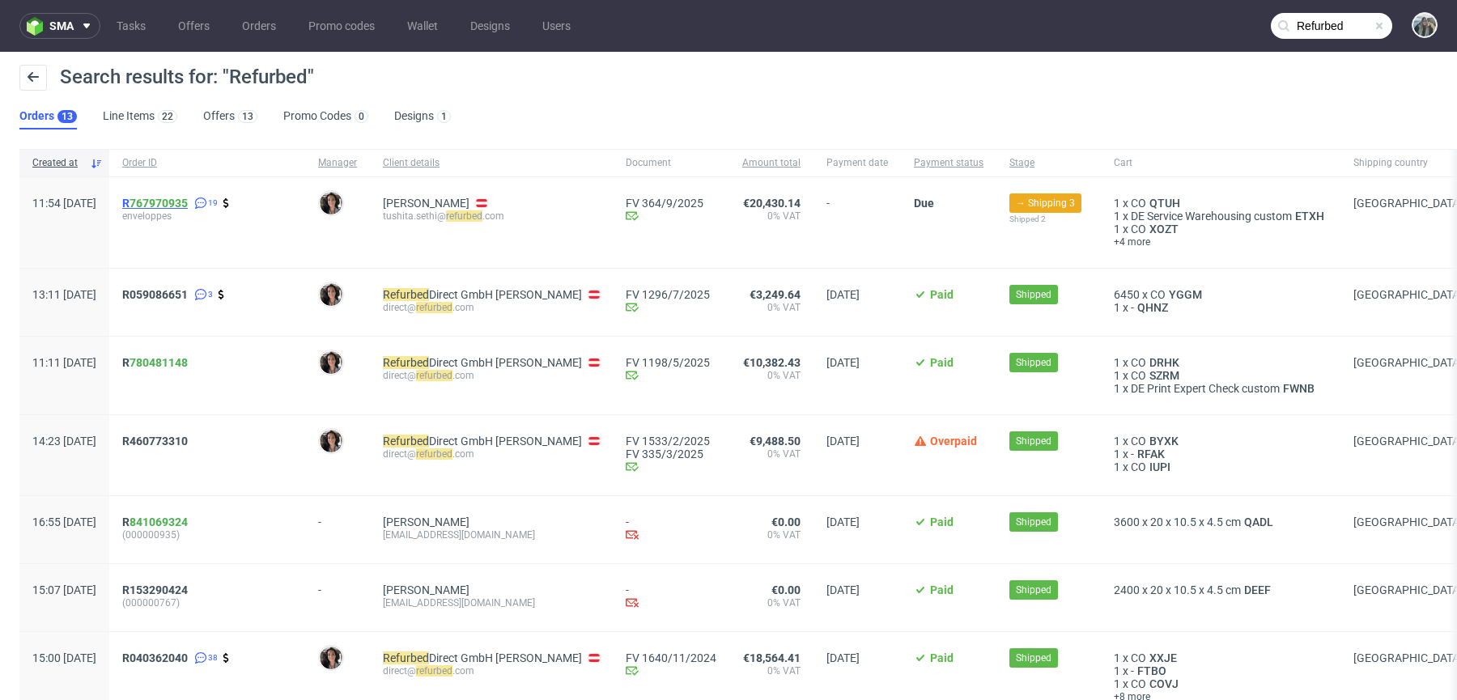
click at [176, 197] on span "R 767970935" at bounding box center [155, 203] width 66 height 13
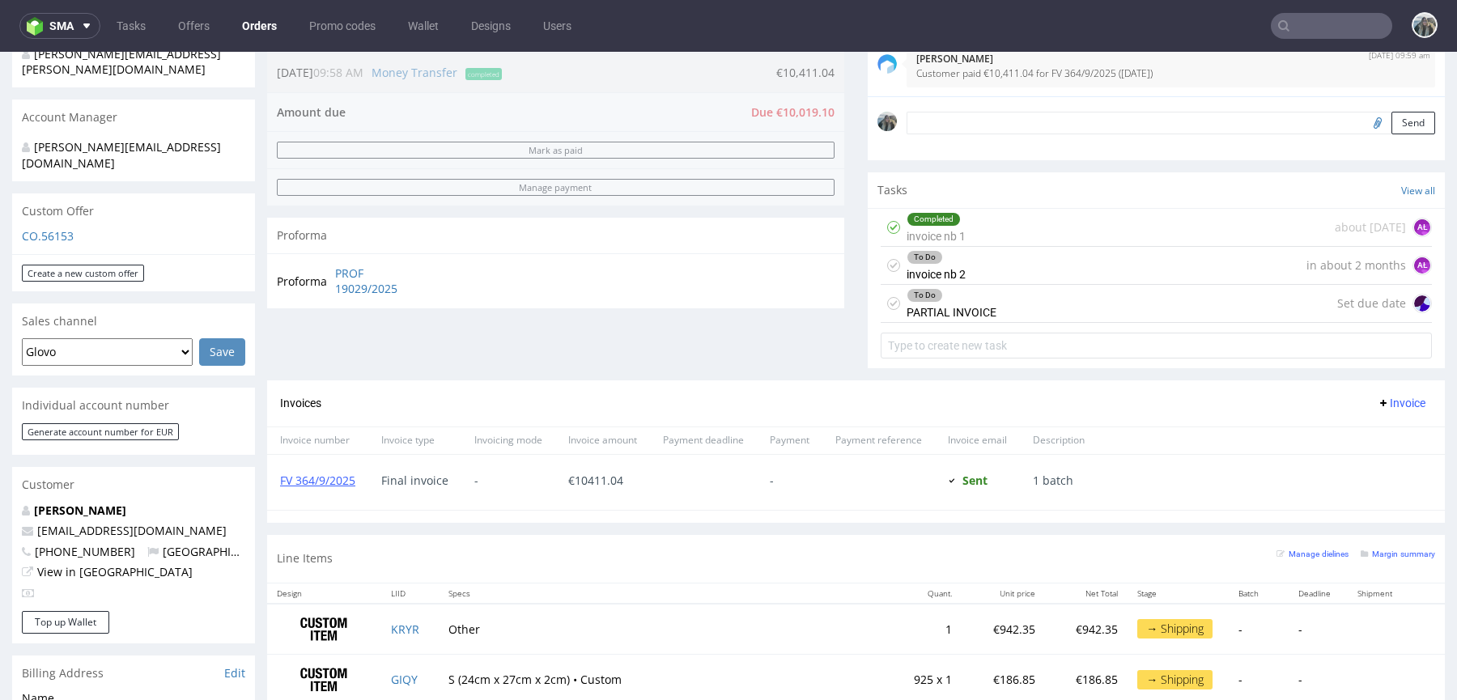
scroll to position [461, 0]
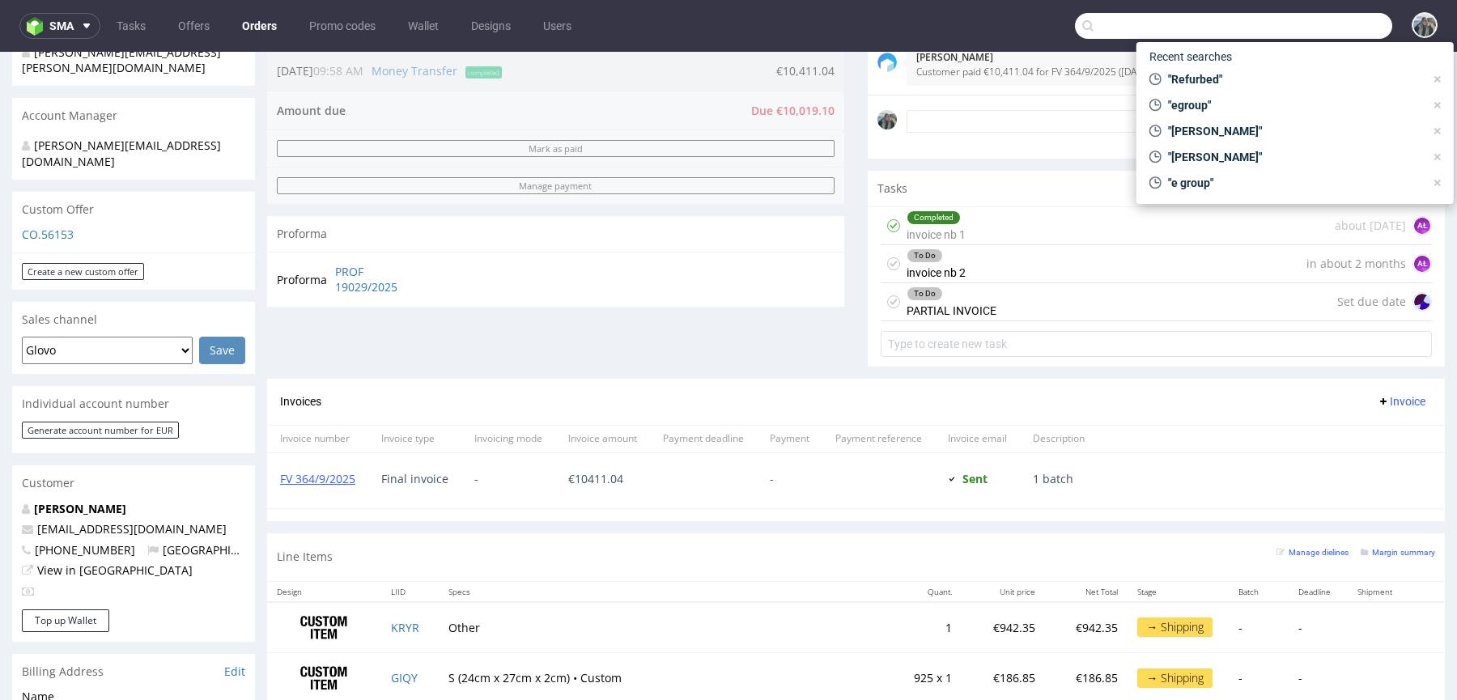
click at [1345, 32] on input "text" at bounding box center [1233, 26] width 317 height 26
paste input "R059086651"
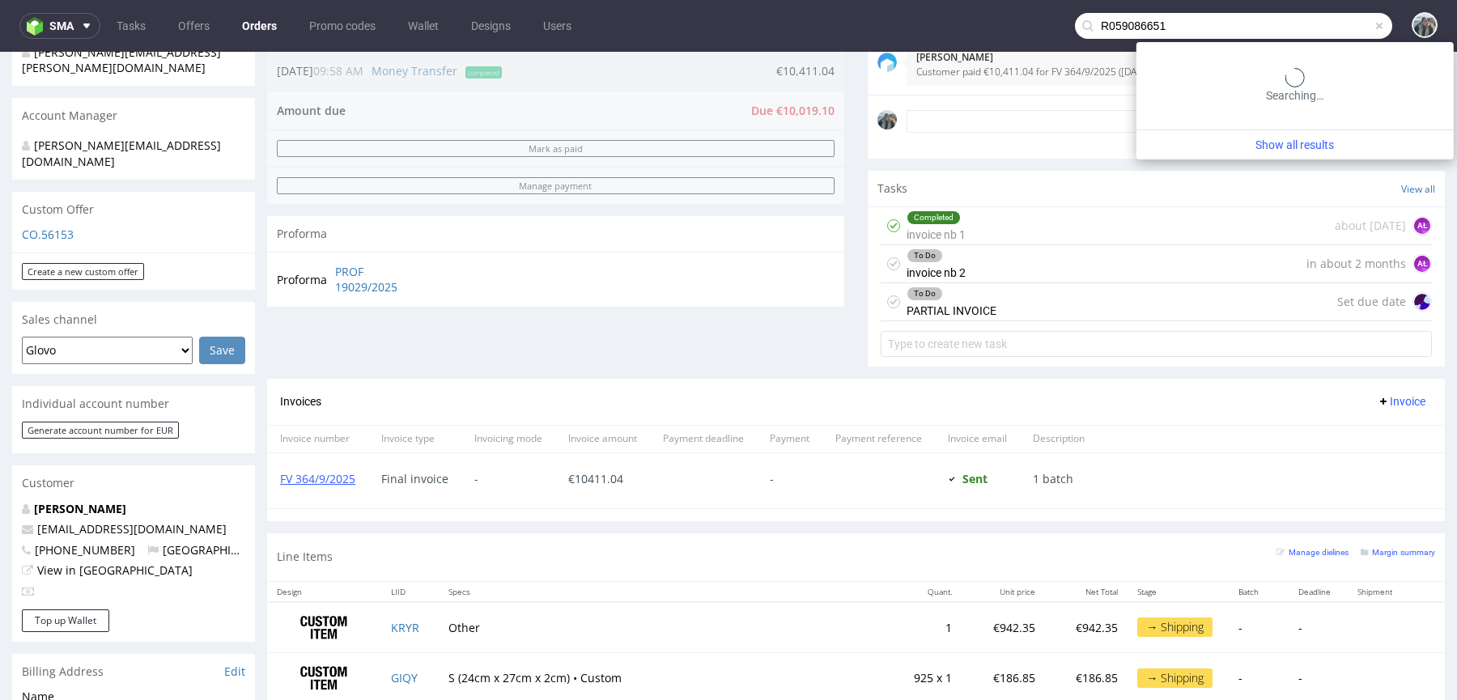
type input "R059086651"
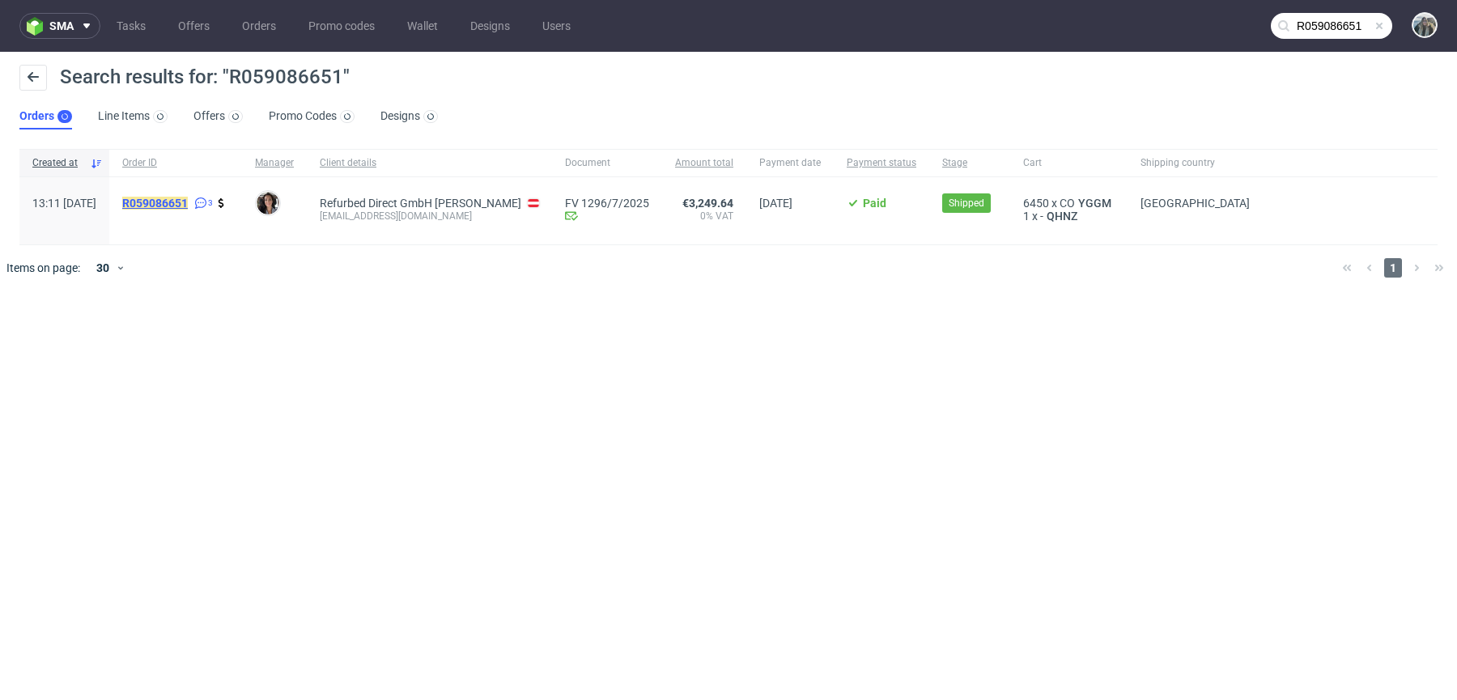
click at [187, 198] on mark "R059086651" at bounding box center [155, 203] width 66 height 13
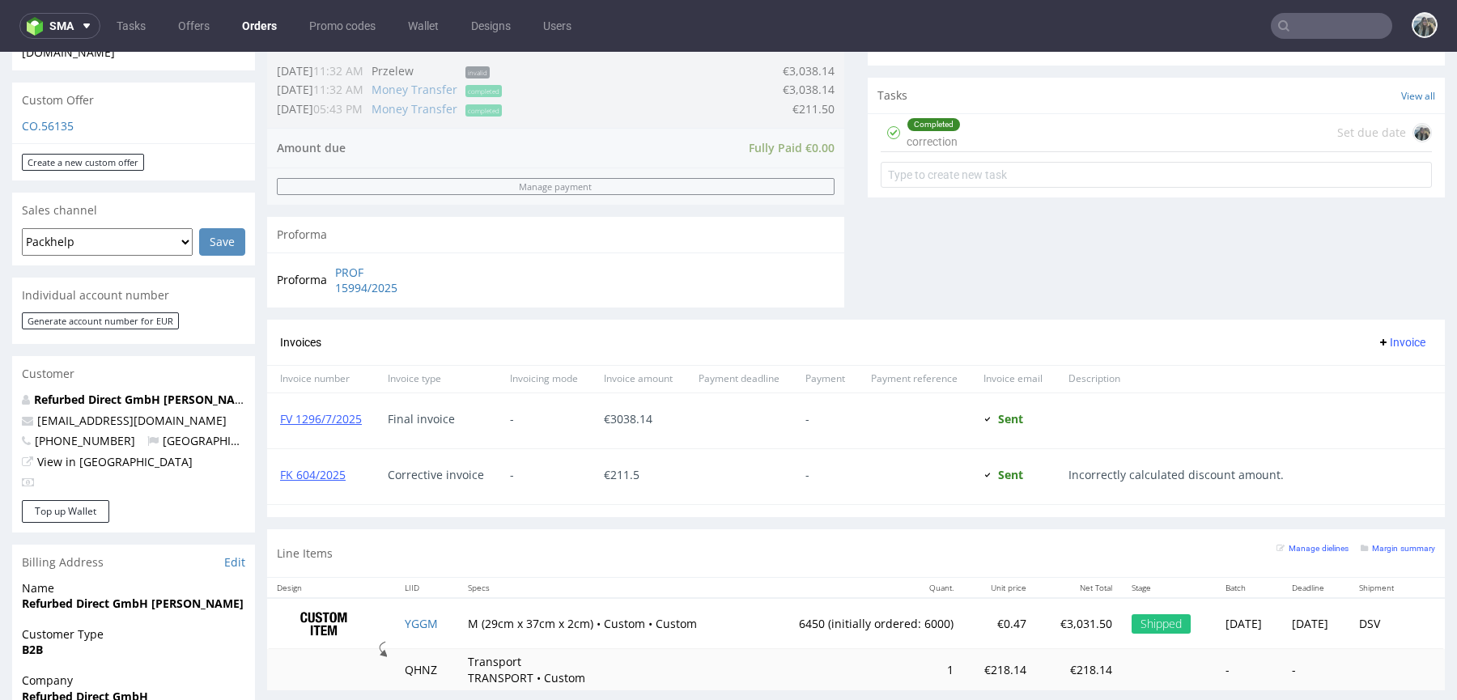
scroll to position [522, 0]
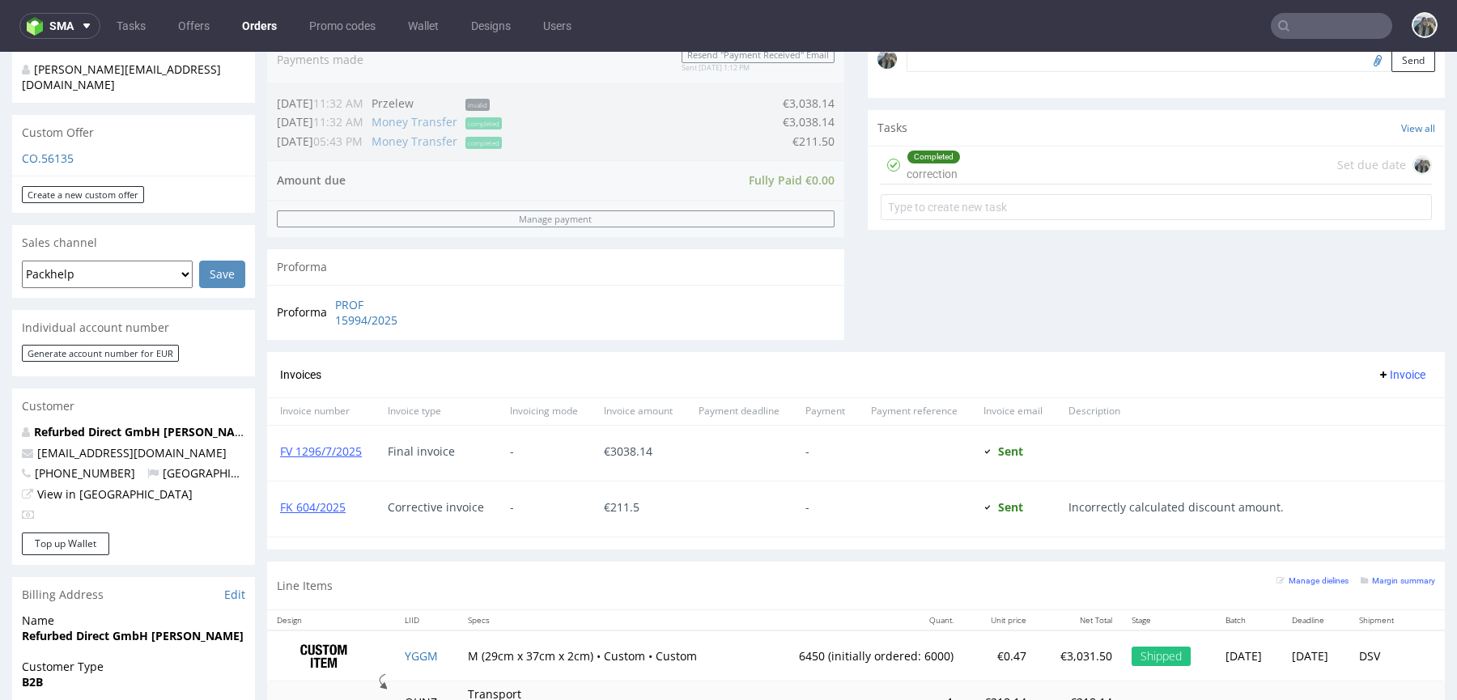
click at [959, 177] on div "Completed correction Set due date" at bounding box center [1156, 166] width 551 height 38
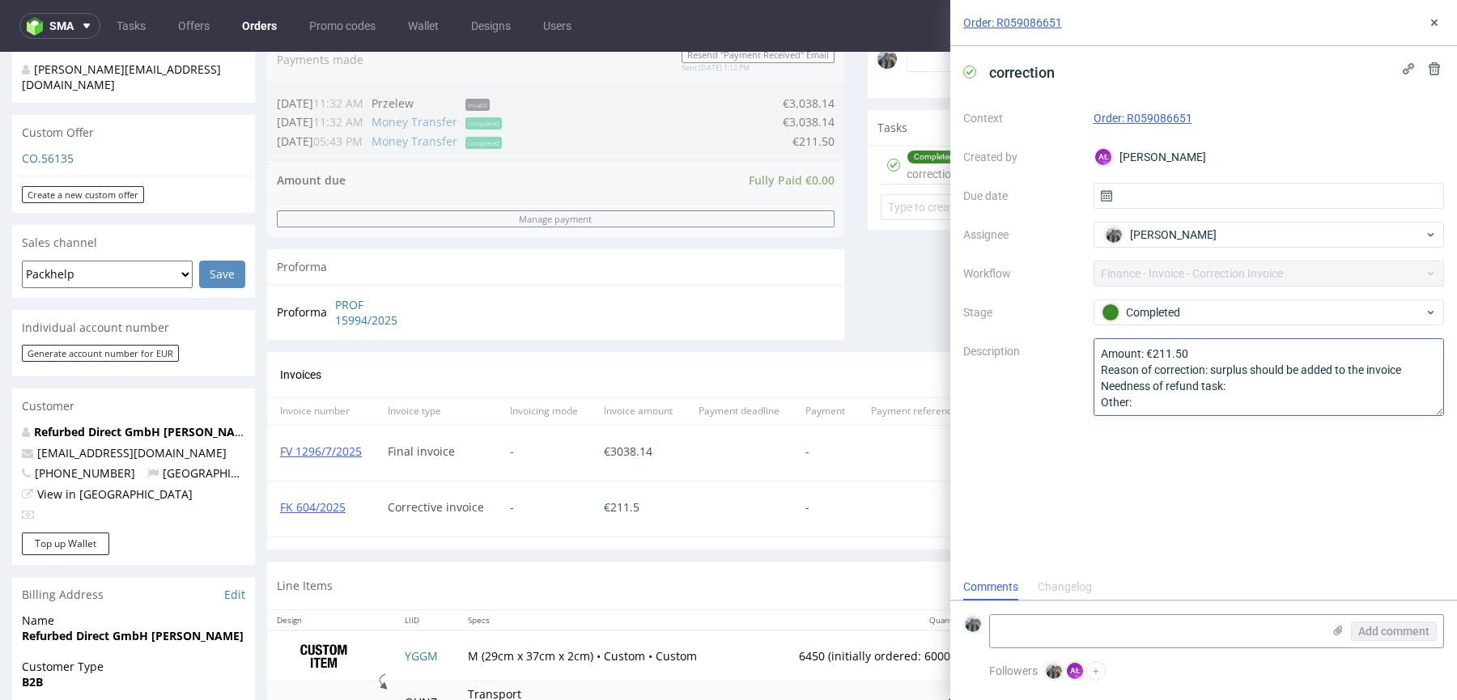
scroll to position [1, 0]
click at [1098, 470] on div "correction Context Order: R059086651 Created by AŁ Aleksandra Łętowska Due date…" at bounding box center [1203, 310] width 507 height 528
click at [1428, 30] on button at bounding box center [1434, 22] width 19 height 19
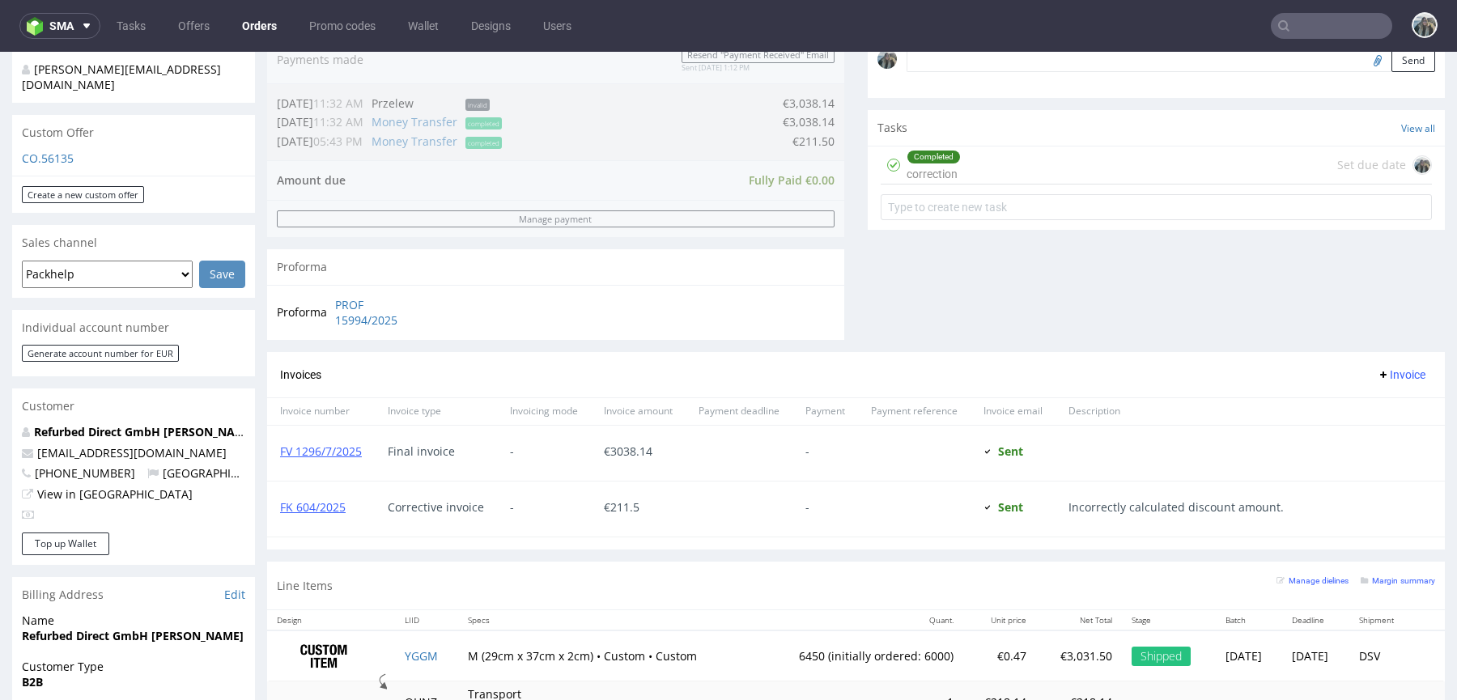
drag, startPoint x: 1440, startPoint y: 15, endPoint x: 963, endPoint y: 64, distance: 479.4
click at [1440, 15] on nav "sma Tasks Offers Orders Promo codes Wallet Designs Users" at bounding box center [728, 26] width 1457 height 52
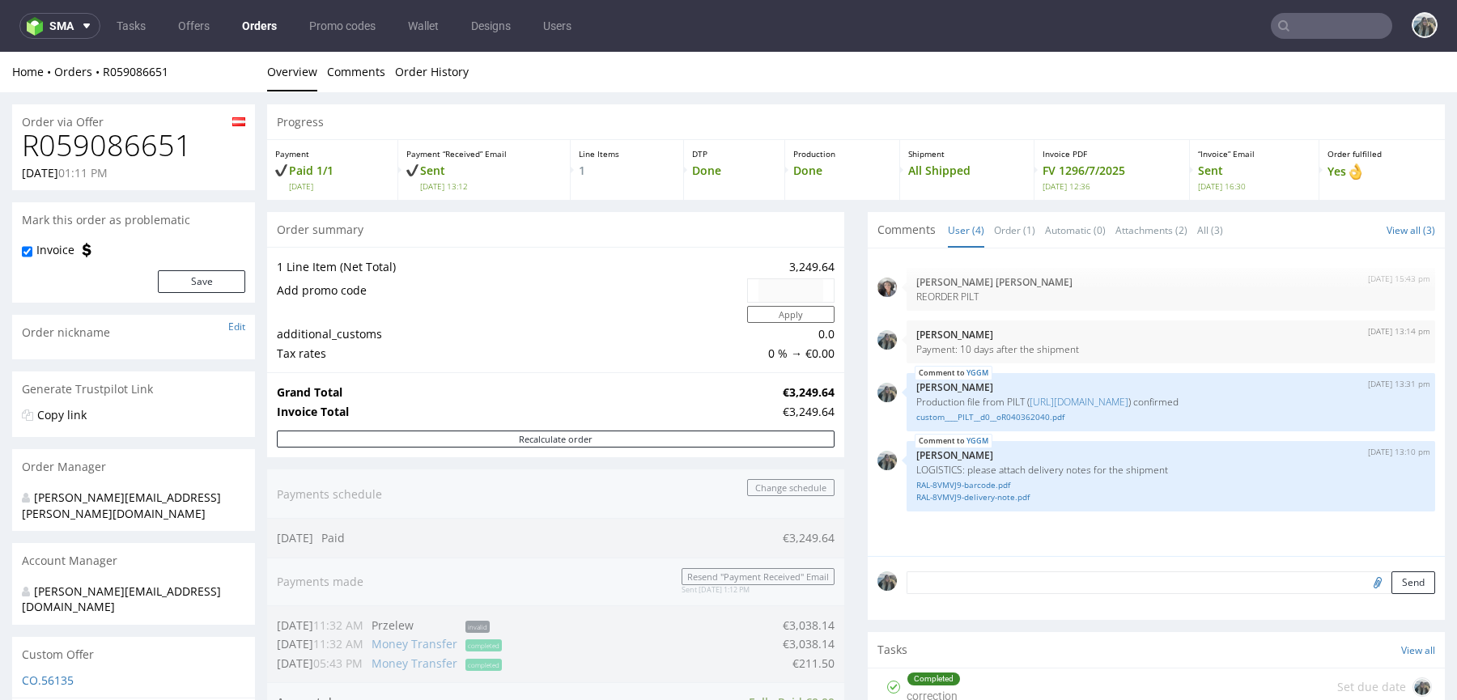
scroll to position [2, 0]
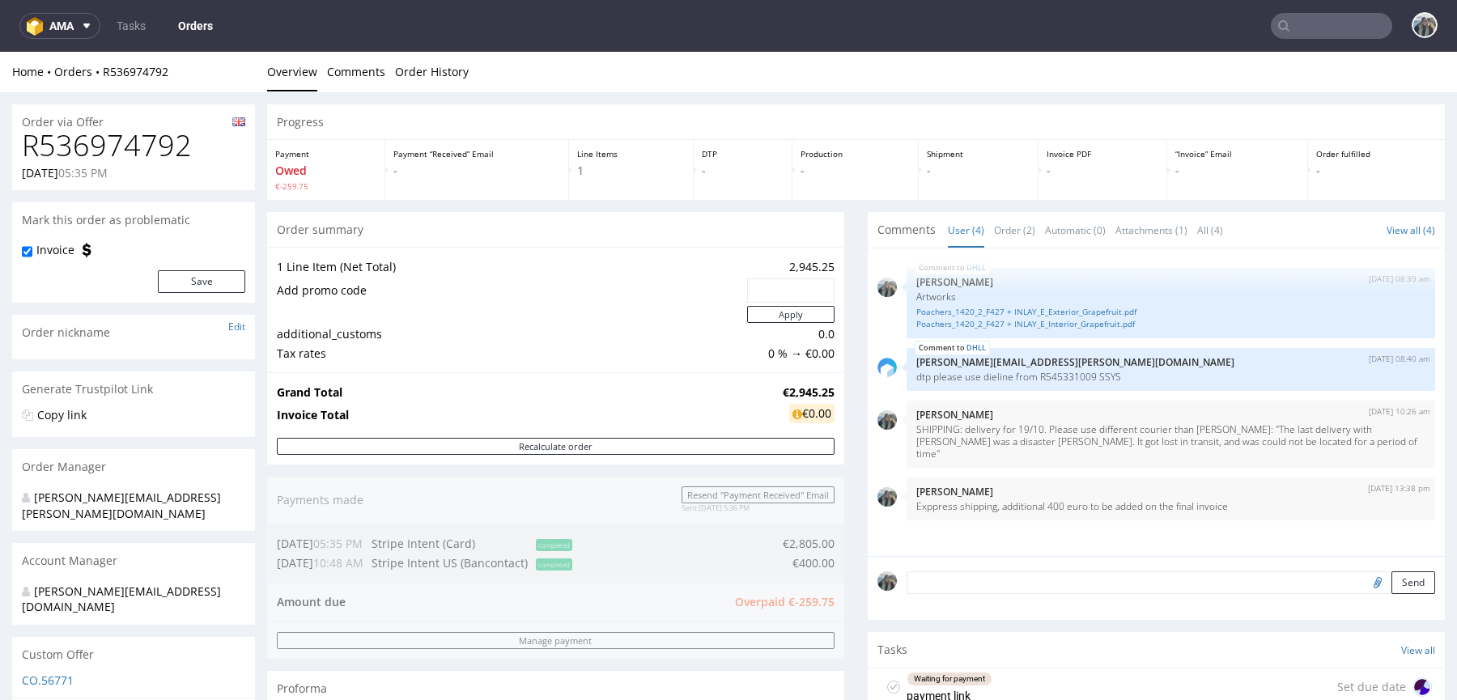
click at [118, 155] on h1 "R536974792" at bounding box center [133, 146] width 223 height 32
copy h1 "R536974792"
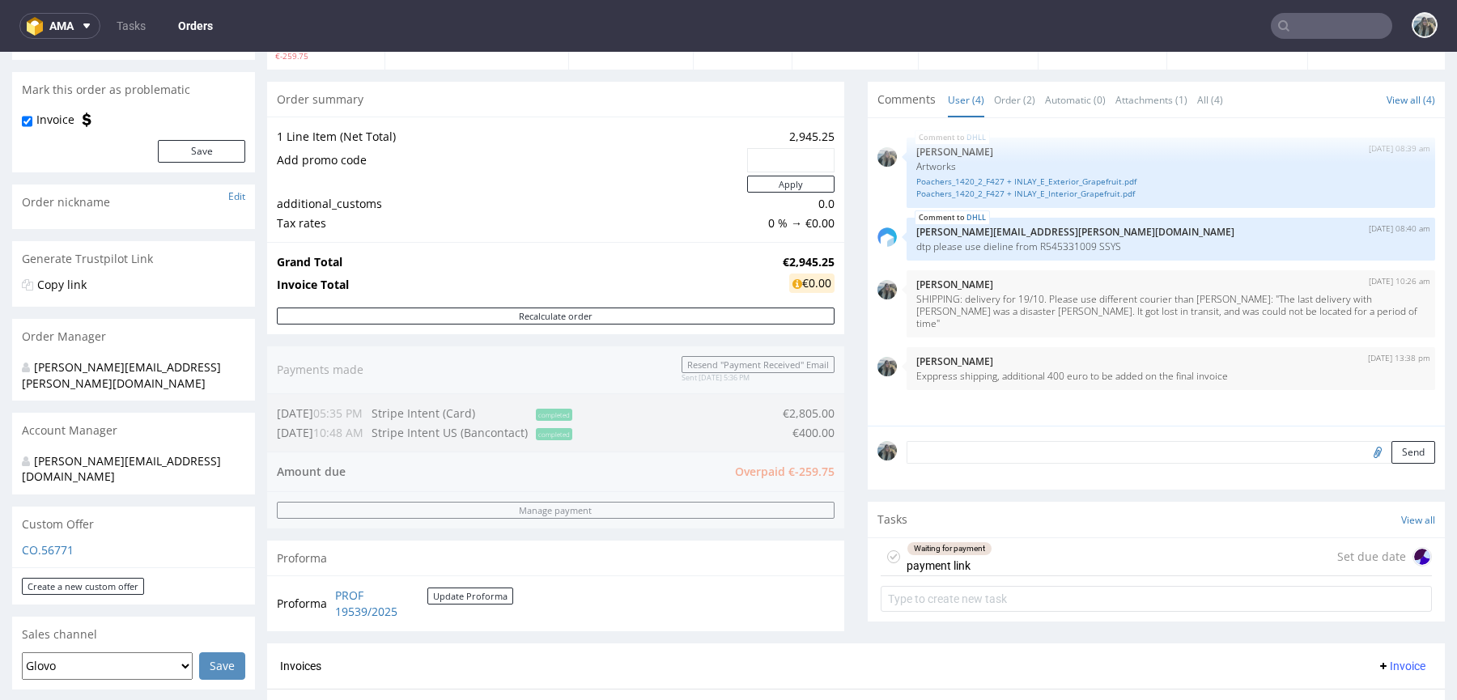
scroll to position [131, 0]
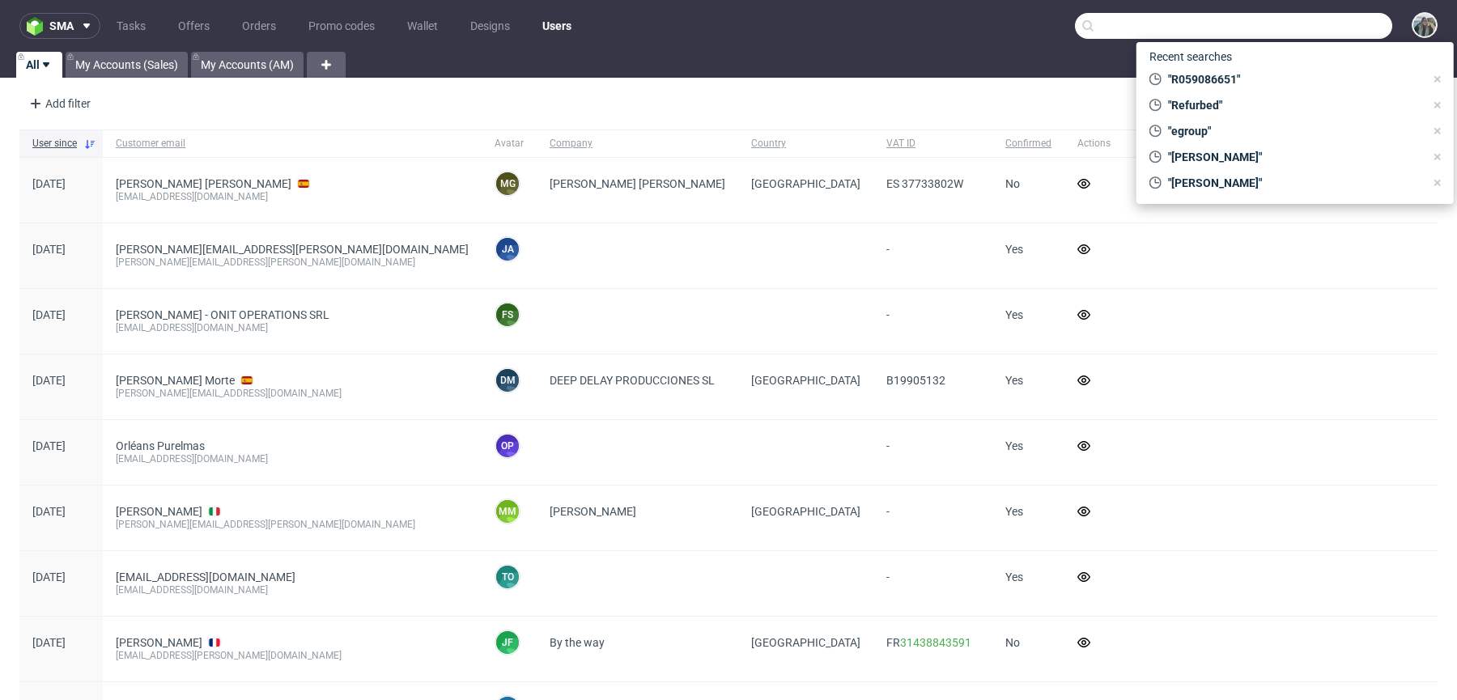
click at [1304, 18] on input "text" at bounding box center [1233, 26] width 317 height 26
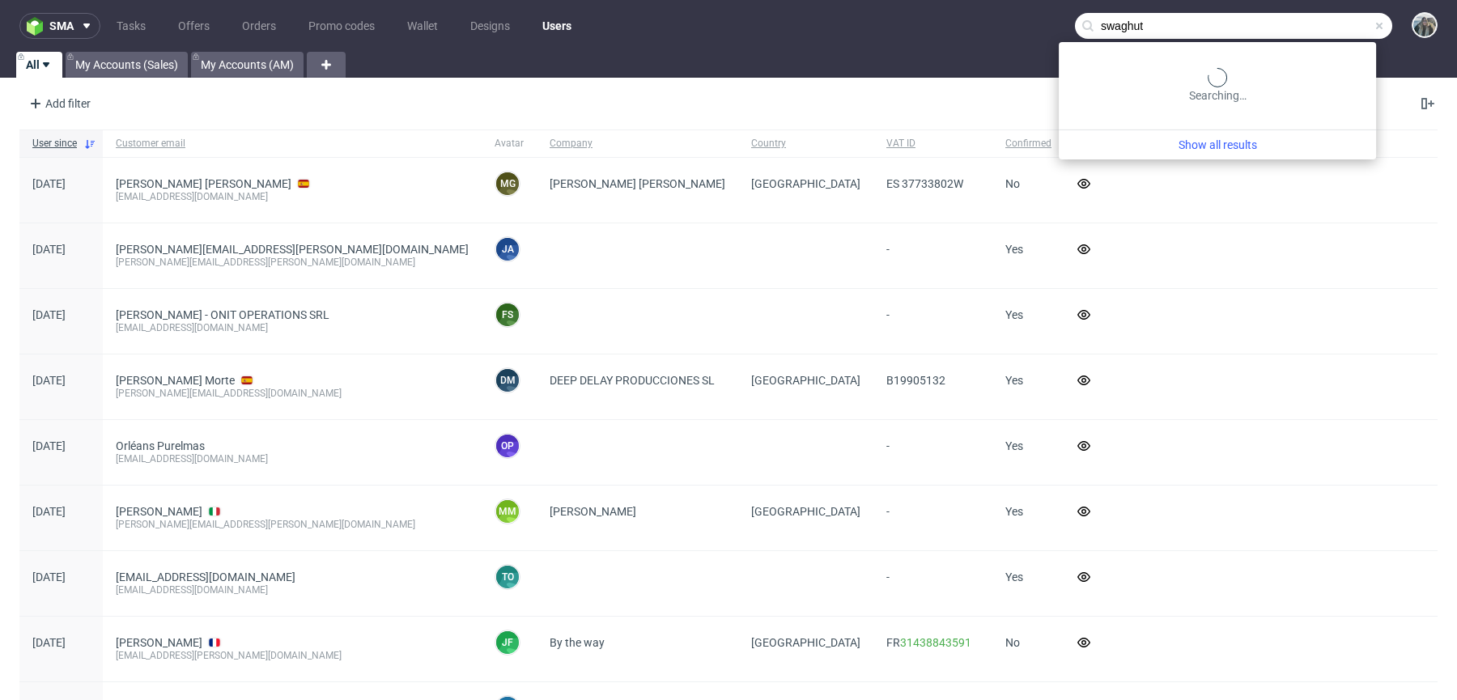
type input "swaghut"
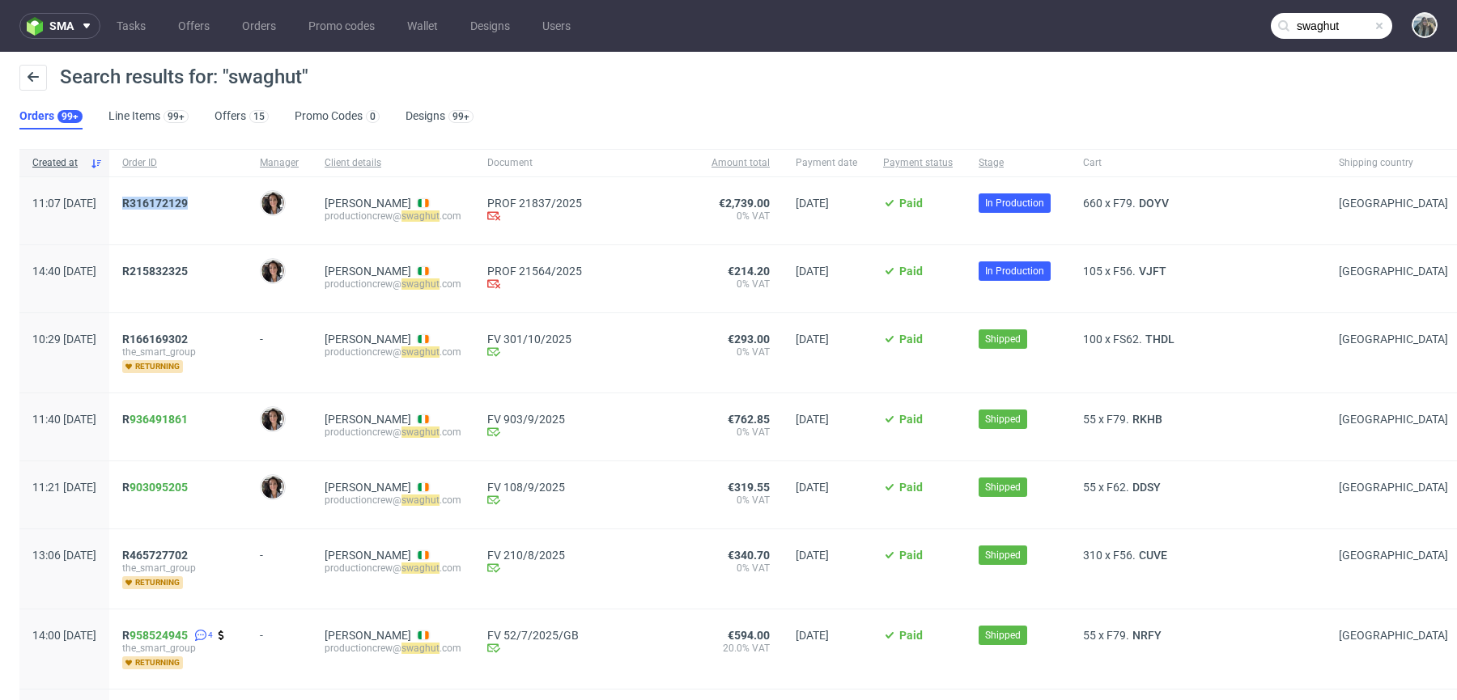
drag, startPoint x: 189, startPoint y: 221, endPoint x: 169, endPoint y: 197, distance: 31.1
click at [169, 197] on div "R316172129" at bounding box center [178, 210] width 138 height 67
drag, startPoint x: 179, startPoint y: 288, endPoint x: 158, endPoint y: 273, distance: 26.1
click at [158, 273] on div "R215832325" at bounding box center [178, 278] width 138 height 67
copy span "R215832325"
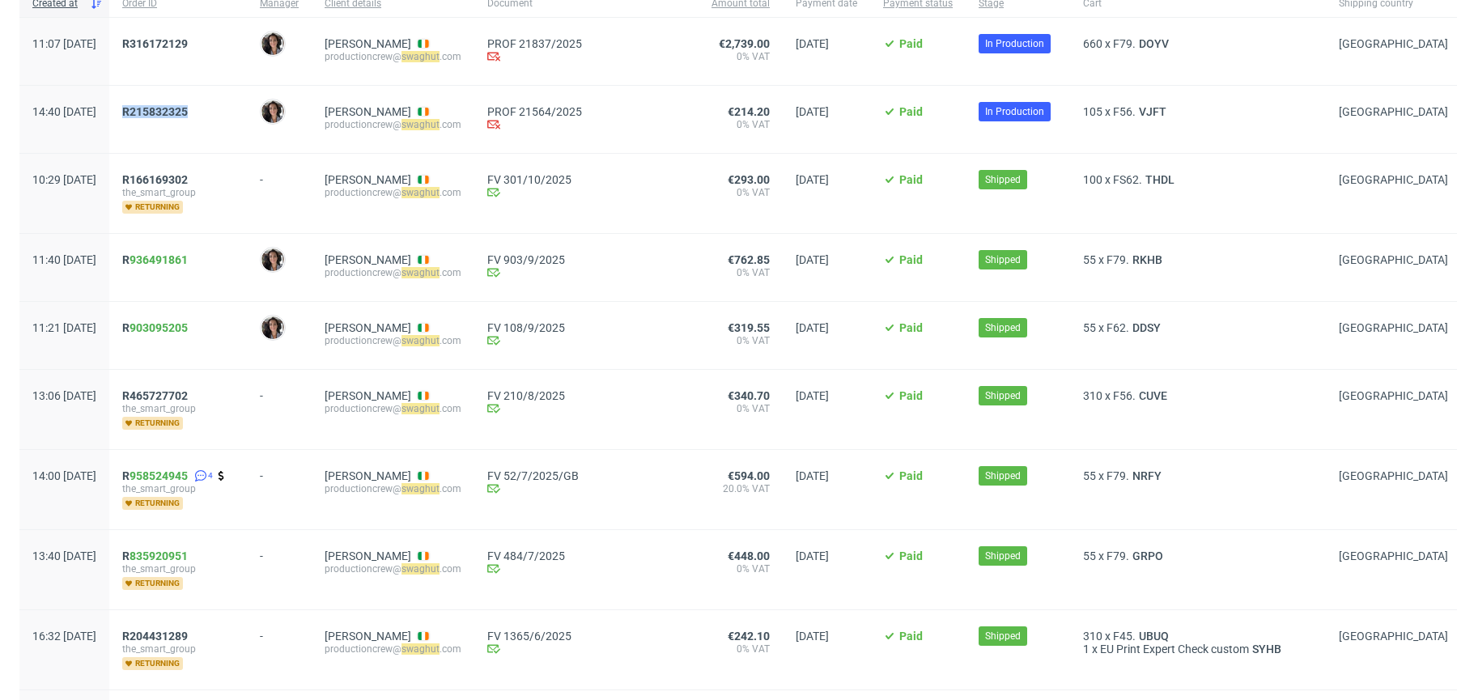
scroll to position [159, 0]
click at [214, 121] on span "R215832325" at bounding box center [178, 120] width 112 height 28
click at [188, 117] on span "R215832325" at bounding box center [155, 112] width 66 height 13
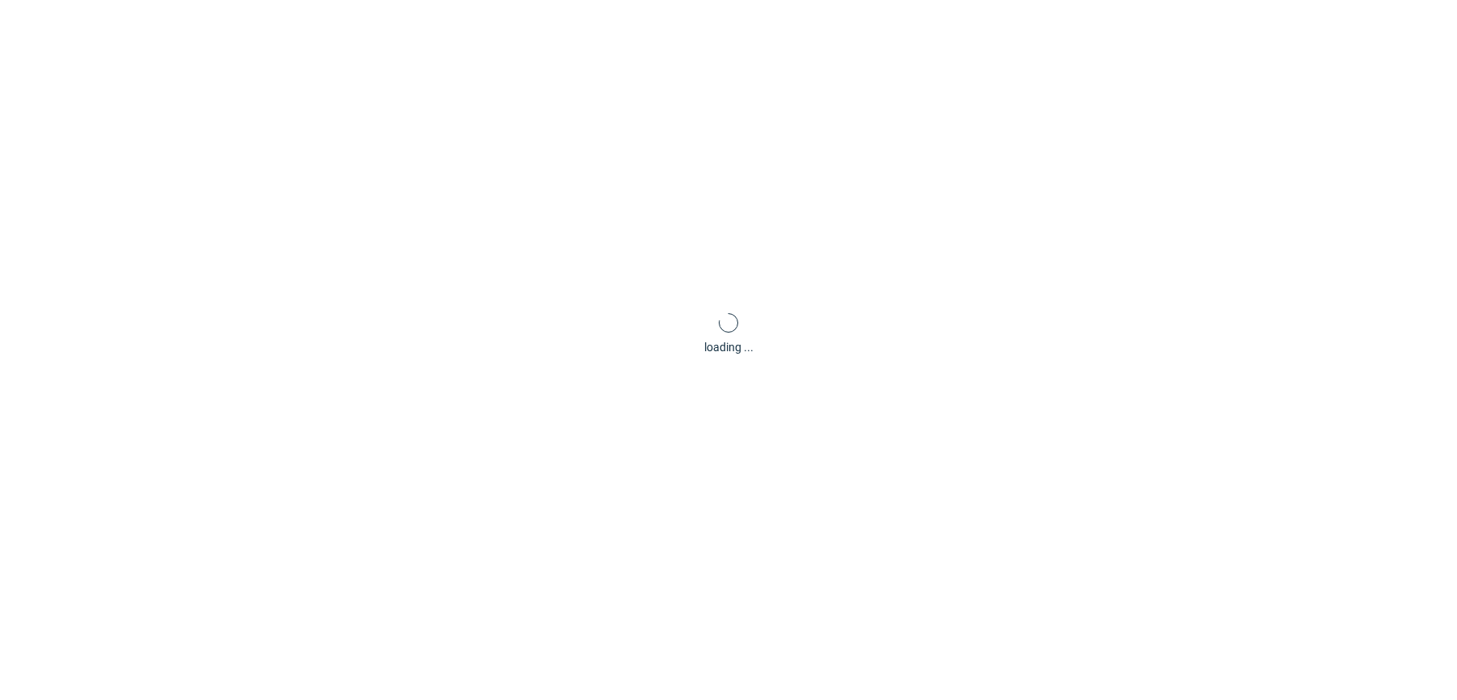
scroll to position [67, 0]
click at [221, 117] on div "loading ..." at bounding box center [728, 335] width 1457 height 700
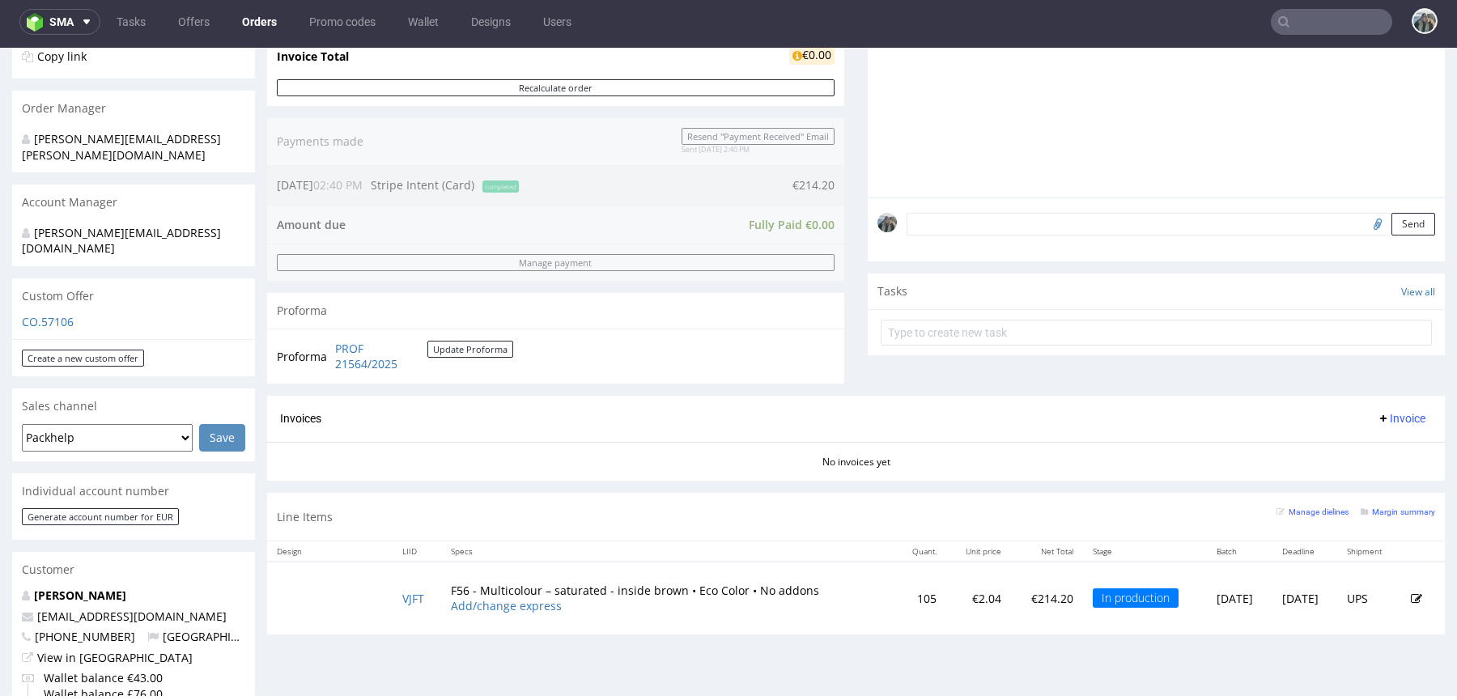
scroll to position [0, 0]
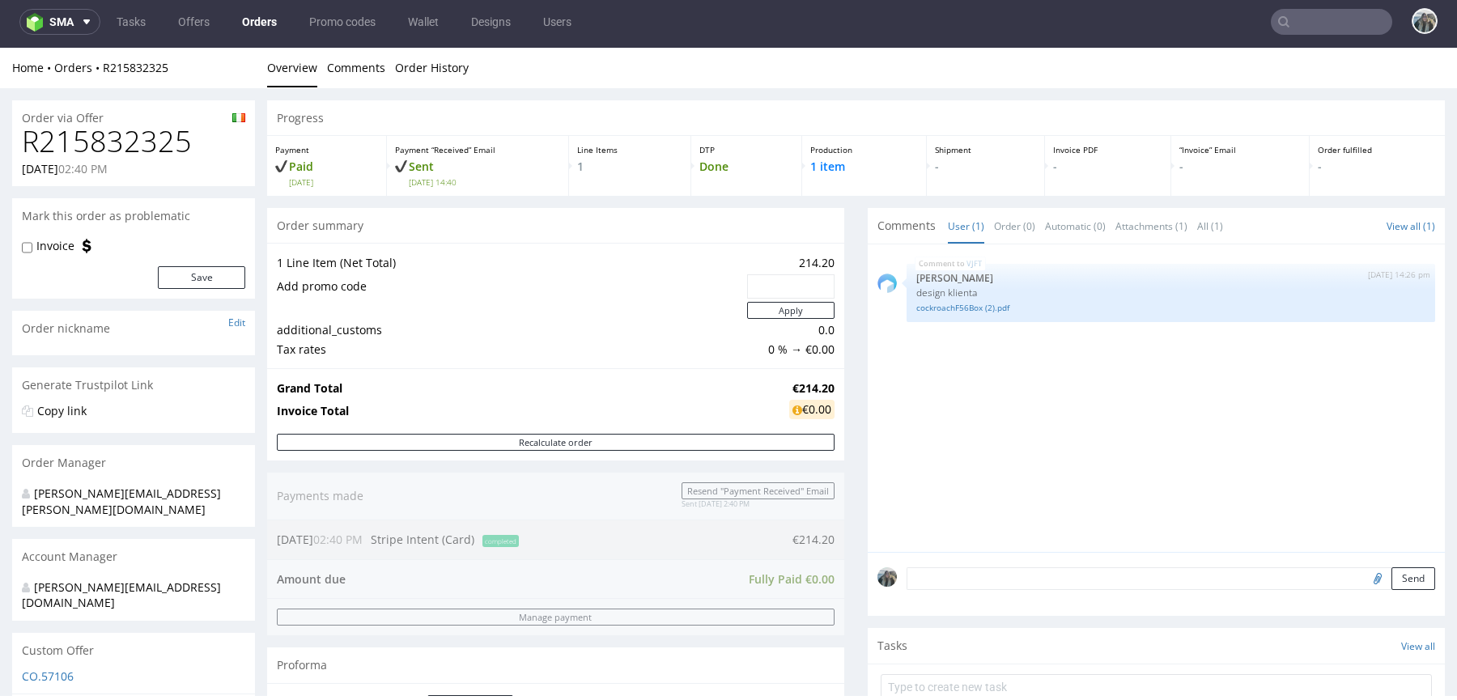
click at [125, 139] on h1 "R215832325" at bounding box center [133, 141] width 223 height 32
copy h1 "R215832325"
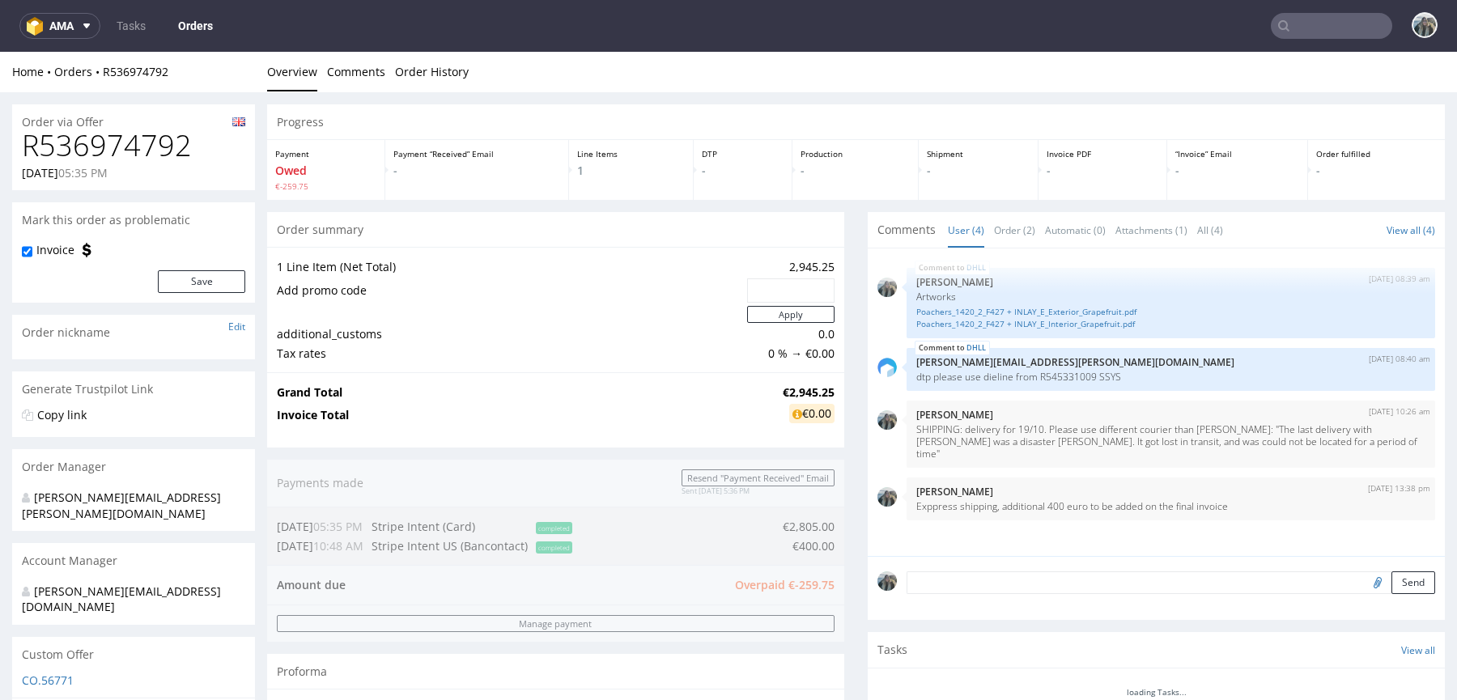
click at [125, 148] on h1 "R536974792" at bounding box center [133, 146] width 223 height 32
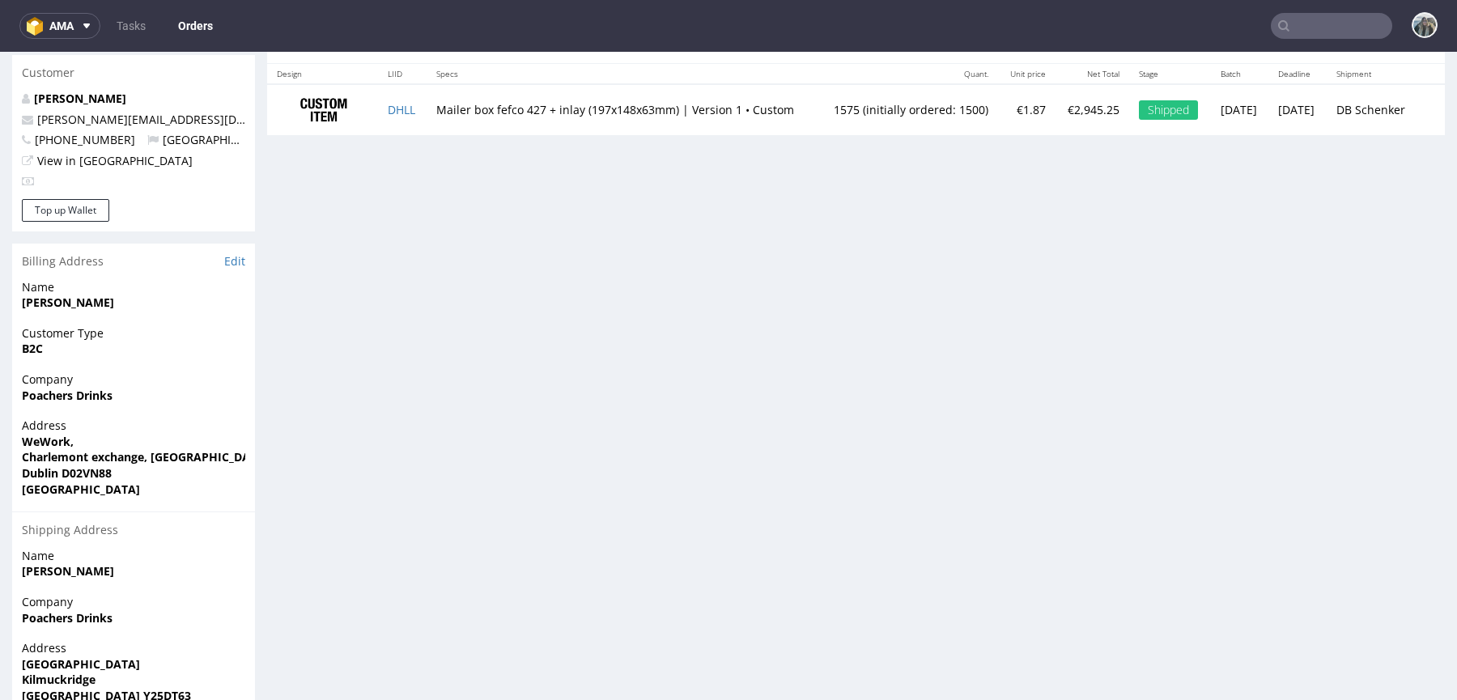
scroll to position [759, 0]
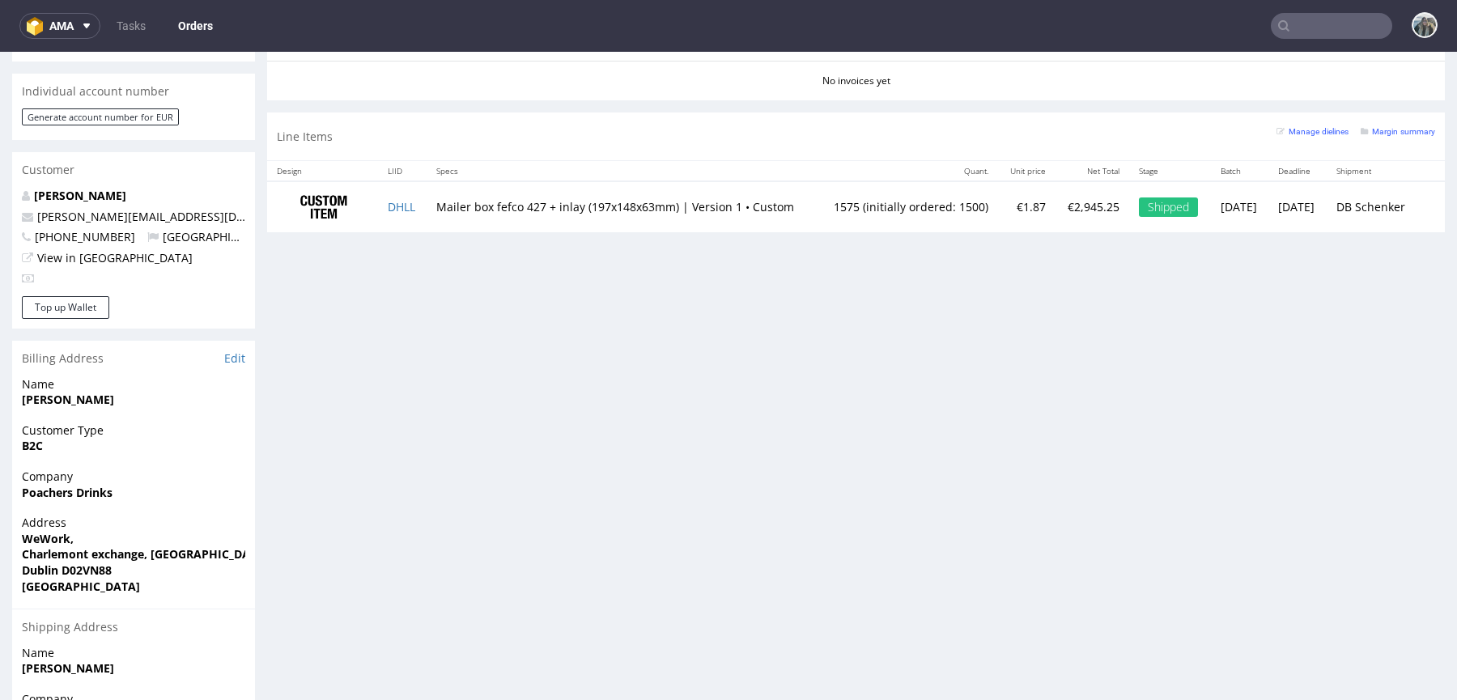
click at [80, 188] on p "[PERSON_NAME]" at bounding box center [133, 196] width 223 height 16
click at [81, 188] on link "[PERSON_NAME]" at bounding box center [80, 195] width 92 height 15
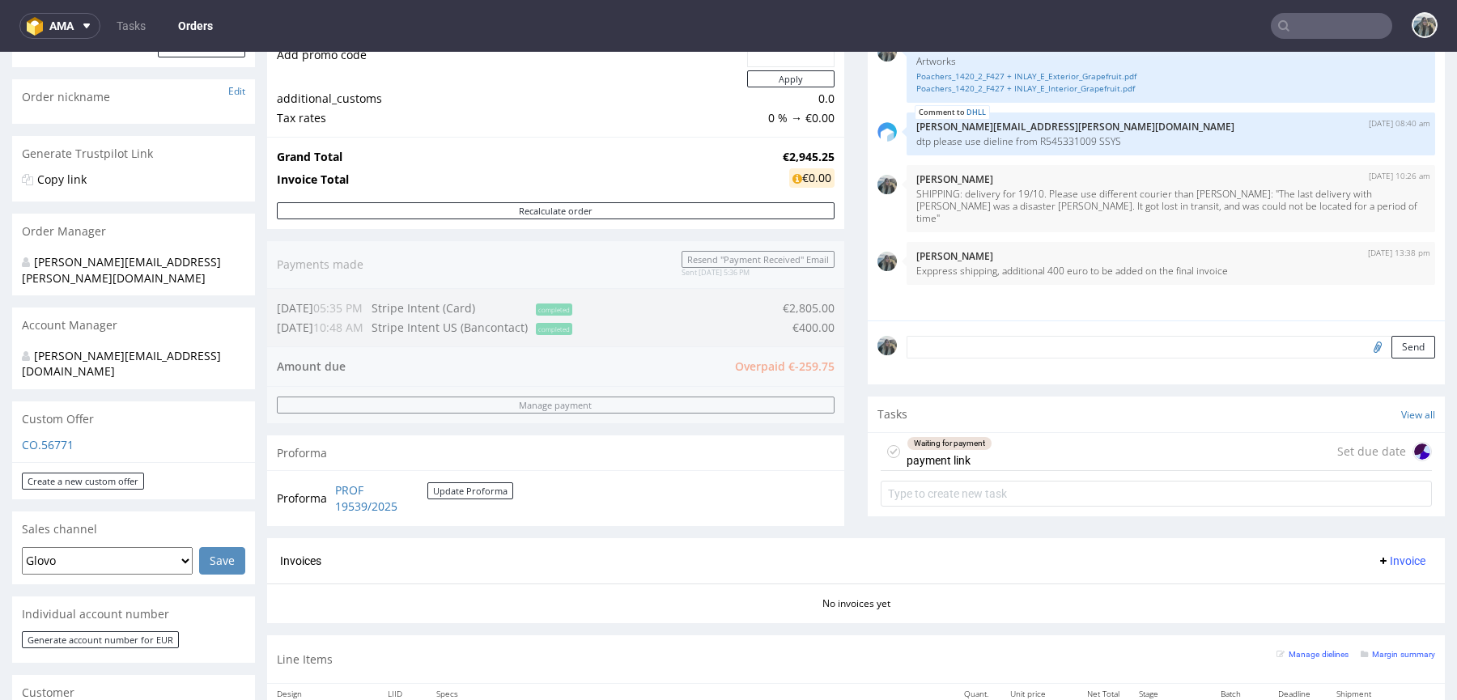
scroll to position [235, 0]
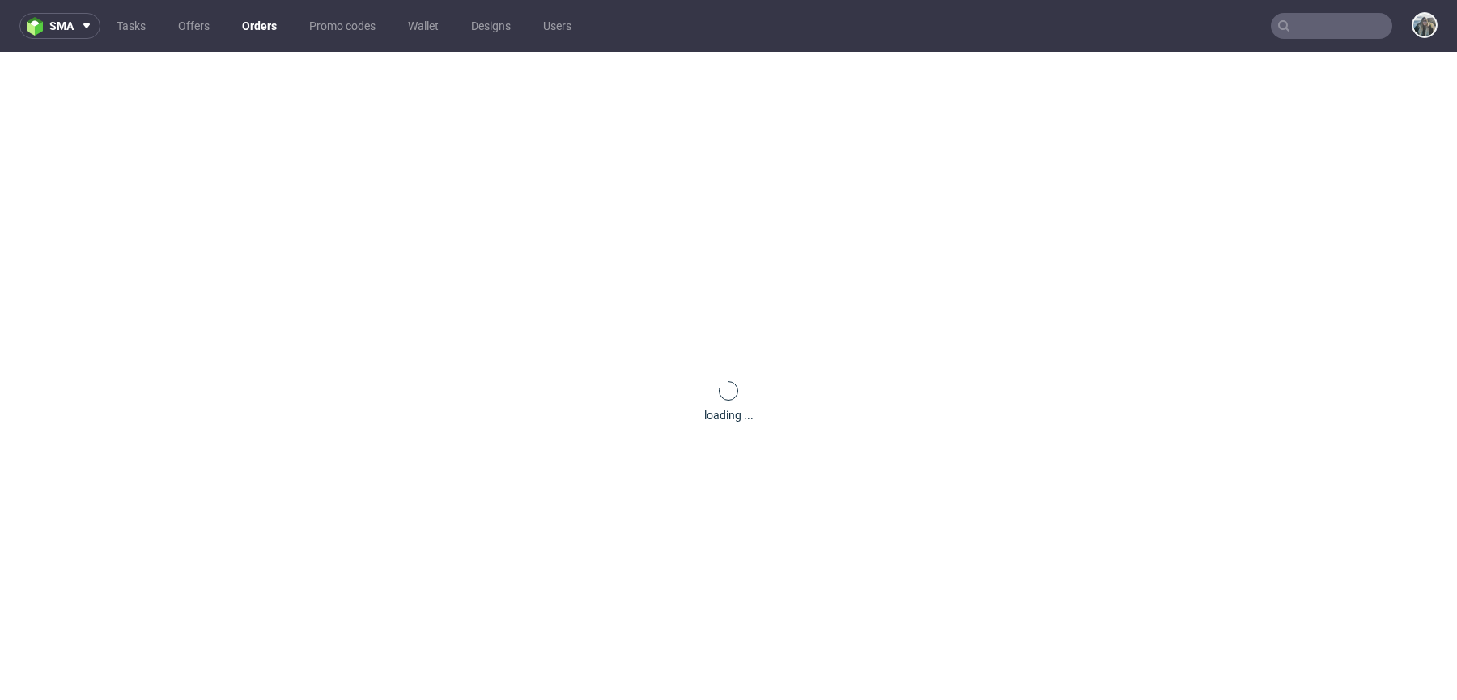
click at [600, 370] on div "loading ..." at bounding box center [728, 402] width 1457 height 700
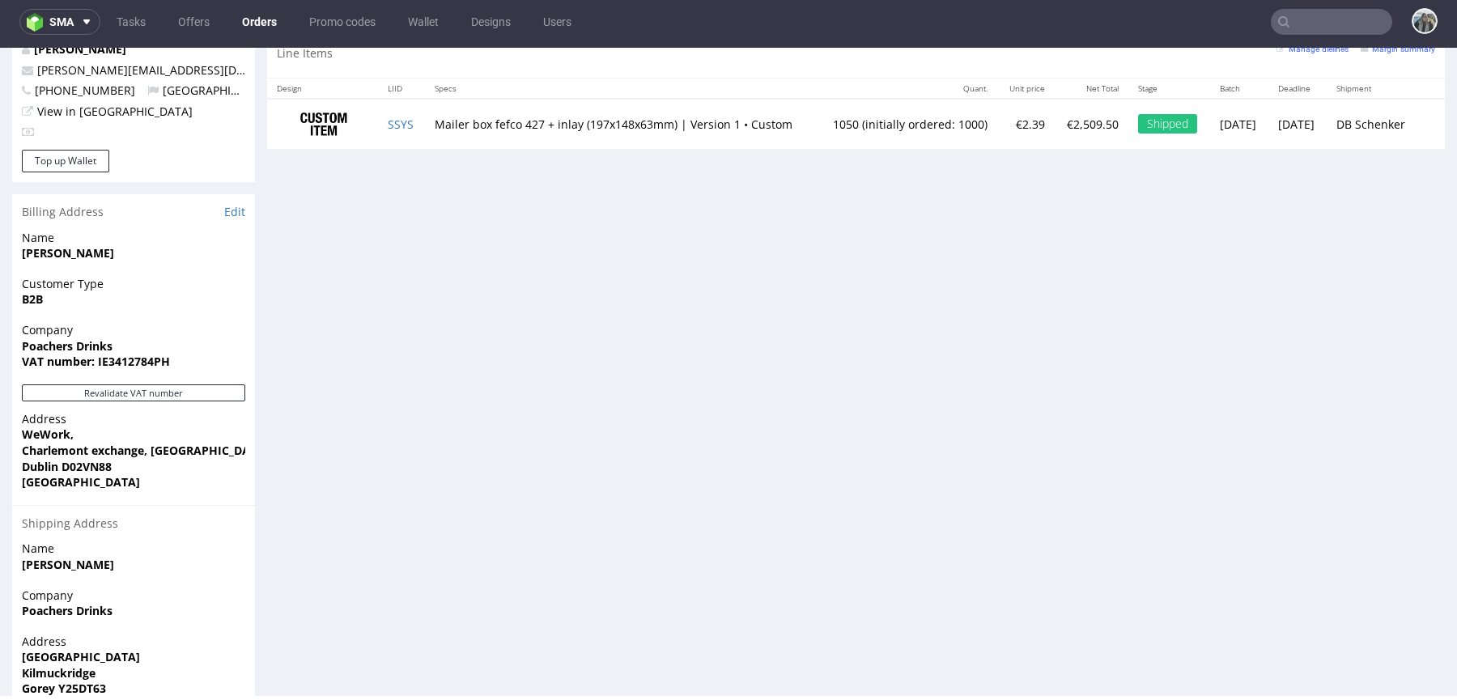
scroll to position [951, 0]
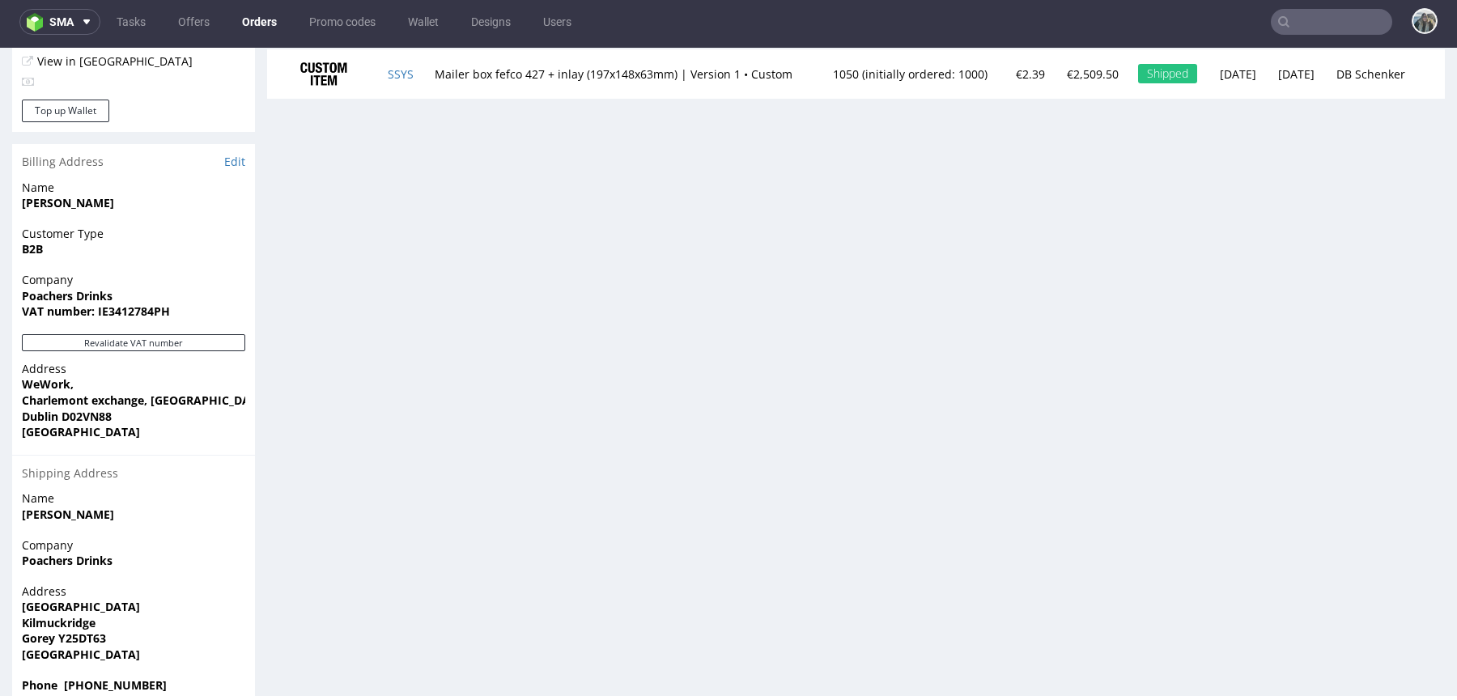
click at [124, 304] on strong "VAT number: IE3412784PH" at bounding box center [96, 311] width 148 height 15
drag, startPoint x: 125, startPoint y: 287, endPoint x: 759, endPoint y: 51, distance: 677.1
click at [125, 304] on strong "VAT number: IE3412784PH" at bounding box center [96, 311] width 148 height 15
copy strong "IE3412784PH"
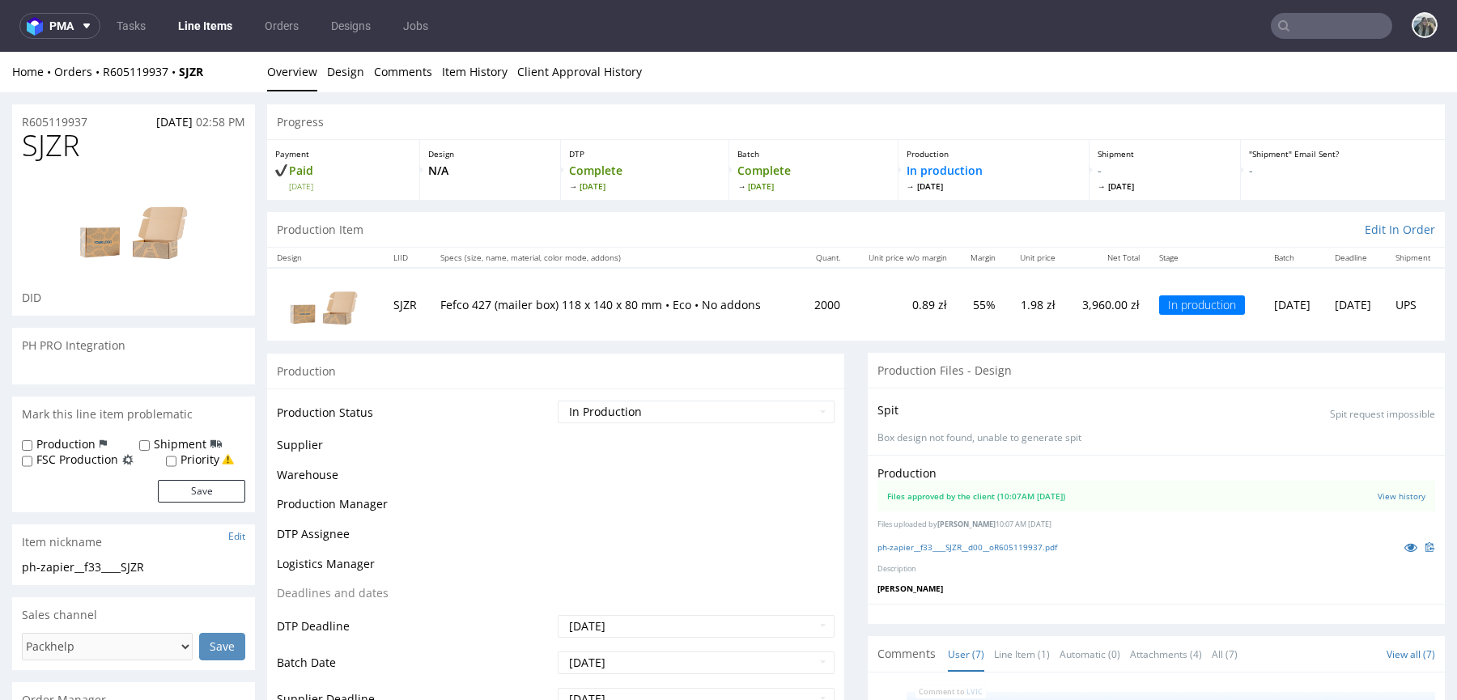
scroll to position [166, 0]
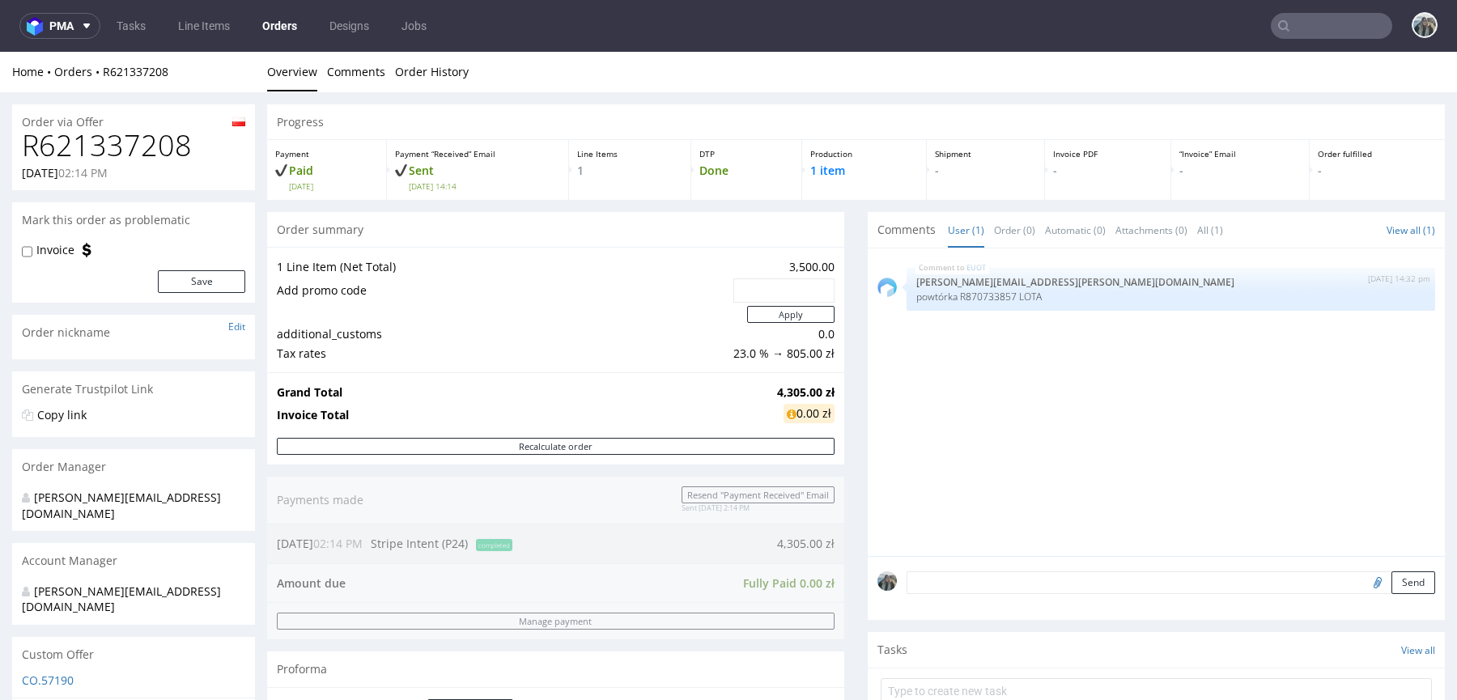
click at [131, 138] on h1 "R621337208" at bounding box center [133, 146] width 223 height 32
copy h1 "R621337208"
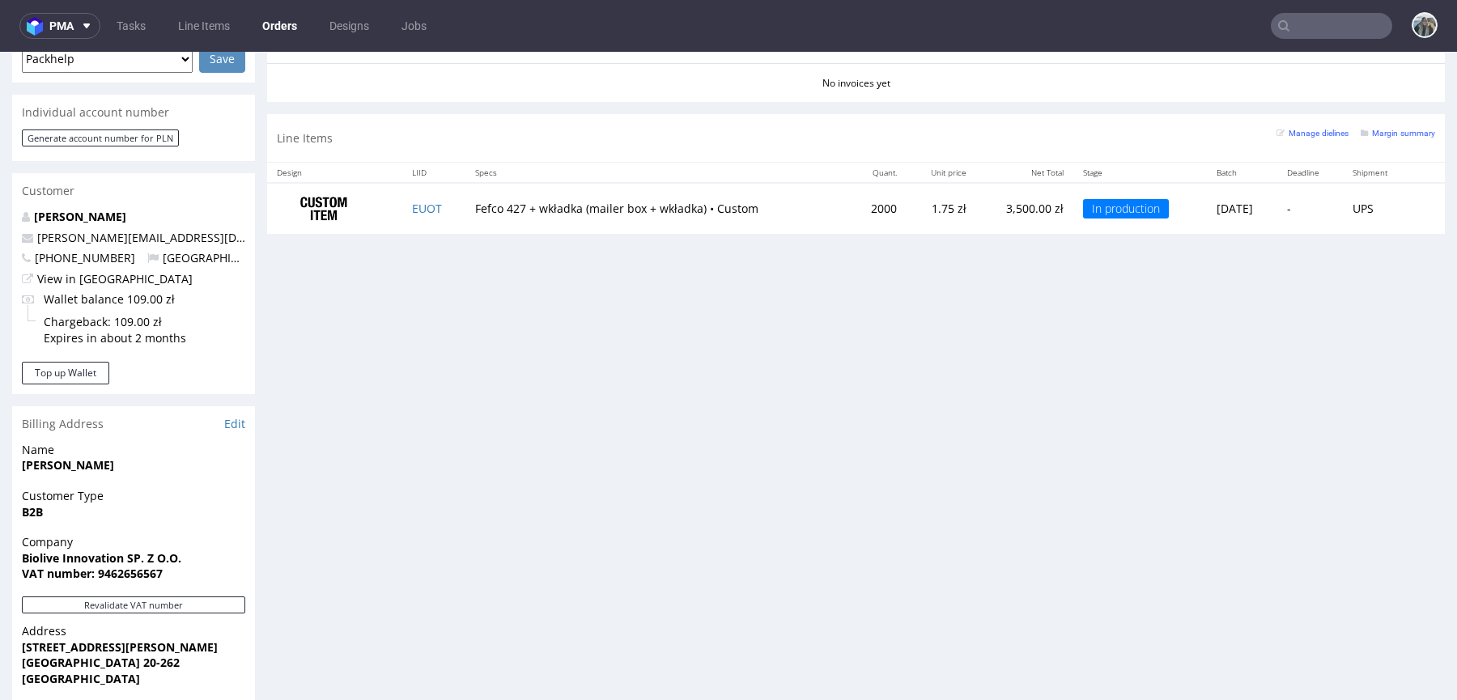
scroll to position [964, 0]
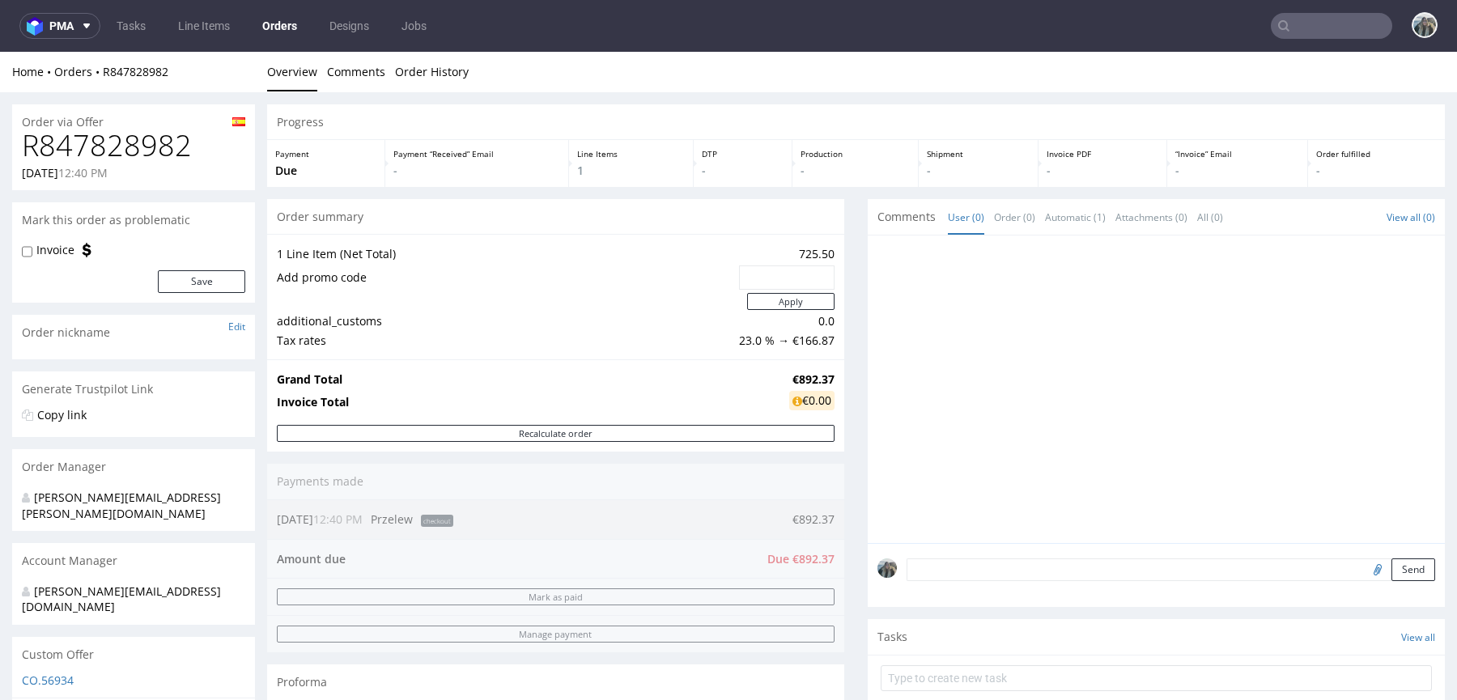
click at [130, 138] on h1 "R847828982" at bounding box center [133, 146] width 223 height 32
copy h1 "R847828982"
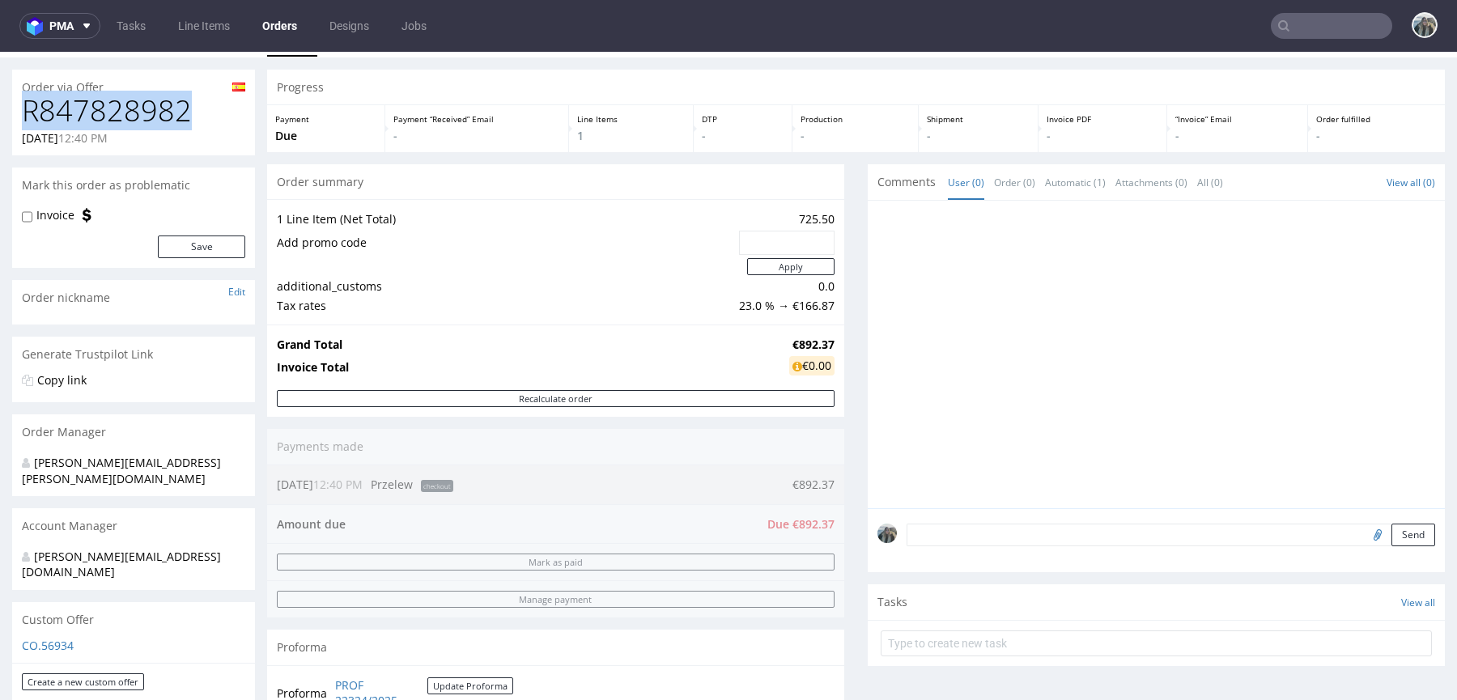
scroll to position [330, 0]
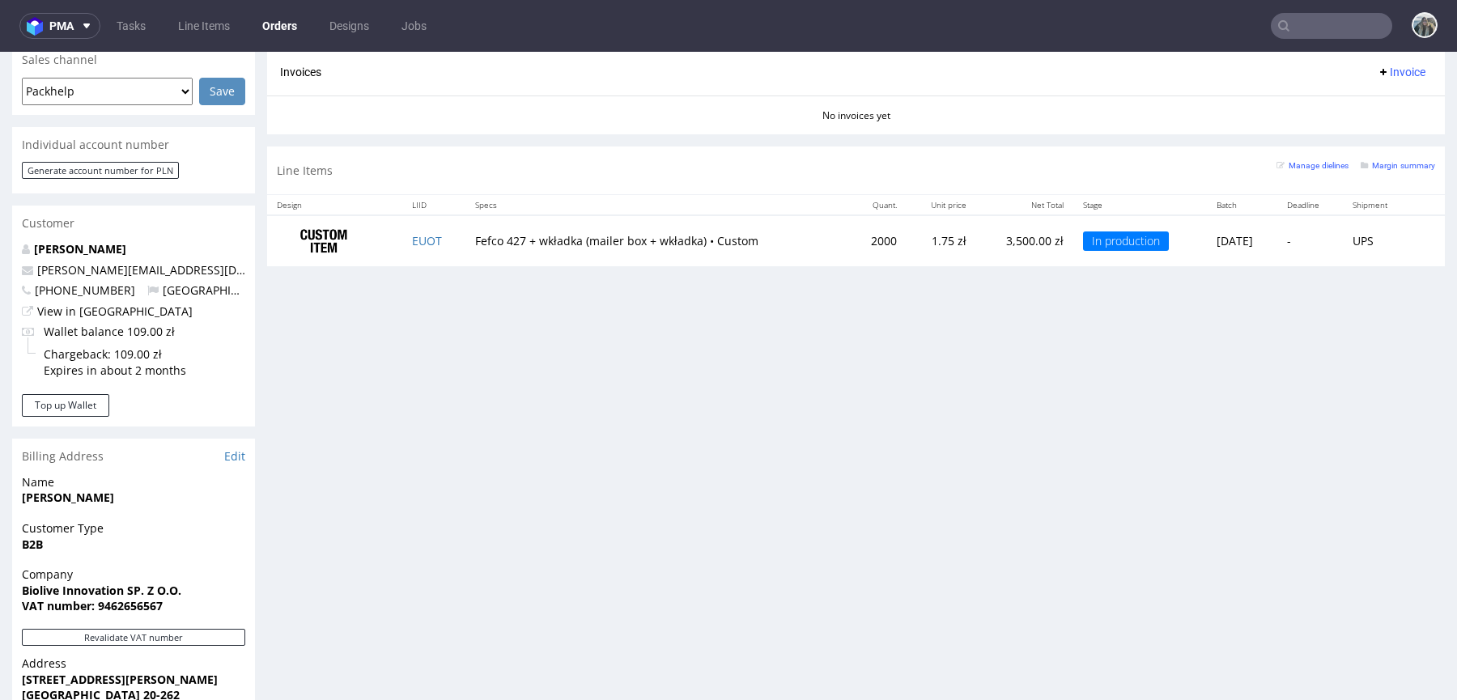
scroll to position [725, 0]
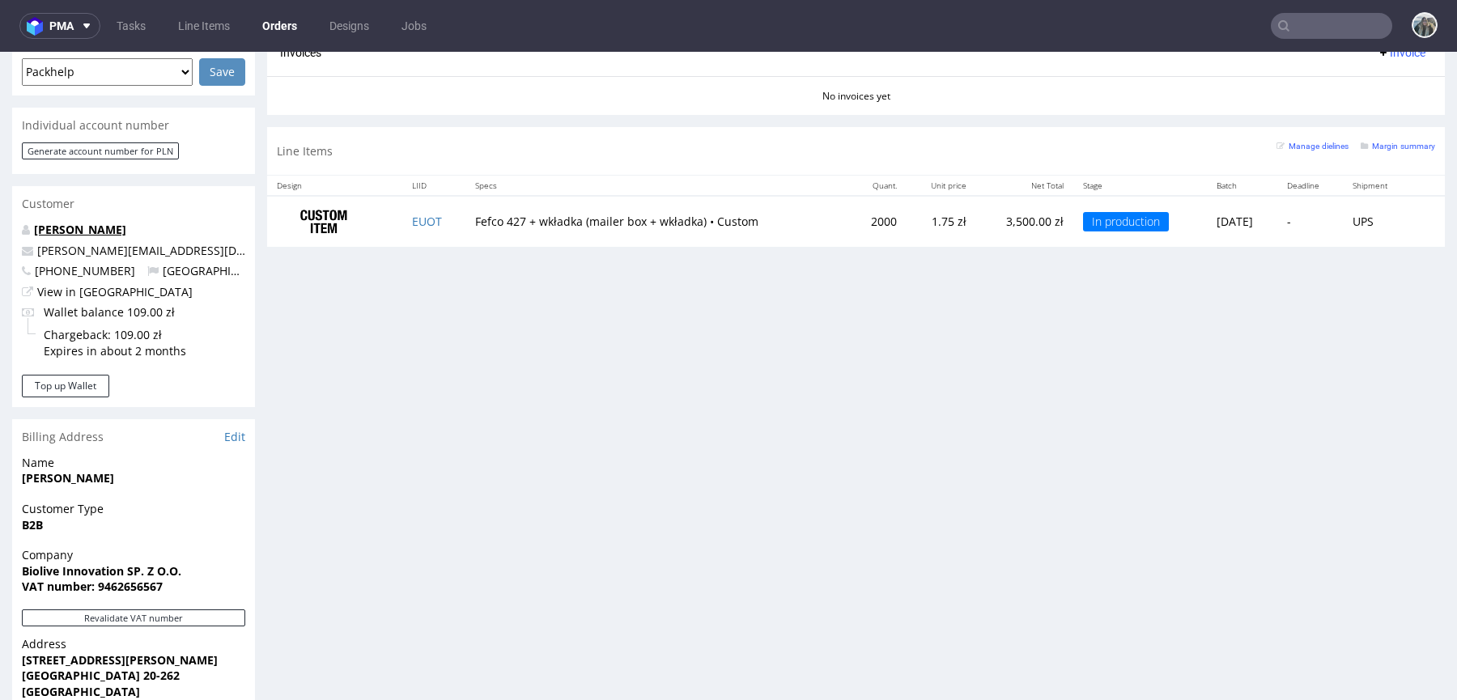
click at [108, 222] on link "[PERSON_NAME]" at bounding box center [80, 229] width 92 height 15
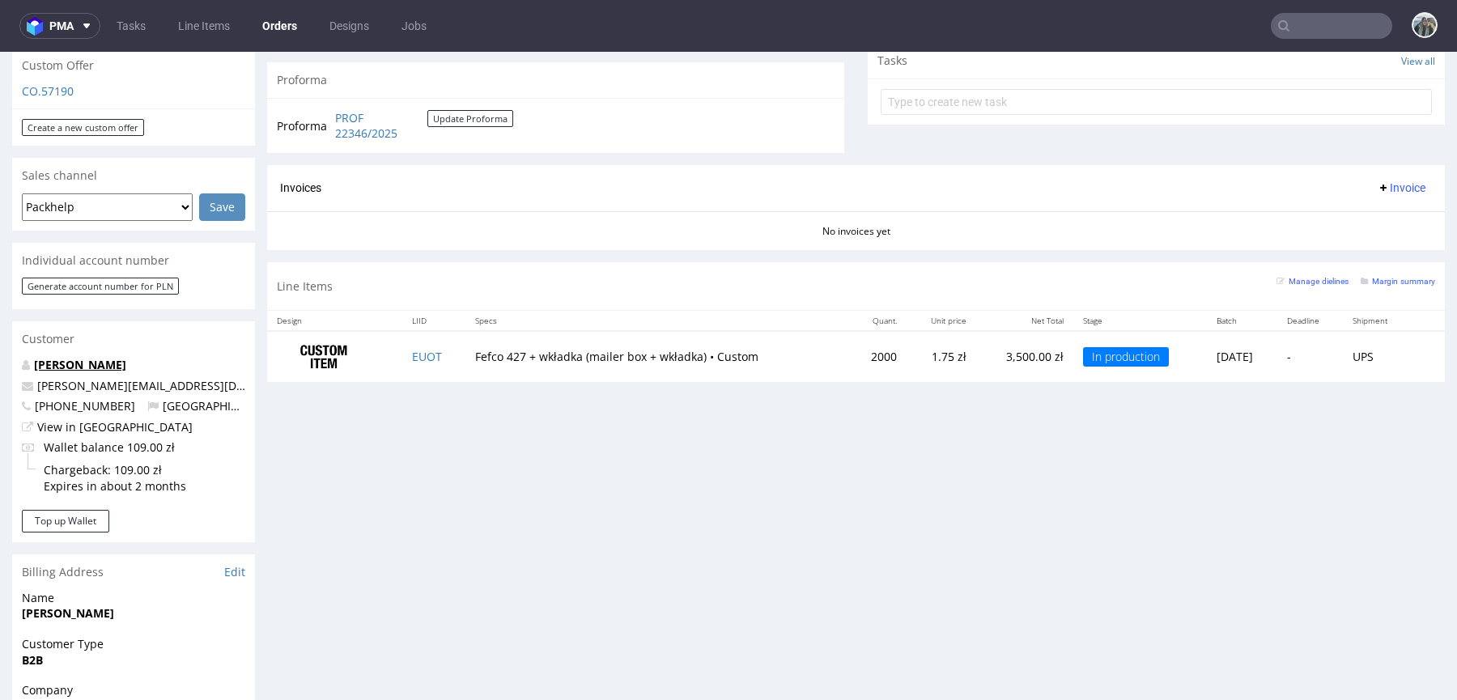
scroll to position [0, 0]
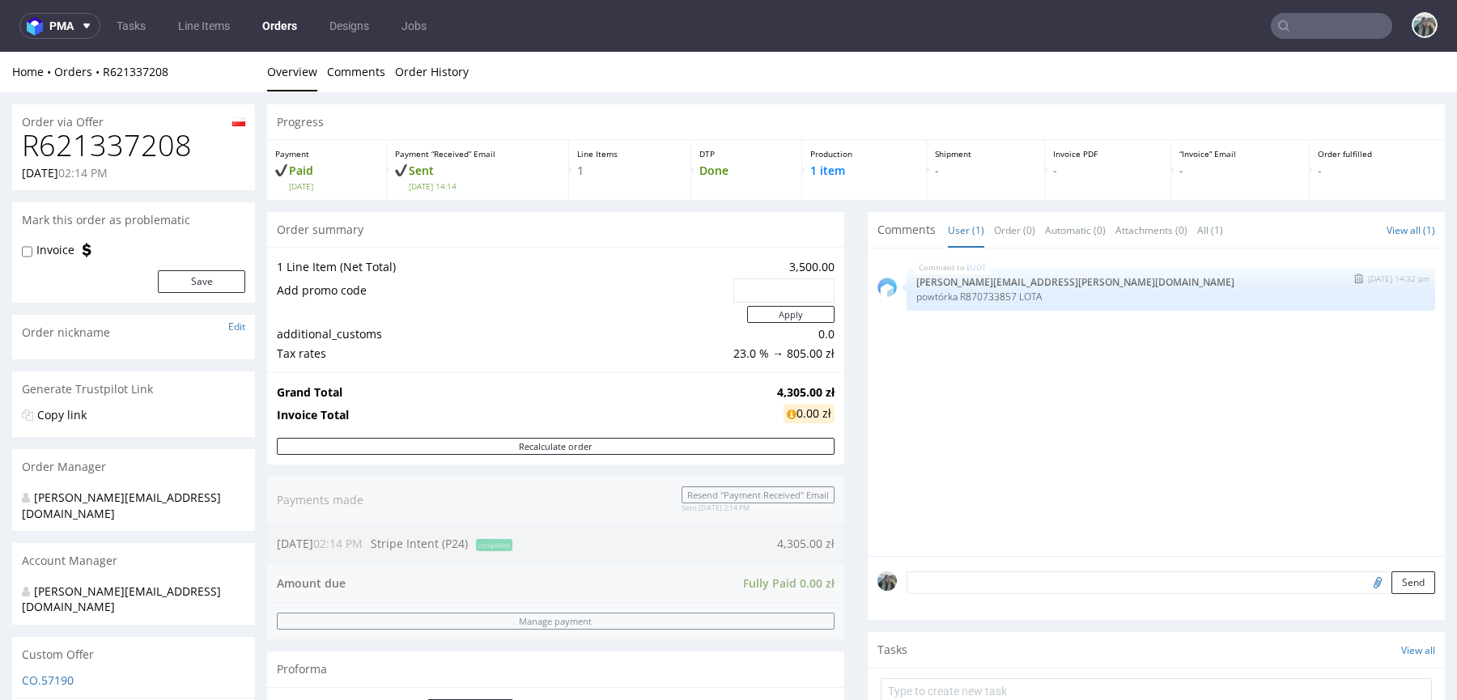
click at [1023, 308] on div "EUOT [DATE] 14:32 pm [PERSON_NAME][EMAIL_ADDRESS][PERSON_NAME][DOMAIN_NAME] pow…" at bounding box center [1171, 289] width 529 height 43
click at [1029, 299] on p "powtórka R870733857 LOTA" at bounding box center [1170, 297] width 509 height 12
copy p "LOTA"
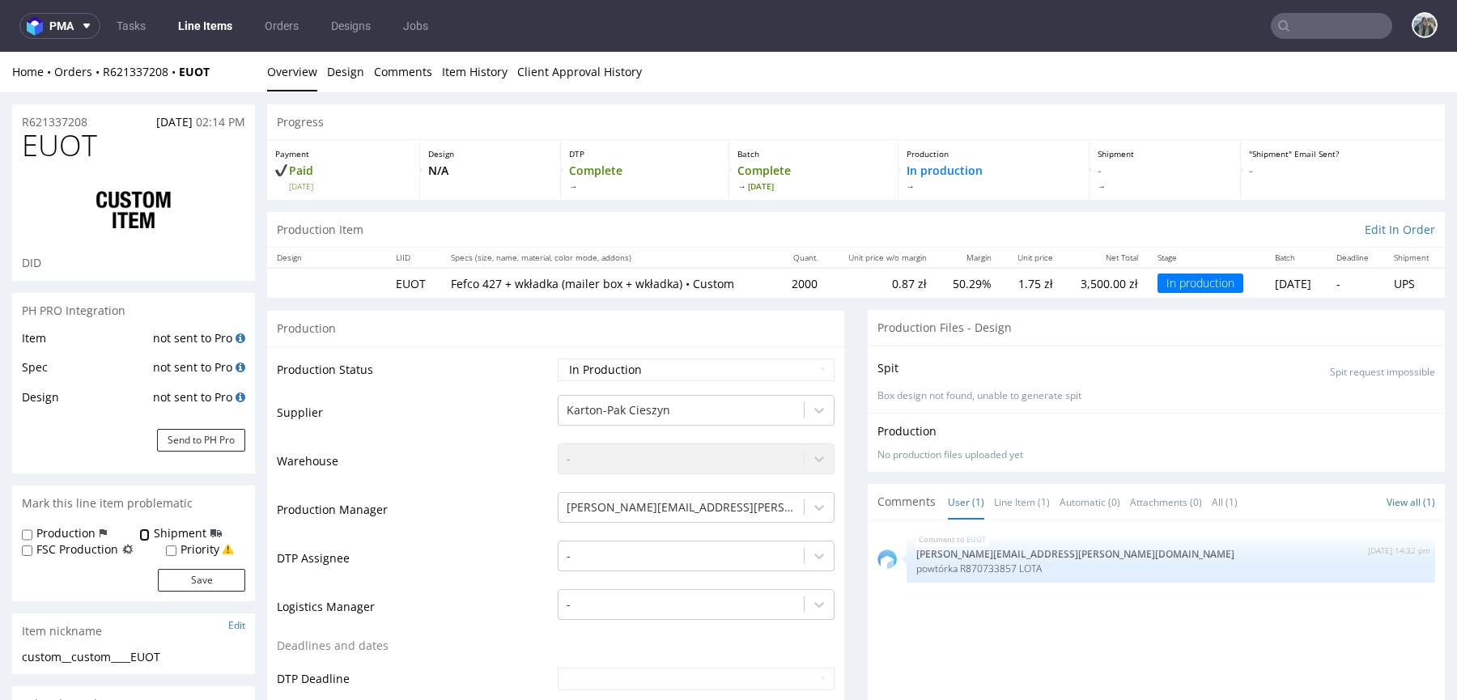
click at [141, 536] on input "Shipment" at bounding box center [144, 535] width 11 height 13
checkbox input "true"
drag, startPoint x: 185, startPoint y: 583, endPoint x: 559, endPoint y: 564, distance: 374.5
click at [185, 583] on button "Save" at bounding box center [201, 580] width 87 height 23
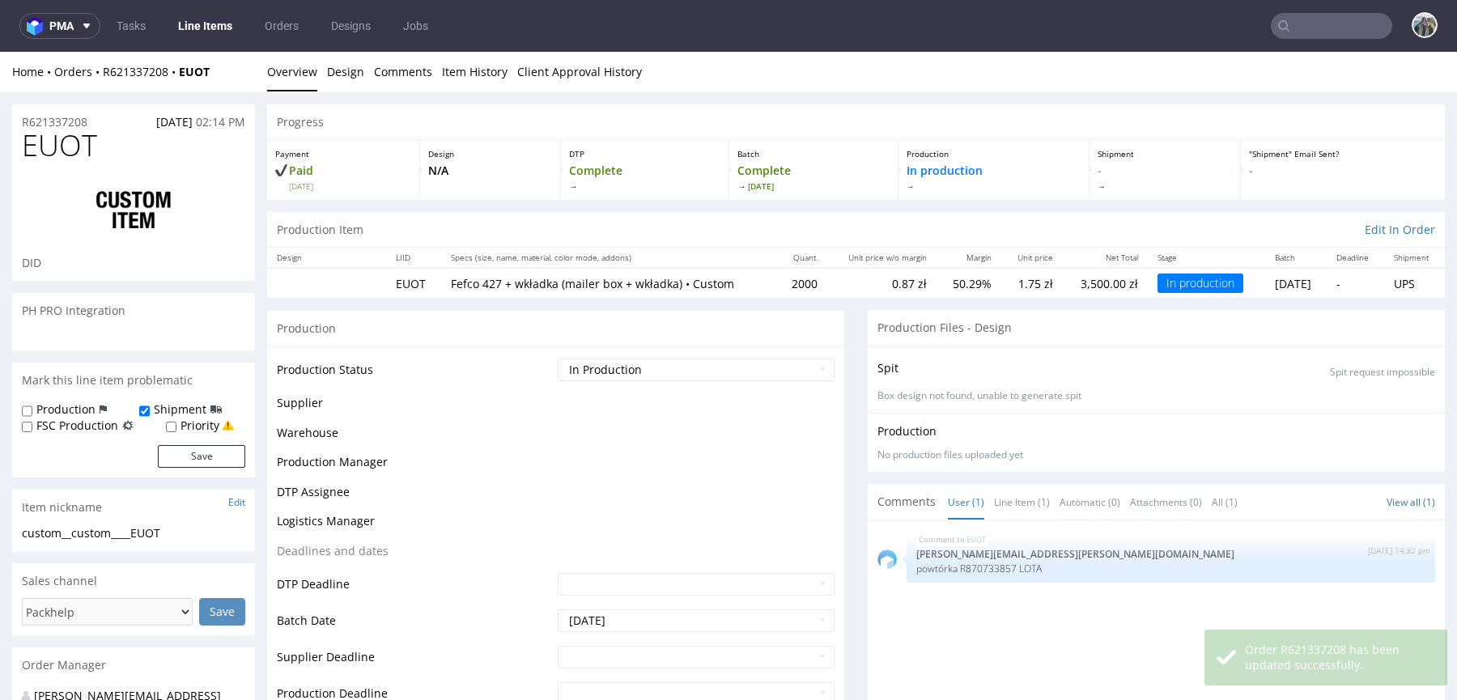
scroll to position [569, 0]
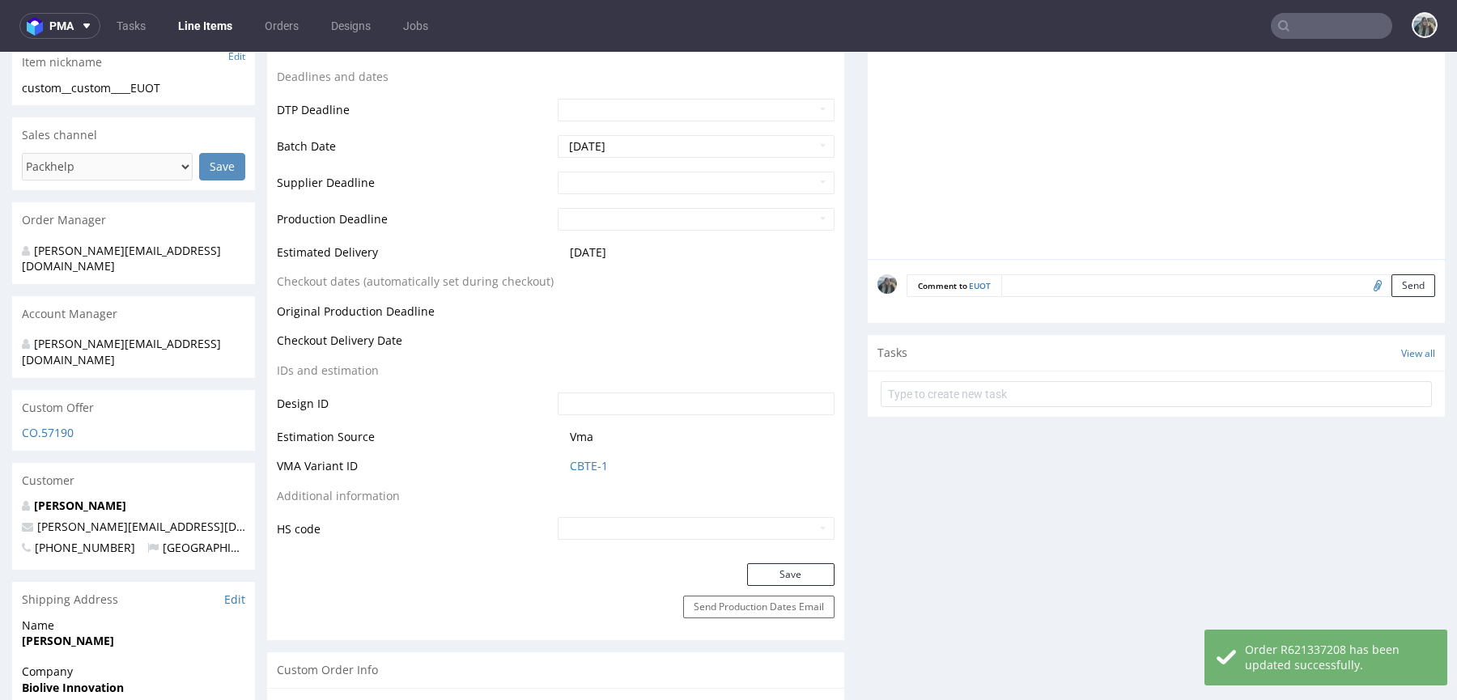
drag, startPoint x: 1170, startPoint y: 276, endPoint x: 1253, endPoint y: 281, distance: 83.5
click at [1170, 276] on textarea at bounding box center [1219, 285] width 434 height 23
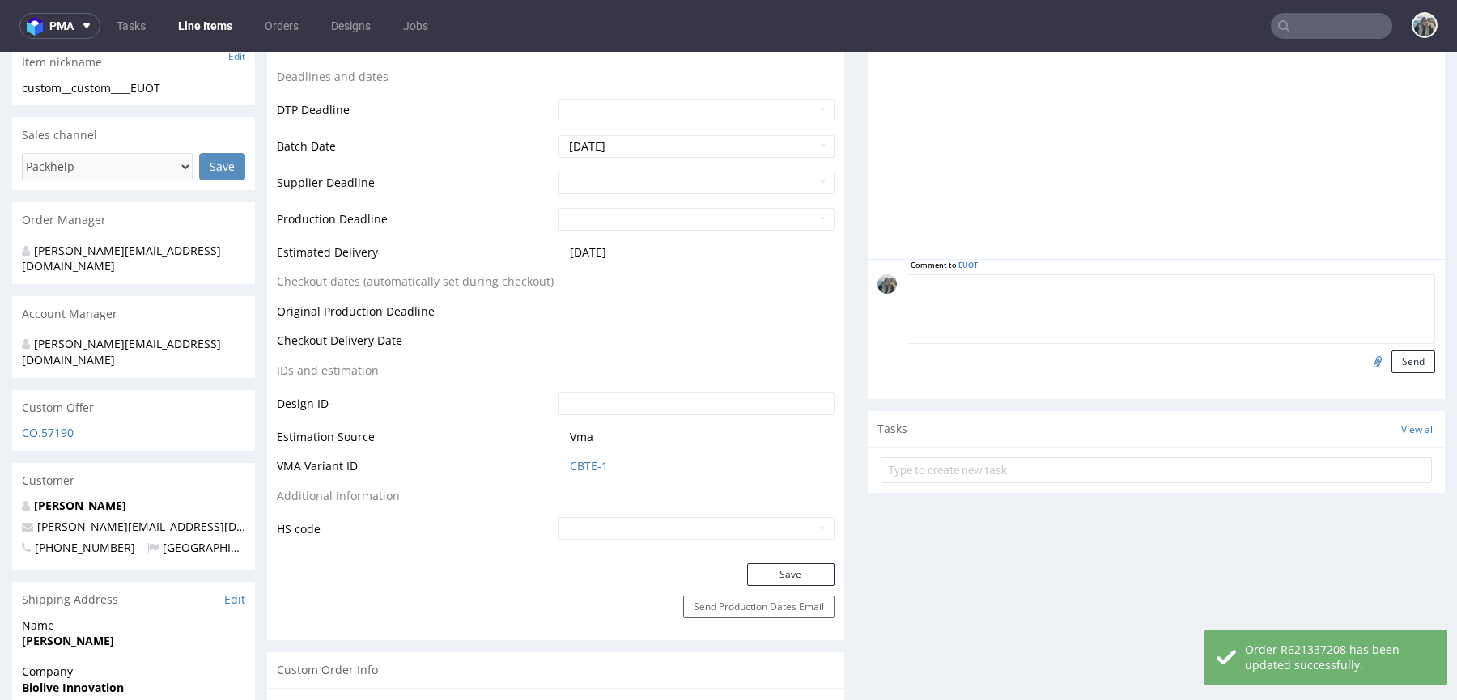
paste textarea "LOGISTICS: the truck should have a tail-lift and forklift (prices for this addi…"
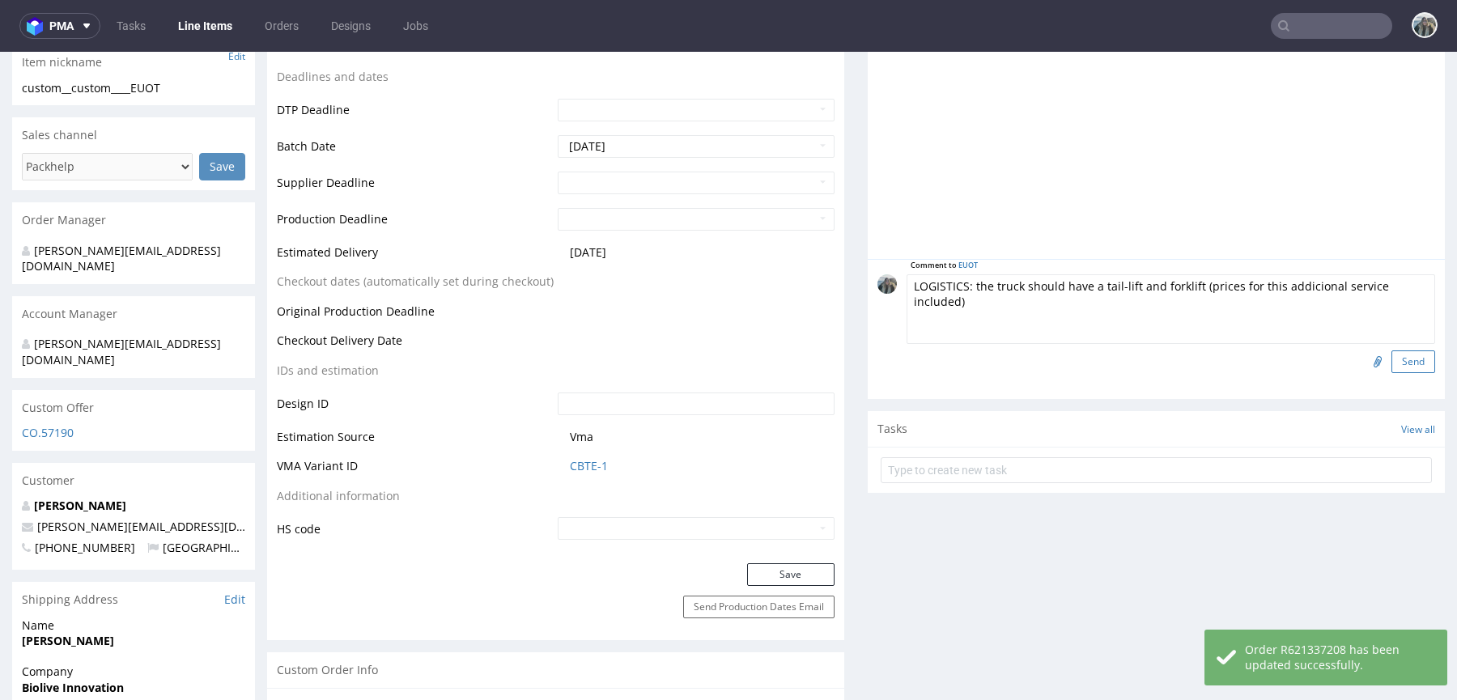
type textarea "LOGISTICS: the truck should have a tail-lift and forklift (prices for this addi…"
click at [1392, 351] on button "Send" at bounding box center [1414, 362] width 44 height 23
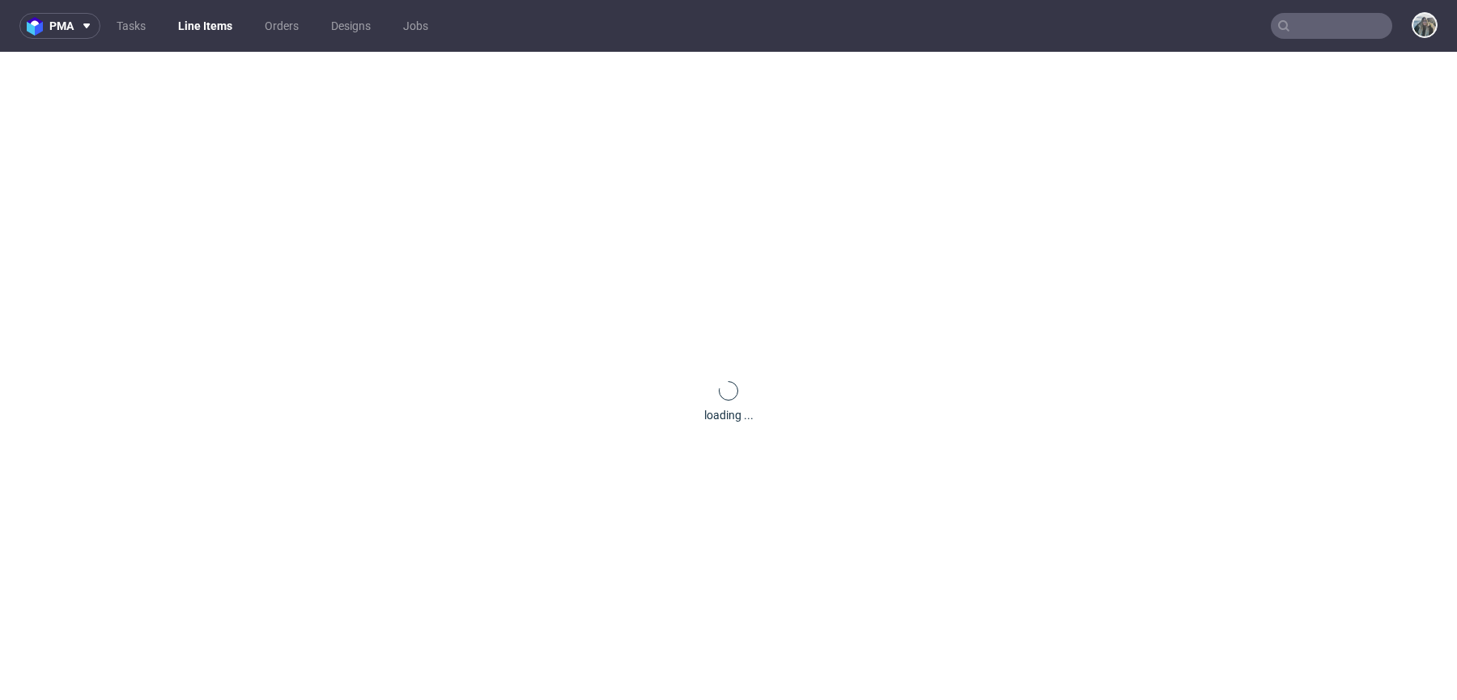
scroll to position [0, 0]
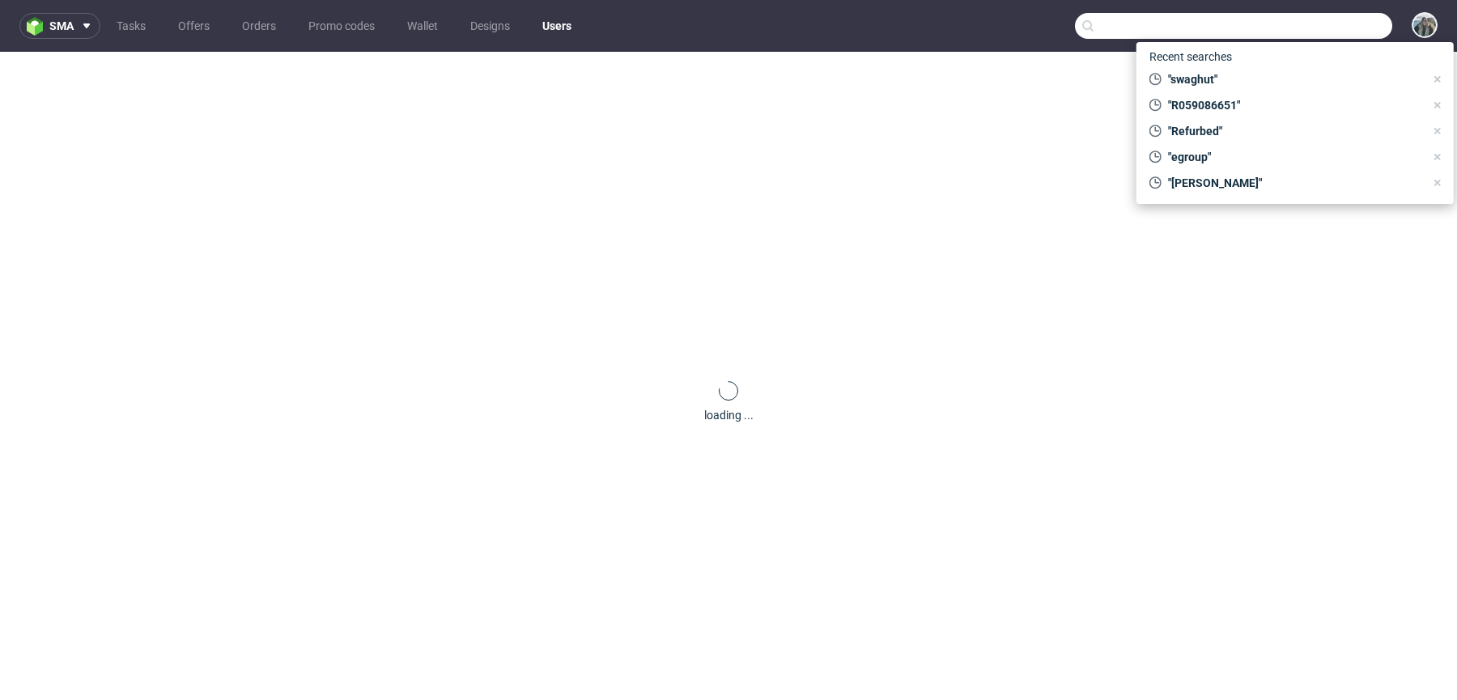
click at [1316, 32] on input "text" at bounding box center [1233, 26] width 317 height 26
paste input "LOTA"
type input "LOTA"
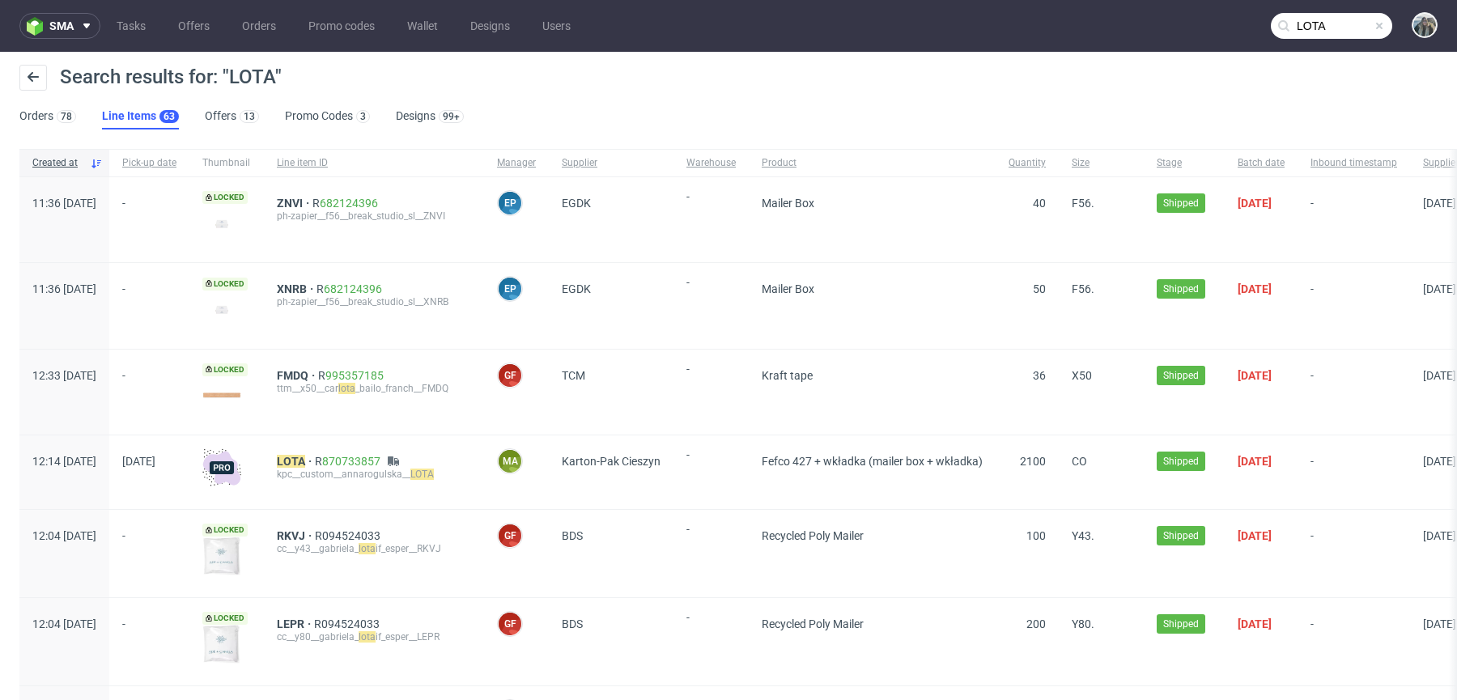
click at [351, 450] on div "LOTA R 870733857 kpc__custom__annarogulska__ LOTA" at bounding box center [374, 473] width 220 height 74
click at [305, 460] on mark "LOTA" at bounding box center [291, 461] width 28 height 13
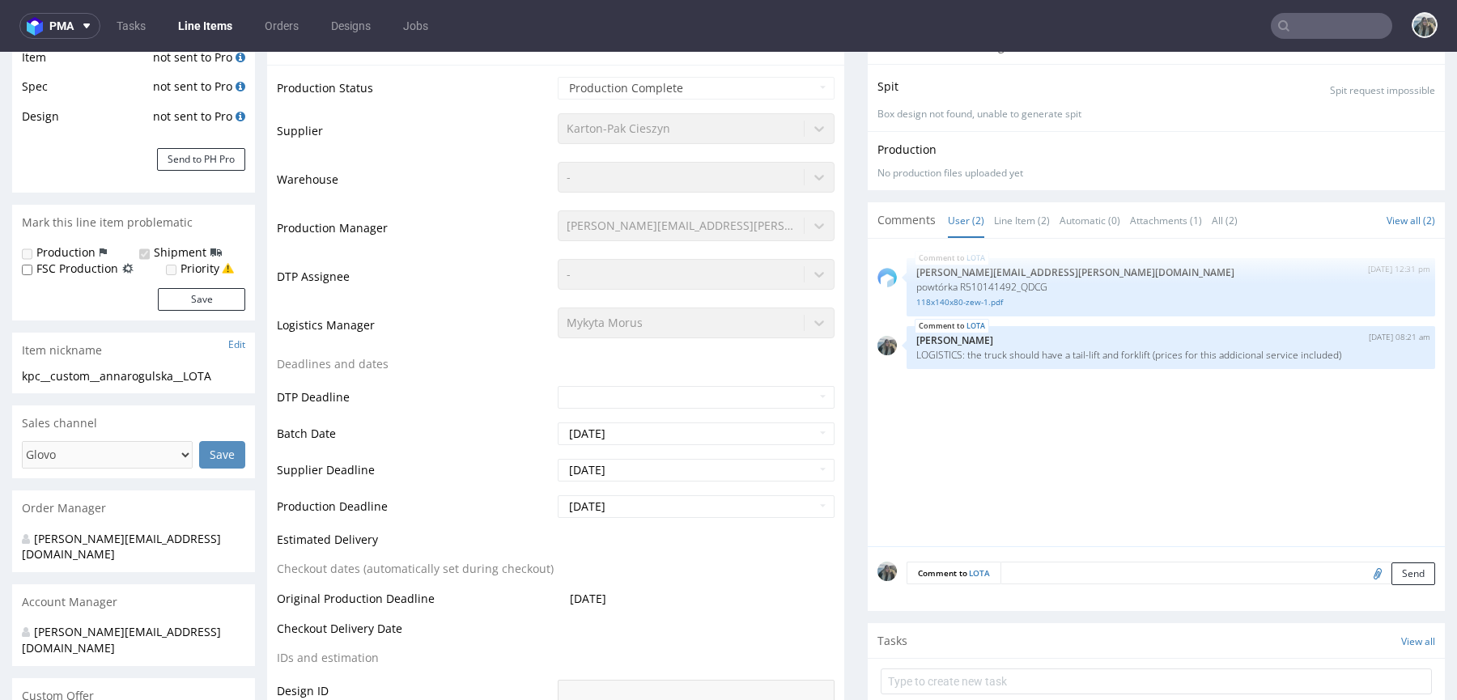
select select "in_progress"
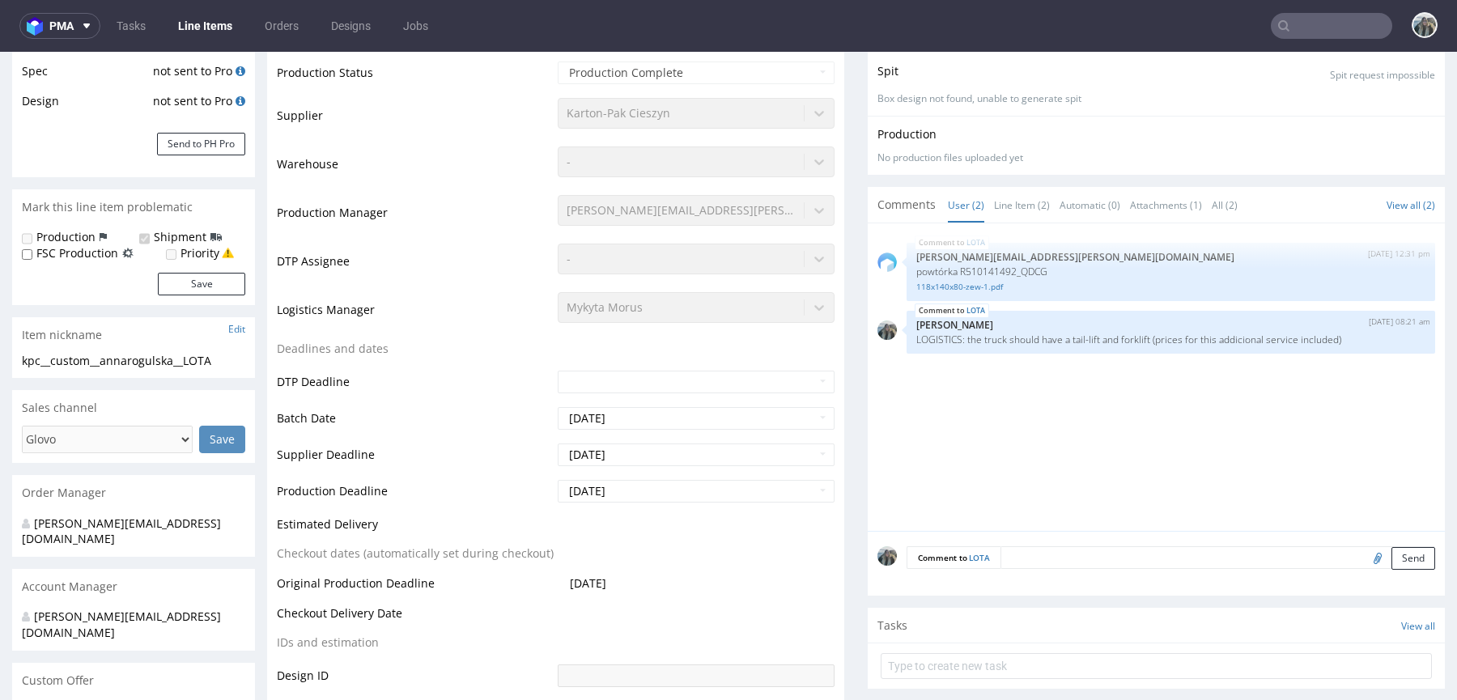
scroll to position [297, 0]
click at [907, 342] on div "LOTA 4th Aug 25 | 08:21 am Zeniuk Magdalena LOGISTICS: the truck should have a …" at bounding box center [1171, 331] width 529 height 43
drag, startPoint x: 913, startPoint y: 345, endPoint x: 908, endPoint y: 335, distance: 11.2
click at [908, 335] on div "LOTA 4th Aug 25 | 08:21 am Zeniuk Magdalena LOGISTICS: the truck should have a …" at bounding box center [1171, 331] width 529 height 43
copy p "LOGISTICS: the truck should have a tail-lift and forklift (prices for this addi…"
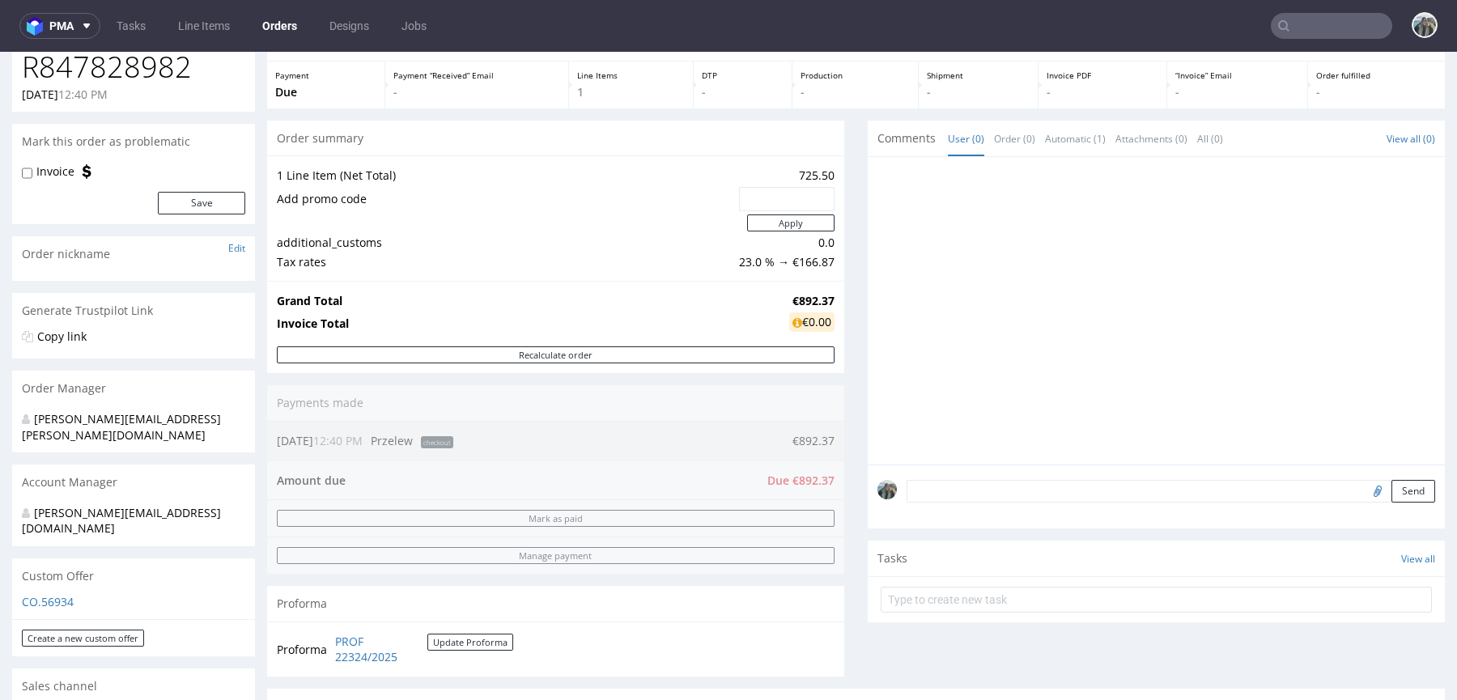
scroll to position [572, 0]
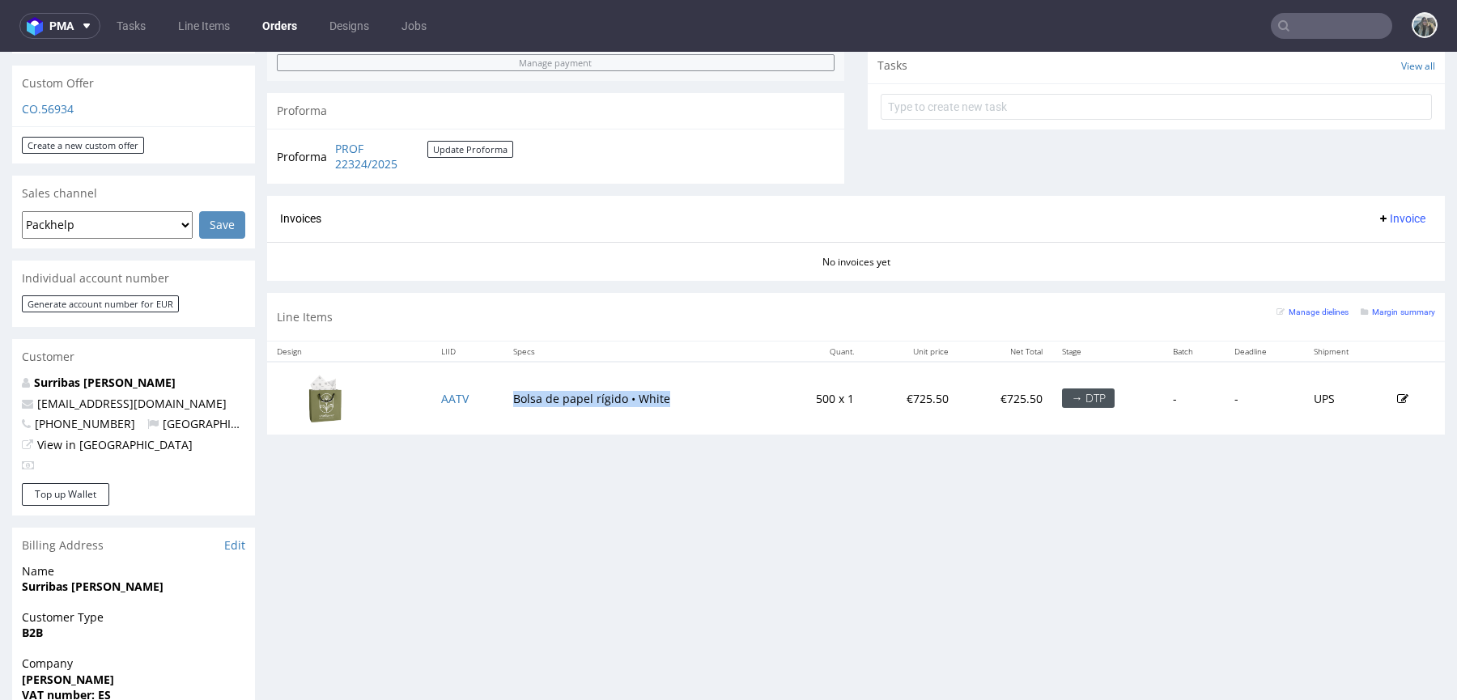
drag, startPoint x: 502, startPoint y: 413, endPoint x: 502, endPoint y: 394, distance: 18.6
click at [504, 394] on td "Bolsa de papel rígido • White" at bounding box center [639, 398] width 271 height 72
click at [471, 400] on td "AATV" at bounding box center [468, 398] width 72 height 72
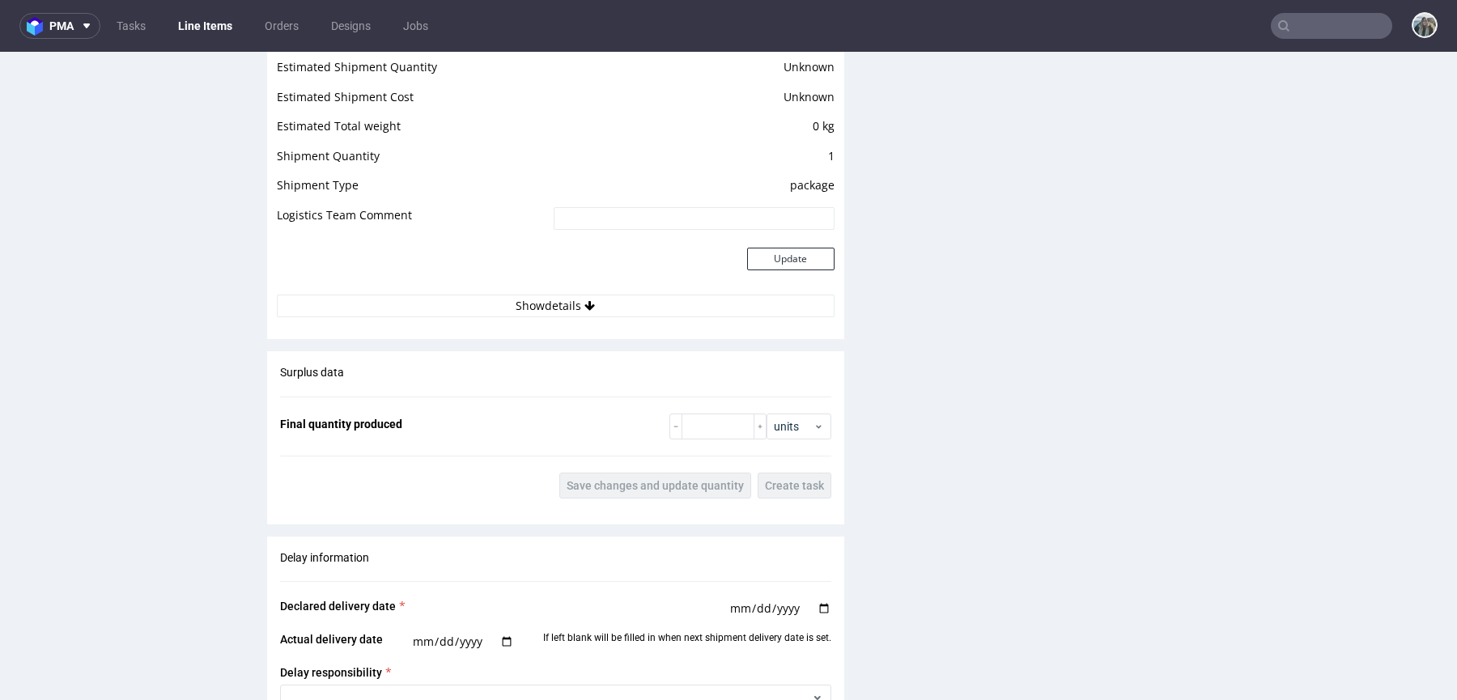
scroll to position [1892, 0]
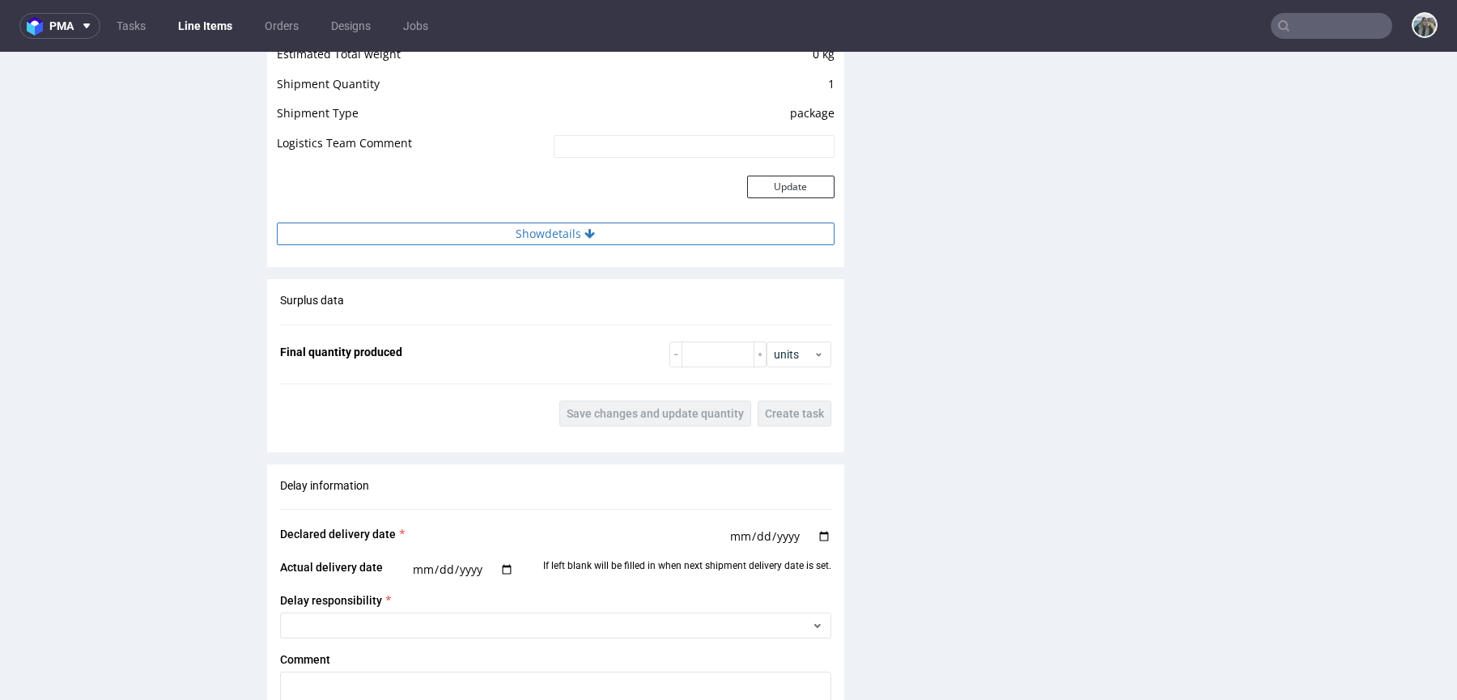
click at [585, 232] on icon at bounding box center [590, 233] width 11 height 11
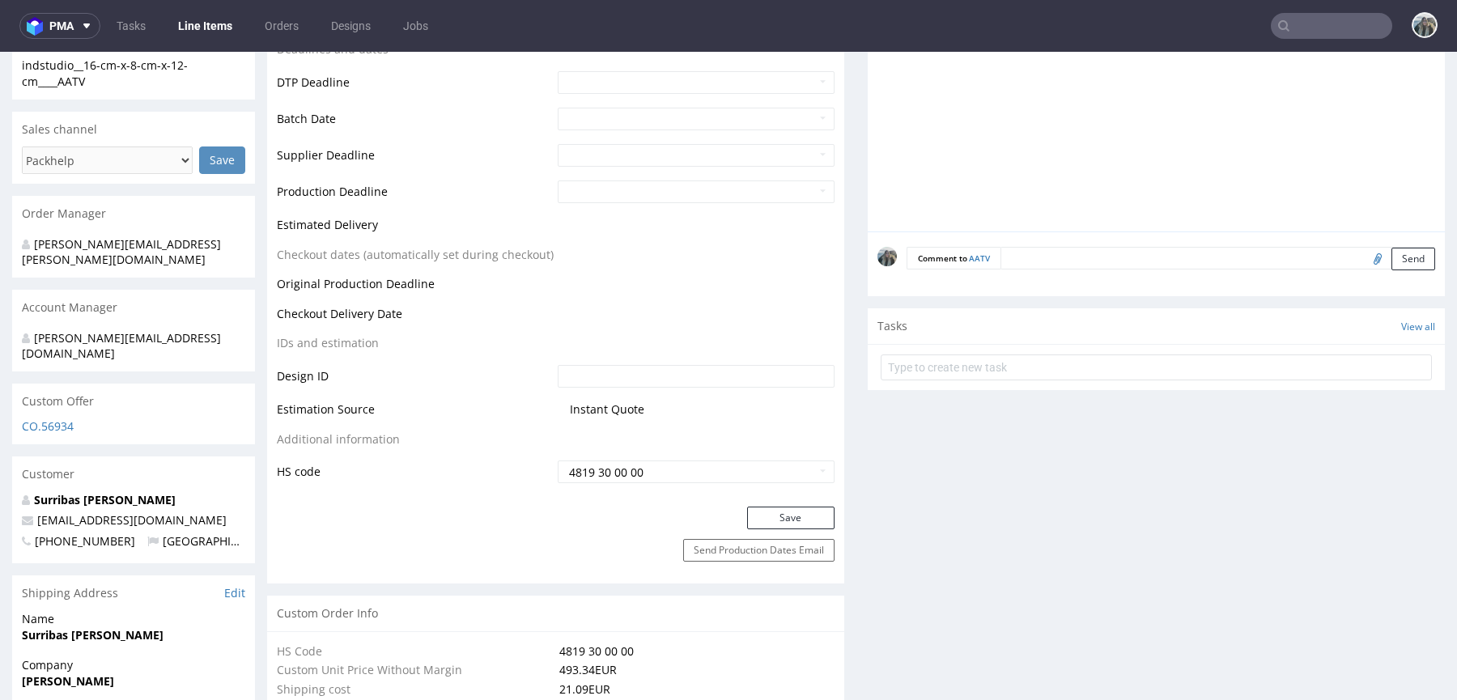
scroll to position [920, 0]
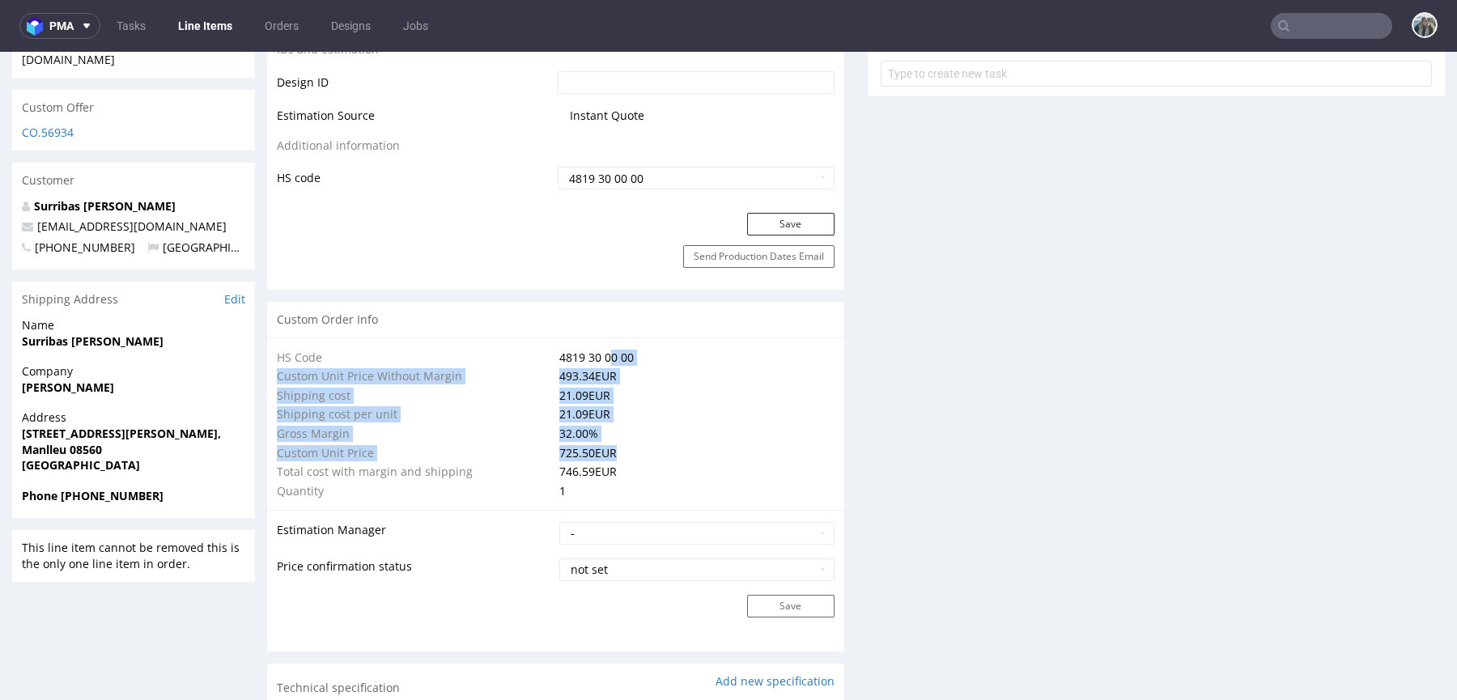
drag, startPoint x: 611, startPoint y: 359, endPoint x: 611, endPoint y: 444, distance: 85.0
click at [611, 444] on tbody "HS Code 4819 30 00 00 Custom Unit Price Without Margin 493.34 EUR Shipping cost…" at bounding box center [556, 424] width 558 height 153
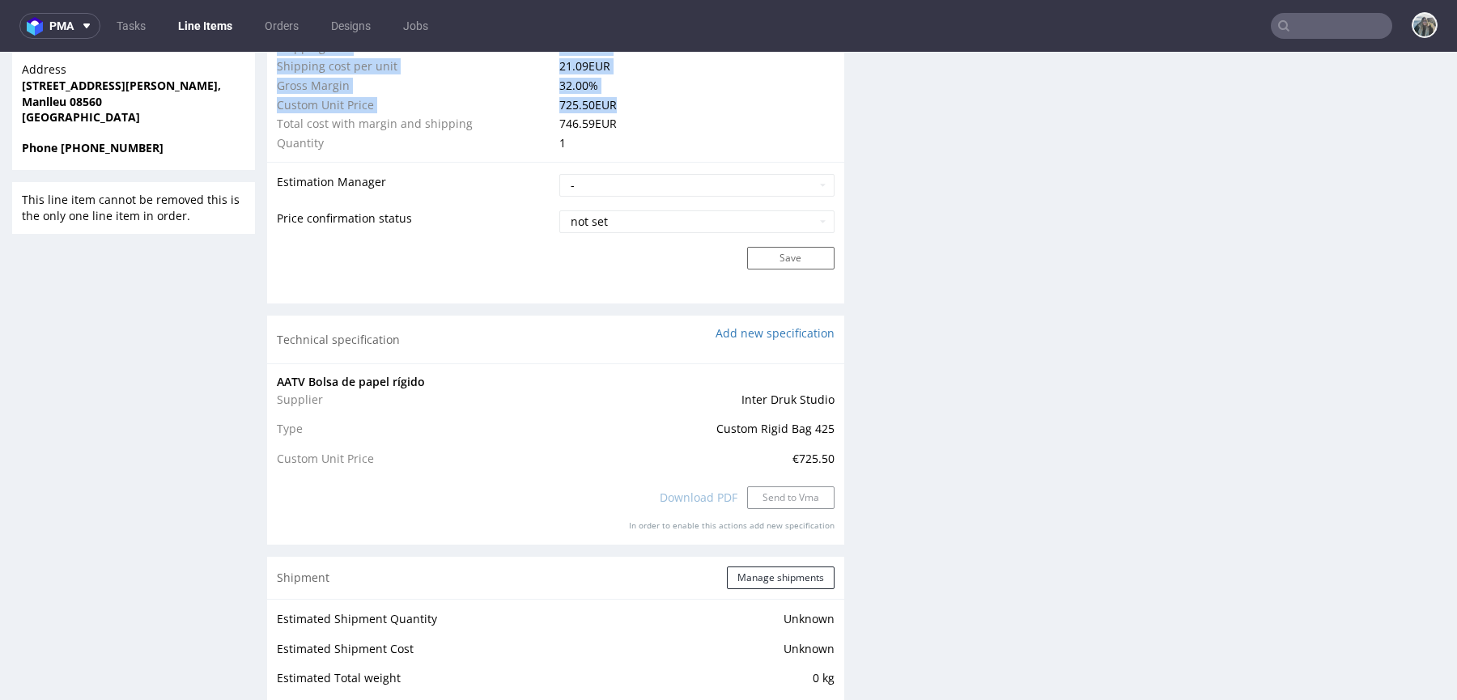
scroll to position [1269, 0]
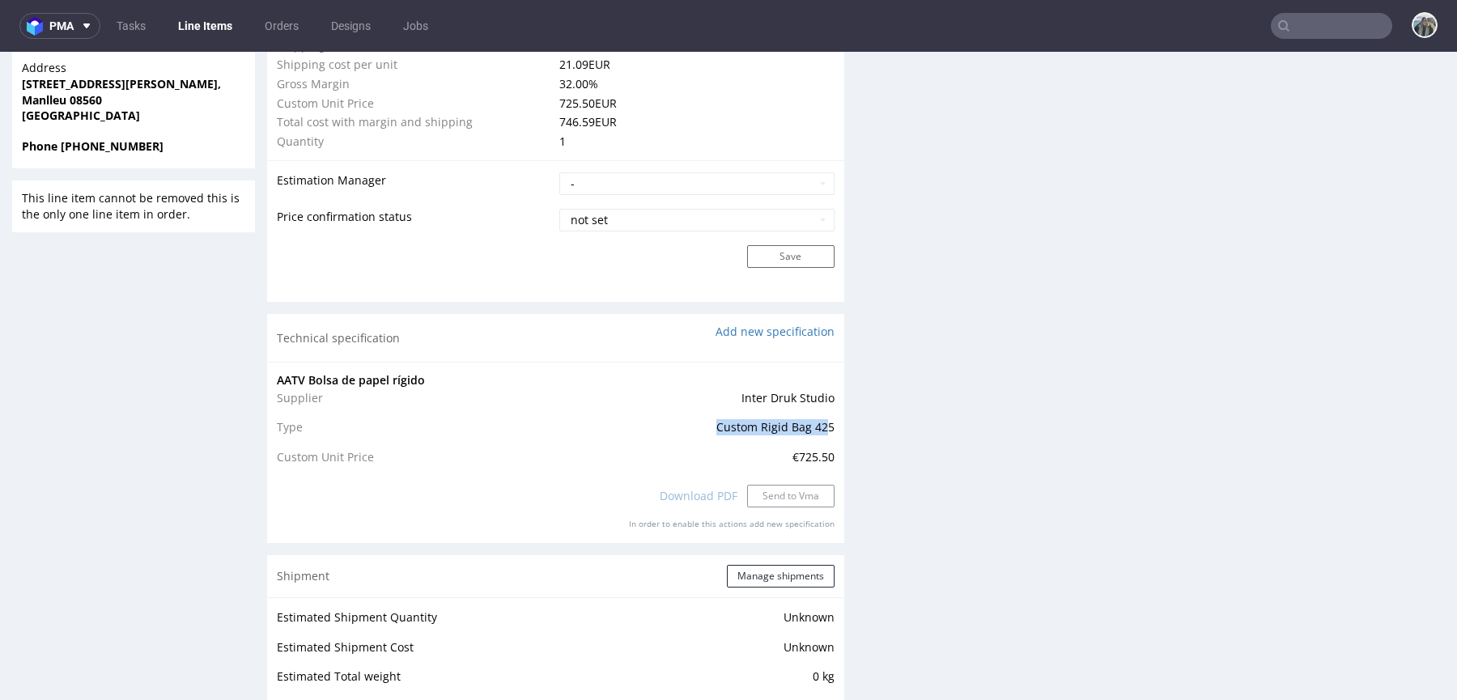
drag, startPoint x: 822, startPoint y: 422, endPoint x: 682, endPoint y: 422, distance: 140.1
click at [683, 422] on td "Custom Rigid Bag 425" at bounding box center [667, 433] width 334 height 30
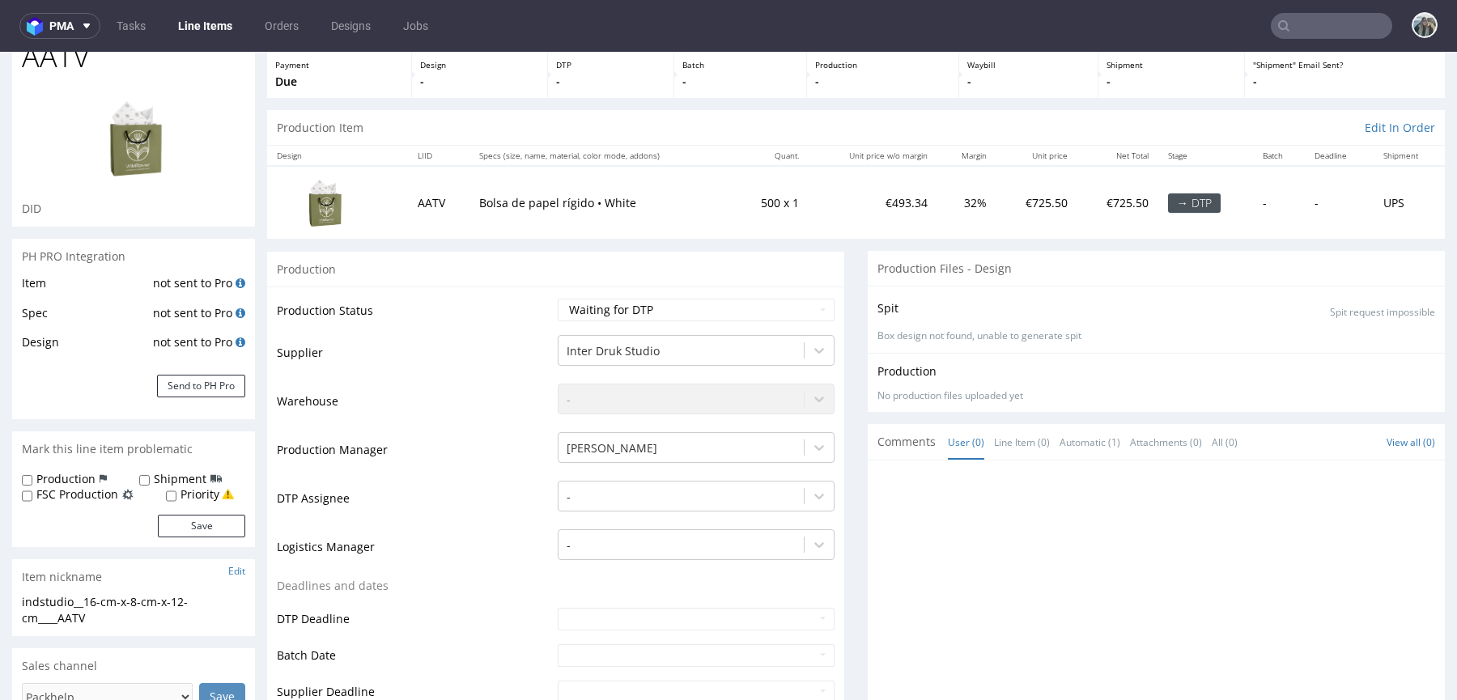
scroll to position [0, 0]
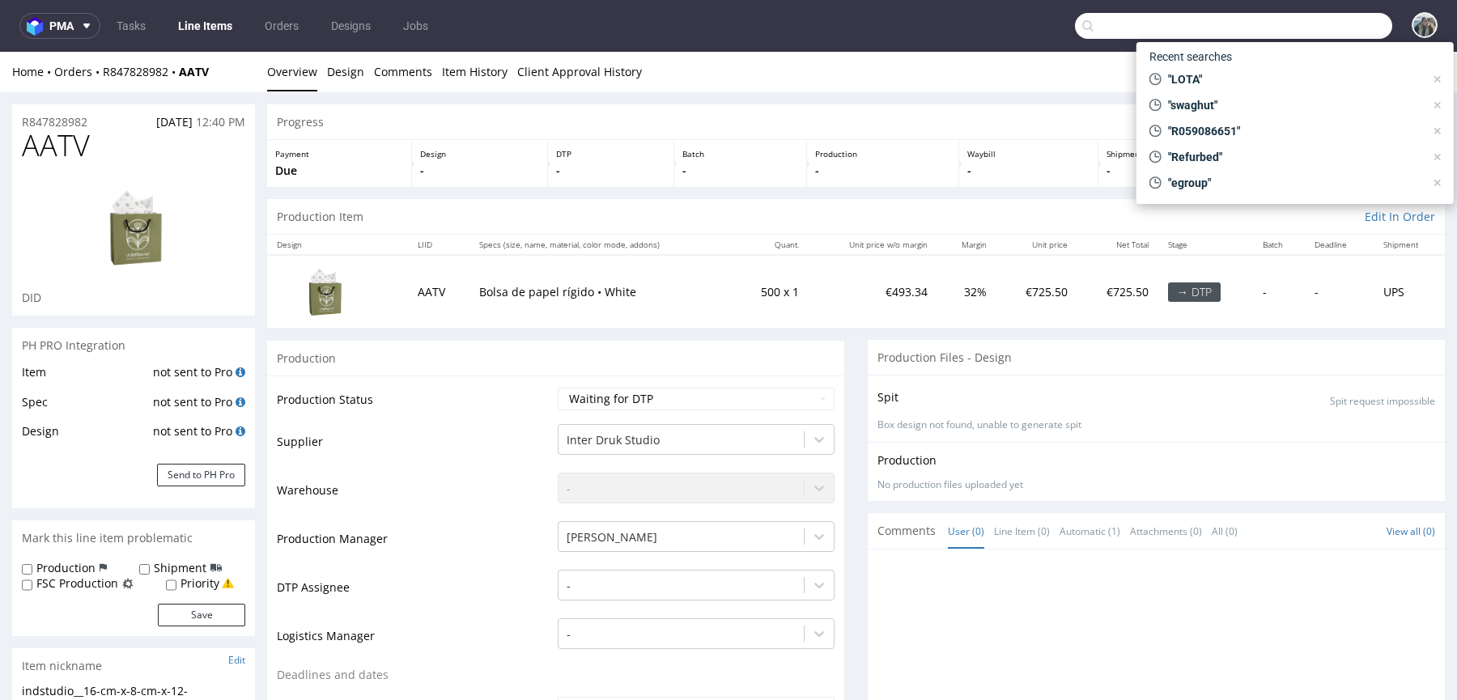
click at [1291, 19] on input "text" at bounding box center [1233, 26] width 317 height 26
paste input "akkuratstore"
type input "akkuratstore"
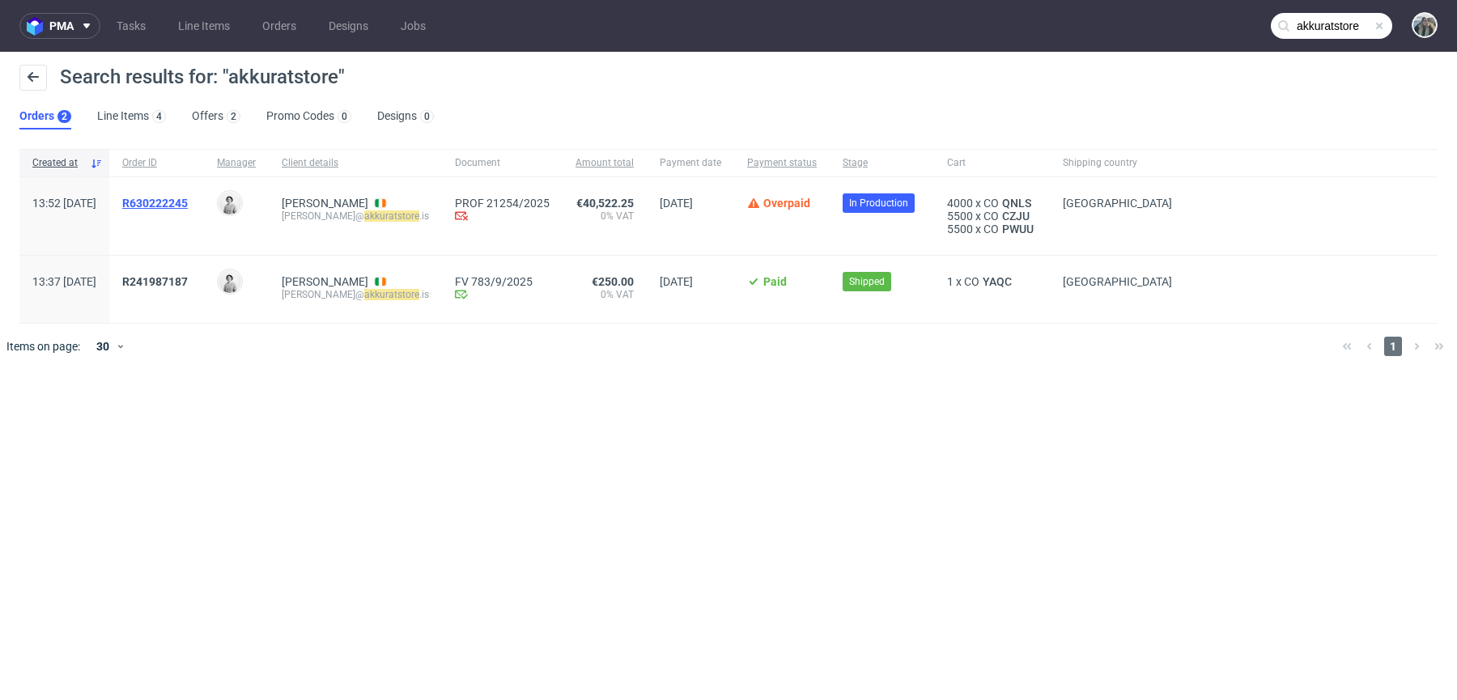
click at [188, 197] on span "R630222245" at bounding box center [155, 203] width 66 height 13
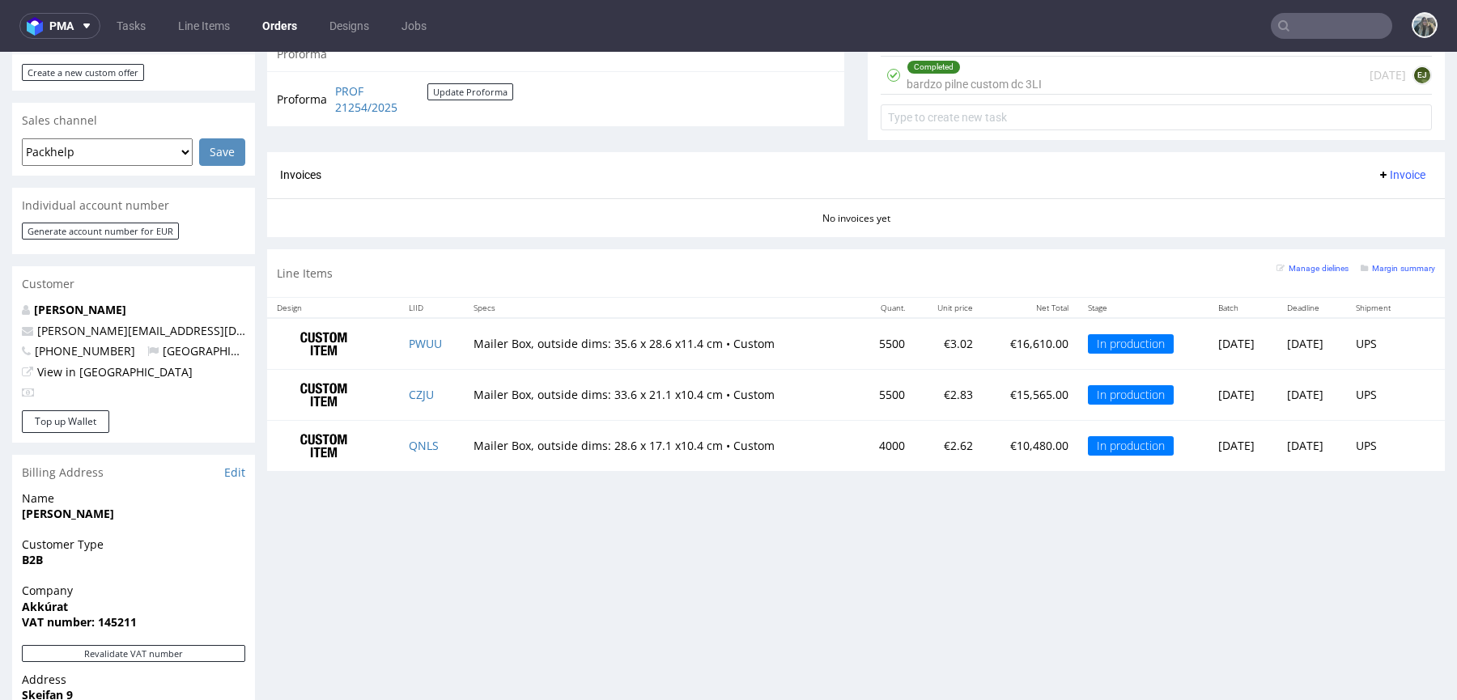
scroll to position [563, 0]
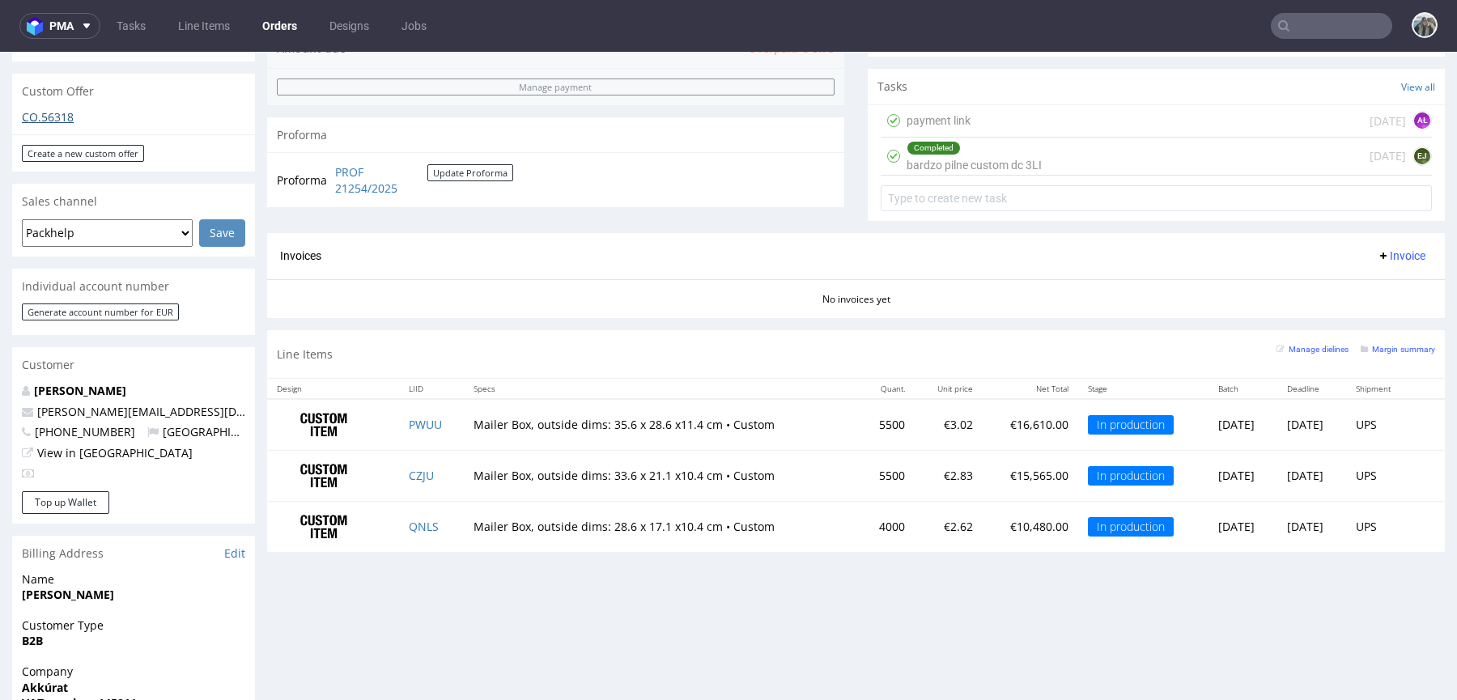
click at [57, 109] on link "CO.56318" at bounding box center [48, 116] width 52 height 15
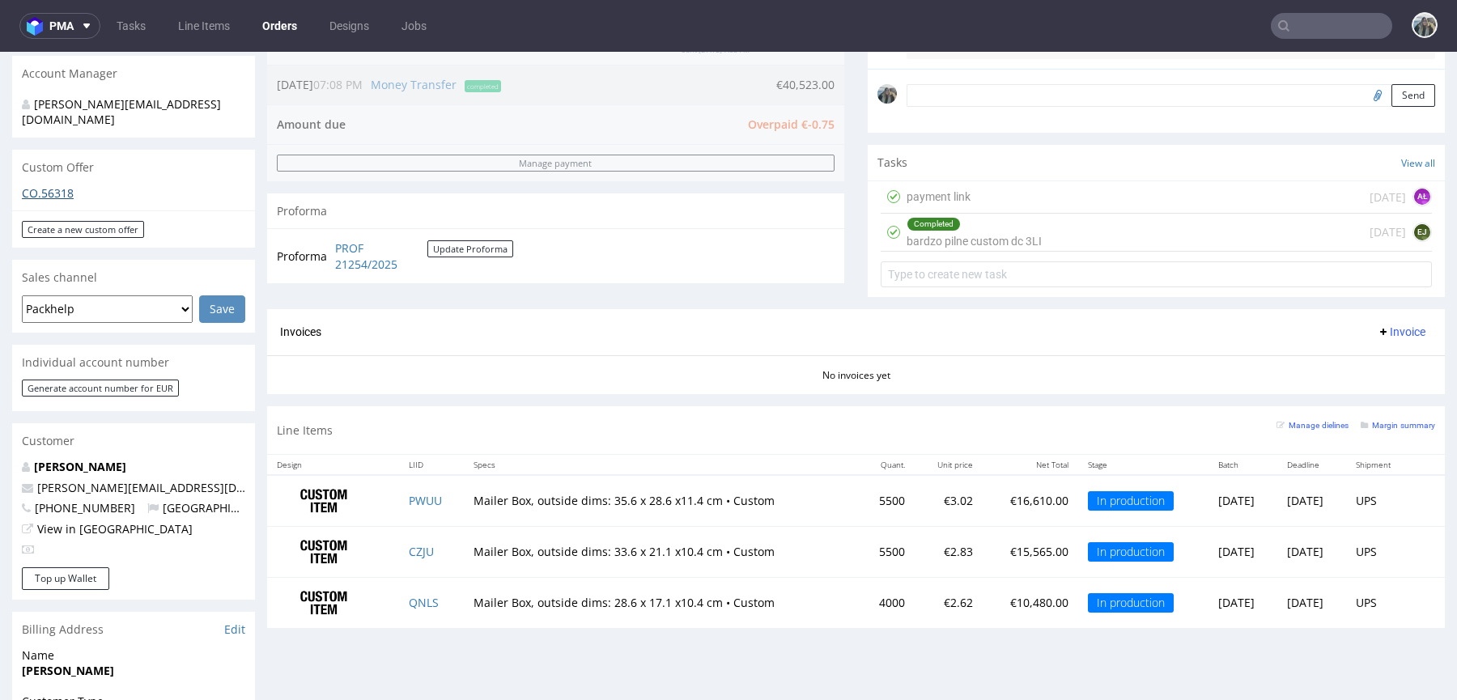
scroll to position [506, 0]
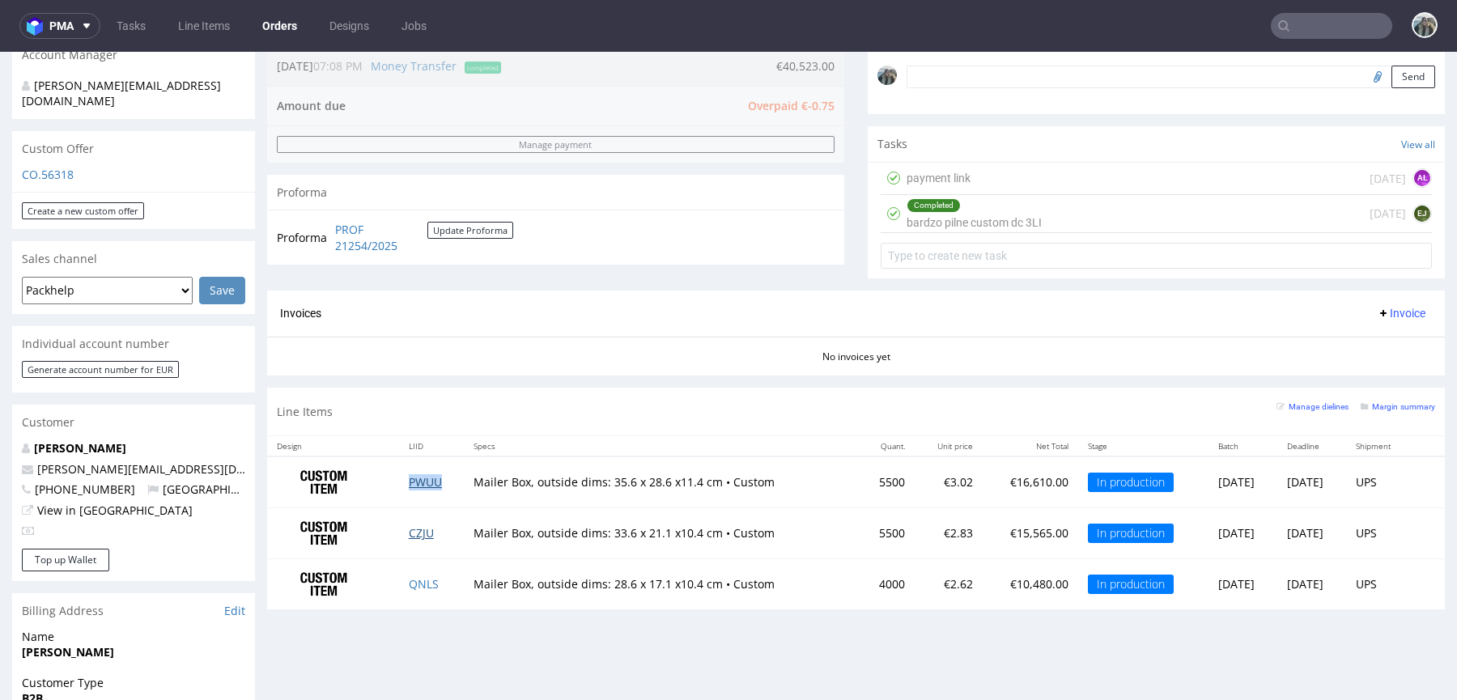
drag, startPoint x: 415, startPoint y: 483, endPoint x: 415, endPoint y: 525, distance: 42.1
click at [415, 483] on link "PWUU" at bounding box center [425, 481] width 33 height 15
click at [415, 529] on link "CZJU" at bounding box center [421, 532] width 25 height 15
click at [421, 581] on link "QNLS" at bounding box center [424, 583] width 30 height 15
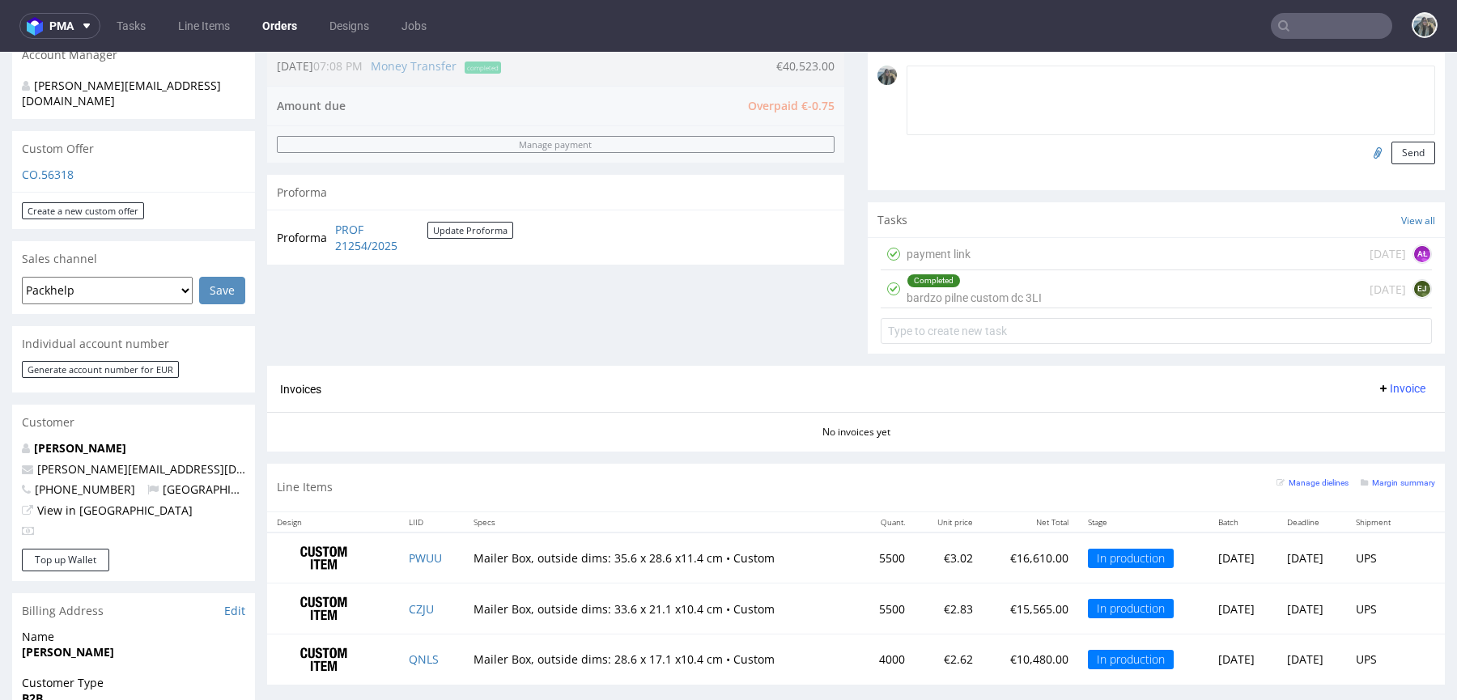
click at [992, 84] on textarea at bounding box center [1171, 101] width 529 height 70
click at [994, 76] on textarea at bounding box center [1171, 101] width 529 height 70
type textarea "LOGISTICS: please add a tail lift and a forklift"
click at [1414, 152] on button "Send" at bounding box center [1414, 153] width 44 height 23
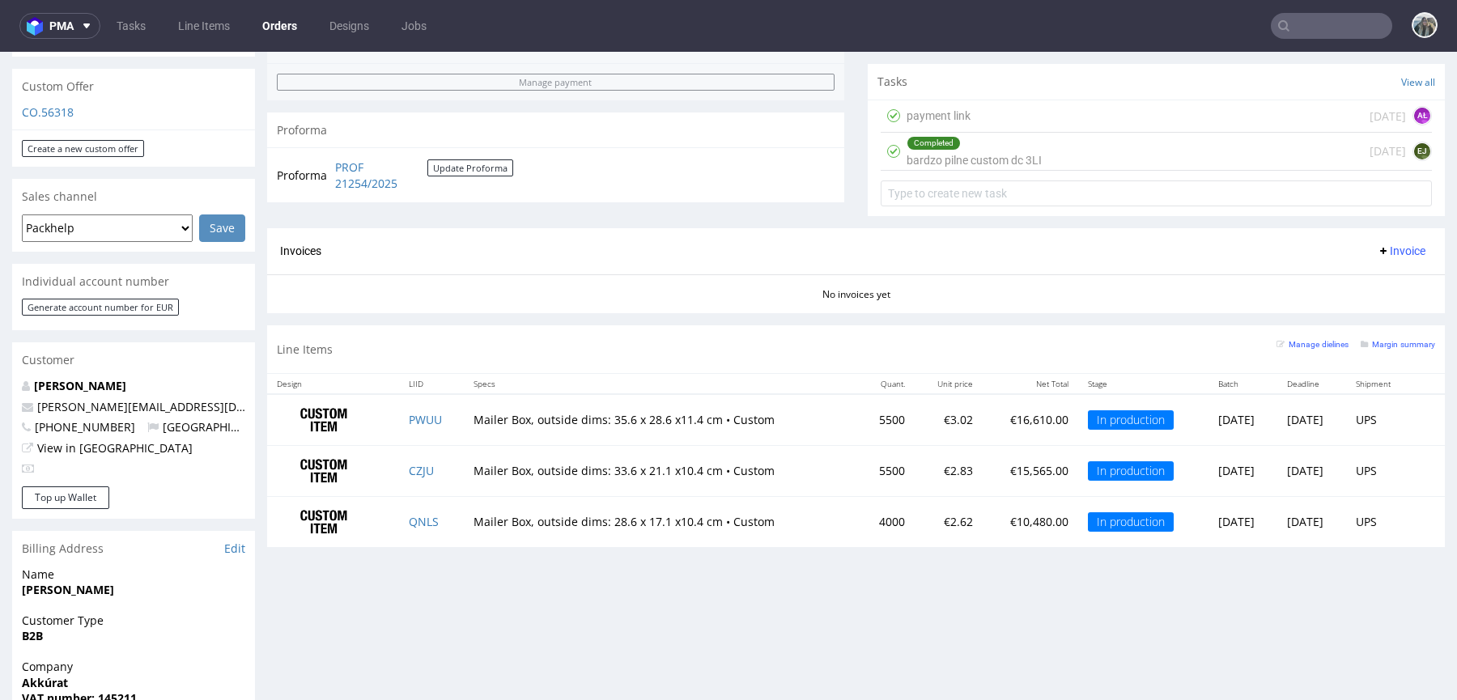
scroll to position [579, 0]
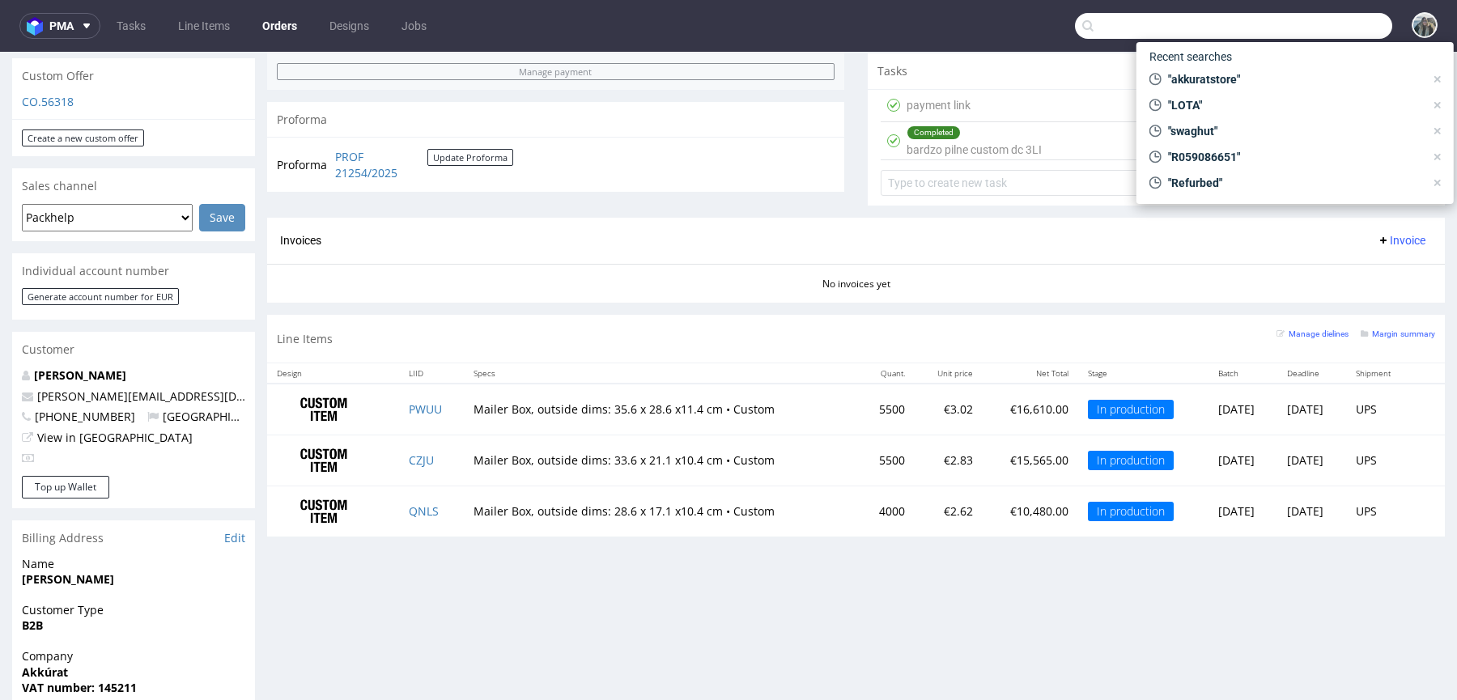
click at [1286, 22] on input "text" at bounding box center [1233, 26] width 317 height 26
paste input "frisco"
type input "frisco"
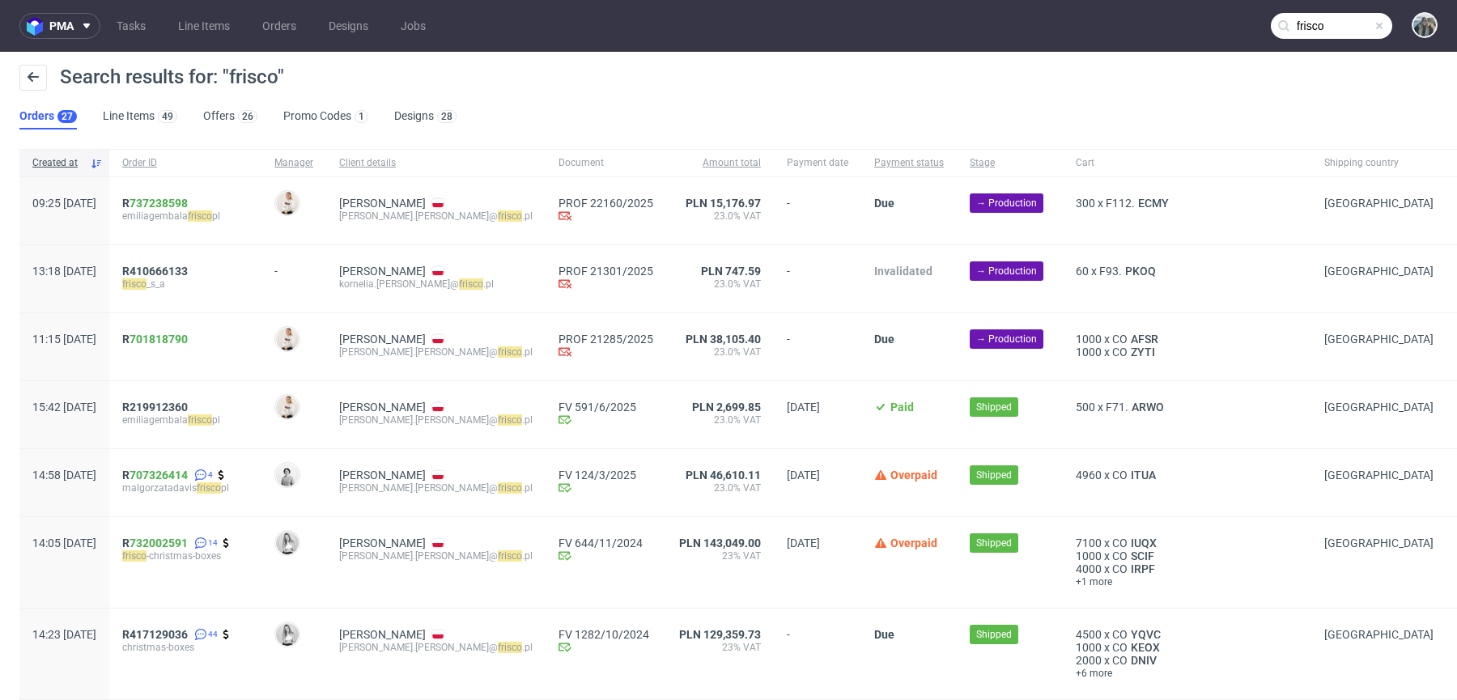
click at [189, 327] on div "R 701818790" at bounding box center [185, 346] width 152 height 67
click at [177, 338] on span "R 701818790" at bounding box center [155, 339] width 66 height 13
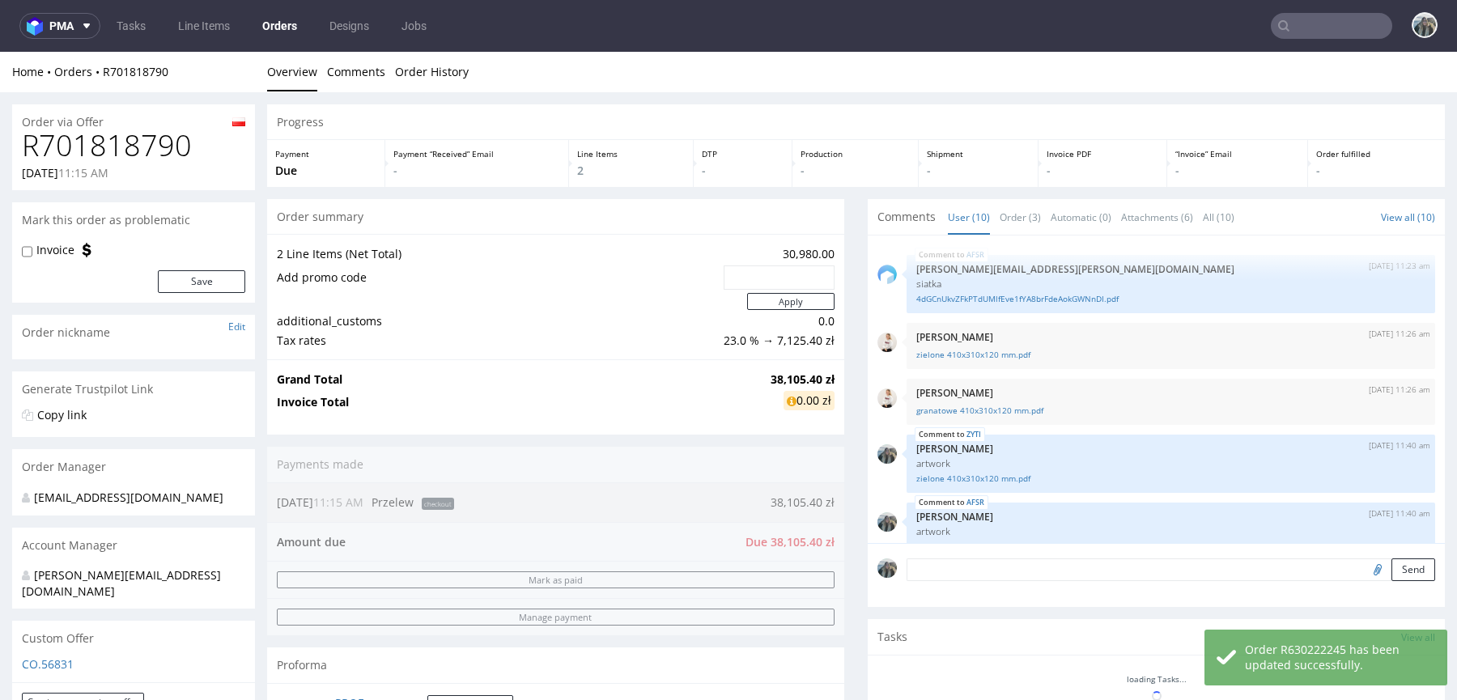
scroll to position [342, 0]
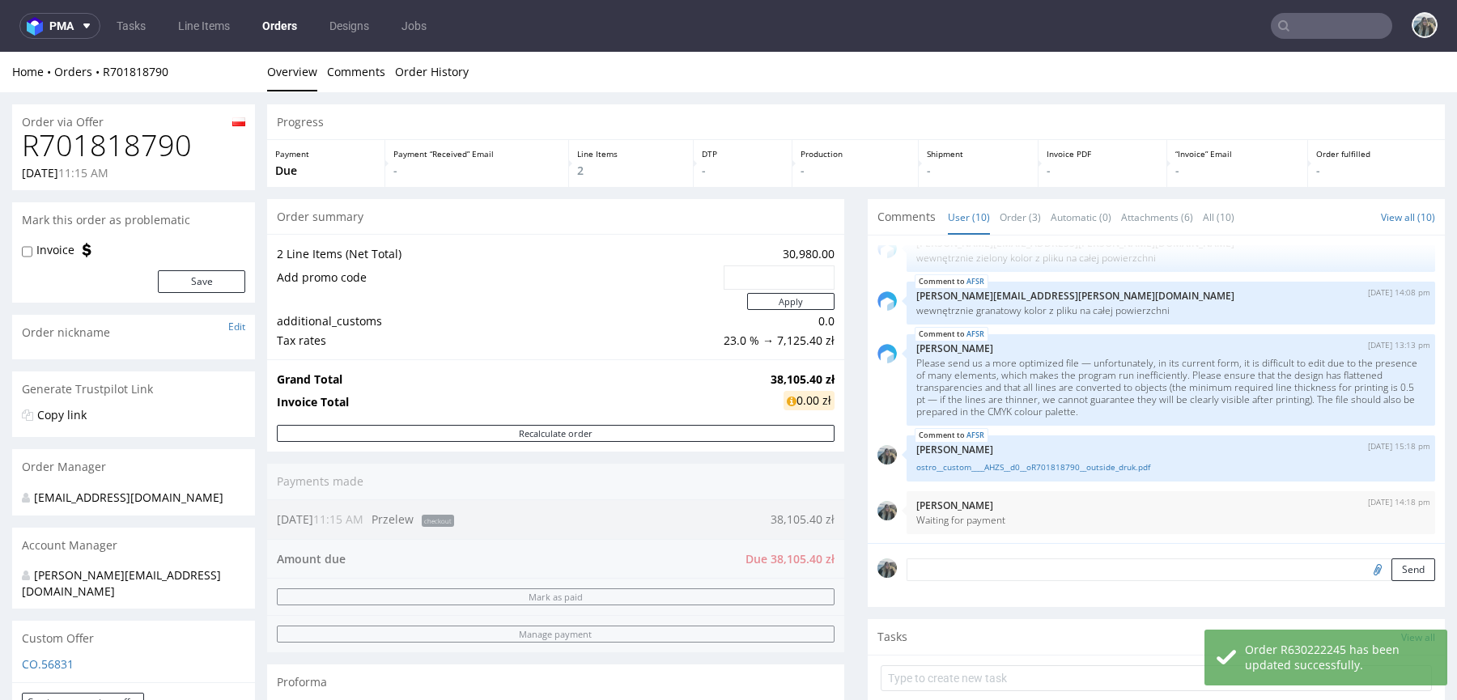
click at [1212, 563] on textarea at bounding box center [1171, 570] width 529 height 23
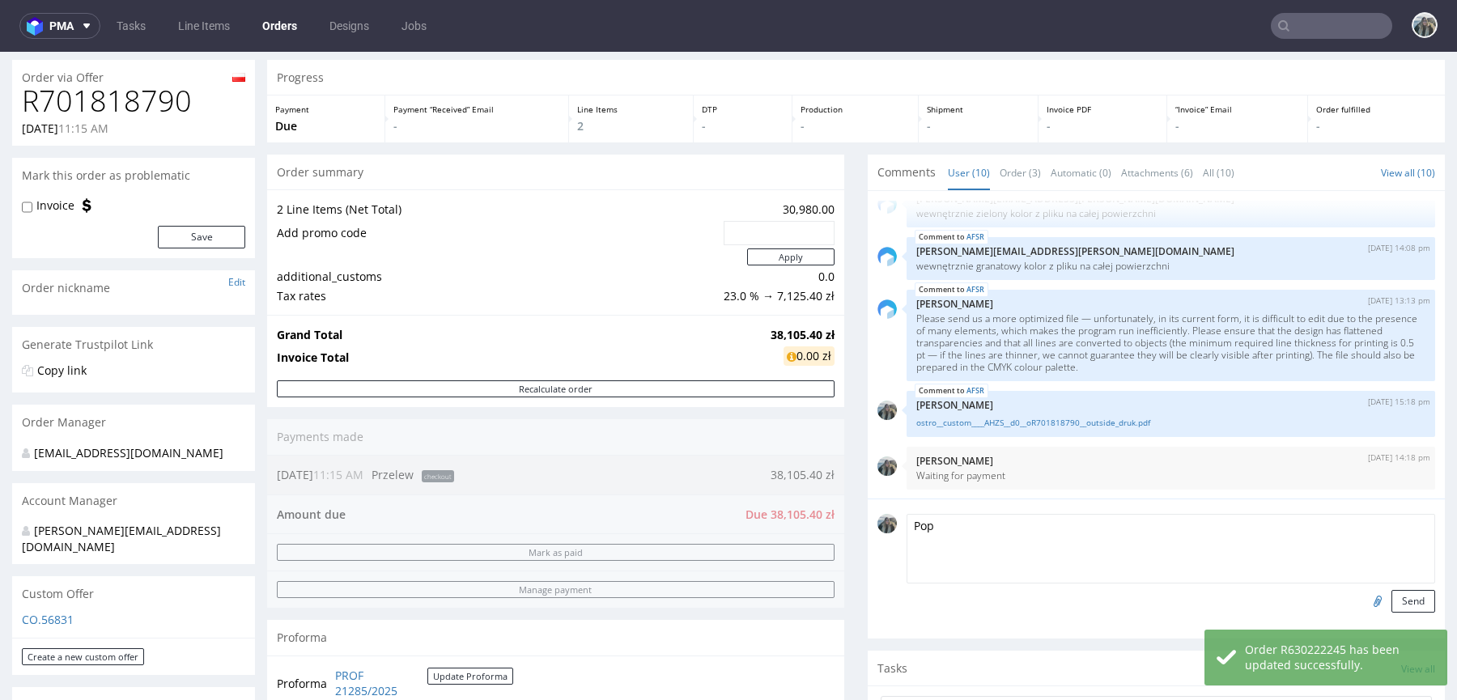
scroll to position [232, 0]
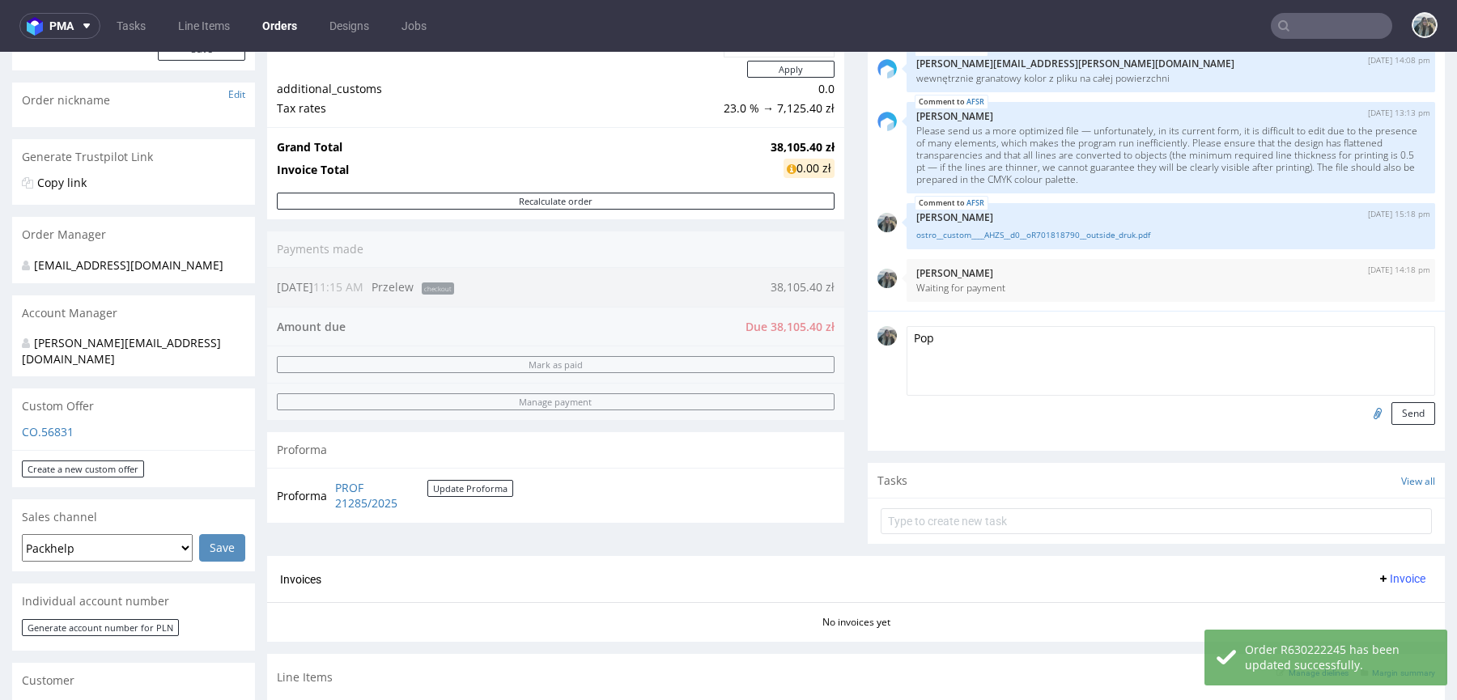
type textarea "Pop"
click at [1364, 407] on input "file" at bounding box center [1375, 412] width 23 height 21
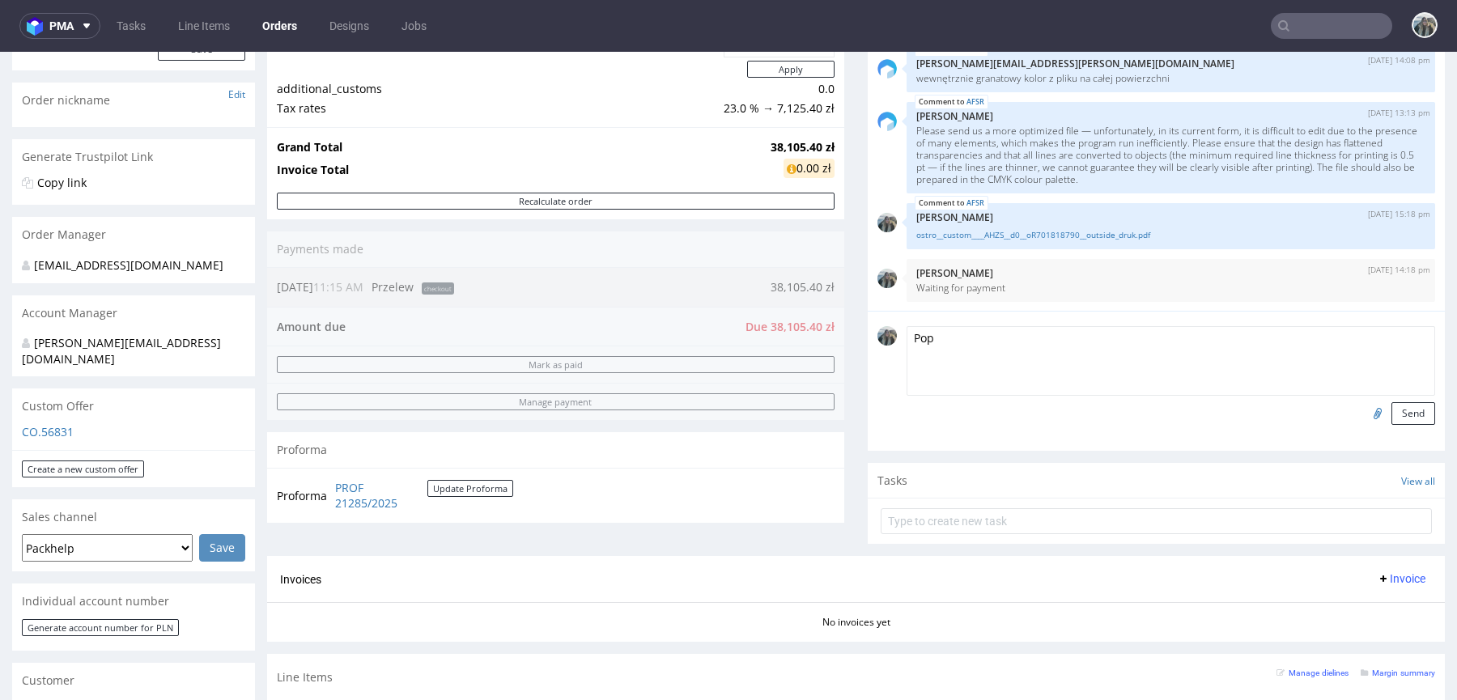
type input "C:\fakepath\potwierdzenie (72).pdf"
drag, startPoint x: 1397, startPoint y: 414, endPoint x: 772, endPoint y: 351, distance: 629.0
click at [1397, 414] on button "Send" at bounding box center [1414, 413] width 44 height 23
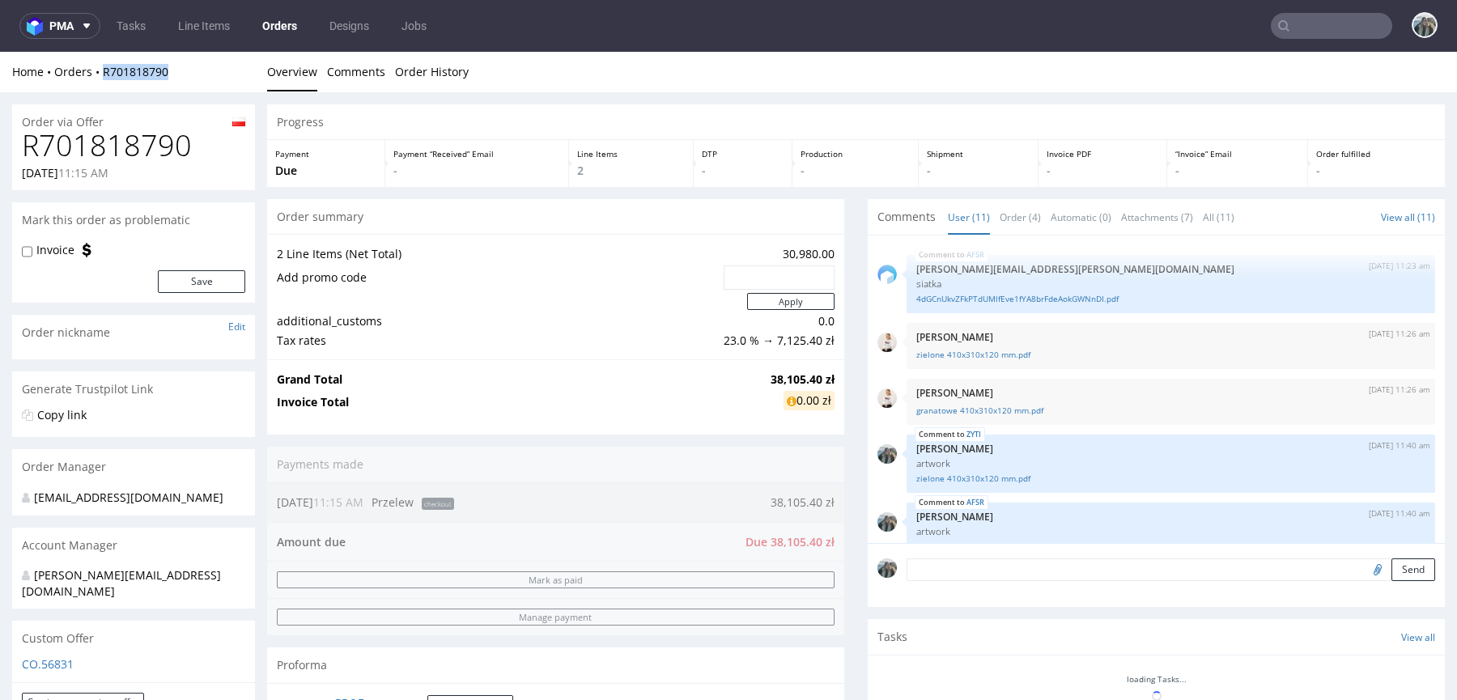
scroll to position [410, 0]
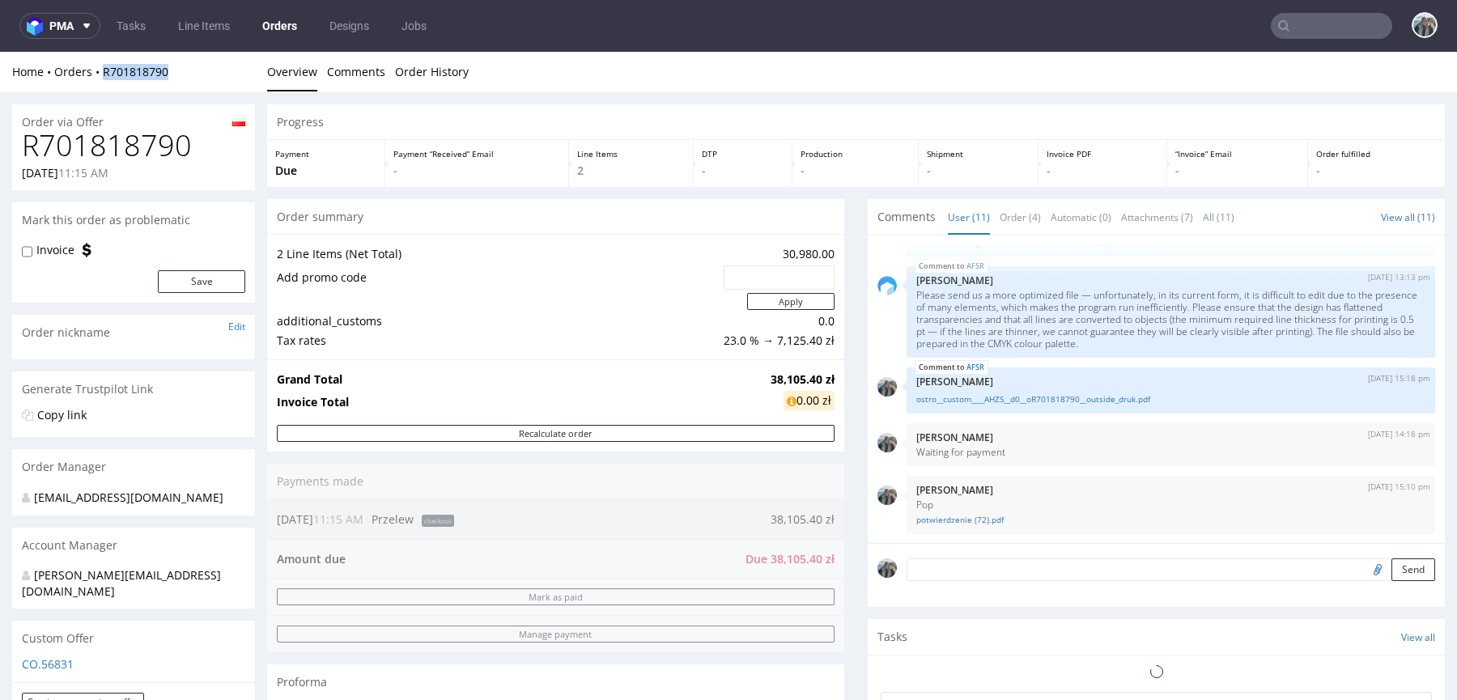
click at [92, 66] on div "Home Orders R701818790 Overview Comments Order History" at bounding box center [728, 72] width 1457 height 40
copy link "R701818790"
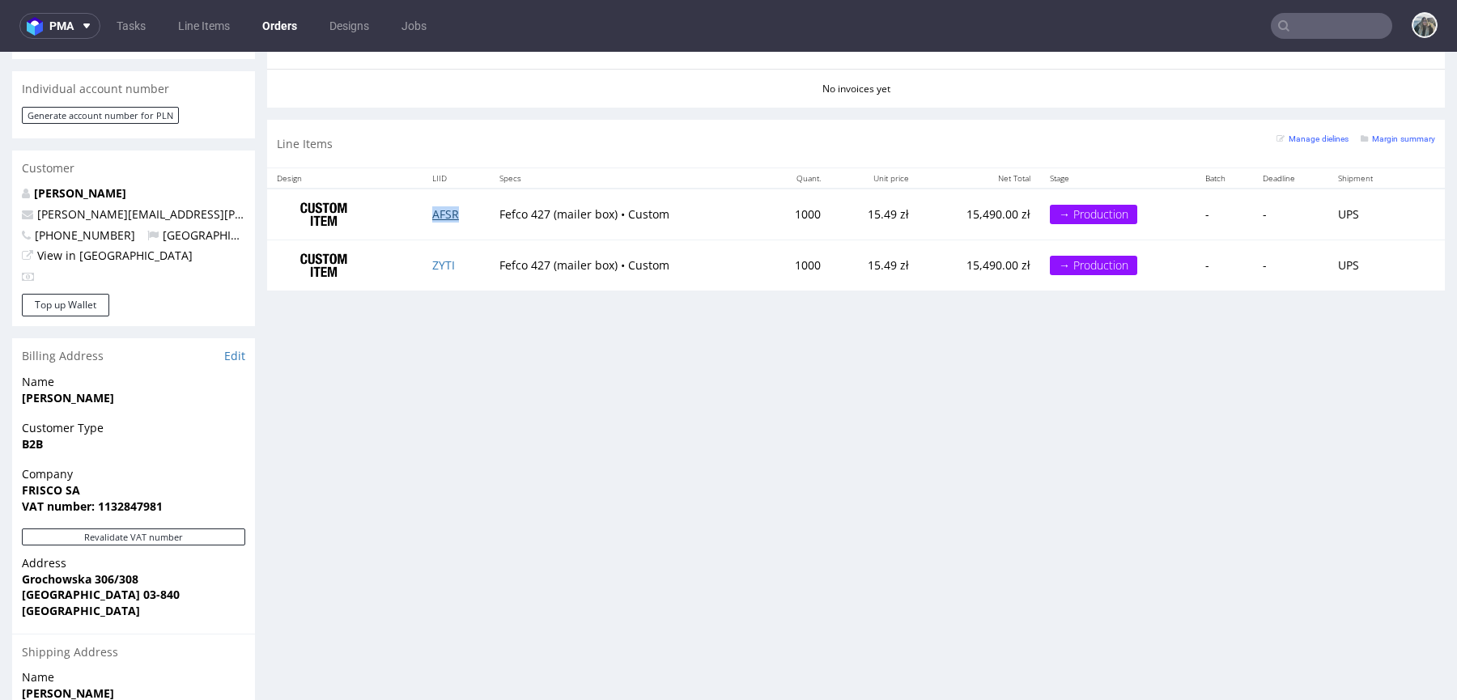
click at [448, 214] on link "AFSR" at bounding box center [445, 213] width 27 height 15
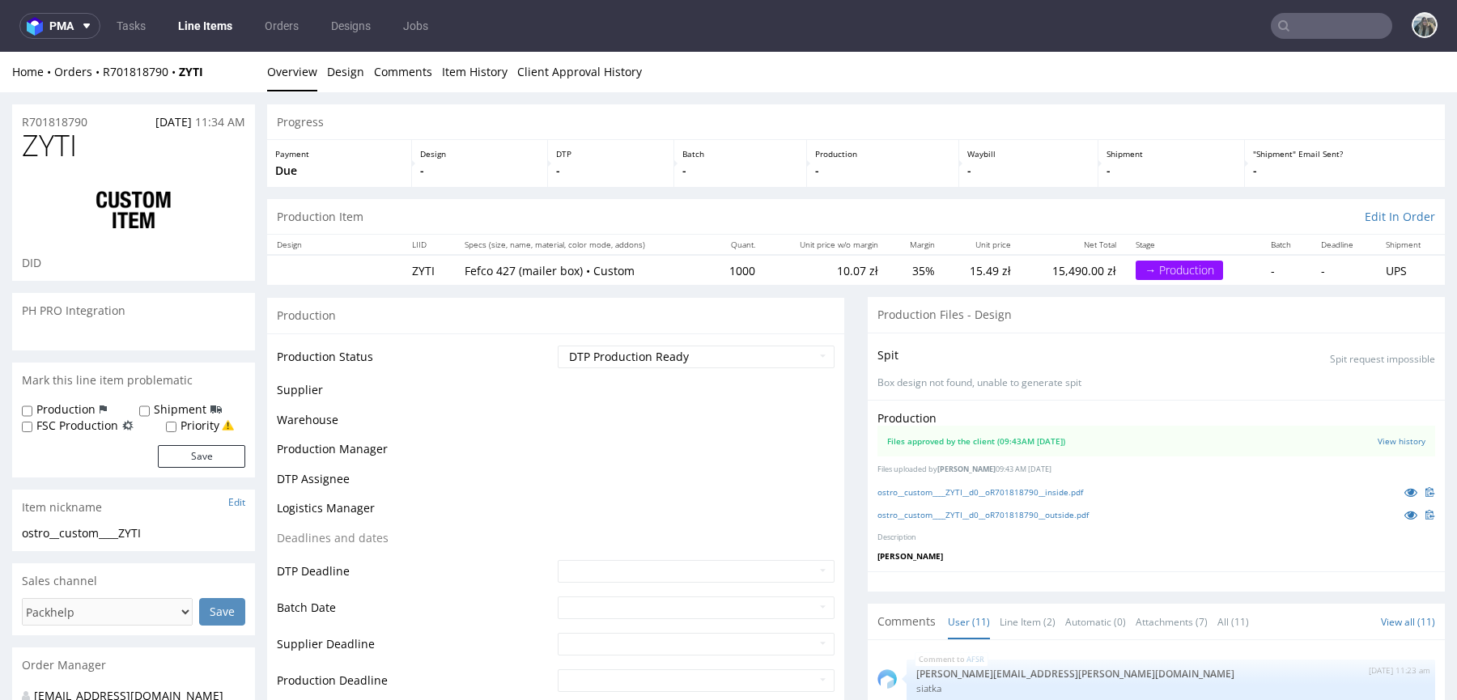
scroll to position [410, 0]
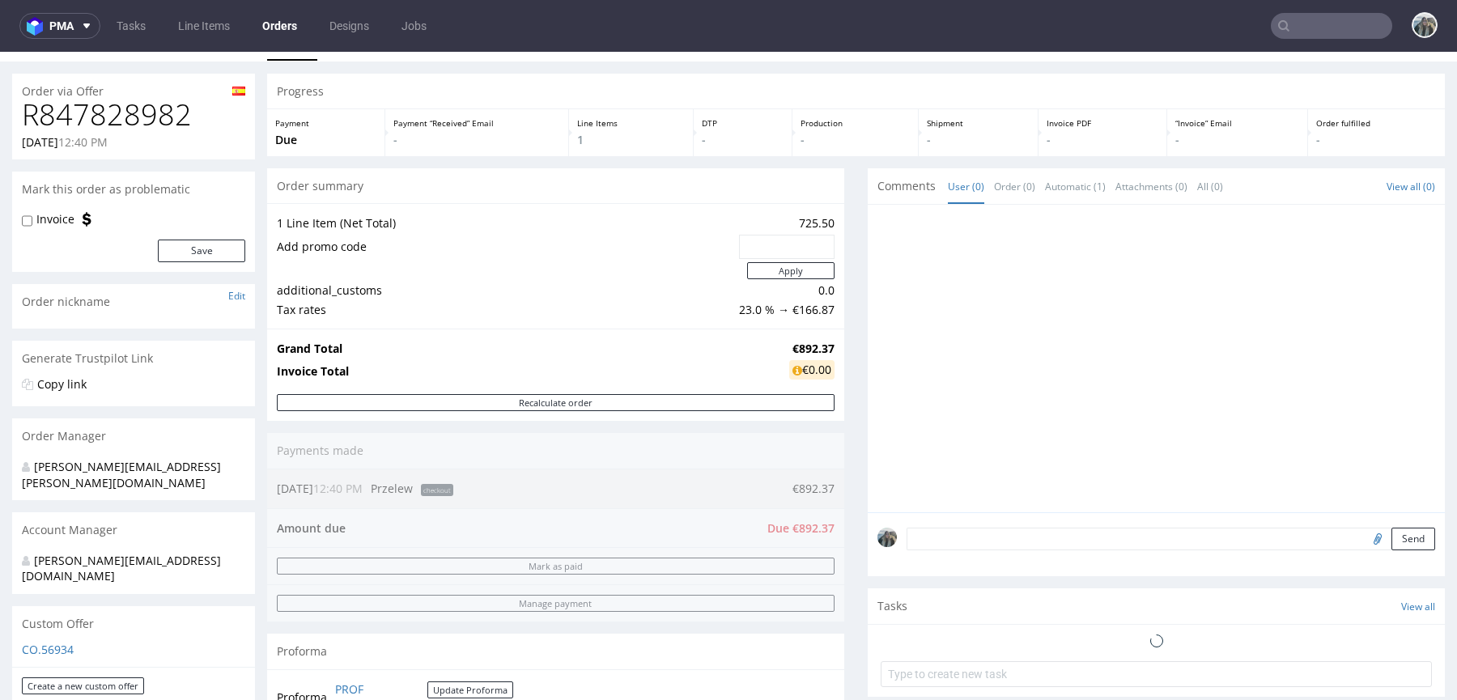
scroll to position [66, 0]
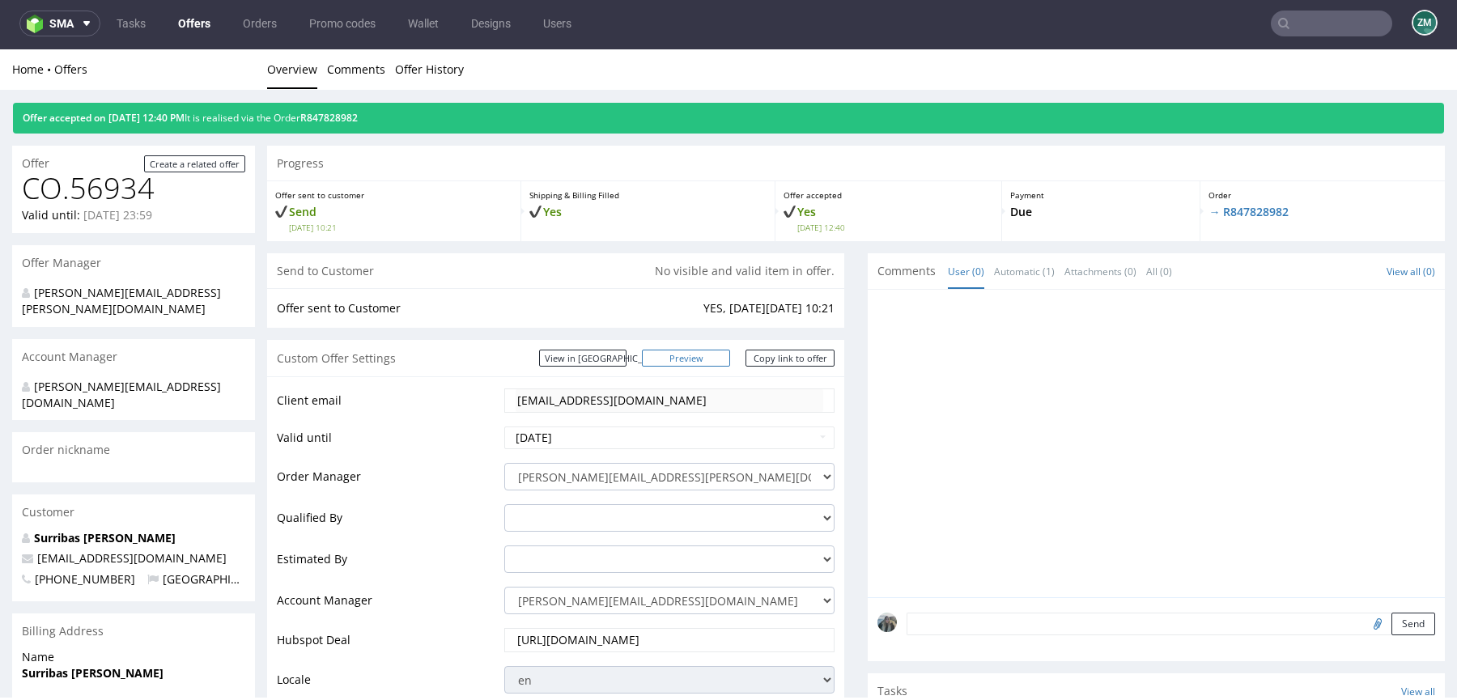
click at [701, 359] on link "Preview" at bounding box center [686, 358] width 89 height 17
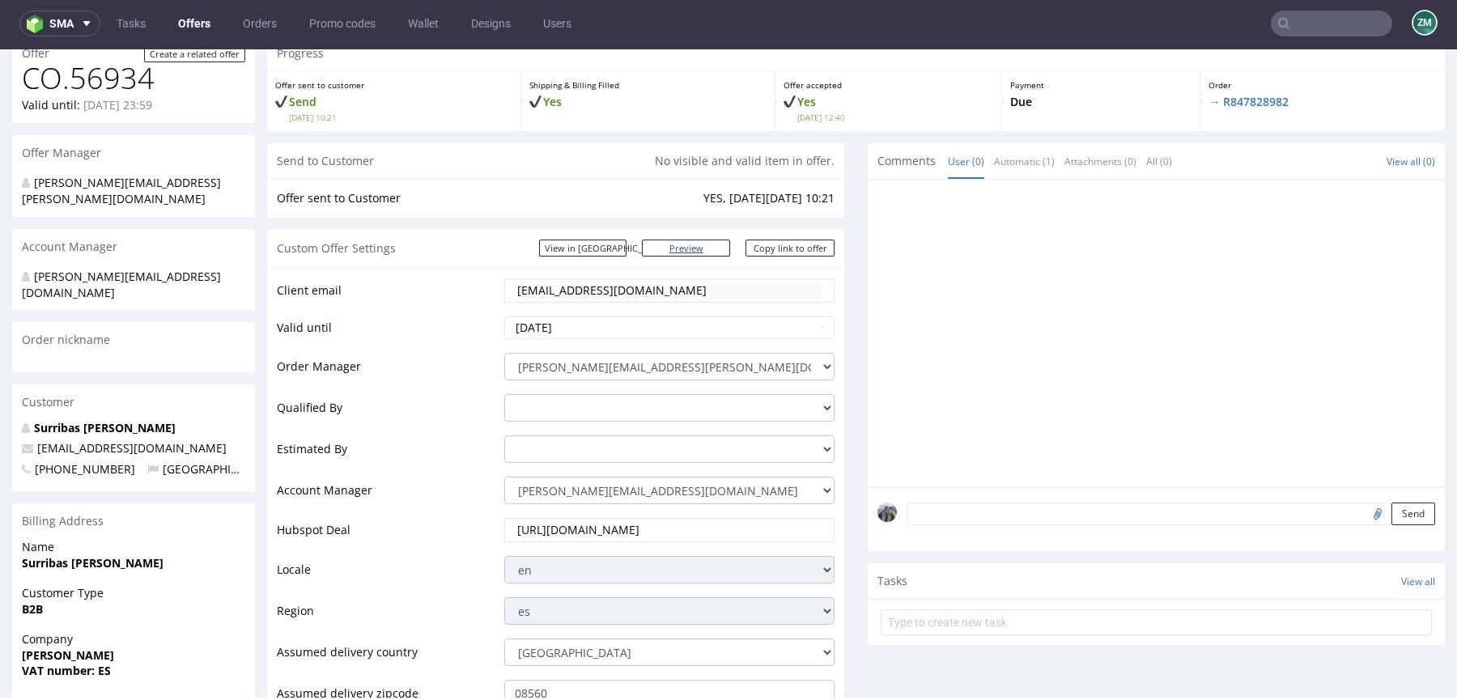
scroll to position [253, 0]
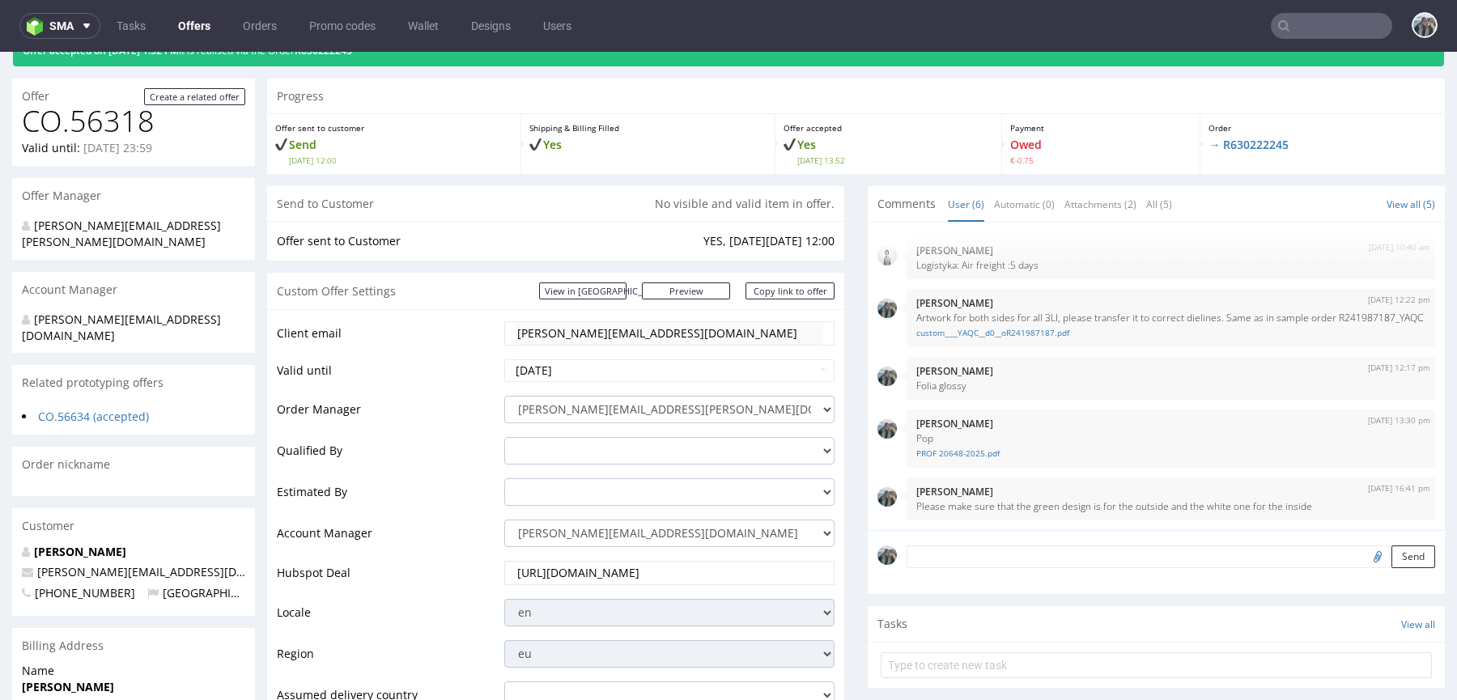
scroll to position [73, 0]
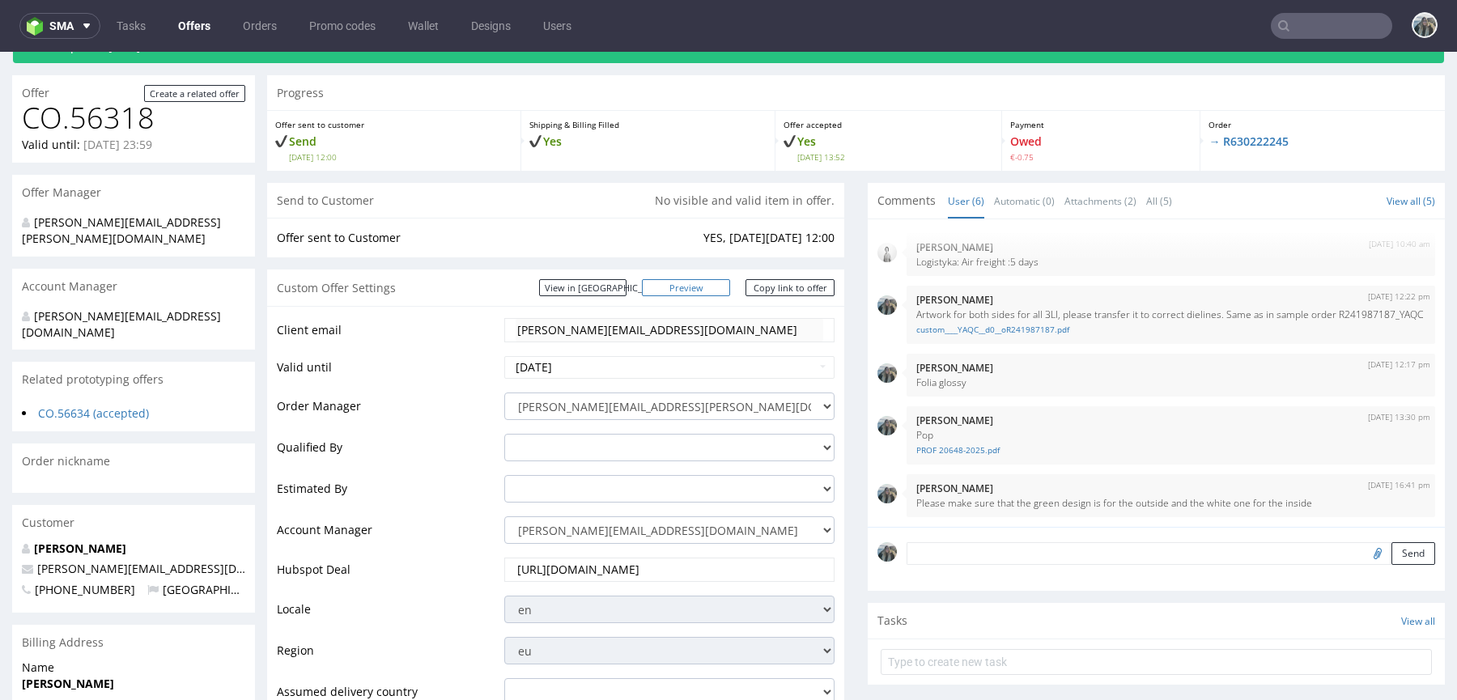
click at [706, 291] on link "Preview" at bounding box center [686, 287] width 89 height 17
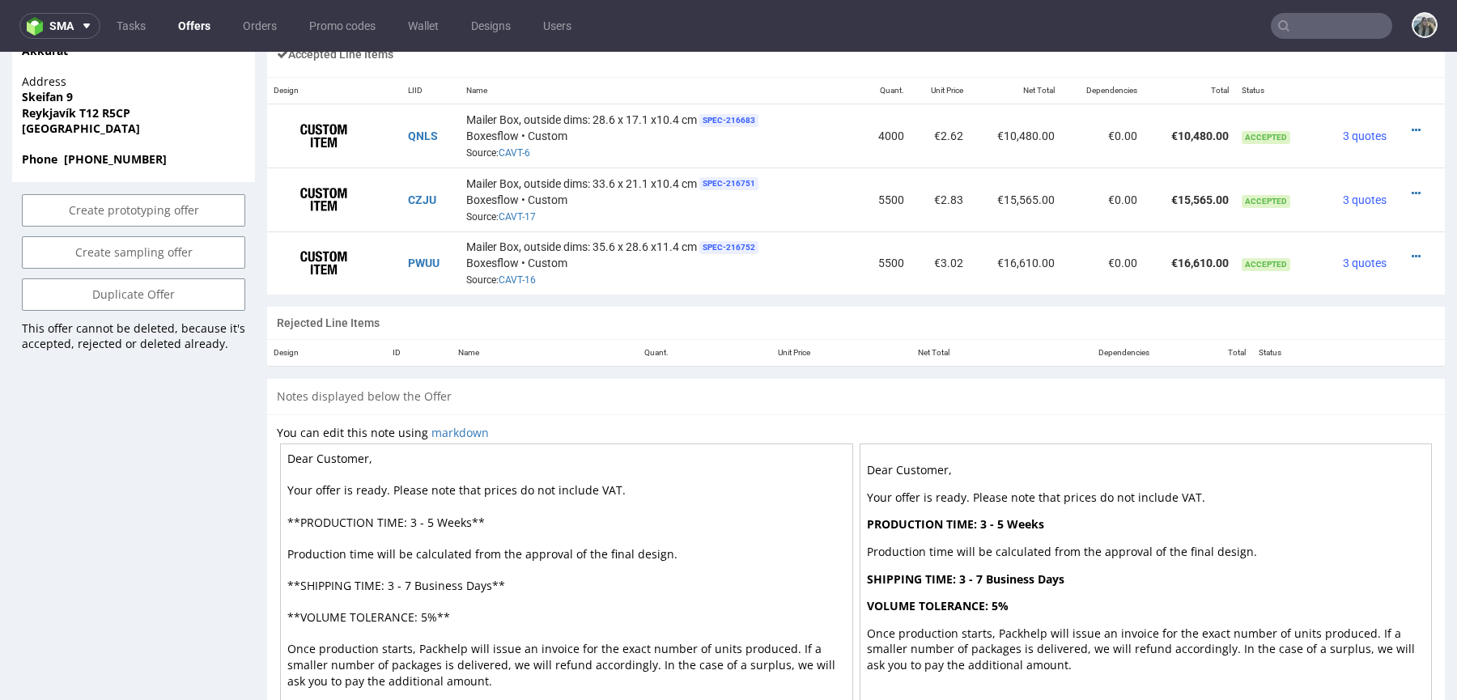
scroll to position [1116, 0]
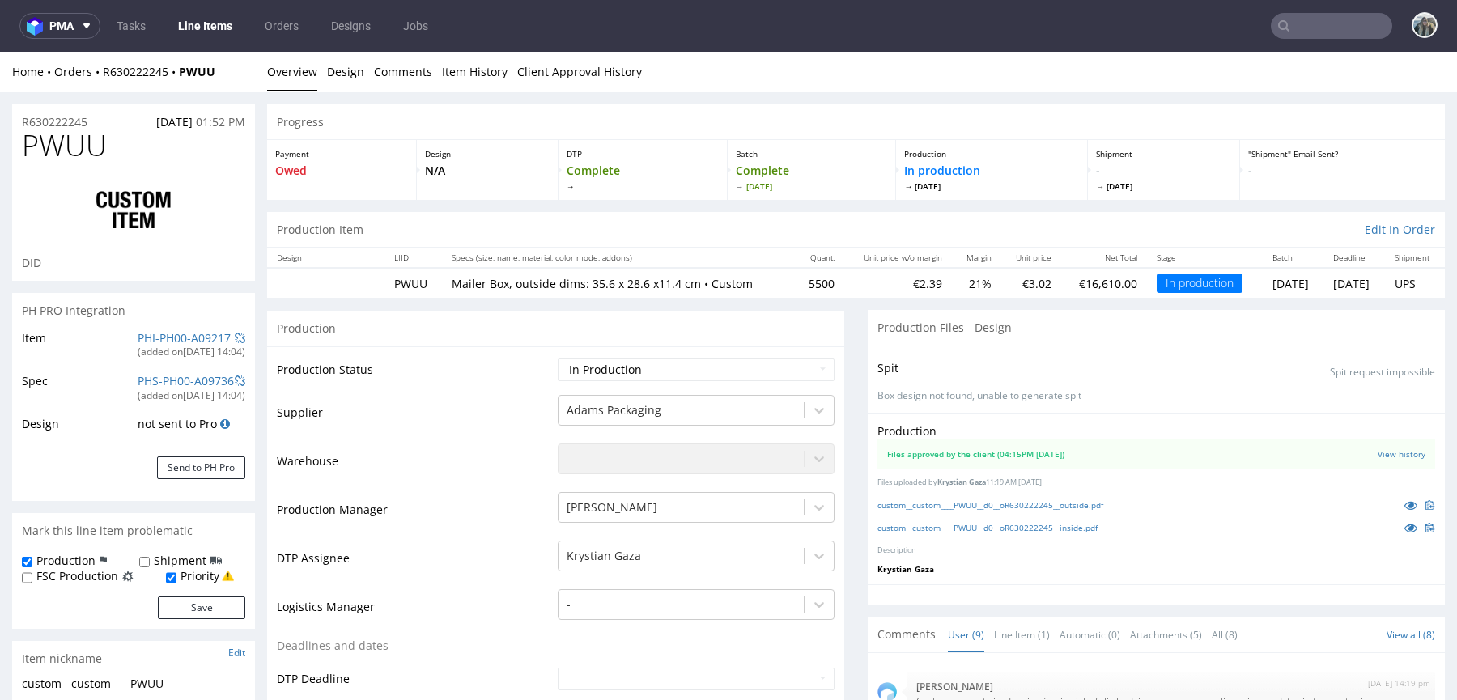
select select "in_progress"
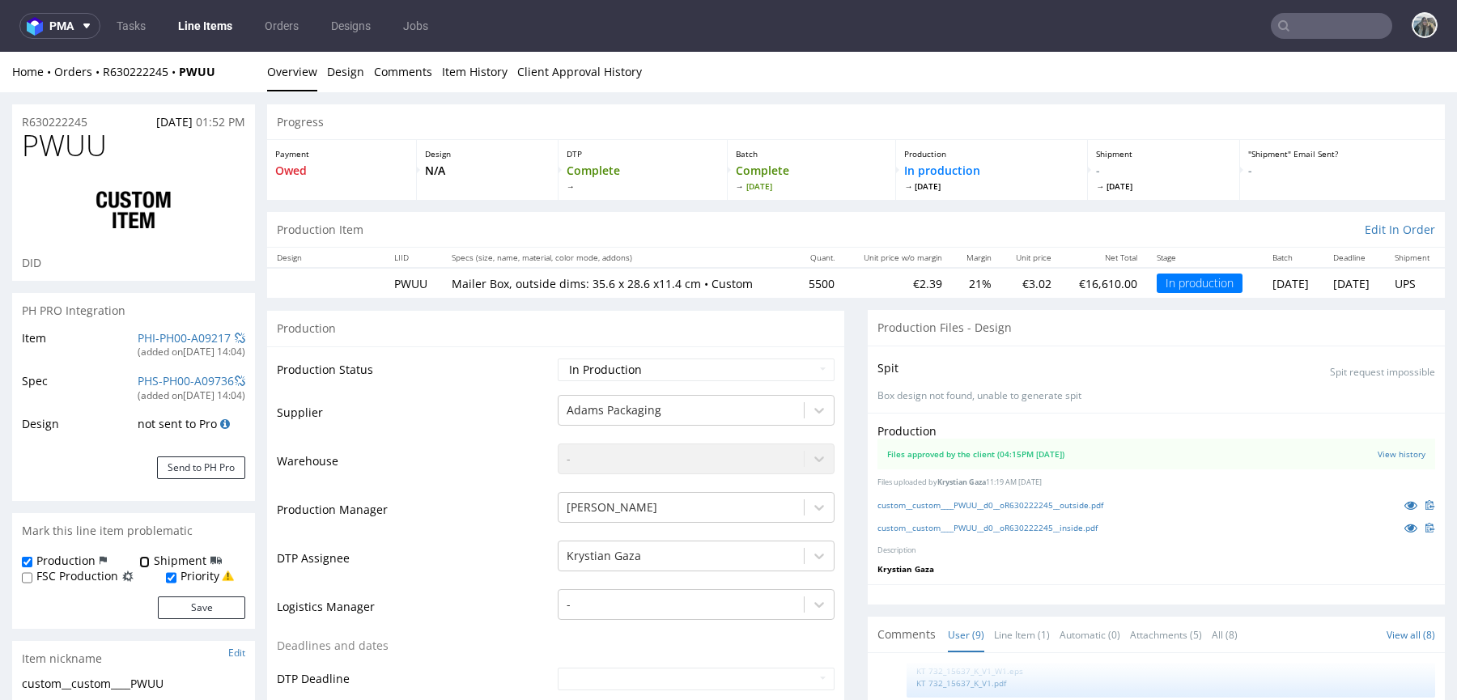
click at [142, 563] on input "Shipment" at bounding box center [144, 562] width 11 height 13
checkbox input "true"
drag, startPoint x: 184, startPoint y: 623, endPoint x: 194, endPoint y: 610, distance: 16.1
click at [184, 623] on div "Production Shipment FSC Production Priority Save" at bounding box center [133, 591] width 243 height 76
click at [194, 610] on button "Save" at bounding box center [201, 608] width 87 height 23
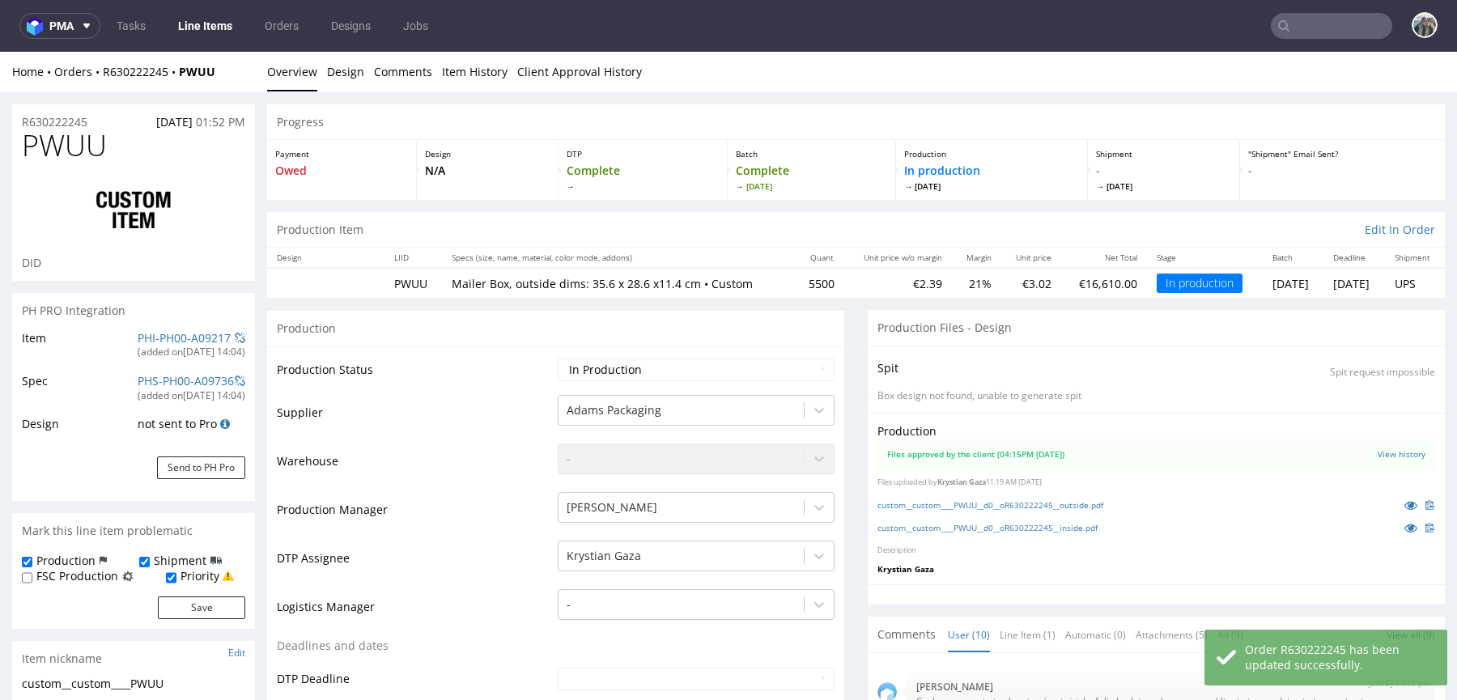
select select "in_progress"
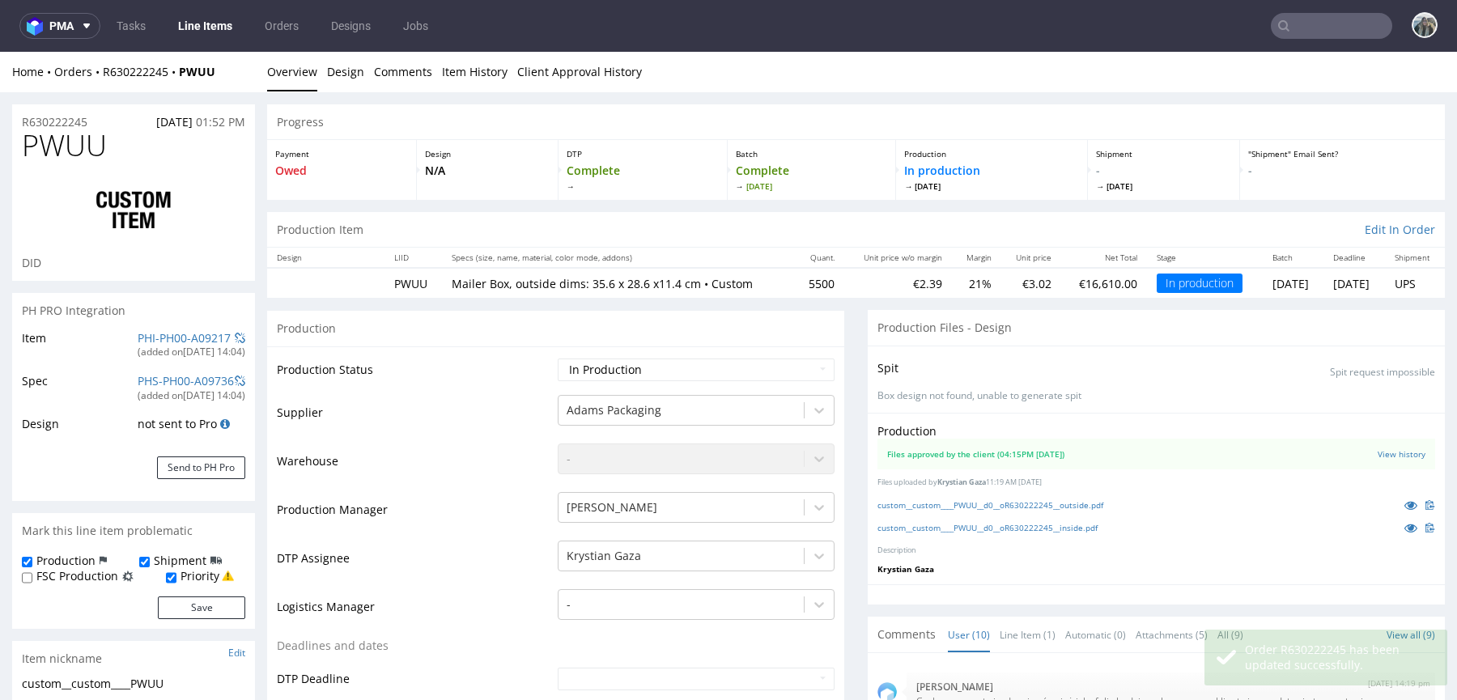
scroll to position [375, 0]
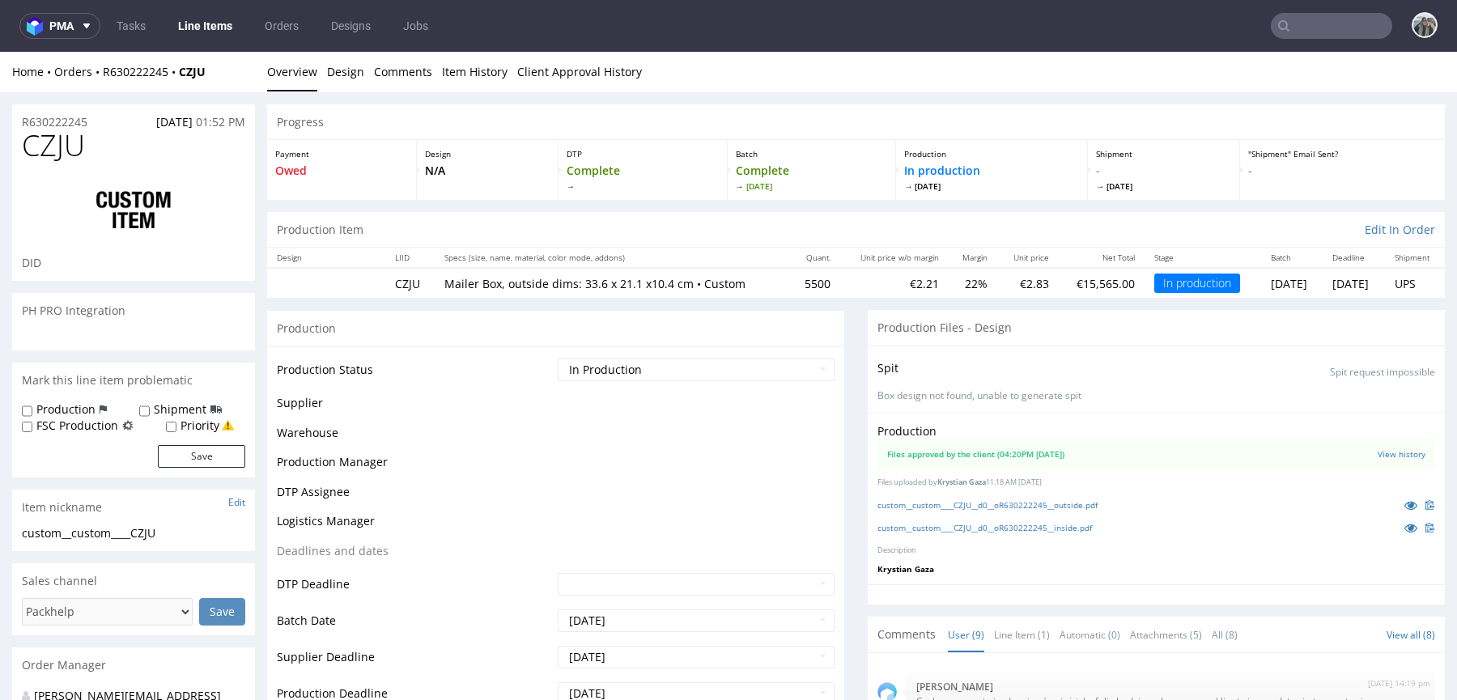
select select "in_progress"
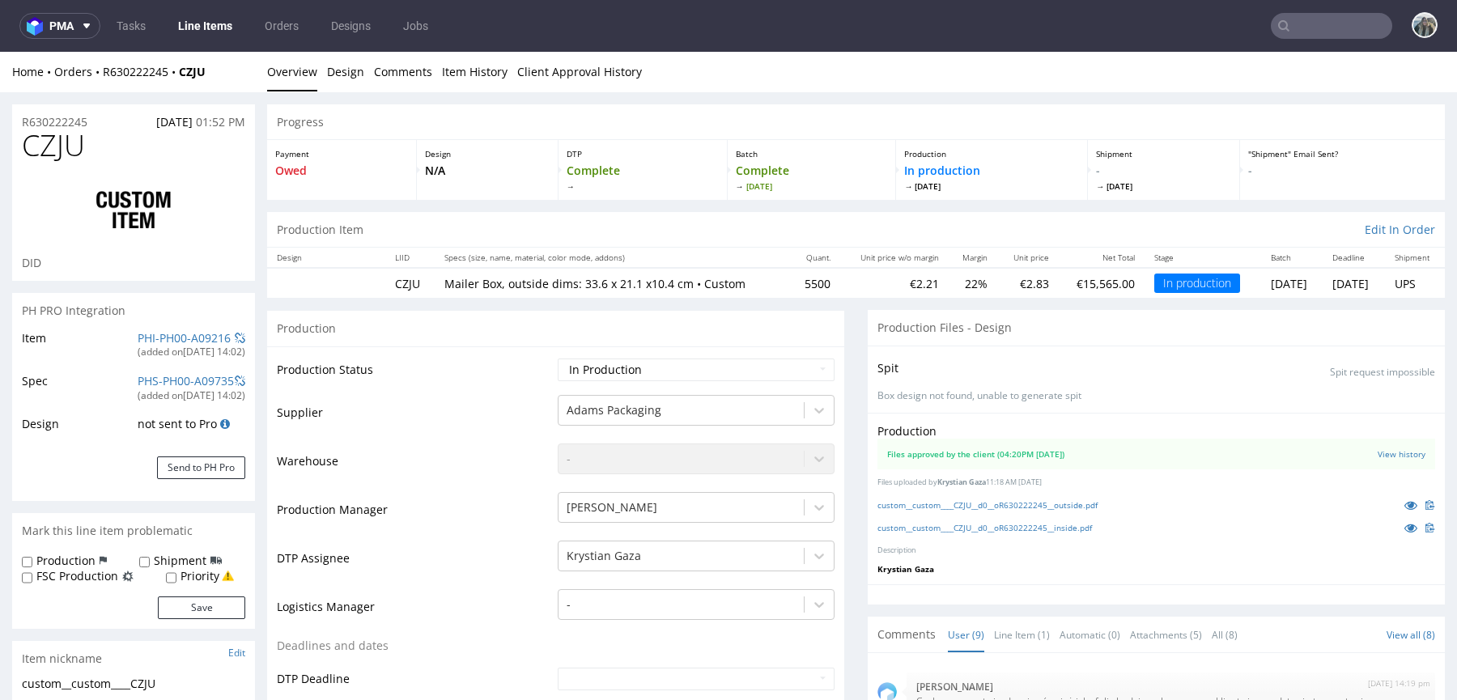
scroll to position [322, 0]
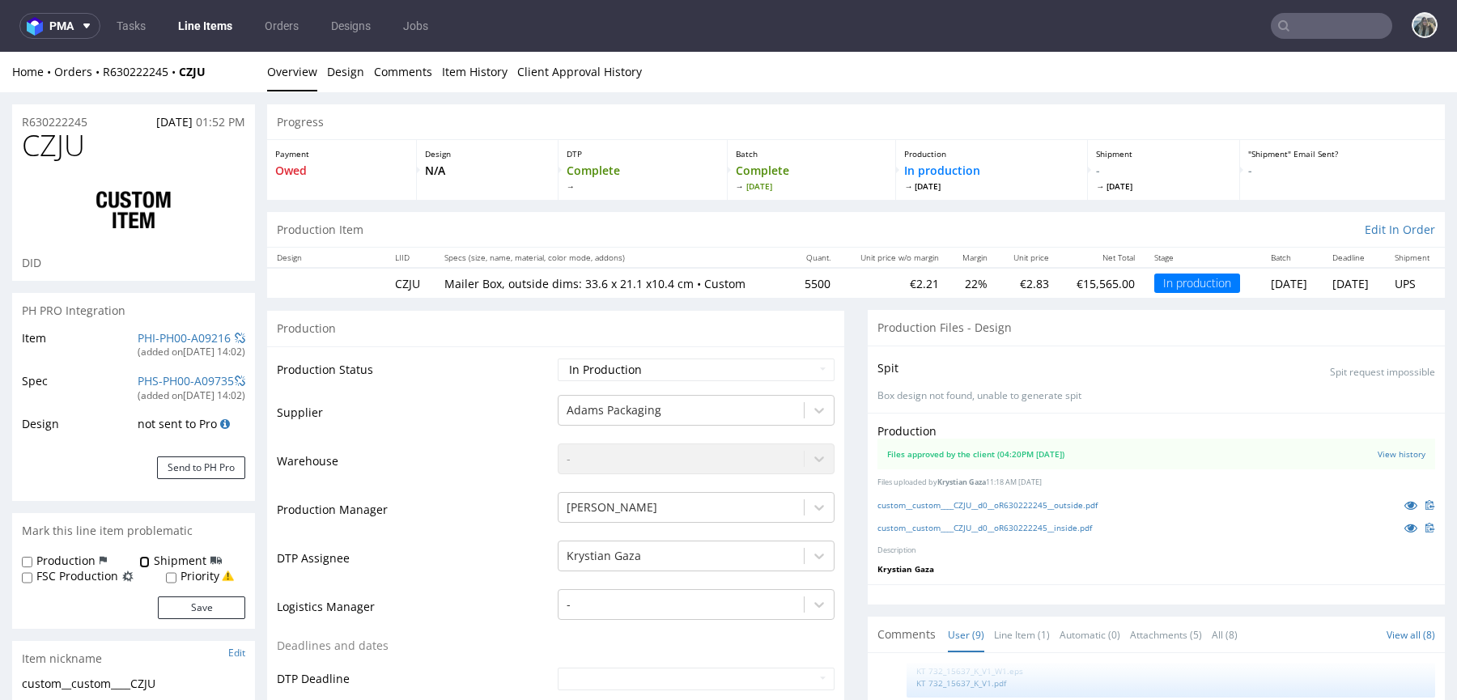
click at [139, 559] on input "Shipment" at bounding box center [144, 562] width 11 height 13
checkbox input "true"
click at [176, 602] on button "Save" at bounding box center [201, 608] width 87 height 23
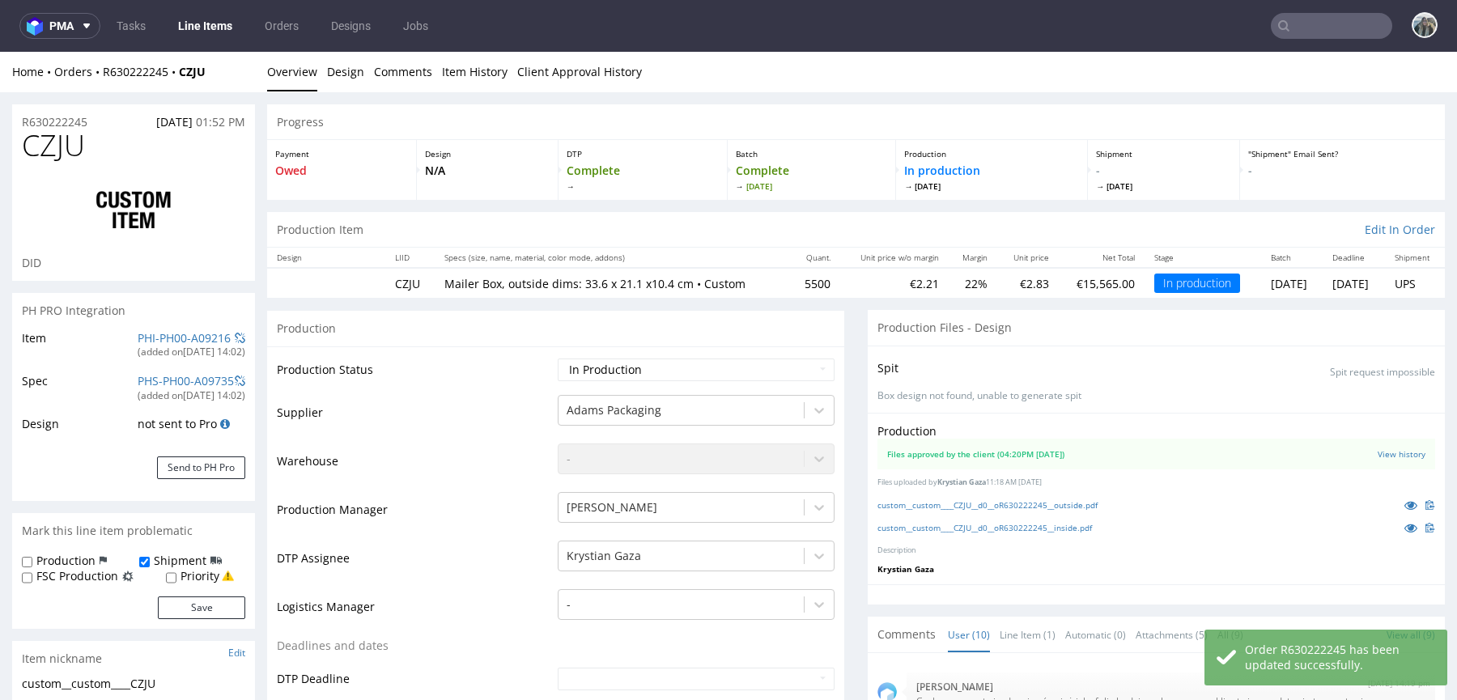
scroll to position [375, 0]
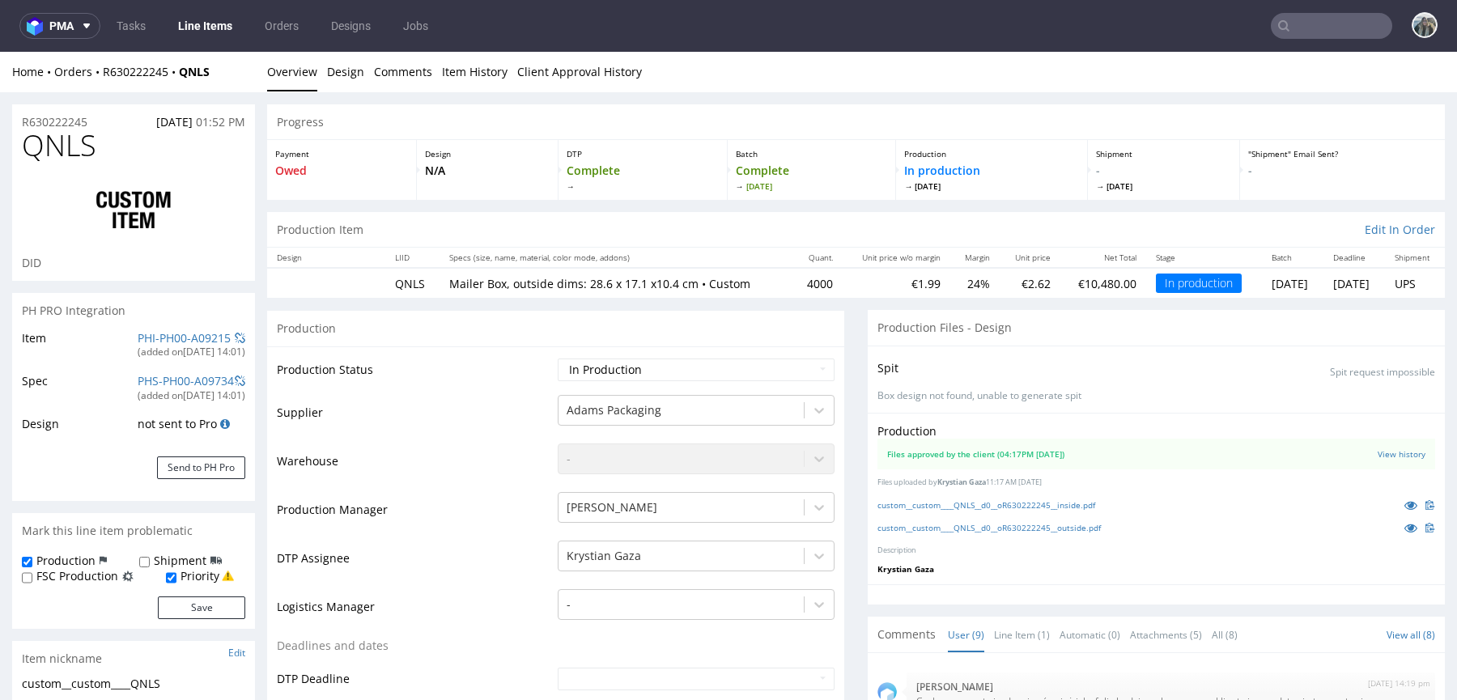
select select "in_progress"
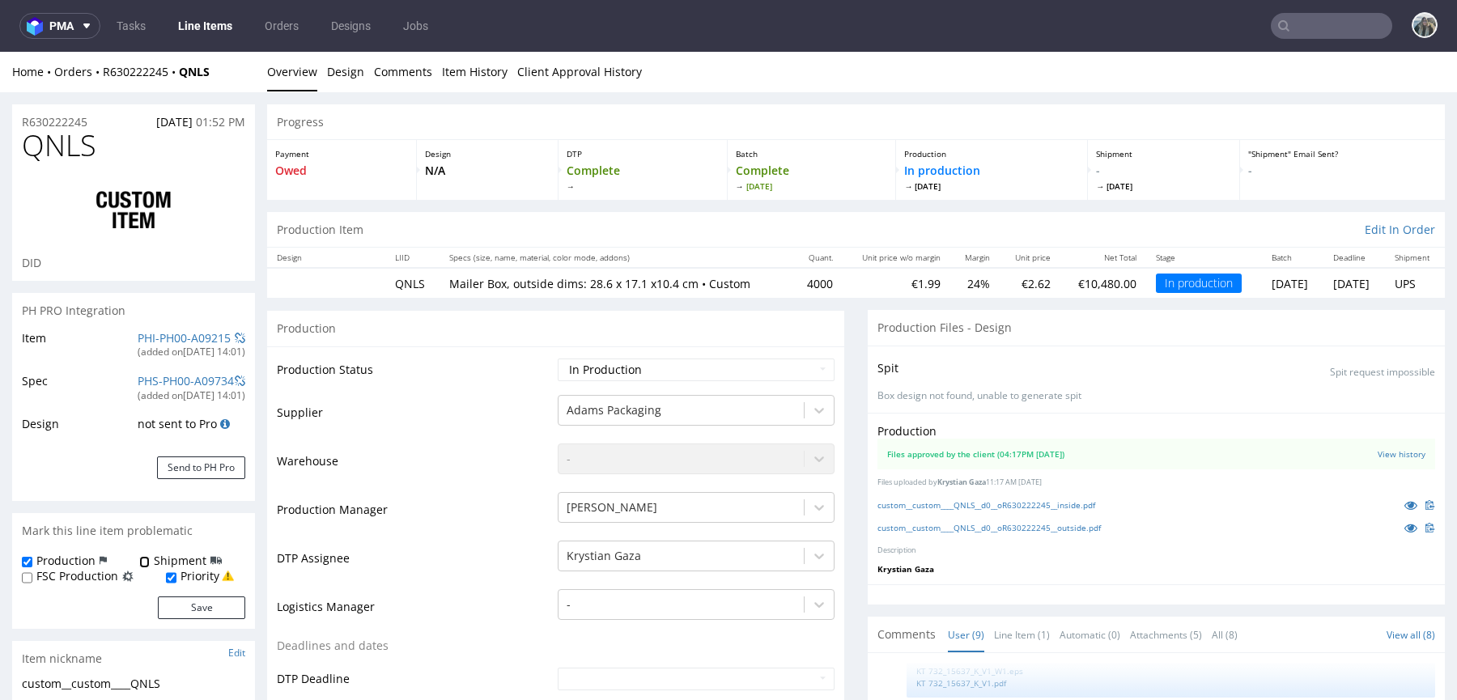
click at [142, 561] on input "Shipment" at bounding box center [144, 562] width 11 height 13
checkbox input "true"
click at [177, 603] on button "Save" at bounding box center [201, 608] width 87 height 23
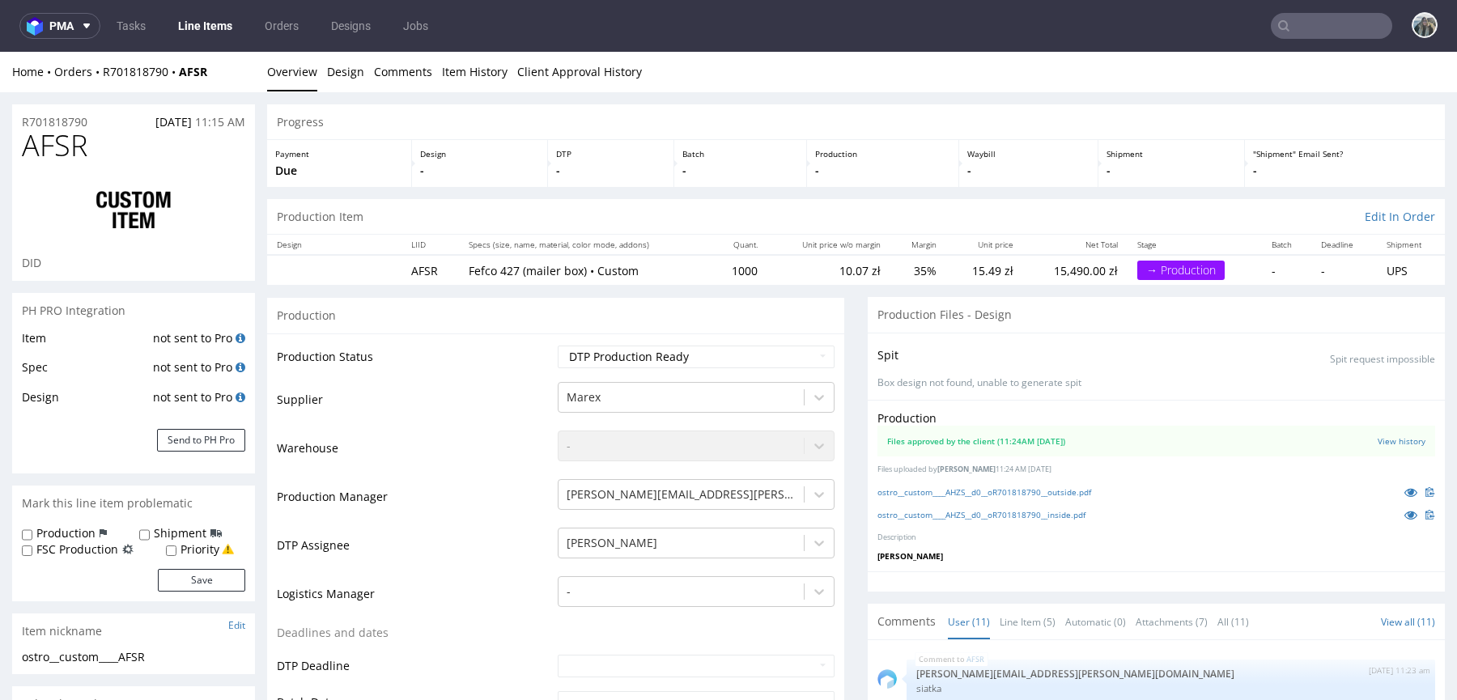
scroll to position [410, 0]
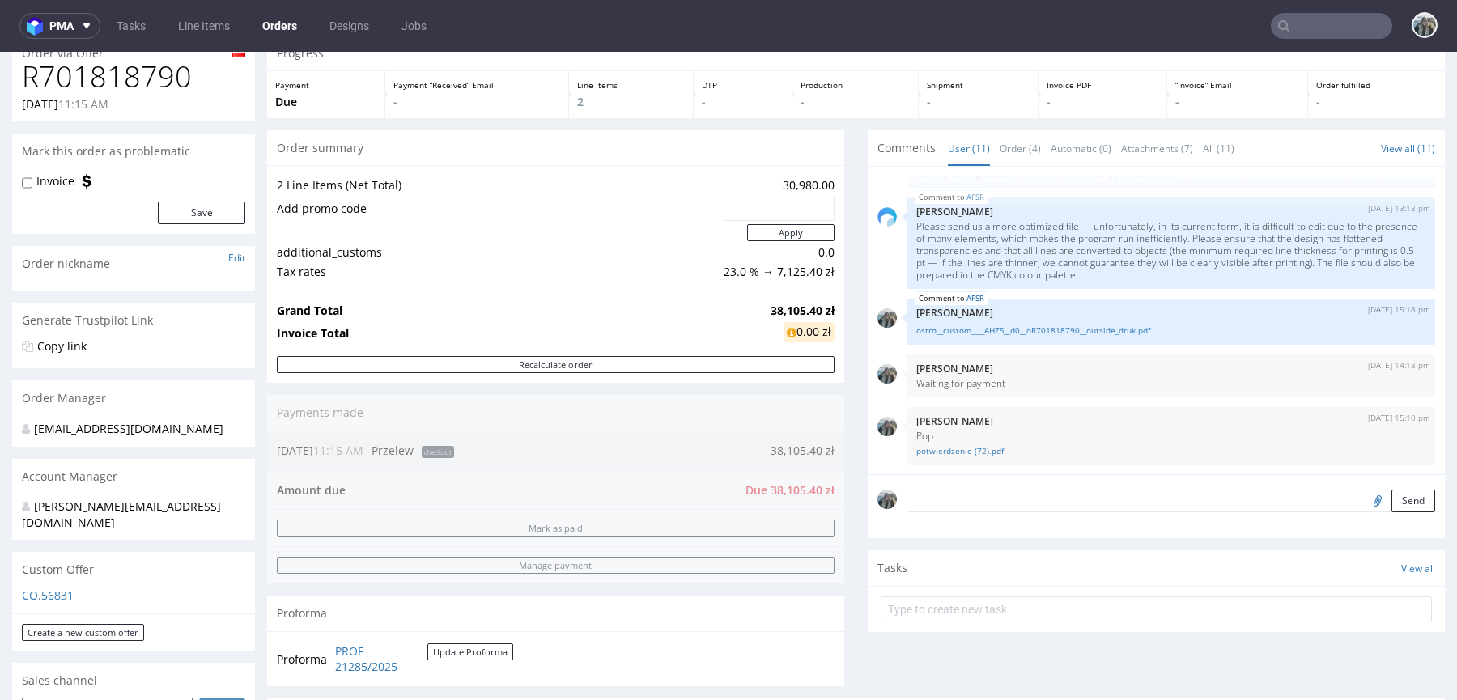
scroll to position [341, 0]
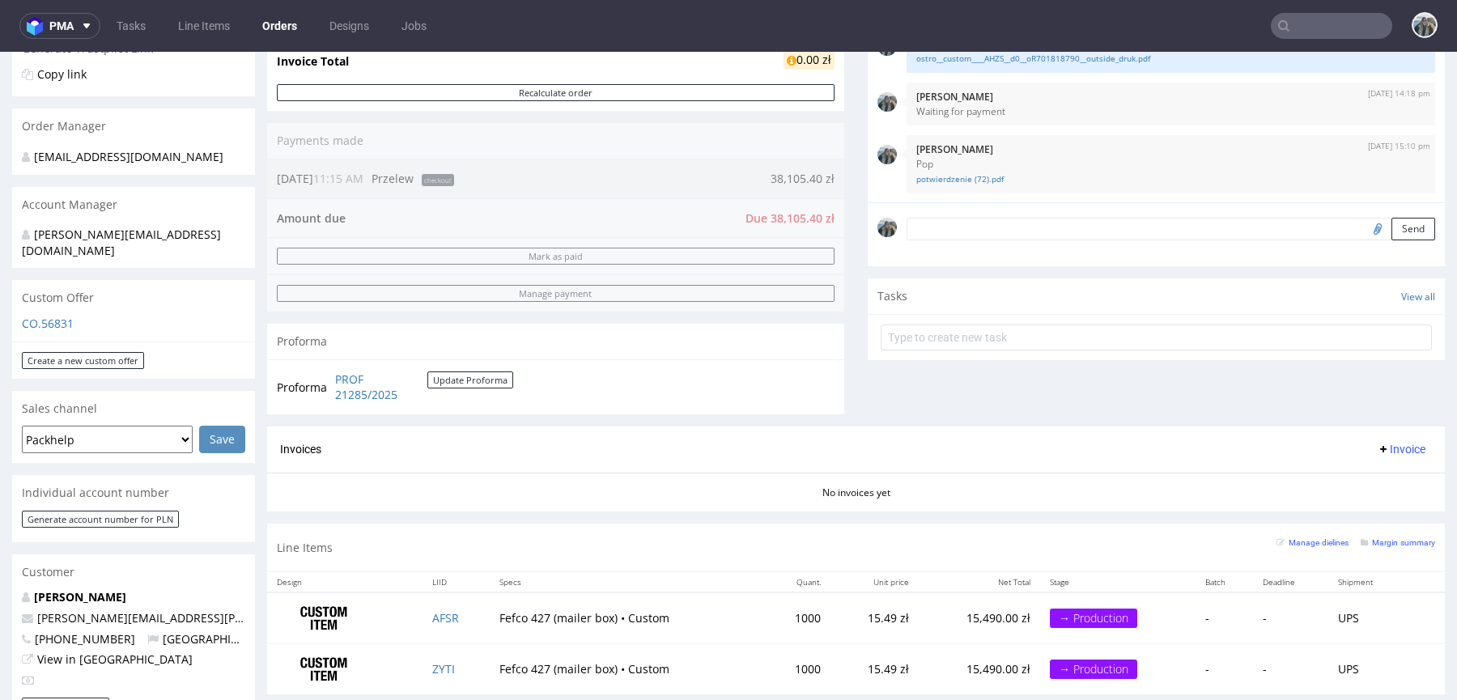
click at [79, 566] on div "Customer" at bounding box center [133, 573] width 243 height 36
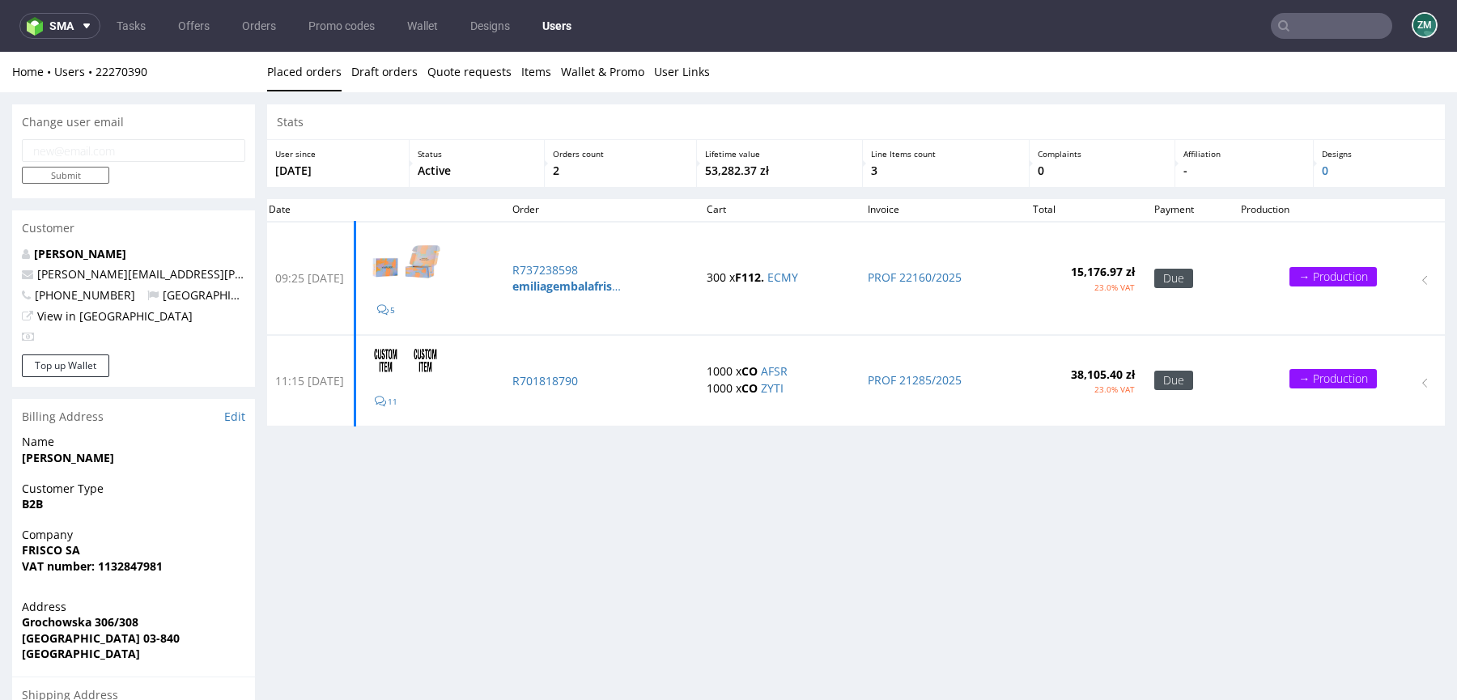
click at [96, 264] on div "Emilia Gembala emilia.gembala@frisco.pl +48533404835 Poland View in Hubspot" at bounding box center [133, 300] width 243 height 108
click at [96, 262] on p "[PERSON_NAME]" at bounding box center [133, 254] width 223 height 16
click at [96, 261] on p "[PERSON_NAME]" at bounding box center [133, 254] width 223 height 16
click at [96, 258] on link "Emilia Gembala" at bounding box center [80, 253] width 92 height 15
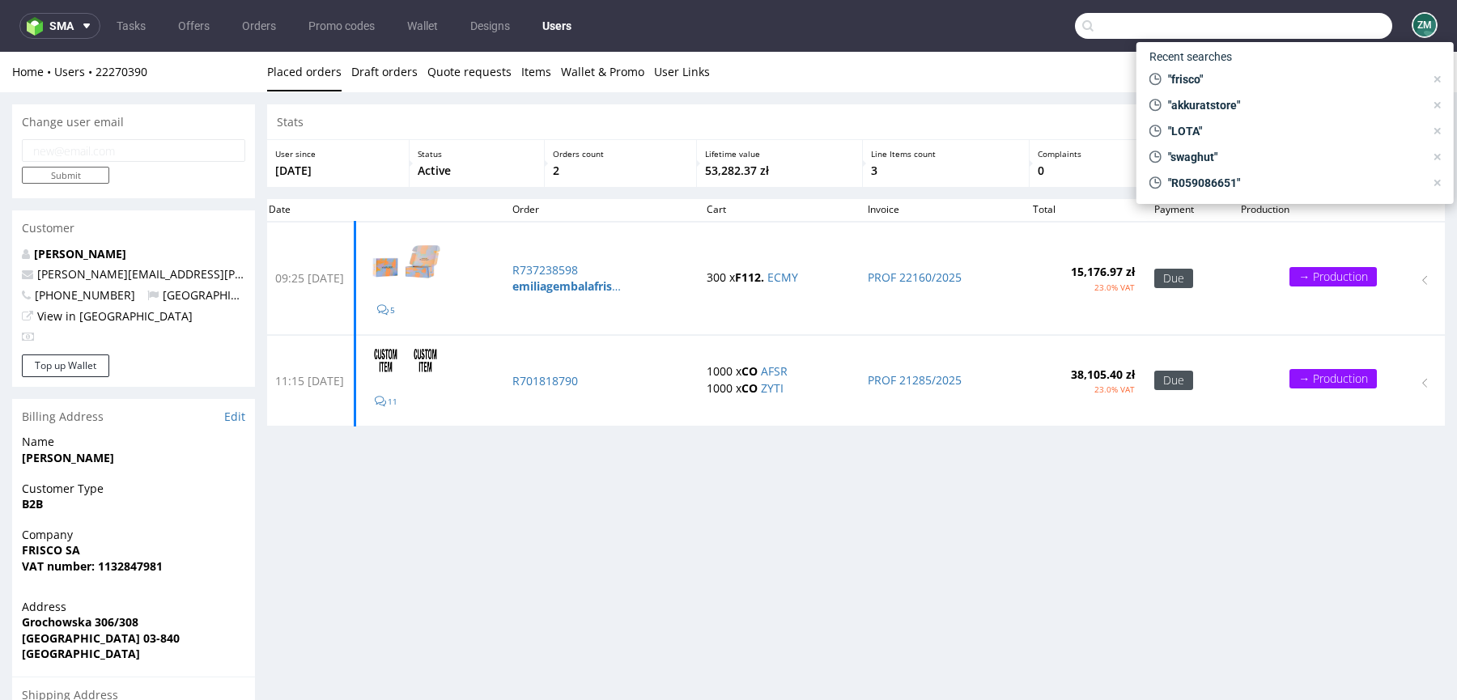
click at [1286, 24] on input "text" at bounding box center [1233, 26] width 317 height 26
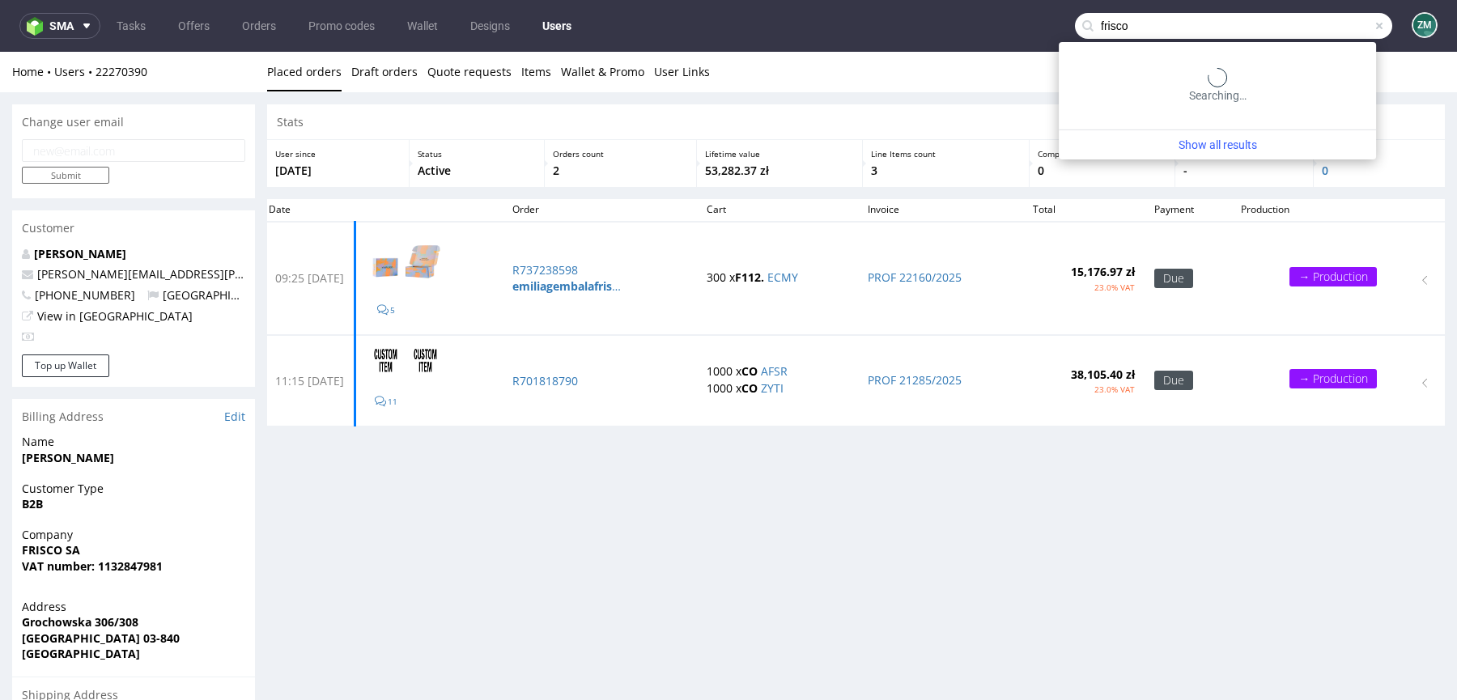
type input "frisco"
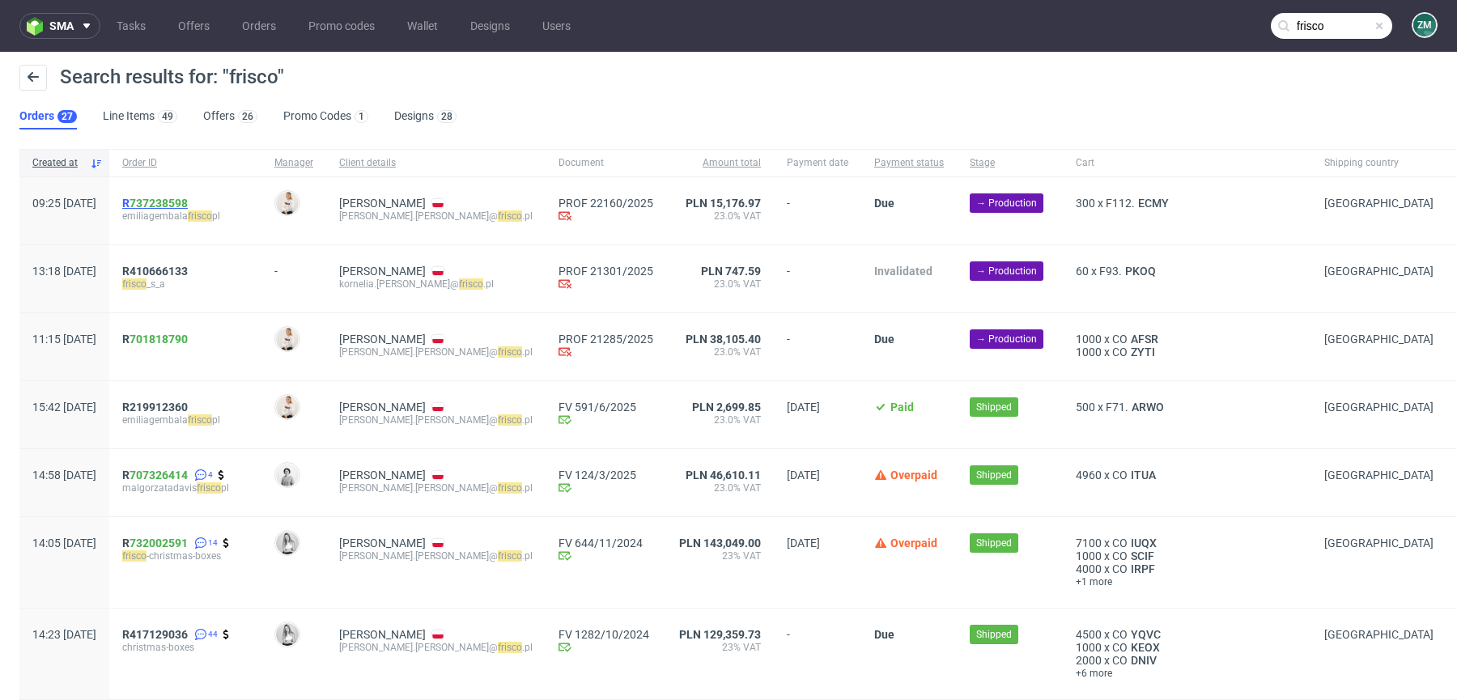
click at [188, 202] on span "R 737238598" at bounding box center [155, 203] width 66 height 13
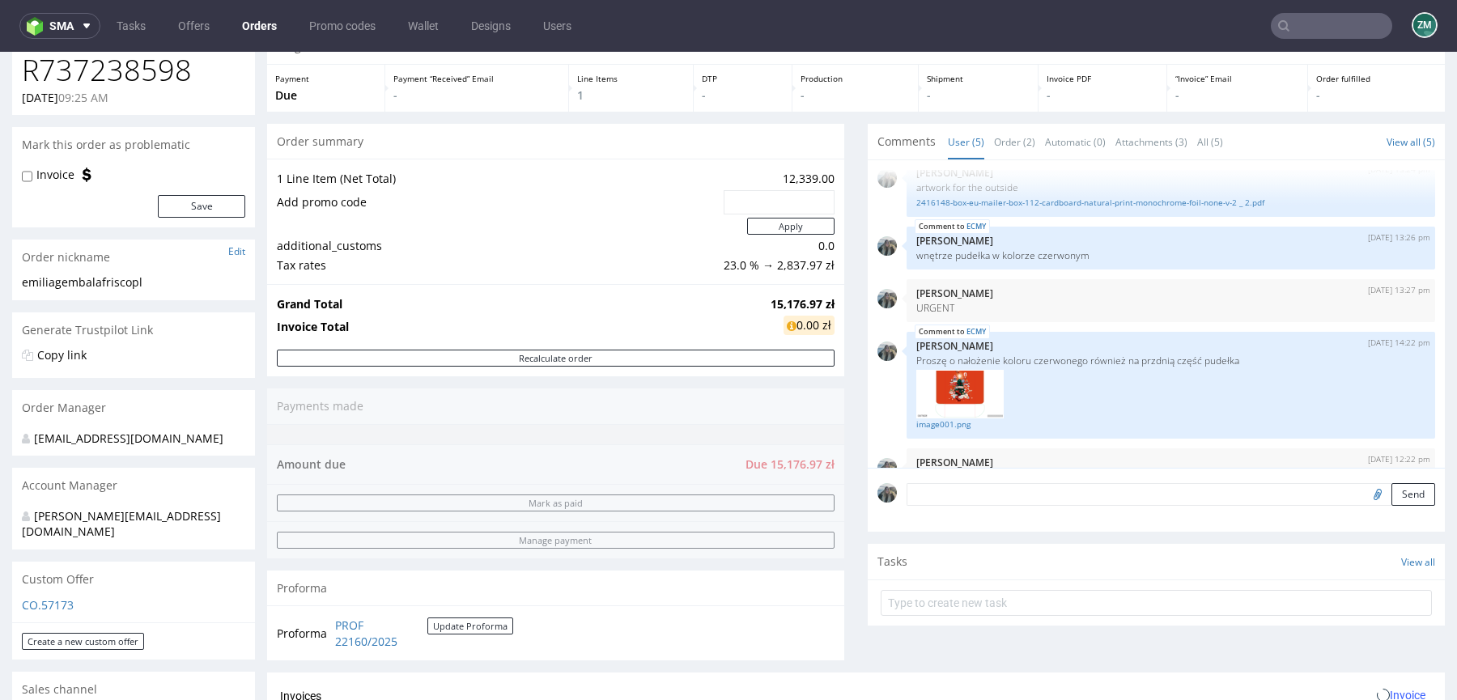
scroll to position [321, 0]
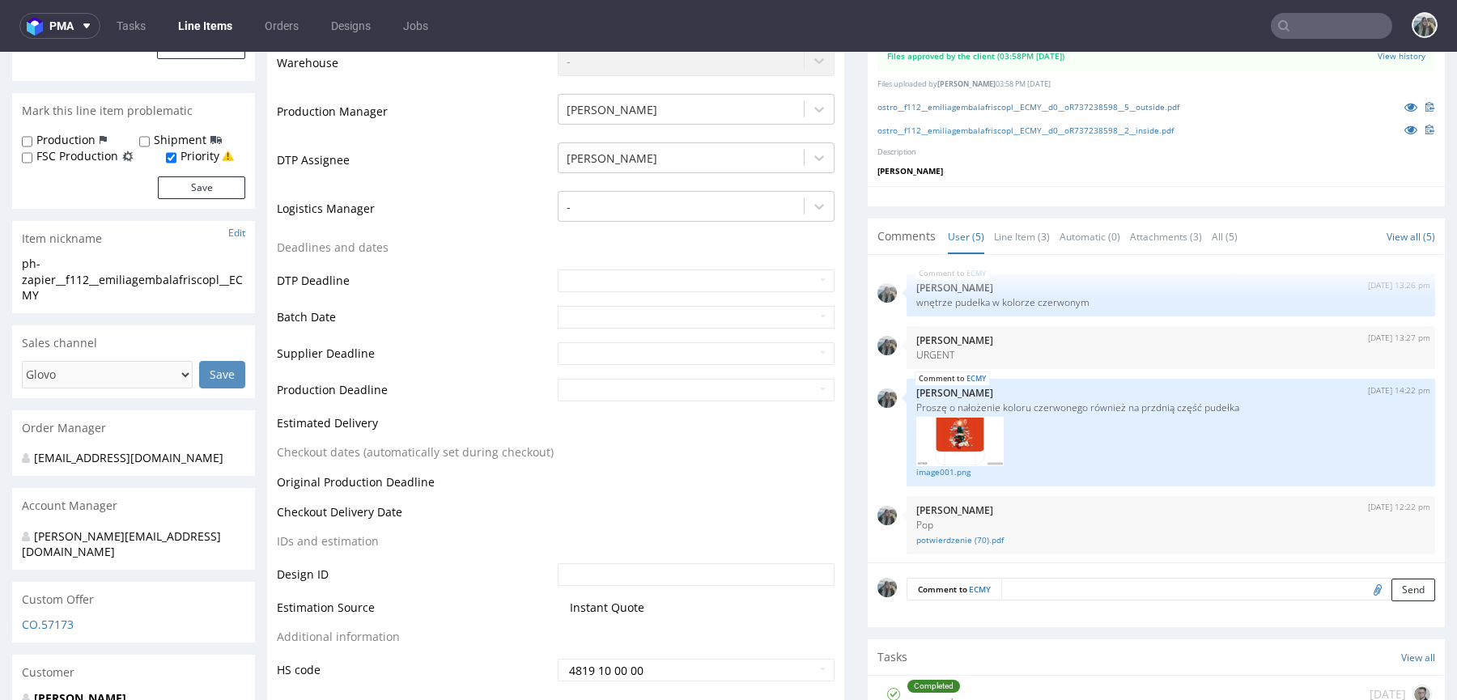
scroll to position [458, 0]
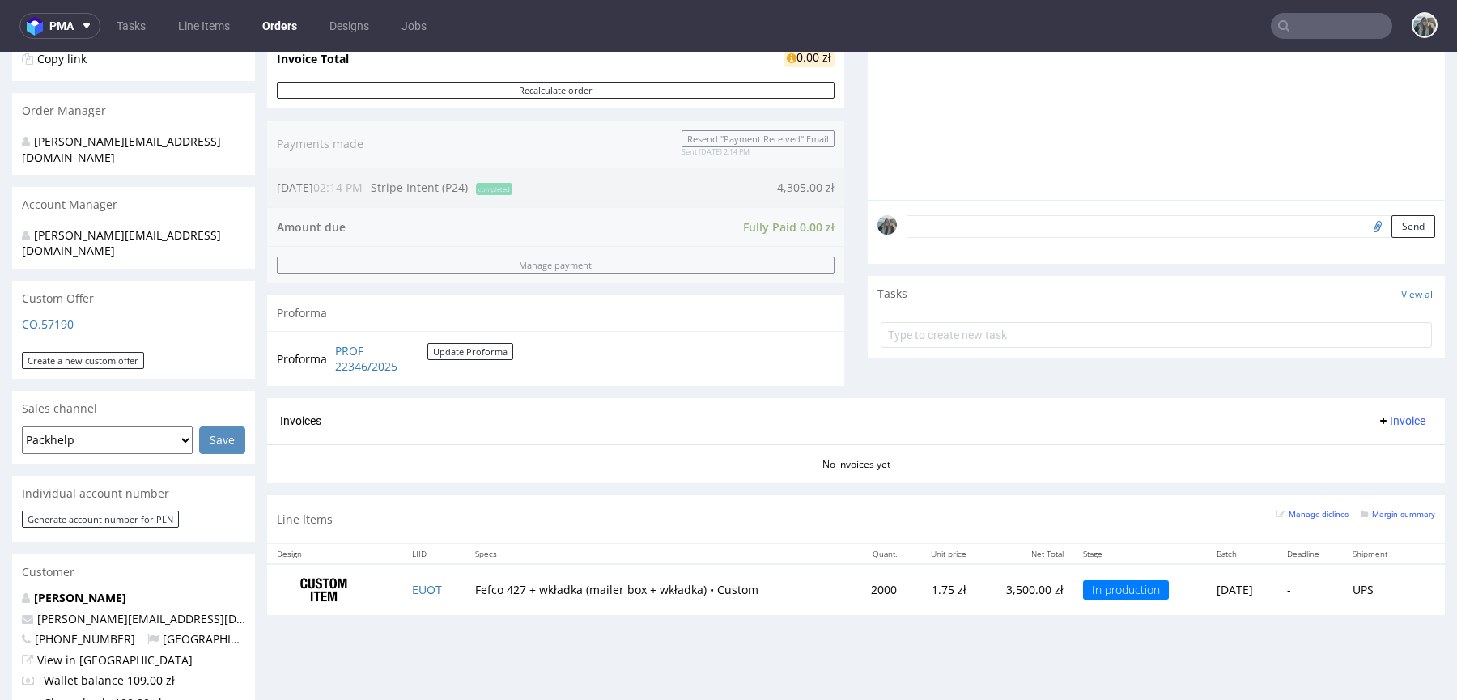
scroll to position [433, 0]
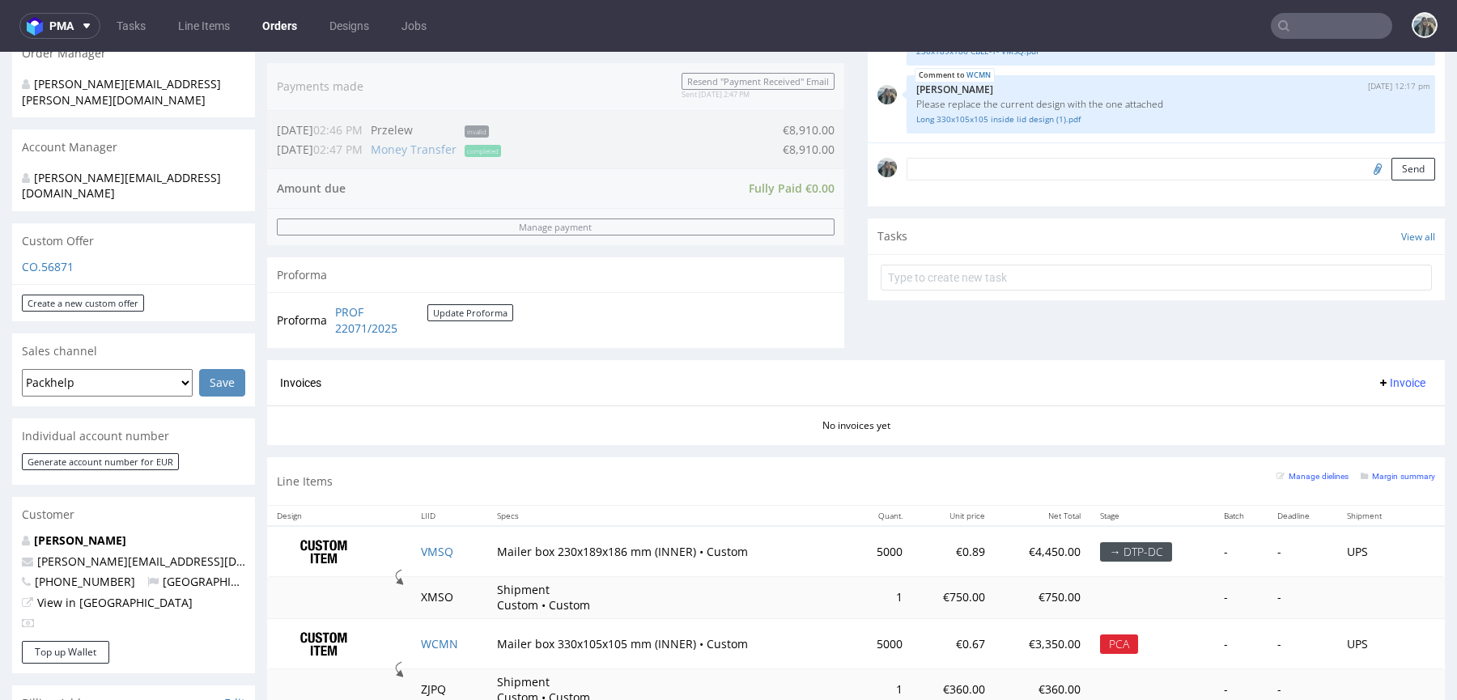
scroll to position [468, 0]
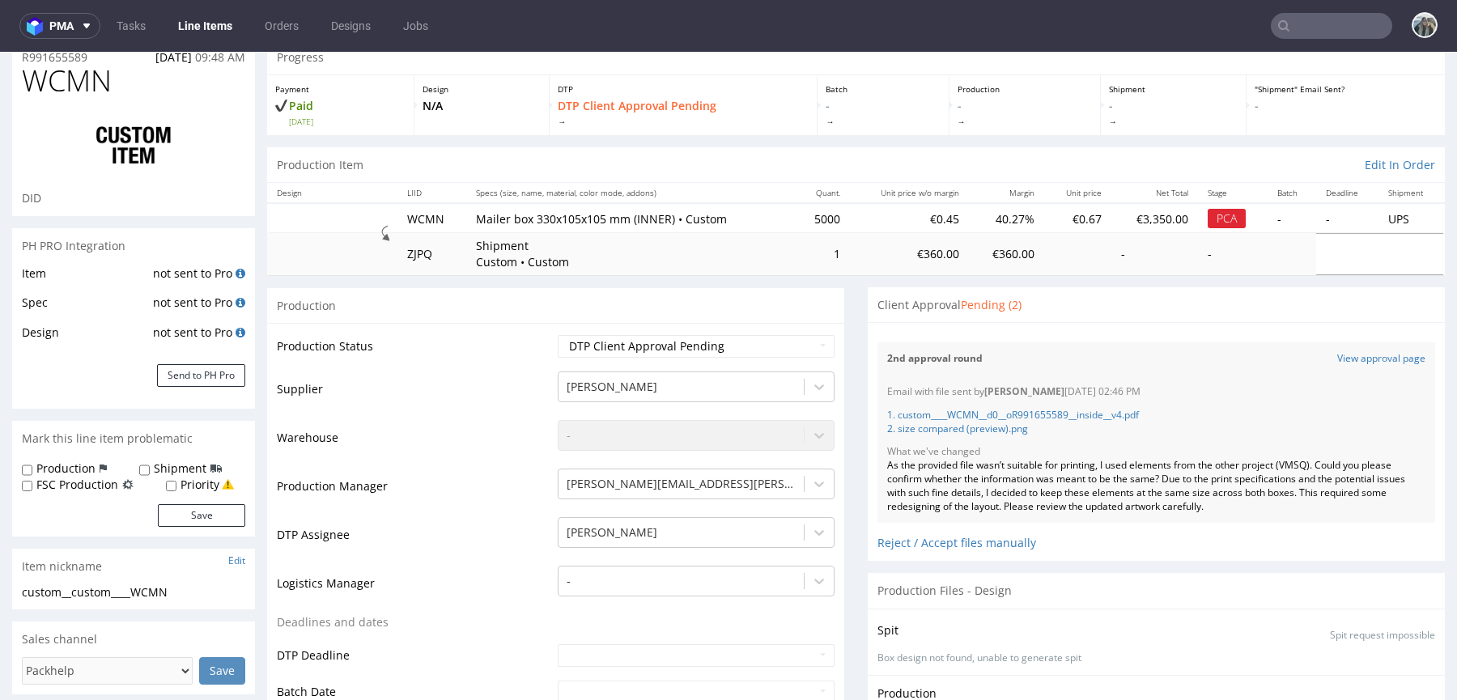
scroll to position [342, 0]
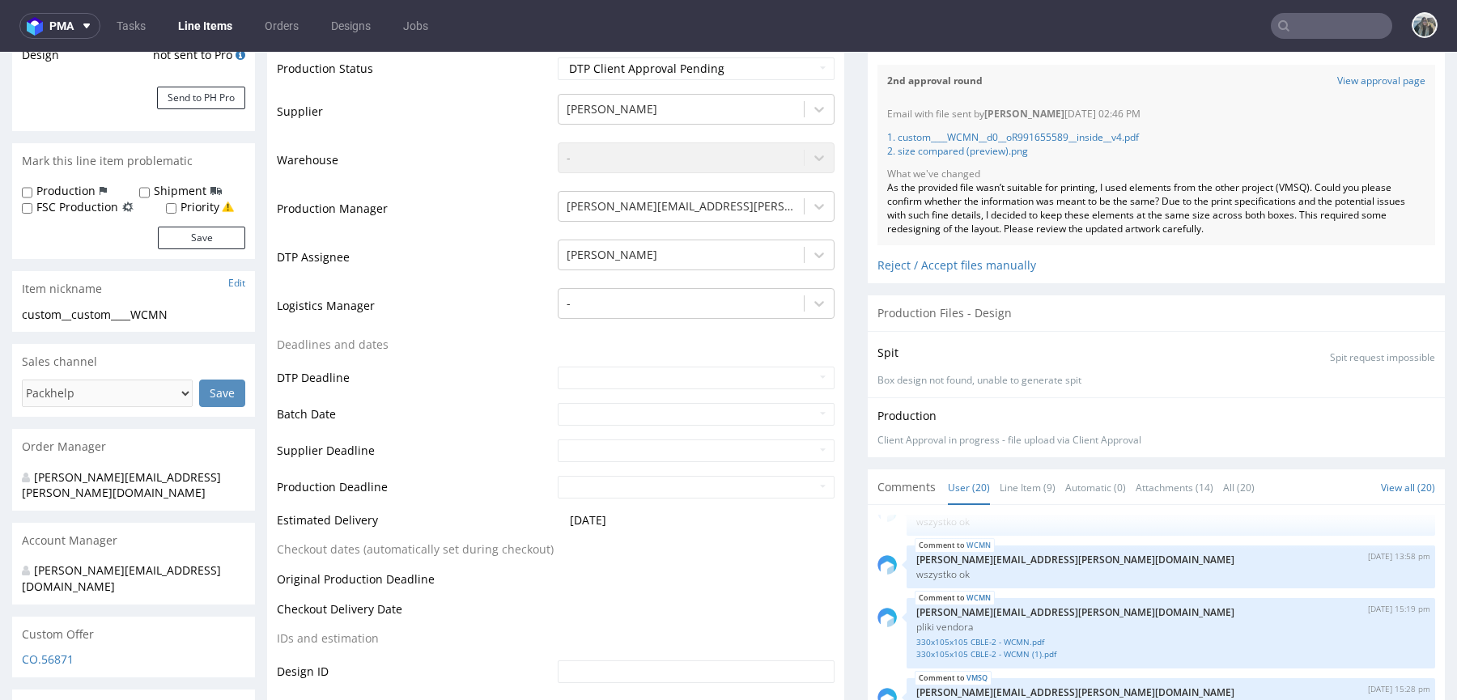
click at [1374, 70] on div "2nd approval round View approval page" at bounding box center [1157, 81] width 558 height 33
click at [1374, 77] on link "View approval page" at bounding box center [1381, 81] width 88 height 14
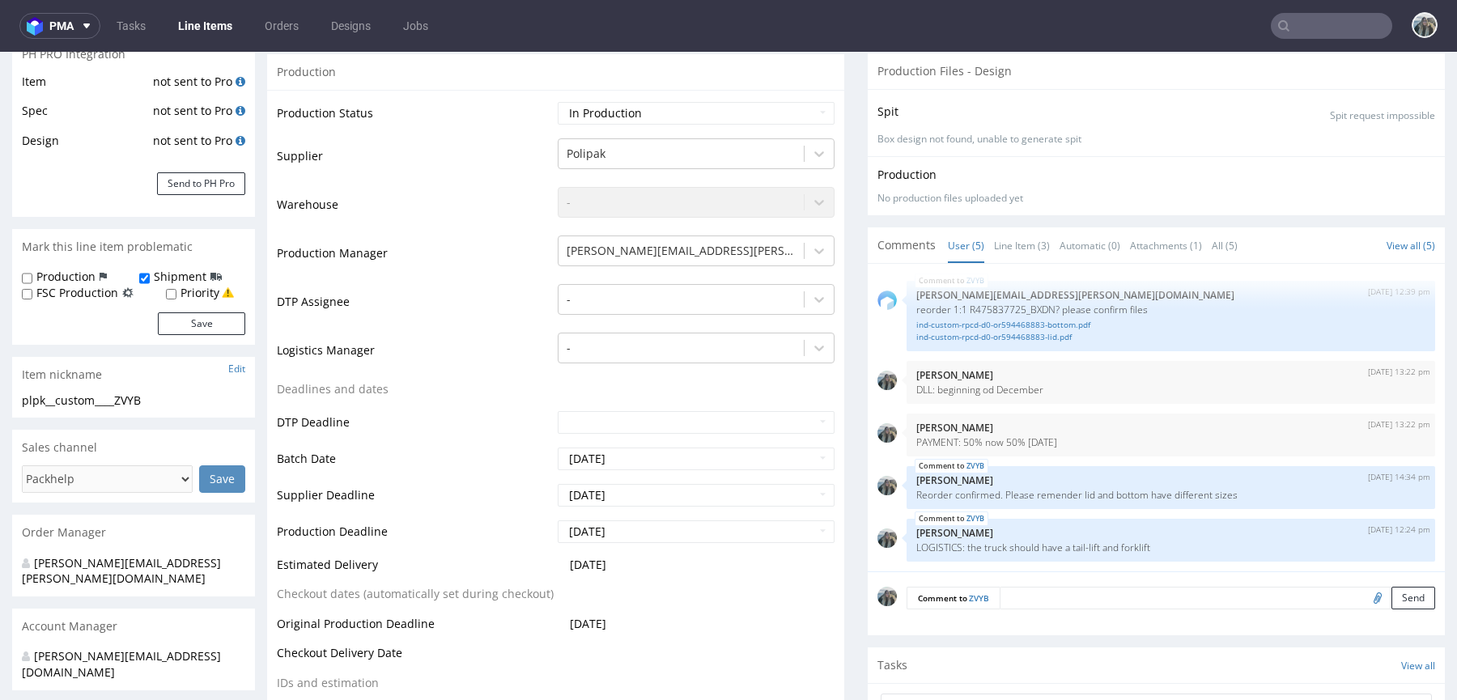
scroll to position [520, 0]
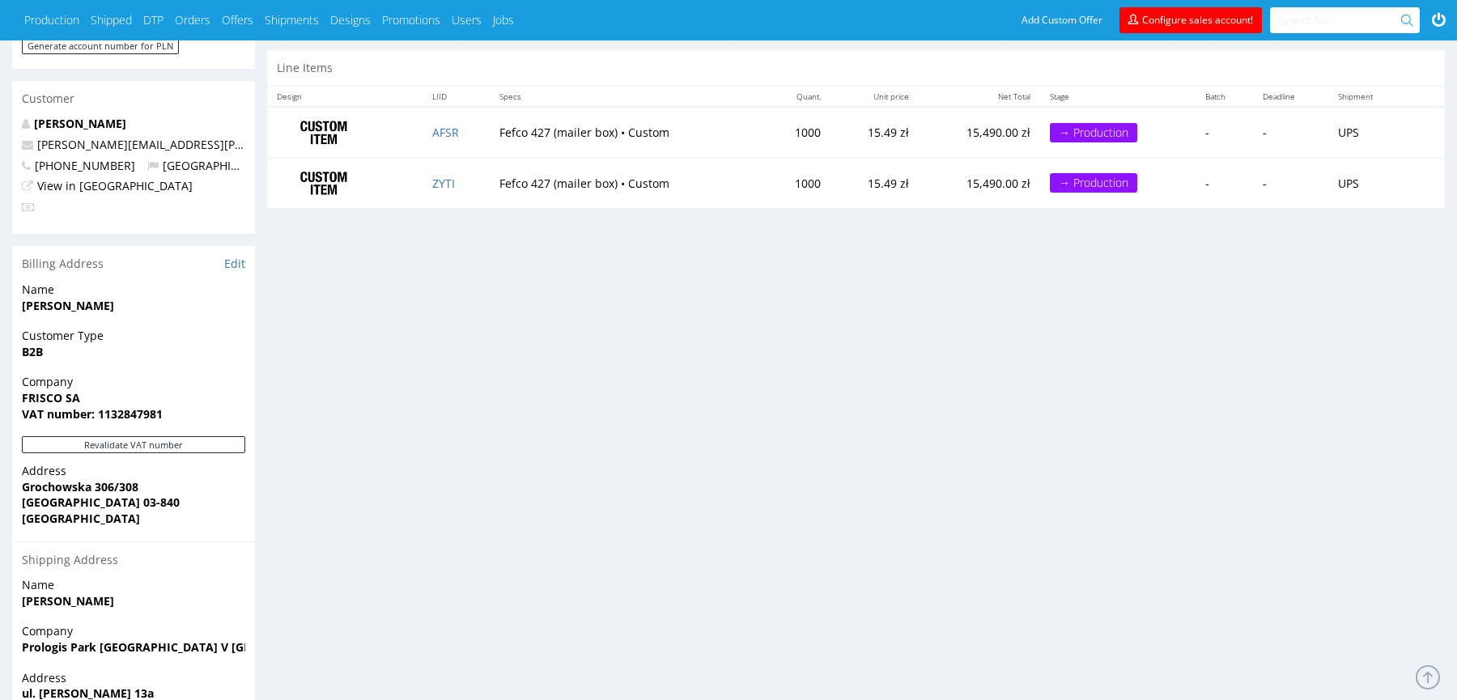
scroll to position [237, 0]
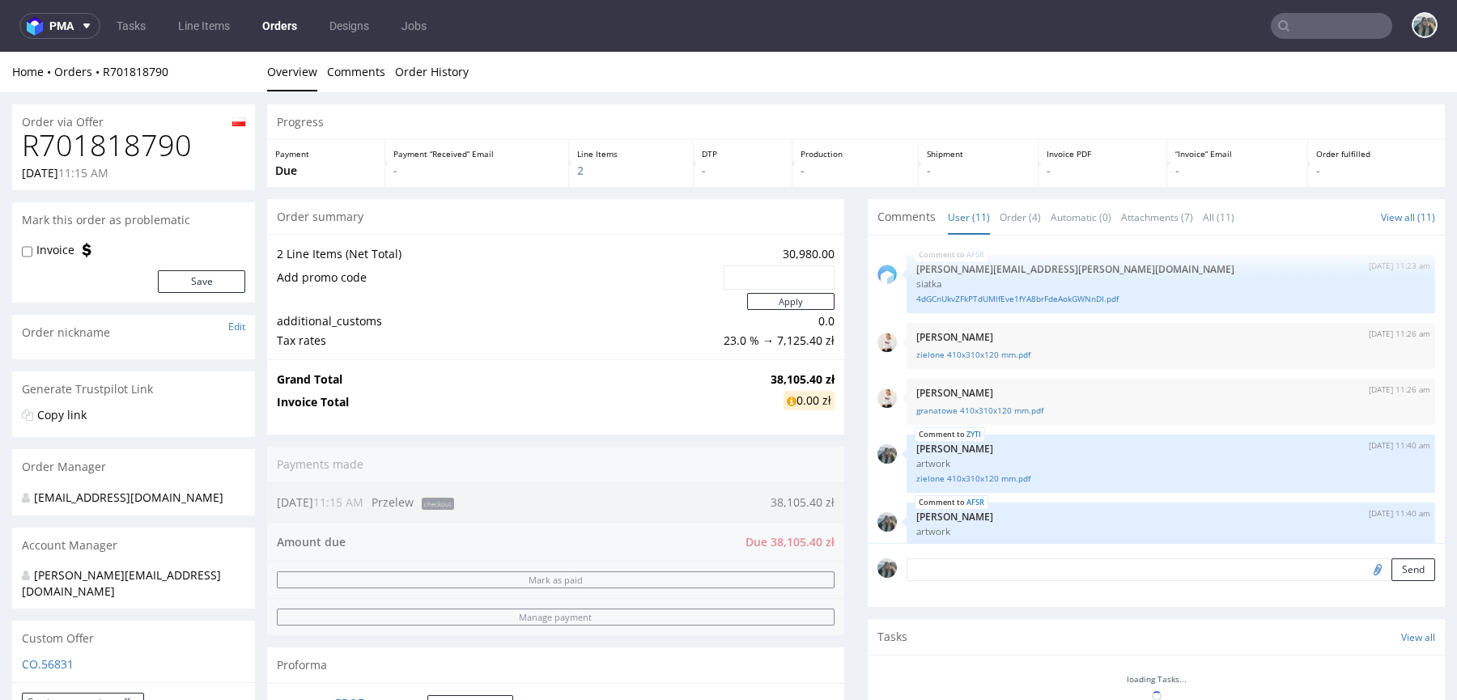
scroll to position [410, 0]
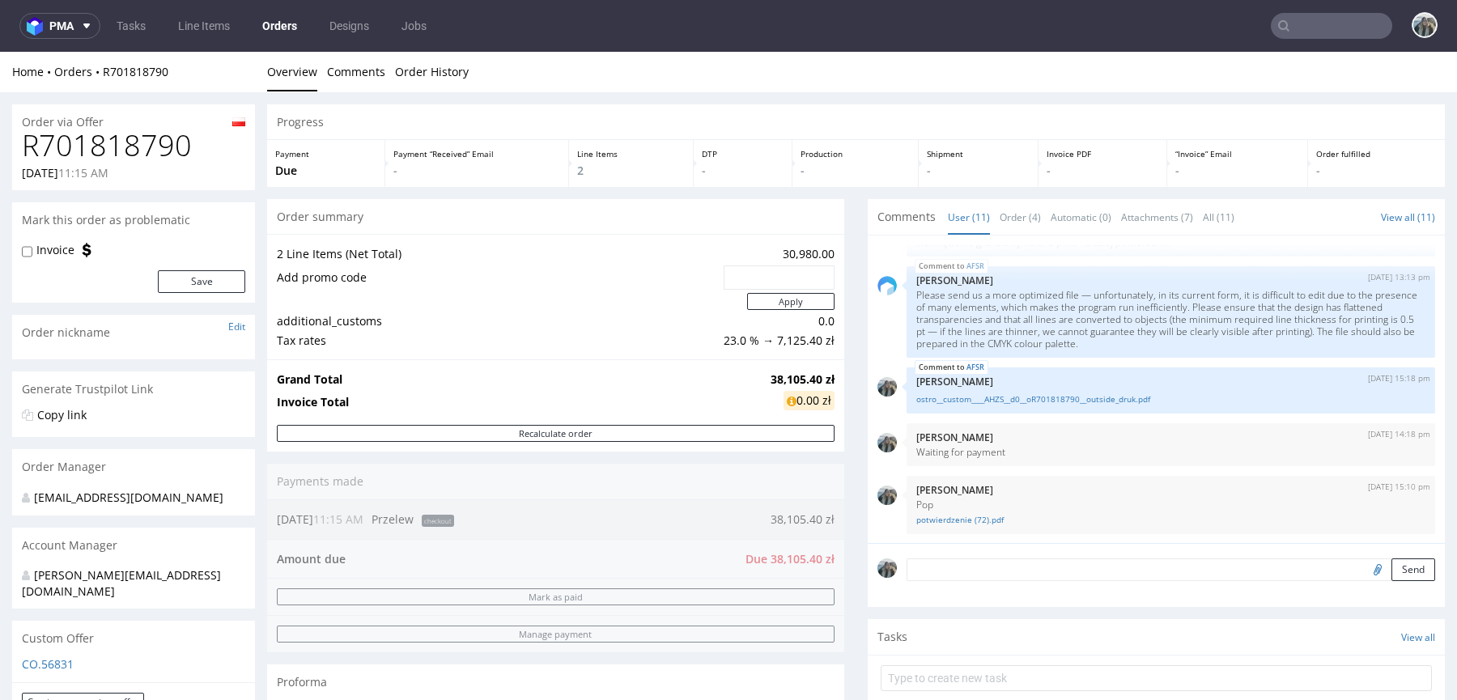
click at [145, 145] on h1 "R701818790" at bounding box center [133, 146] width 223 height 32
click at [144, 145] on h1 "R701818790" at bounding box center [133, 146] width 223 height 32
copy h1 "R701818790"
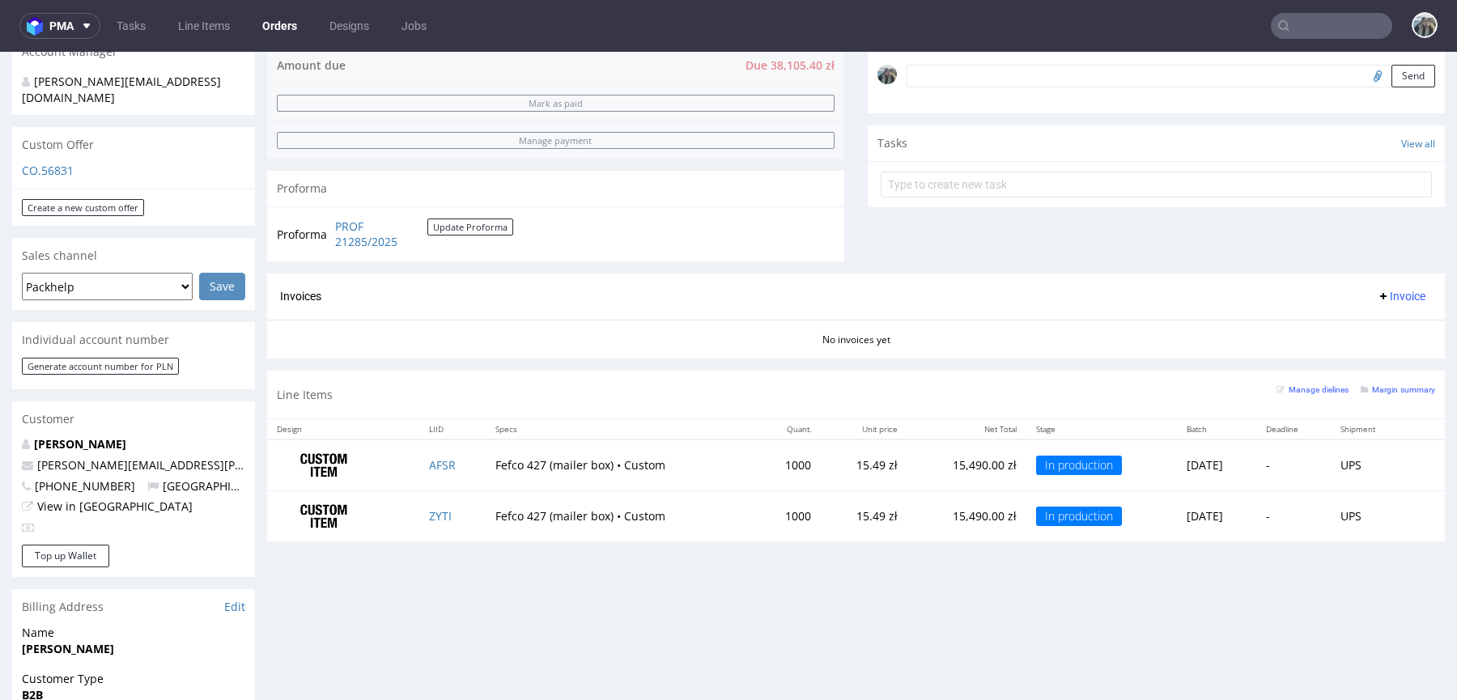
scroll to position [611, 0]
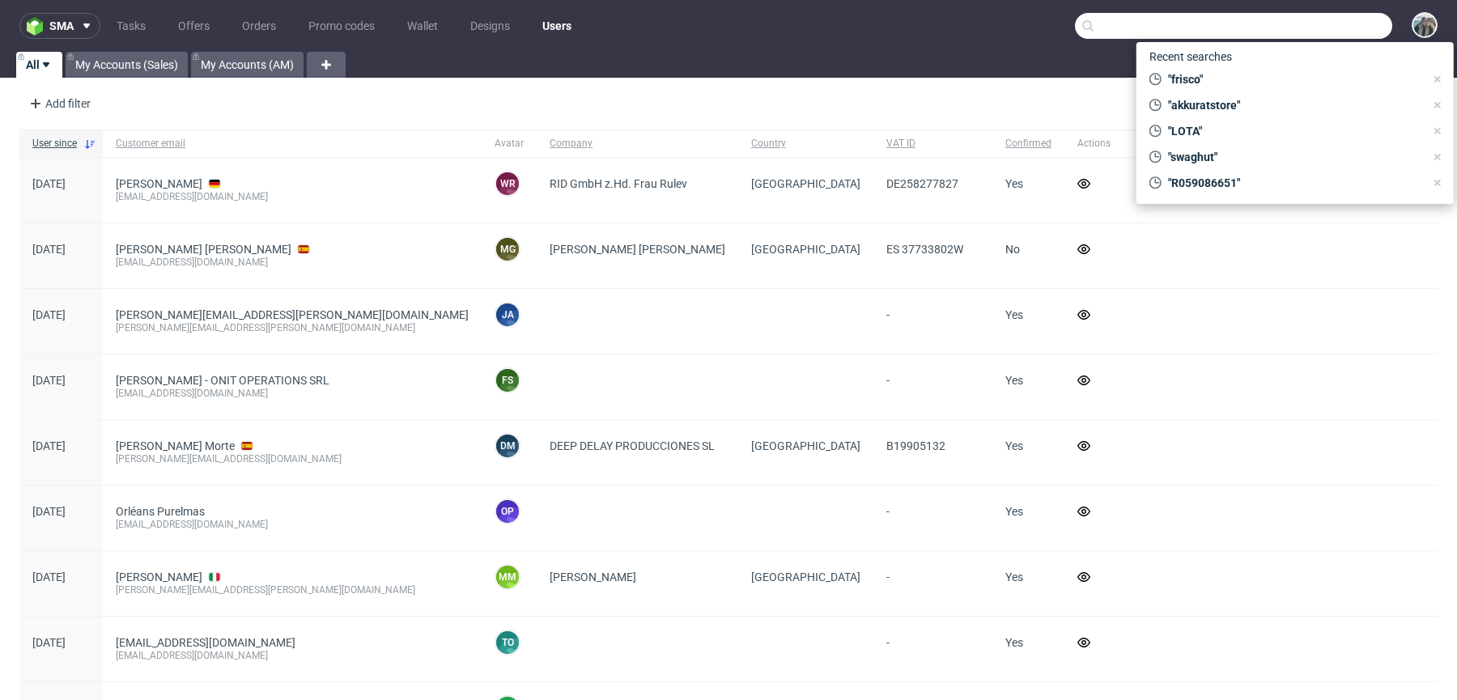
click at [1342, 32] on input "text" at bounding box center [1233, 26] width 317 height 26
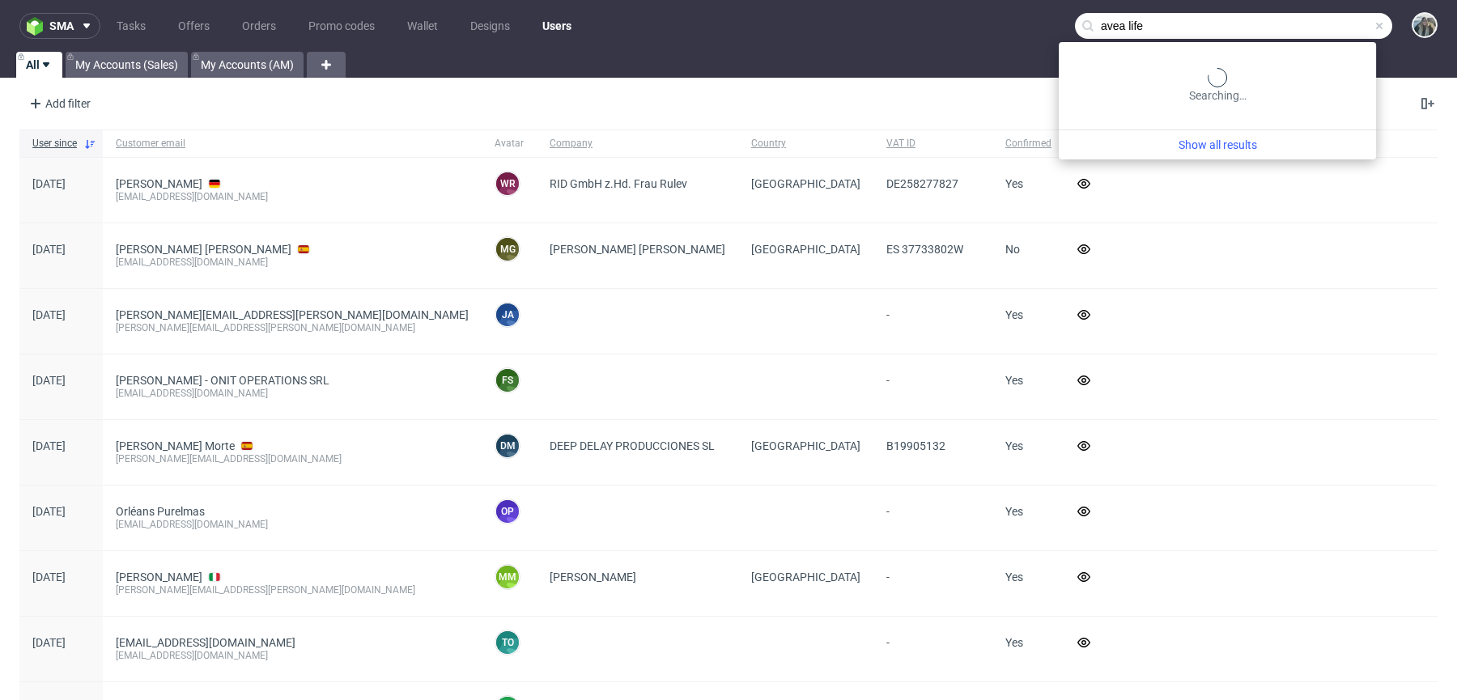
type input "avea life"
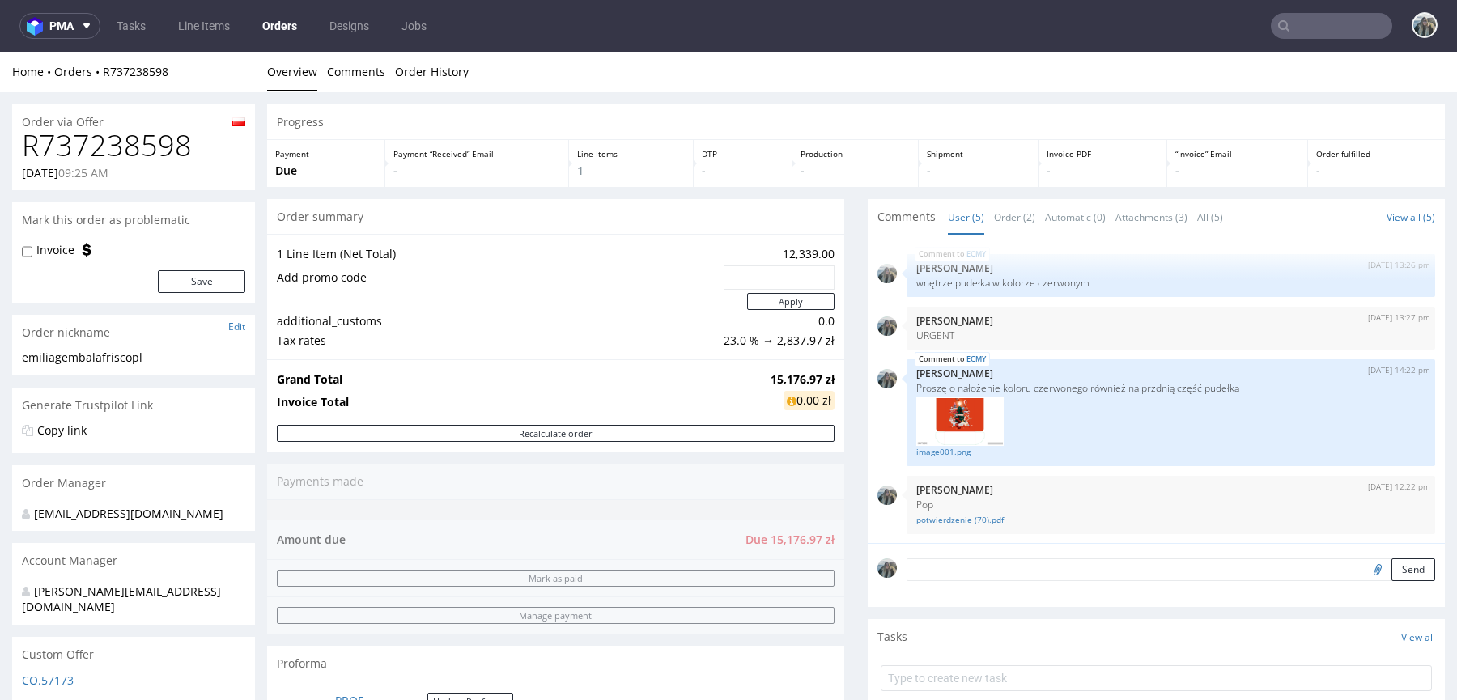
click at [141, 151] on h1 "R737238598" at bounding box center [133, 146] width 223 height 32
click at [141, 150] on h1 "R737238598" at bounding box center [133, 146] width 223 height 32
copy h1 "R737238598"
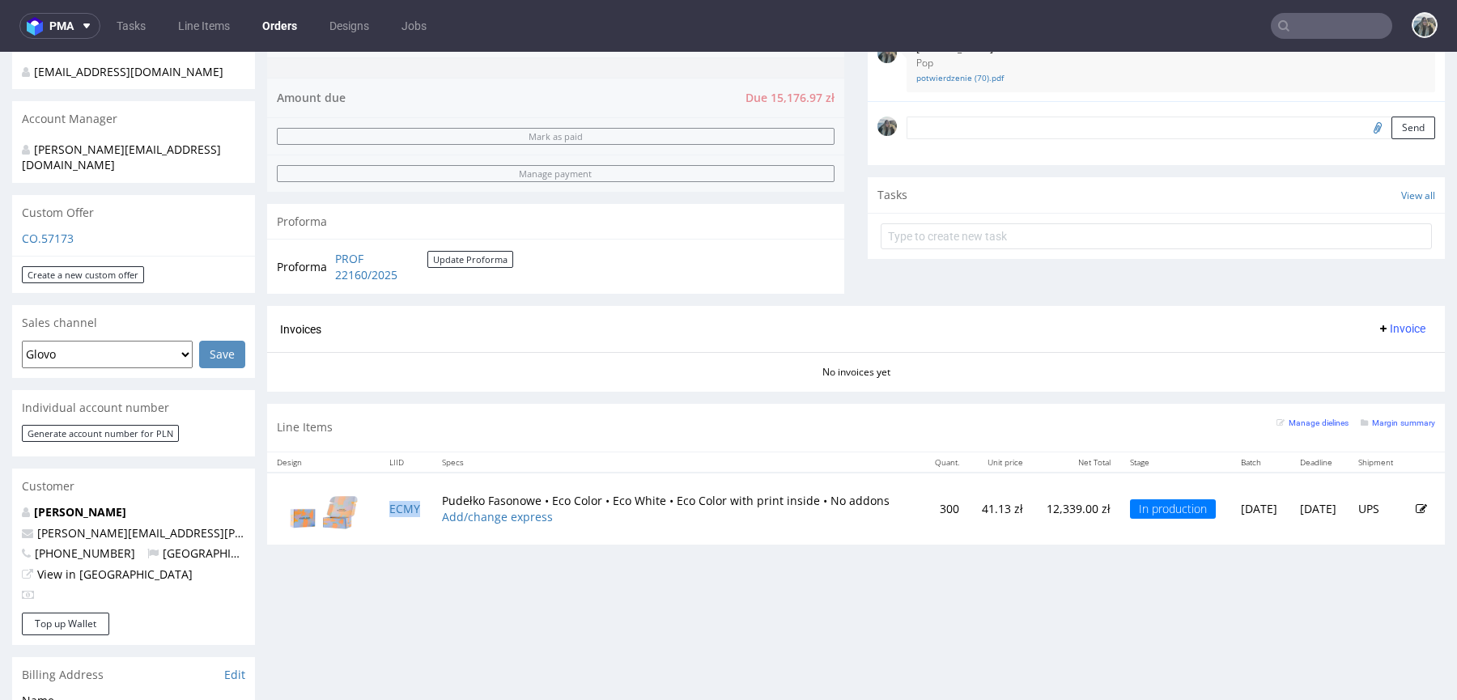
drag, startPoint x: 405, startPoint y: 514, endPoint x: 529, endPoint y: 402, distance: 167.4
click at [405, 514] on td "ECMY" at bounding box center [406, 509] width 53 height 72
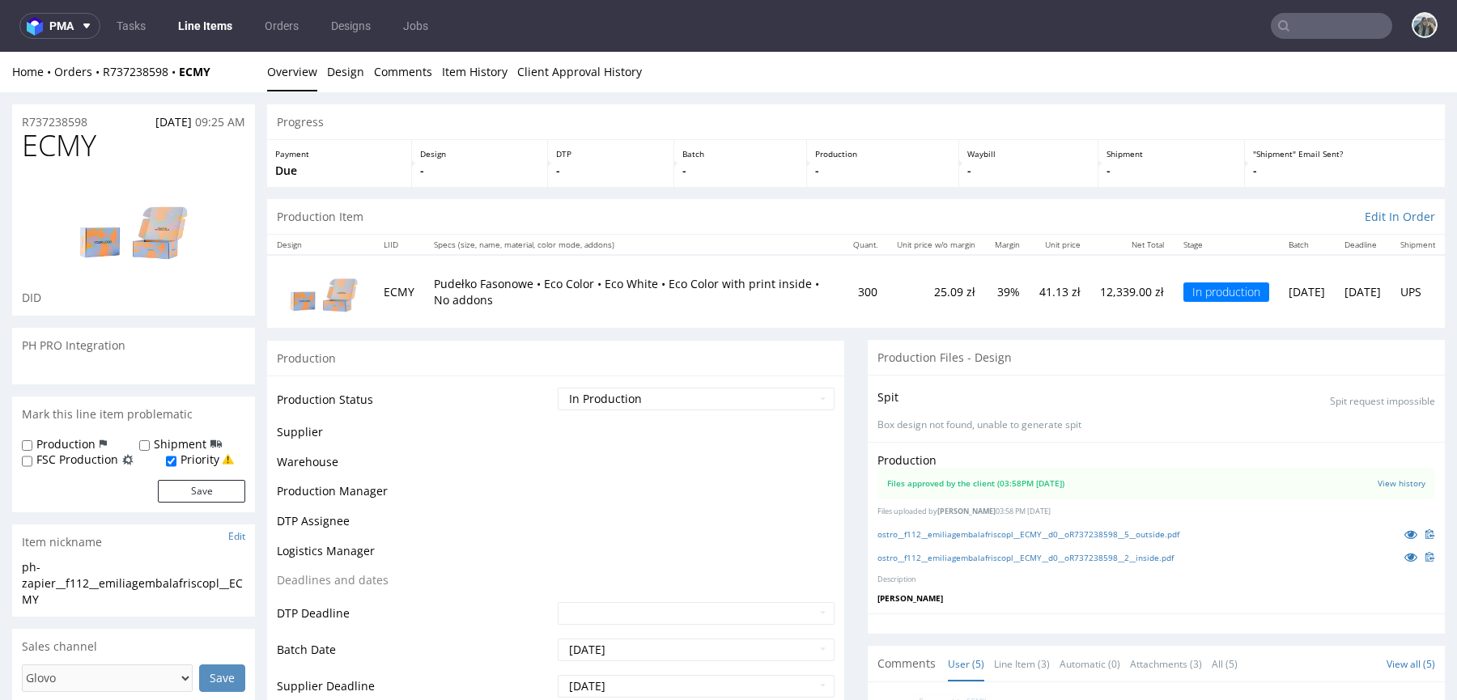
scroll to position [69, 0]
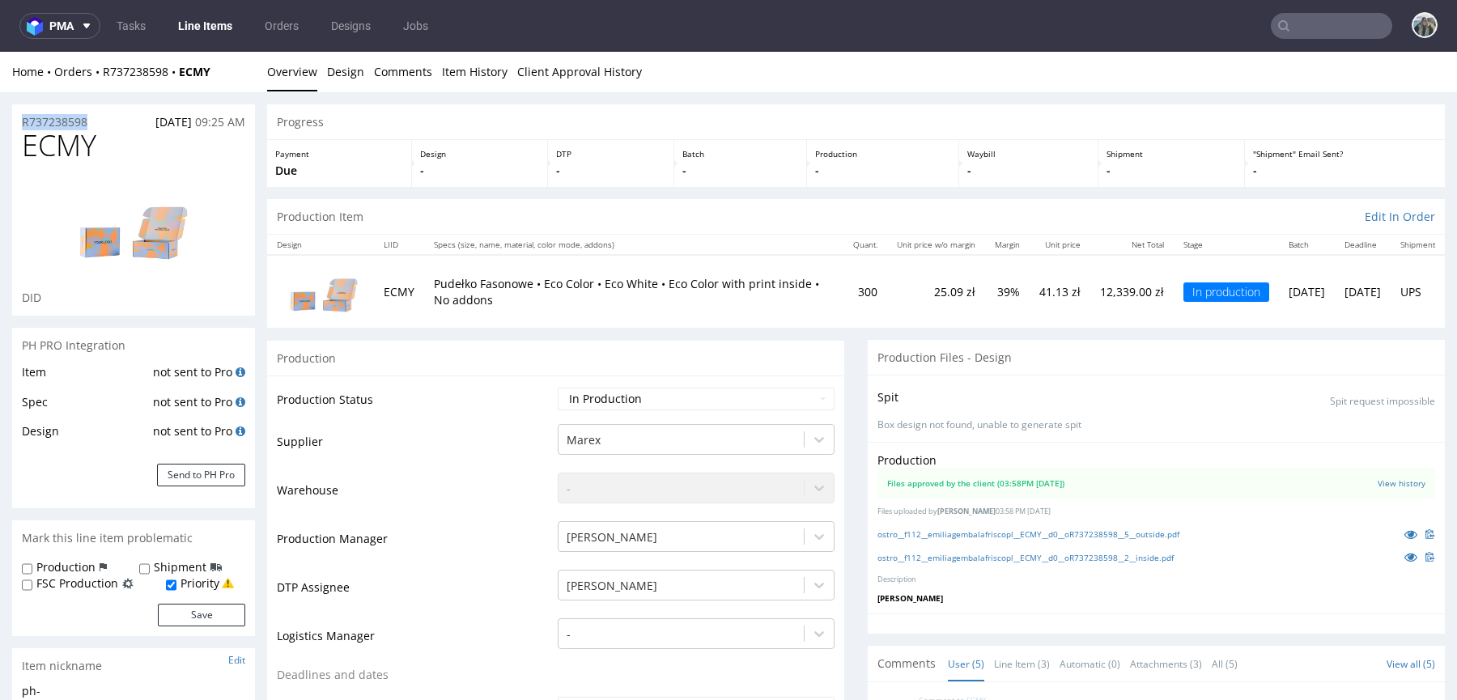
drag, startPoint x: 117, startPoint y: 121, endPoint x: 0, endPoint y: 121, distance: 116.6
copy p "R737238598"
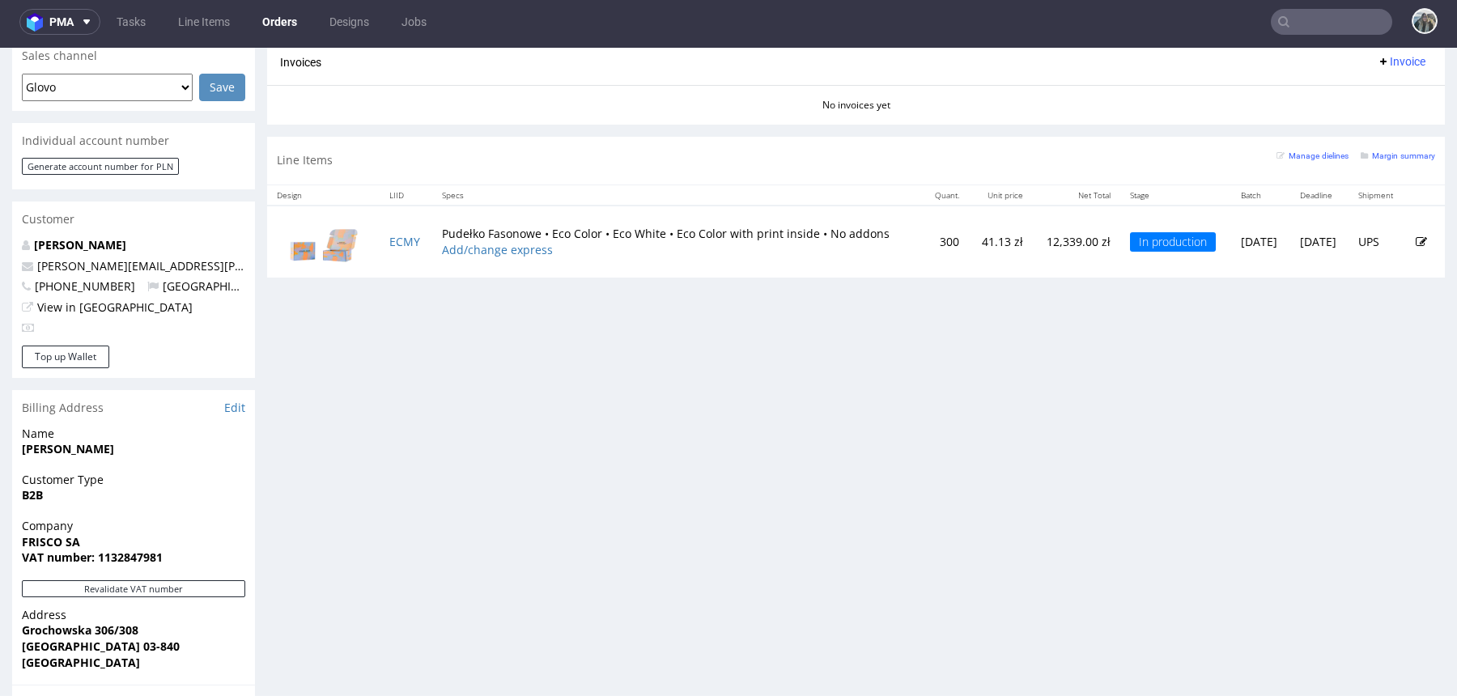
scroll to position [935, 0]
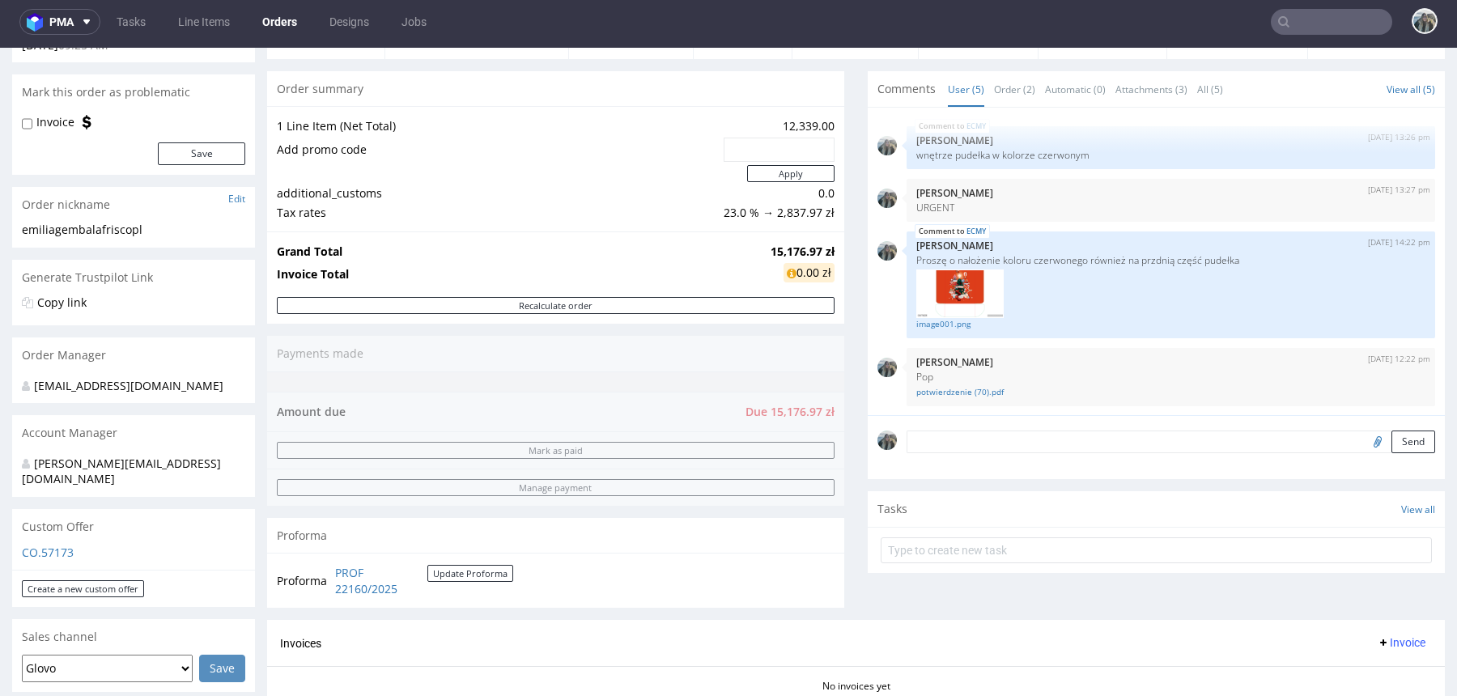
scroll to position [746, 0]
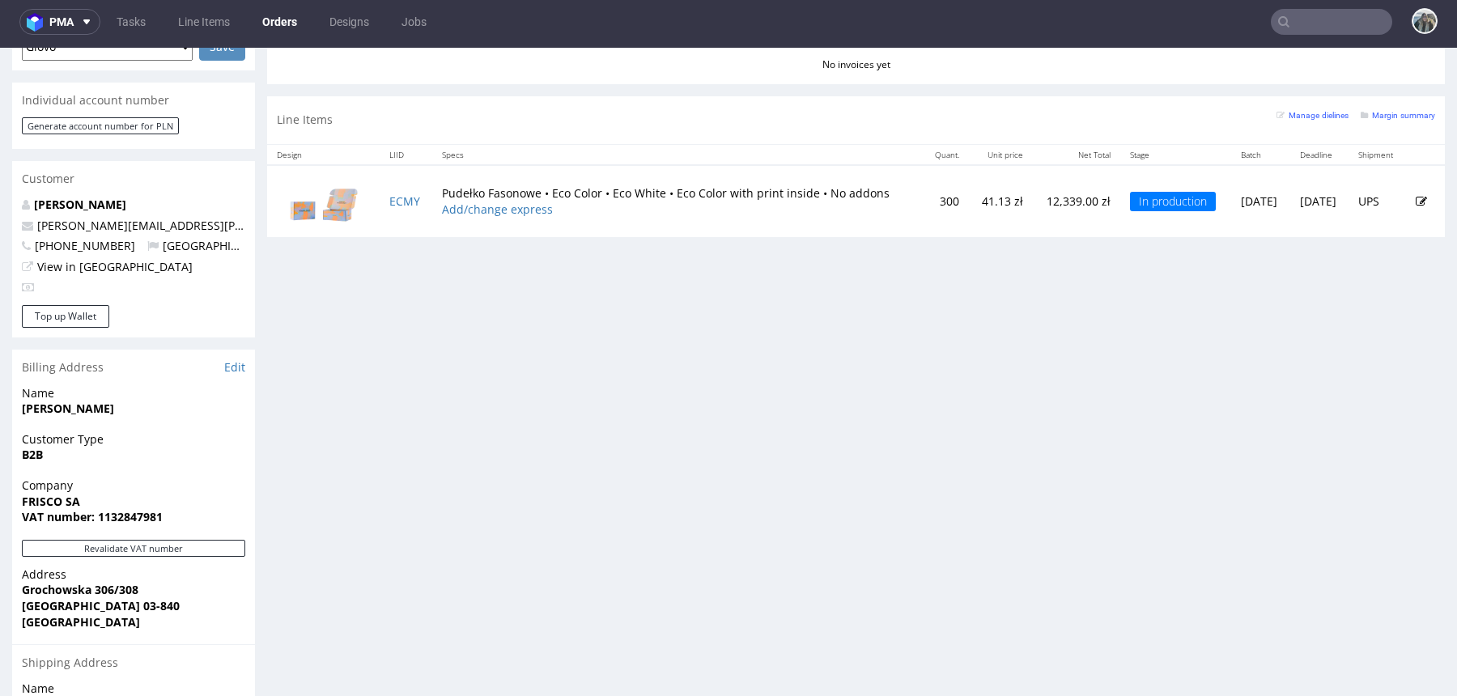
click at [1350, 12] on input "text" at bounding box center [1331, 22] width 121 height 26
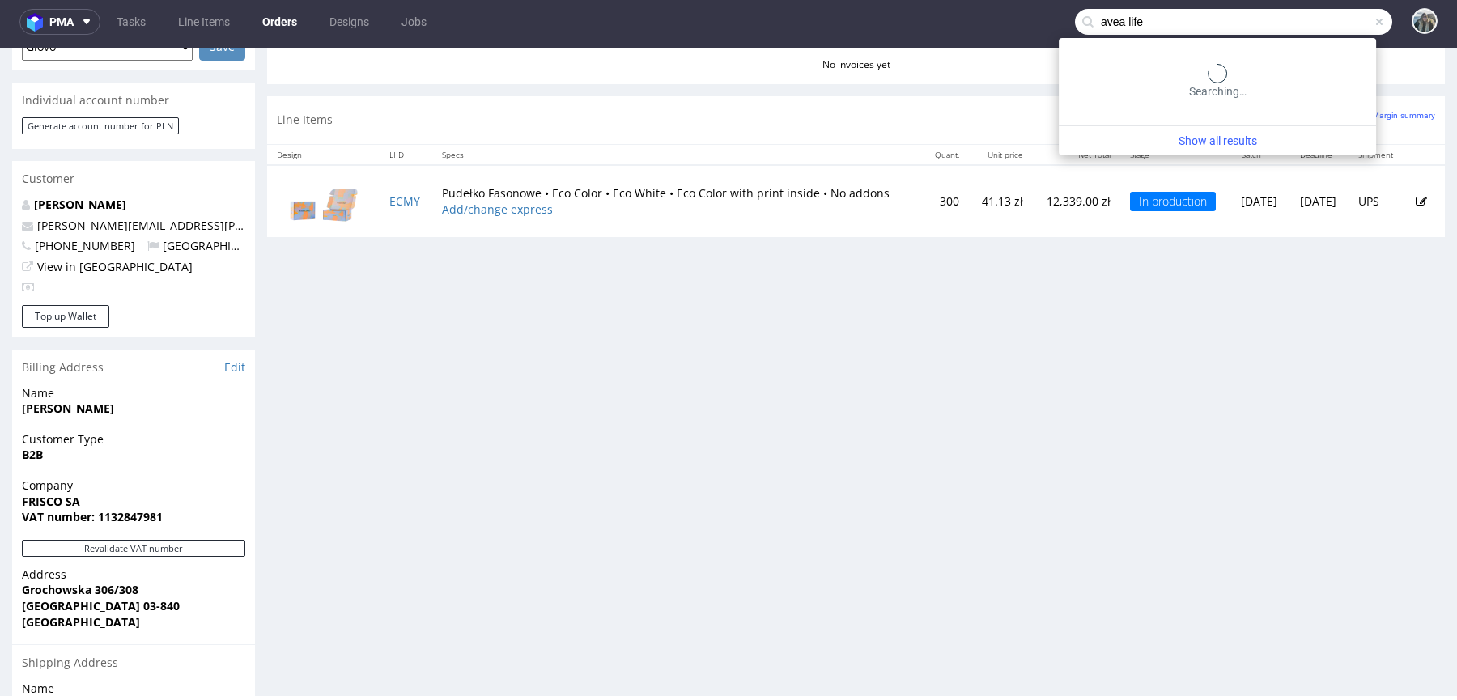
type input "avea life"
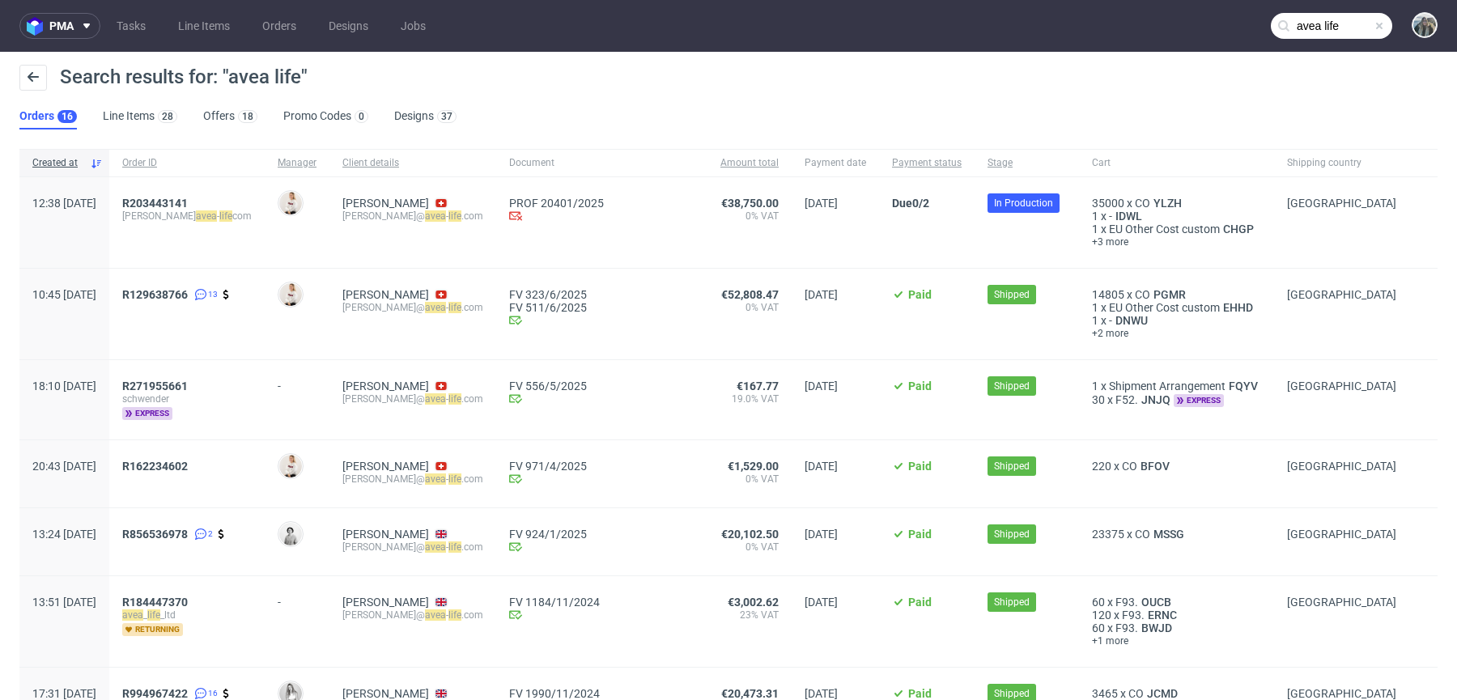
click at [202, 214] on span "gianluigi avea - life com" at bounding box center [187, 216] width 130 height 13
click at [188, 203] on span "R203443141" at bounding box center [155, 203] width 66 height 13
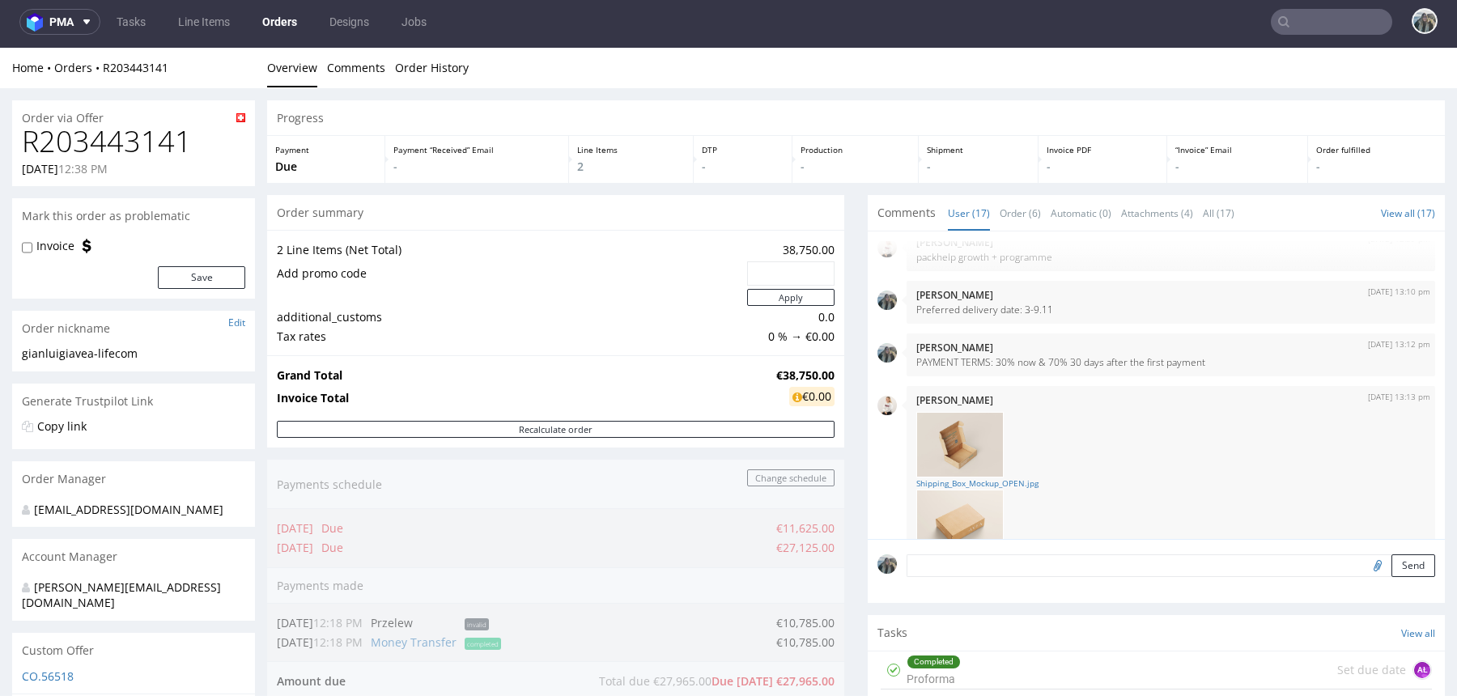
drag, startPoint x: 117, startPoint y: 80, endPoint x: 542, endPoint y: 602, distance: 673.3
click at [92, 75] on div "Home Orders R203443141 Overview Comments Order History" at bounding box center [728, 68] width 1457 height 40
copy link "R203443141"
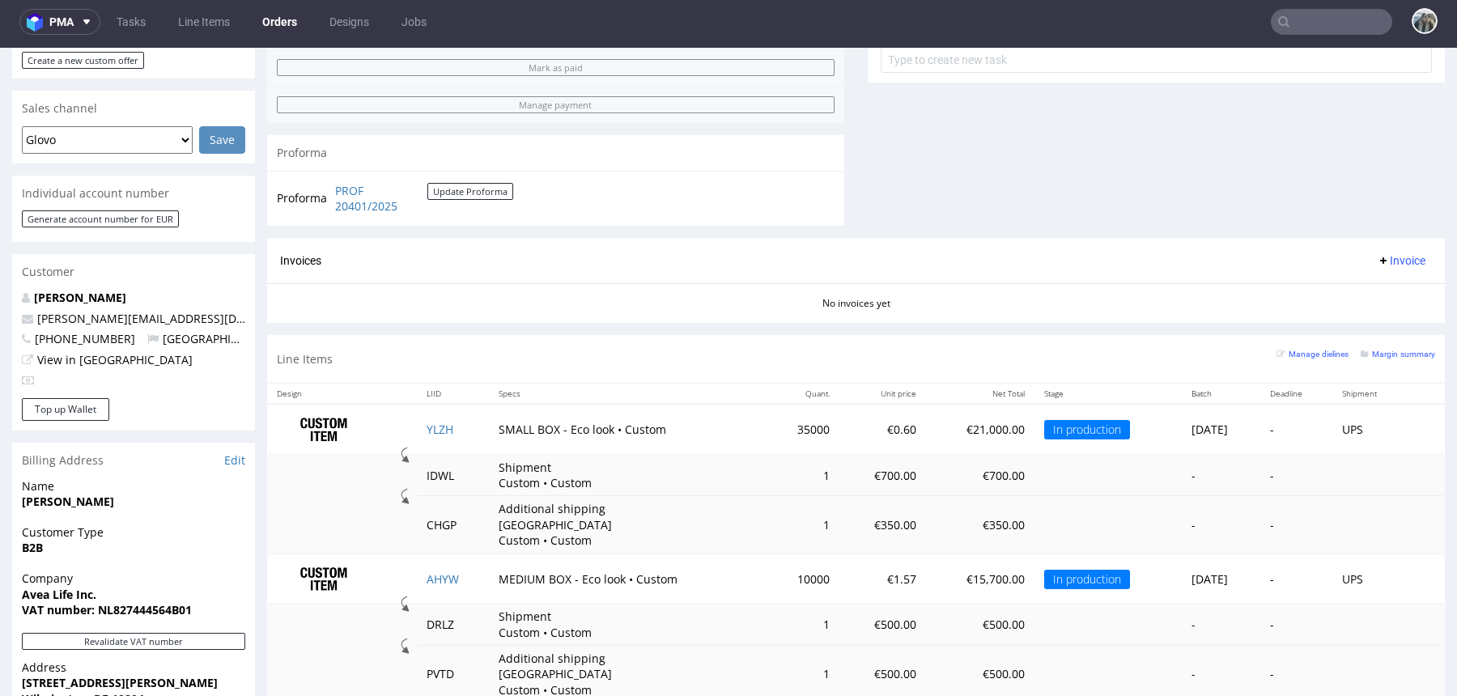
scroll to position [699, 0]
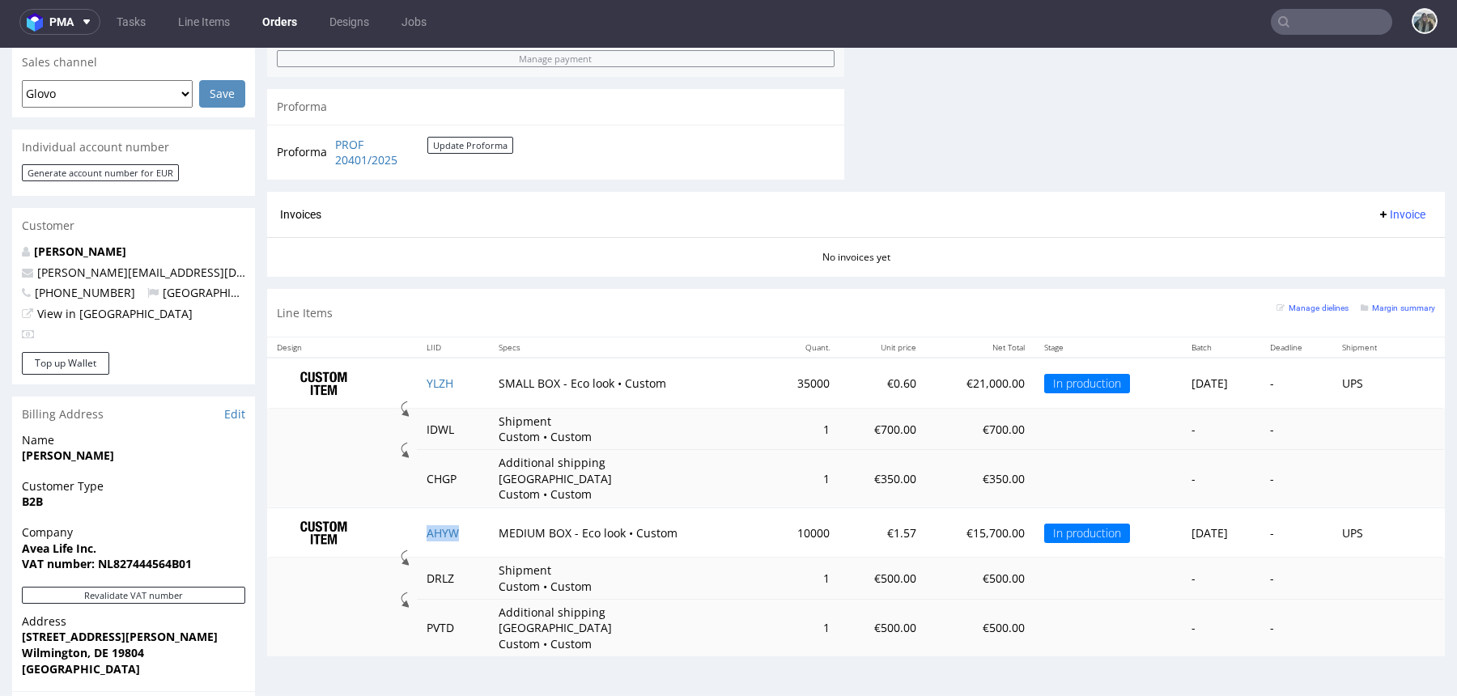
drag, startPoint x: 462, startPoint y: 513, endPoint x: 617, endPoint y: 558, distance: 160.9
click at [462, 513] on td "AHYW" at bounding box center [453, 533] width 73 height 50
copy link "AHYW"
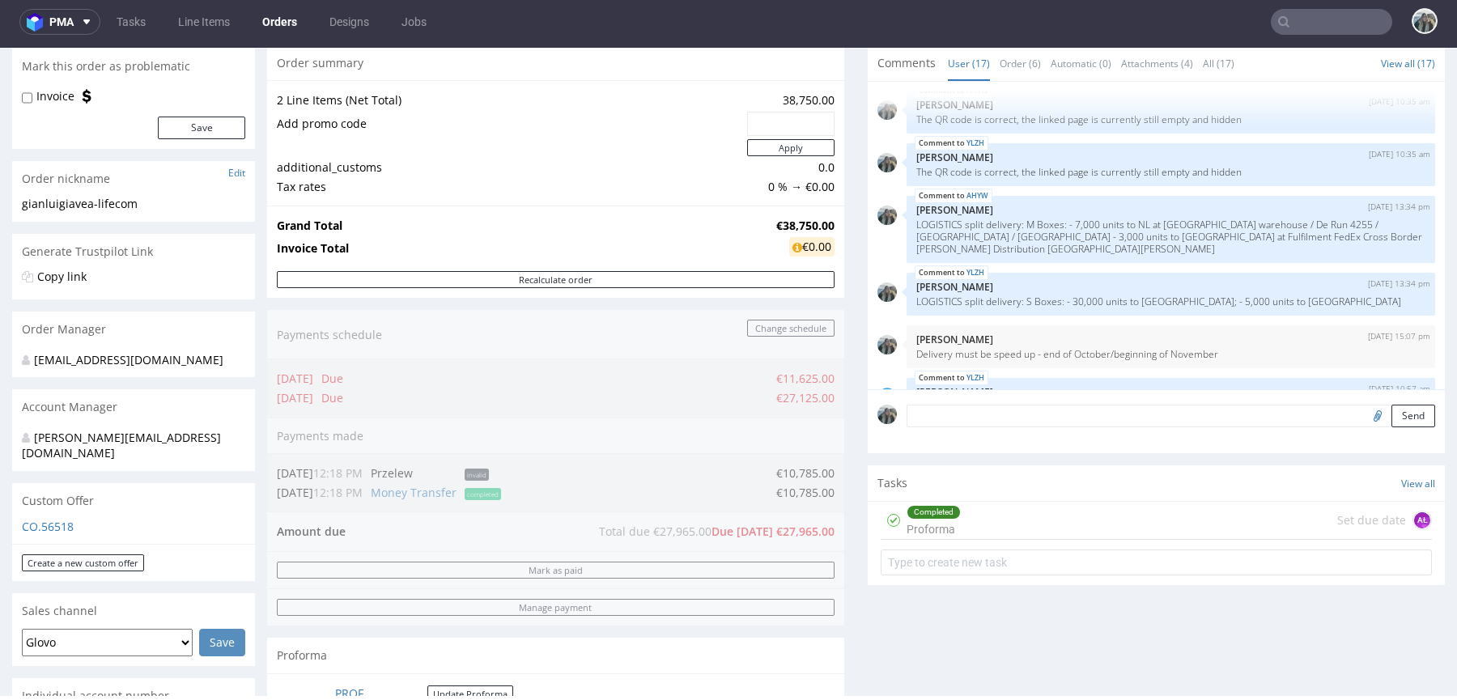
scroll to position [969, 0]
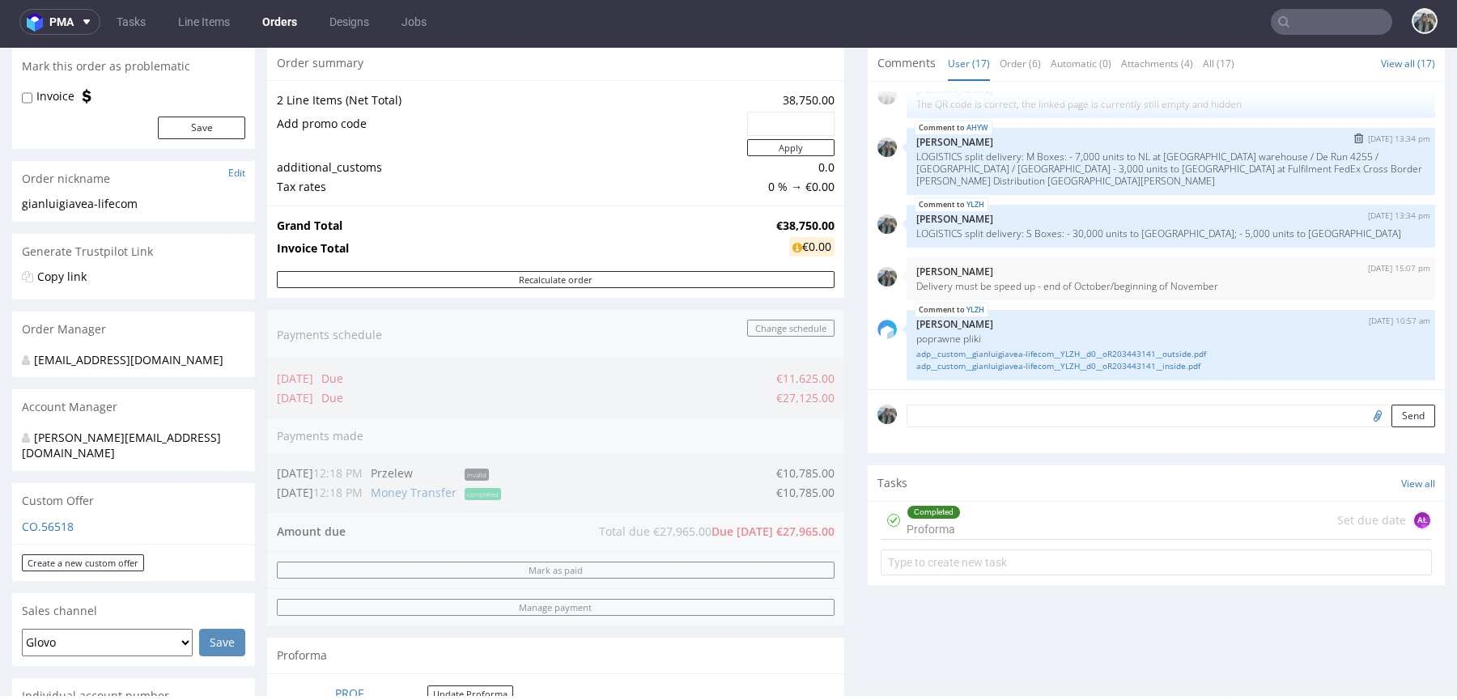
click at [999, 177] on p "LOGISTICS split delivery: M Boxes: - 7,000 units to NL at FEDEX NL warehouse / …" at bounding box center [1170, 169] width 509 height 36
drag, startPoint x: 966, startPoint y: 292, endPoint x: 897, endPoint y: 287, distance: 69.0
click at [897, 287] on div "10th Oct 25 | 15:07 pm Zeniuk Magdalena Delivery must be speed up - end of Octo…" at bounding box center [1157, 278] width 558 height 43
click at [921, 294] on div "10th Oct 25 | 15:07 pm Zeniuk Magdalena Delivery must be speed up - end of Octo…" at bounding box center [1171, 278] width 529 height 43
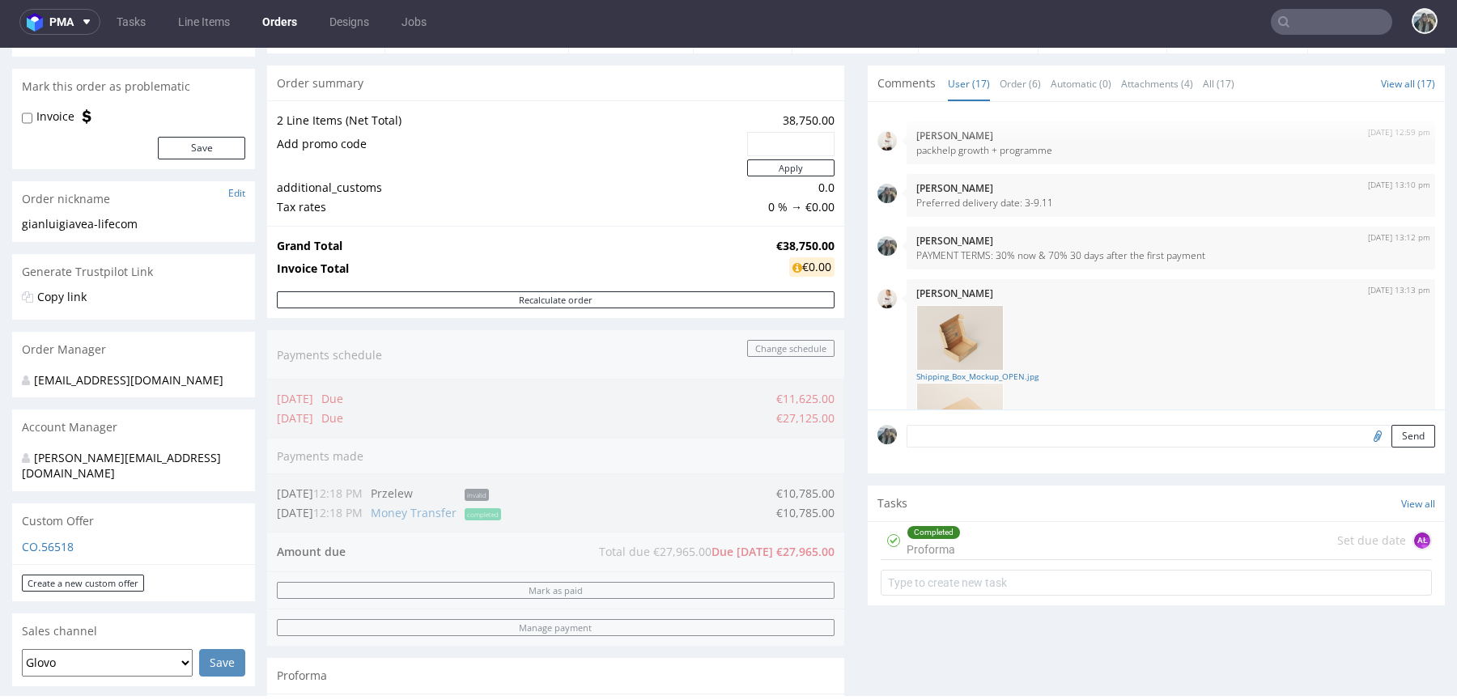
scroll to position [114, 0]
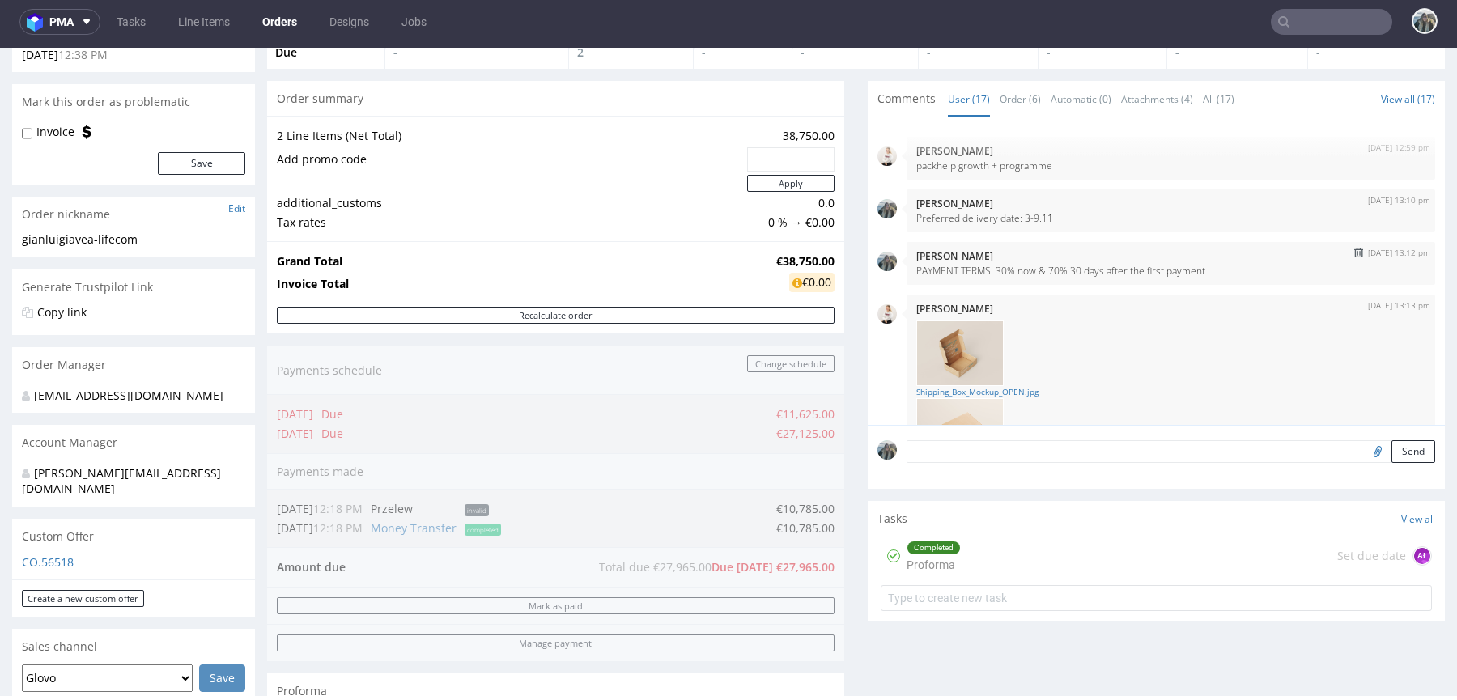
click at [1047, 274] on p "PAYMENT TERMS: 30% now & 70% 30 days after the first payment" at bounding box center [1170, 271] width 509 height 12
click at [1046, 274] on p "PAYMENT TERMS: 30% now & 70% 30 days after the first payment" at bounding box center [1170, 271] width 509 height 12
click at [1288, 29] on input "text" at bounding box center [1331, 22] width 121 height 26
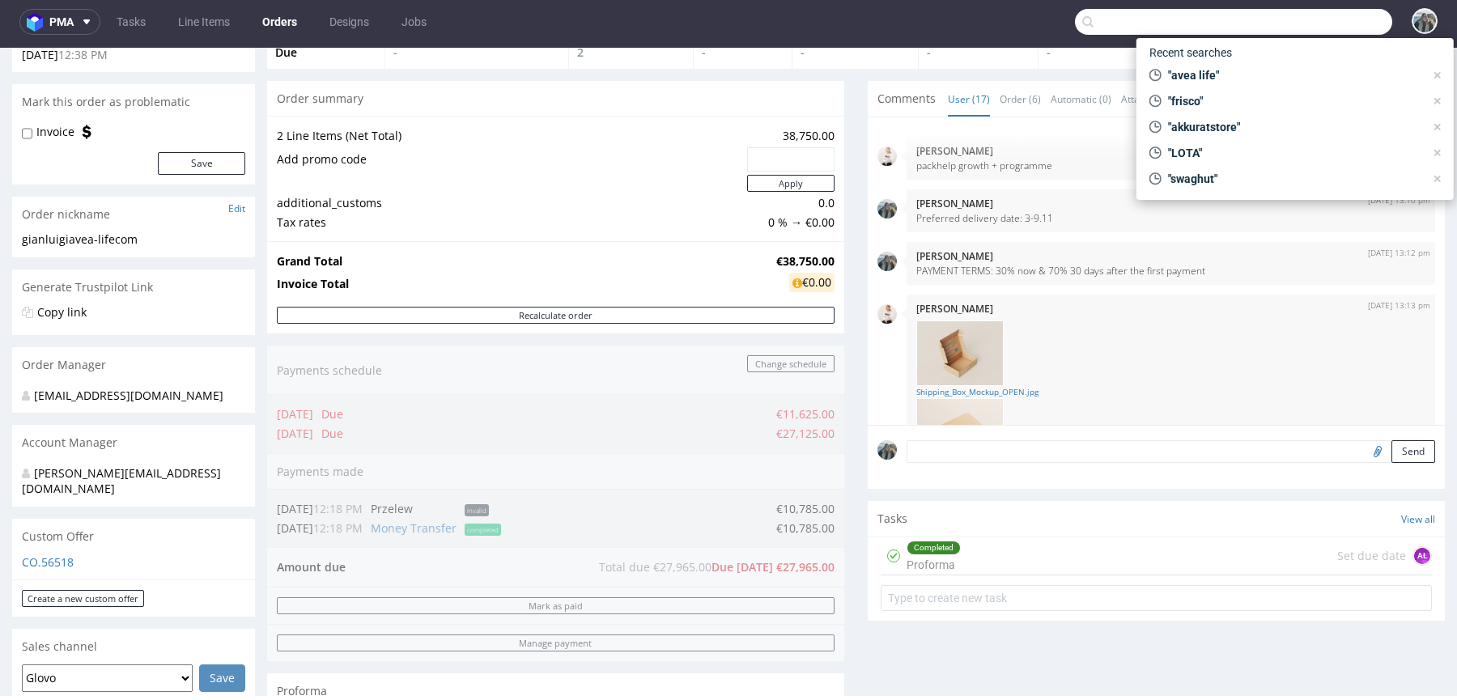
paste input "annasurribassala"
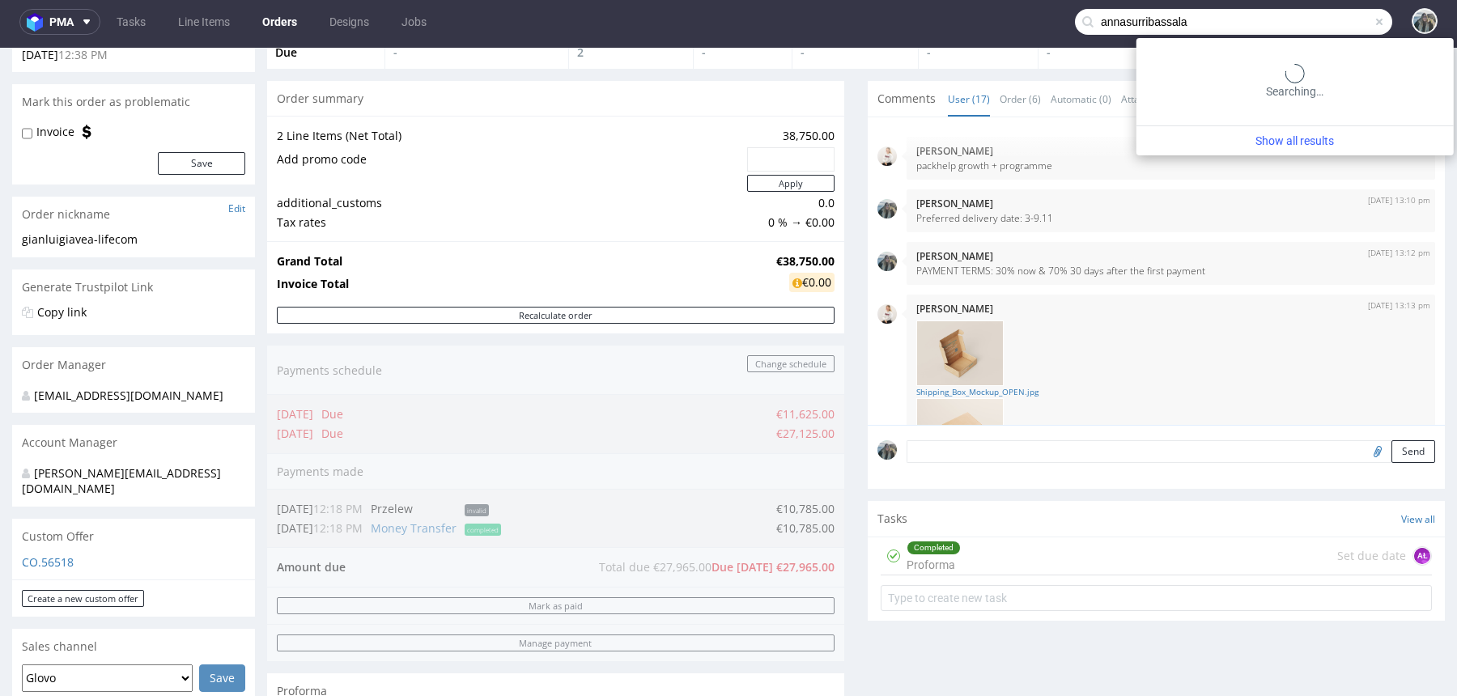
type input "annasurribassala"
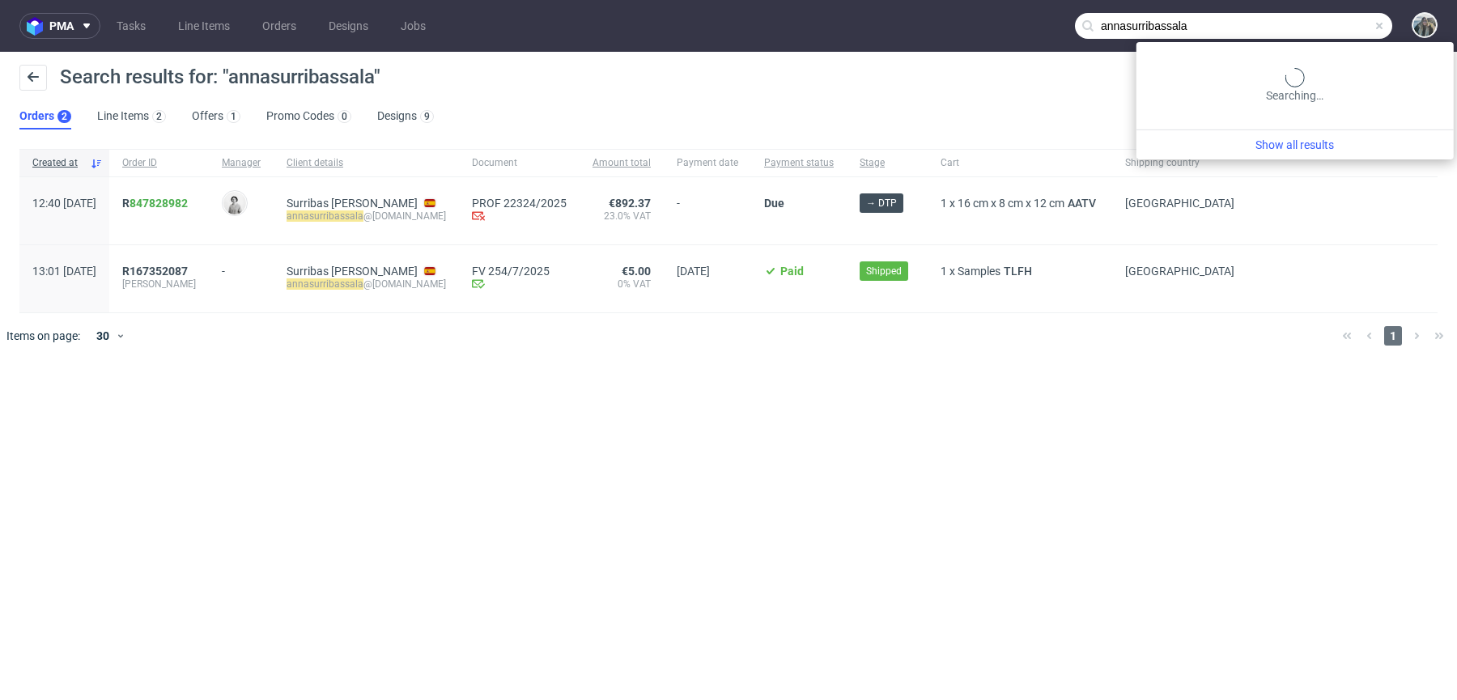
click at [1328, 19] on input "annasurribassala" at bounding box center [1233, 26] width 317 height 26
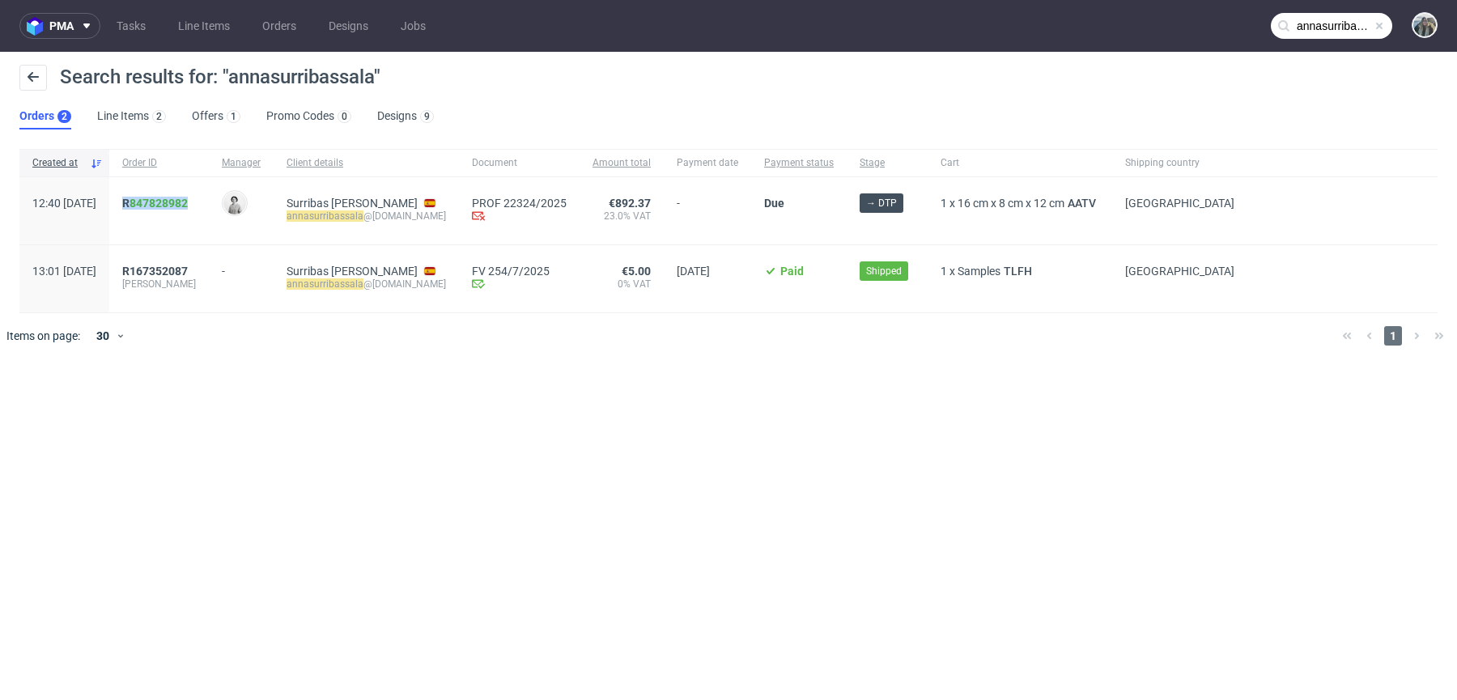
drag, startPoint x: 193, startPoint y: 222, endPoint x: 159, endPoint y: 196, distance: 42.1
click at [159, 196] on div "R 847828982" at bounding box center [159, 210] width 100 height 67
copy span "R 847828982"
click at [181, 202] on link "847828982" at bounding box center [159, 203] width 58 height 13
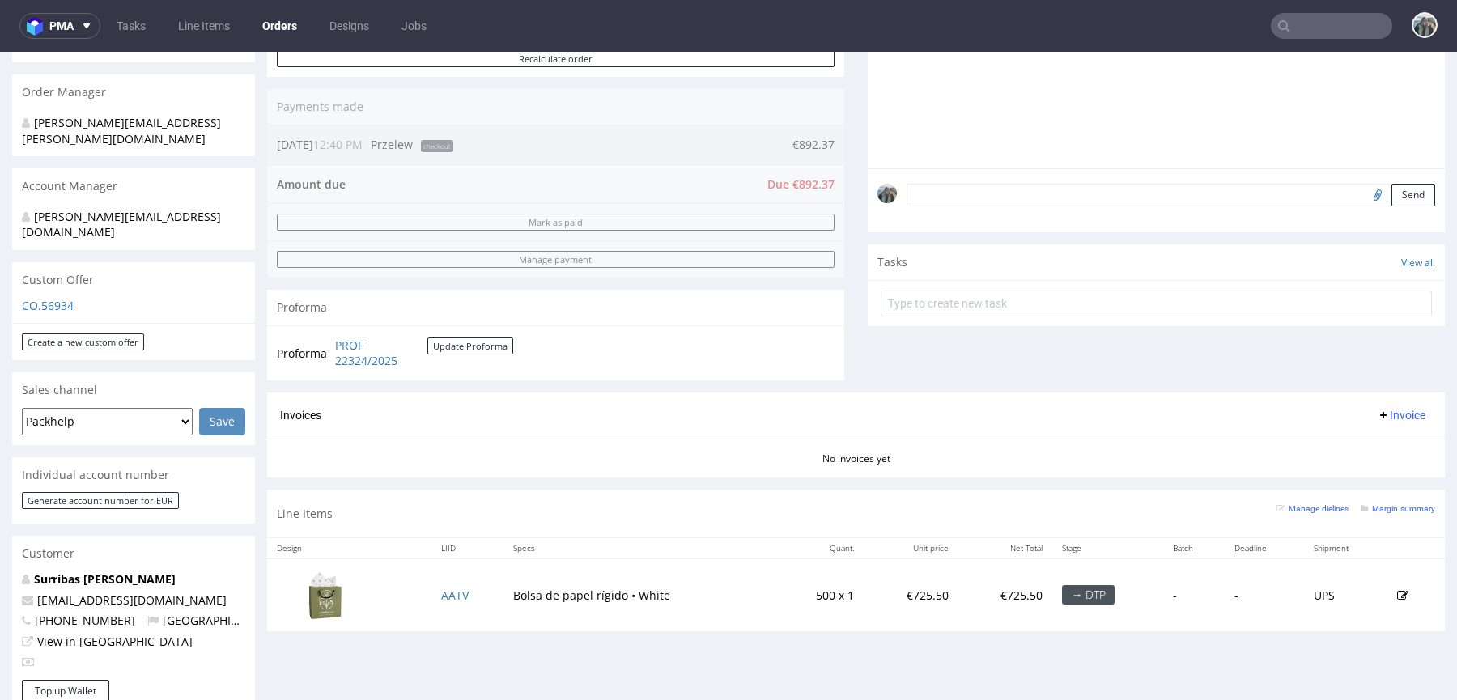
scroll to position [381, 0]
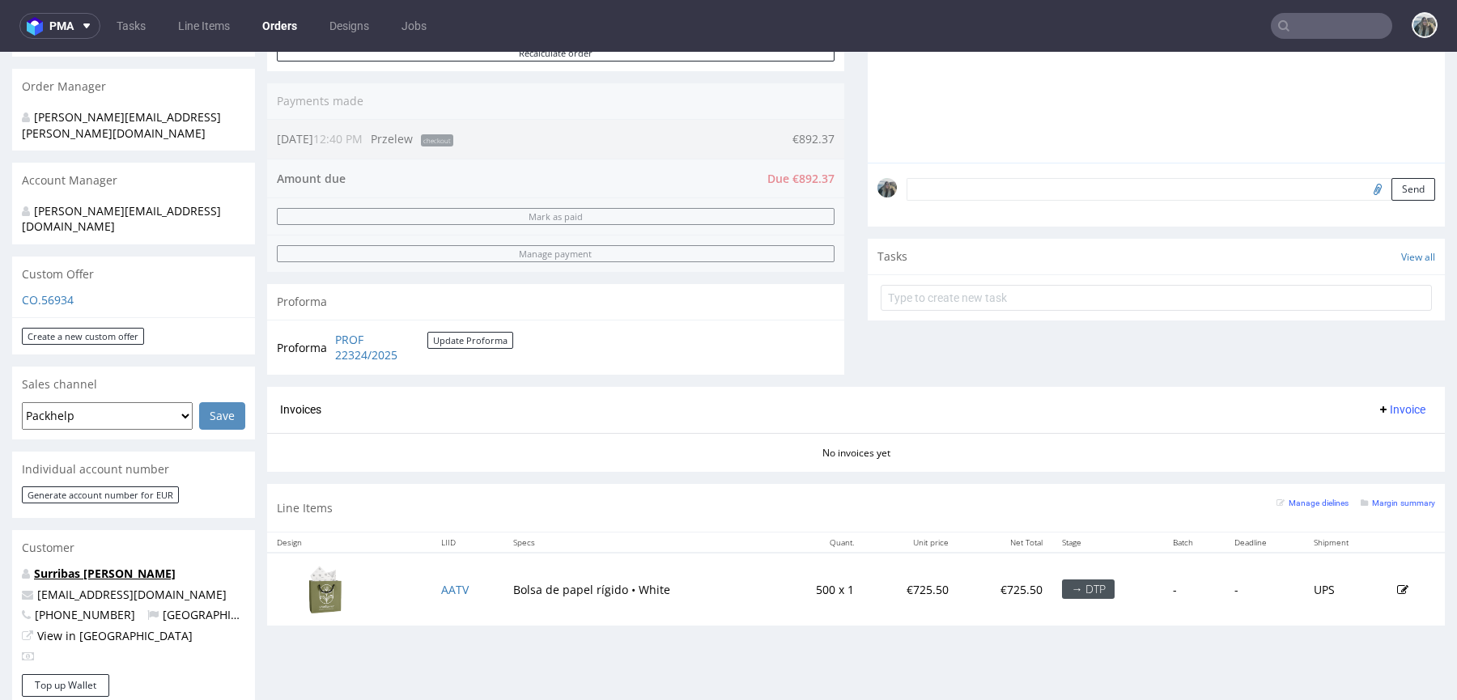
click at [103, 566] on link "Surribas [PERSON_NAME]" at bounding box center [105, 573] width 142 height 15
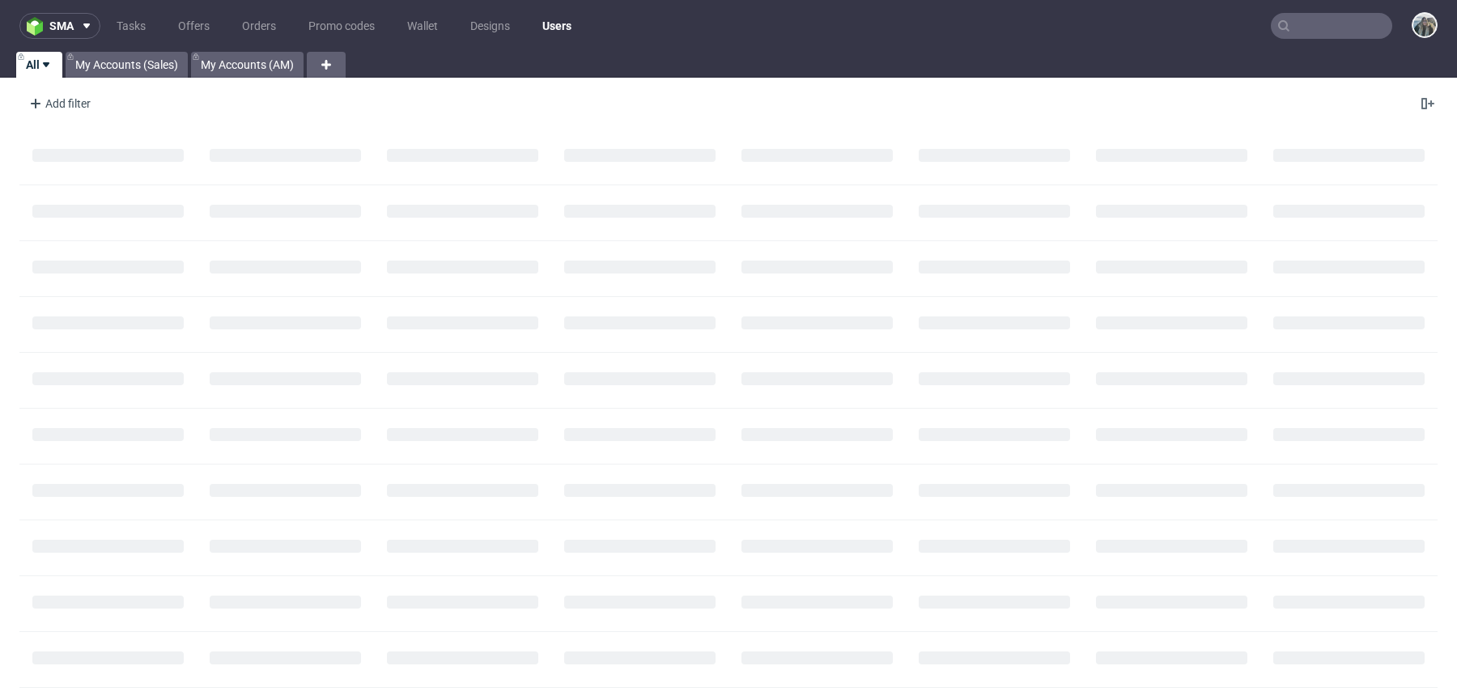
click at [1312, 11] on nav "sma Tasks Offers Orders Promo codes Wallet Designs Users" at bounding box center [728, 26] width 1457 height 52
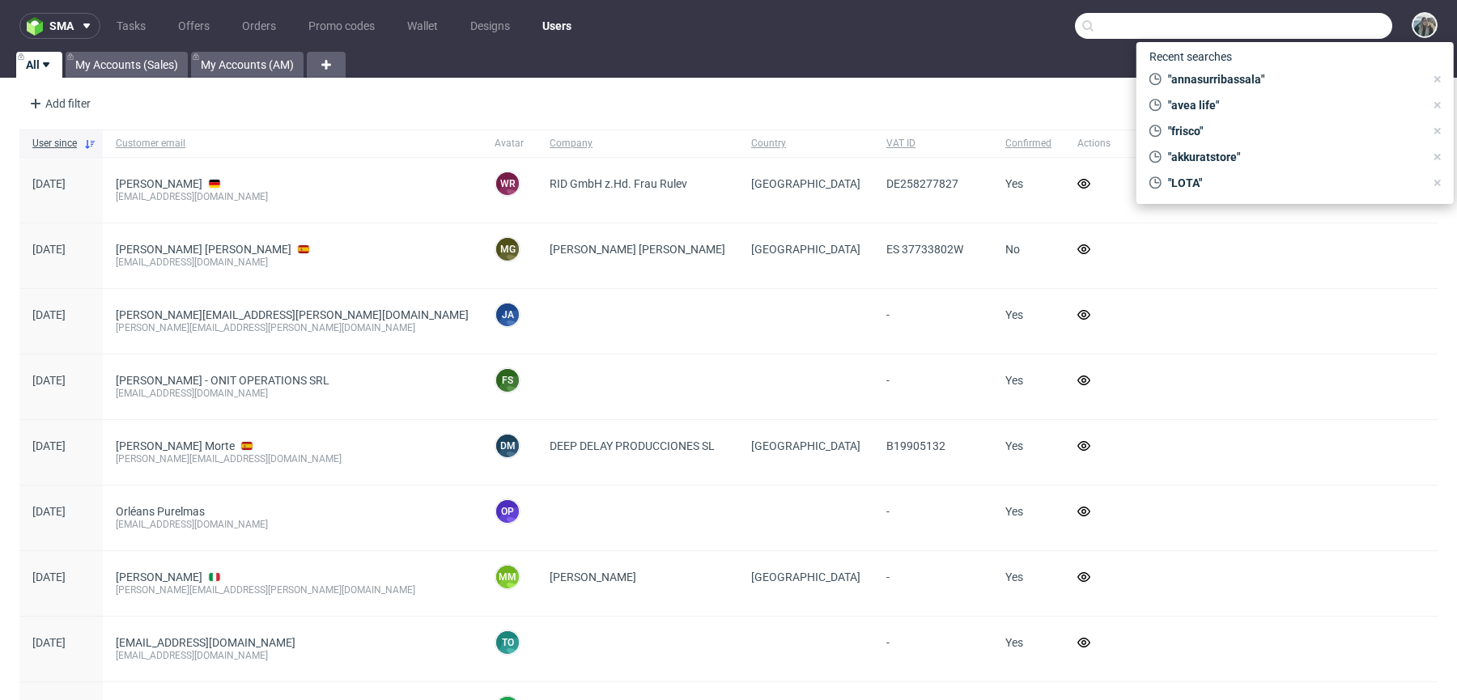
click at [1316, 24] on input "text" at bounding box center [1233, 26] width 317 height 26
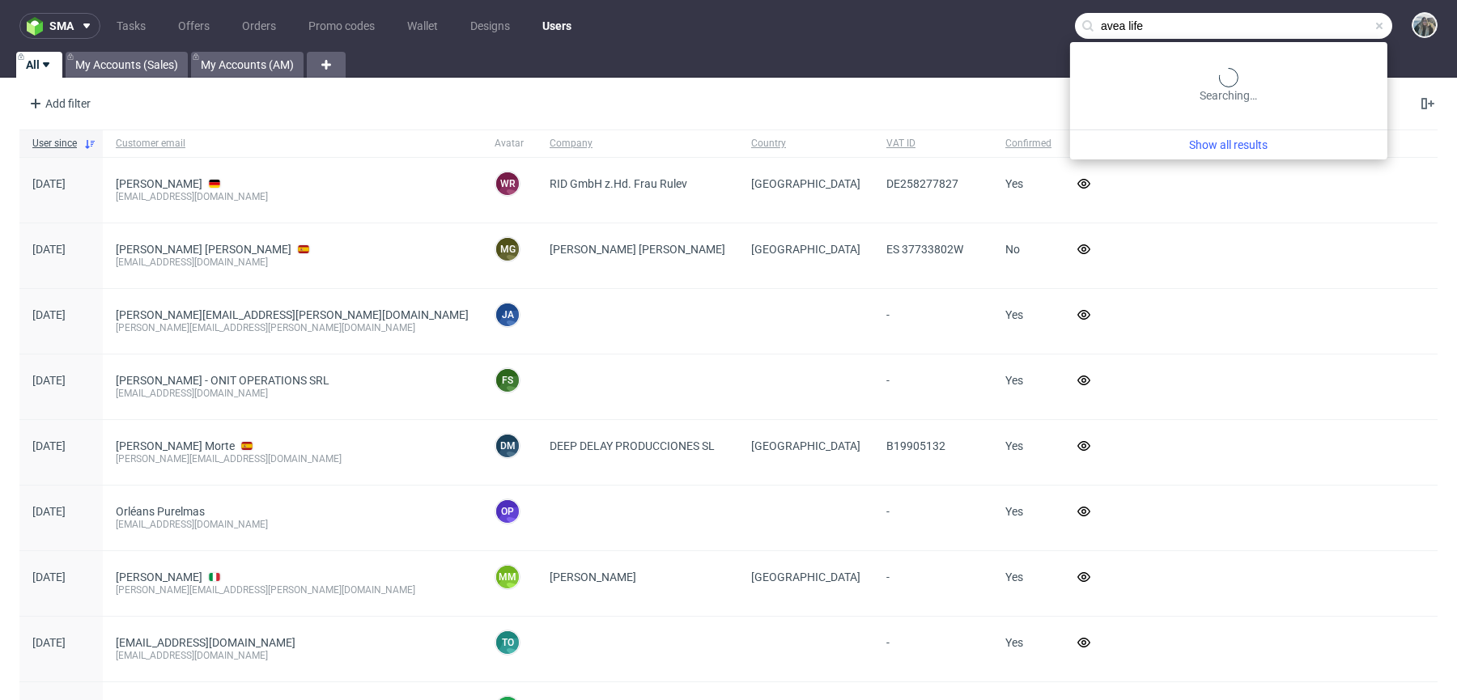
type input "avea life"
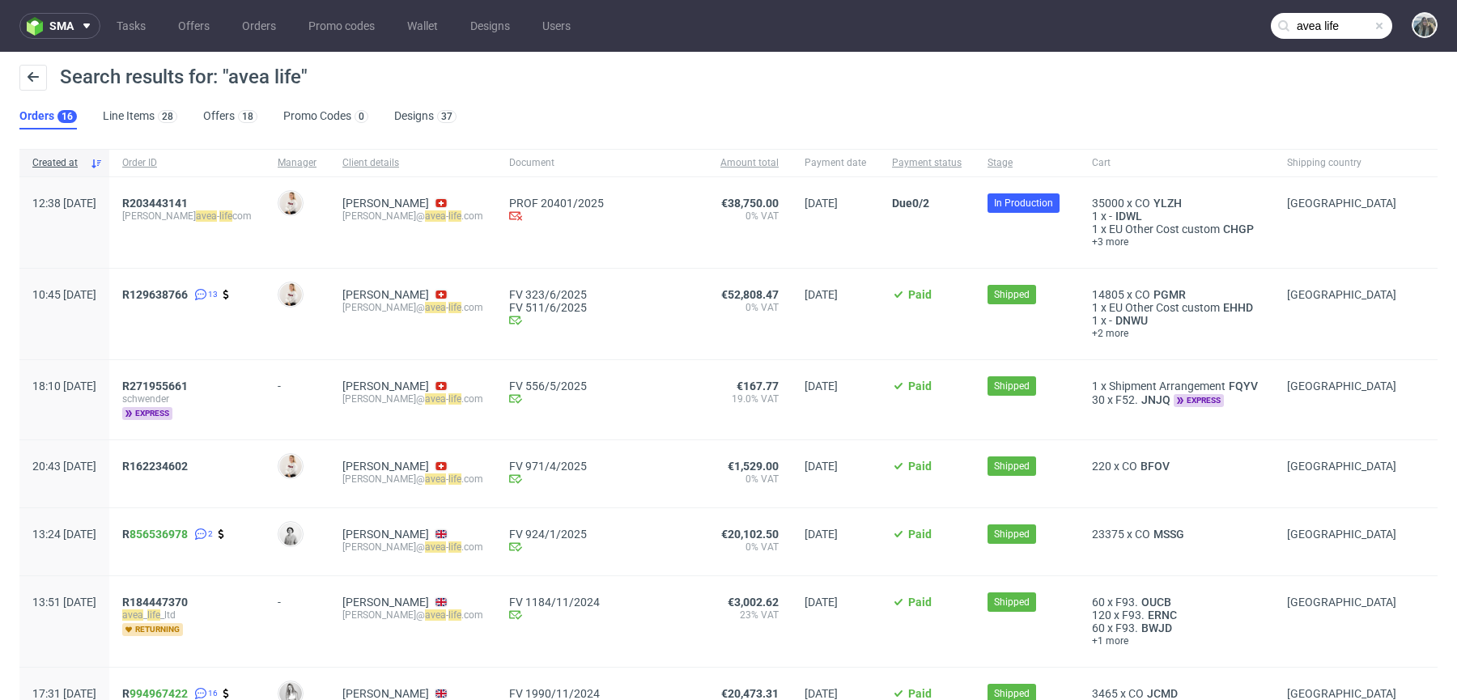
drag, startPoint x: 259, startPoint y: 202, endPoint x: 147, endPoint y: 202, distance: 111.7
click at [147, 202] on div "12:38 [DATE] R203443141 [PERSON_NAME] avea - life com [PERSON_NAME] [PERSON_NAM…" at bounding box center [728, 222] width 1418 height 91
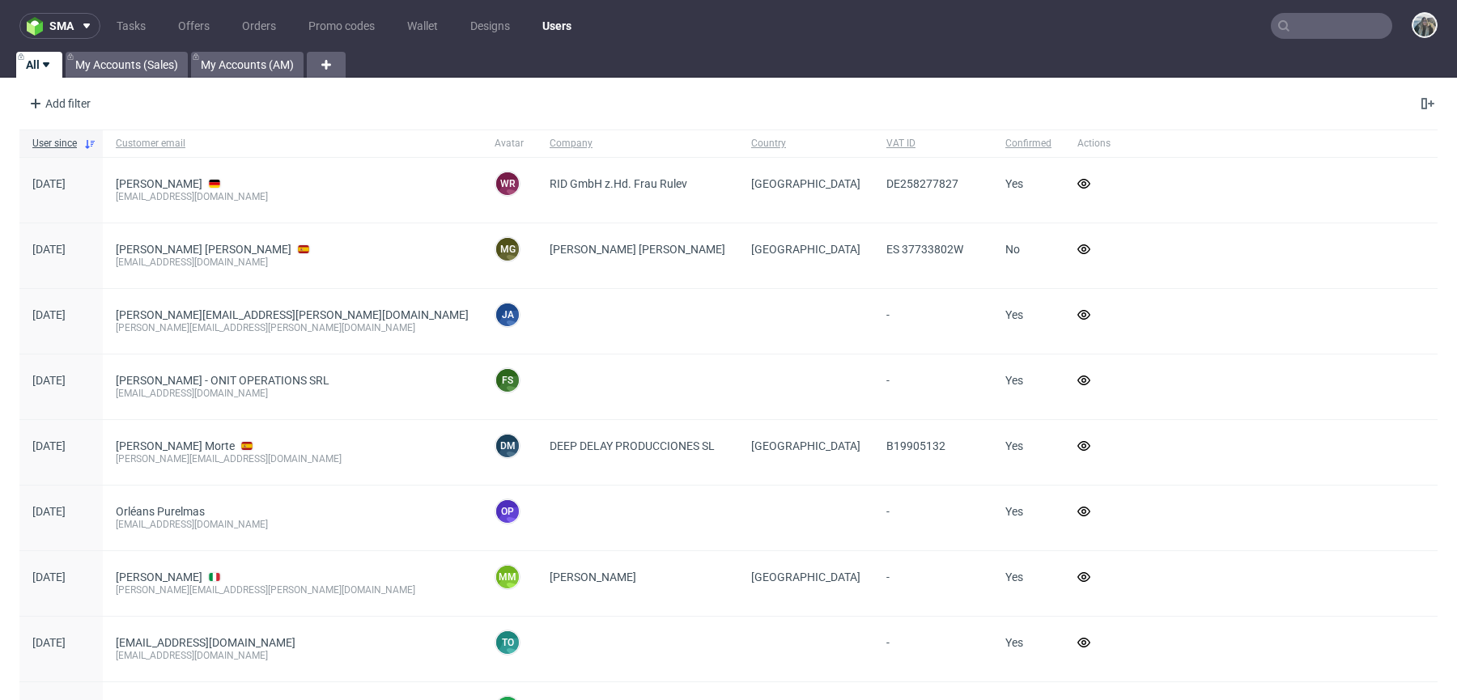
click at [1312, 29] on input "text" at bounding box center [1331, 26] width 121 height 26
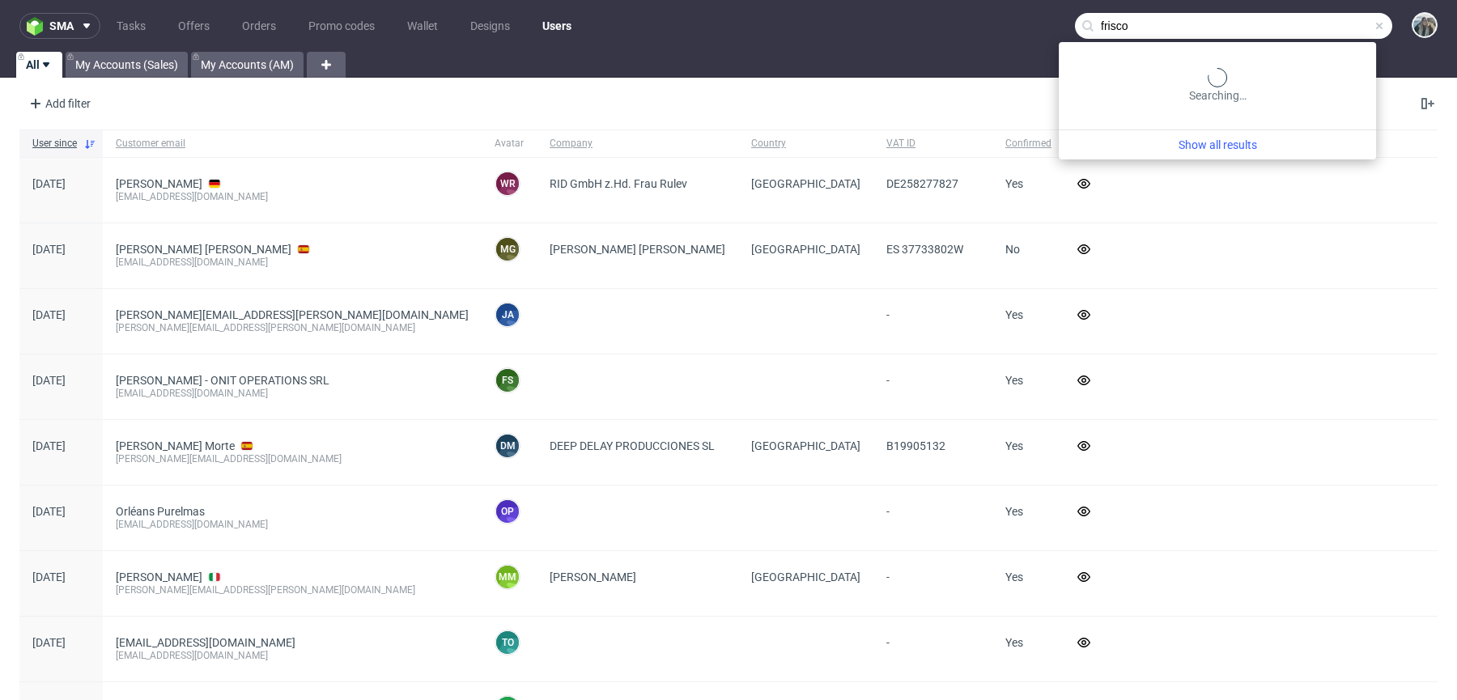
type input "frisco"
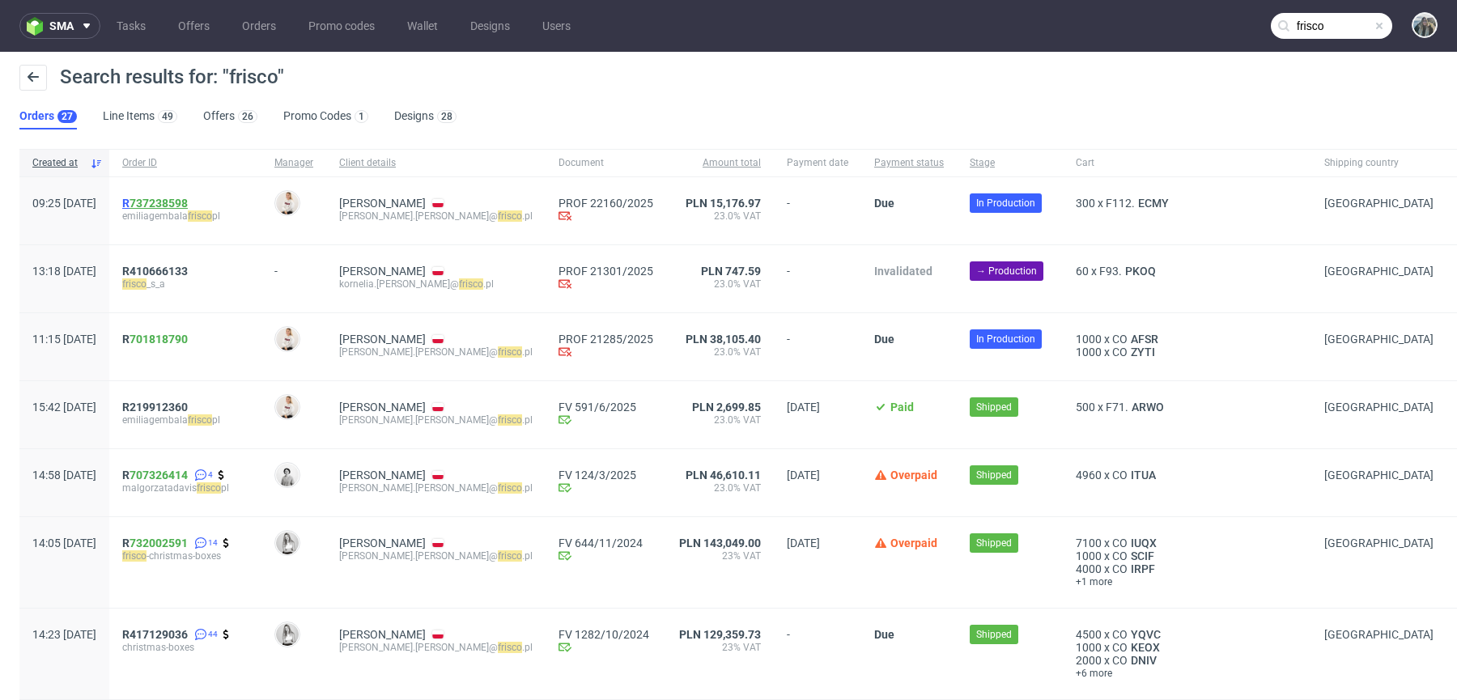
click at [181, 207] on link "737238598" at bounding box center [159, 203] width 58 height 13
click at [178, 339] on span "R 701818790" at bounding box center [155, 339] width 66 height 13
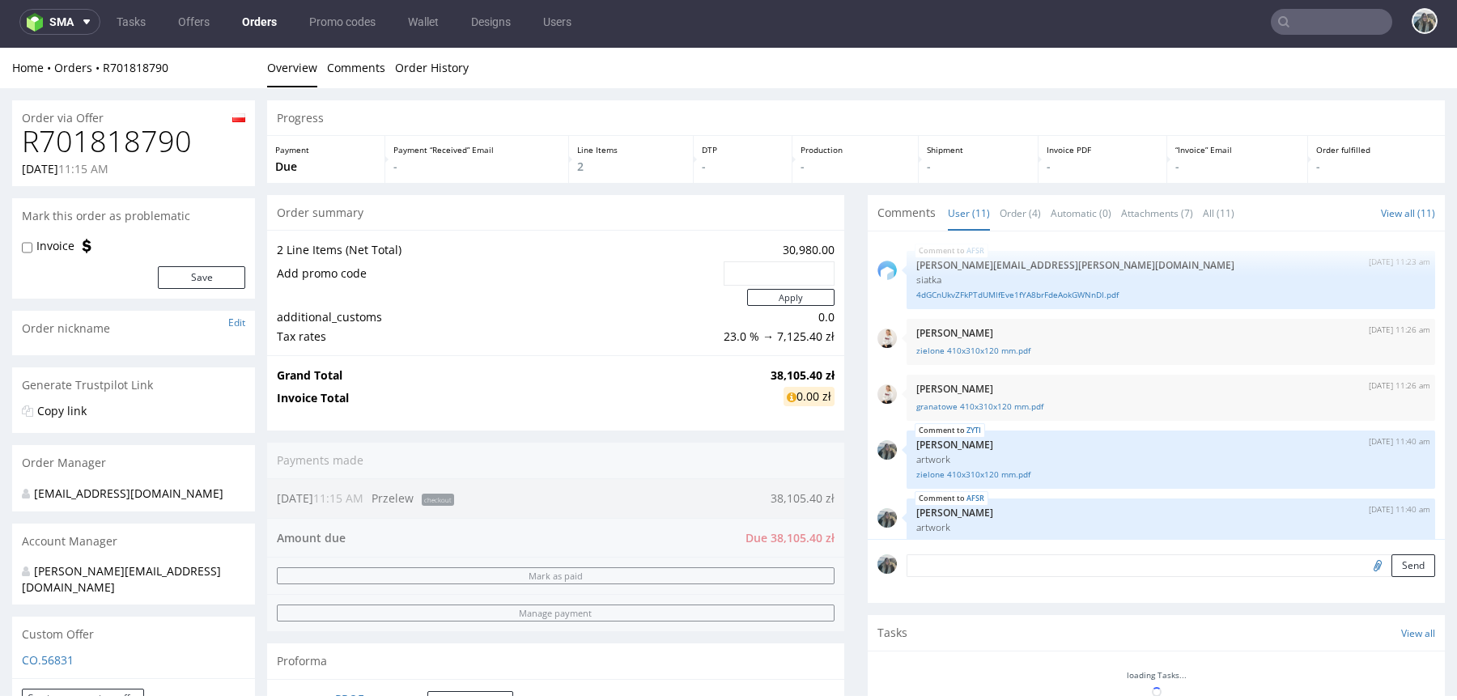
scroll to position [879, 0]
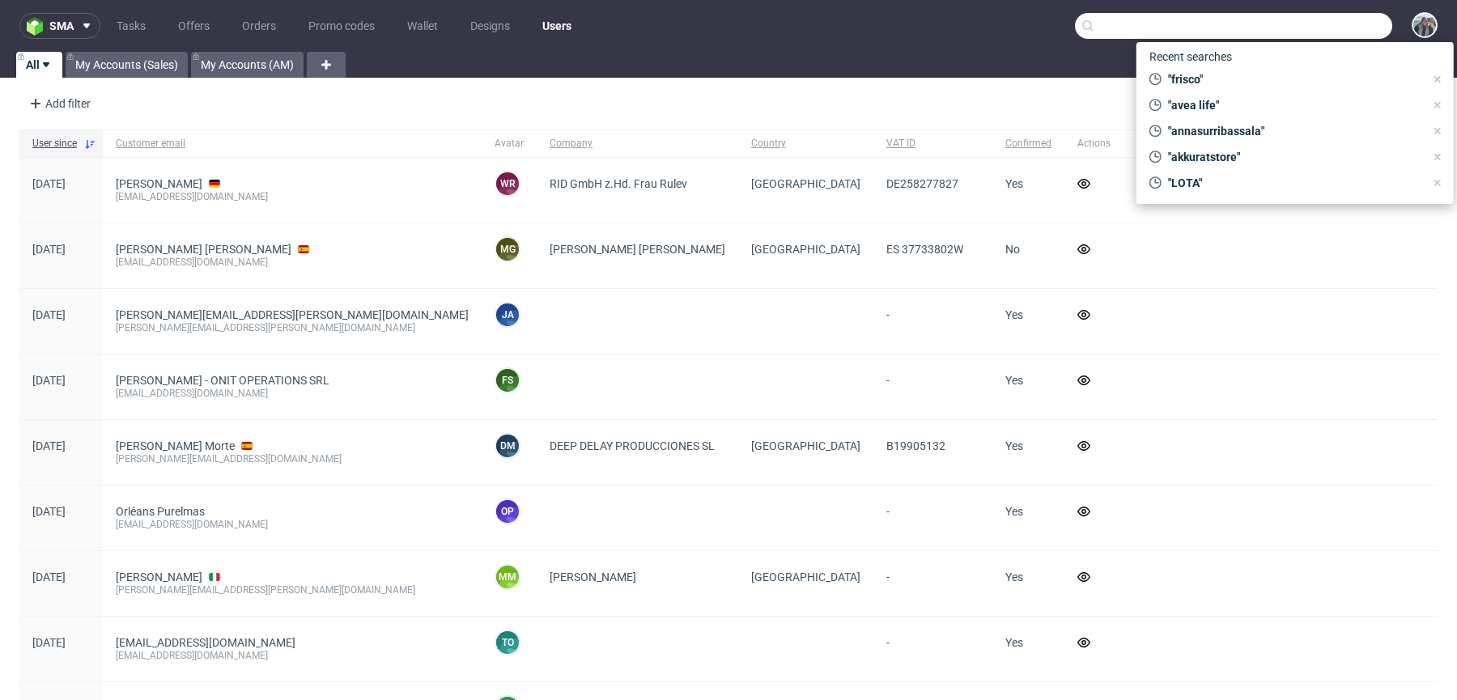
click at [1306, 27] on input "text" at bounding box center [1233, 26] width 317 height 26
paste input "annasurribassala"
type input "annasurribassala"
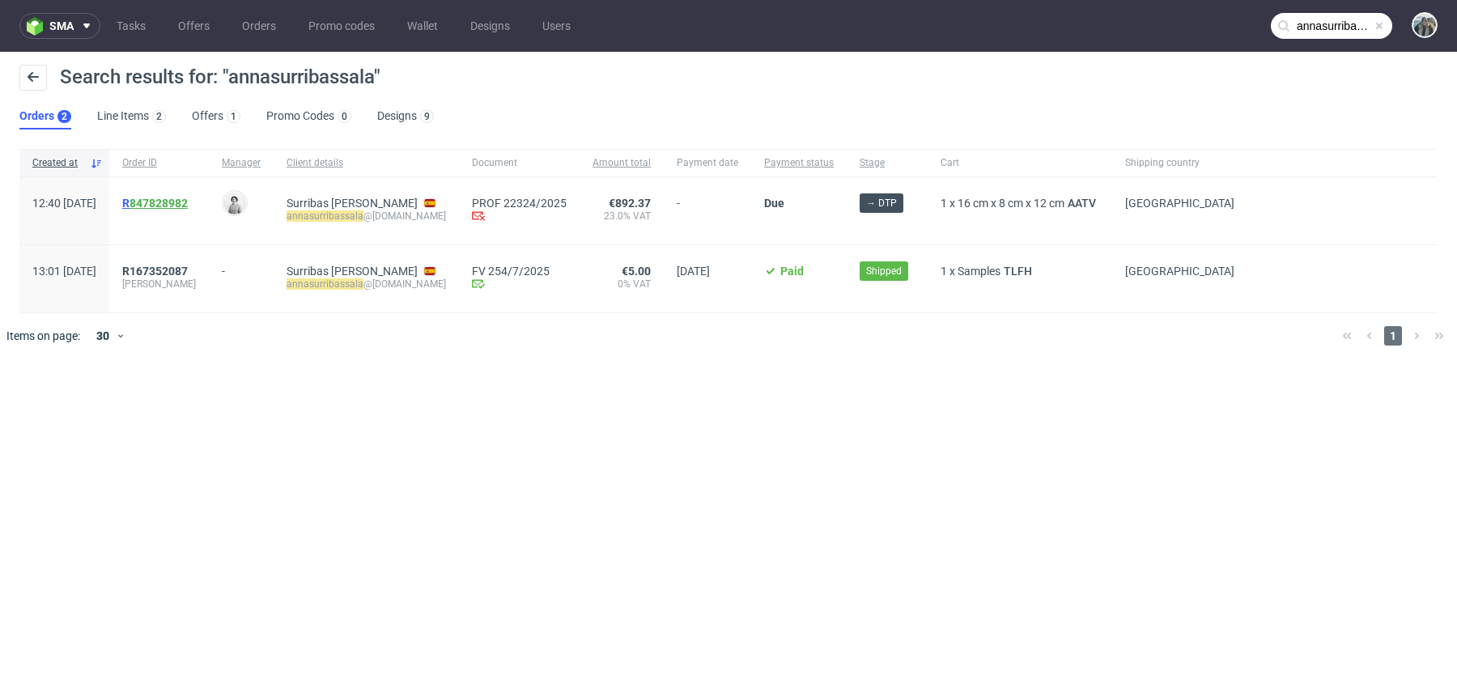
click at [187, 208] on link "847828982" at bounding box center [159, 203] width 58 height 13
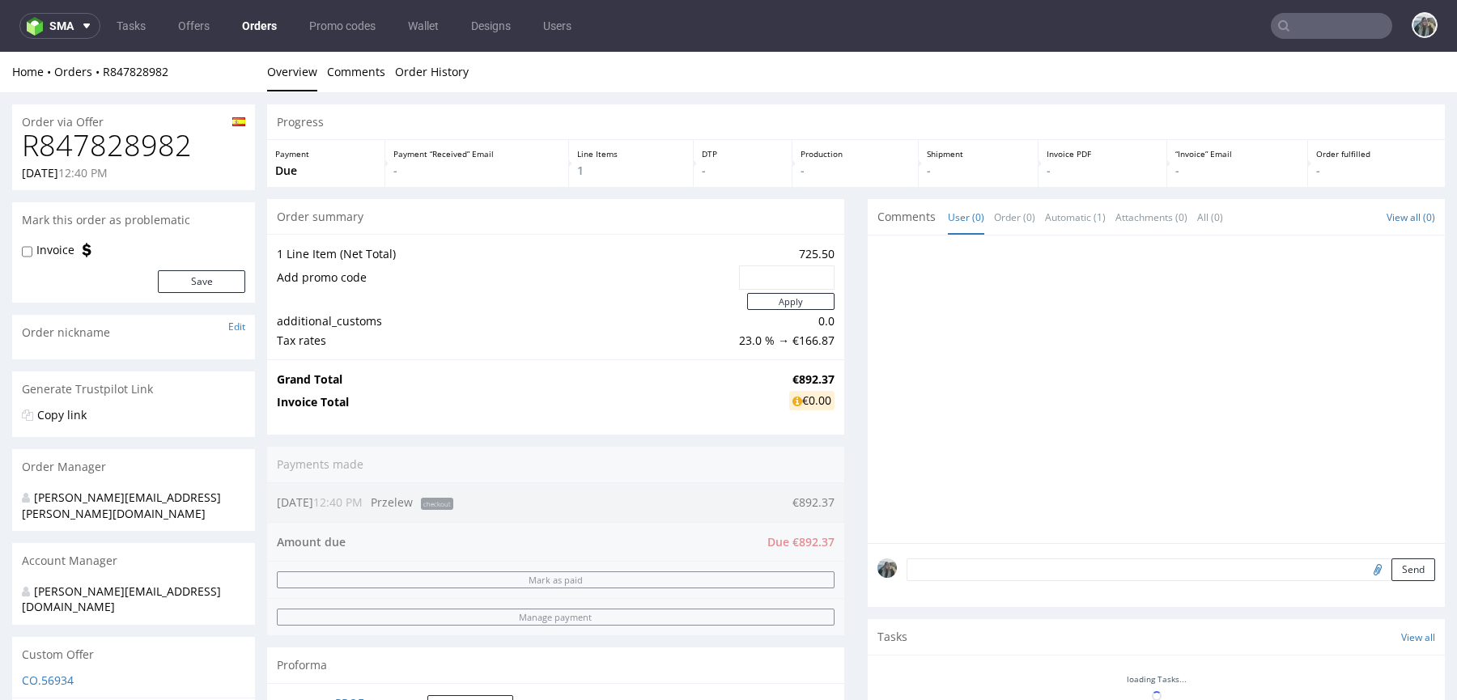
drag, startPoint x: 1351, startPoint y: 570, endPoint x: 931, endPoint y: 368, distance: 466.1
click at [1364, 570] on input "file" at bounding box center [1375, 569] width 23 height 21
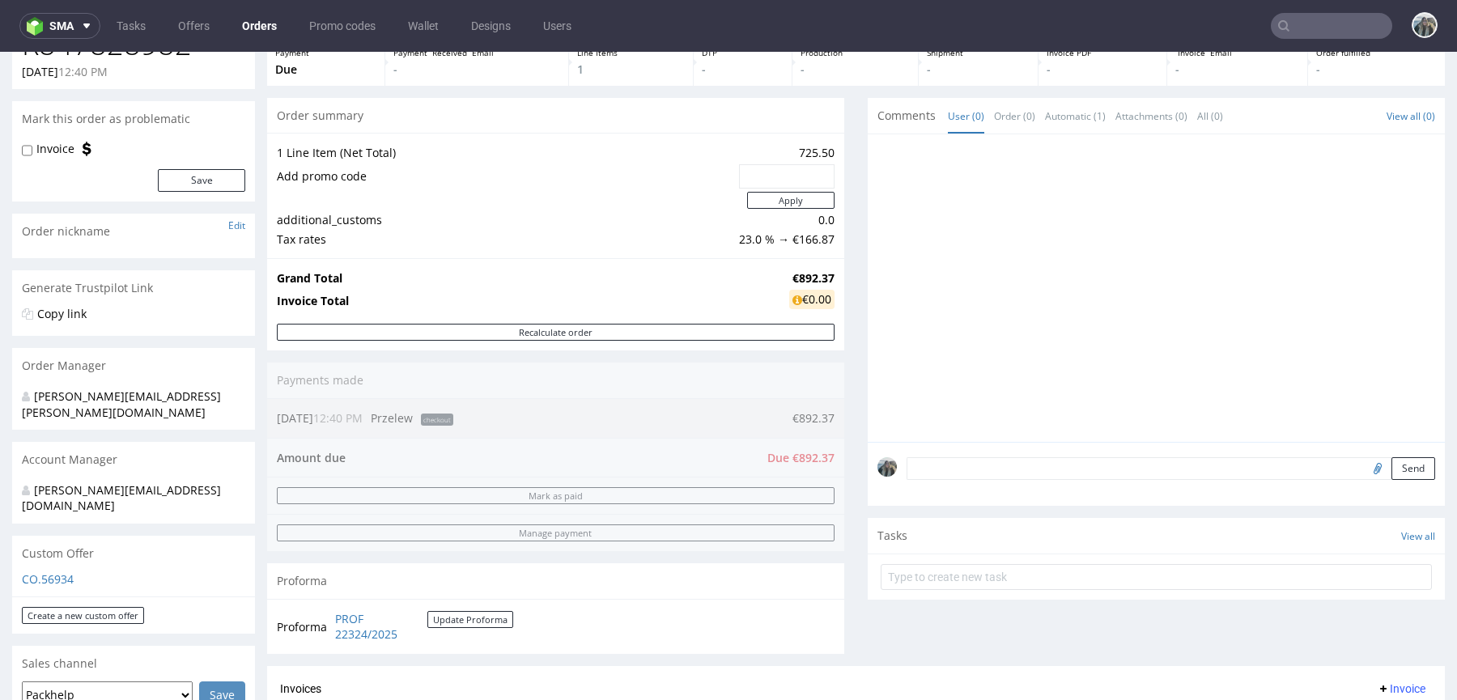
scroll to position [452, 0]
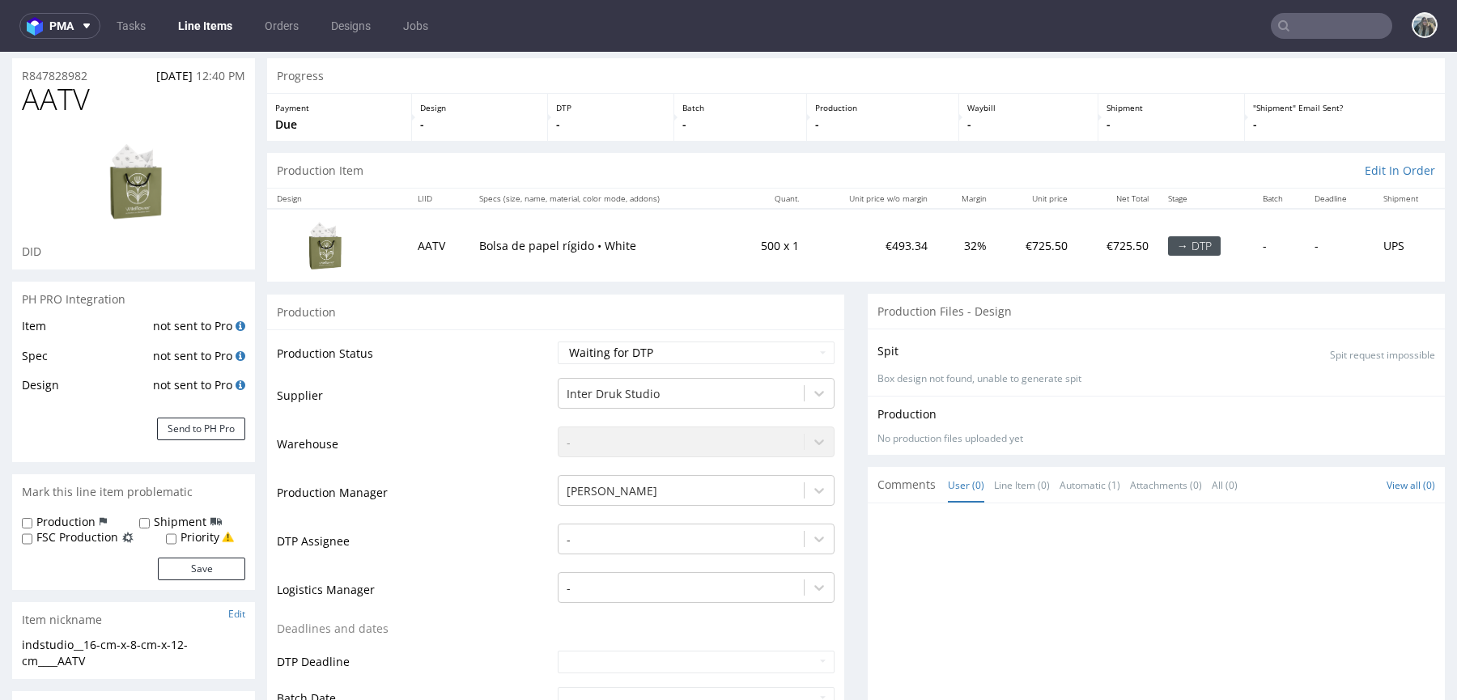
scroll to position [217, 0]
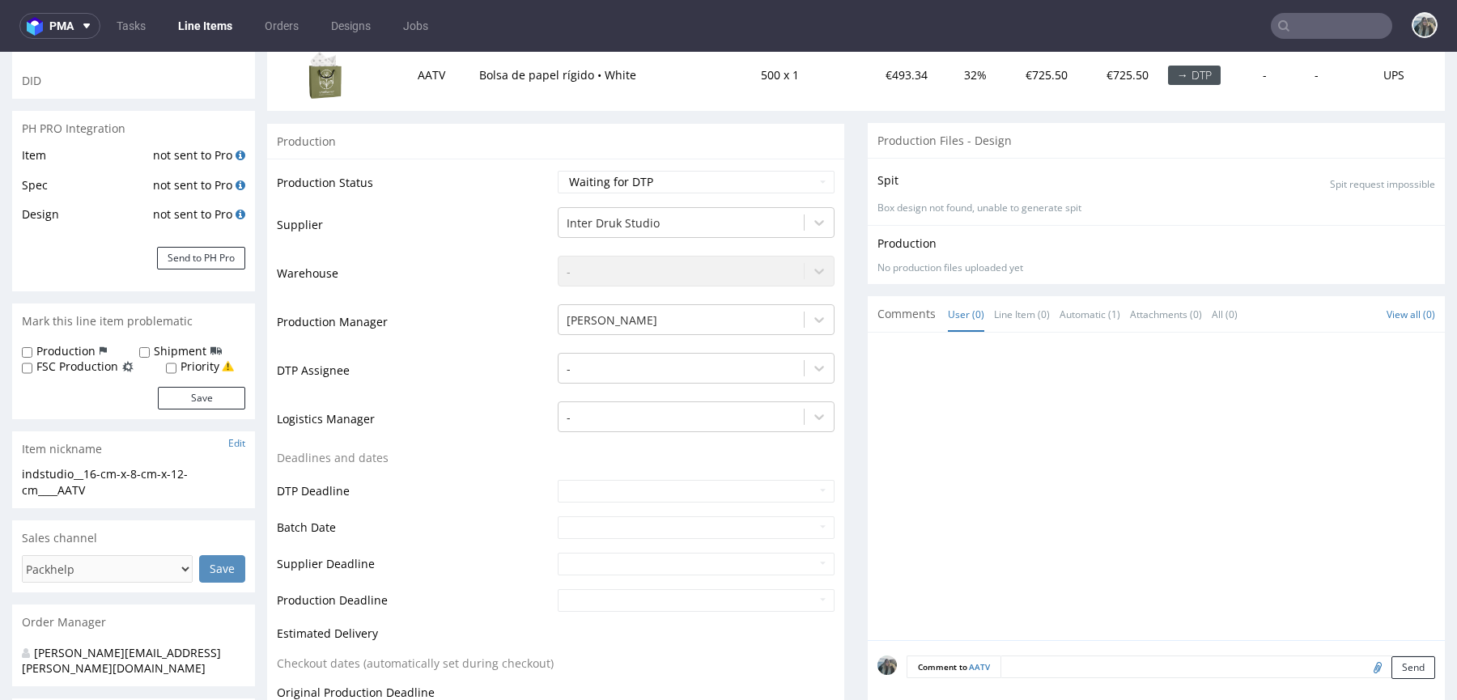
drag, startPoint x: 1354, startPoint y: 661, endPoint x: 912, endPoint y: 361, distance: 534.4
click at [1364, 661] on input "file" at bounding box center [1375, 667] width 23 height 21
type input "C:\fakepath\1184284-1169484-new-rigid-bag-160-x-80-x-120-mm-guideline-v-2.pdf"
click at [1073, 661] on textarea at bounding box center [1171, 691] width 529 height 70
type textarea "Artwork"
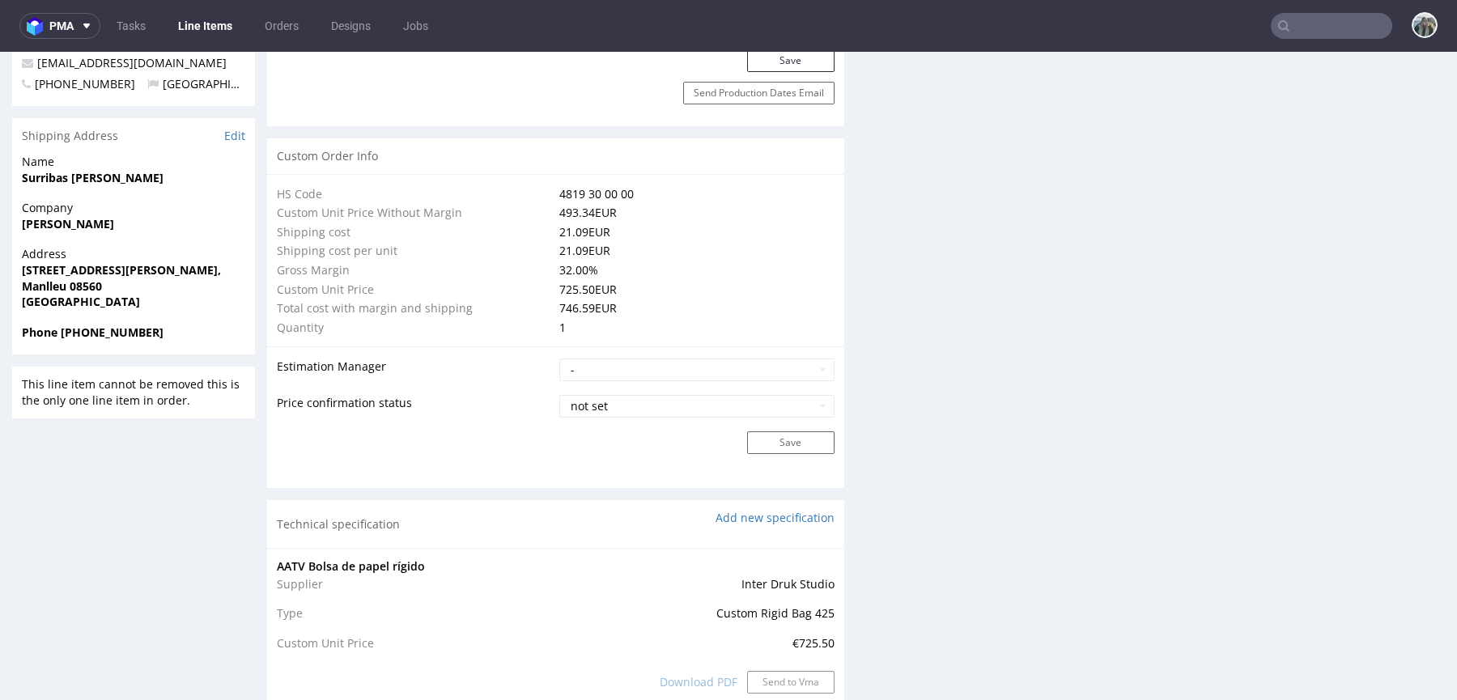
scroll to position [459, 0]
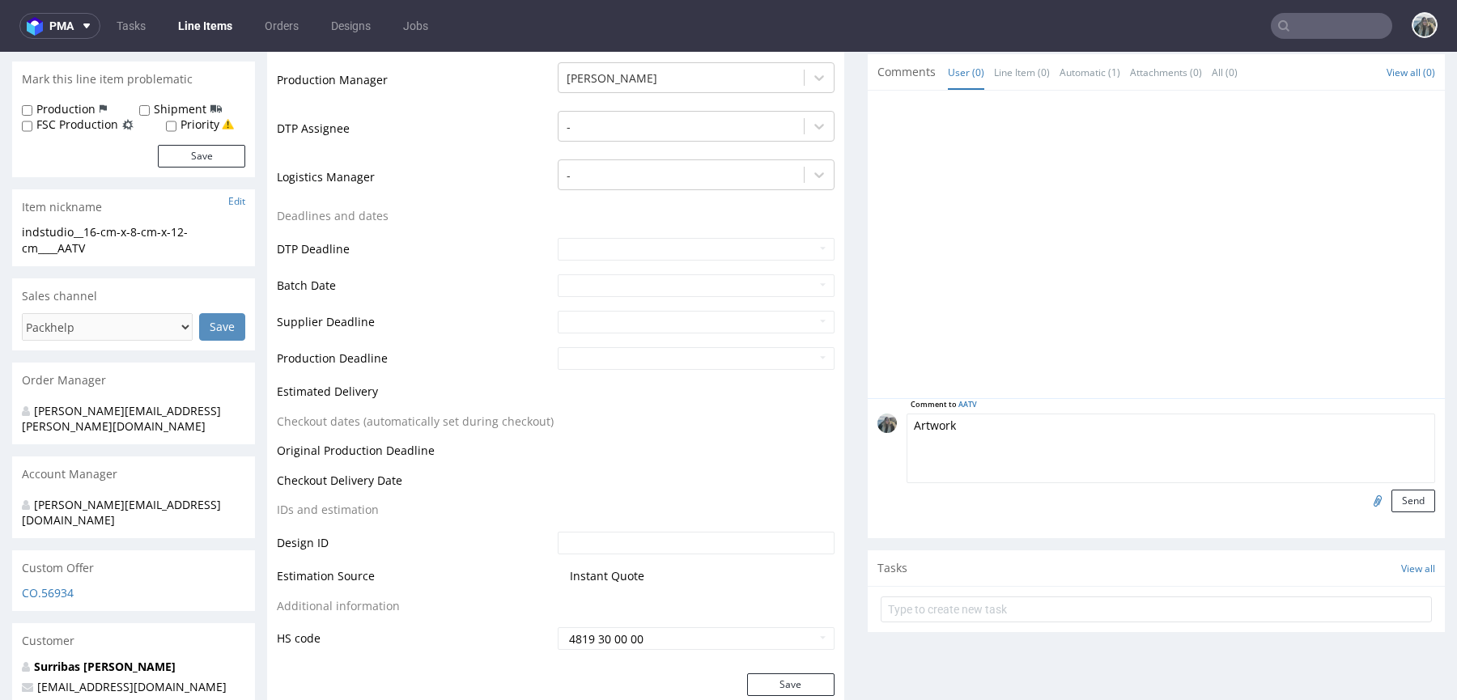
click at [1364, 493] on input "file" at bounding box center [1375, 500] width 23 height 21
click at [1402, 498] on button "Send" at bounding box center [1414, 501] width 44 height 23
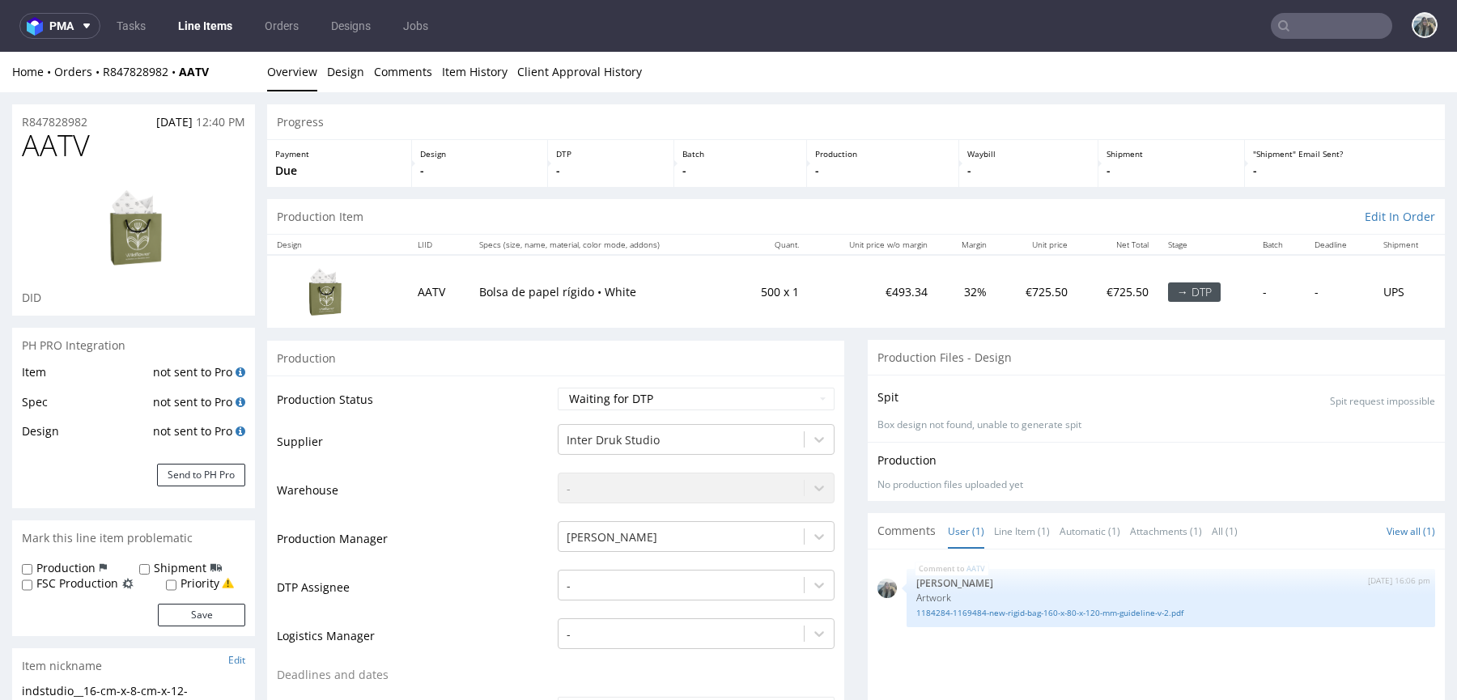
scroll to position [12, 0]
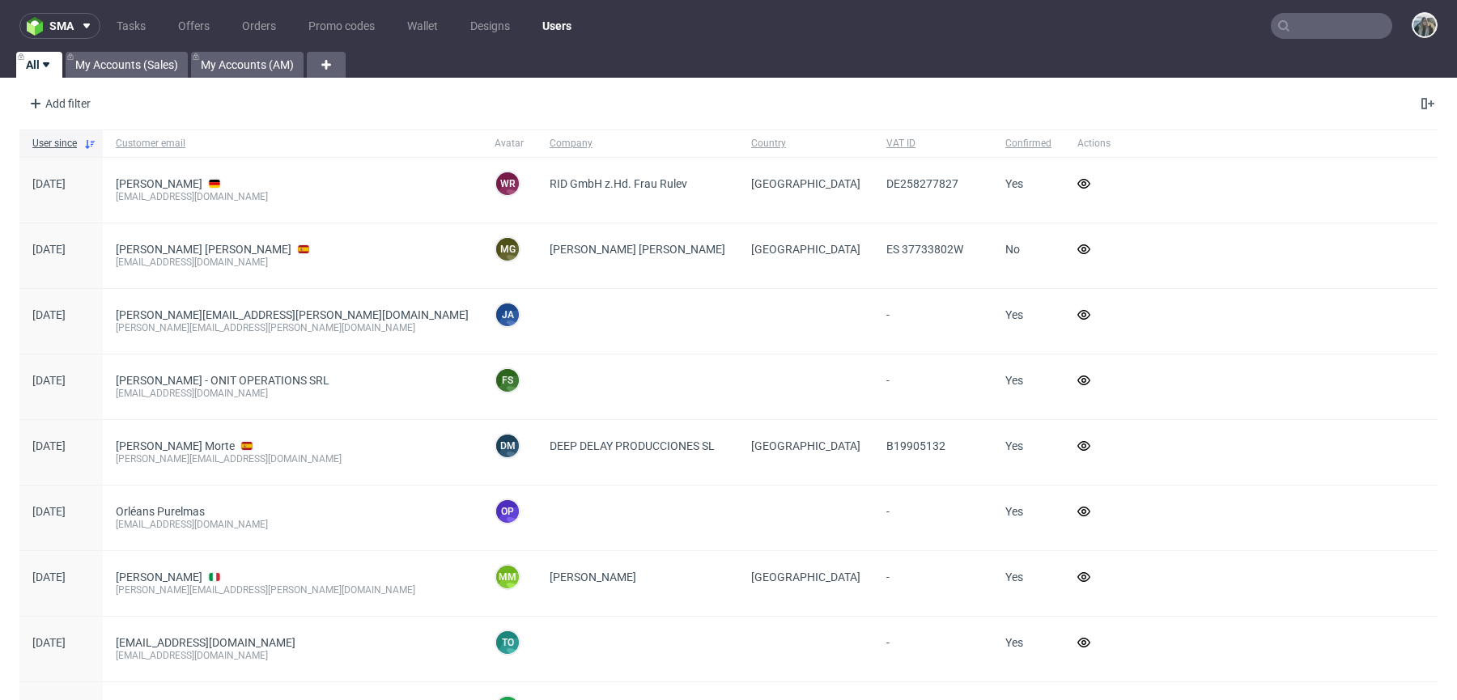
click at [1303, 32] on input "text" at bounding box center [1331, 26] width 121 height 26
paste input "influpol"
type input "influpol"
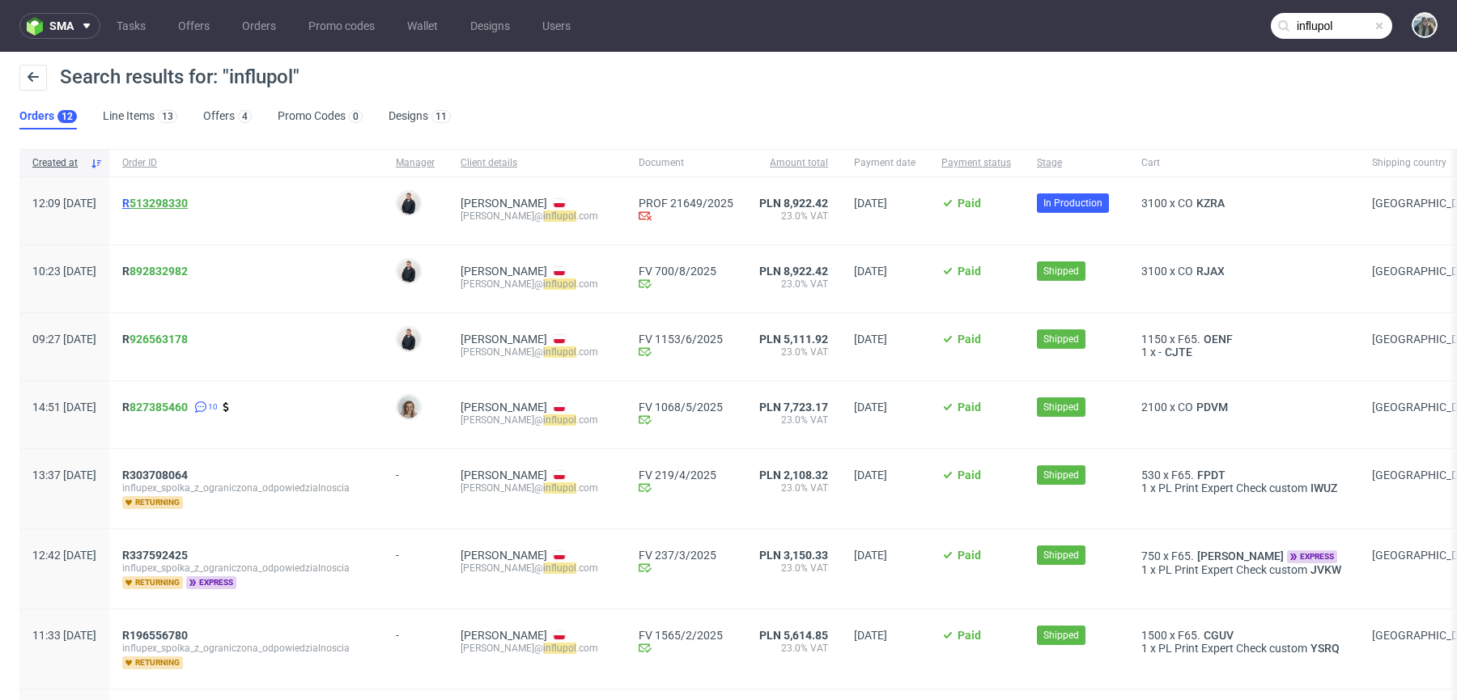
click at [181, 197] on link "513298330" at bounding box center [159, 203] width 58 height 13
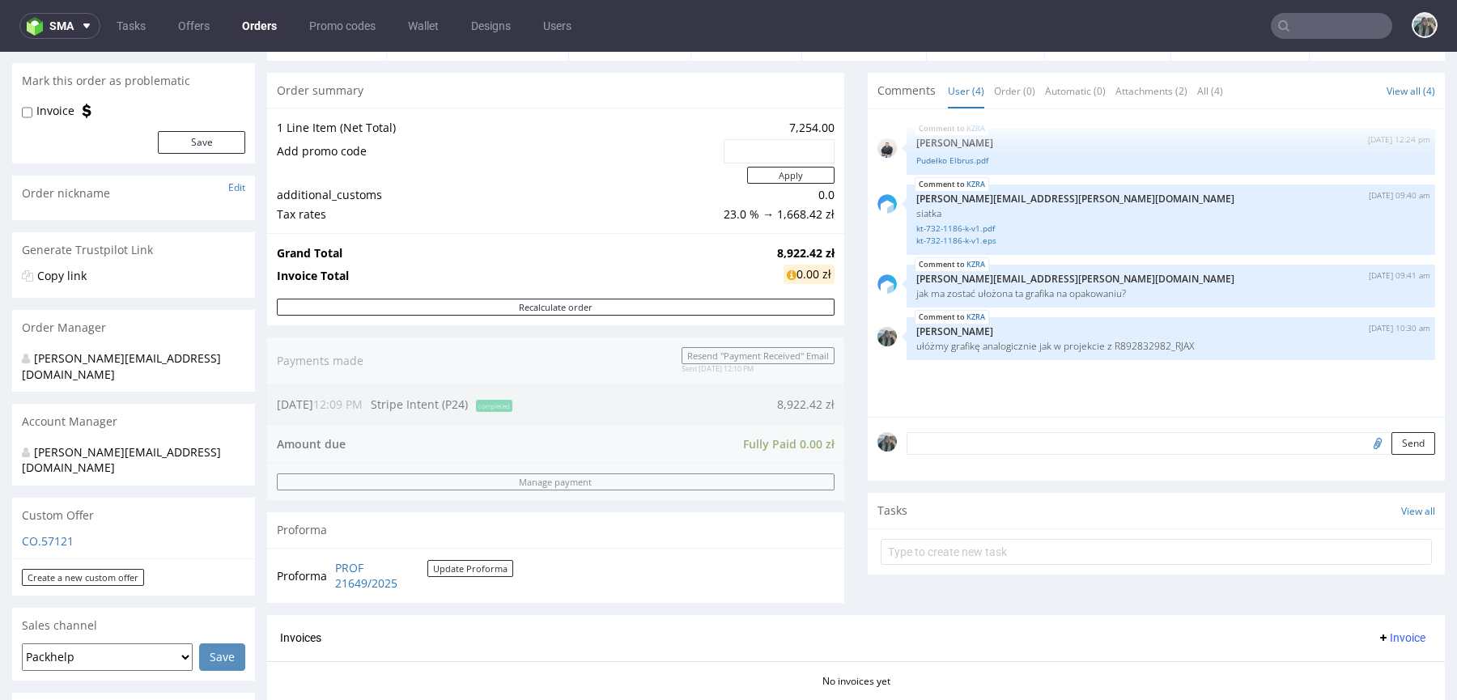
scroll to position [678, 0]
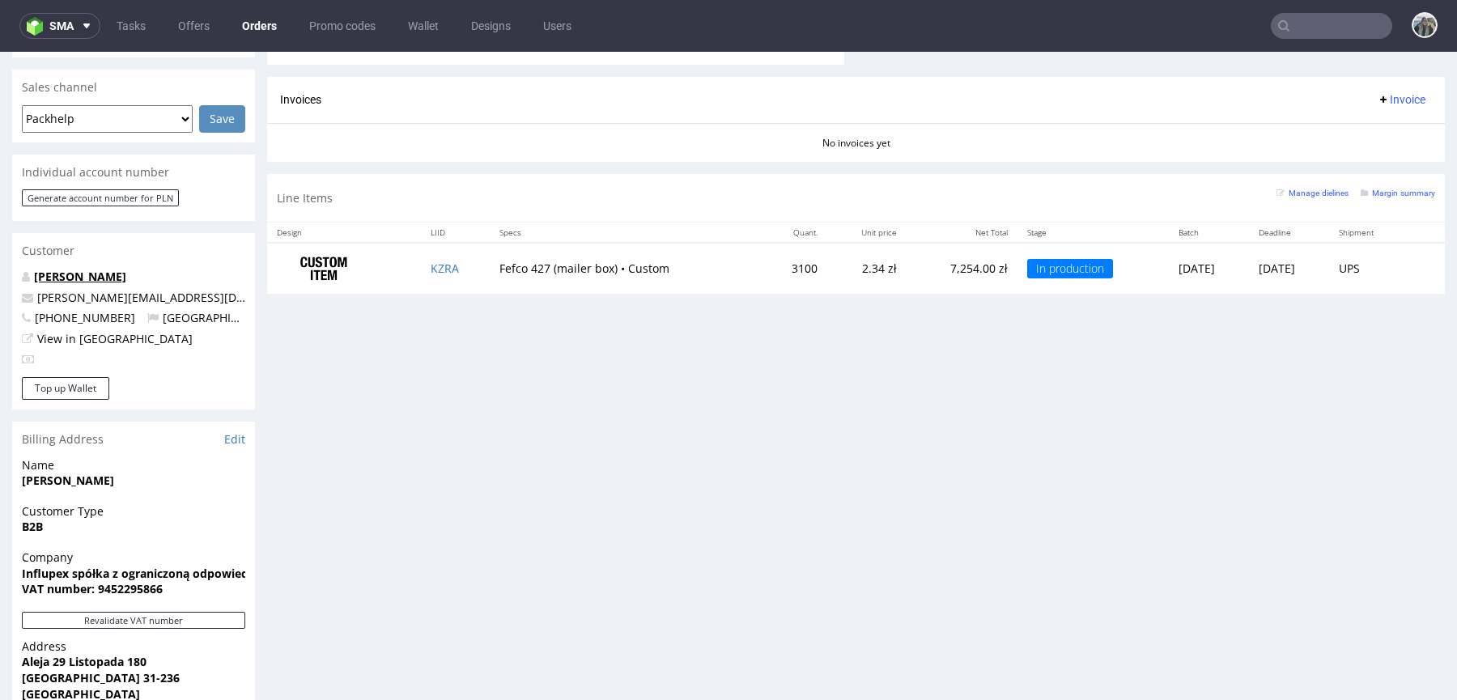
click at [118, 269] on link "[PERSON_NAME]" at bounding box center [80, 276] width 92 height 15
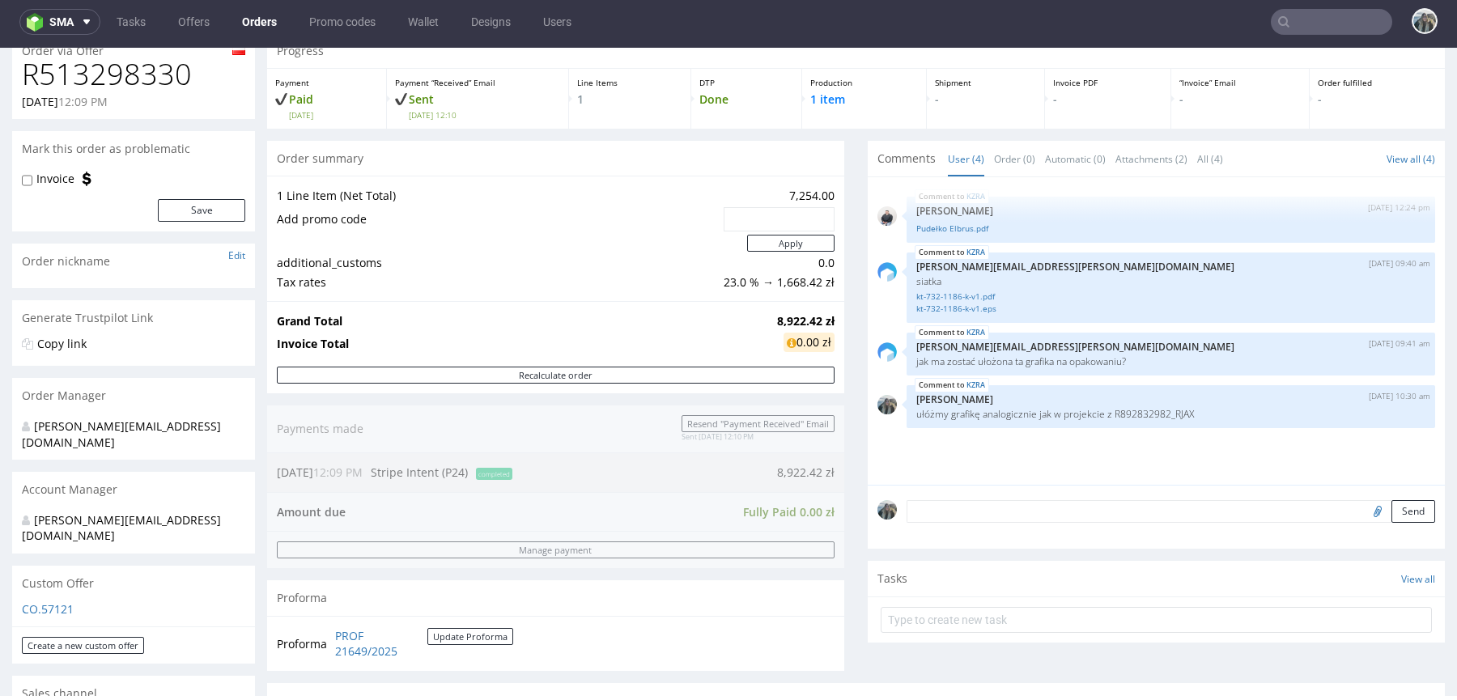
scroll to position [345, 0]
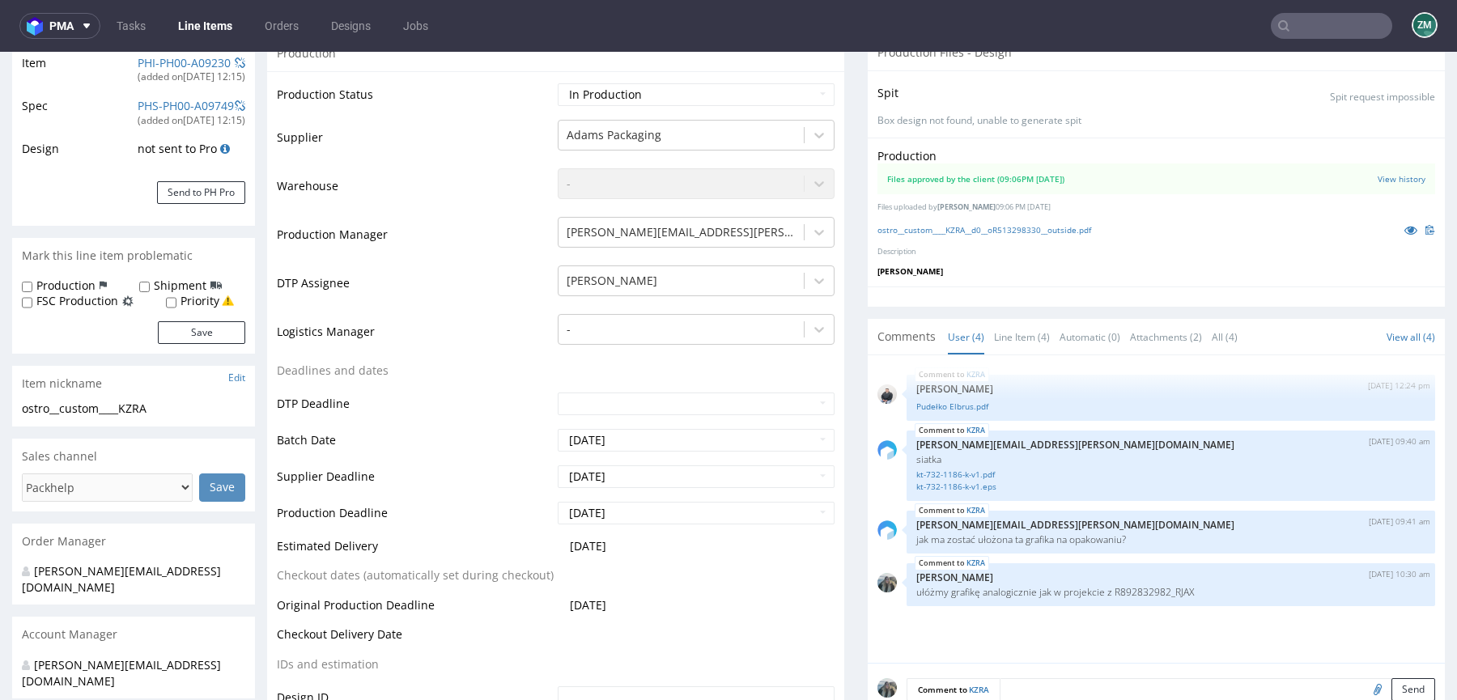
scroll to position [414, 0]
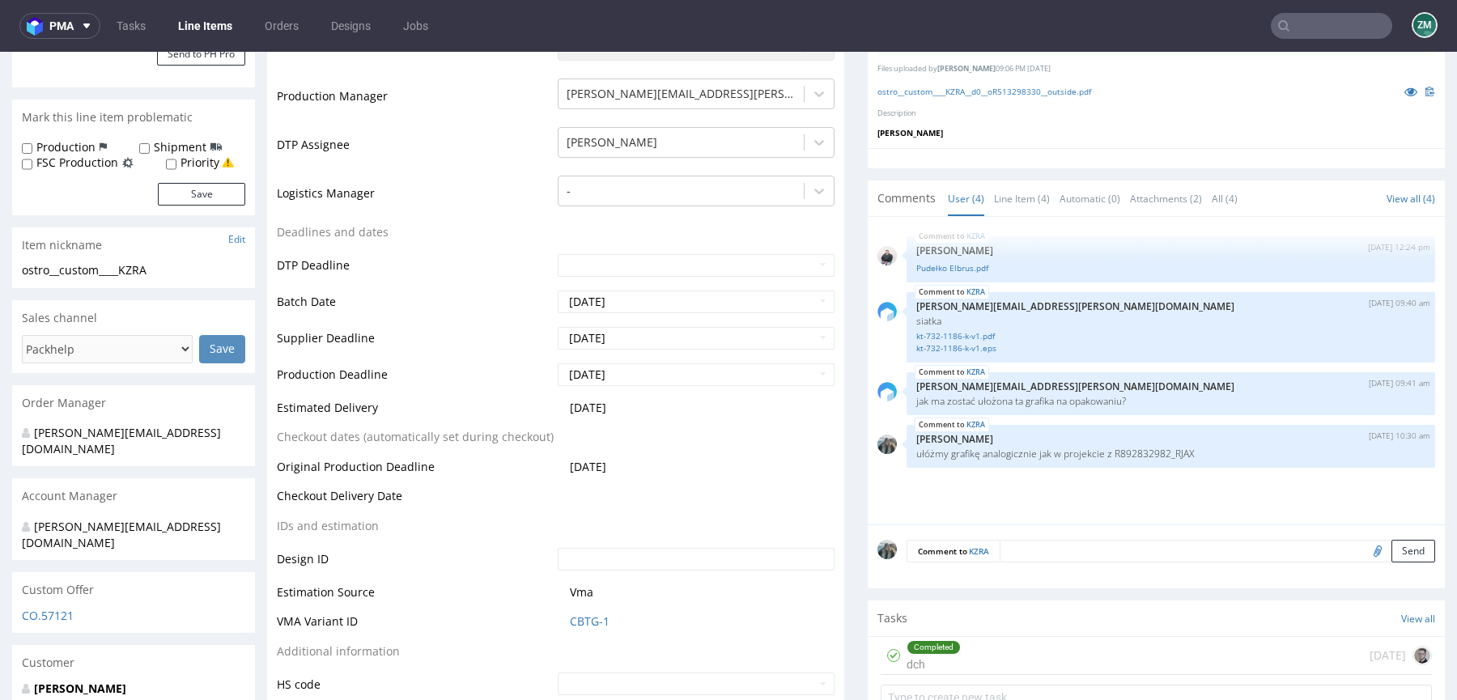
click at [1238, 533] on div "Comment to KZRA Send" at bounding box center [1156, 557] width 577 height 65
click at [1250, 542] on textarea at bounding box center [1171, 575] width 529 height 70
paste textarea "LOGISTICS: jeśli dostawa będzie do 15:00 to na miejscu jest wózek widłowy"
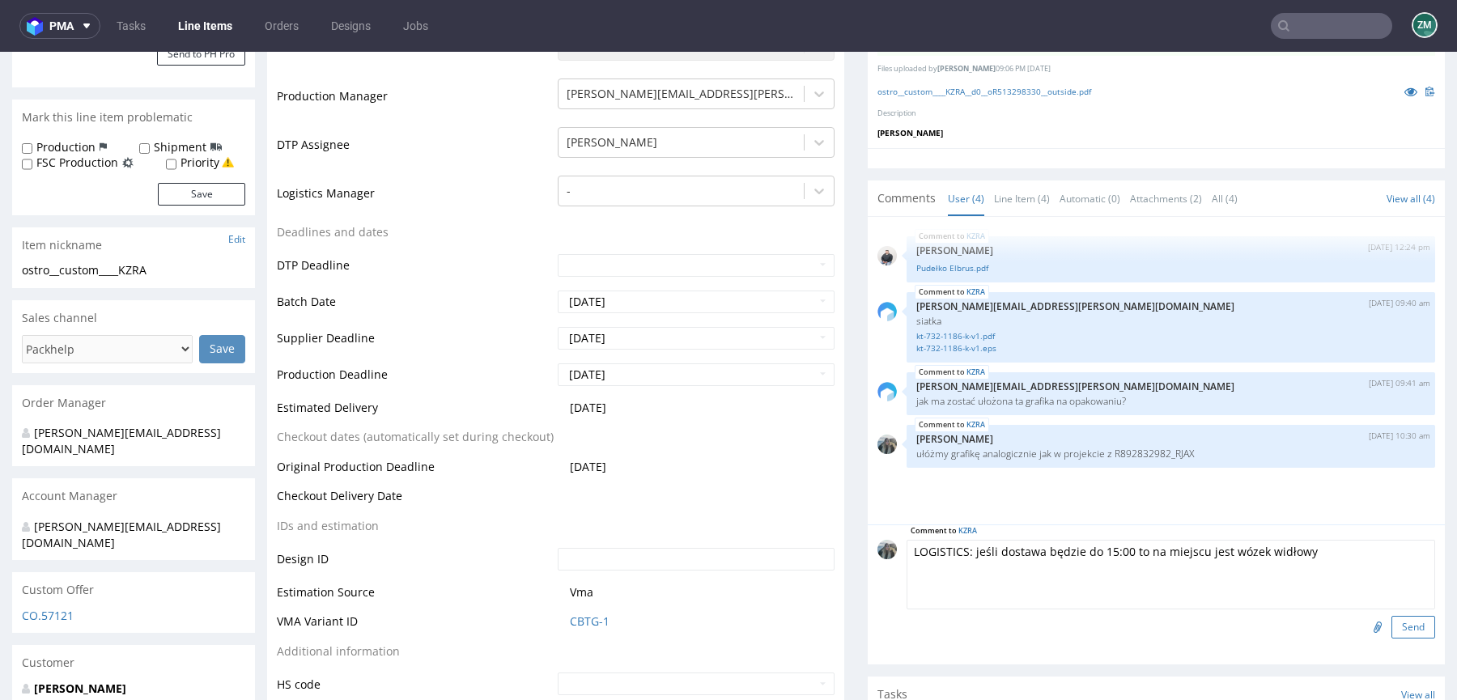
type textarea "LOGISTICS: jeśli dostawa będzie do 15:00 to na miejscu jest wózek widłowy"
click at [1392, 635] on button "Send" at bounding box center [1414, 627] width 44 height 23
click at [1387, 627] on div "Tasks View all" at bounding box center [1156, 619] width 577 height 36
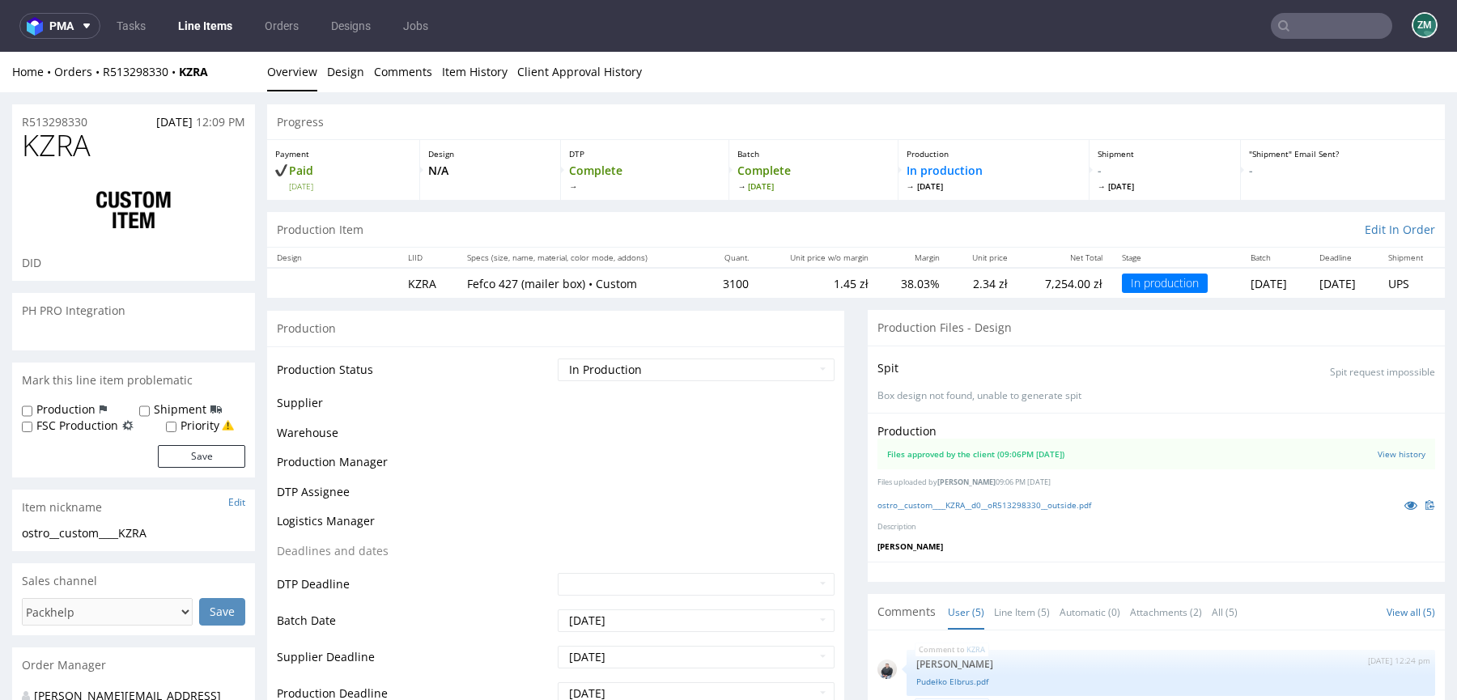
scroll to position [5, 0]
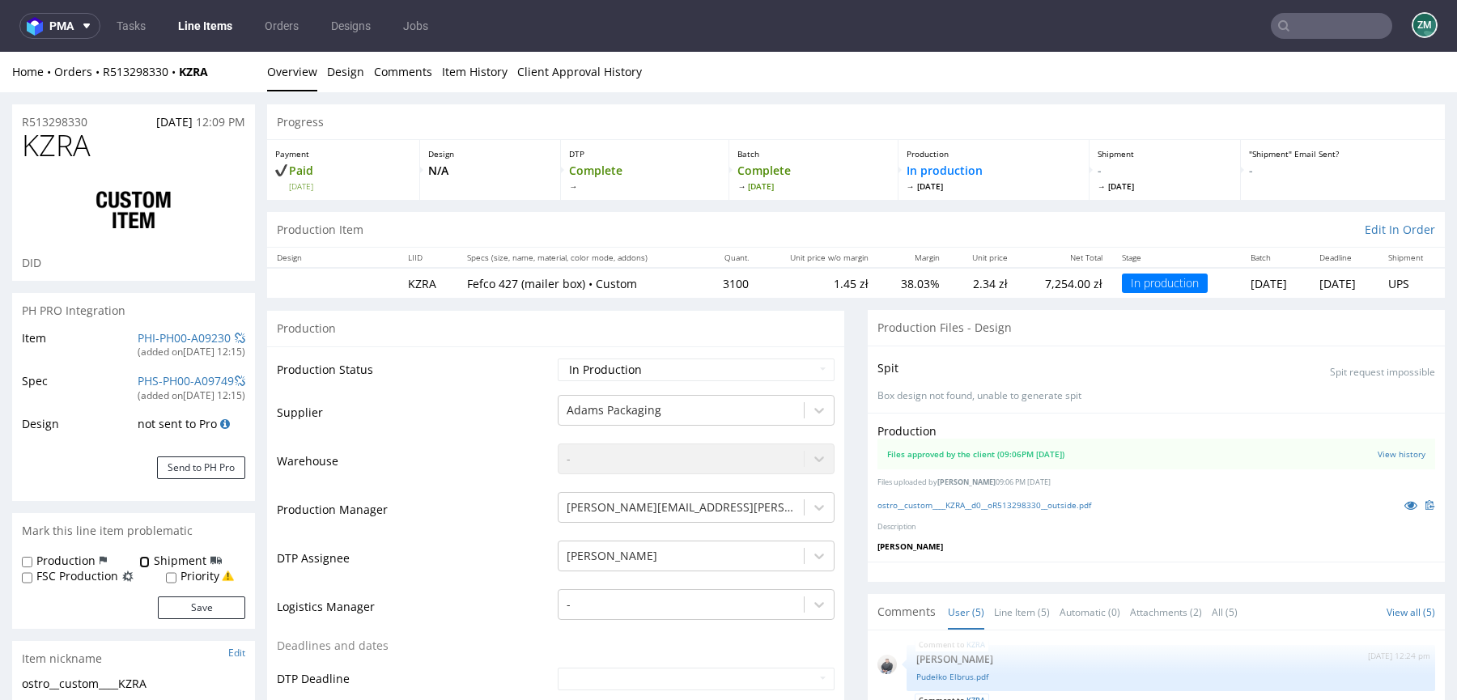
click at [147, 560] on input "Shipment" at bounding box center [144, 562] width 11 height 13
checkbox input "true"
drag, startPoint x: 176, startPoint y: 611, endPoint x: 705, endPoint y: 72, distance: 755.7
click at [176, 611] on button "Save" at bounding box center [201, 608] width 87 height 23
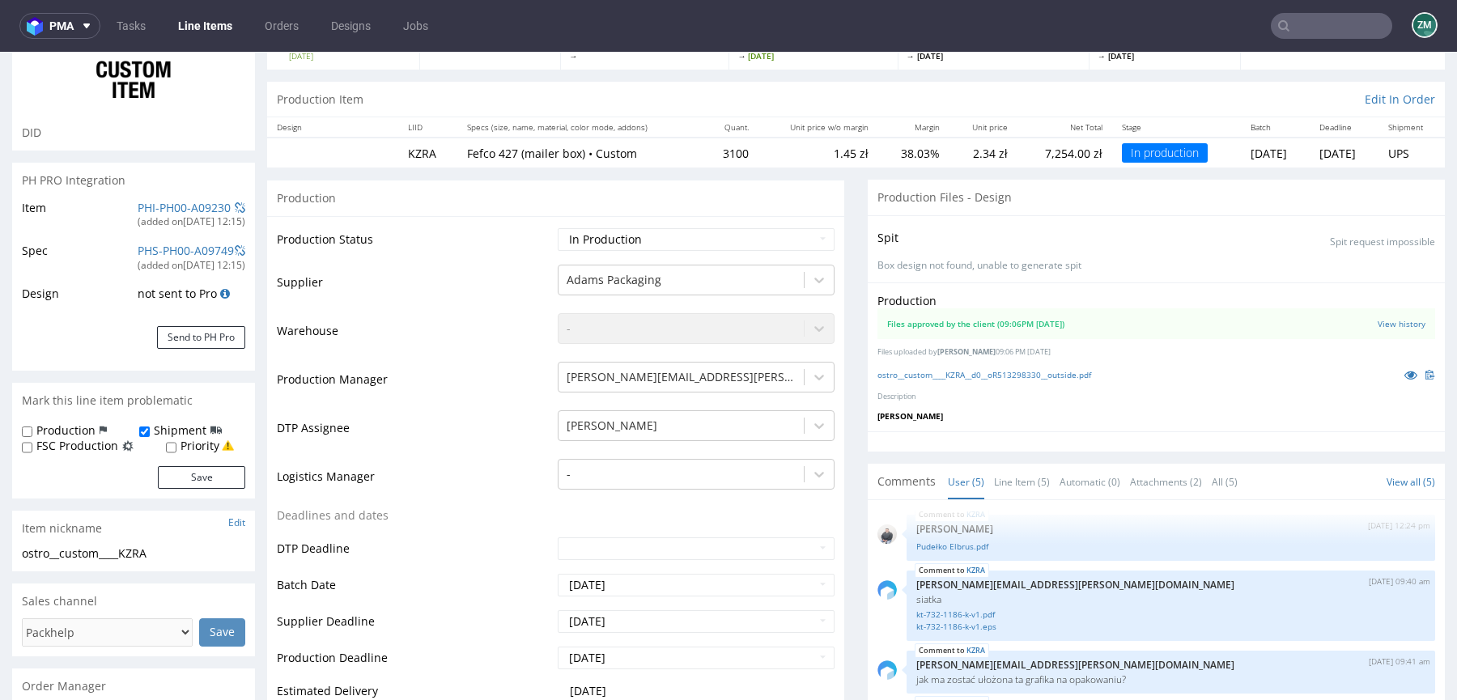
scroll to position [361, 0]
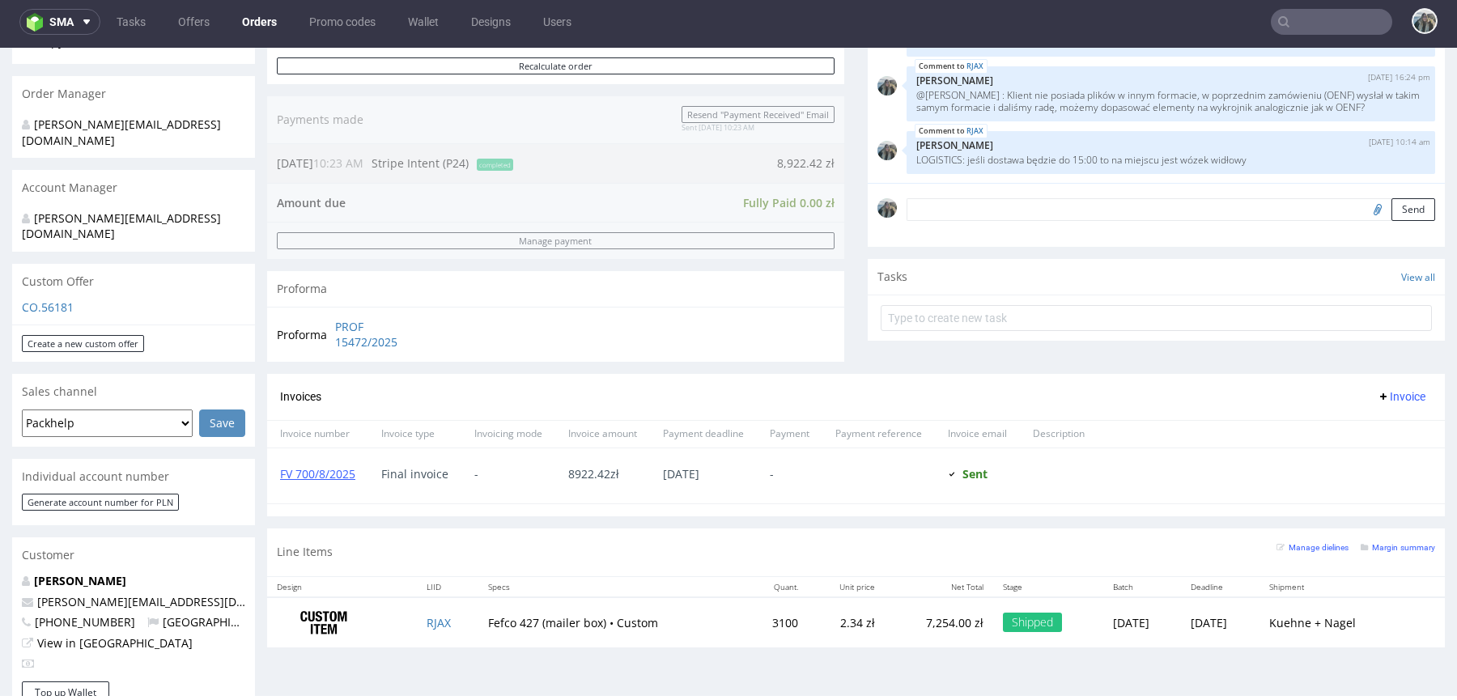
scroll to position [372, 0]
click at [432, 625] on td "RJAX" at bounding box center [448, 619] width 62 height 51
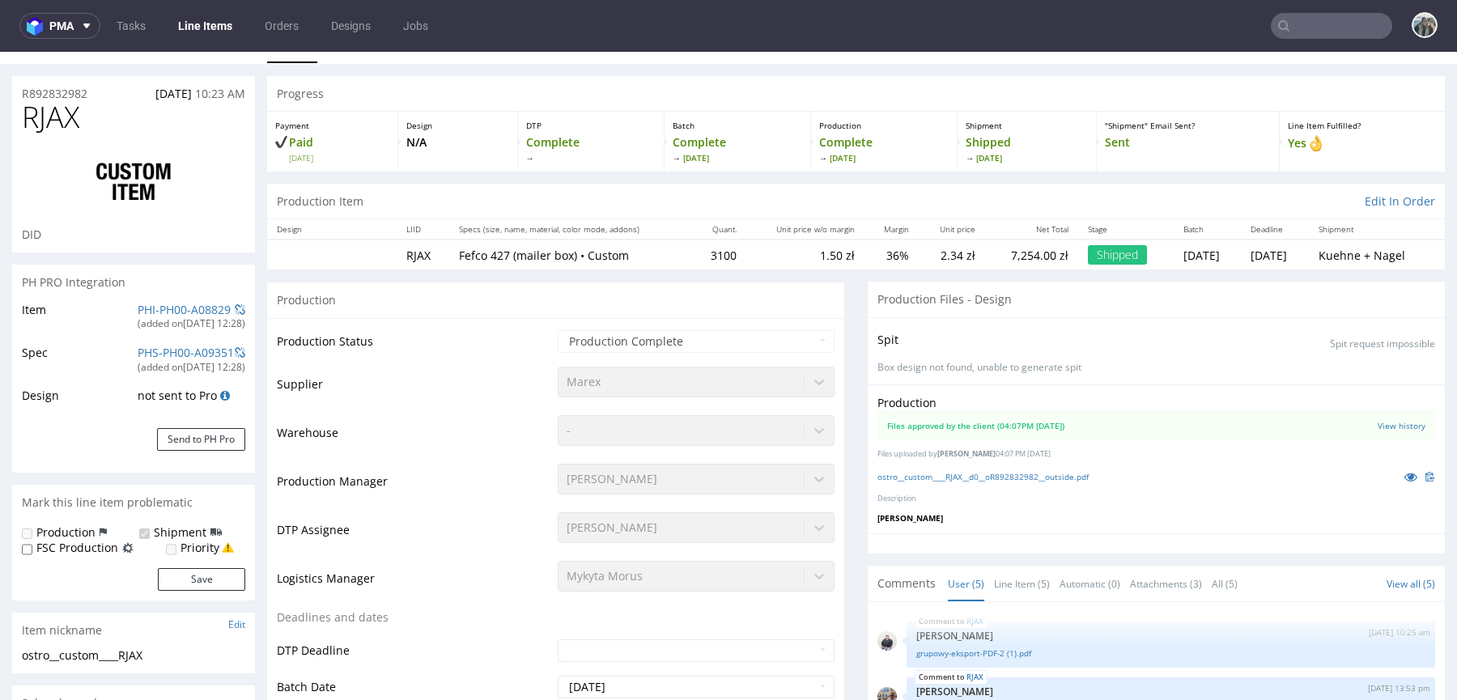
scroll to position [32, 0]
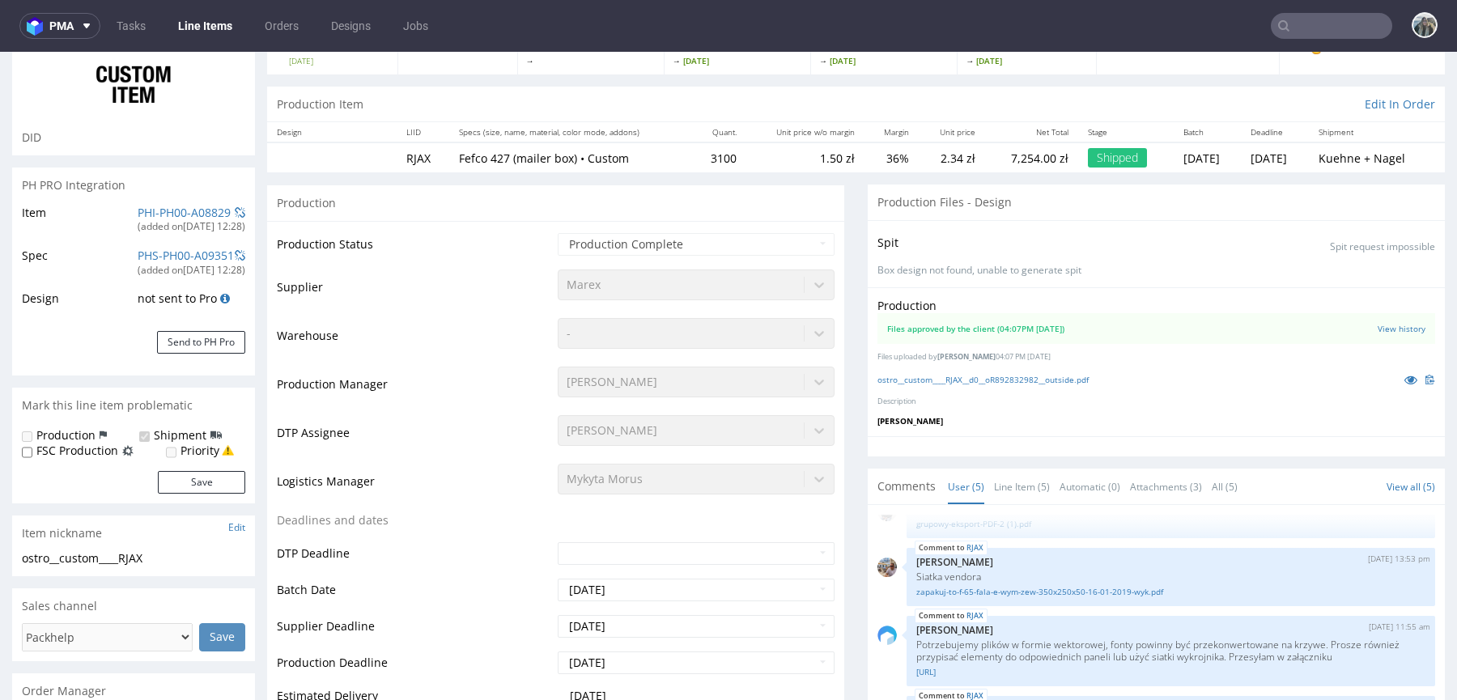
select select "in_progress"
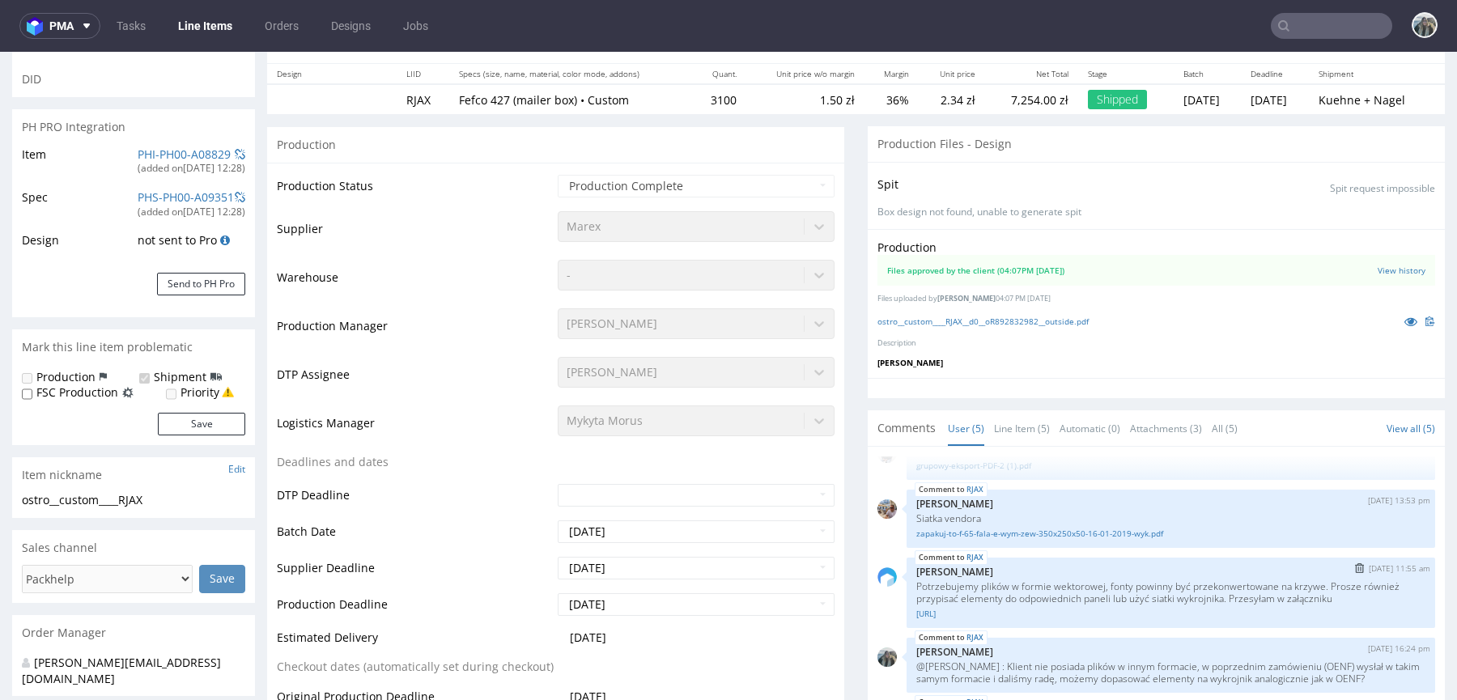
scroll to position [321, 0]
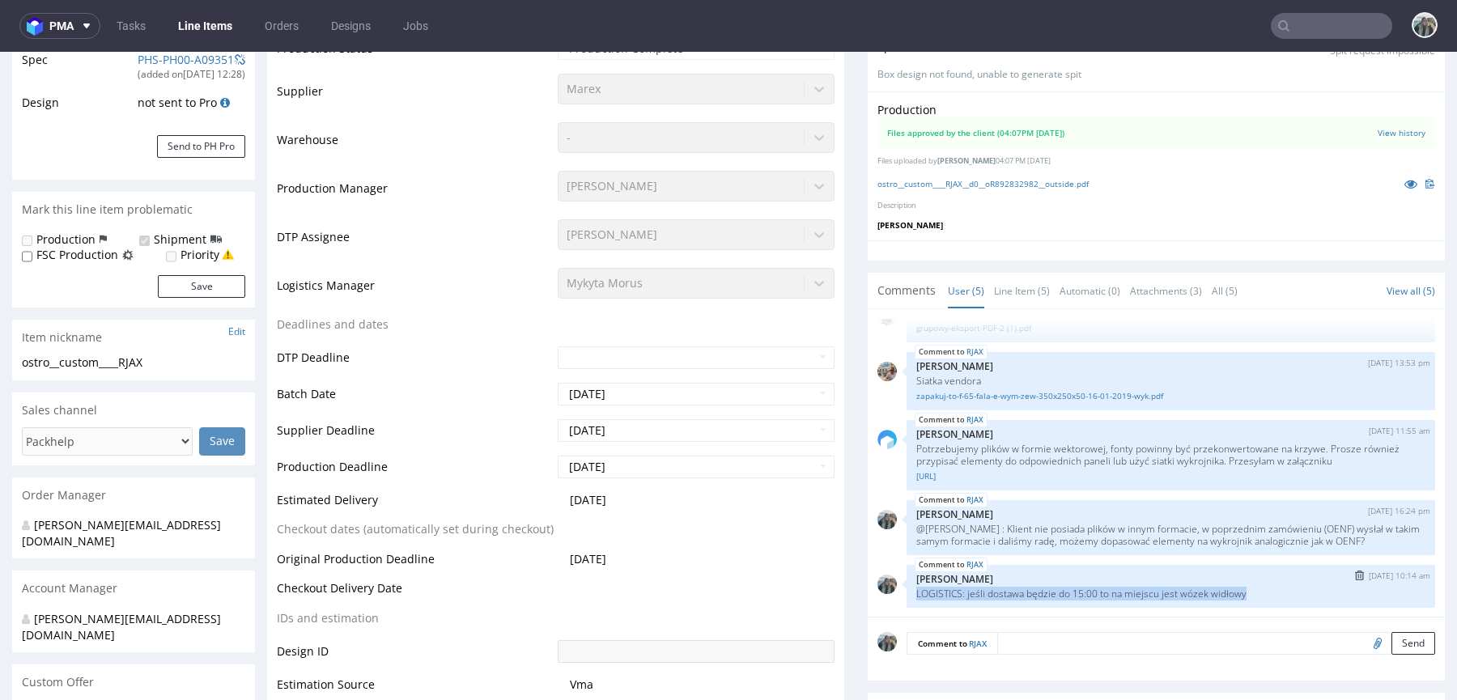
drag, startPoint x: 926, startPoint y: 603, endPoint x: 899, endPoint y: 587, distance: 31.9
click at [907, 587] on div "RJAX 29th Jul 25 | 10:14 am Zeniuk Magdalena LOGISTICS: jeśli dostawa będzie do…" at bounding box center [1171, 586] width 529 height 43
copy p "LOGISTICS: jeśli dostawa będzie do 15:00 to na miejscu jest wózek widłowy"
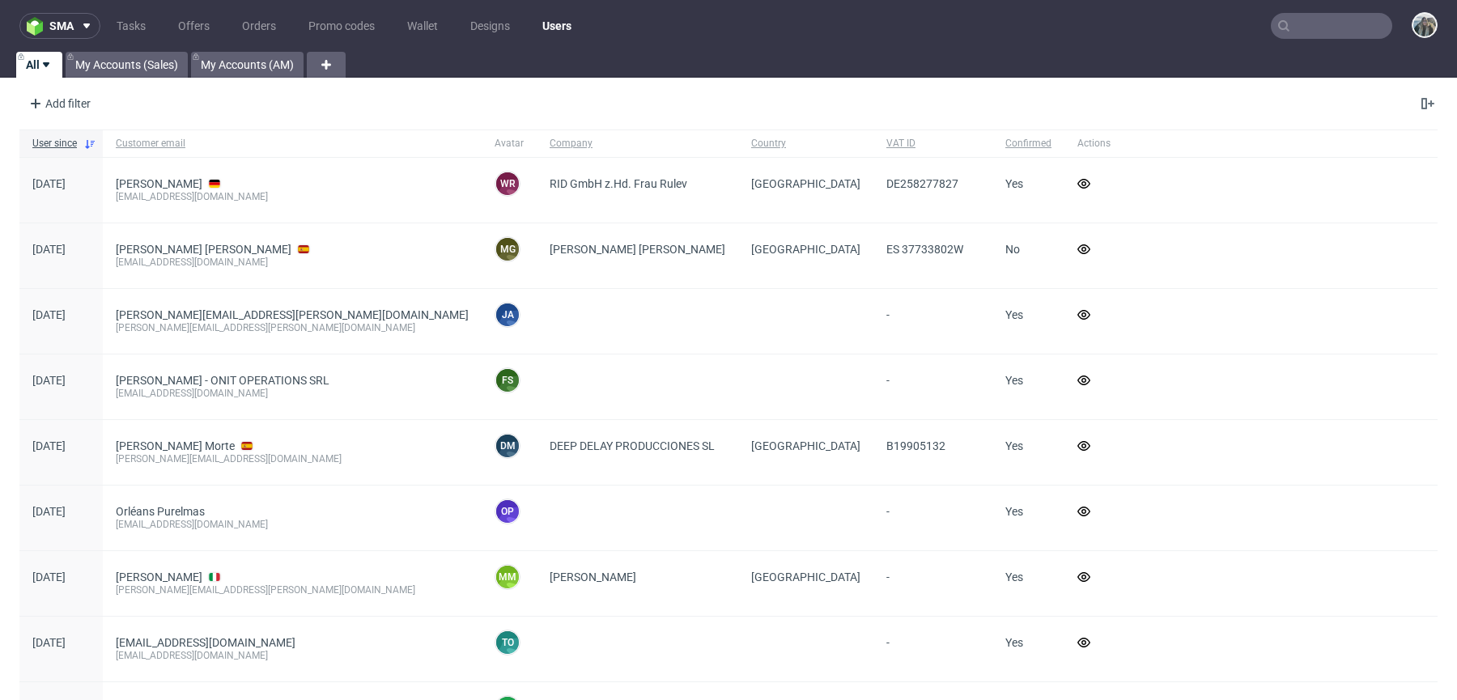
click at [1295, 32] on input "text" at bounding box center [1331, 26] width 121 height 26
paste input "[PERSON_NAME]"
type input "[PERSON_NAME]"
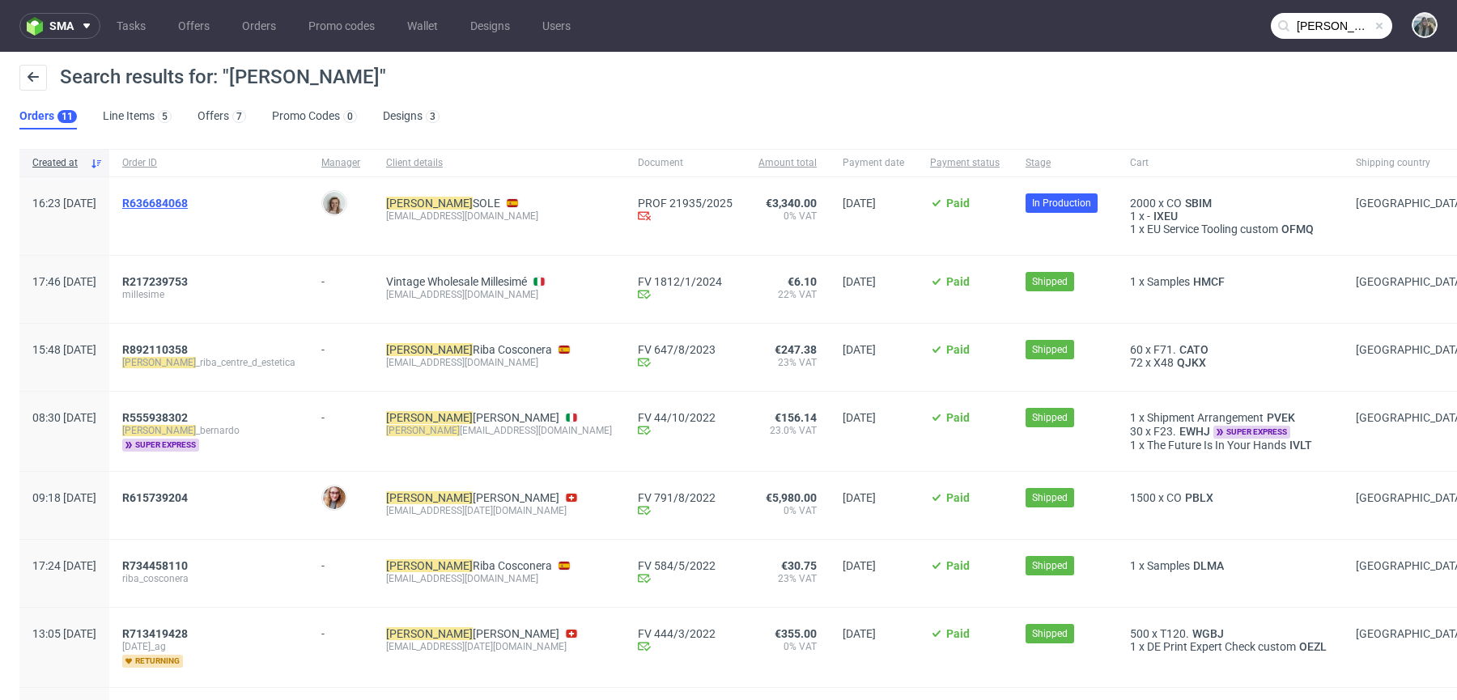
click at [188, 202] on span "R636684068" at bounding box center [155, 203] width 66 height 13
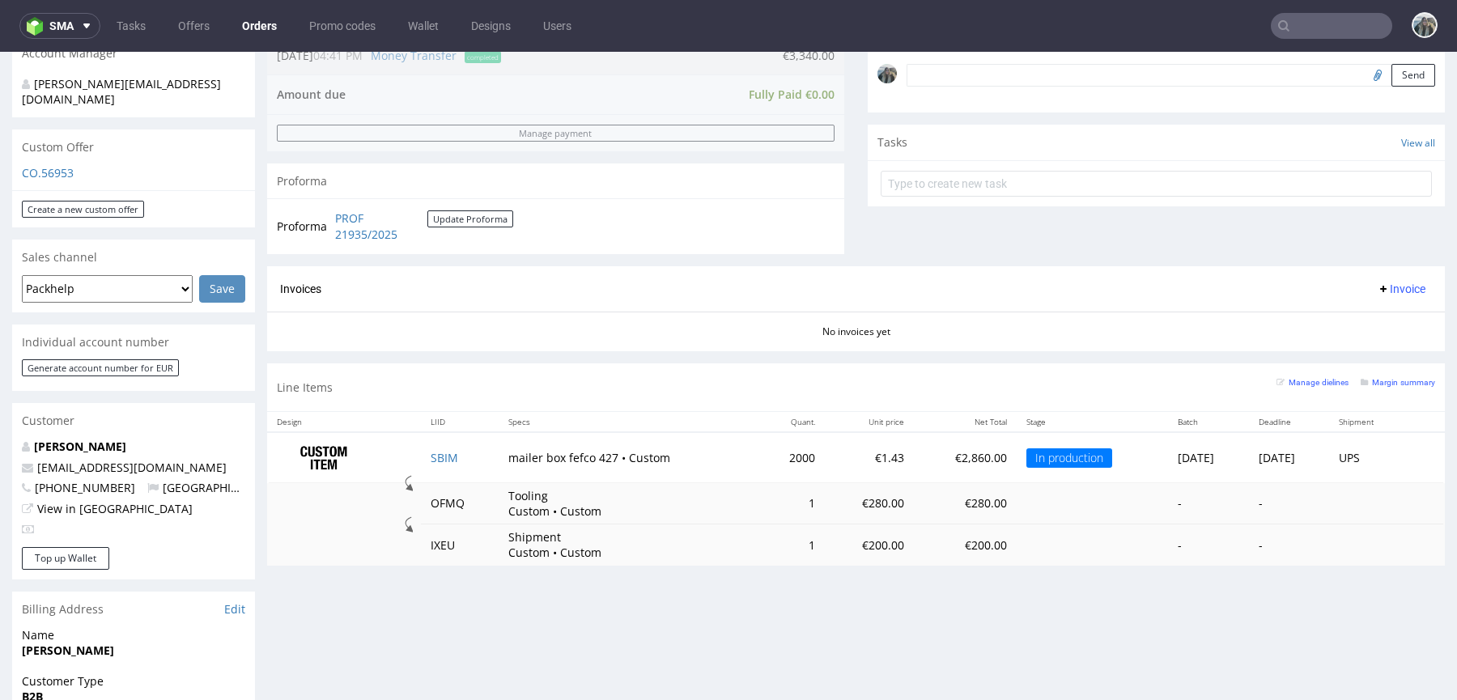
scroll to position [611, 0]
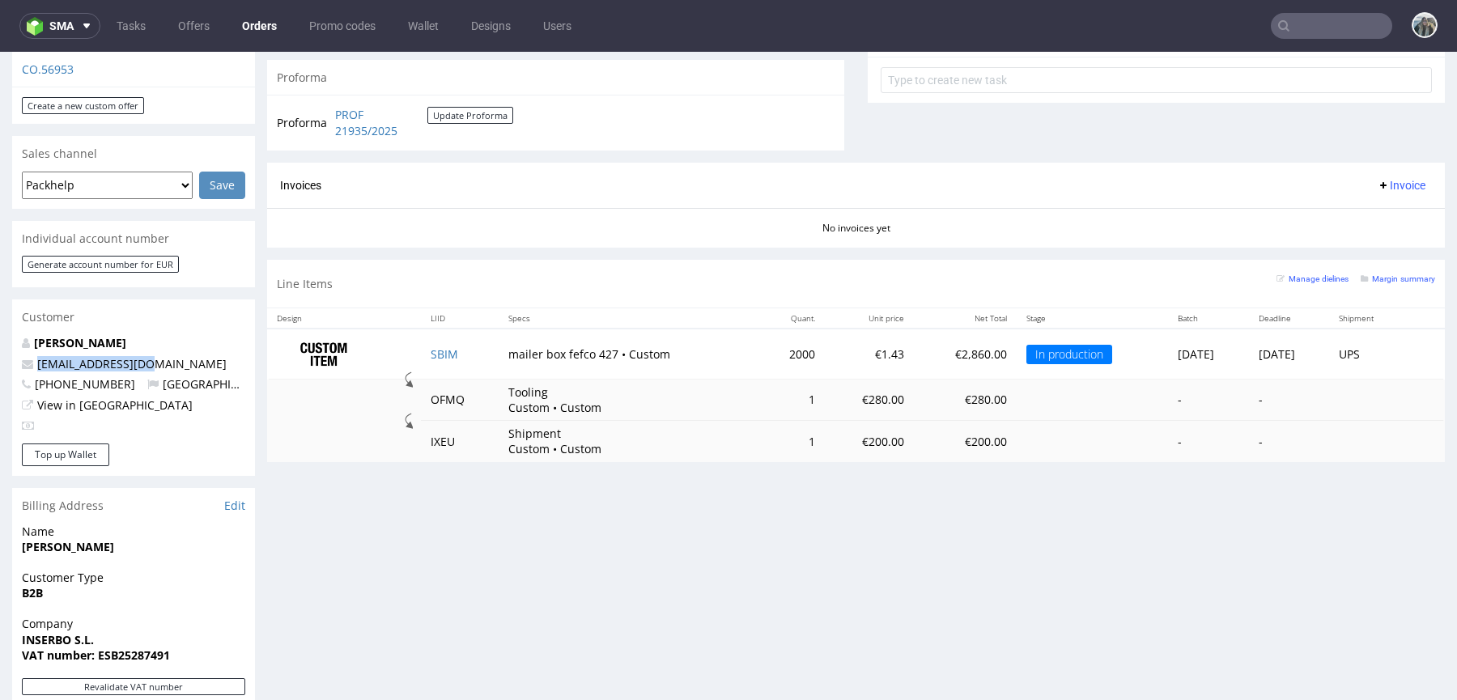
drag, startPoint x: 157, startPoint y: 337, endPoint x: 219, endPoint y: 223, distance: 129.4
click at [1, 337] on div "Order via Offer R636684068 [DATE] 04:23 PM [PERSON_NAME] this order as problema…" at bounding box center [728, 256] width 1457 height 1551
click at [87, 335] on link "[PERSON_NAME]" at bounding box center [80, 342] width 92 height 15
click at [218, 539] on span "[PERSON_NAME]" at bounding box center [133, 547] width 223 height 16
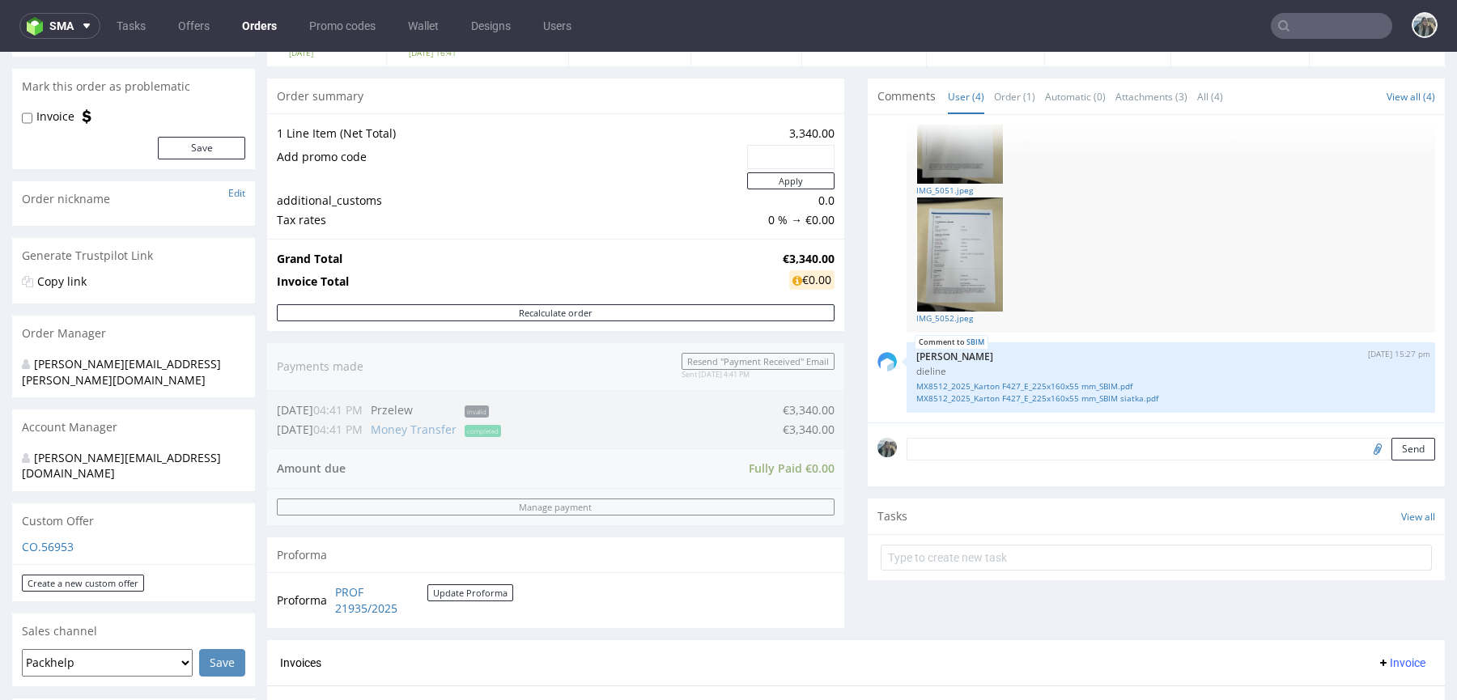
scroll to position [614, 0]
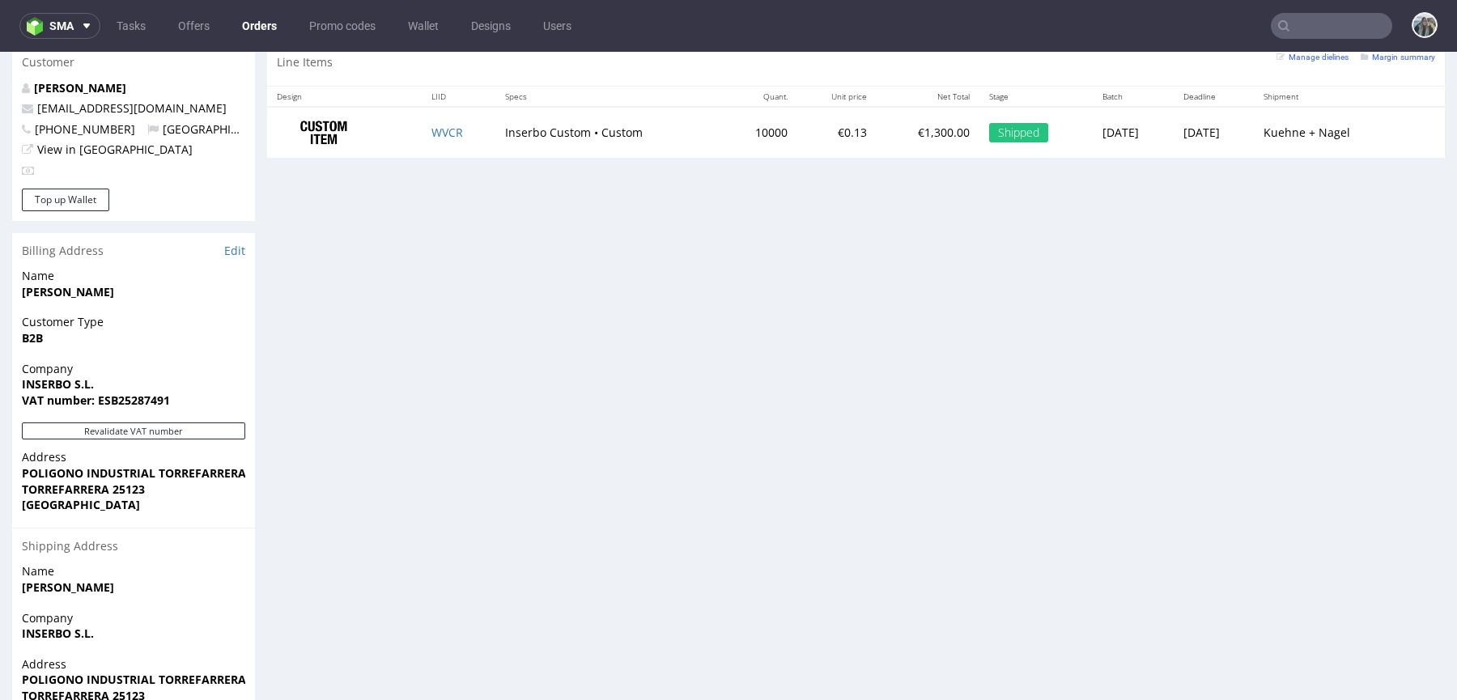
scroll to position [761, 0]
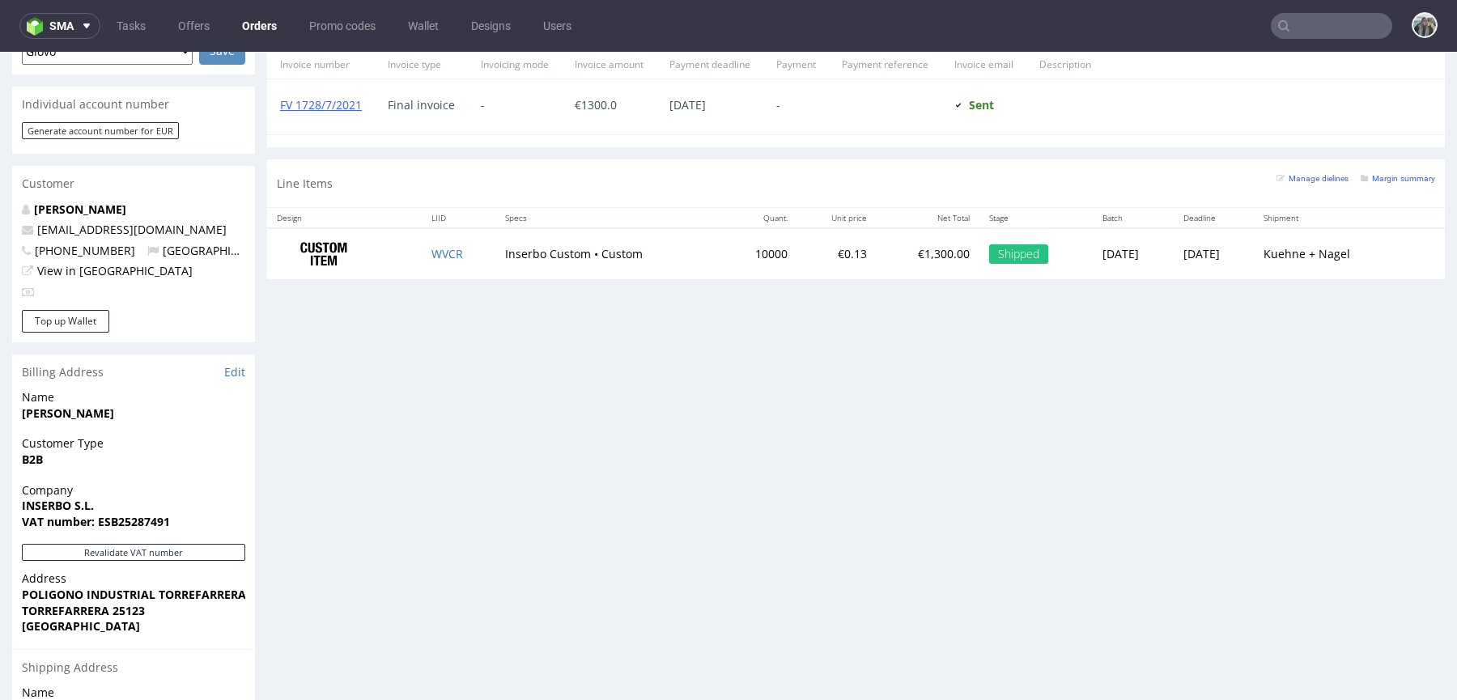
click at [449, 242] on td "WVCR" at bounding box center [459, 253] width 74 height 51
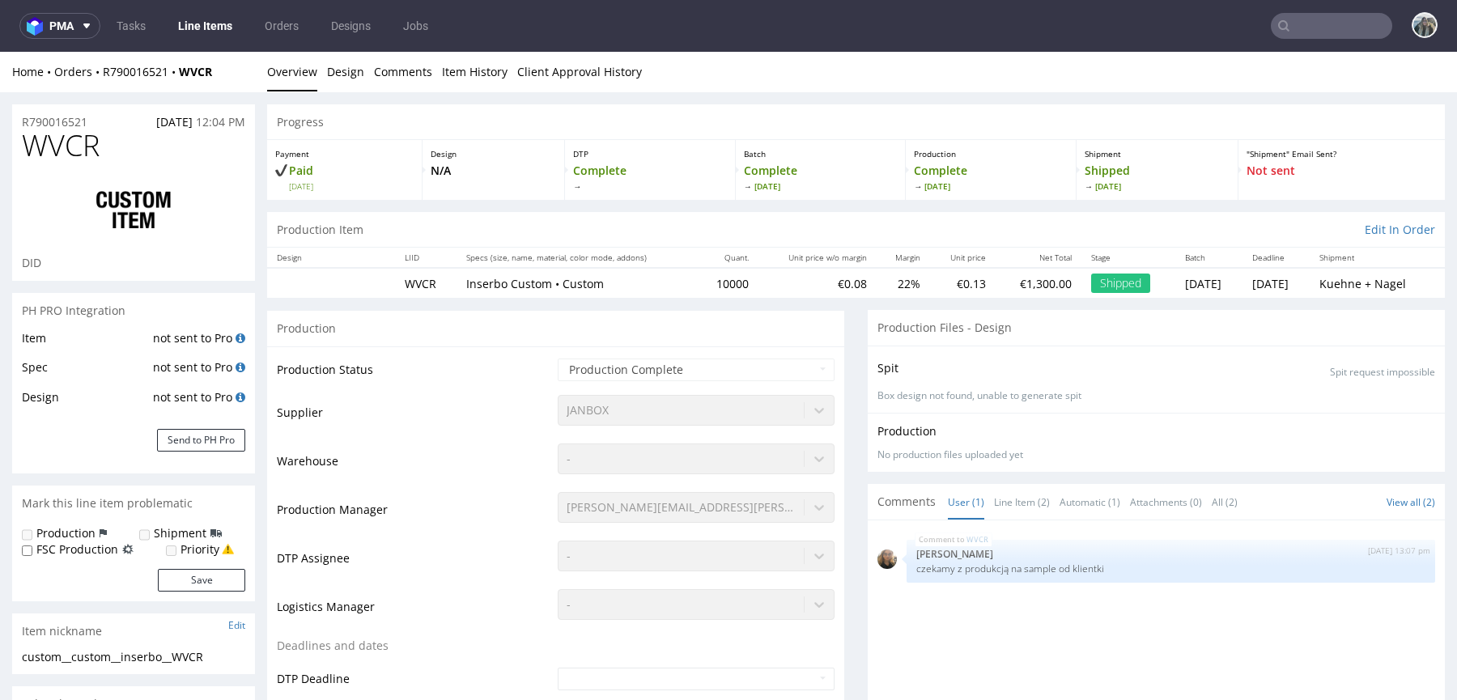
select select "done"
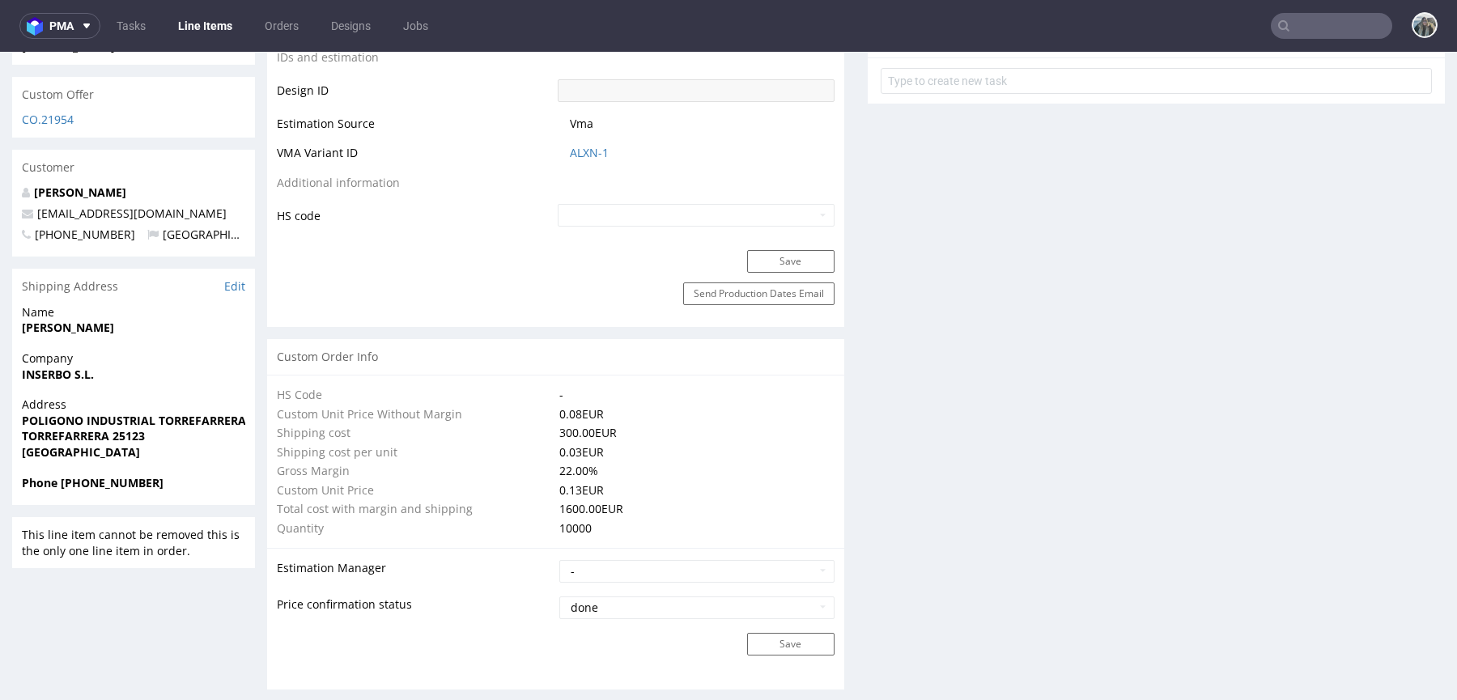
scroll to position [225, 0]
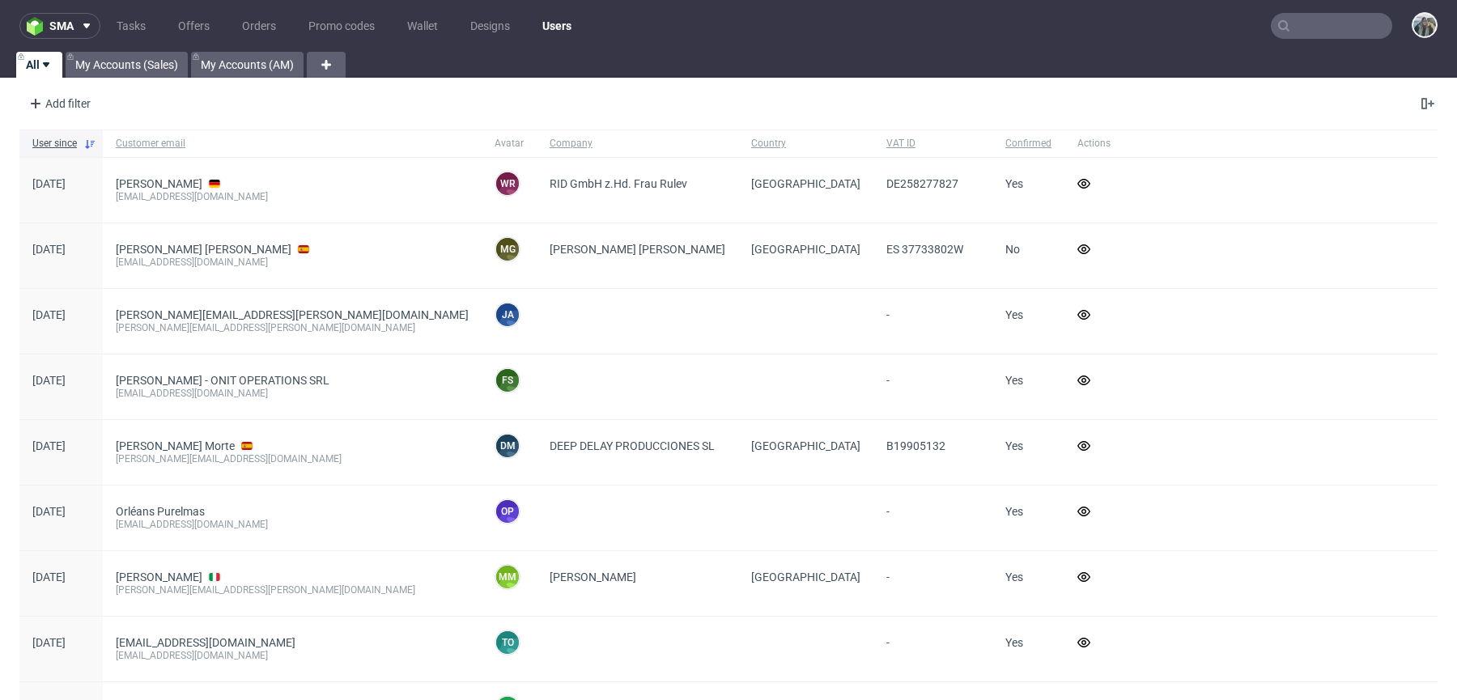
click at [1316, 32] on input "text" at bounding box center [1331, 26] width 121 height 26
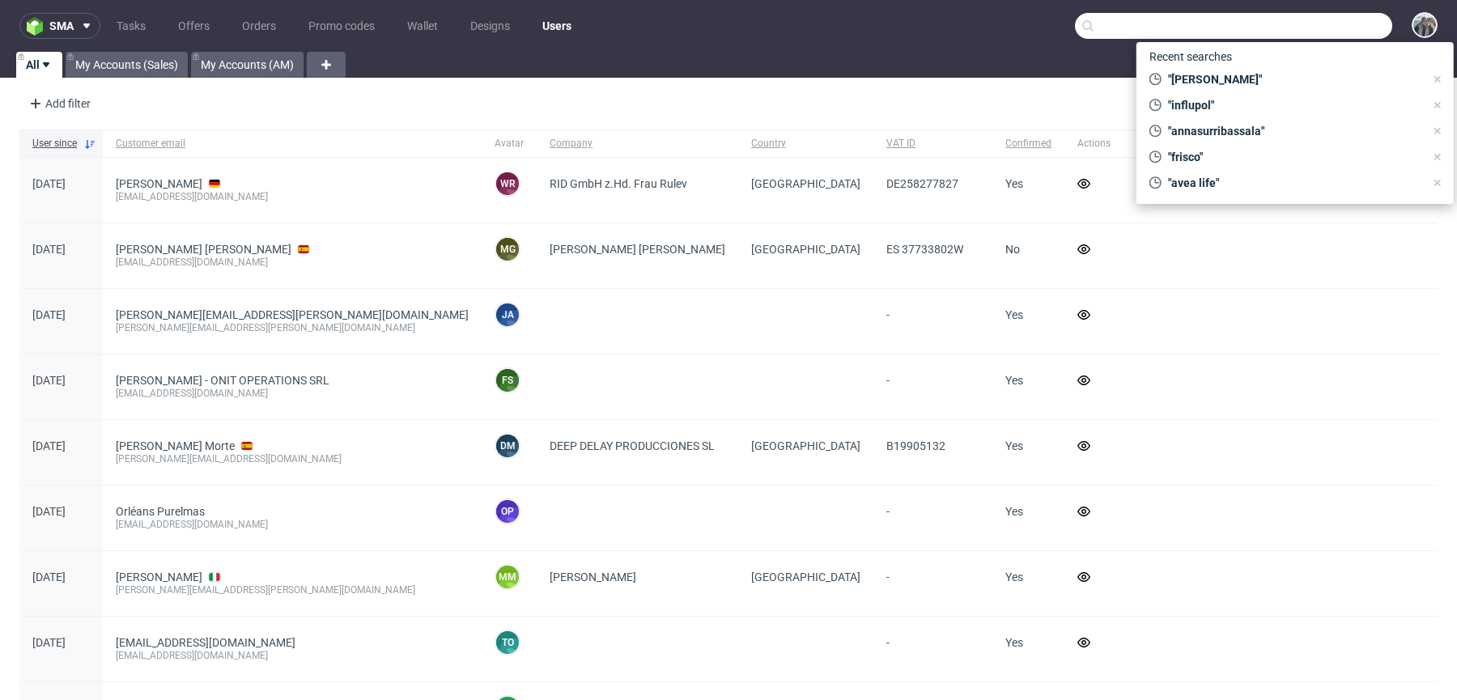
paste input "R991655589"
type input "R991655589"
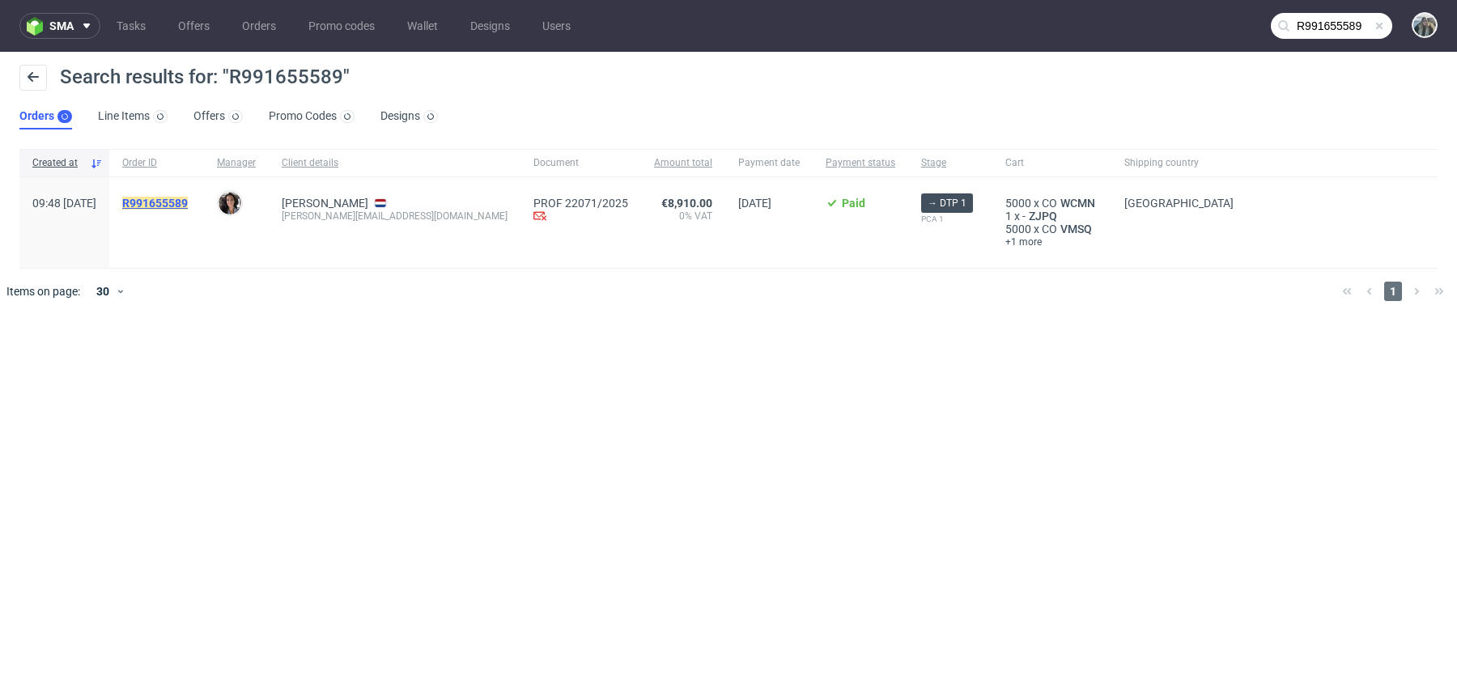
click at [188, 207] on mark "R991655589" at bounding box center [155, 203] width 66 height 13
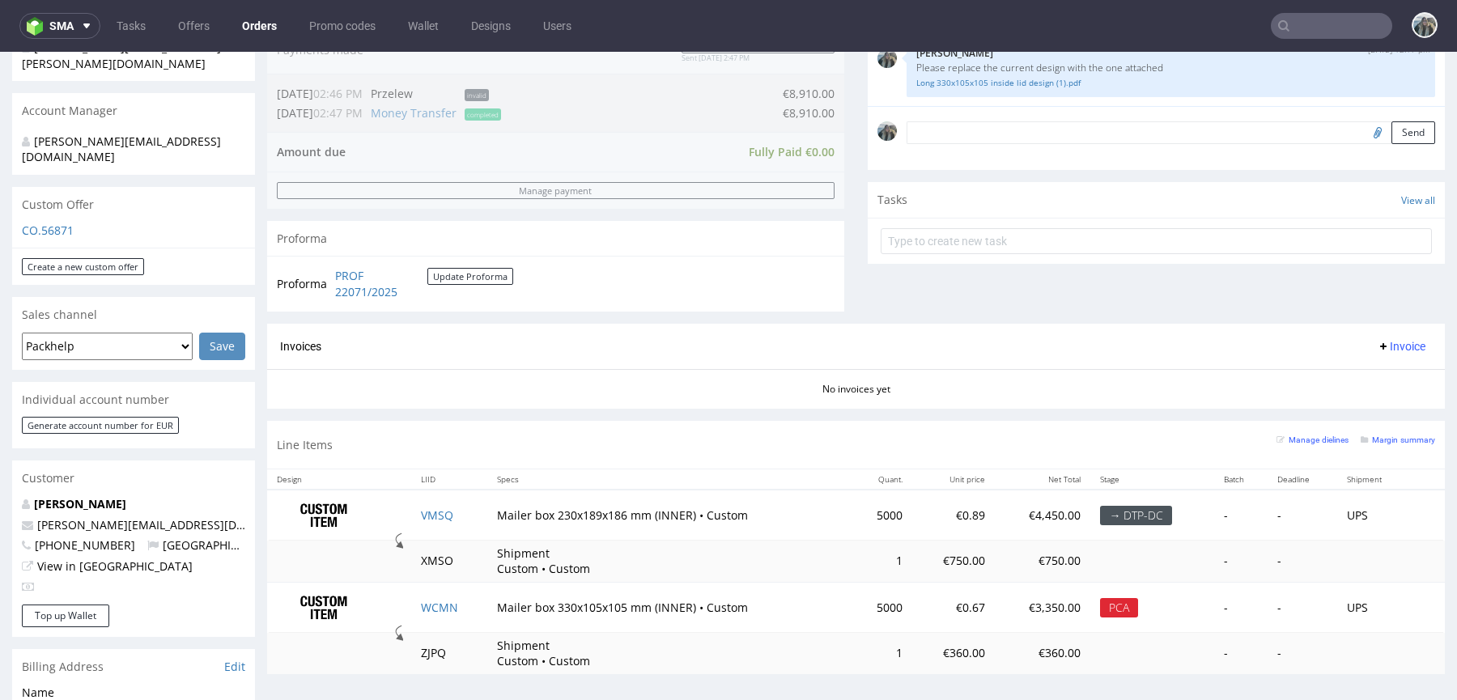
scroll to position [492, 0]
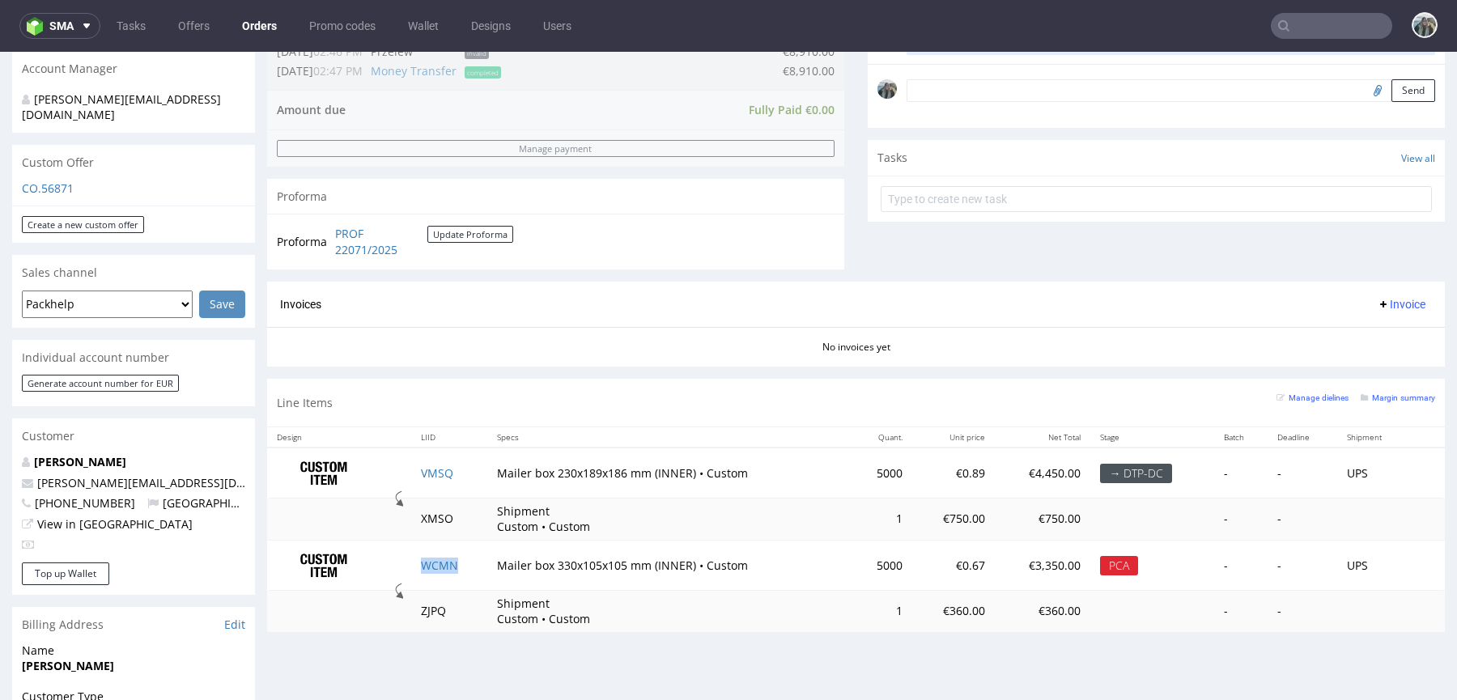
click at [438, 554] on td "WCMN" at bounding box center [449, 565] width 76 height 50
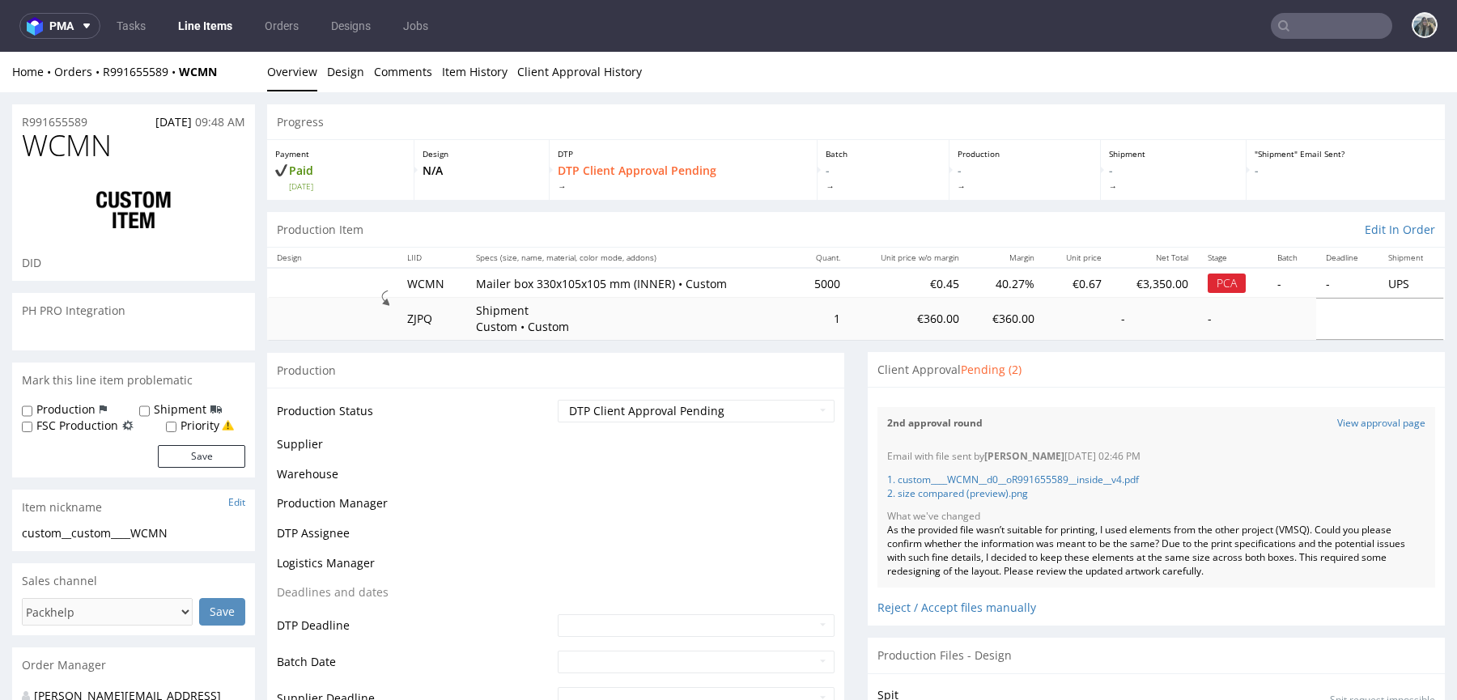
scroll to position [1412, 0]
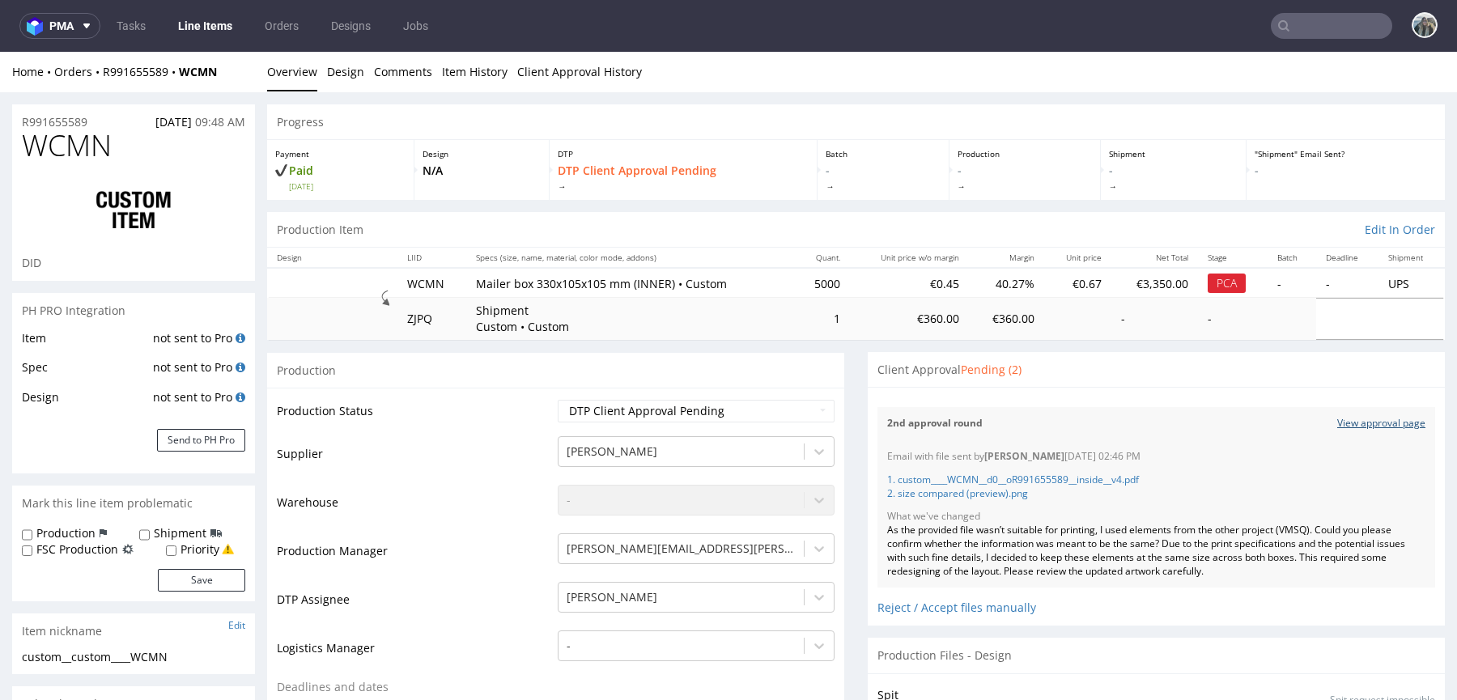
click at [1367, 423] on link "View approval page" at bounding box center [1381, 424] width 88 height 14
click at [561, 74] on link "Client Approval History" at bounding box center [579, 72] width 125 height 40
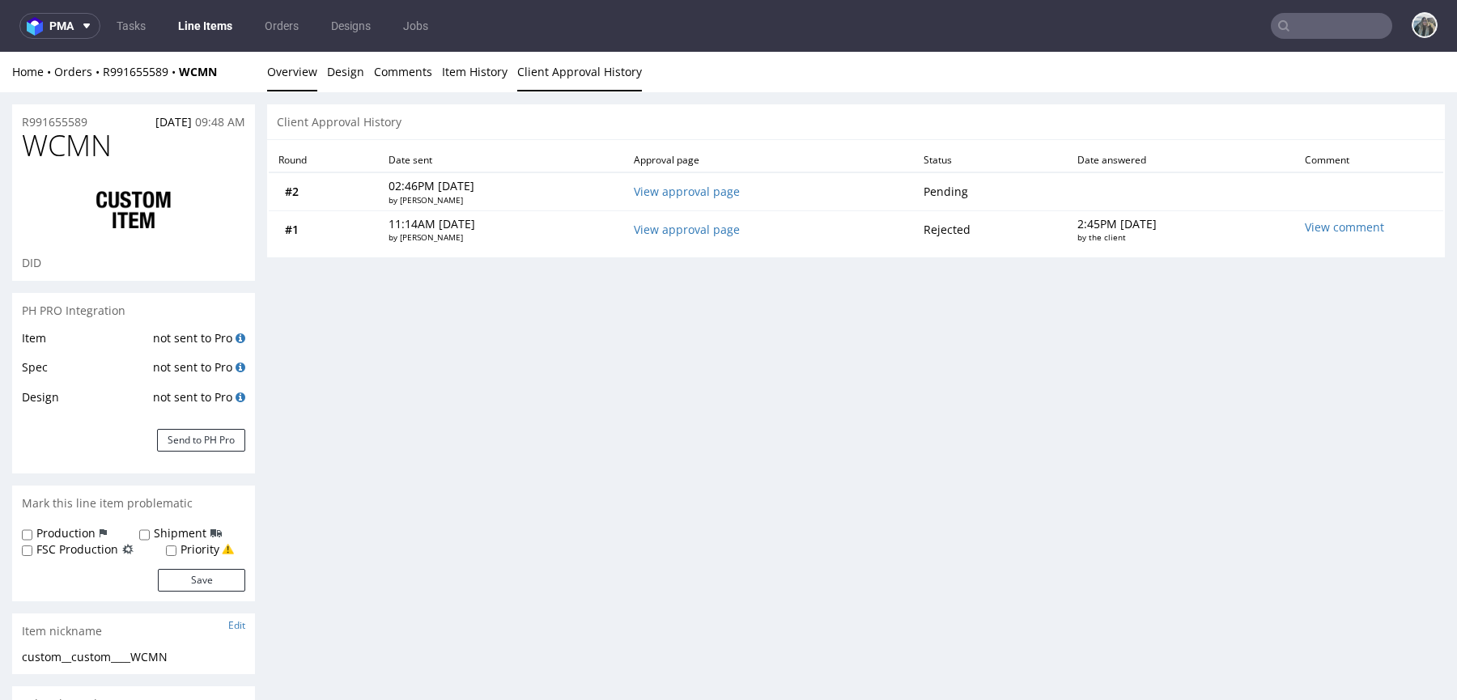
click at [305, 75] on link "Overview" at bounding box center [292, 72] width 50 height 40
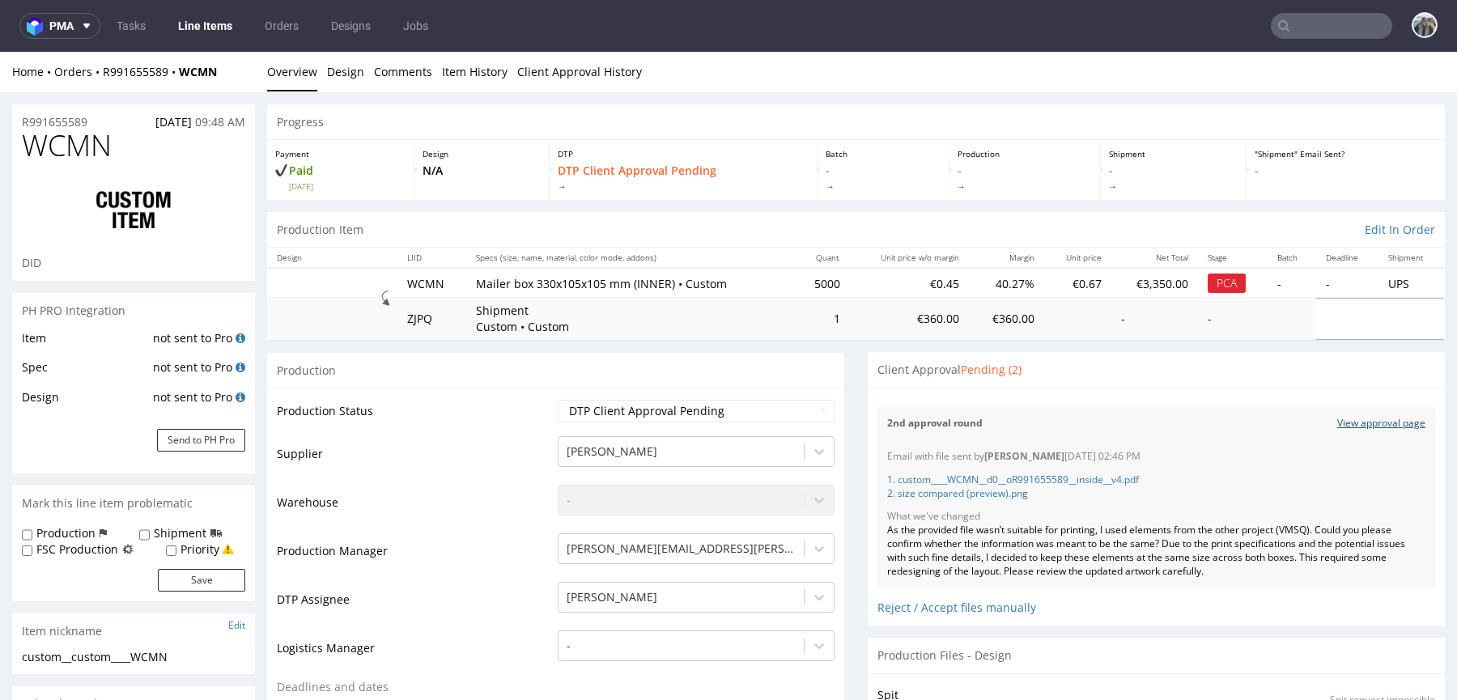
click at [1354, 417] on link "View approval page" at bounding box center [1381, 424] width 88 height 14
click at [65, 138] on span "WCMN" at bounding box center [67, 146] width 90 height 32
copy span "WCMN"
drag, startPoint x: 388, startPoint y: 285, endPoint x: 625, endPoint y: 286, distance: 237.2
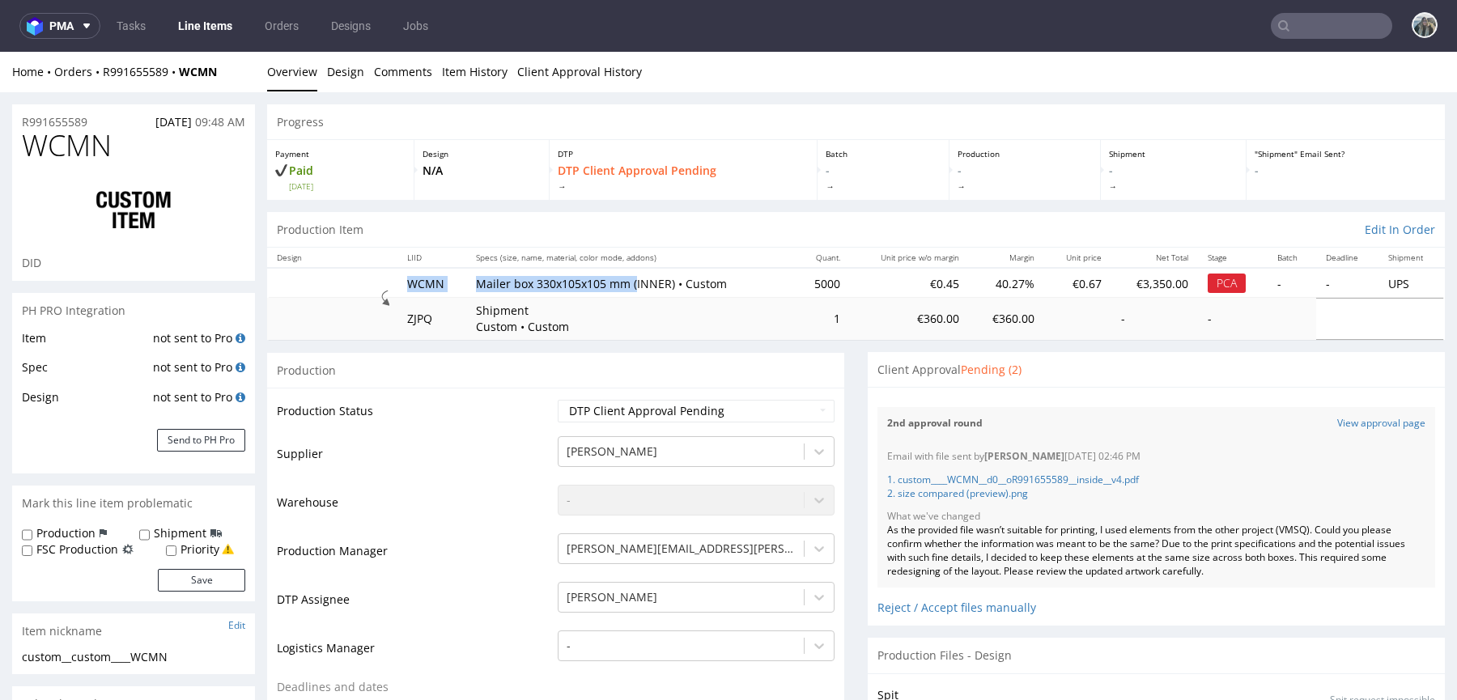
click at [625, 286] on tr "WCMN Mailer box 330x105x105 mm (INNER) • Custom 5000 €0.45 40.27% €0.67 €3,350.…" at bounding box center [856, 283] width 1178 height 30
copy tr "WCMN Mailer box 330x105x105 mm ("
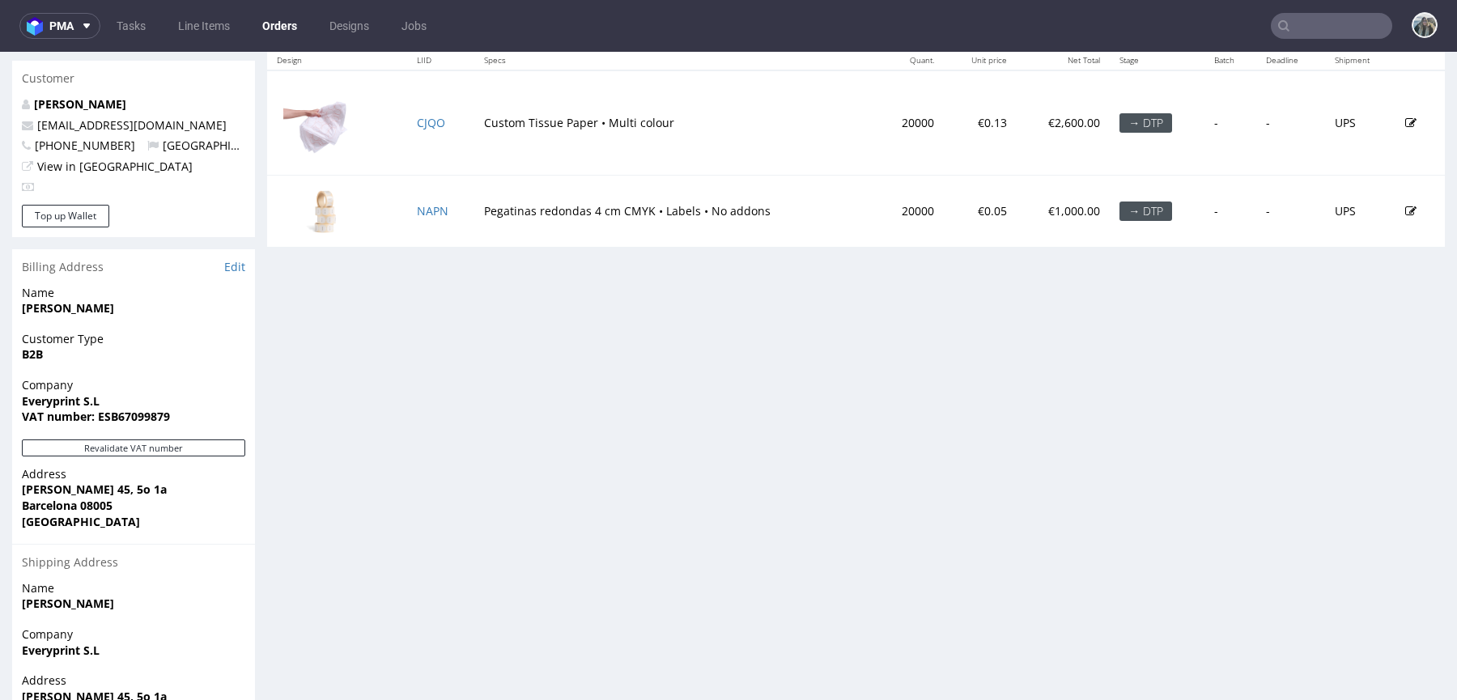
scroll to position [882, 0]
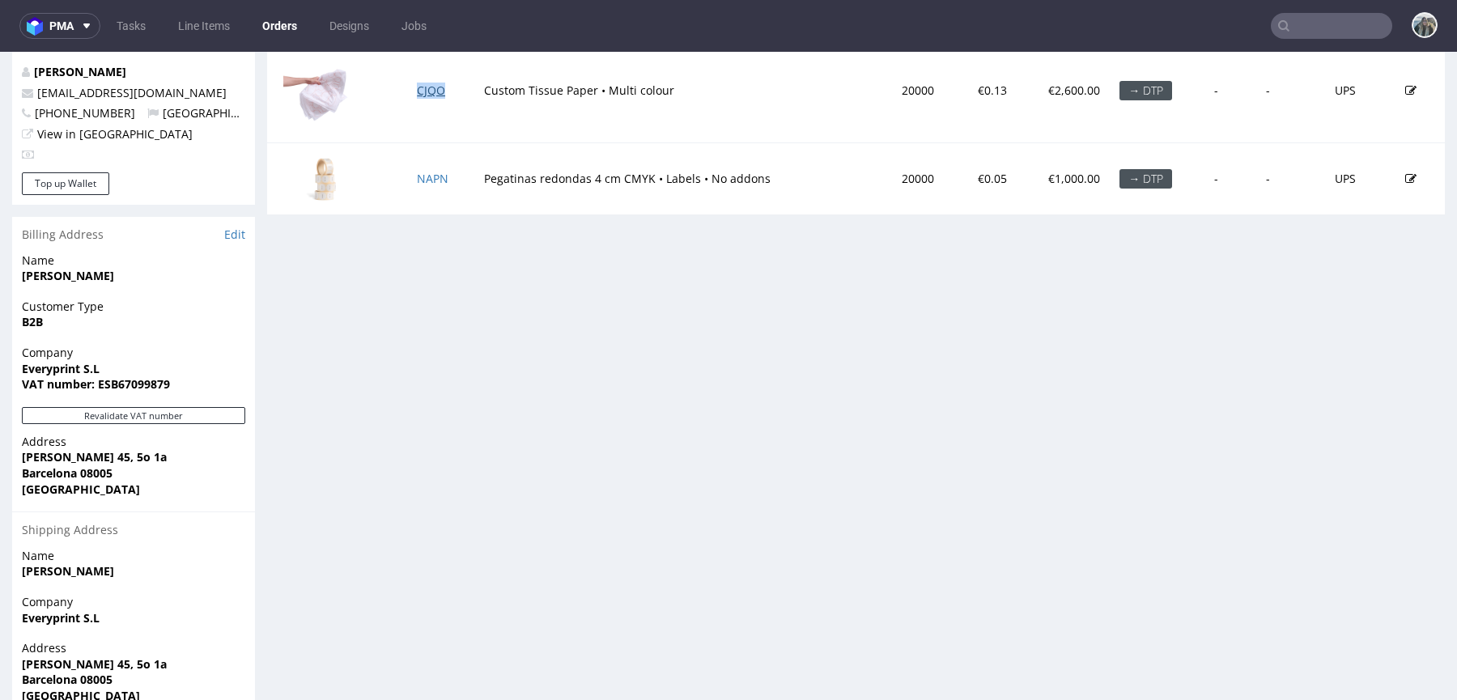
click at [437, 84] on link "CJQO" at bounding box center [431, 90] width 28 height 15
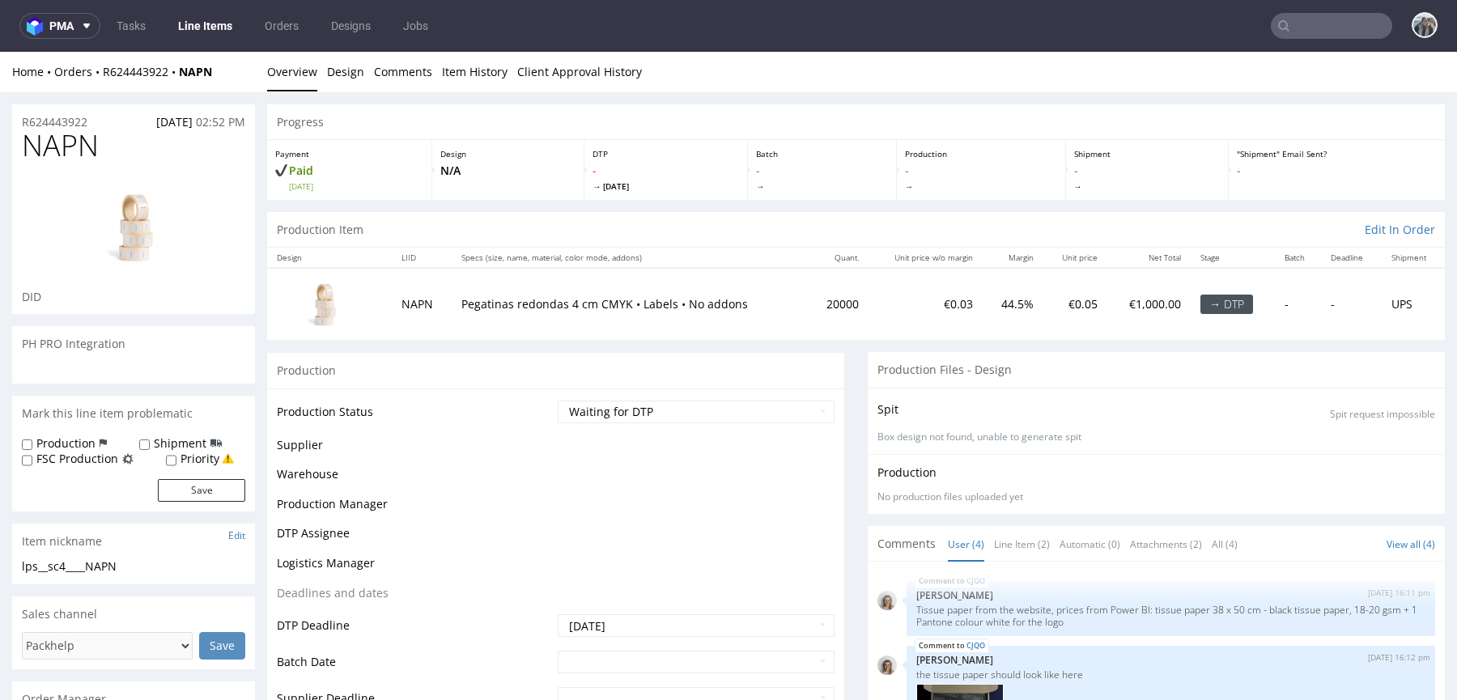
scroll to position [97, 0]
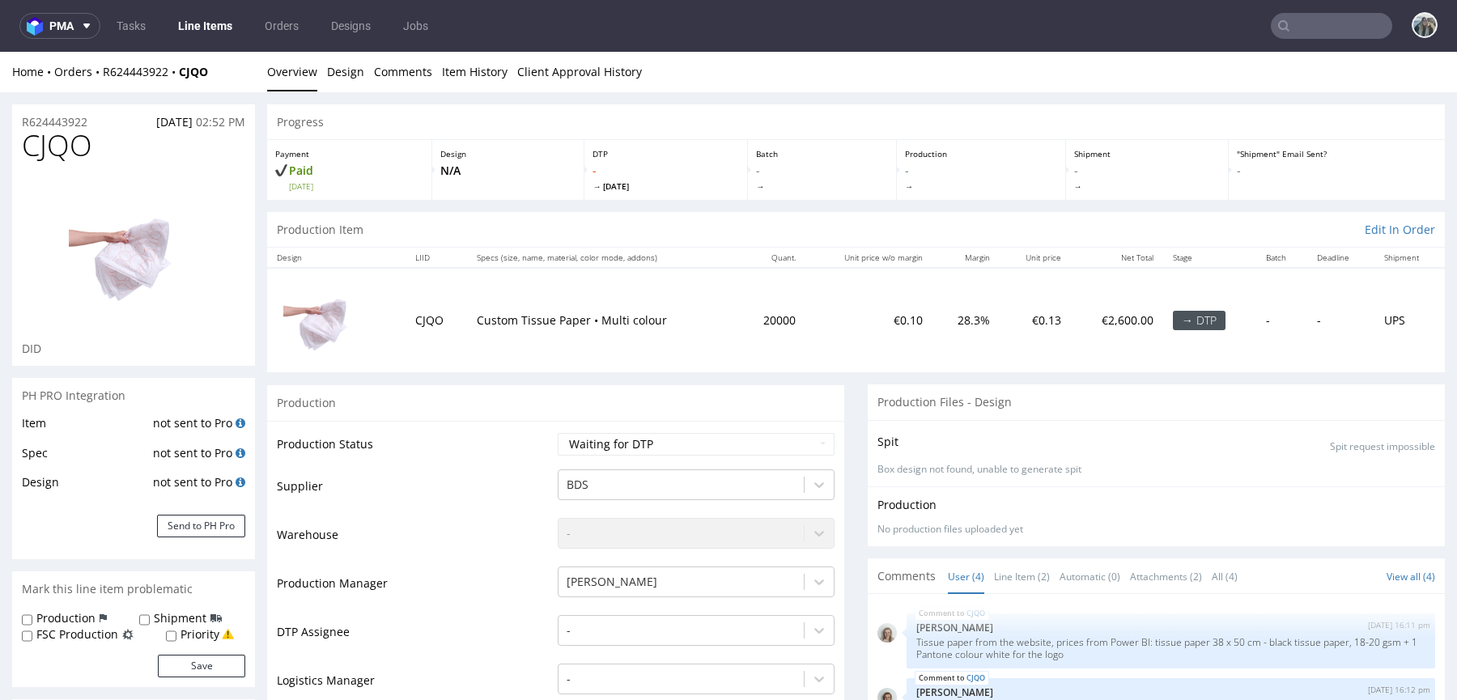
scroll to position [97, 0]
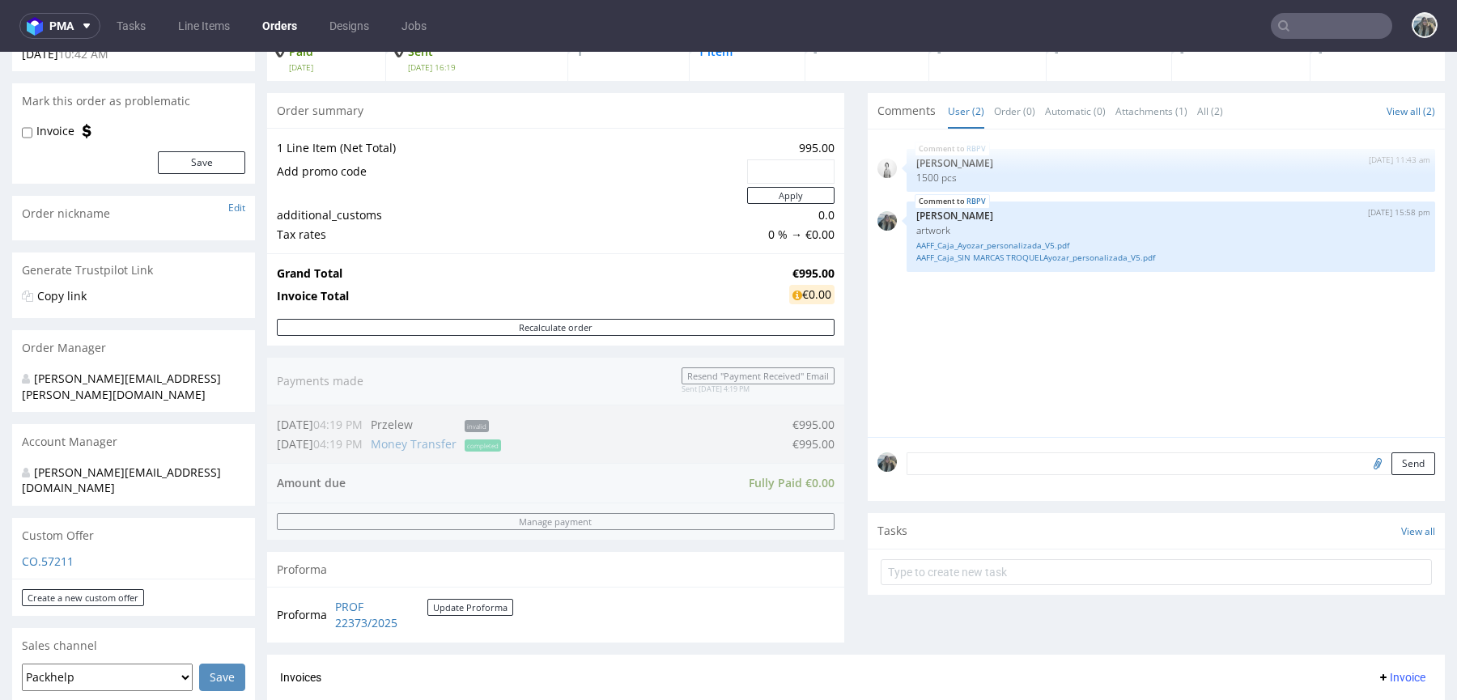
scroll to position [464, 0]
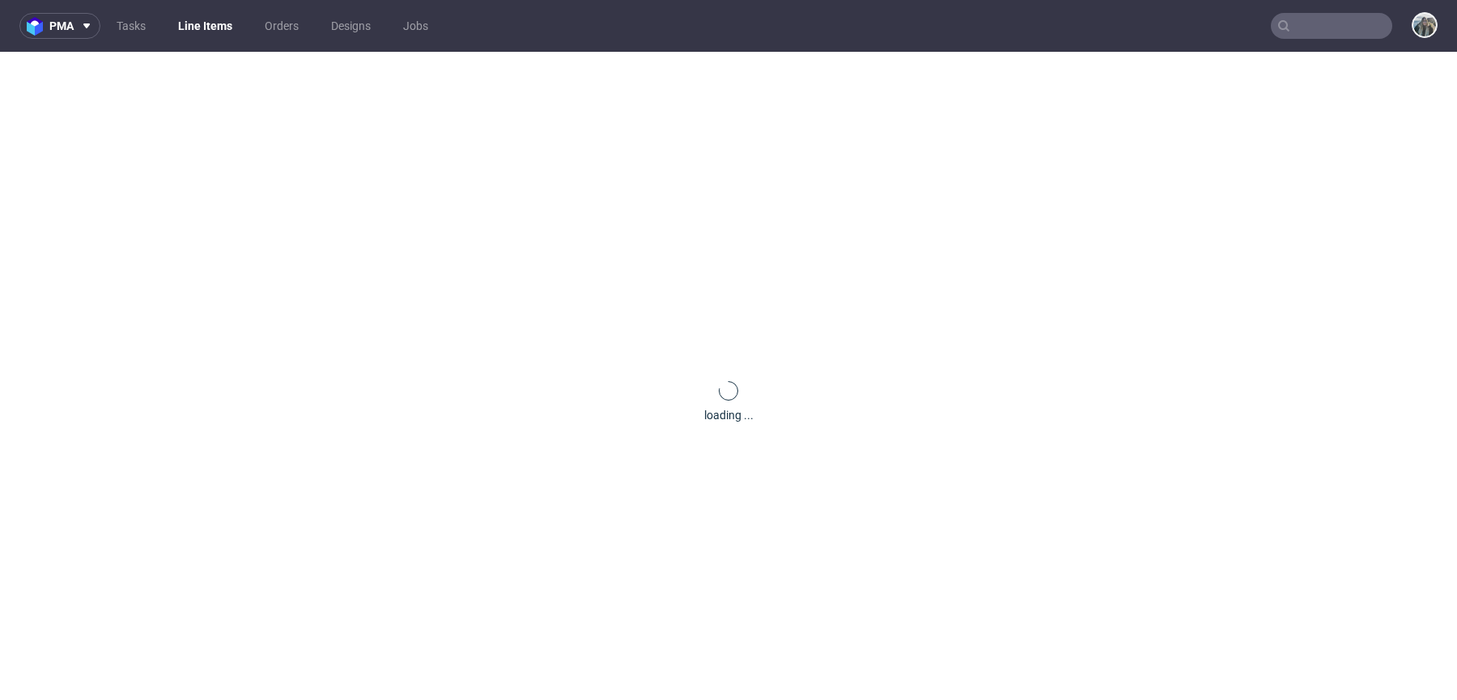
click at [426, 504] on div "loading ..." at bounding box center [728, 402] width 1457 height 700
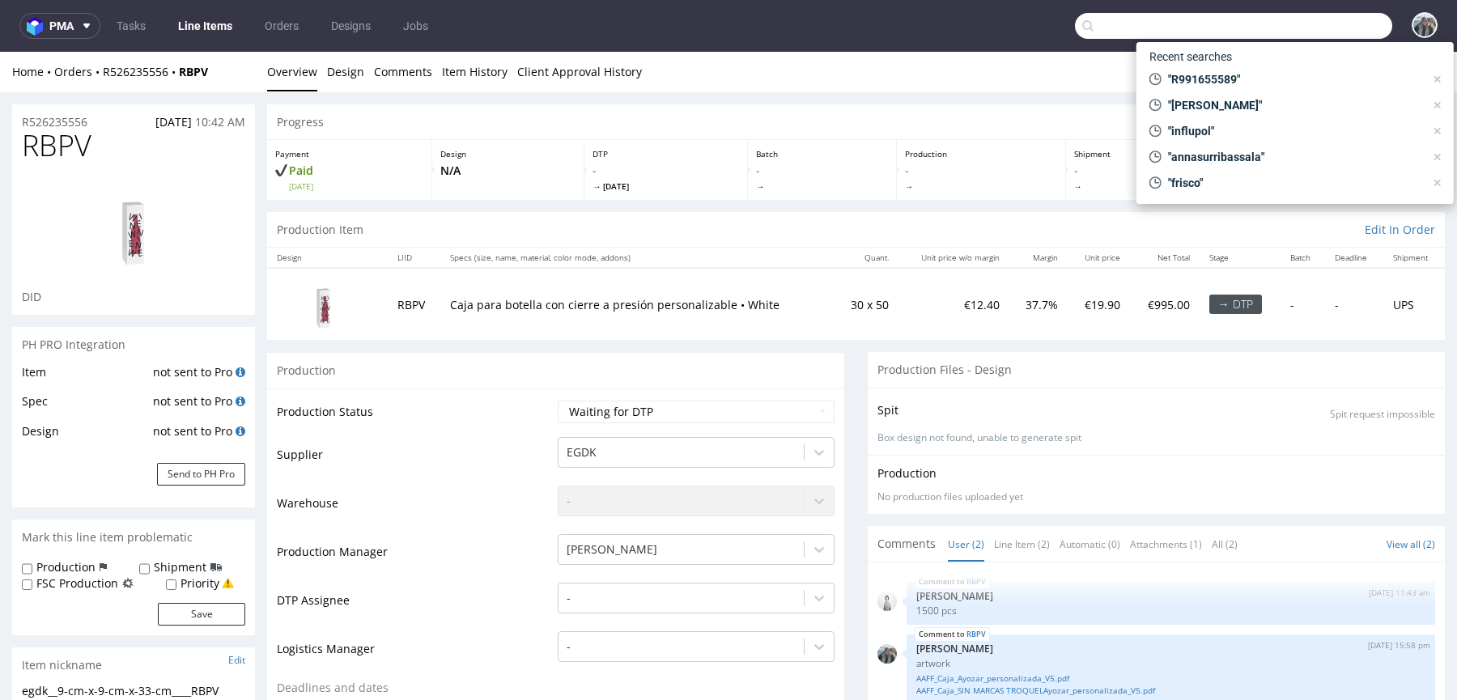
click at [1303, 31] on input "text" at bounding box center [1233, 26] width 317 height 26
paste input "inserbo"
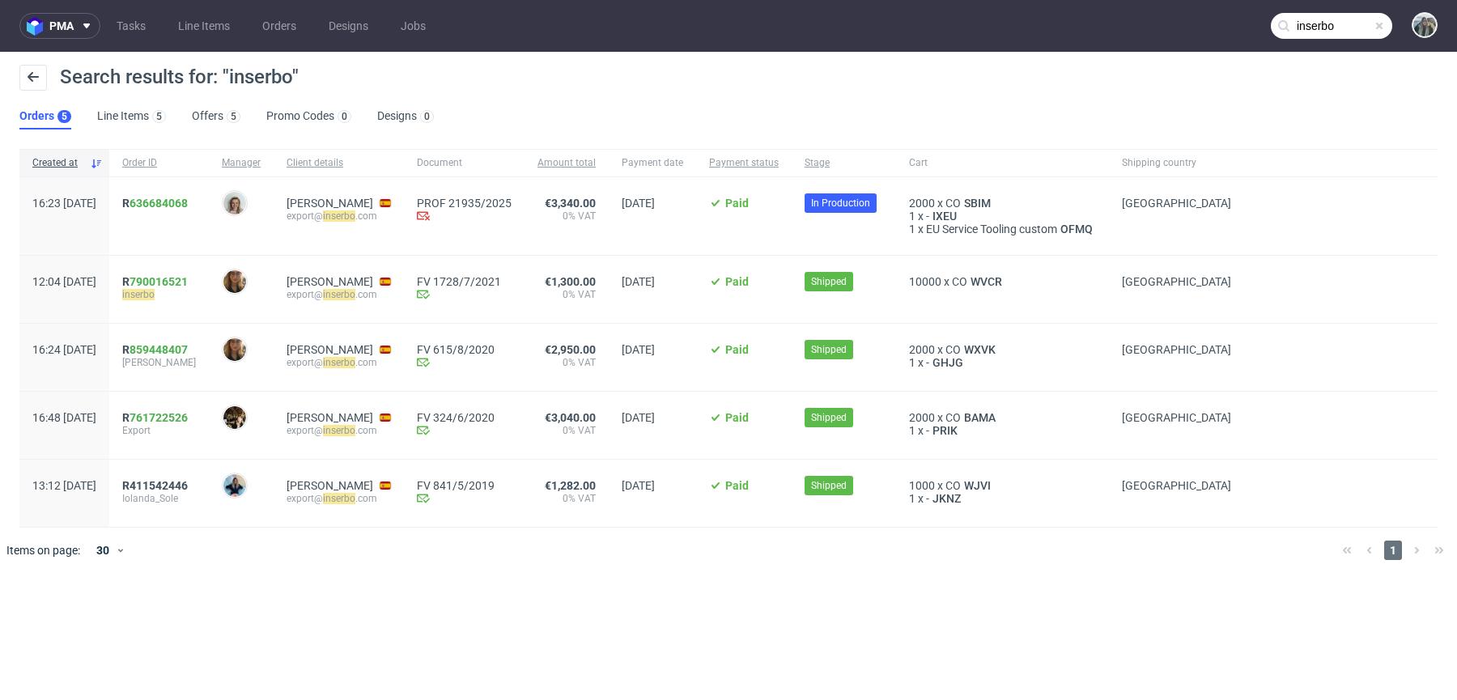
click at [1316, 28] on input "inserbo" at bounding box center [1331, 26] width 121 height 26
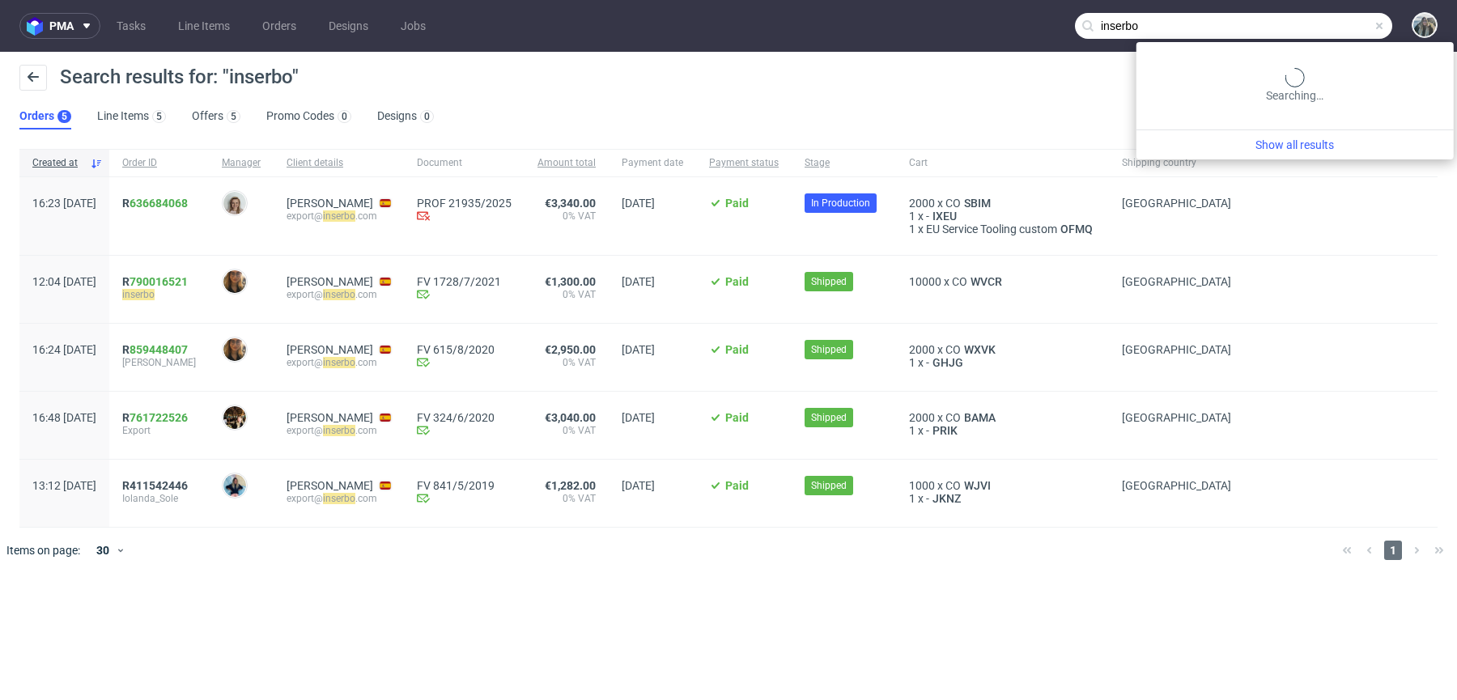
paste input "ADFO"
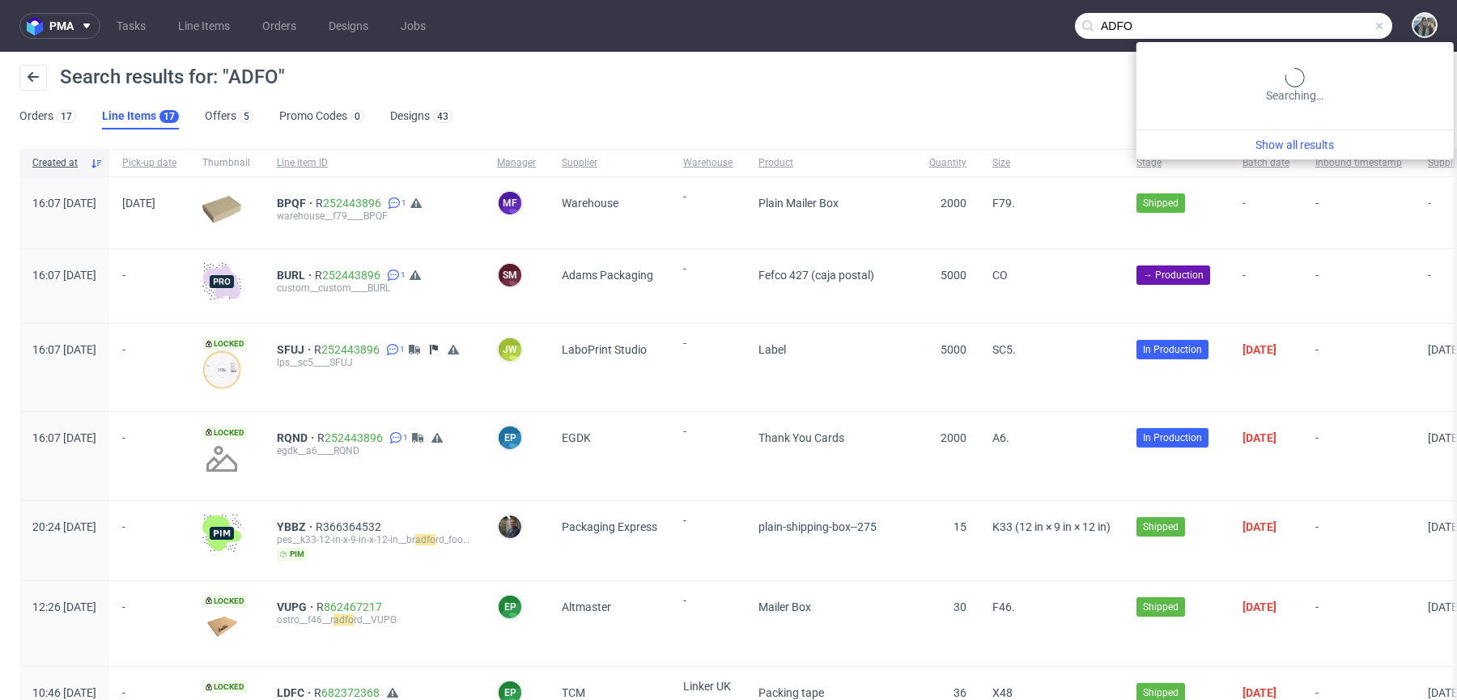
click at [1297, 22] on input "ADFO" at bounding box center [1233, 26] width 317 height 26
click at [1296, 22] on input "ADFO" at bounding box center [1233, 26] width 317 height 26
paste input "projectes@adfo.cat"
type input "projectes@adfo.cat"
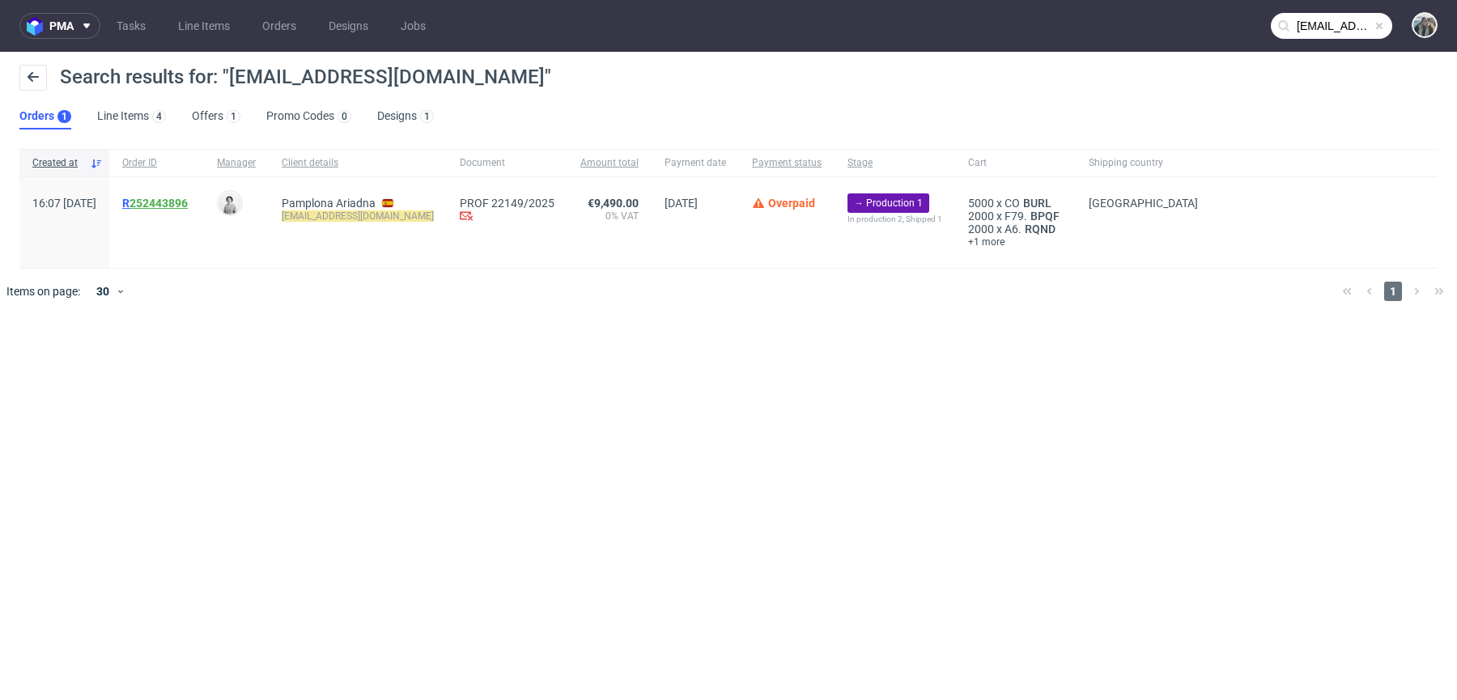
click at [178, 203] on link "252443896" at bounding box center [159, 203] width 58 height 13
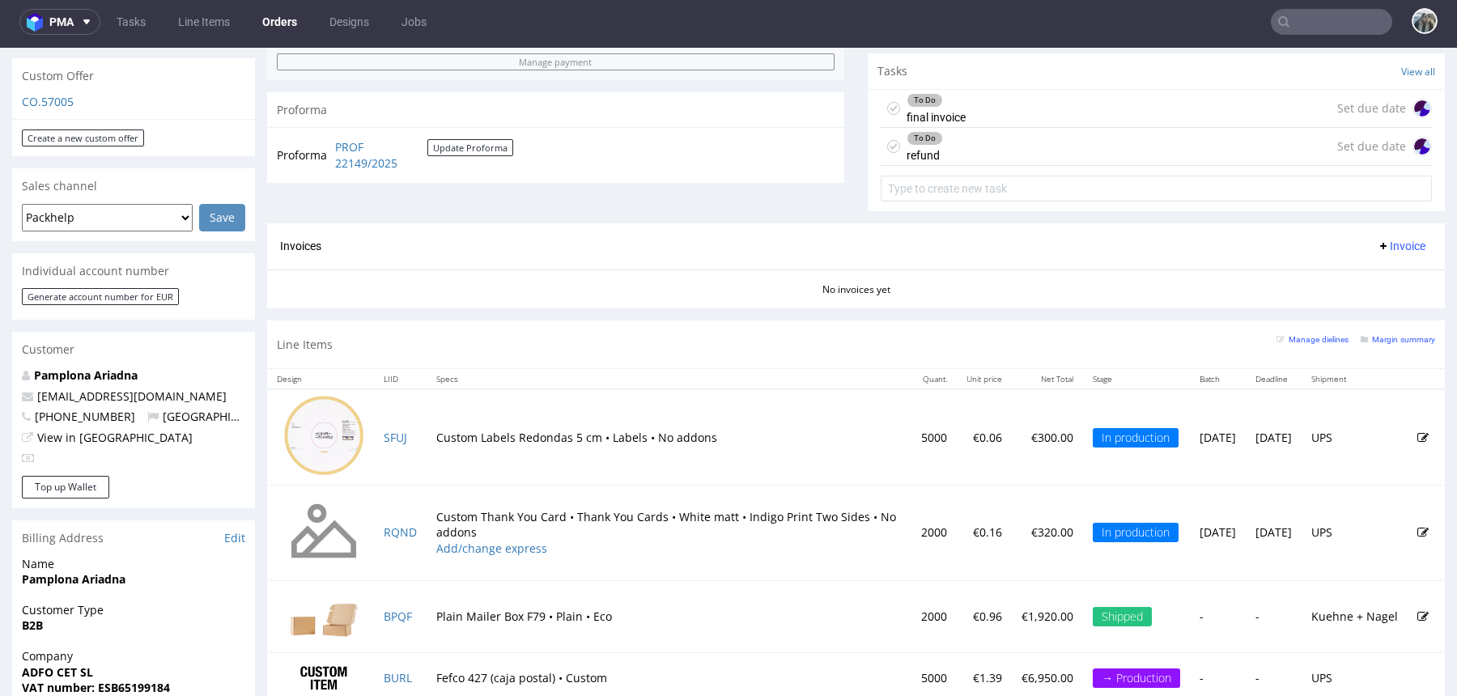
scroll to position [715, 0]
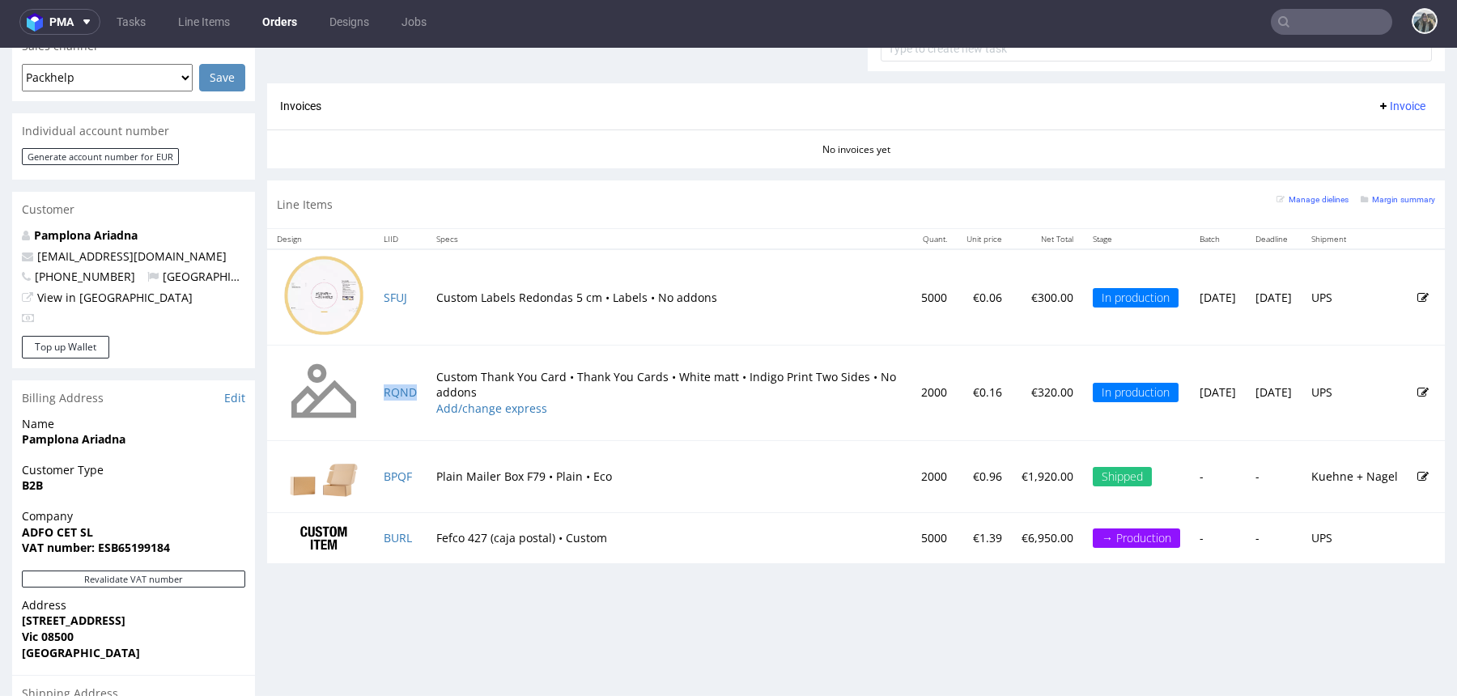
drag, startPoint x: 419, startPoint y: 398, endPoint x: 427, endPoint y: 405, distance: 10.4
click at [419, 398] on td "RQND" at bounding box center [400, 393] width 53 height 96
click at [423, 296] on td "SFUJ" at bounding box center [400, 297] width 53 height 96
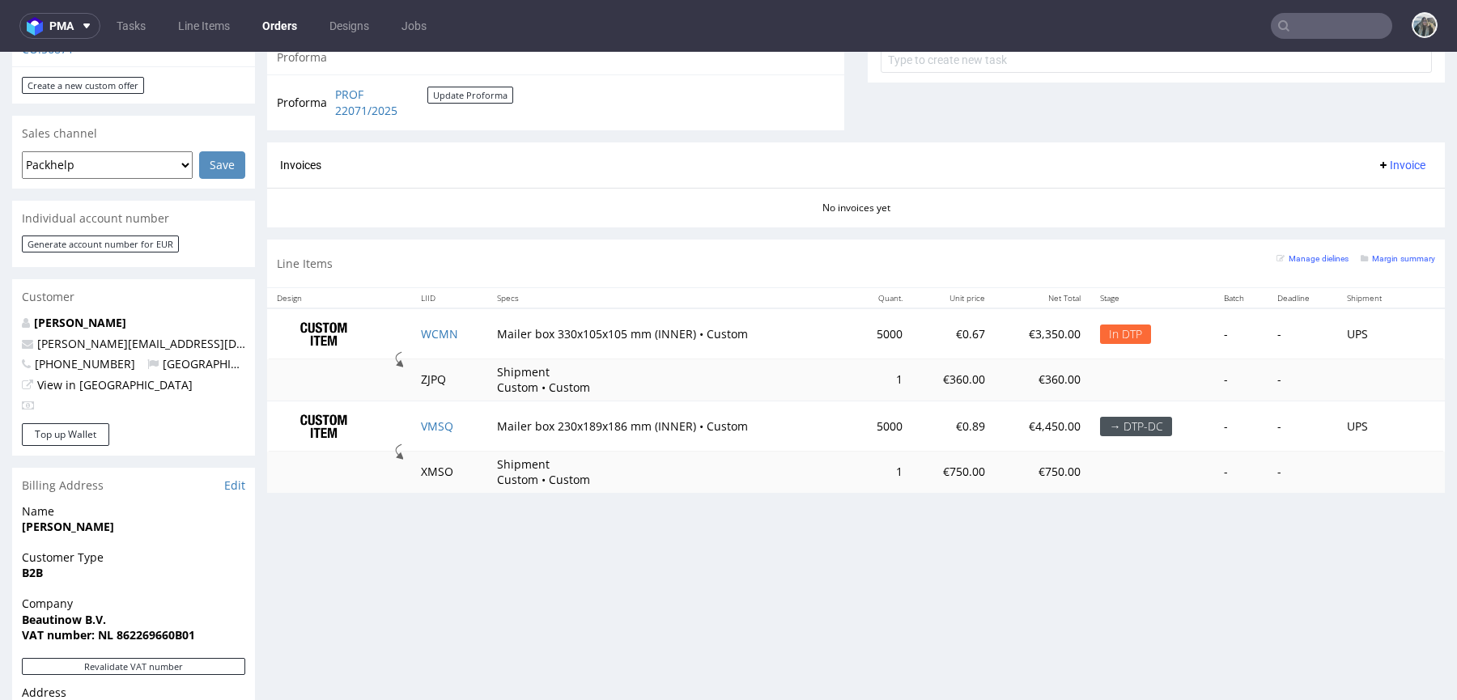
scroll to position [547, 0]
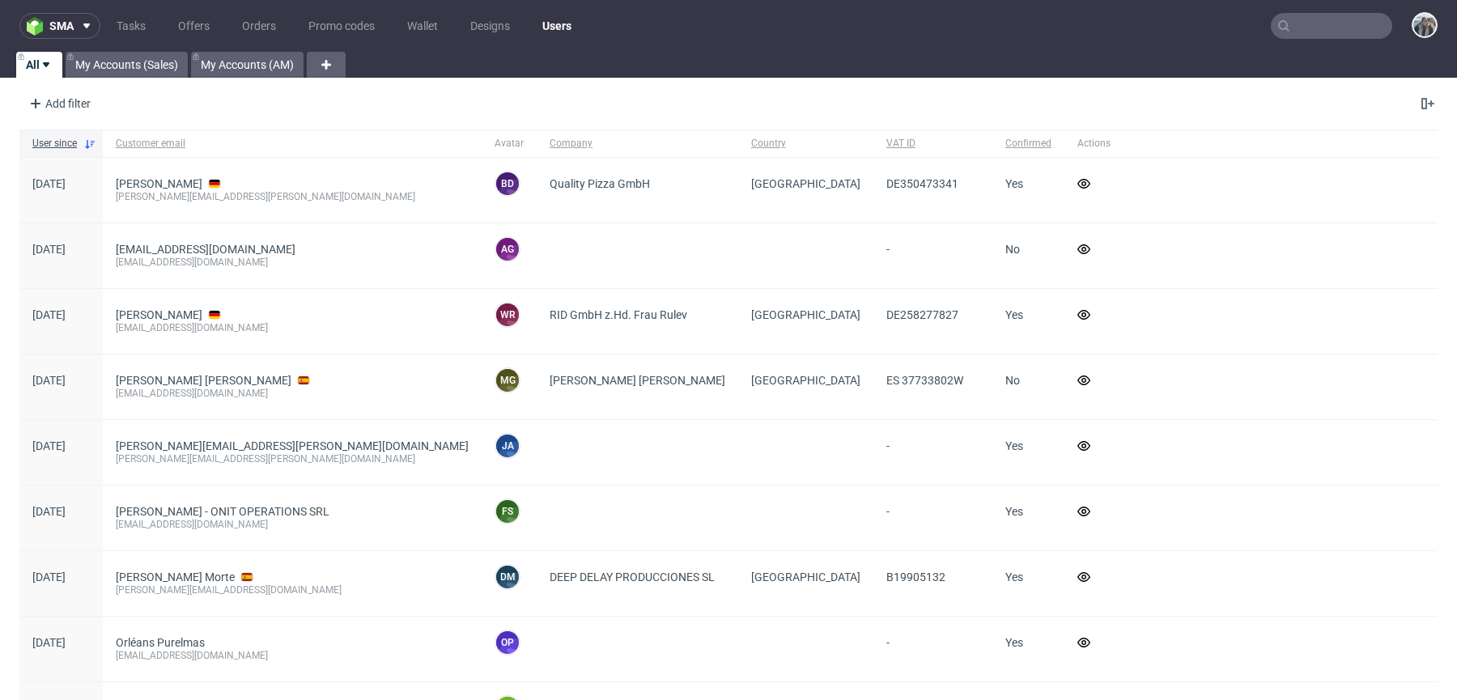
click at [1286, 21] on input "text" at bounding box center [1331, 26] width 121 height 26
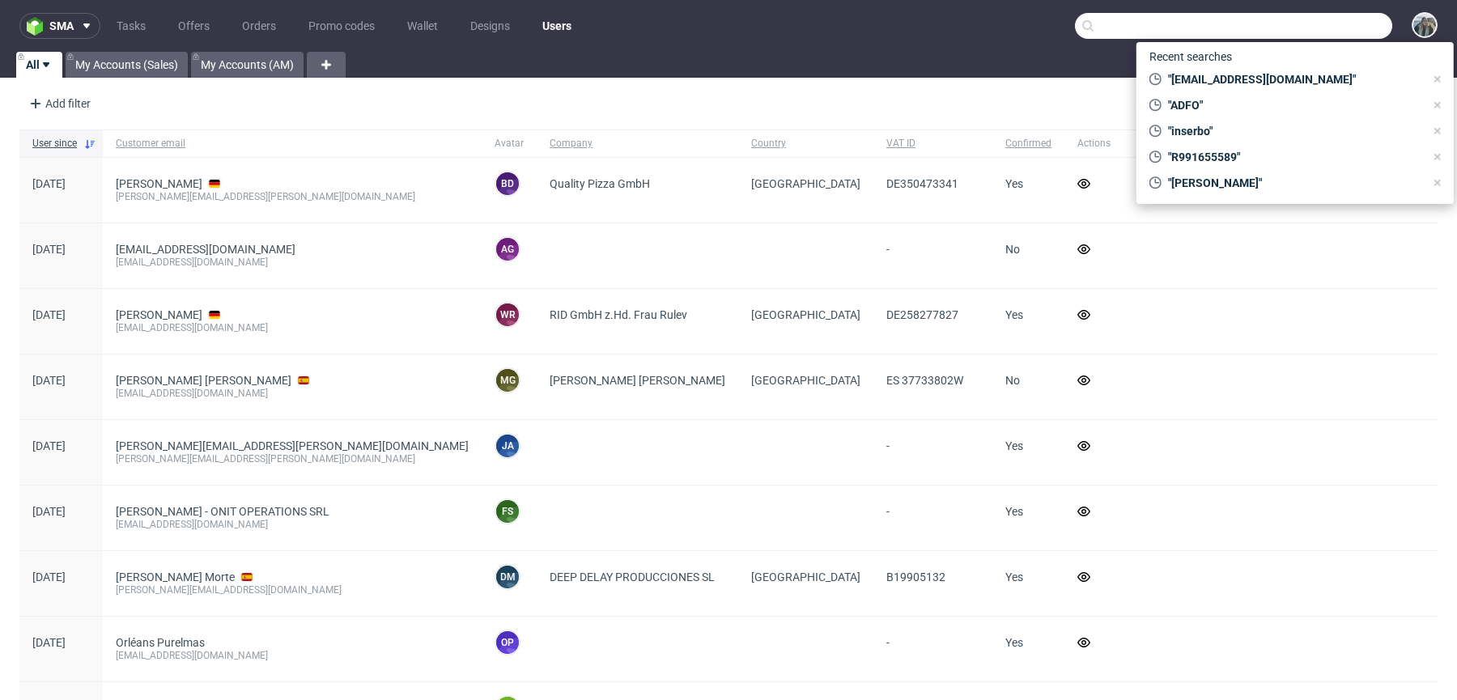
paste input "rebottled"
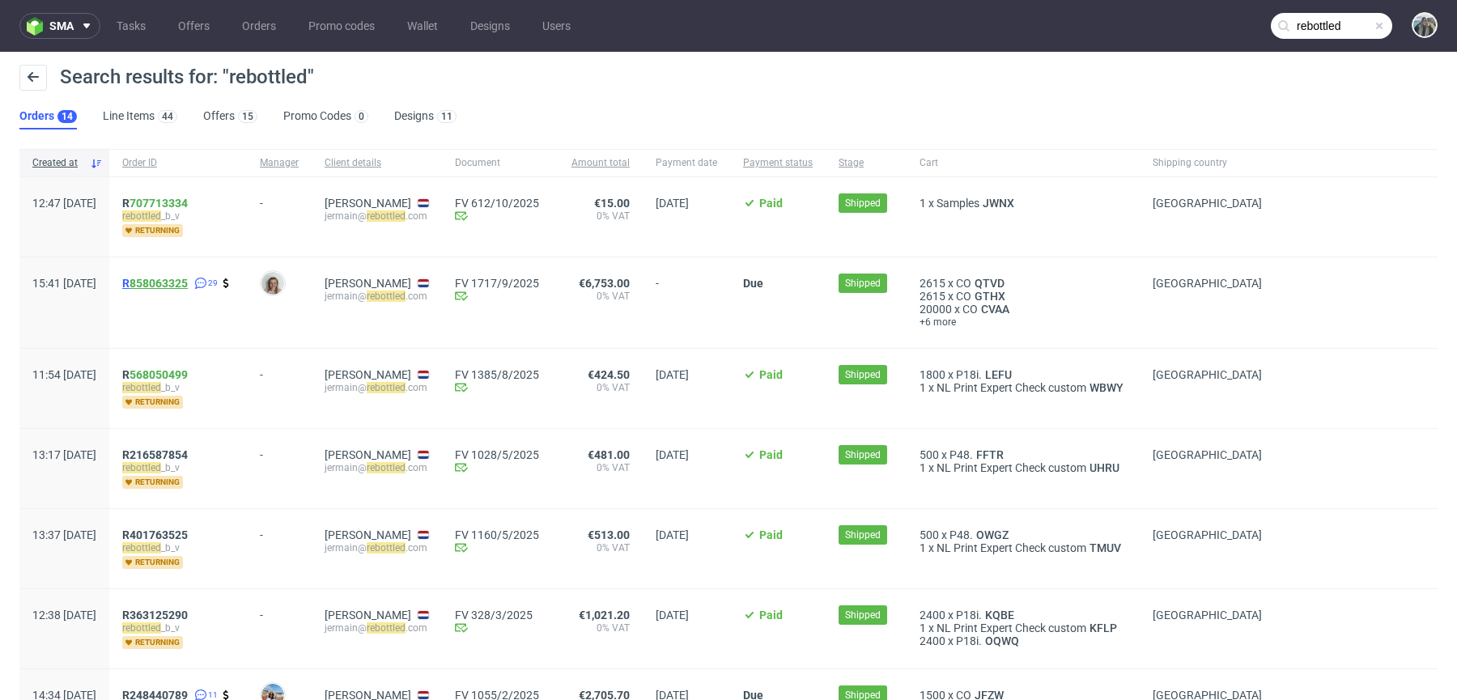
click at [188, 279] on link "858063325" at bounding box center [159, 283] width 58 height 13
click at [175, 283] on span "R 858063325" at bounding box center [155, 283] width 66 height 13
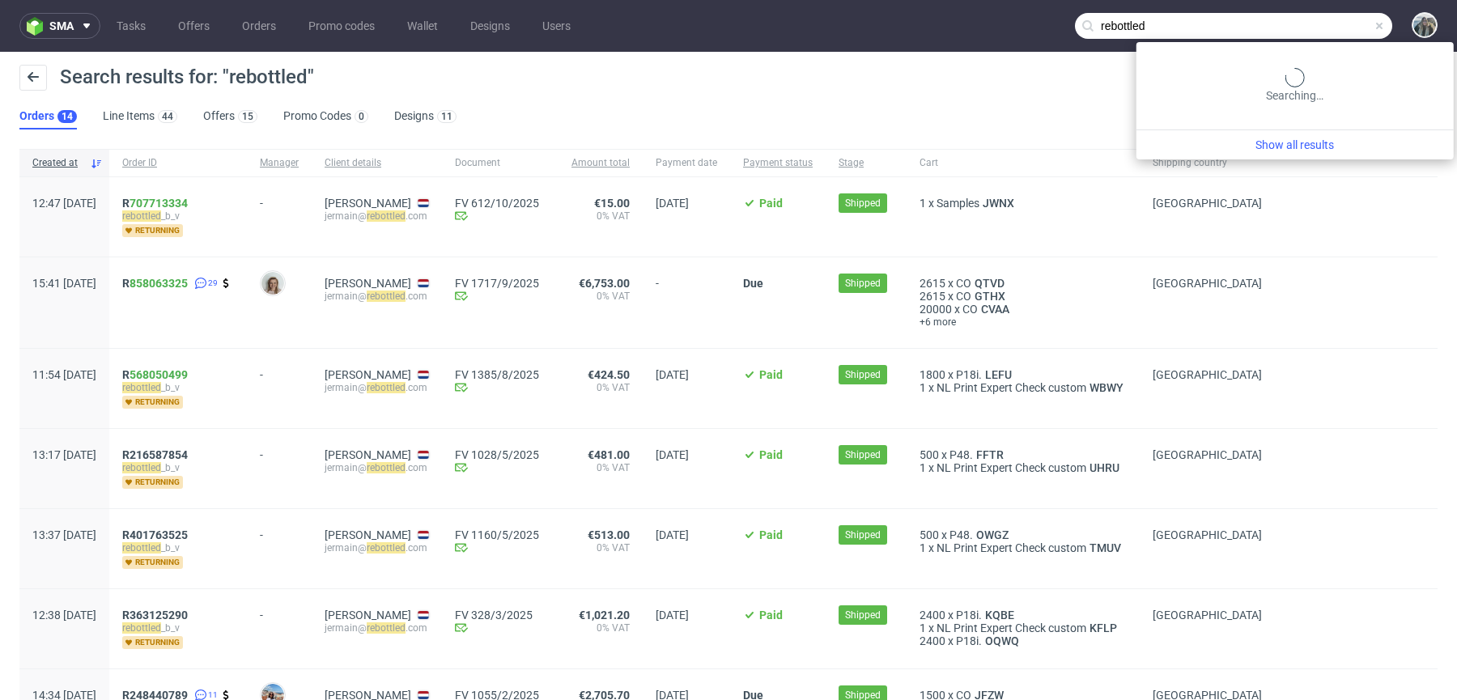
click at [1315, 19] on input "rebottled" at bounding box center [1233, 26] width 317 height 26
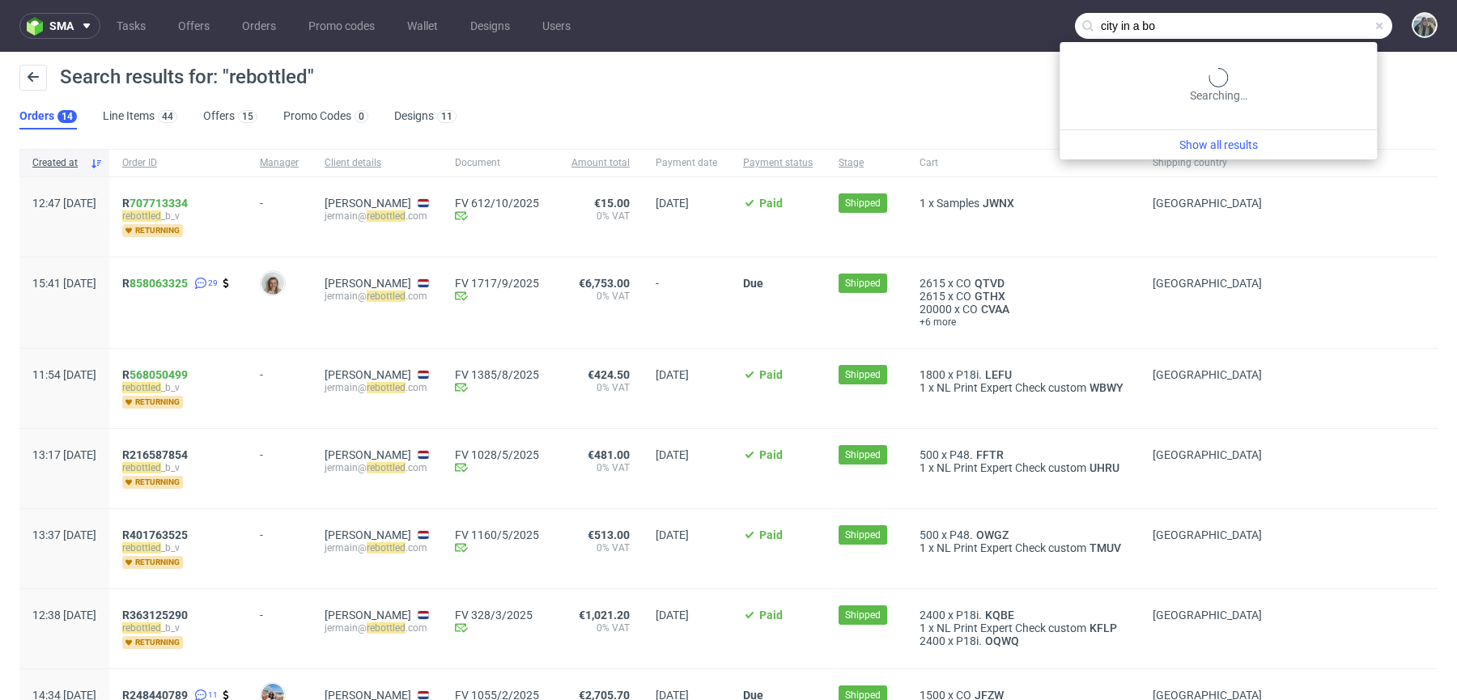
type input "city in a bo"
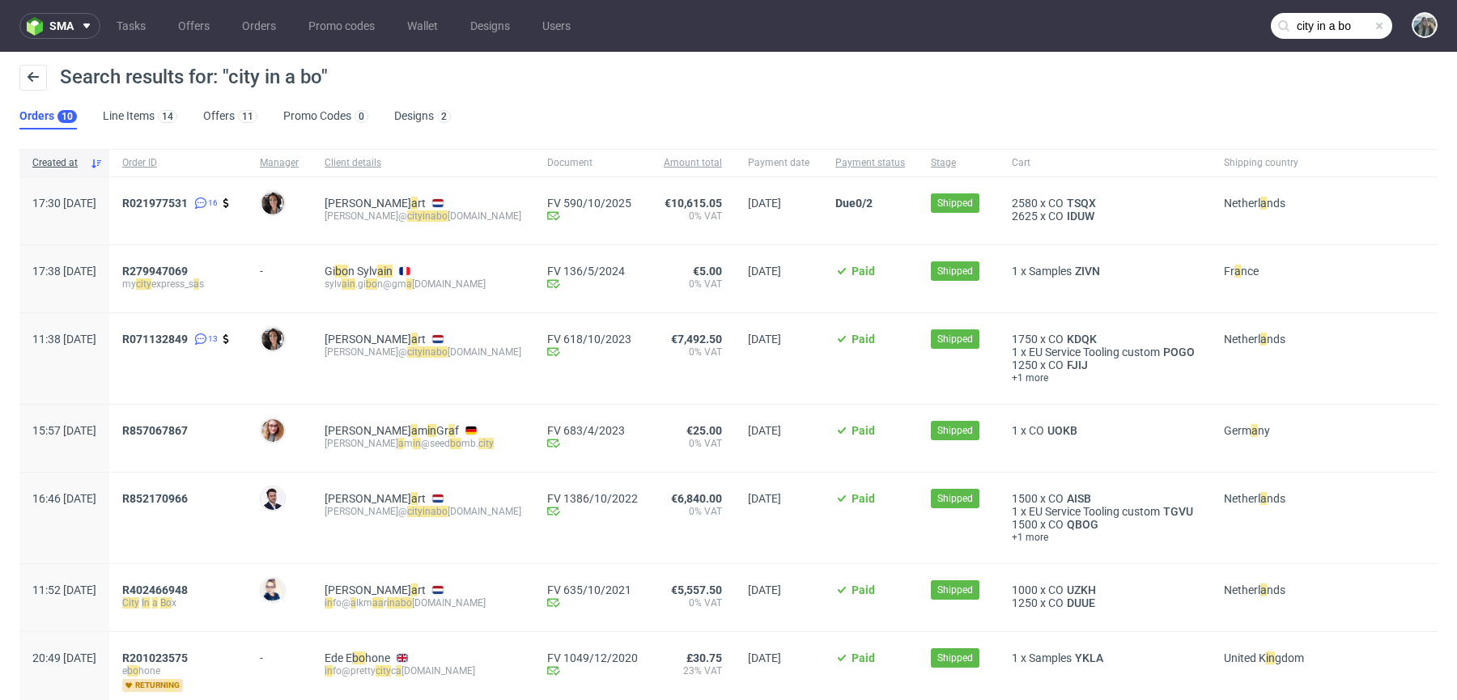
copy div "R021977531"
drag, startPoint x: 199, startPoint y: 229, endPoint x: 153, endPoint y: 201, distance: 54.2
click at [153, 201] on div "17:30 Wed 20.08.2025 R021977531 16 Moreno Martinez Cristina Mike Goedh a rt mik…" at bounding box center [728, 211] width 1418 height 68
click at [188, 202] on span "R021977531" at bounding box center [155, 203] width 66 height 13
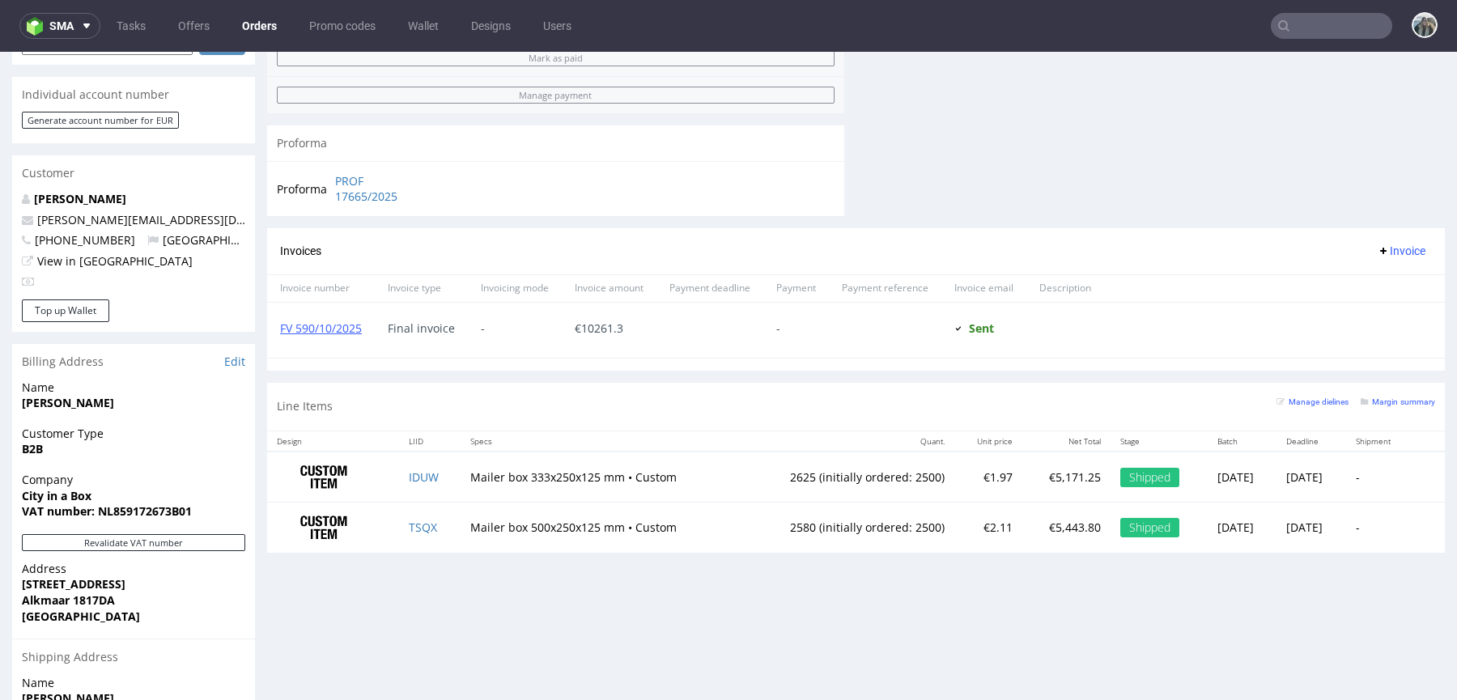
scroll to position [754, 0]
click at [768, 478] on td "2625 (initially ordered: 2500)" at bounding box center [846, 478] width 215 height 51
click at [759, 476] on td "2625 (initially ordered: 2500)" at bounding box center [846, 478] width 215 height 51
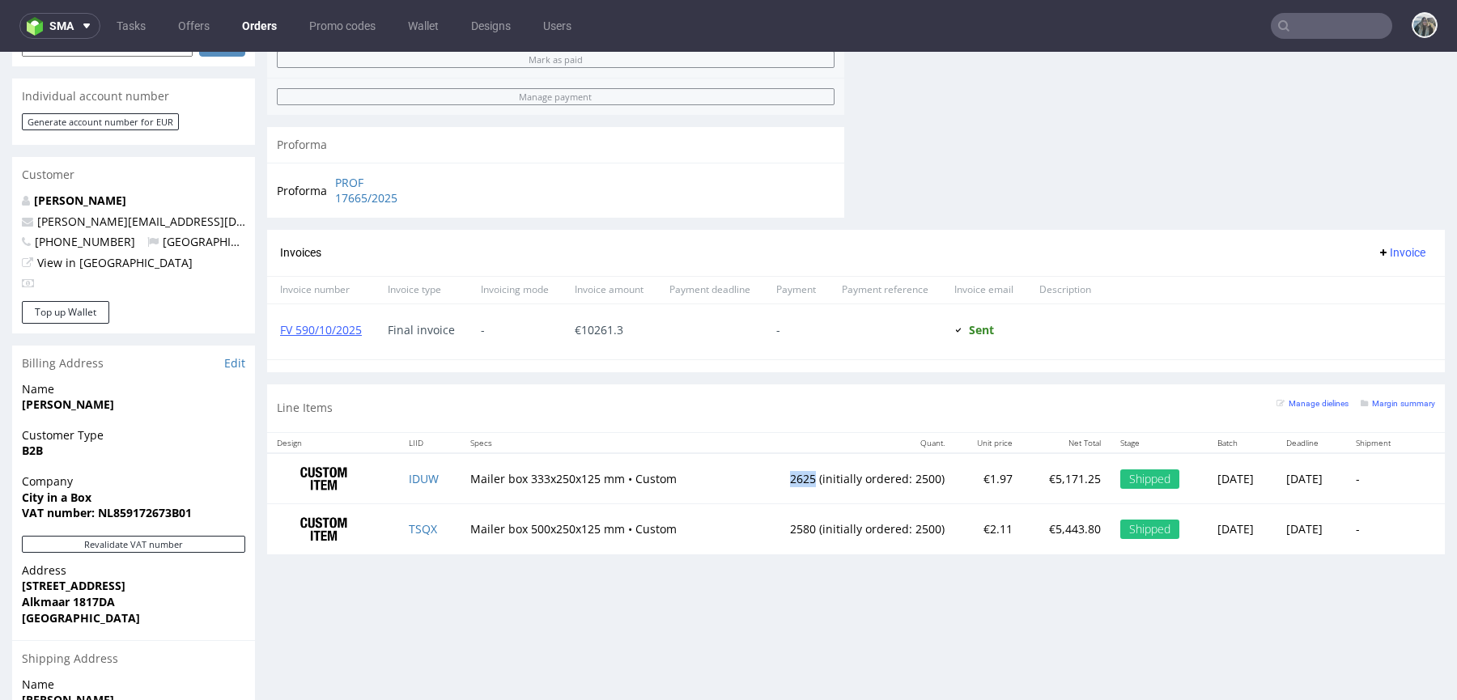
scroll to position [0, 0]
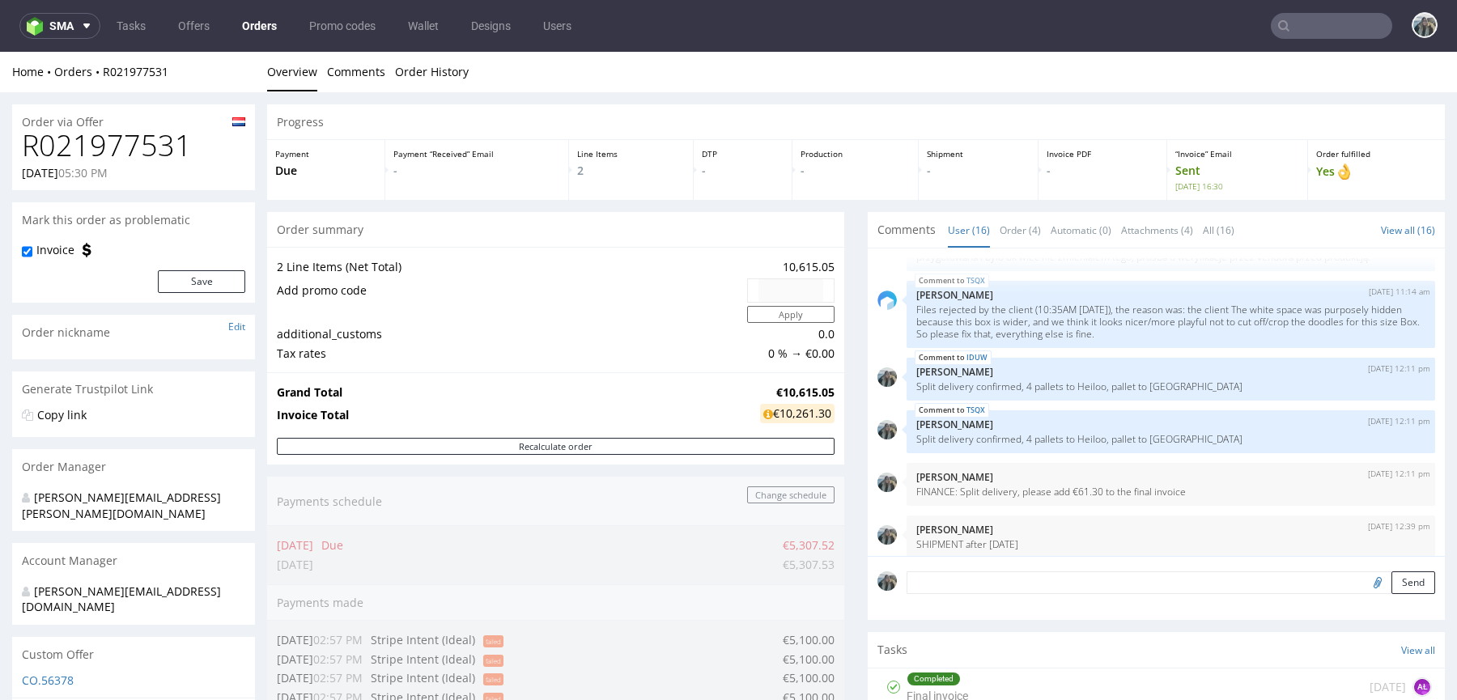
click at [119, 141] on h1 "R021977531" at bounding box center [133, 146] width 223 height 32
click at [117, 141] on h1 "R021977531" at bounding box center [133, 146] width 223 height 32
click at [81, 148] on h1 "R021977531" at bounding box center [133, 146] width 223 height 32
copy h1 "R021977531"
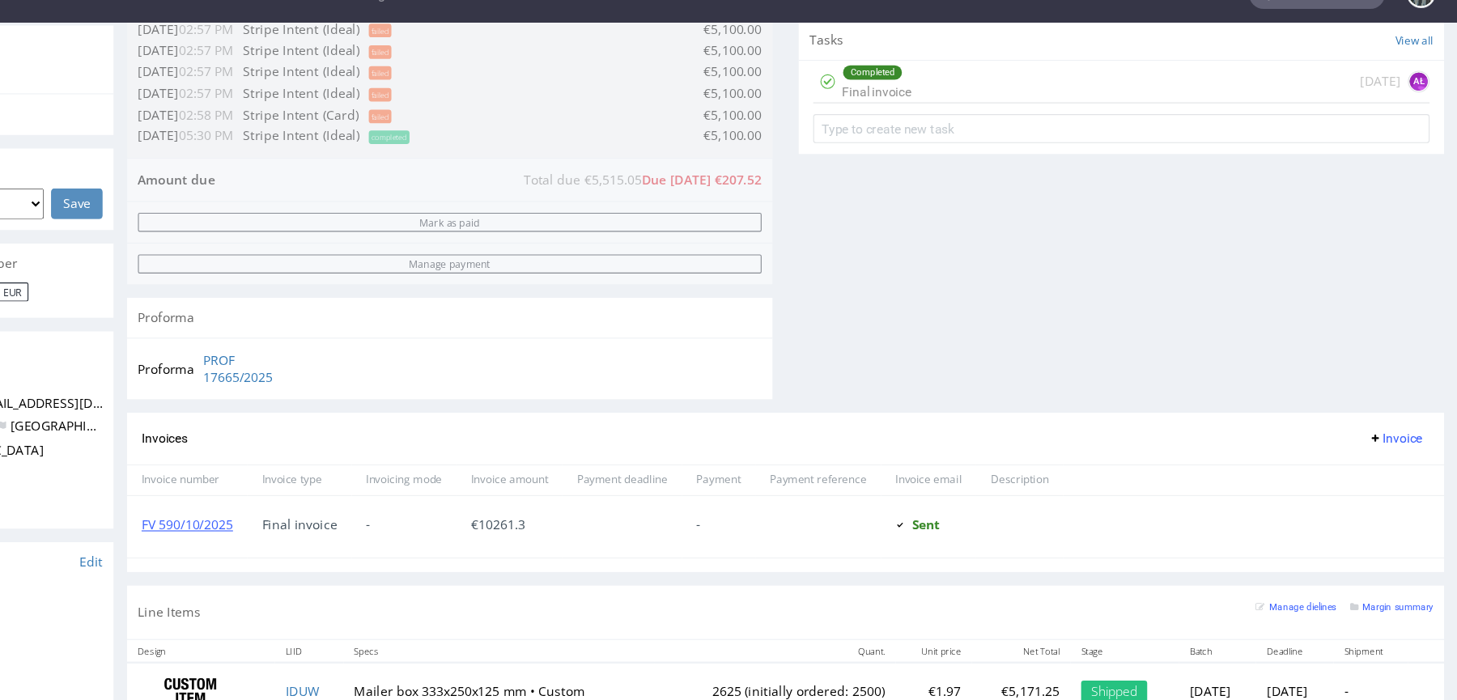
scroll to position [920, 0]
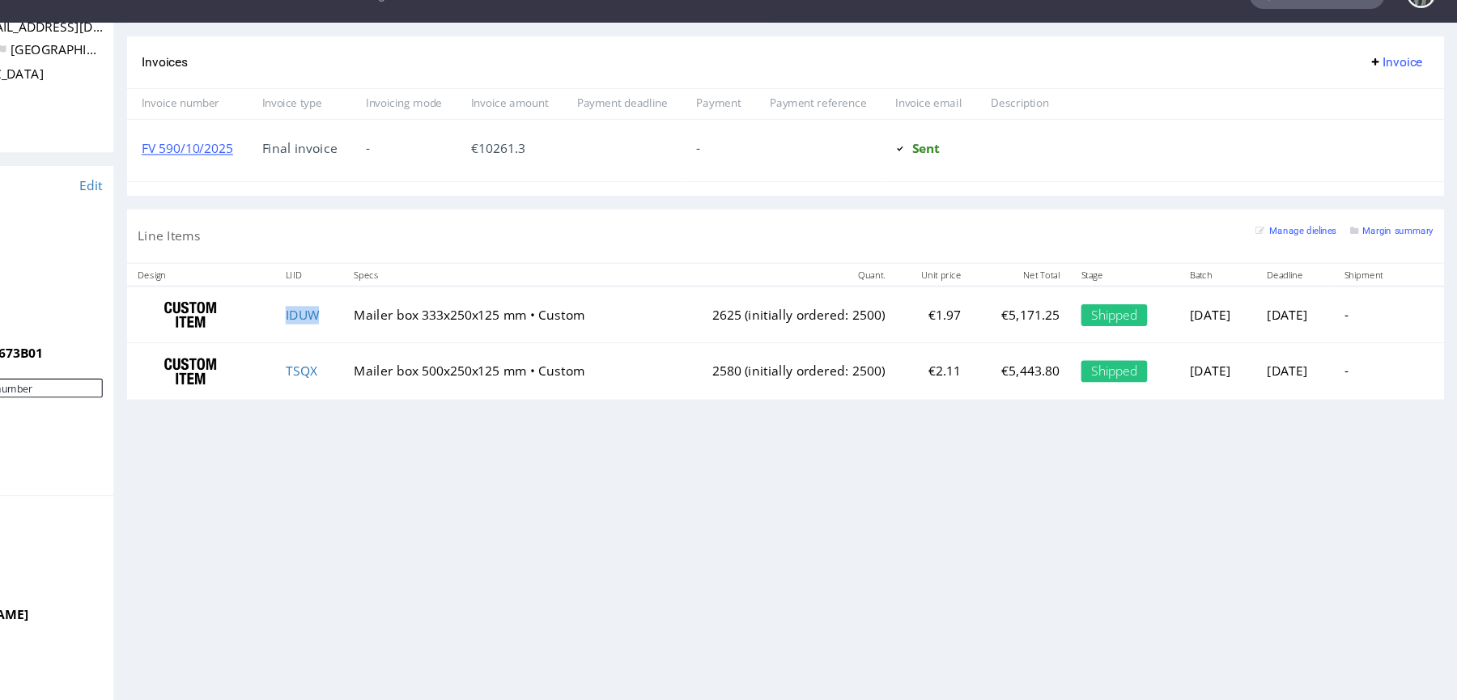
drag, startPoint x: 267, startPoint y: 284, endPoint x: 304, endPoint y: 289, distance: 37.6
click at [267, 284] on td "IDUW" at bounding box center [258, 283] width 61 height 51
copy link "IDUW"
click at [263, 338] on td "TSQX" at bounding box center [258, 334] width 61 height 50
copy link "TSQX"
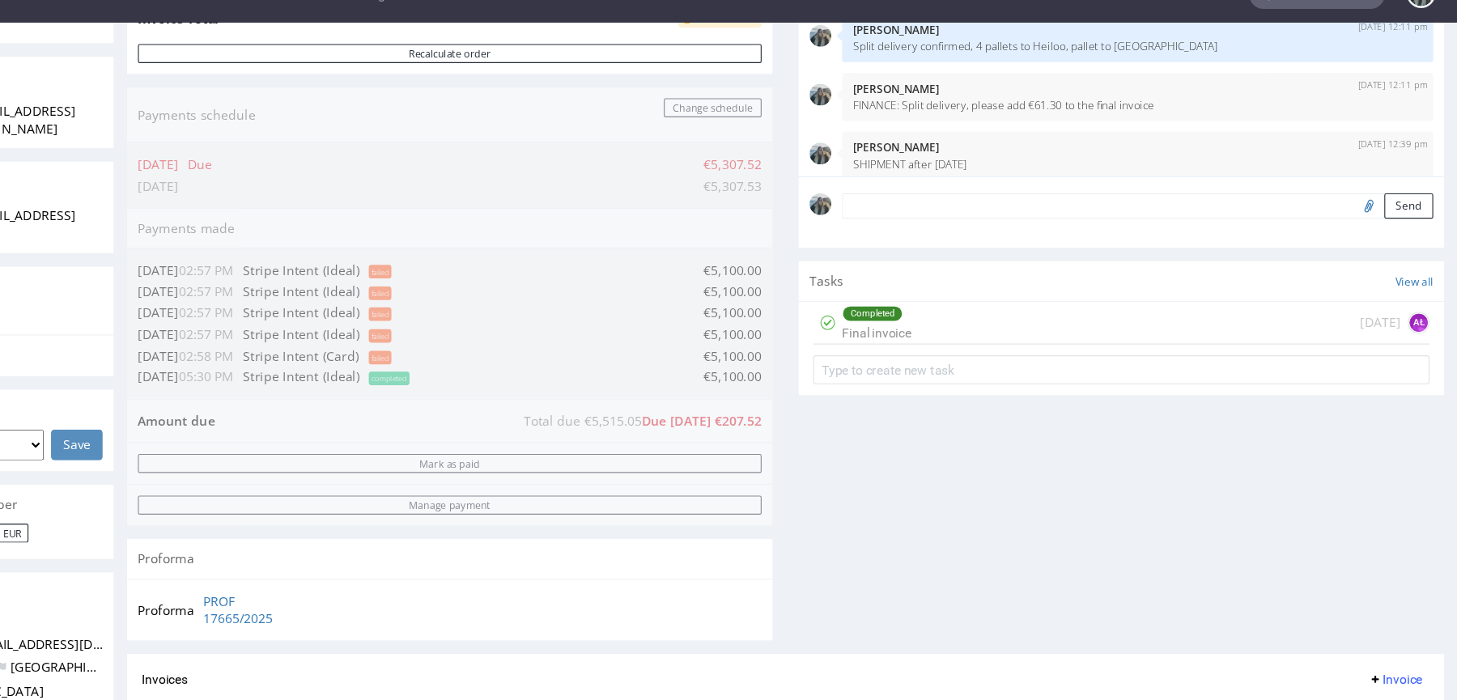
scroll to position [74, 0]
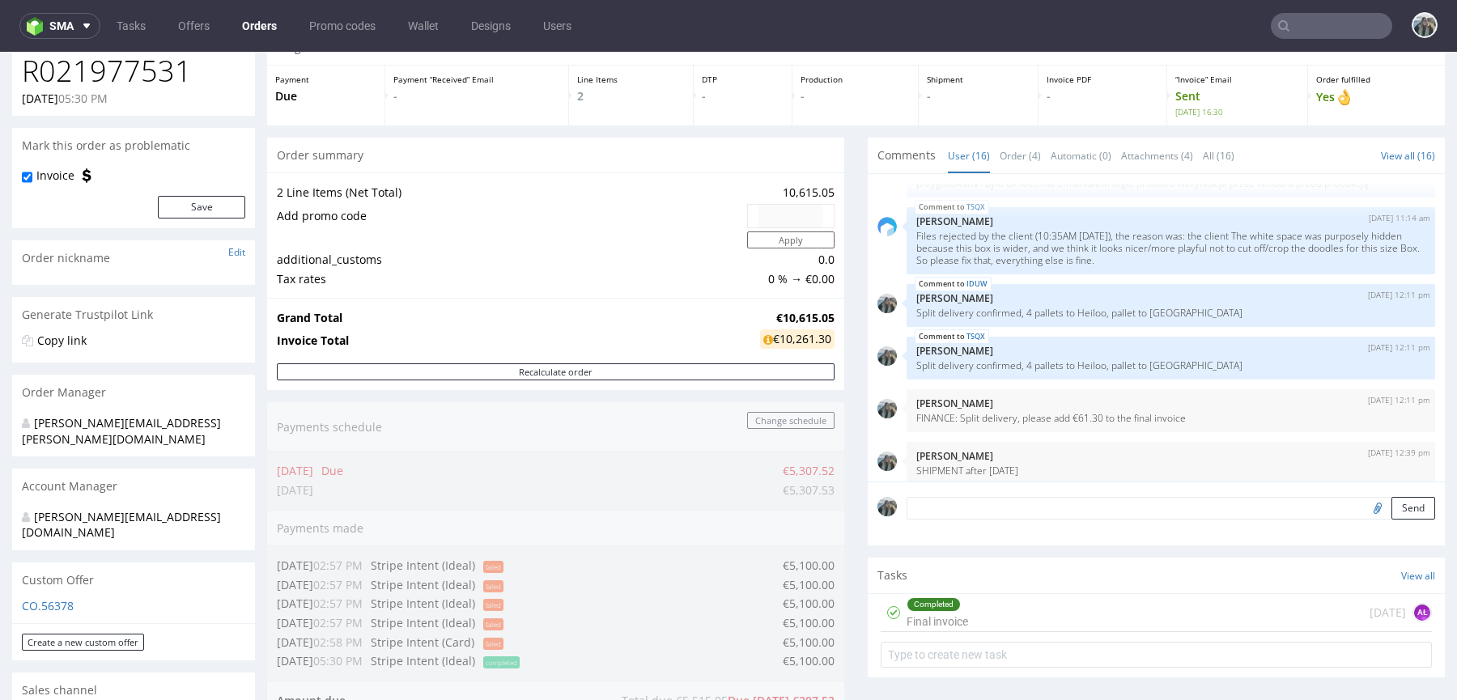
click at [146, 79] on h1 "R021977531" at bounding box center [133, 71] width 223 height 32
click at [145, 79] on h1 "R021977531" at bounding box center [133, 71] width 223 height 32
copy h1 "R021977531"
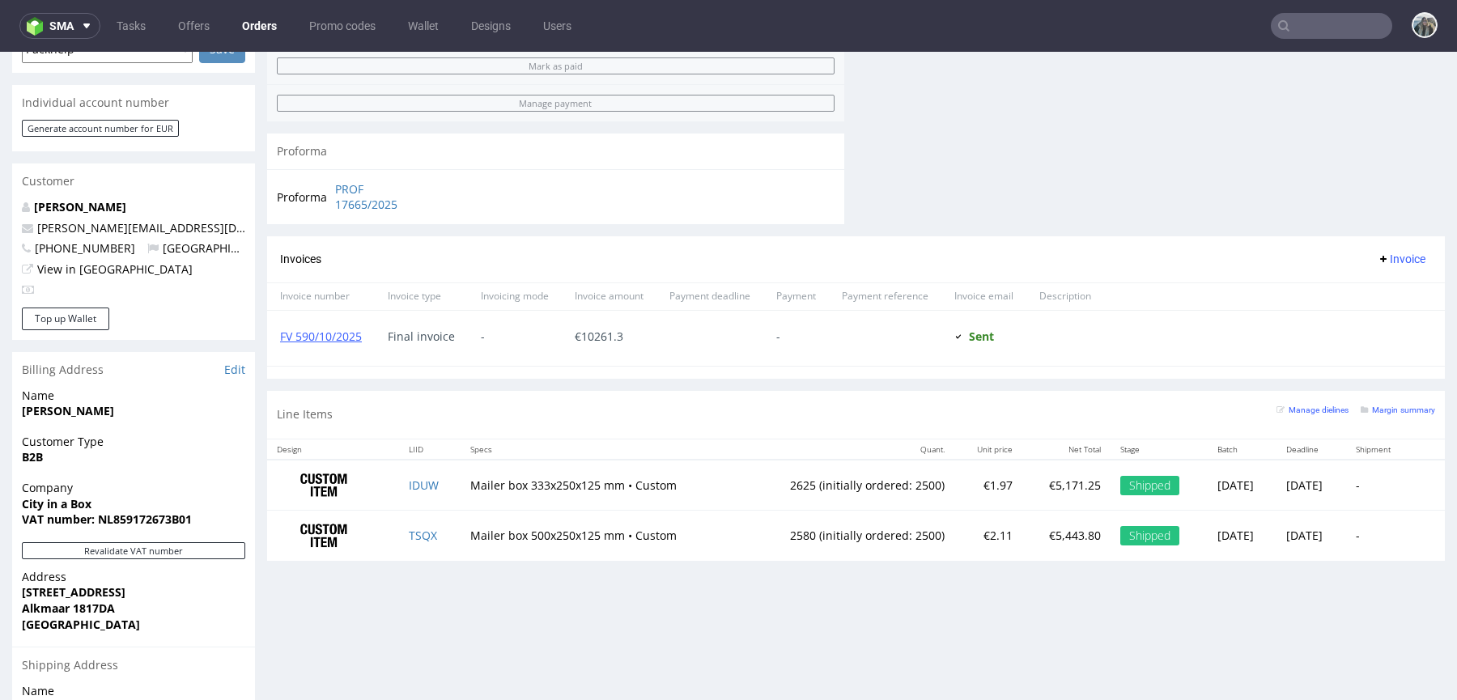
scroll to position [763, 0]
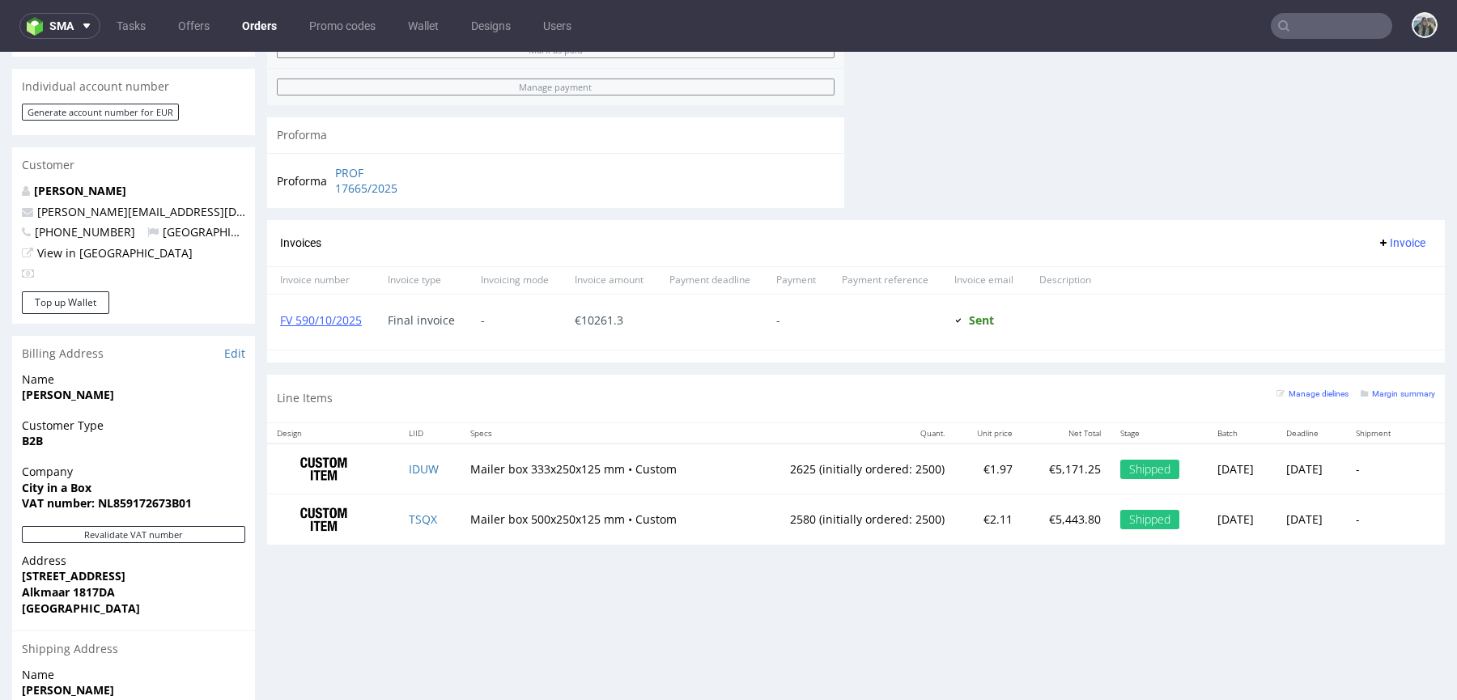
drag, startPoint x: 136, startPoint y: 174, endPoint x: 1, endPoint y: 176, distance: 135.2
click at [1, 176] on div "Order via Offer R021977531 20.08.2025 05:30 PM Mark this order as problematic I…" at bounding box center [728, 104] width 1457 height 1551
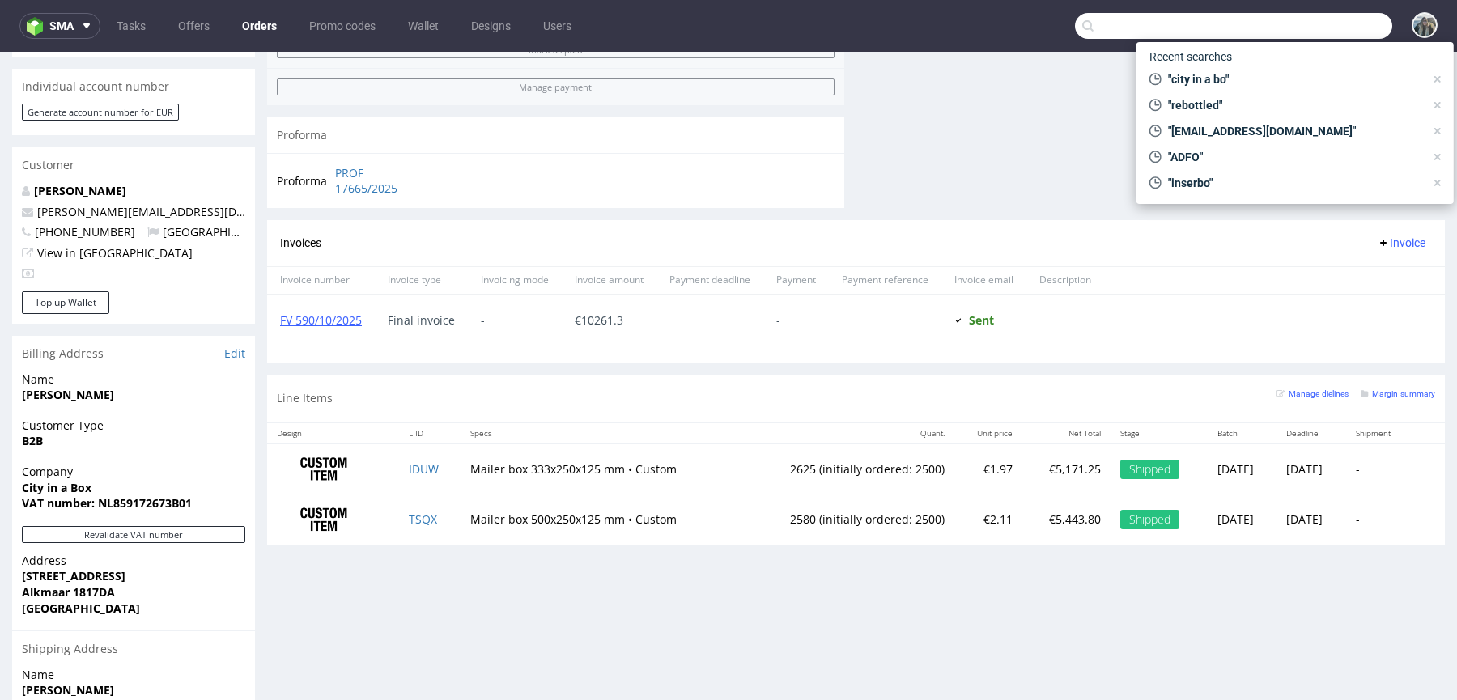
click at [1317, 31] on input "text" at bounding box center [1233, 26] width 317 height 26
paste input "R760671698"
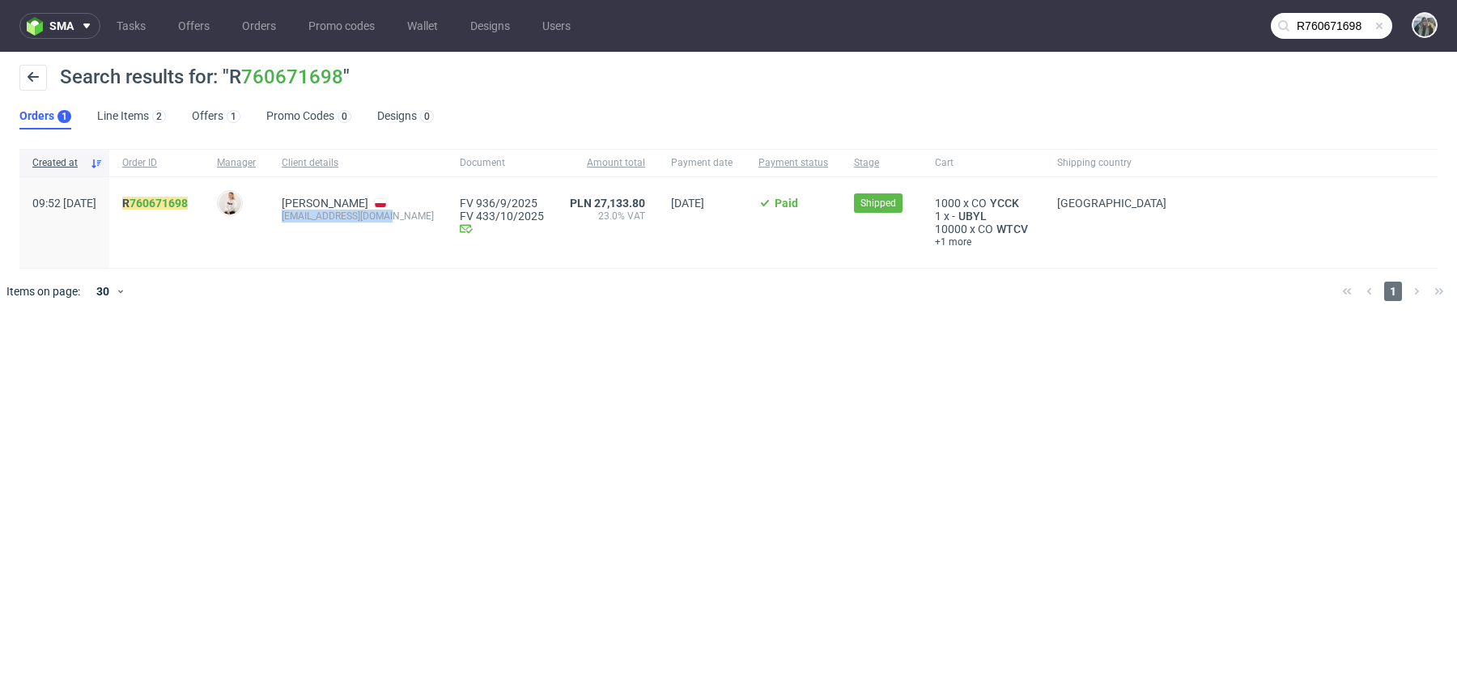
drag, startPoint x: 352, startPoint y: 231, endPoint x: 334, endPoint y: 213, distance: 25.2
click at [320, 220] on span "Zuzanna Wójciak zuzannaurbaniak@wp.pl" at bounding box center [358, 223] width 152 height 52
copy div "zuzannaurbaniak@wp.pl"
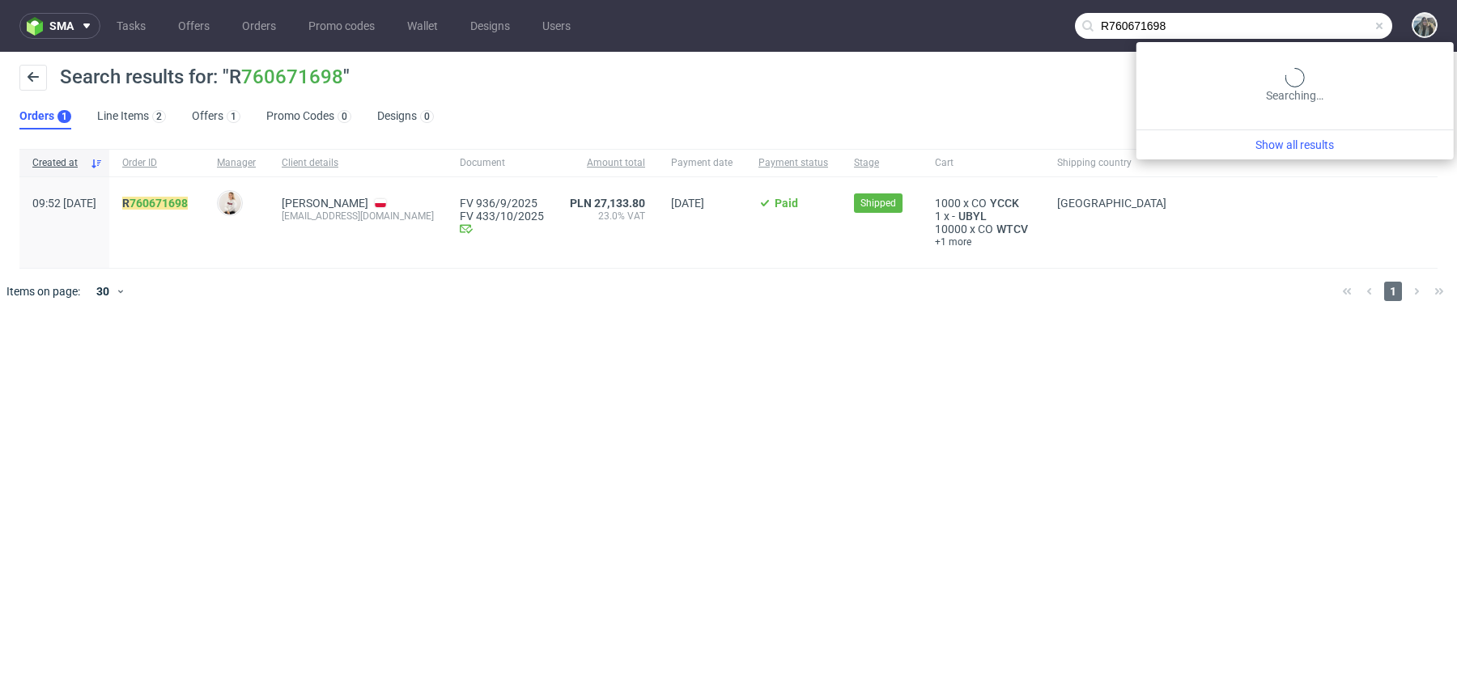
click at [1323, 15] on input "R760671698" at bounding box center [1233, 26] width 317 height 26
paste input "680965254"
type input "R680965254"
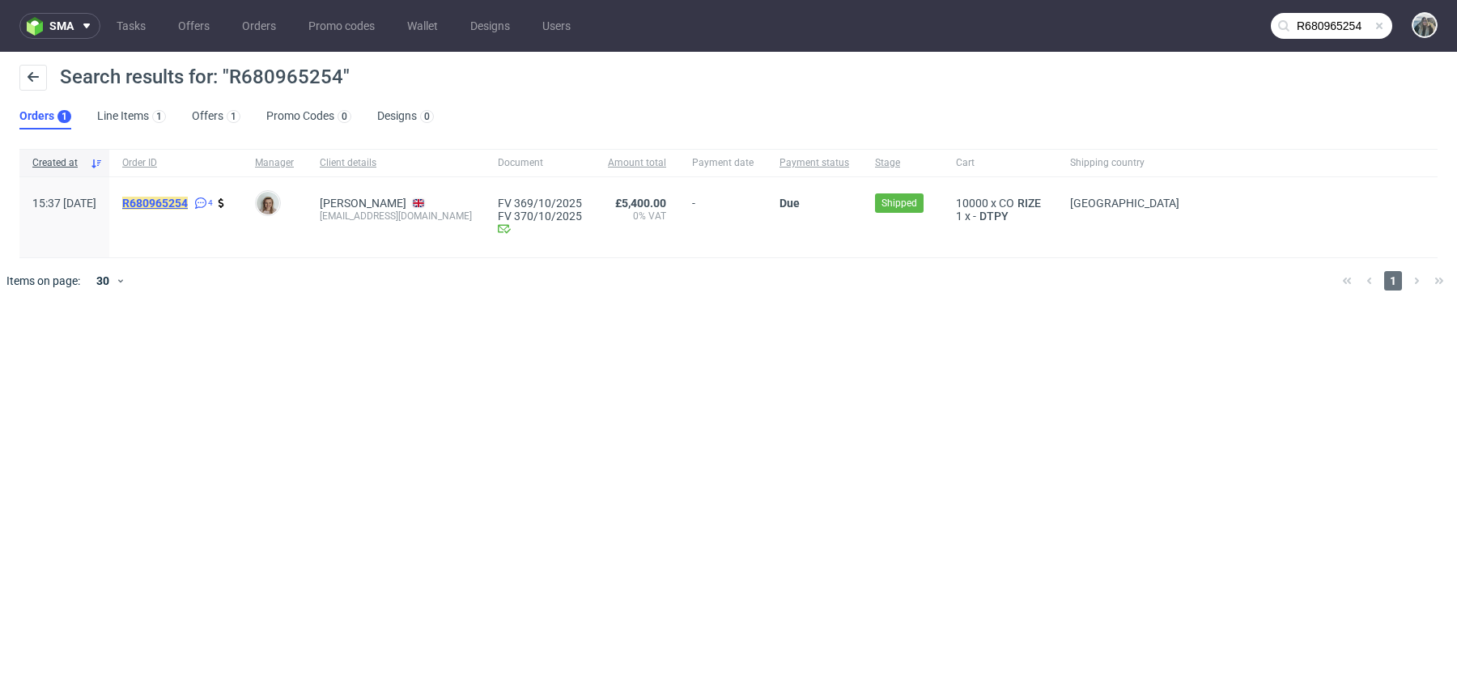
click at [175, 198] on mark "R680965254" at bounding box center [155, 203] width 66 height 13
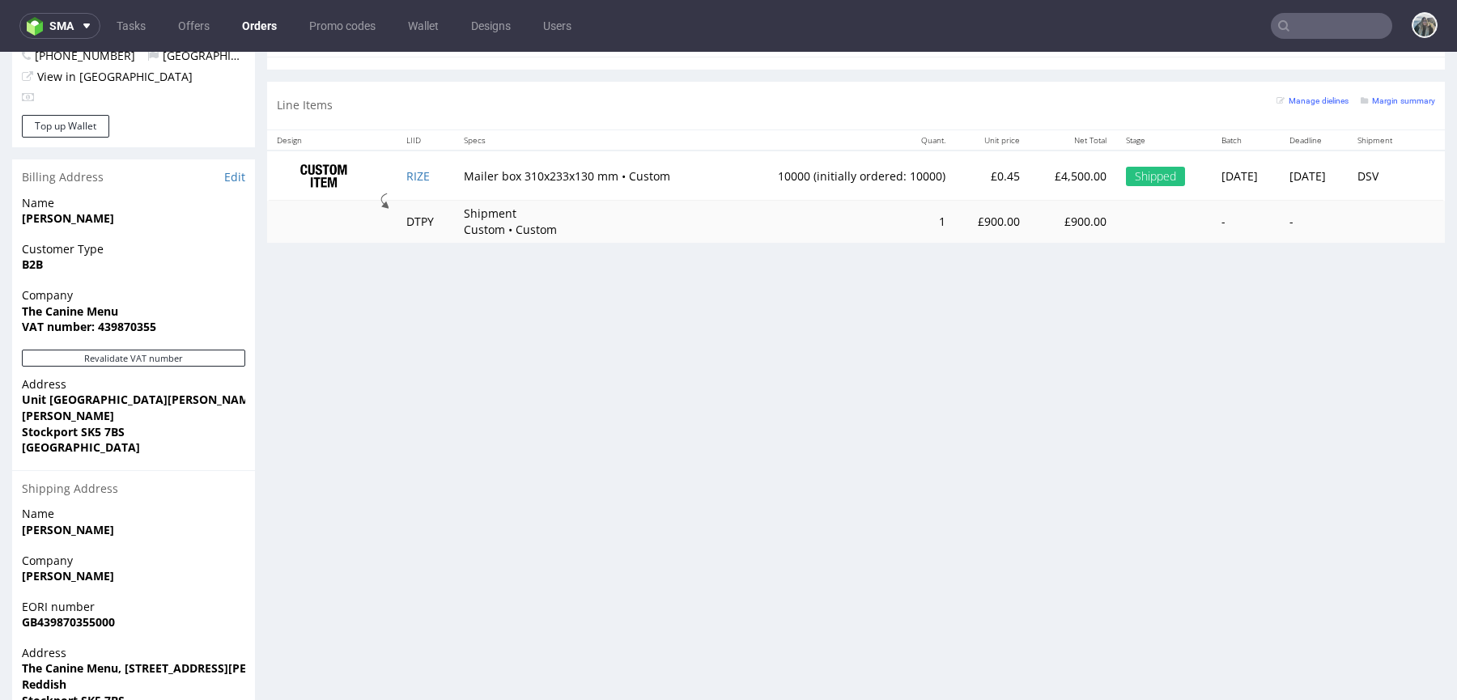
scroll to position [964, 0]
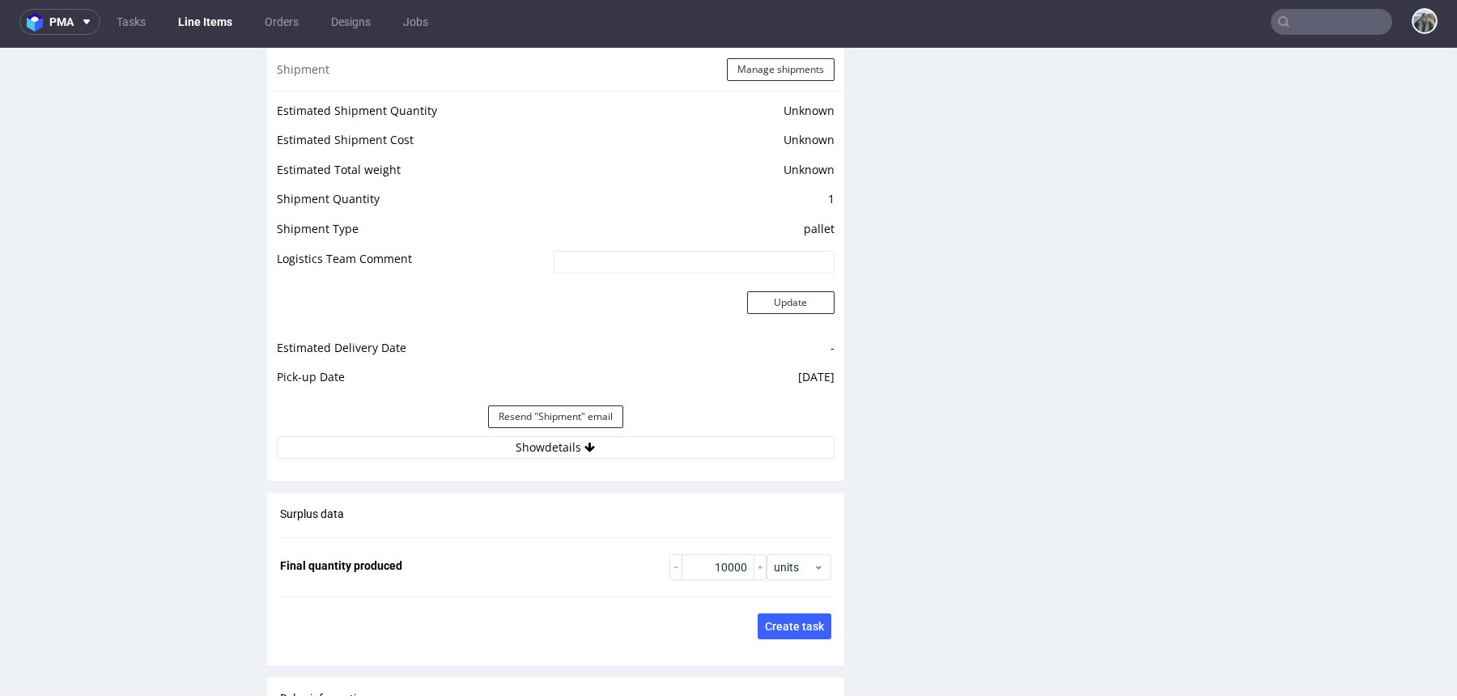
scroll to position [2158, 0]
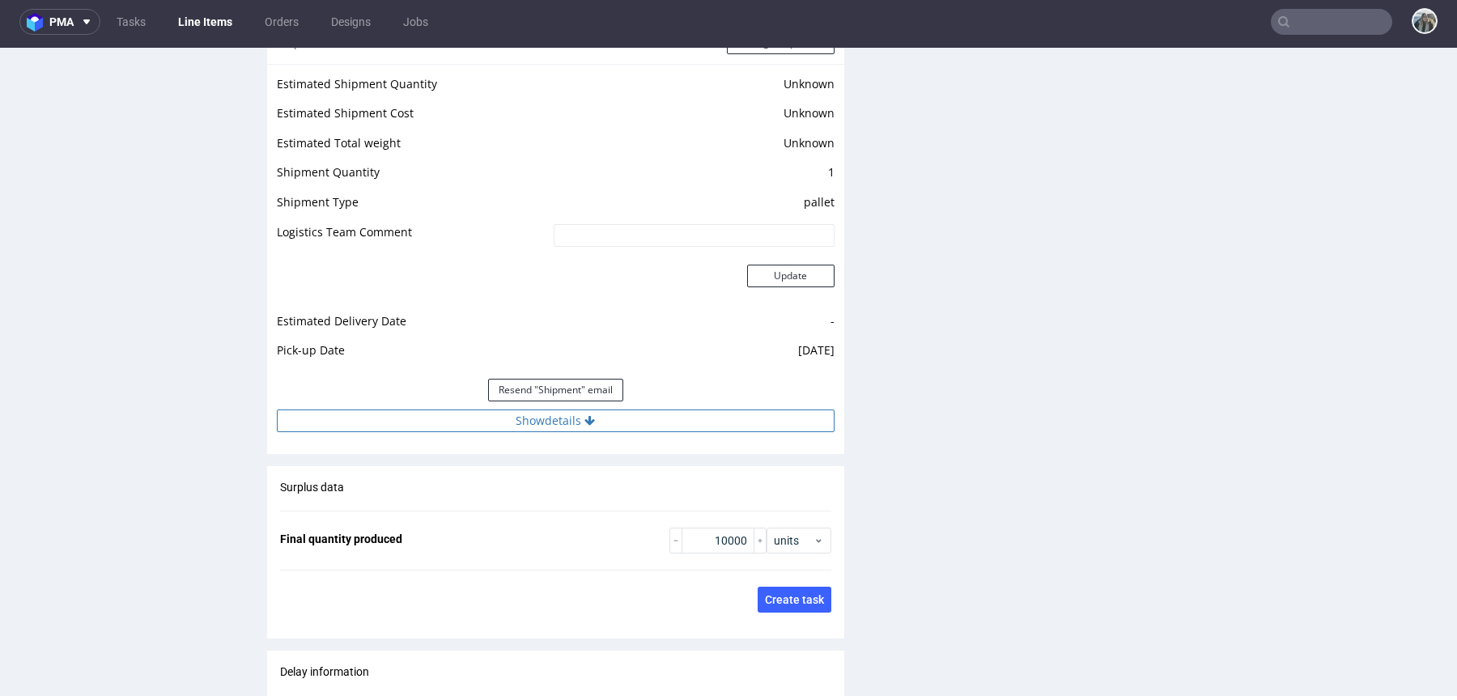
click at [519, 424] on button "Show details" at bounding box center [556, 421] width 558 height 23
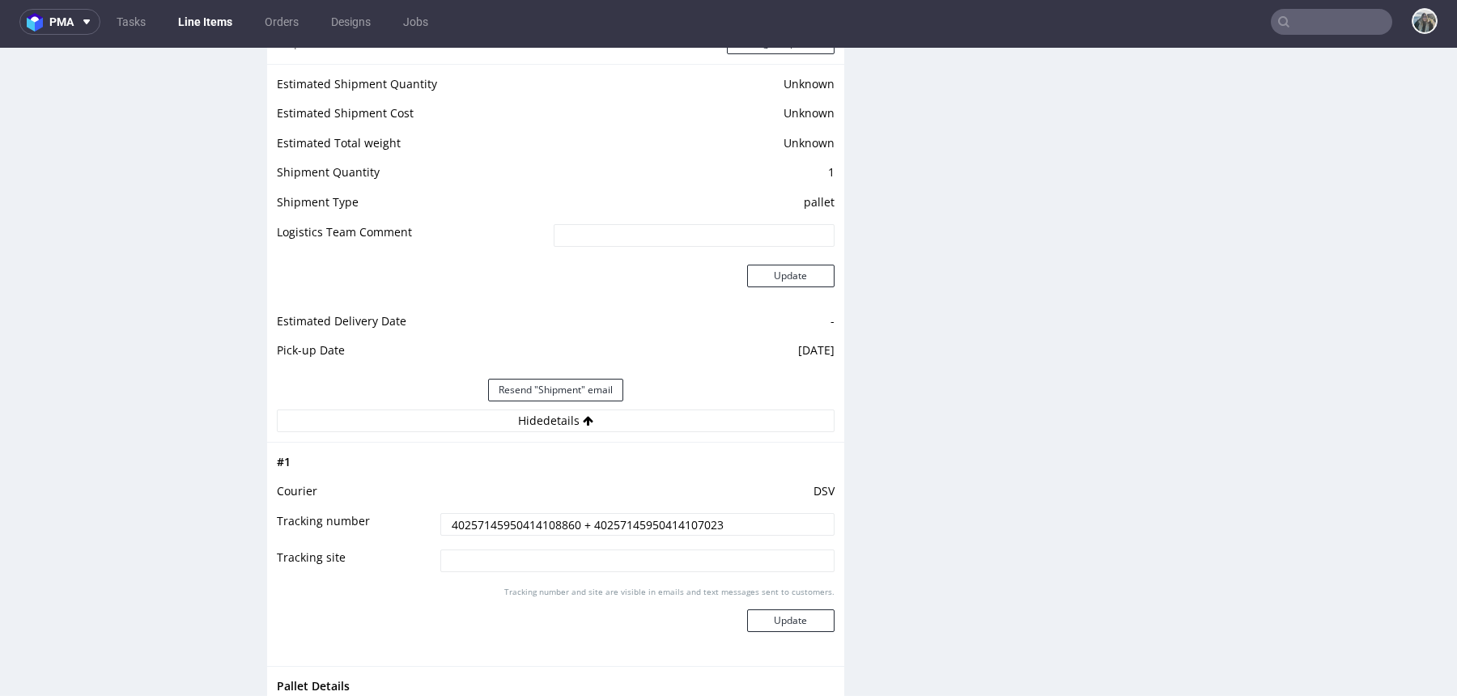
click at [519, 524] on input "40257145950414108860 + 40257145950414107023" at bounding box center [637, 524] width 394 height 23
click at [527, 517] on input "40257145950414108860 + 40257145950414107023" at bounding box center [637, 524] width 394 height 23
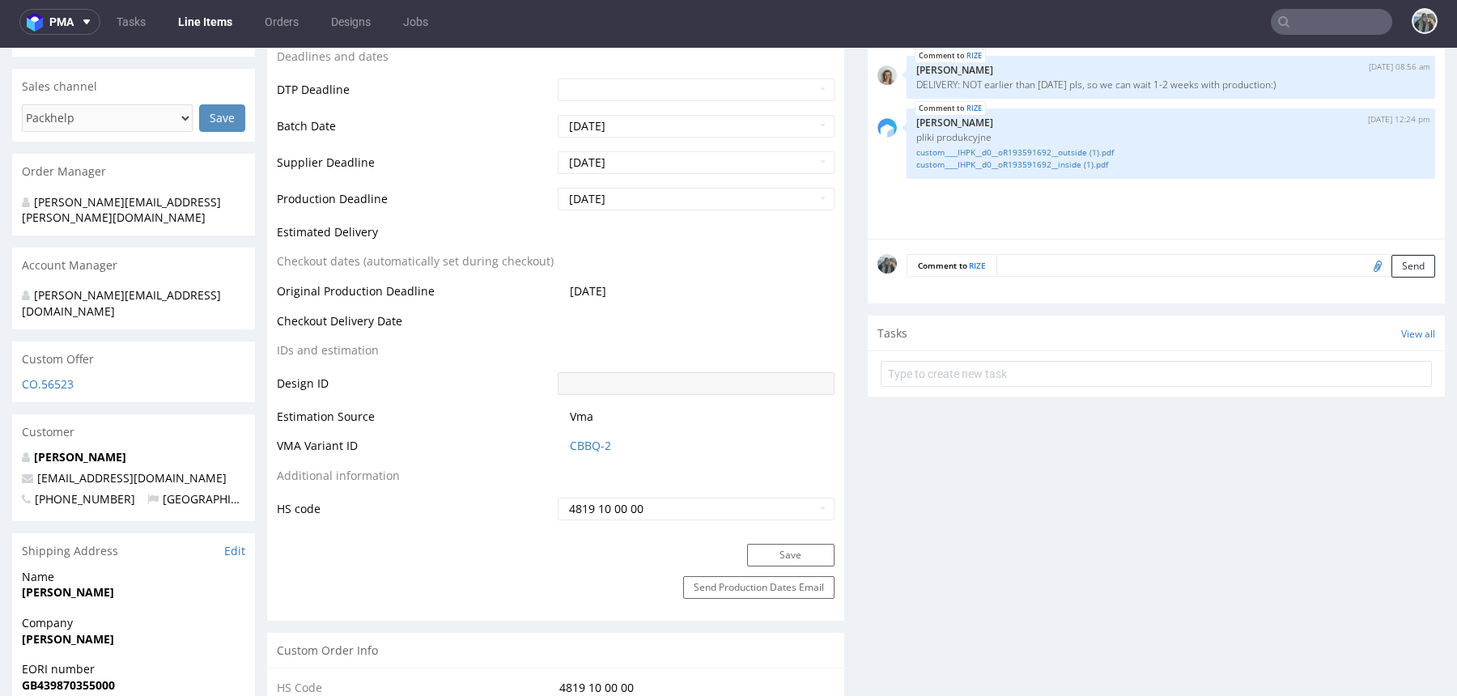
scroll to position [661, 0]
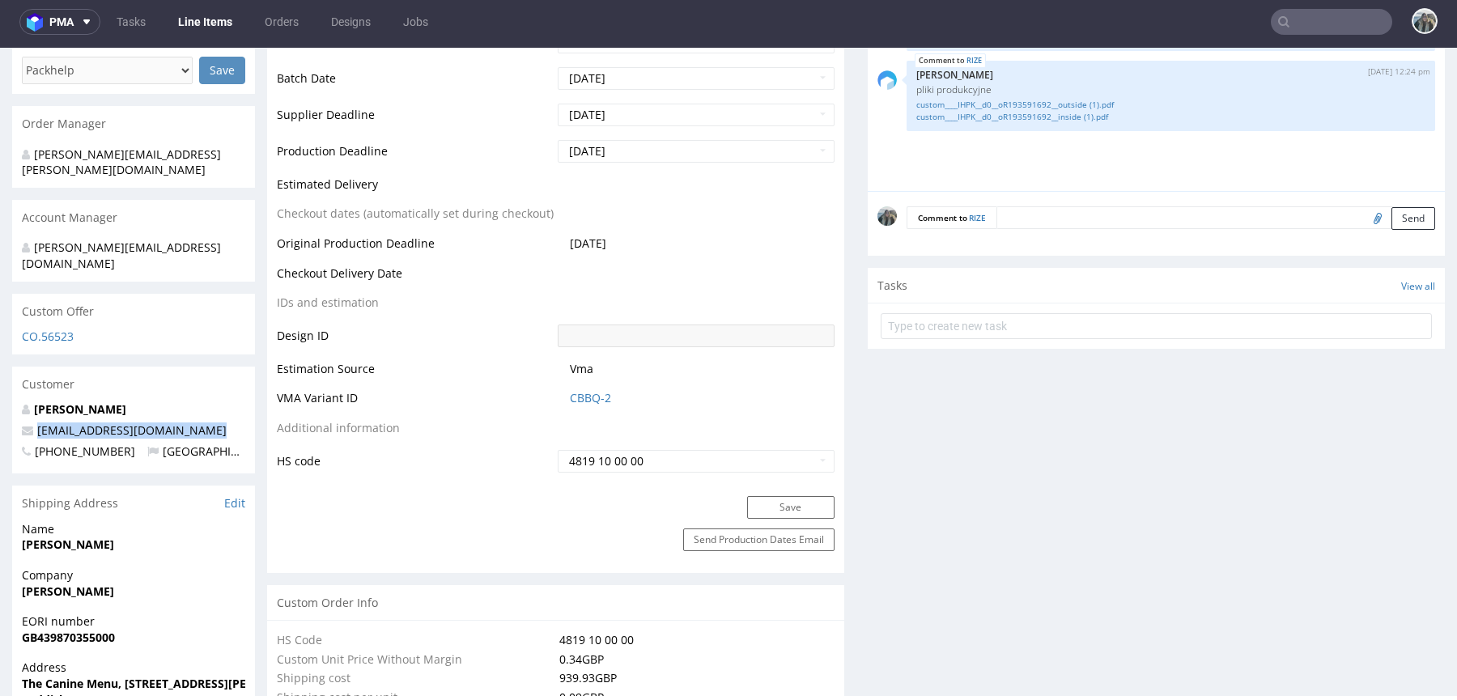
drag, startPoint x: 211, startPoint y: 409, endPoint x: 10, endPoint y: 394, distance: 201.3
click at [1333, 27] on input "text" at bounding box center [1331, 22] width 121 height 26
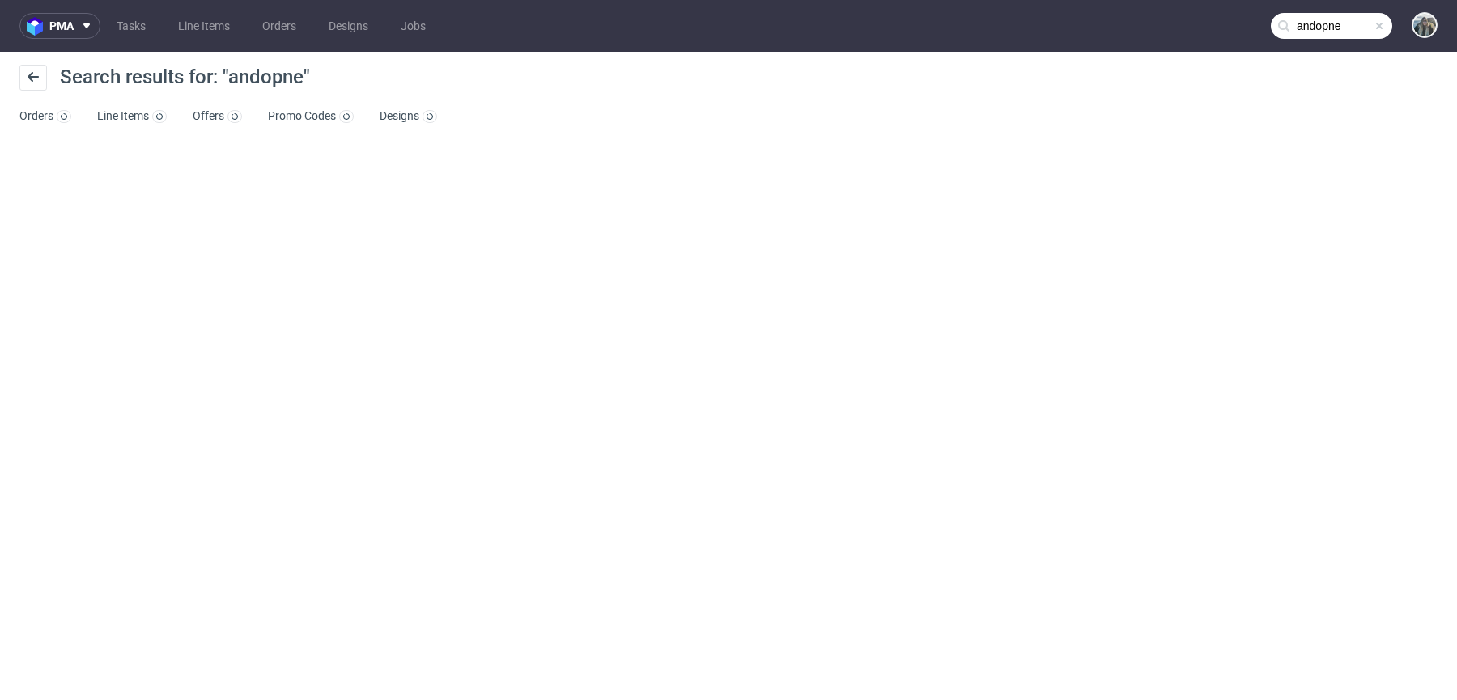
click at [1339, 40] on nav "pma Tasks Line Items Orders Designs Jobs andopne" at bounding box center [728, 26] width 1457 height 52
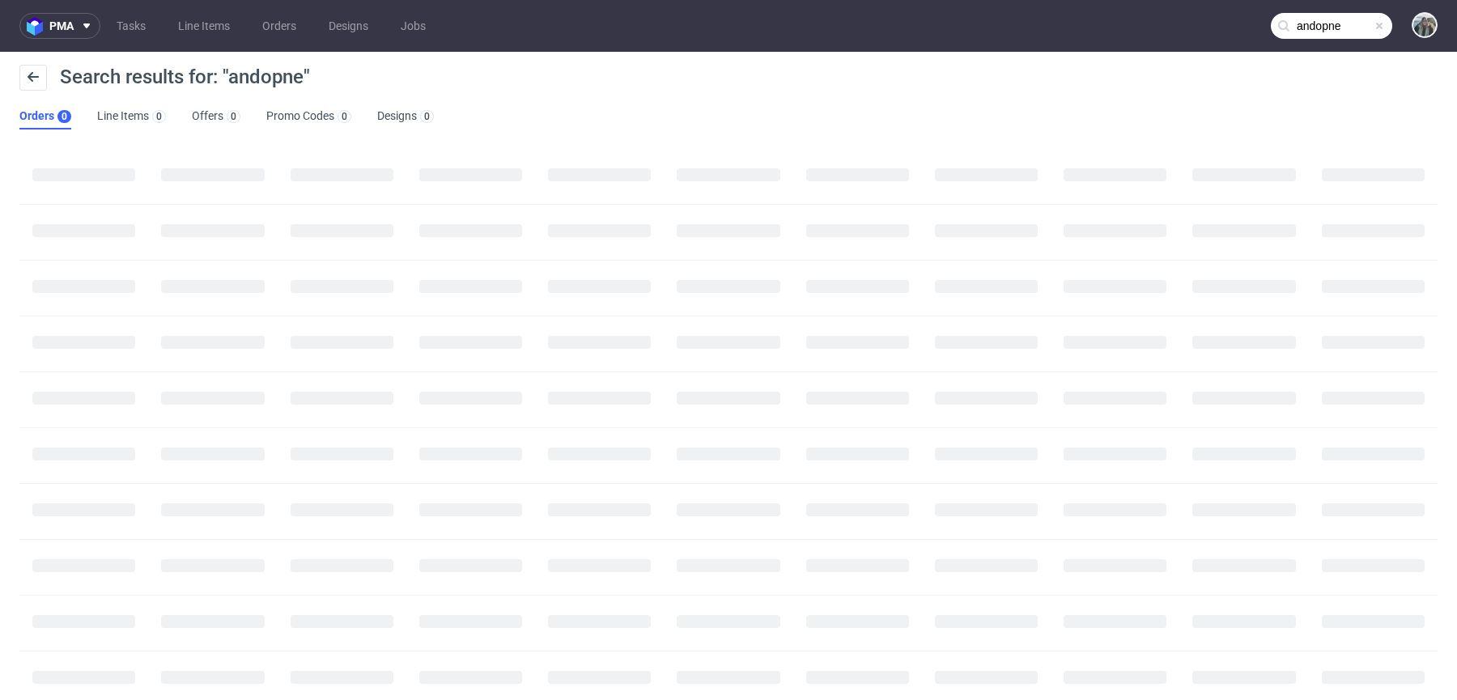
click at [1337, 32] on input "andopne" at bounding box center [1331, 26] width 121 height 26
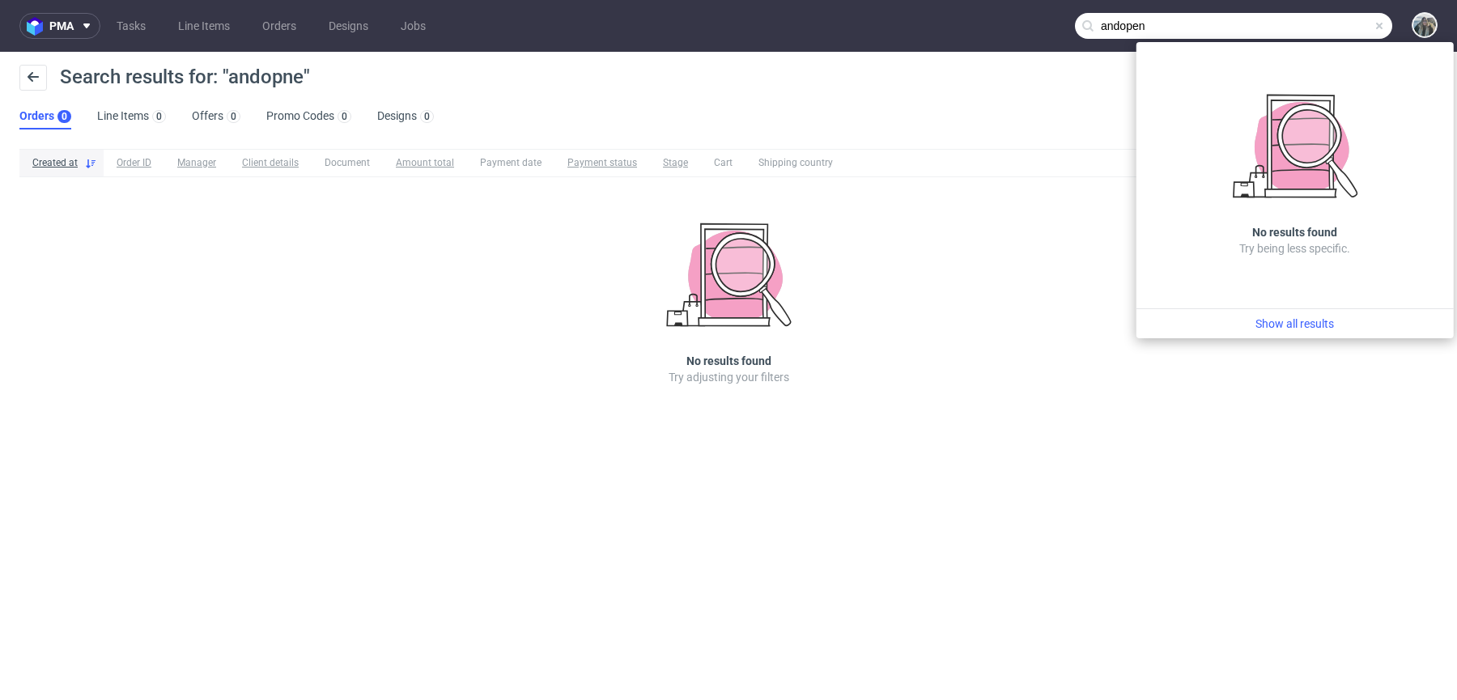
type input "andopen"
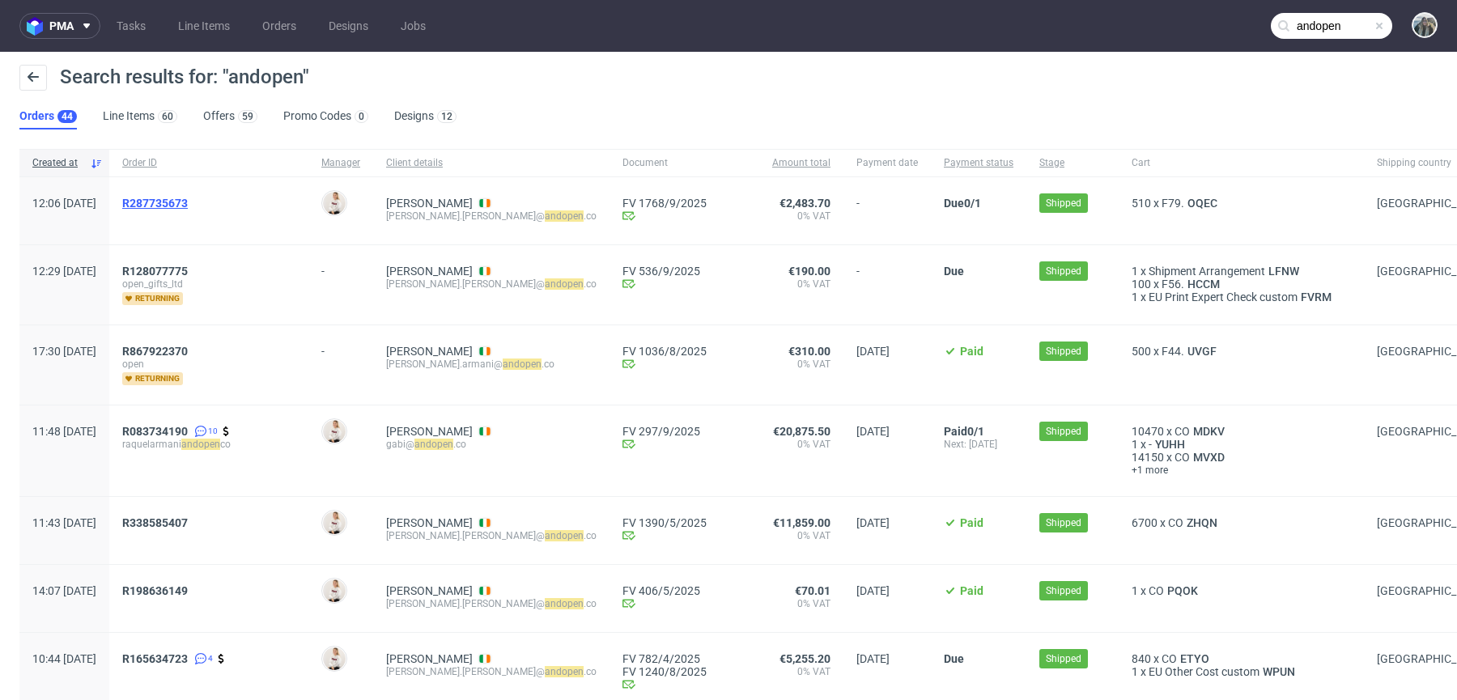
click at [188, 205] on span "R287735673" at bounding box center [155, 203] width 66 height 13
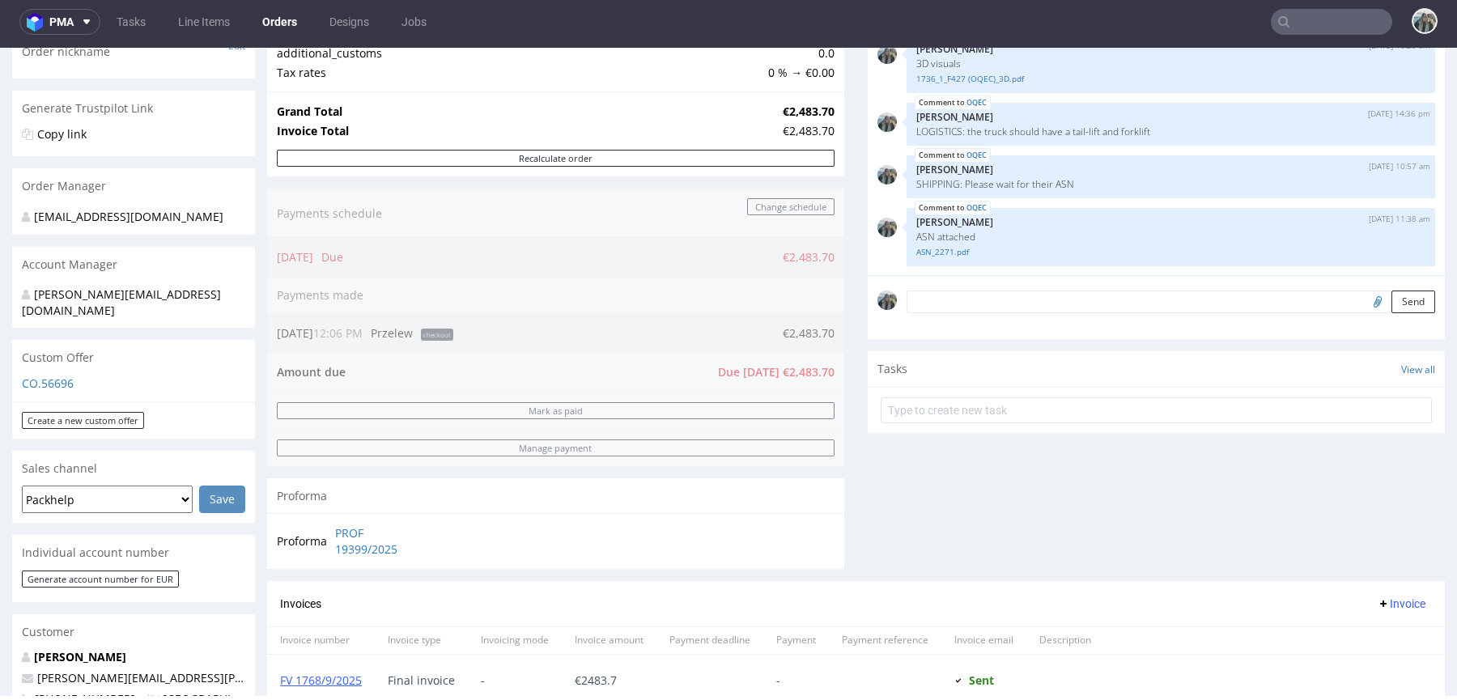
scroll to position [394, 0]
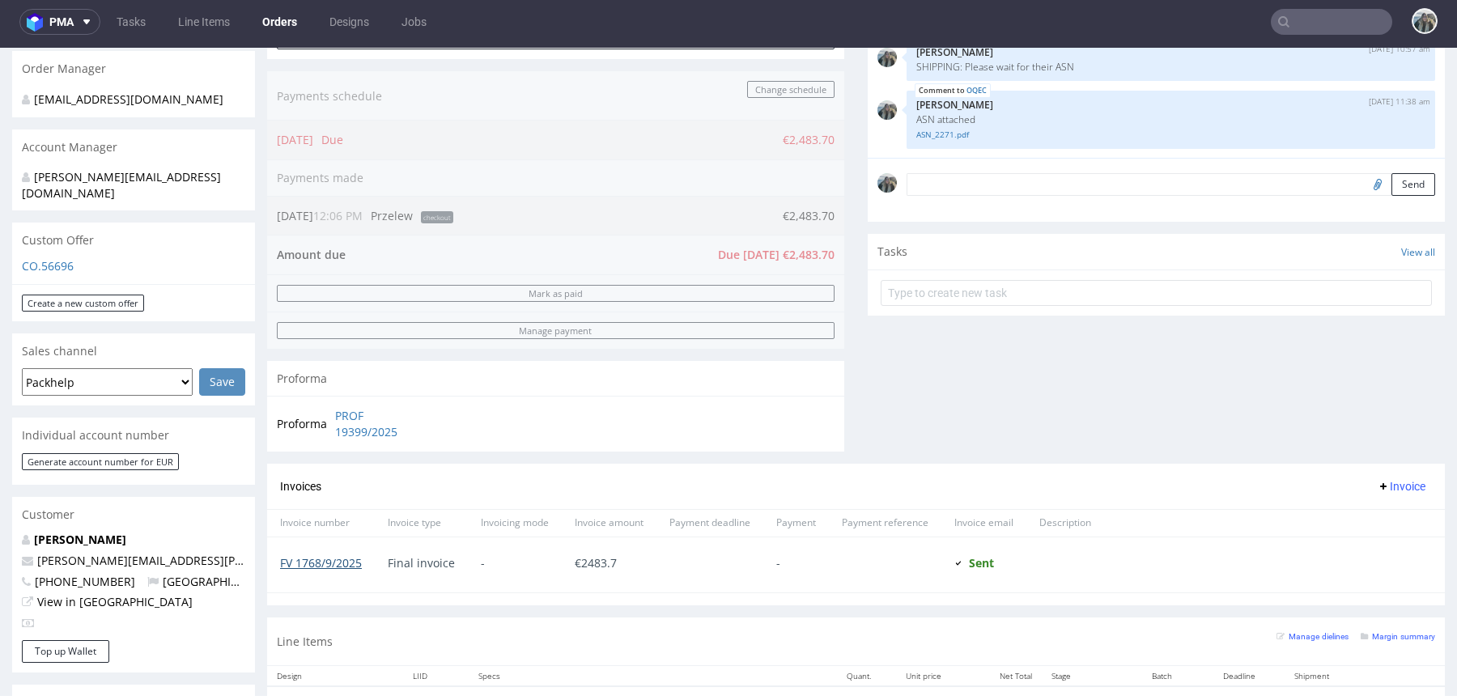
click at [346, 559] on link "FV 1768/9/2025" at bounding box center [321, 562] width 82 height 15
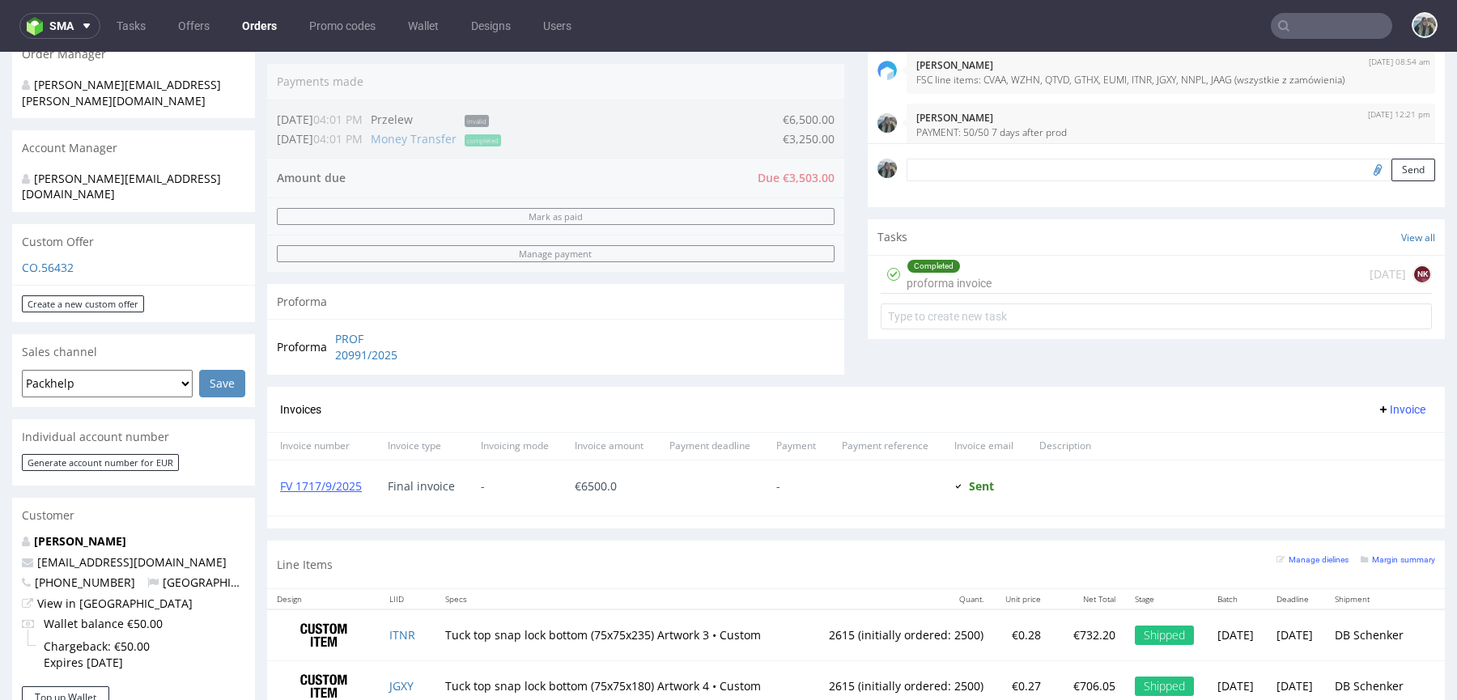
scroll to position [491, 0]
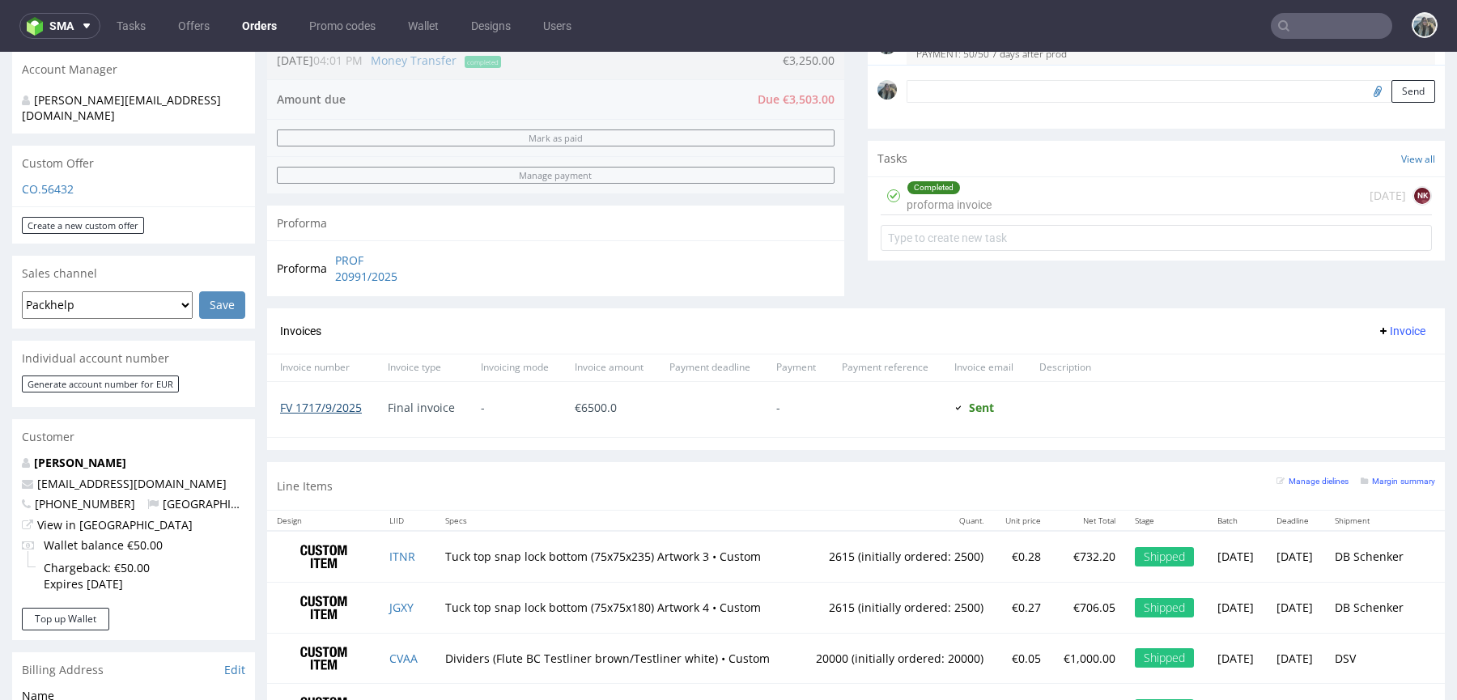
click at [322, 400] on link "FV 1717/9/2025" at bounding box center [321, 407] width 82 height 15
click at [1068, 185] on div "Completed proforma invoice [DATE] NK" at bounding box center [1156, 196] width 551 height 38
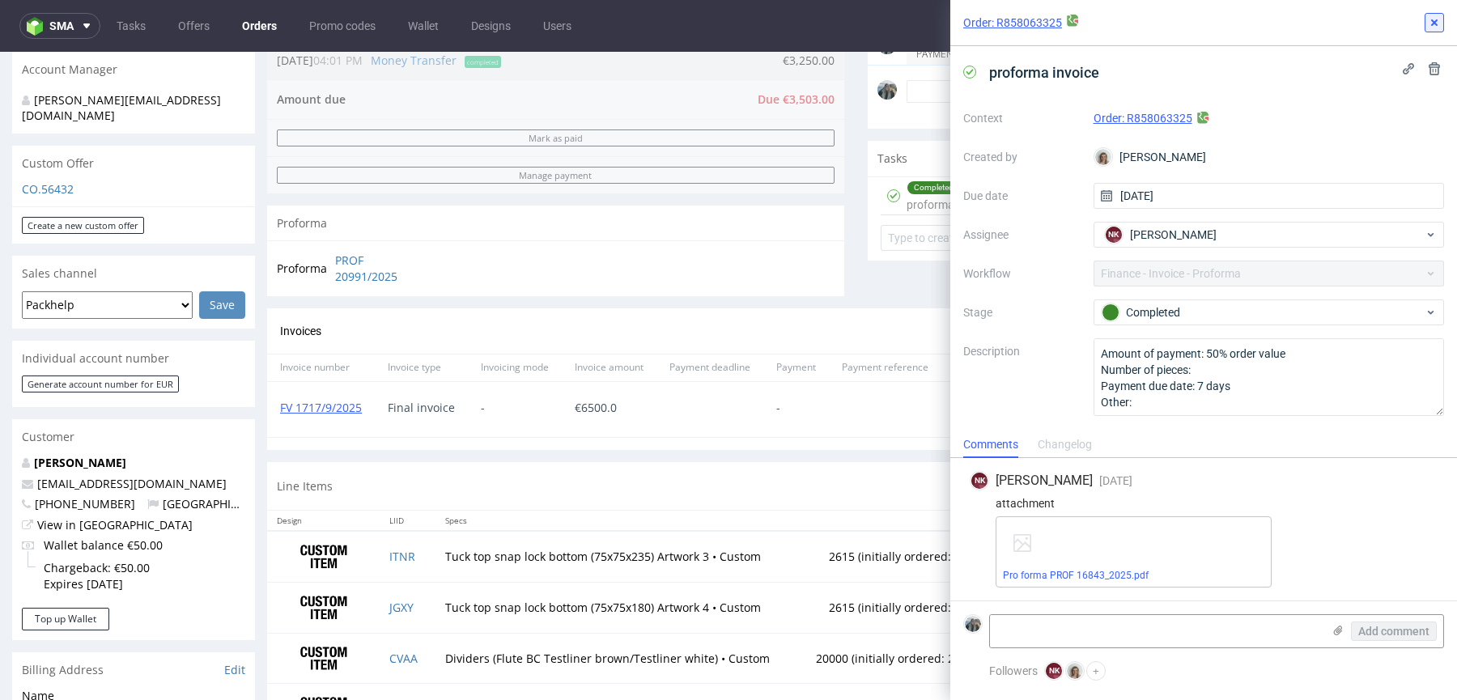
click at [1433, 23] on use at bounding box center [1434, 22] width 6 height 6
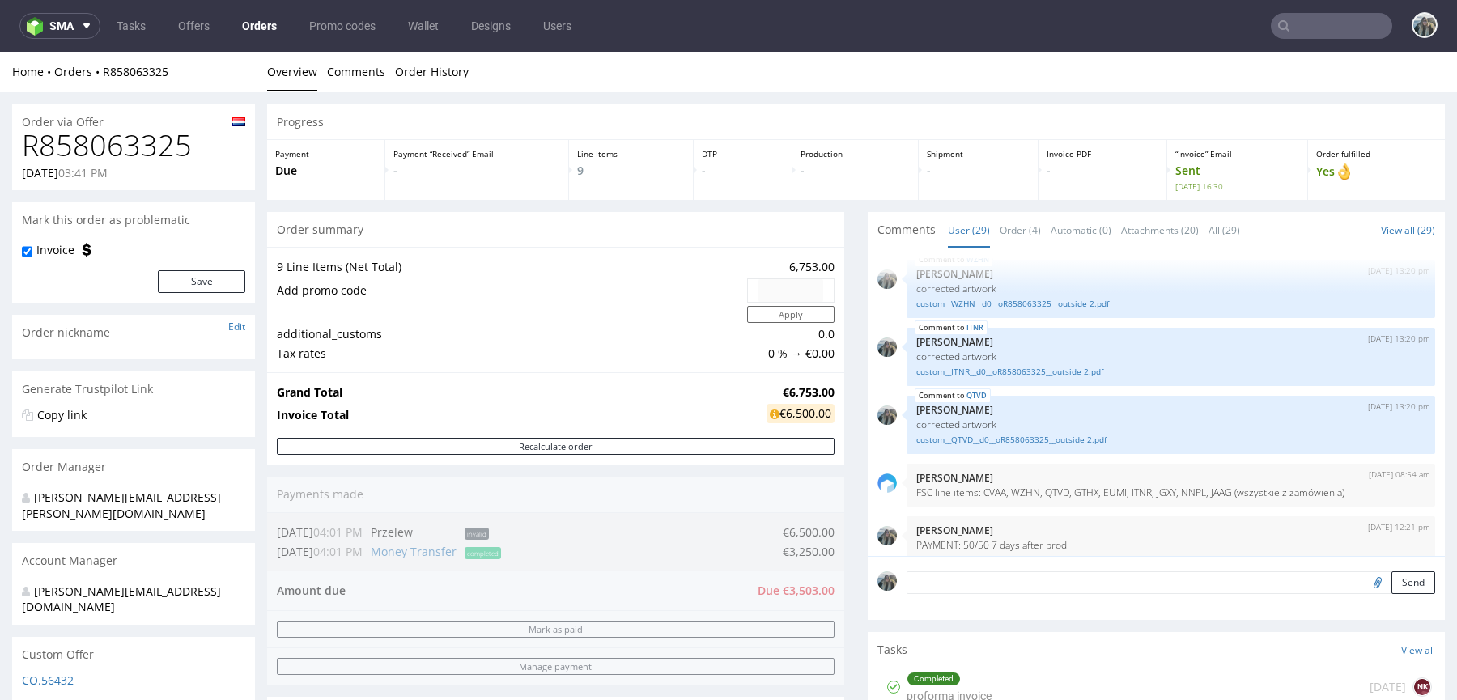
click at [93, 139] on h1 "R858063325" at bounding box center [133, 146] width 223 height 32
copy h1 "R858063325"
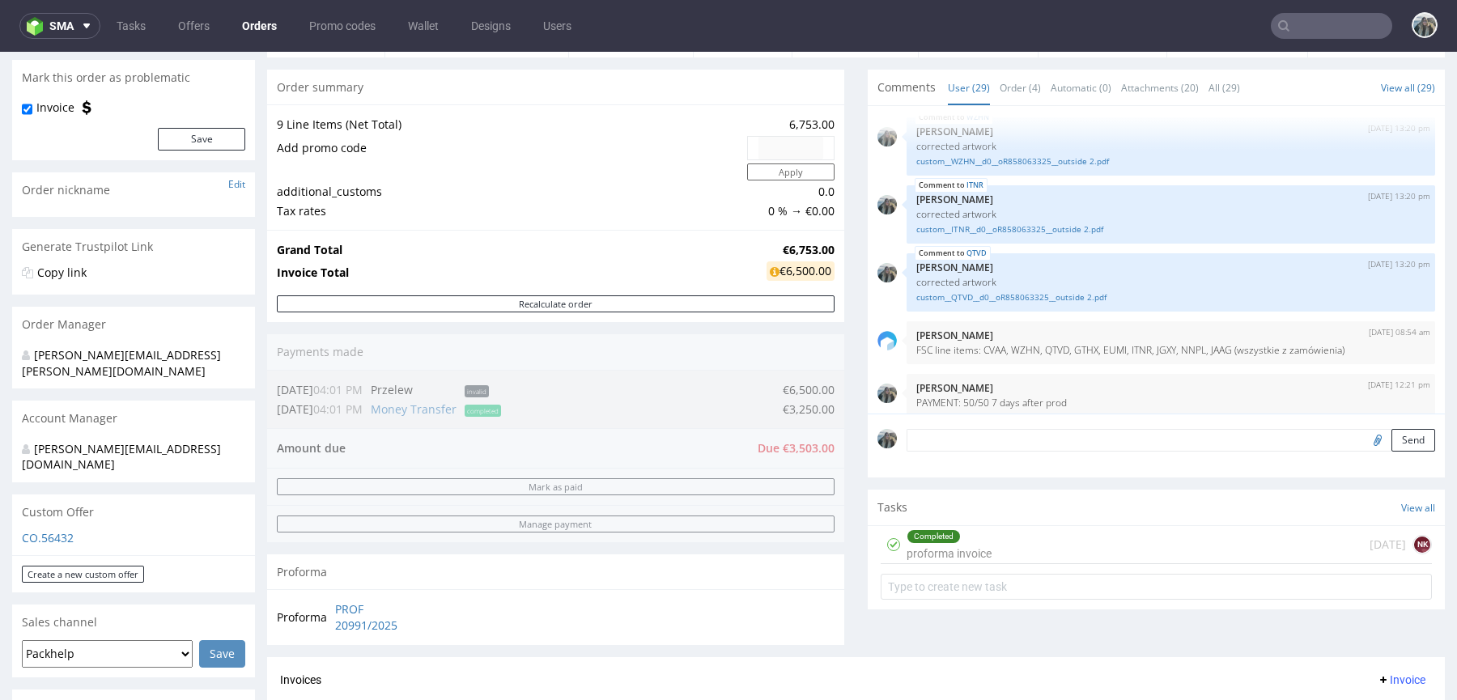
scroll to position [653, 0]
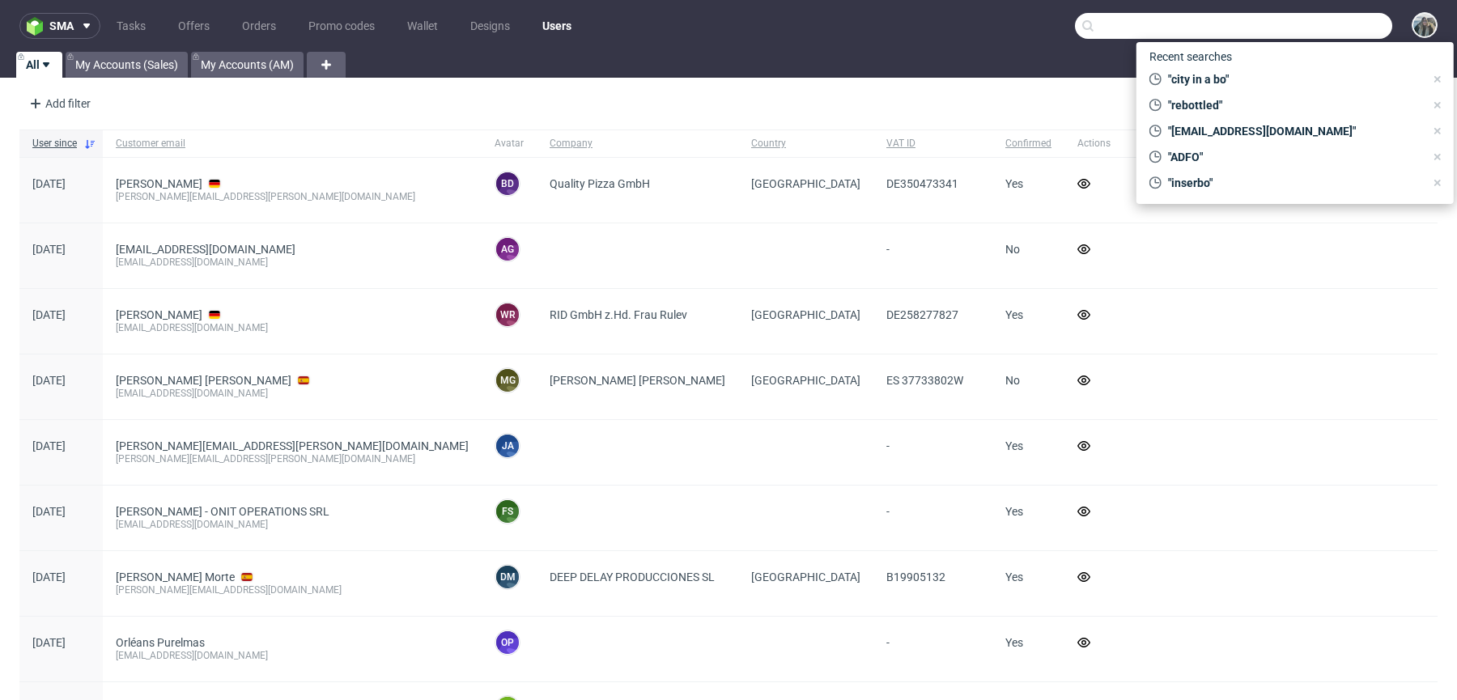
click at [1308, 31] on input "text" at bounding box center [1233, 26] width 317 height 26
paste input "R526235556"
type input "R526235556"
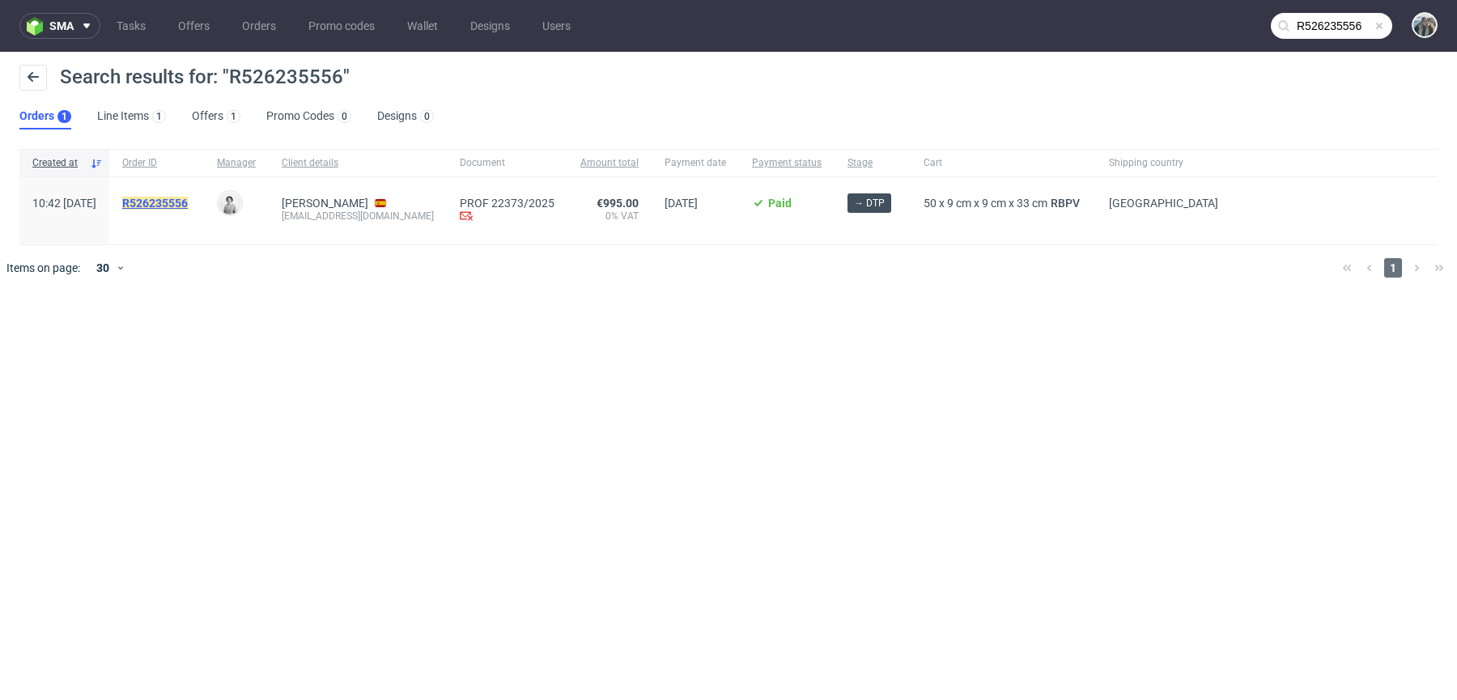
click at [188, 207] on mark "R526235556" at bounding box center [155, 203] width 66 height 13
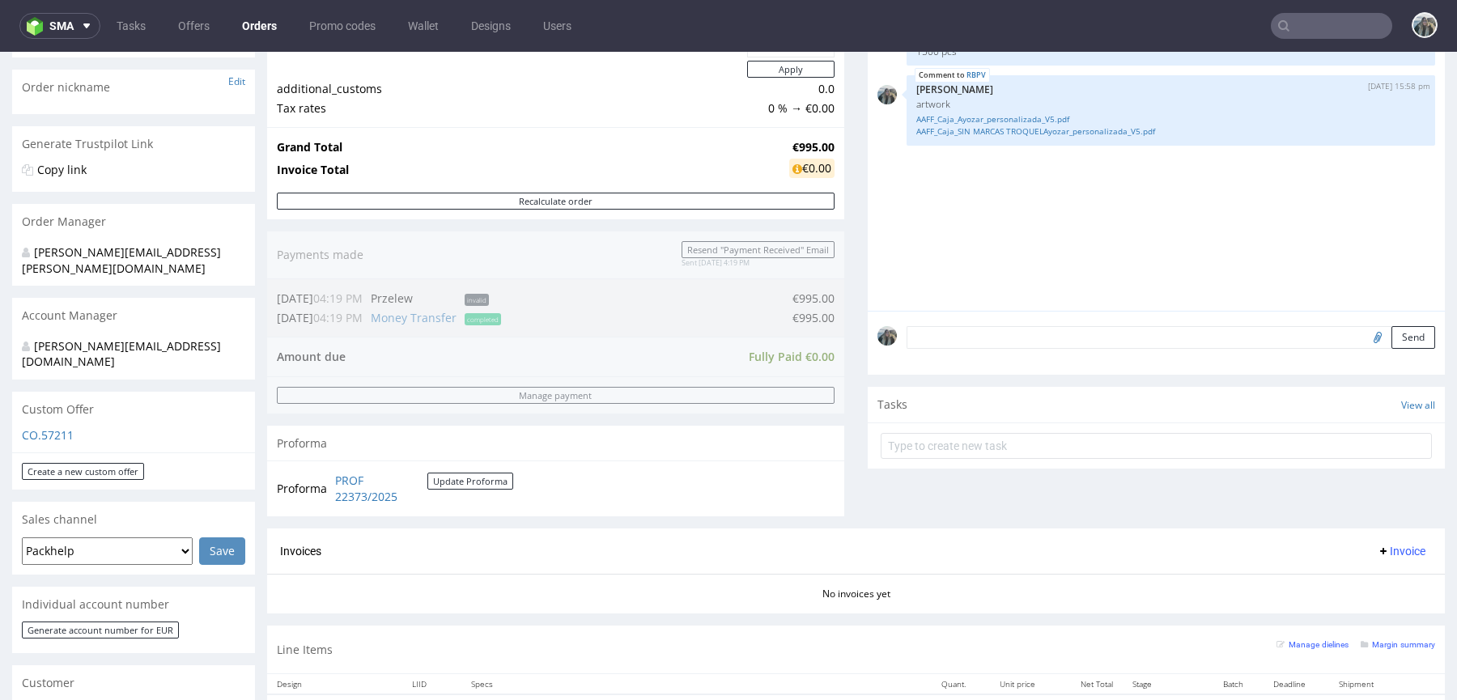
scroll to position [151, 0]
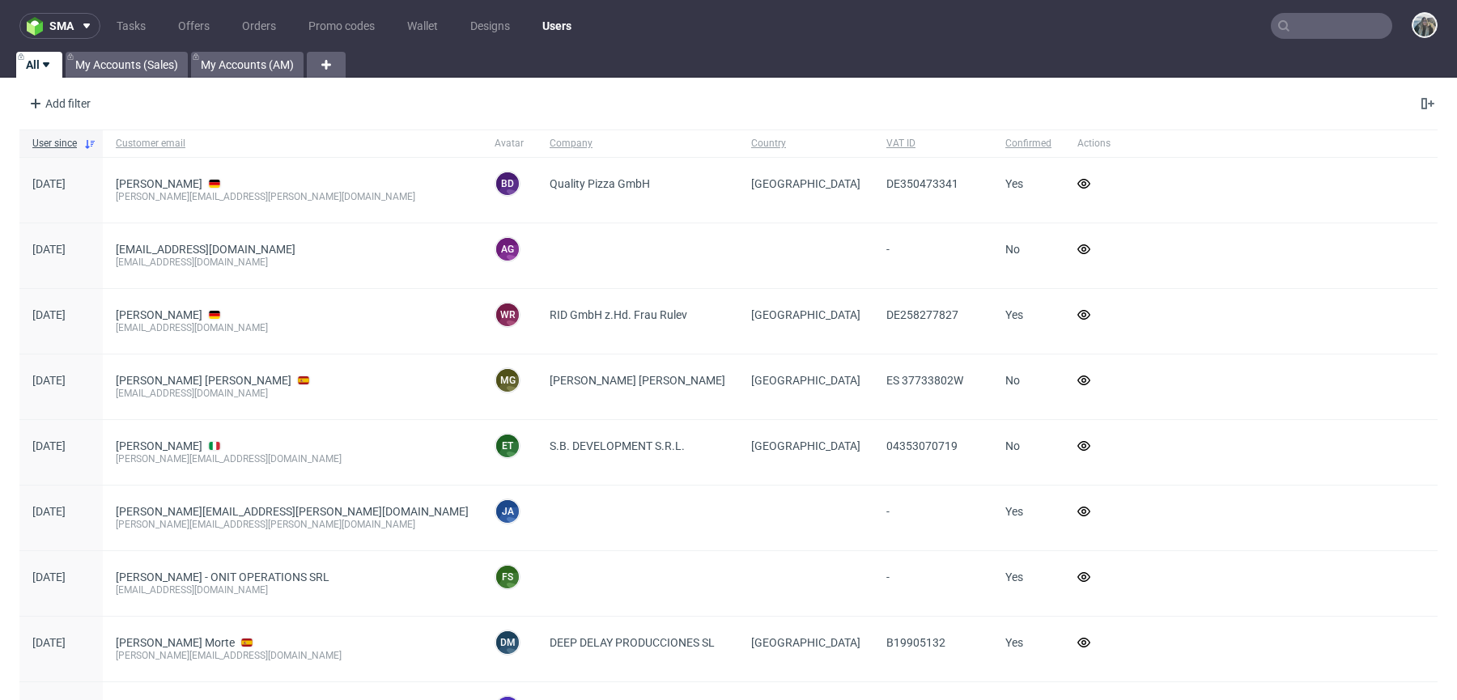
click at [1290, 33] on input "text" at bounding box center [1331, 26] width 121 height 26
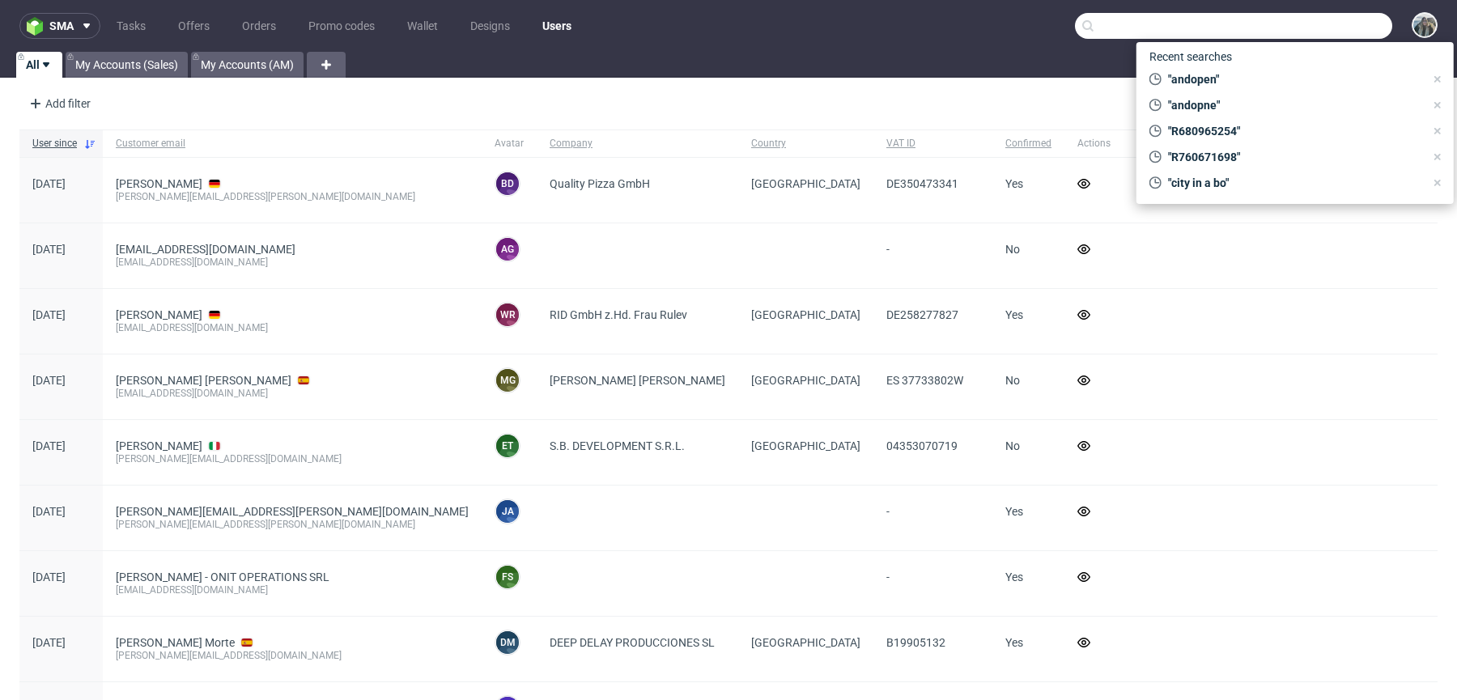
click at [1291, 32] on input "text" at bounding box center [1233, 26] width 317 height 26
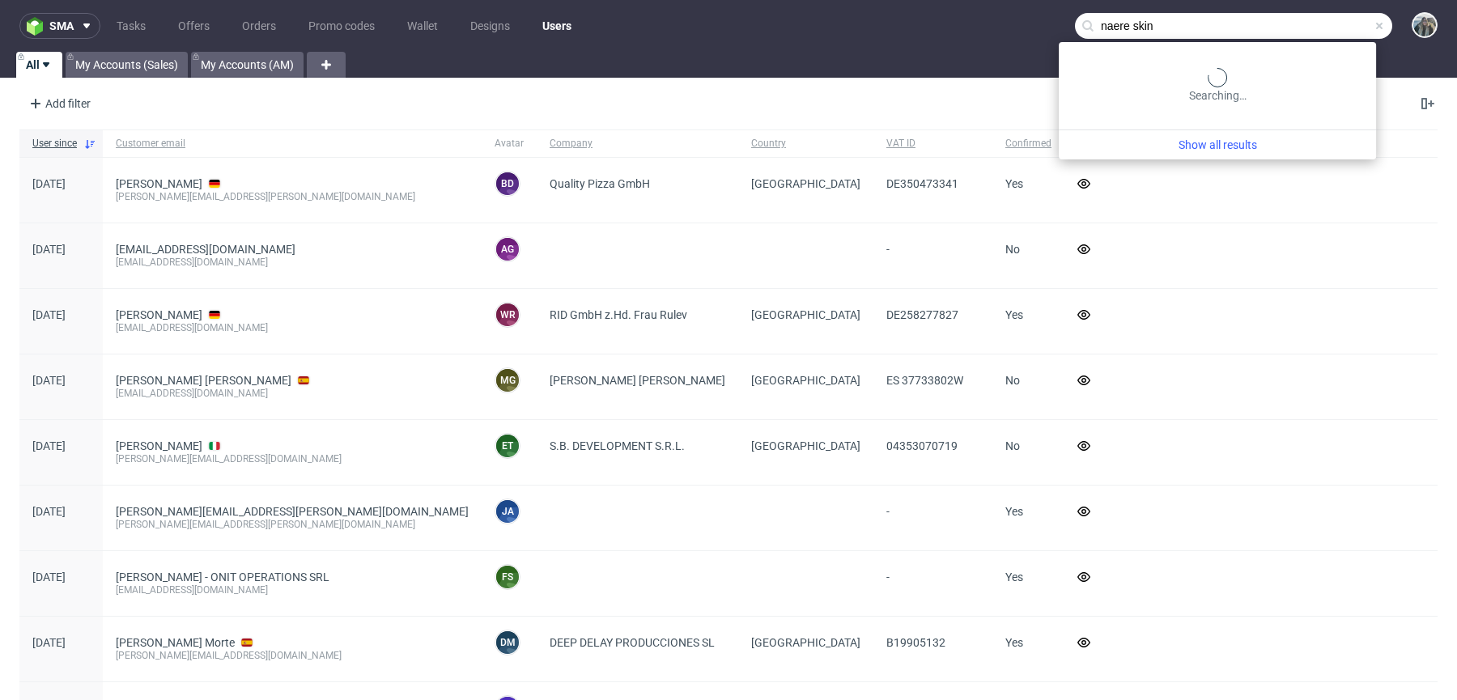
type input "naere skin"
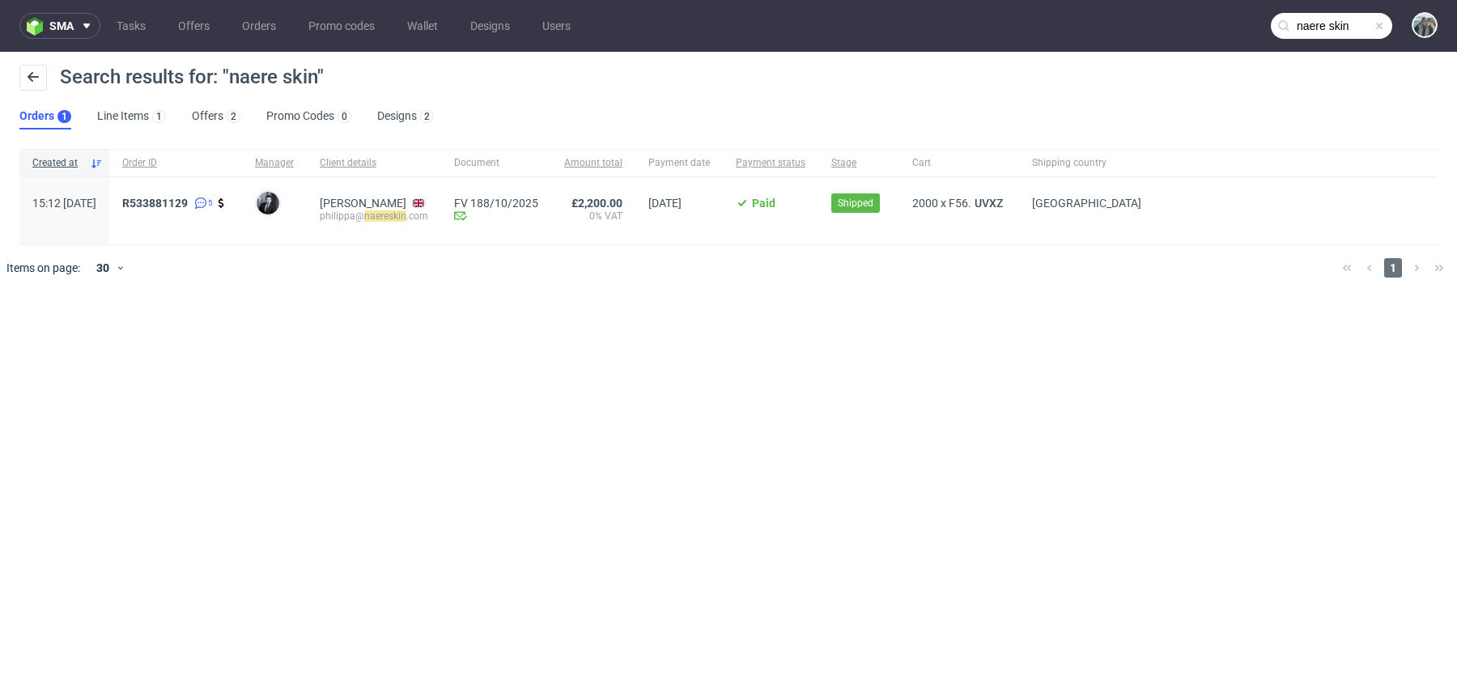
click at [189, 216] on span "R533881129 5" at bounding box center [175, 211] width 107 height 28
click at [188, 204] on link "533881129" at bounding box center [159, 203] width 58 height 13
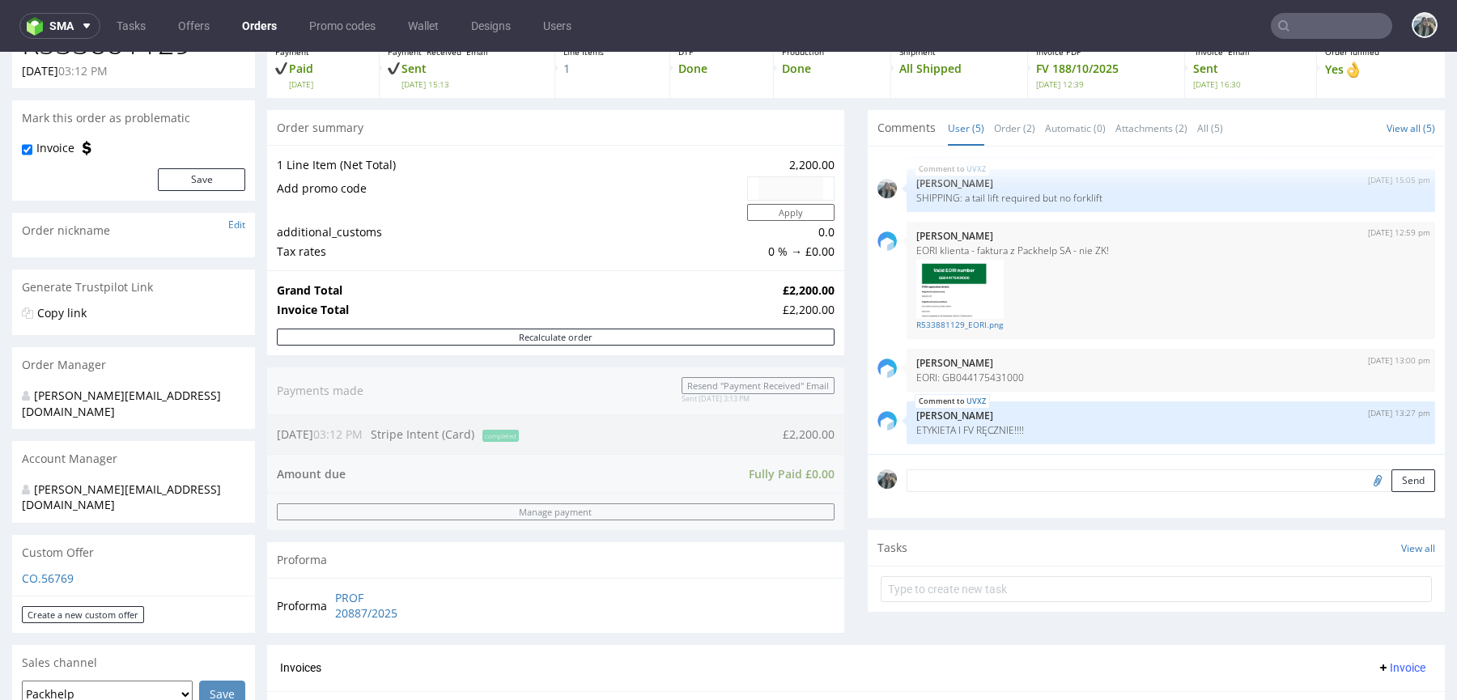
scroll to position [484, 0]
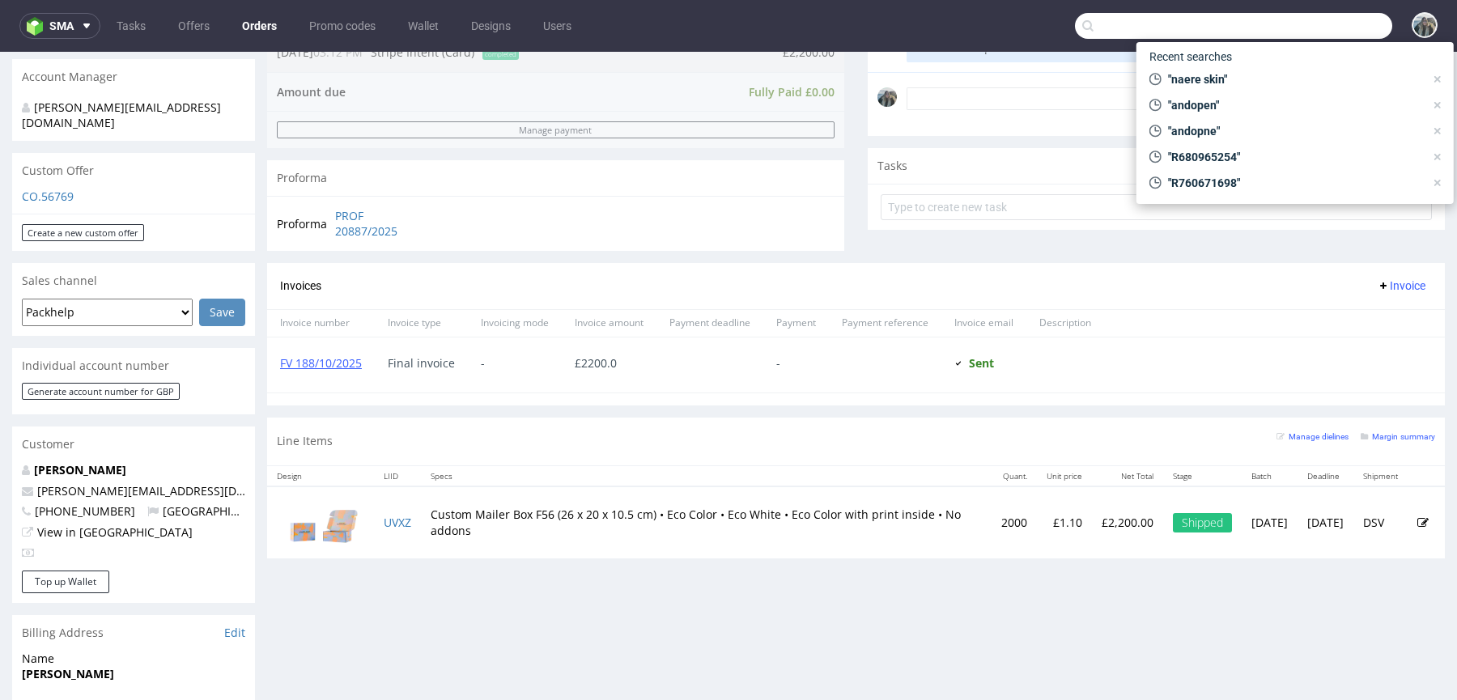
click at [1315, 26] on input "text" at bounding box center [1233, 26] width 317 height 26
paste input "R730374877"
type input "R730374877"
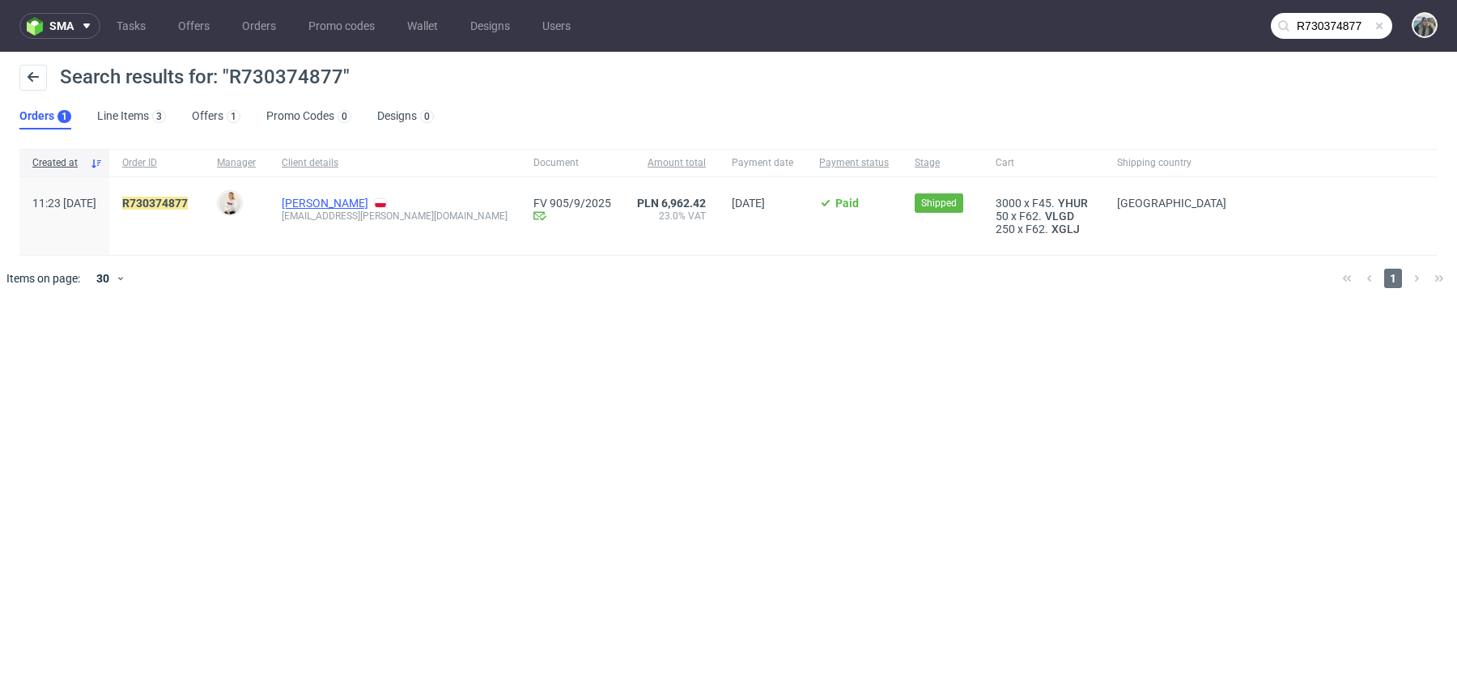
click at [363, 199] on link "Marta Gibus" at bounding box center [325, 203] width 87 height 13
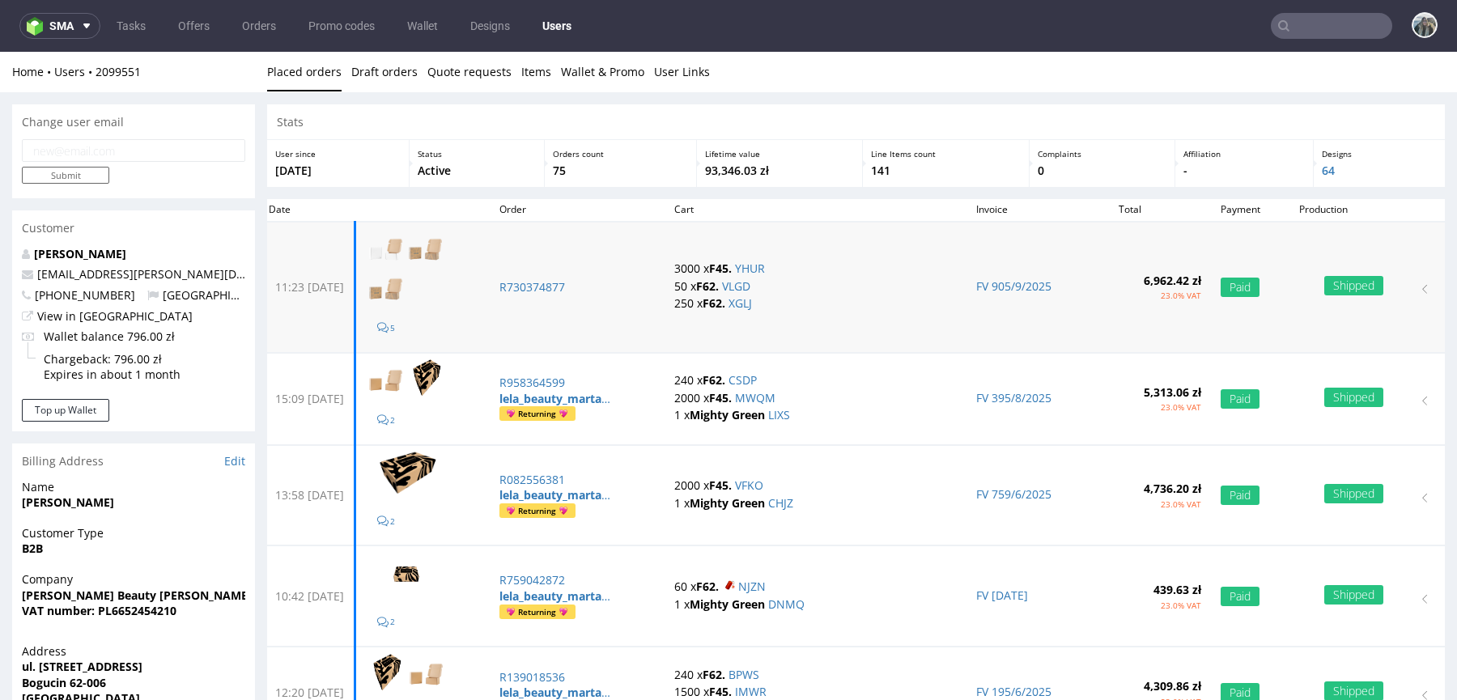
scroll to position [47, 0]
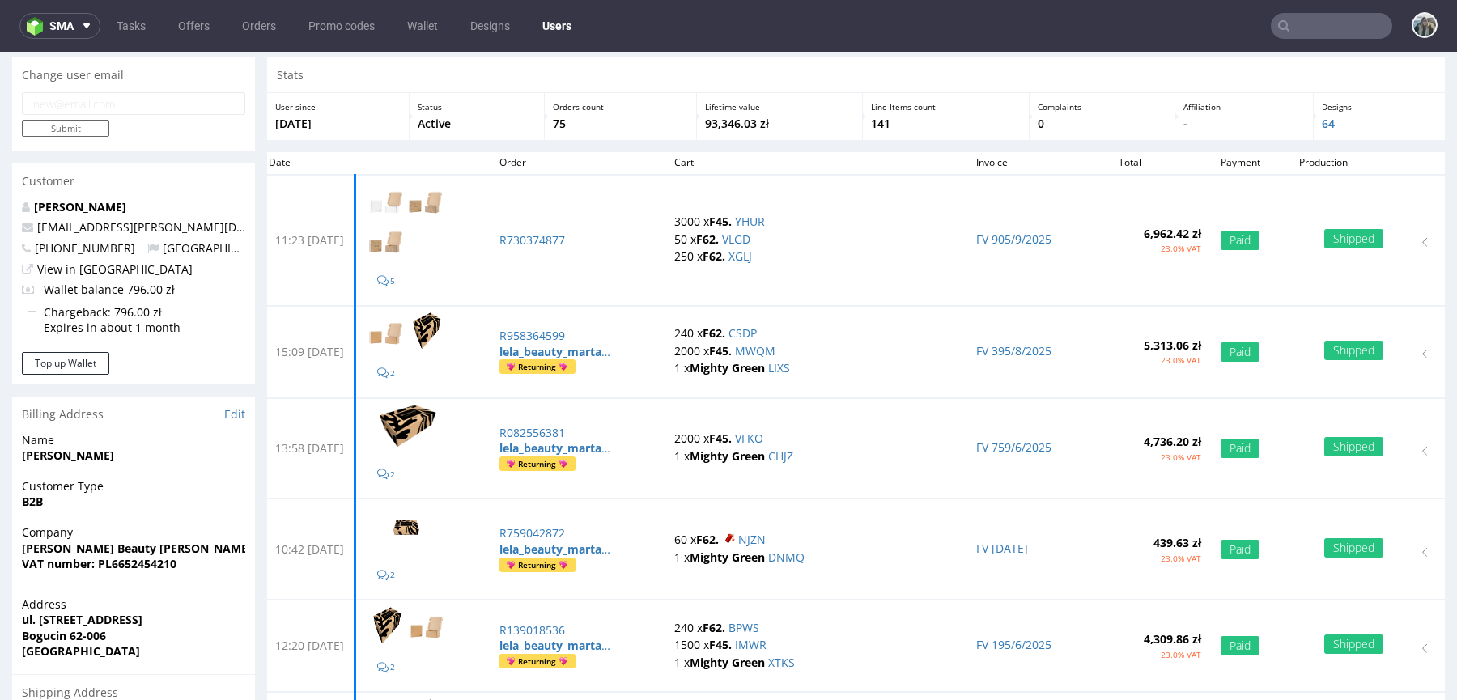
click at [1310, 28] on input "text" at bounding box center [1331, 26] width 121 height 26
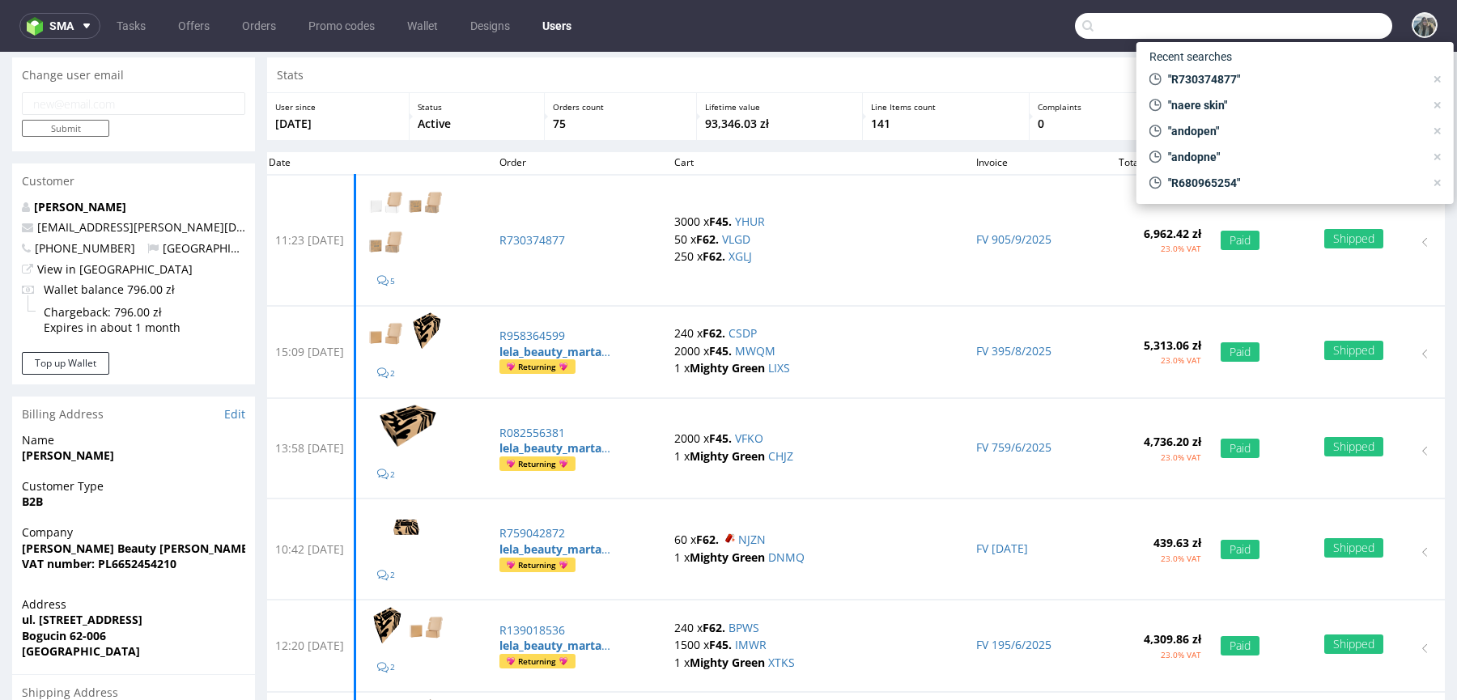
paste input "Goggleface"
type input "Goggleface"
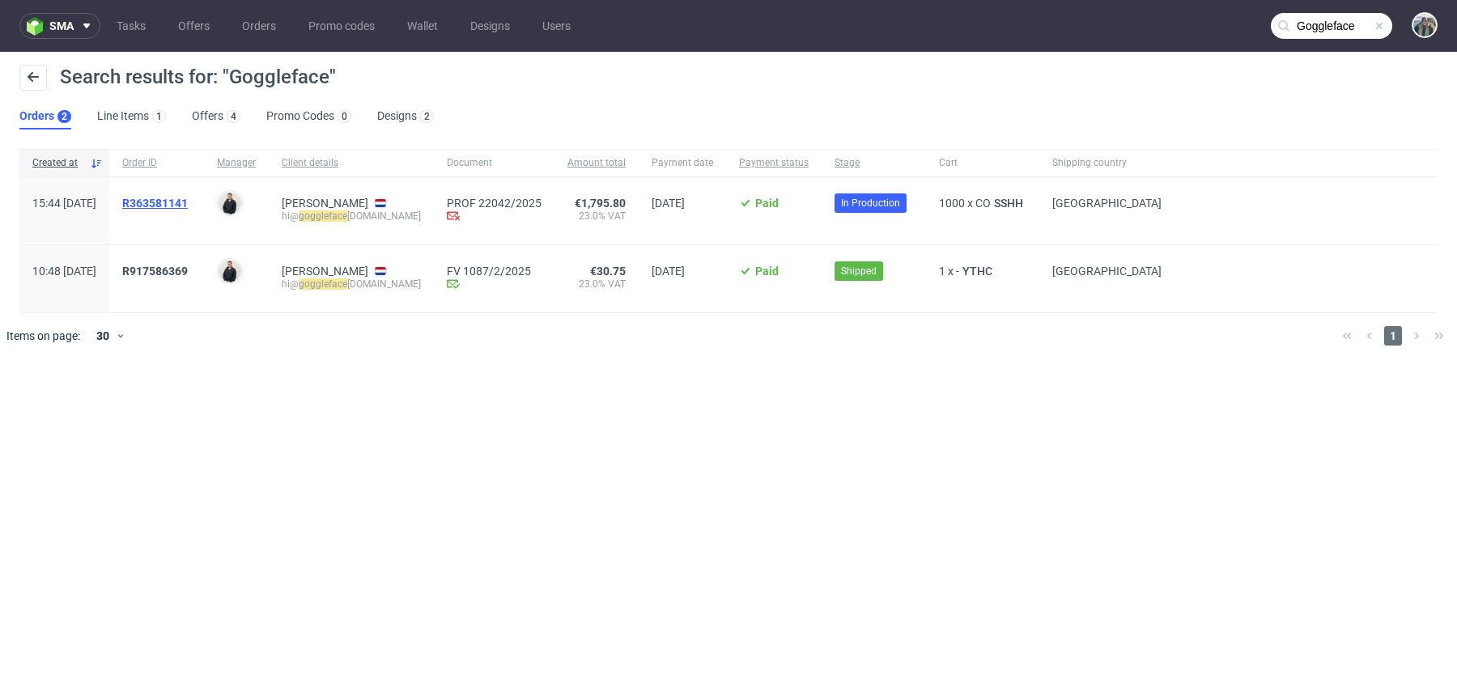
click at [188, 203] on span "R363581141" at bounding box center [155, 203] width 66 height 13
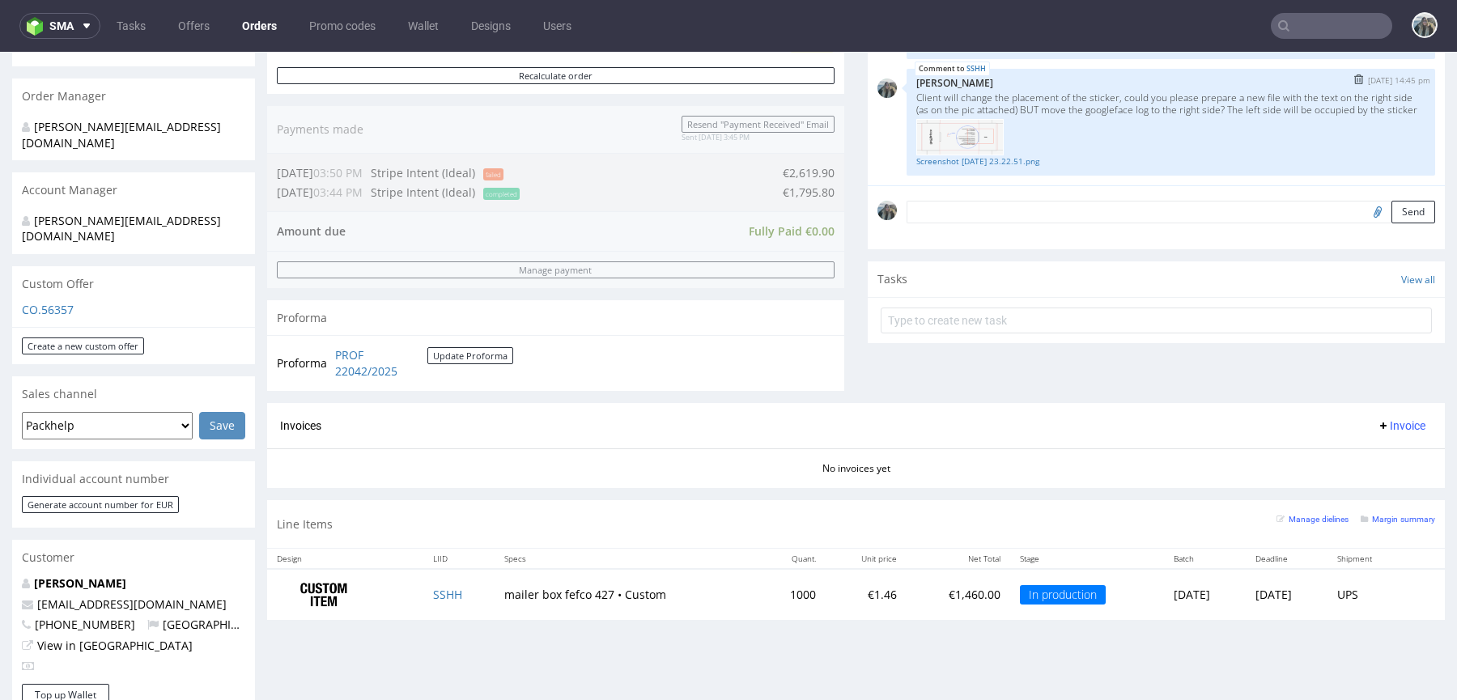
scroll to position [374, 0]
click at [79, 572] on link "Leon Götz" at bounding box center [80, 579] width 92 height 15
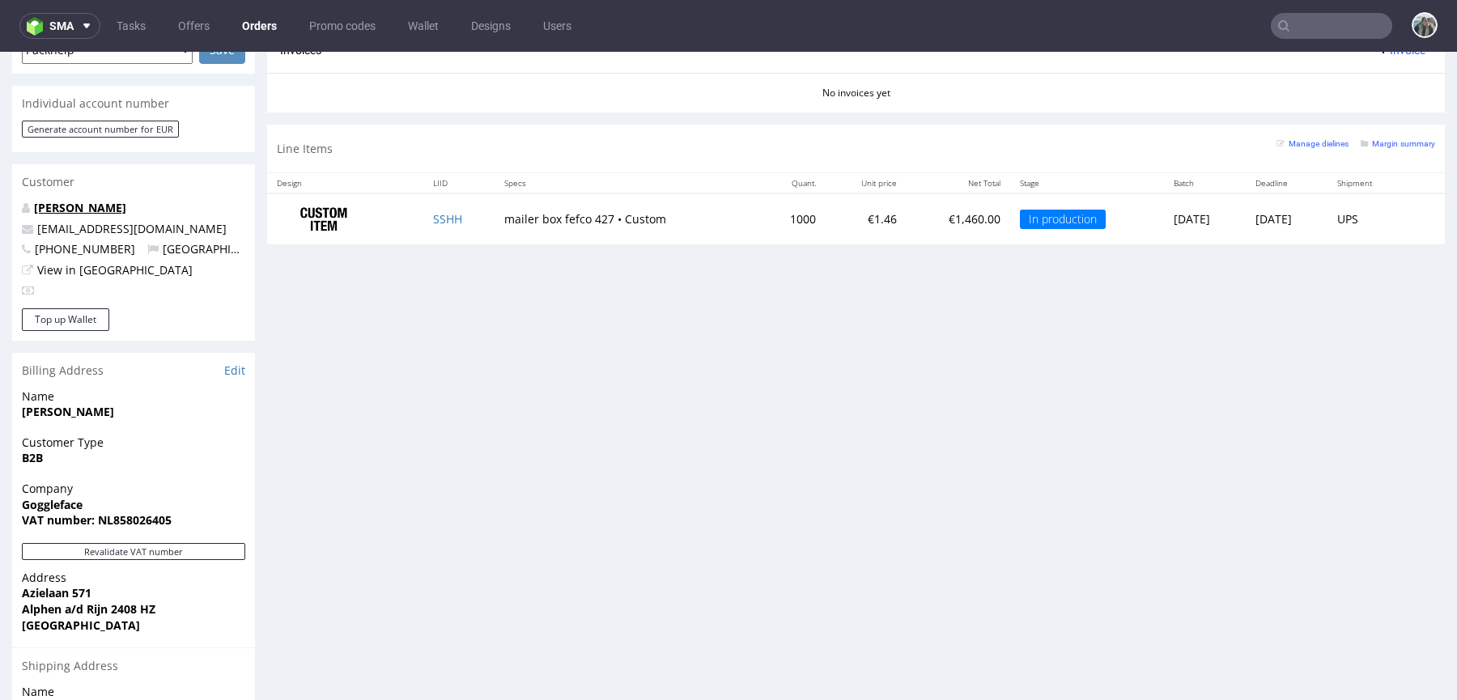
scroll to position [920, 0]
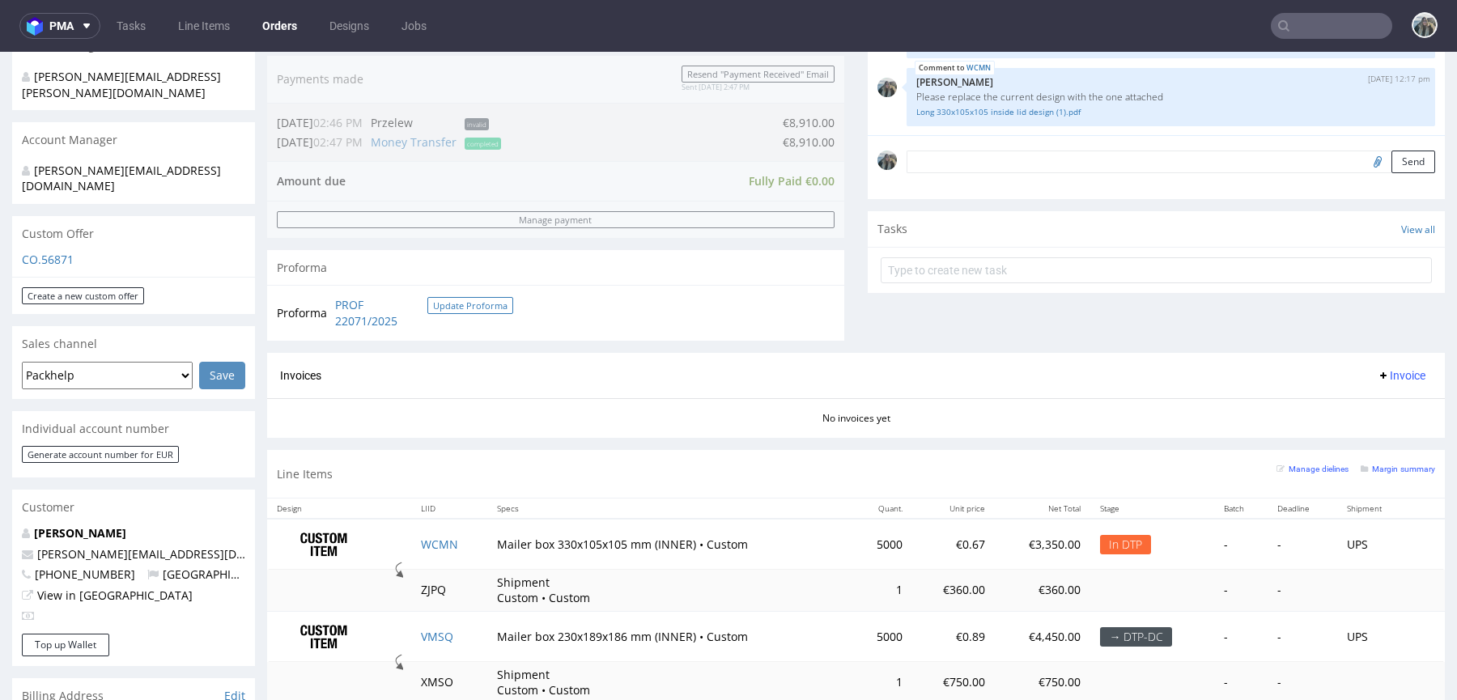
scroll to position [695, 0]
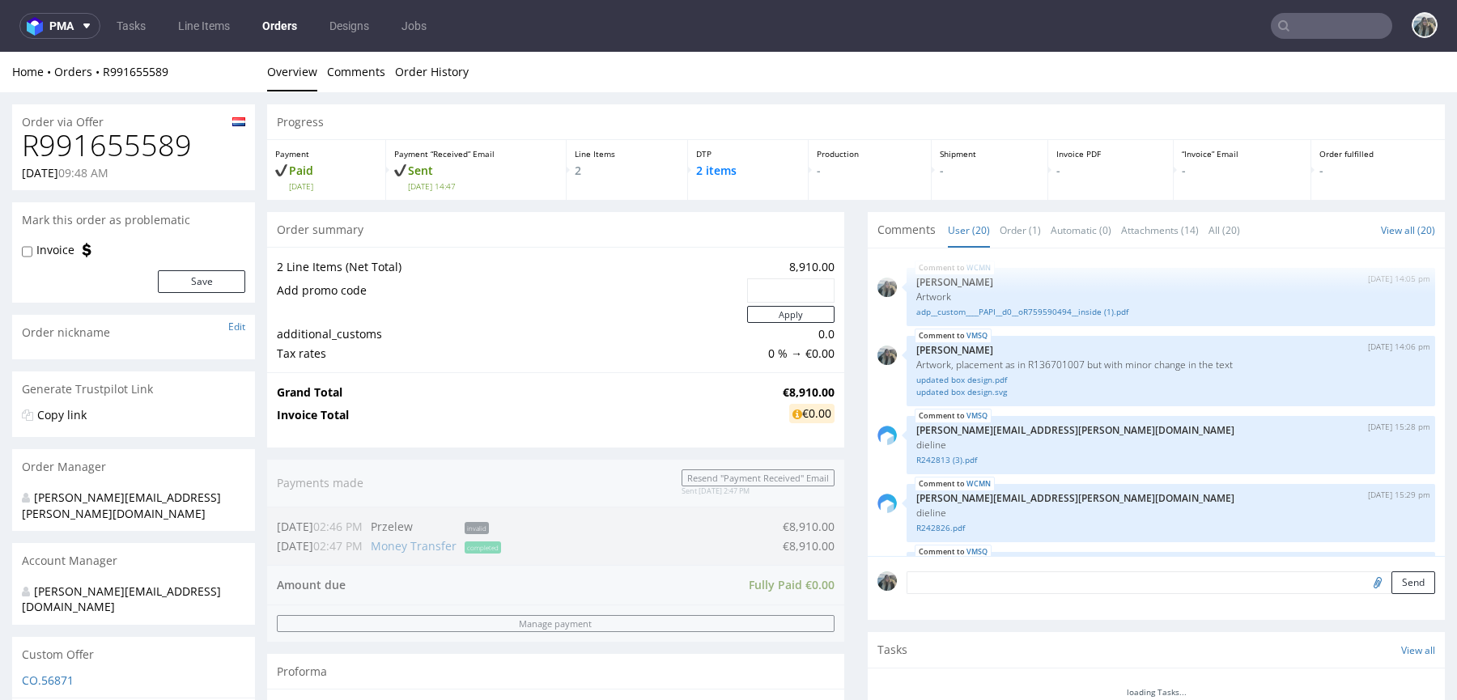
scroll to position [1412, 0]
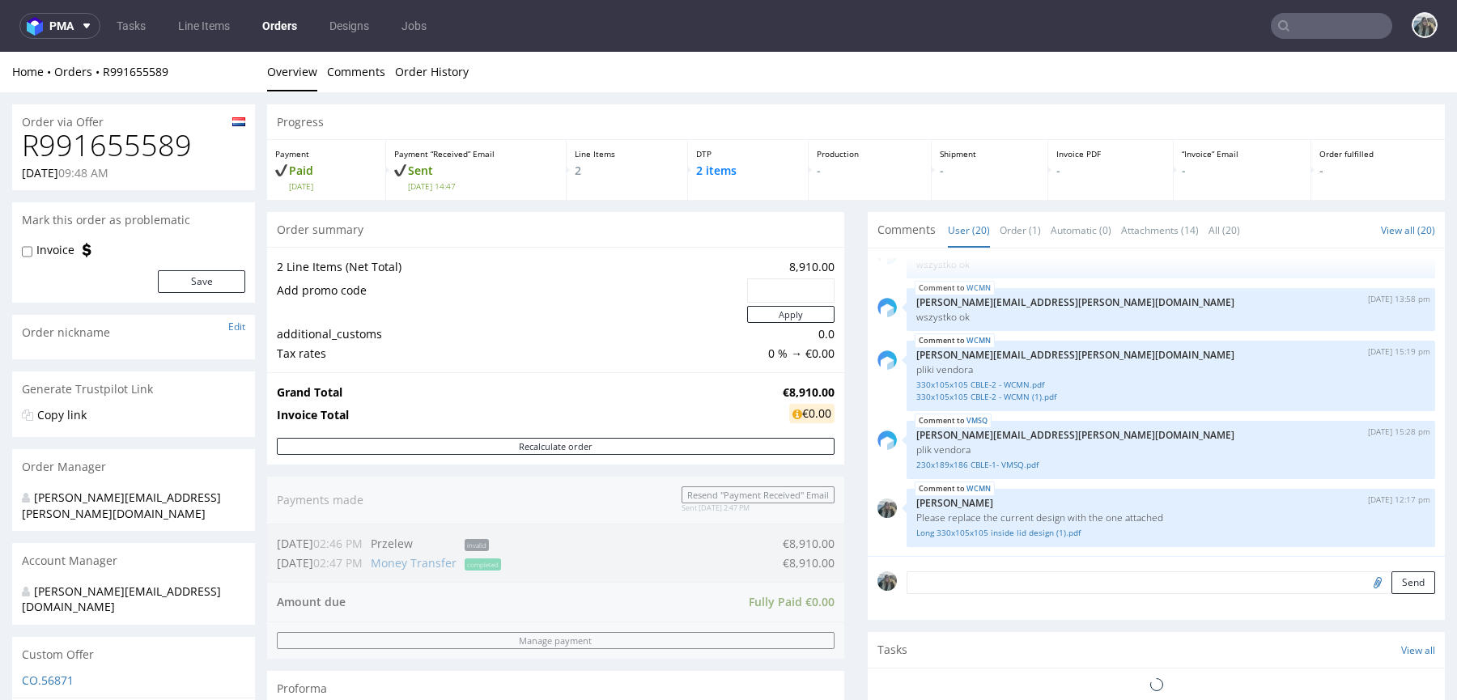
click at [143, 133] on h1 "R991655589" at bounding box center [133, 146] width 223 height 32
click at [143, 134] on h1 "R991655589" at bounding box center [133, 146] width 223 height 32
copy h1 "R991655589"
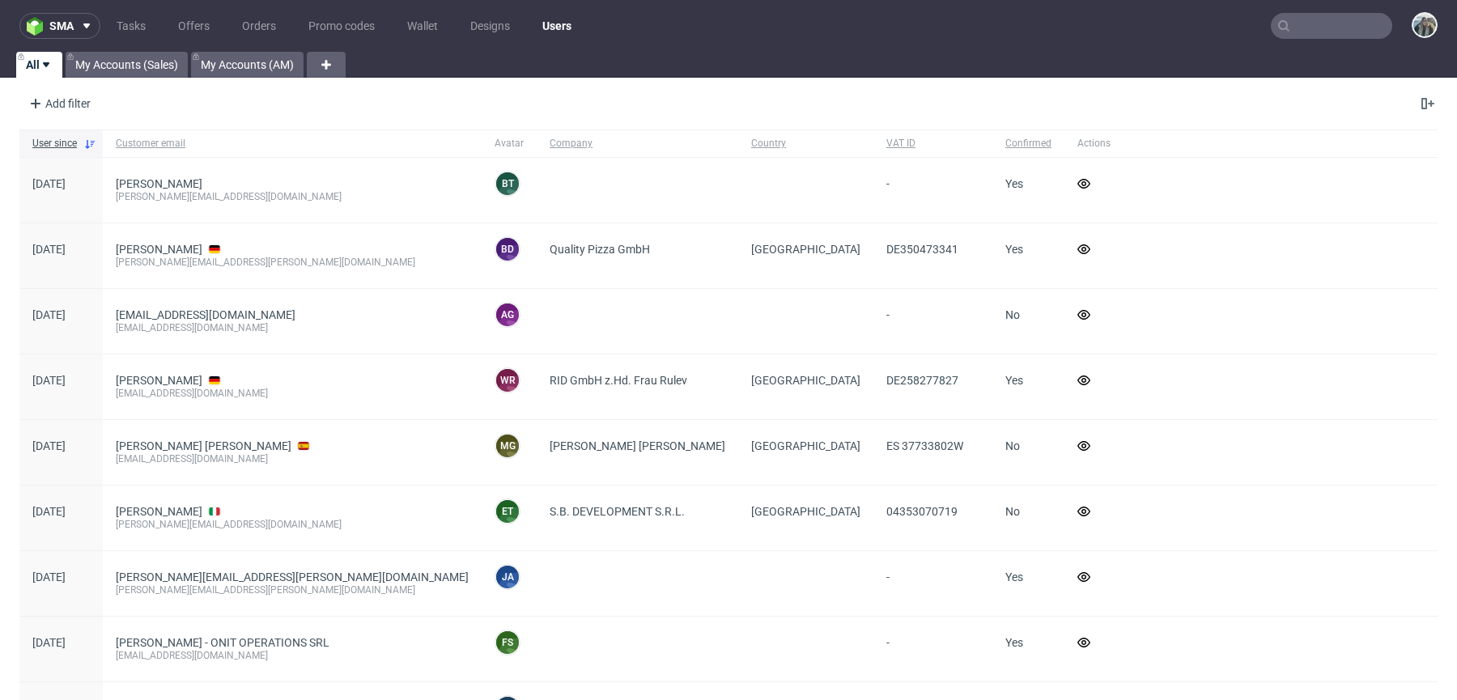
click at [1299, 18] on input "text" at bounding box center [1331, 26] width 121 height 26
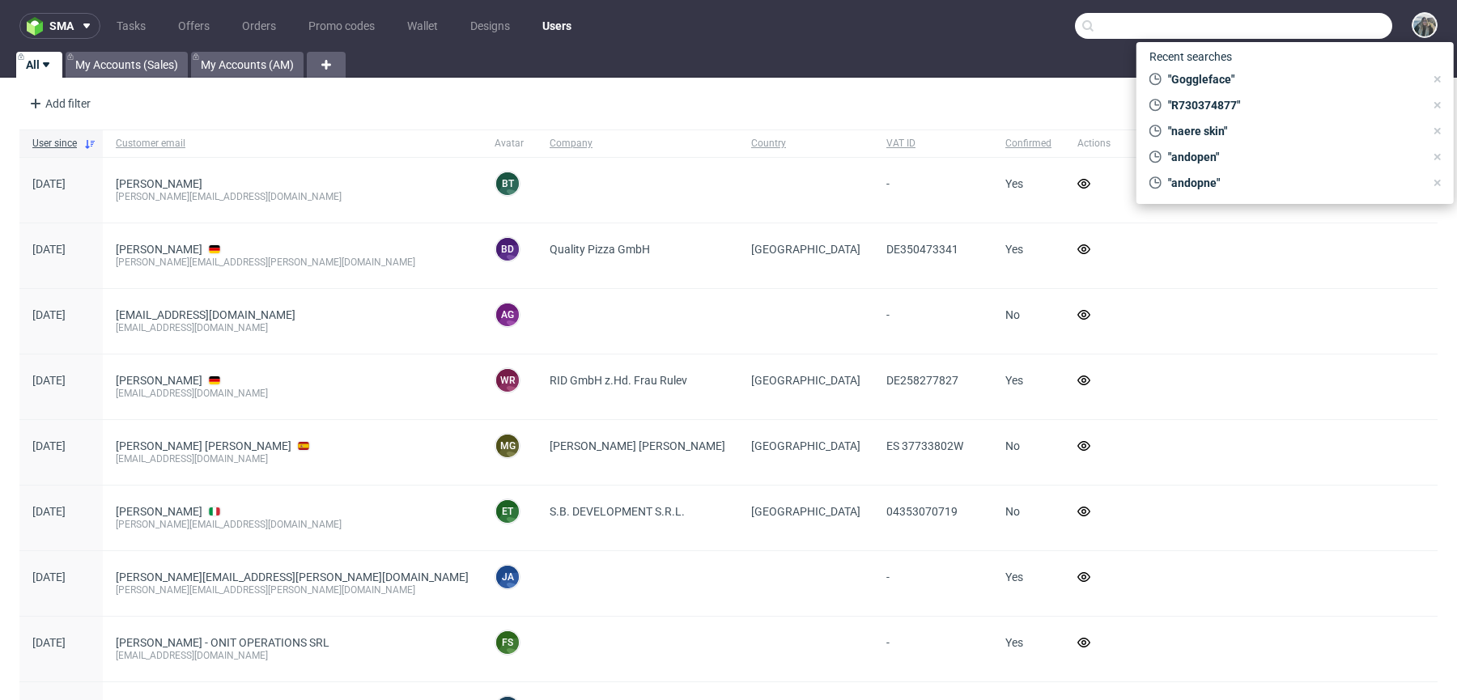
paste input "[PERSON_NAME] CBD"
type input "[PERSON_NAME] CBD"
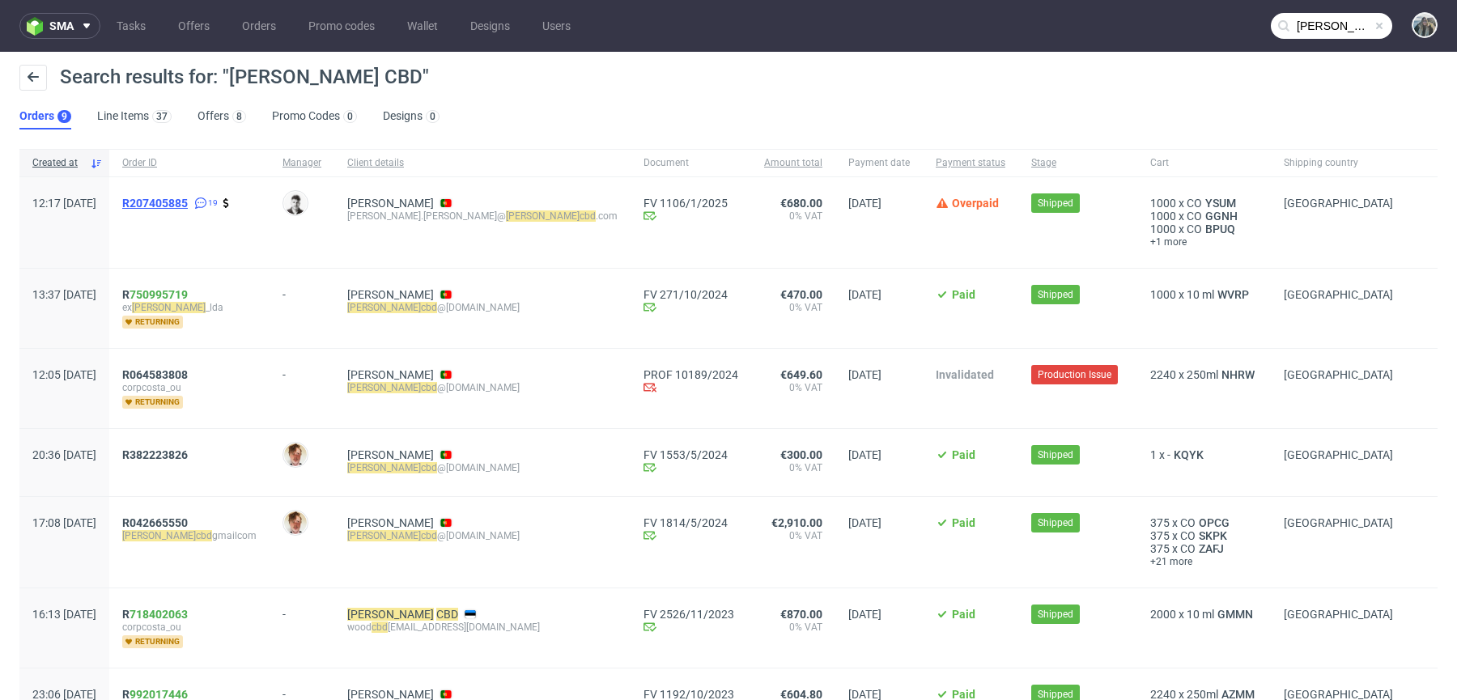
click at [188, 198] on span "R207405885" at bounding box center [155, 203] width 66 height 13
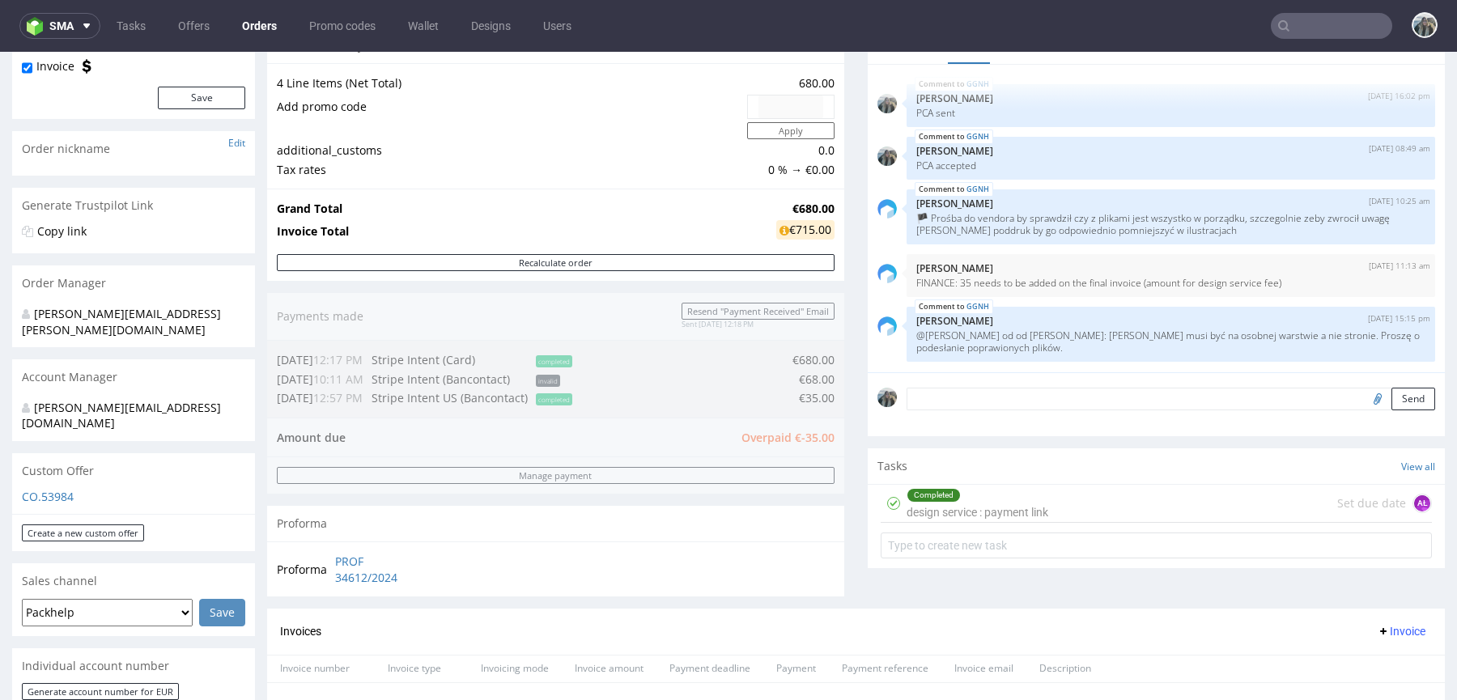
scroll to position [652, 0]
